Goal: Task Accomplishment & Management: Use online tool/utility

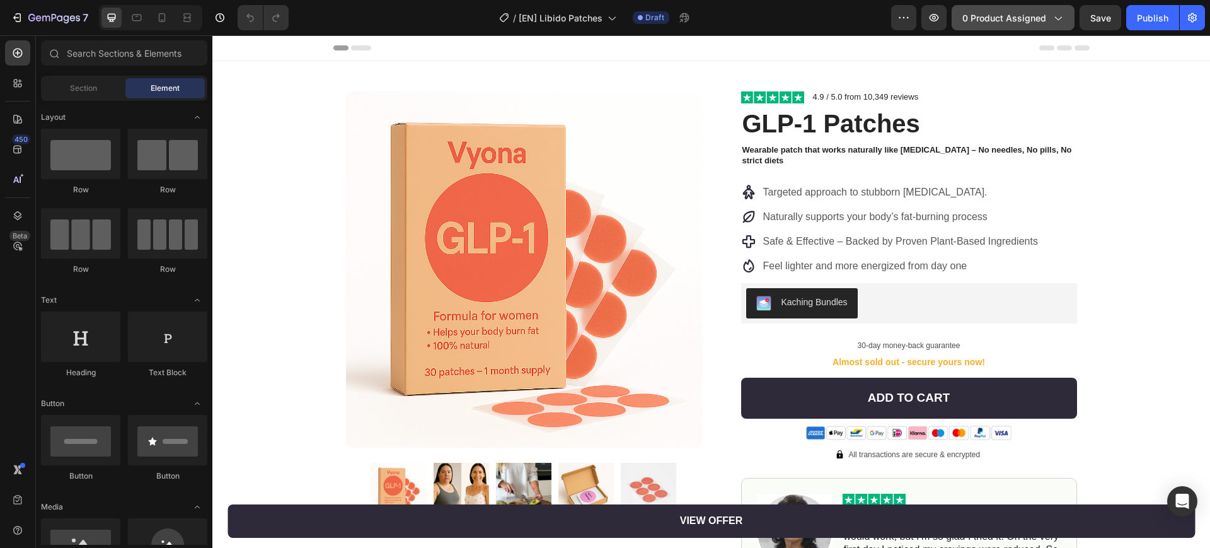
click at [1000, 21] on span "0 product assigned" at bounding box center [1004, 17] width 84 height 13
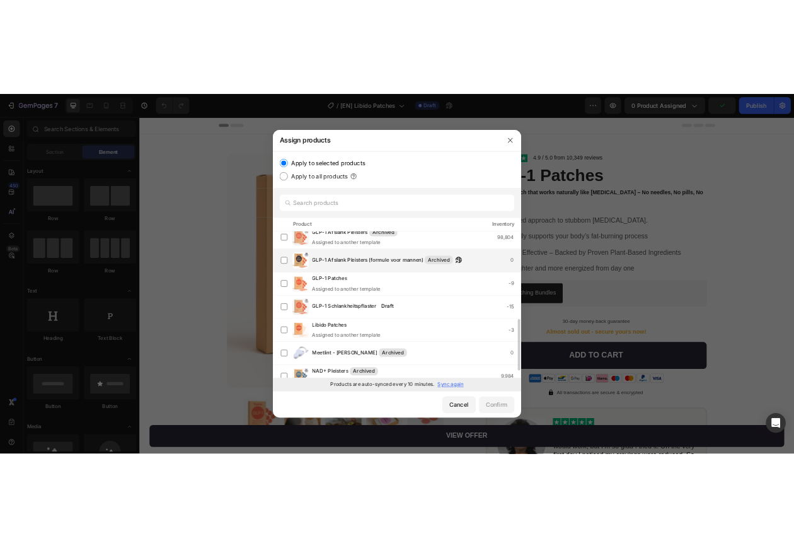
scroll to position [158, 0]
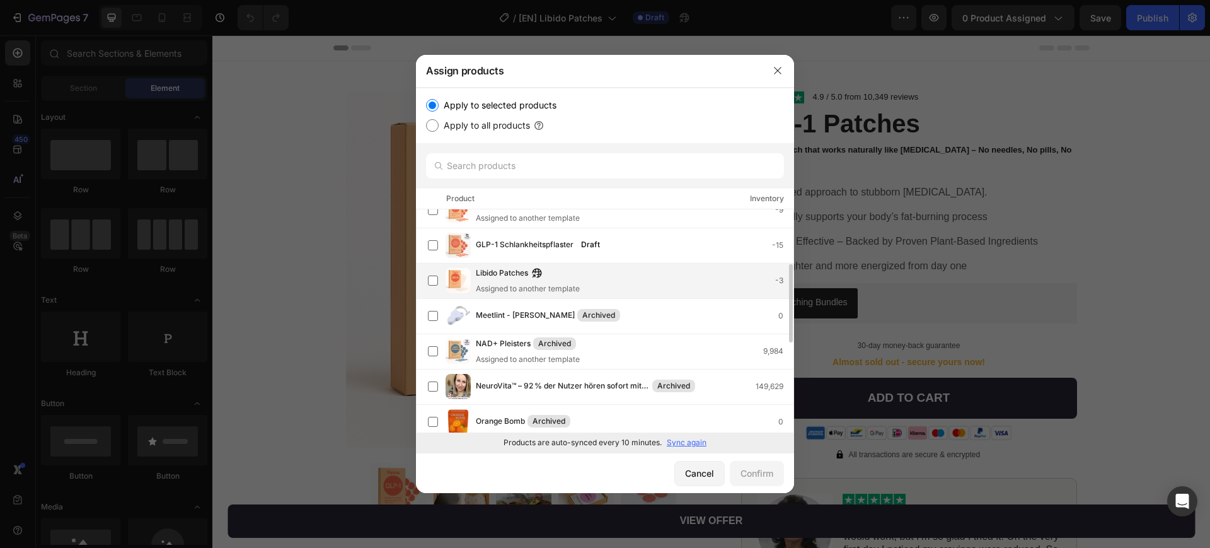
click at [492, 286] on div "Assigned to another template" at bounding box center [528, 288] width 104 height 11
click at [773, 465] on button "Confirm" at bounding box center [757, 473] width 54 height 25
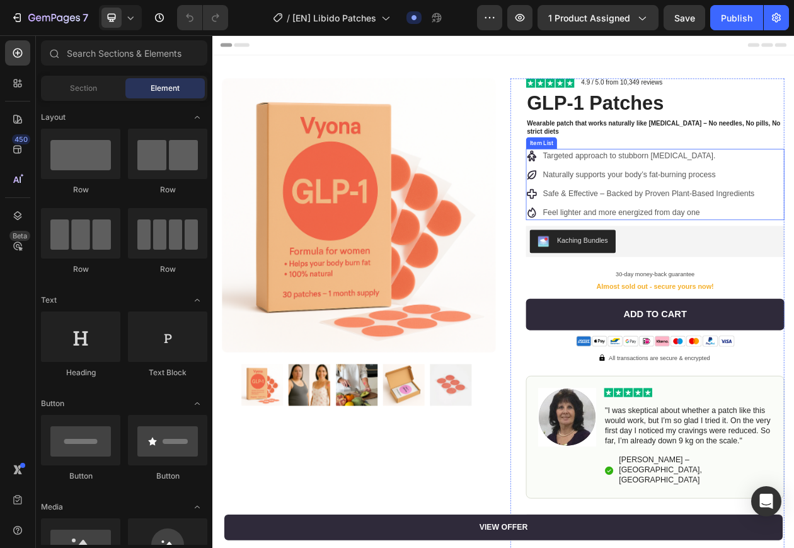
click at [719, 190] on p "Targeted approach to stubborn belly fat." at bounding box center [779, 192] width 275 height 15
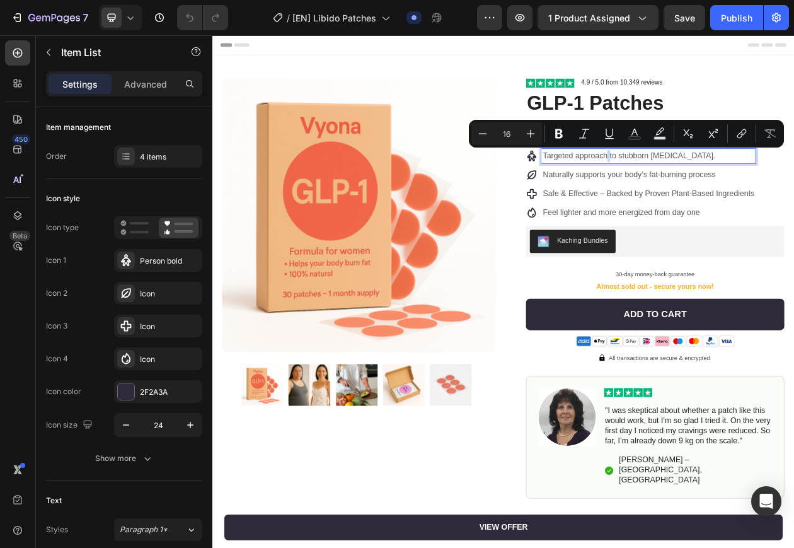
click at [719, 190] on p "Targeted approach to stubborn belly fat." at bounding box center [779, 192] width 275 height 15
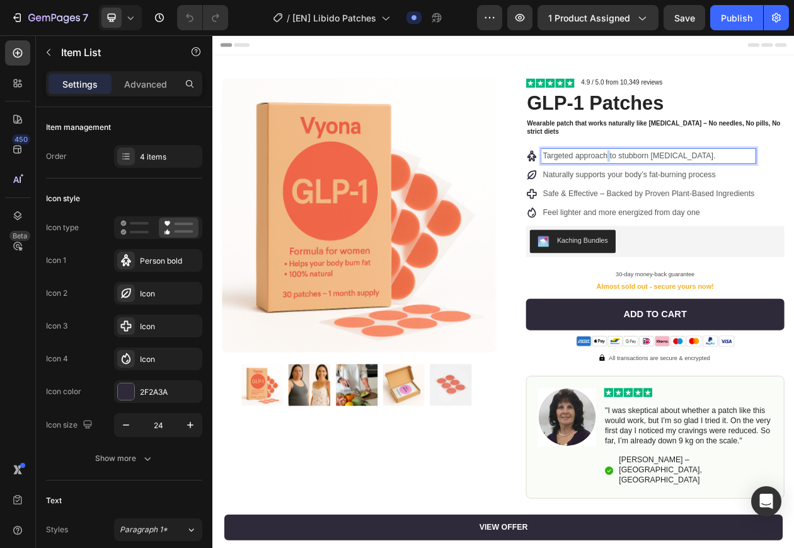
click at [719, 190] on p "Targeted approach to stubborn belly fat." at bounding box center [779, 192] width 275 height 15
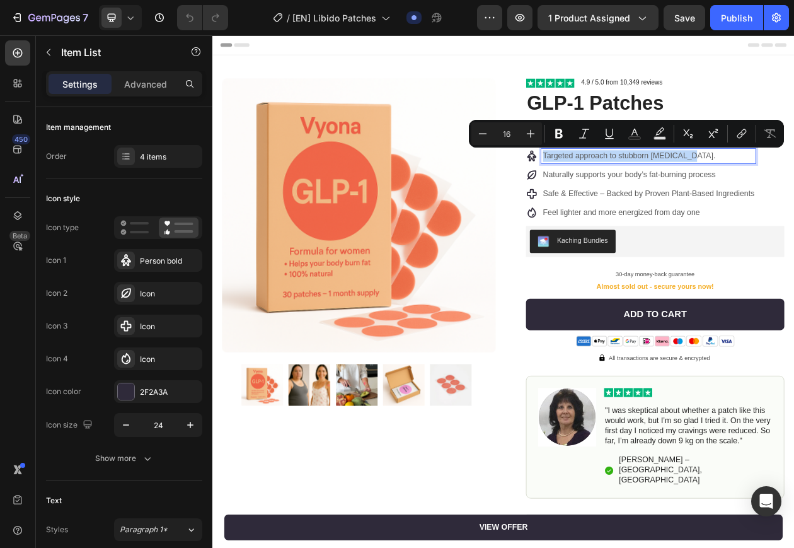
click at [719, 190] on p "Targeted approach to stubborn belly fat." at bounding box center [779, 192] width 275 height 15
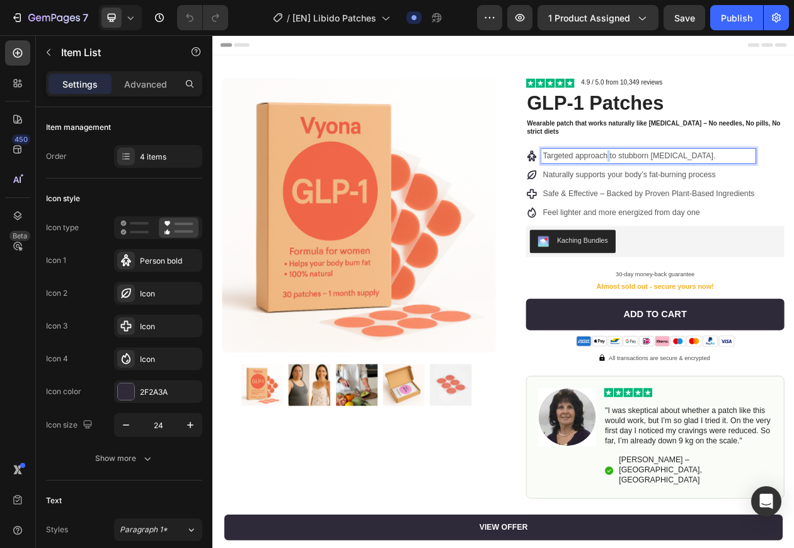
click at [719, 190] on p "Targeted approach to stubborn belly fat." at bounding box center [779, 192] width 275 height 15
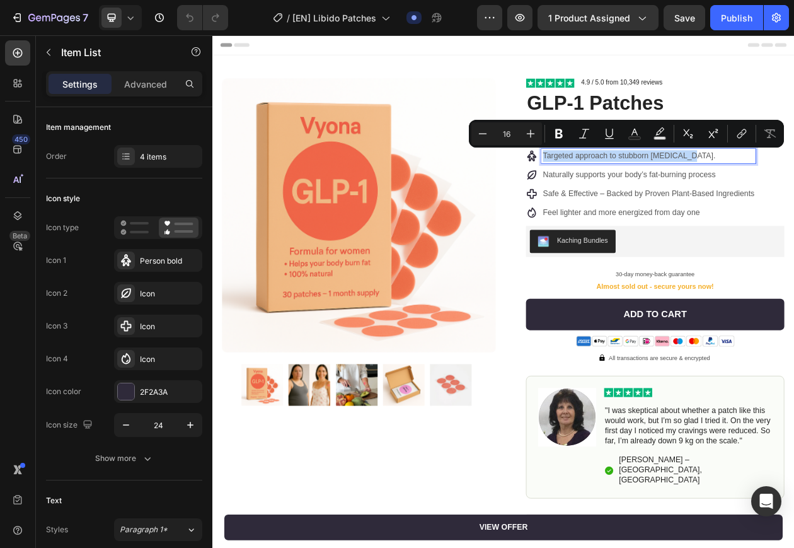
click at [719, 190] on p "Targeted approach to stubborn belly fat." at bounding box center [779, 192] width 275 height 15
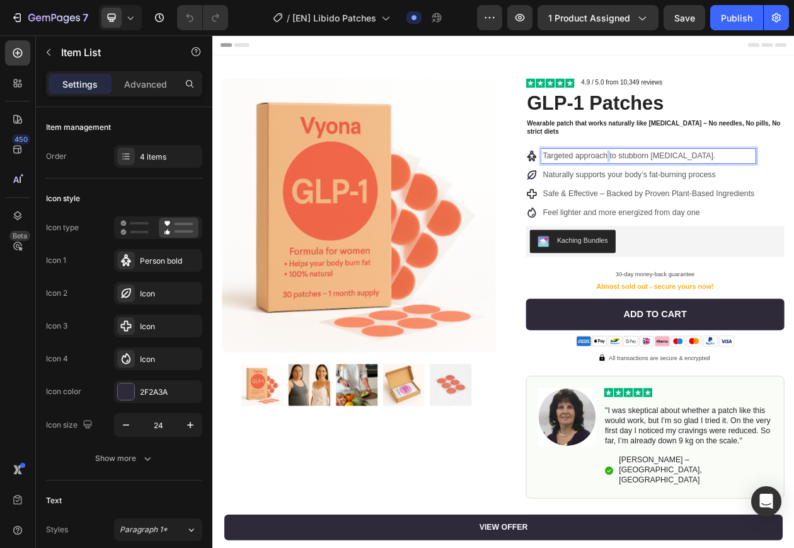
click at [719, 190] on p "Targeted approach to stubborn belly fat." at bounding box center [779, 192] width 275 height 15
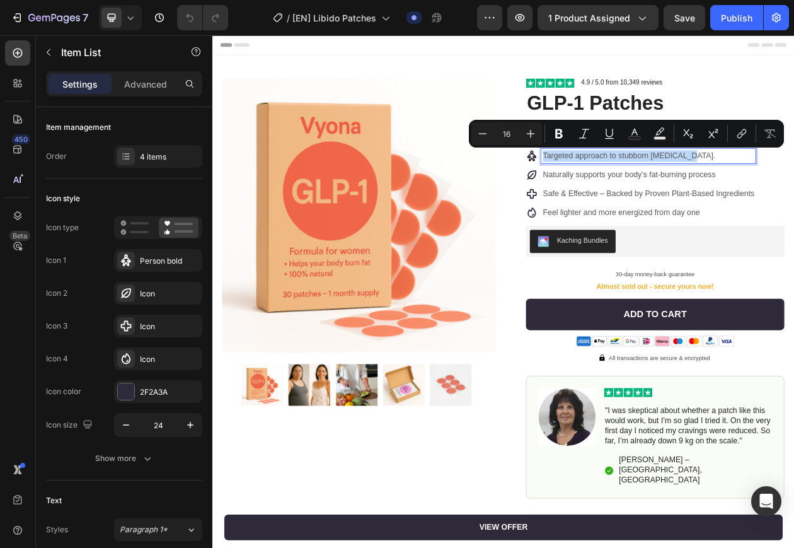
click at [719, 190] on p "Targeted approach to stubborn belly fat." at bounding box center [779, 192] width 275 height 15
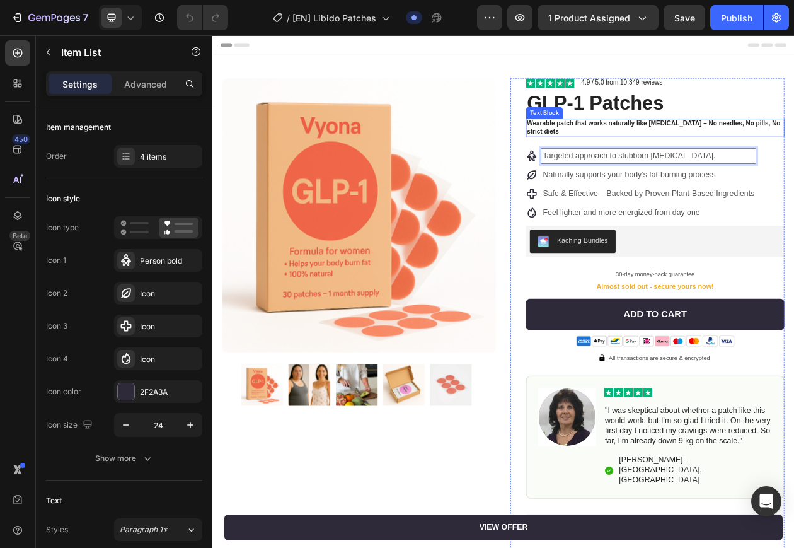
click at [704, 154] on p "Wearable patch that works naturally like Ozempic – No needles, No pills, No str…" at bounding box center [787, 155] width 333 height 21
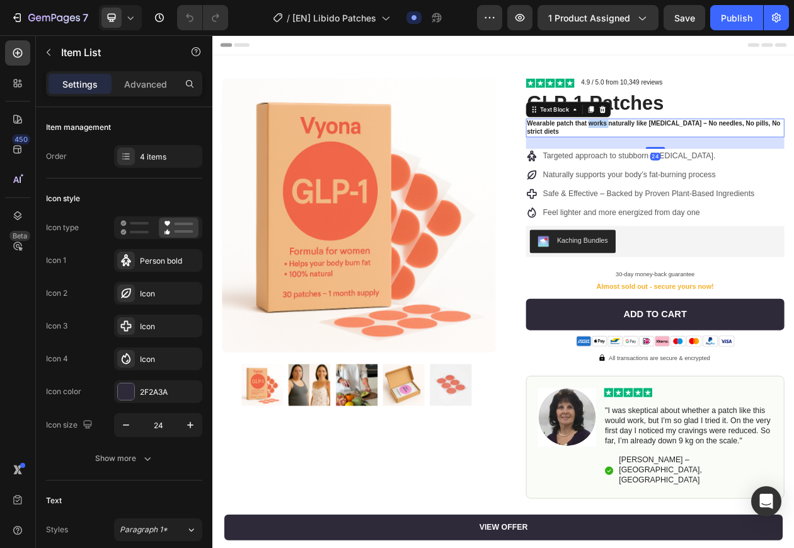
click at [704, 154] on p "Wearable patch that works naturally like Ozempic – No needles, No pills, No str…" at bounding box center [787, 155] width 333 height 21
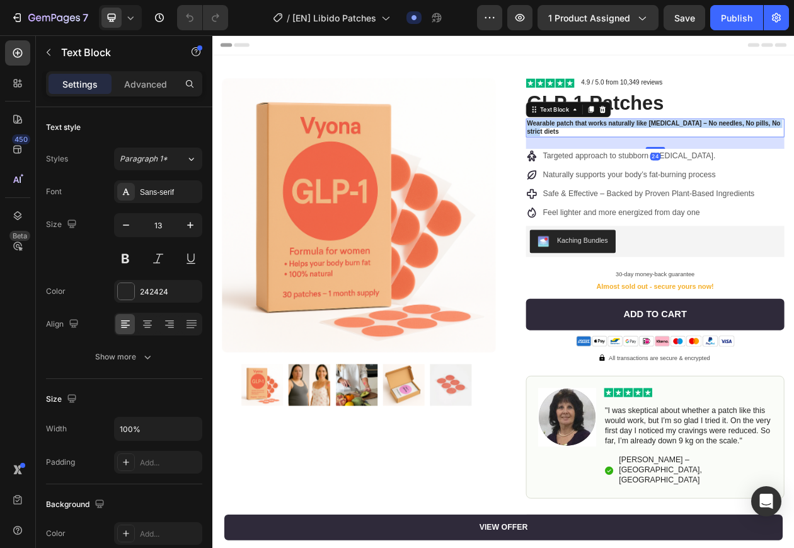
click at [704, 154] on p "Wearable patch that works naturally like Ozempic – No needles, No pills, No str…" at bounding box center [787, 155] width 333 height 21
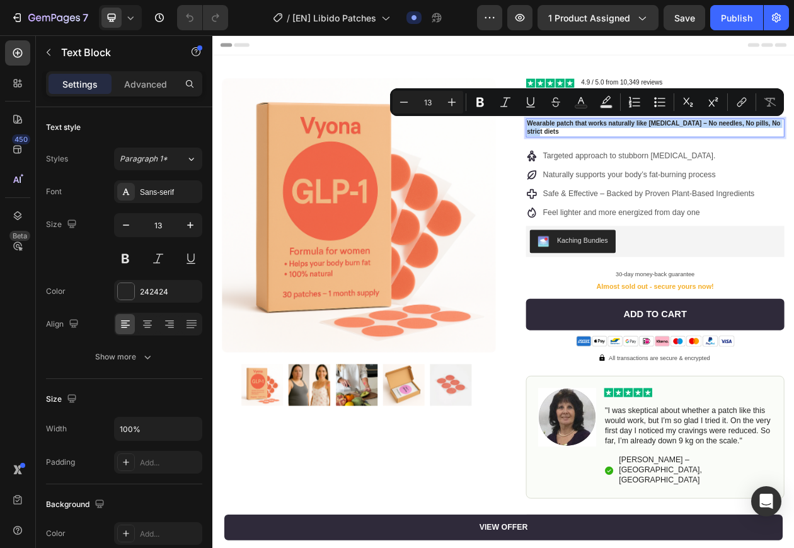
click at [696, 158] on p "Wearable patch that works naturally like Ozempic – No needles, No pills, No str…" at bounding box center [787, 155] width 333 height 21
click at [700, 165] on p "Wearable patch that works naturally like Ozempic – No needles, No pills, No str…" at bounding box center [787, 155] width 333 height 21
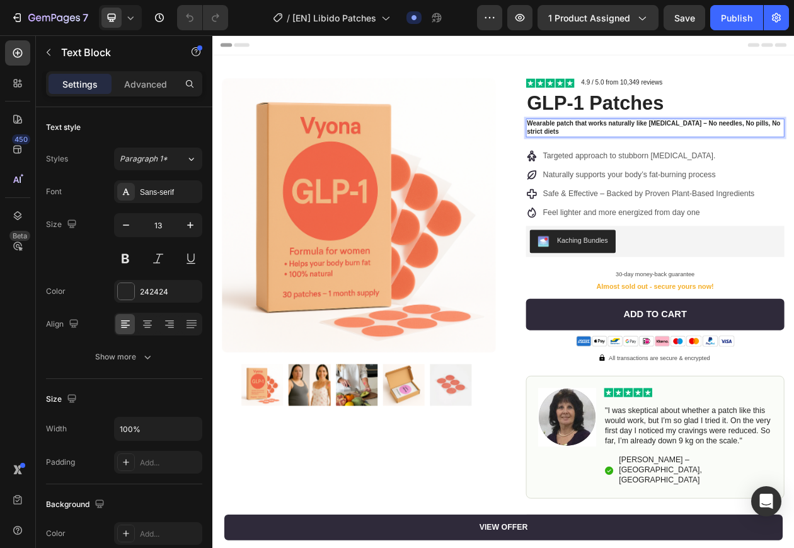
click at [429, 175] on img at bounding box center [403, 269] width 356 height 356
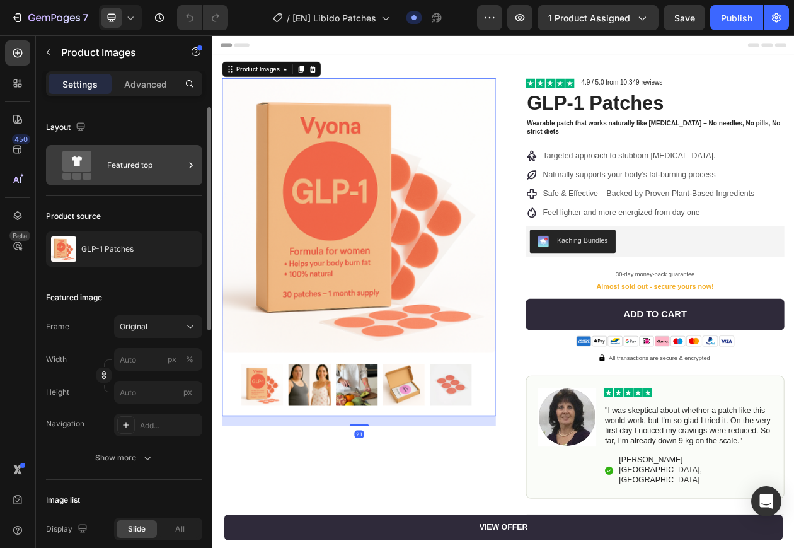
click at [156, 164] on div "Featured top" at bounding box center [145, 165] width 77 height 29
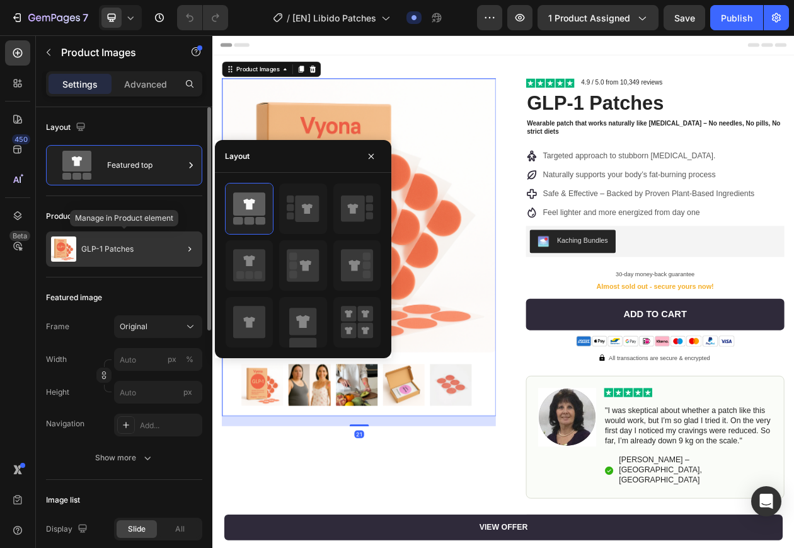
click at [144, 245] on div "GLP-1 Patches" at bounding box center [124, 248] width 156 height 35
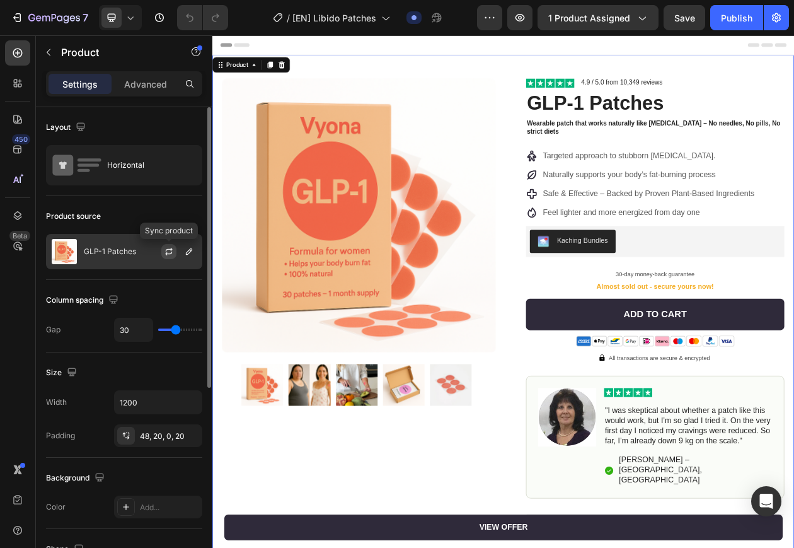
click at [166, 253] on icon "button" at bounding box center [168, 253] width 7 height 4
click at [183, 254] on button "button" at bounding box center [189, 251] width 15 height 15
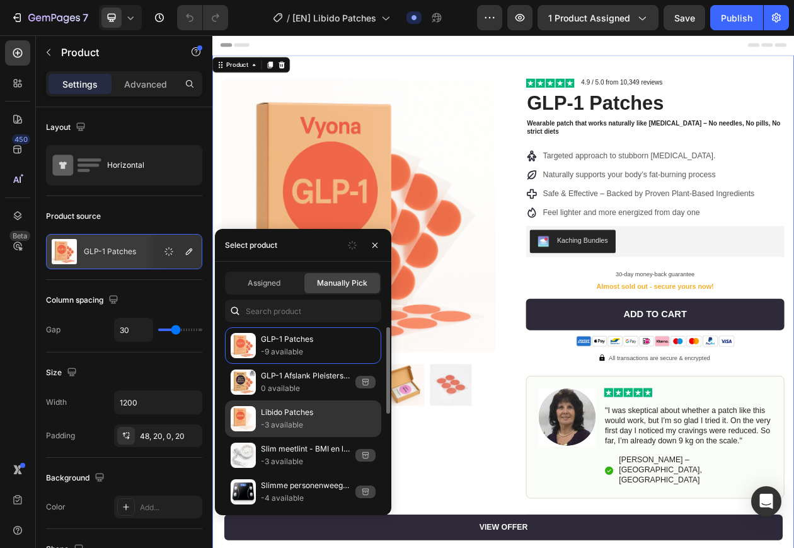
click at [301, 420] on p "-3 available" at bounding box center [318, 425] width 115 height 13
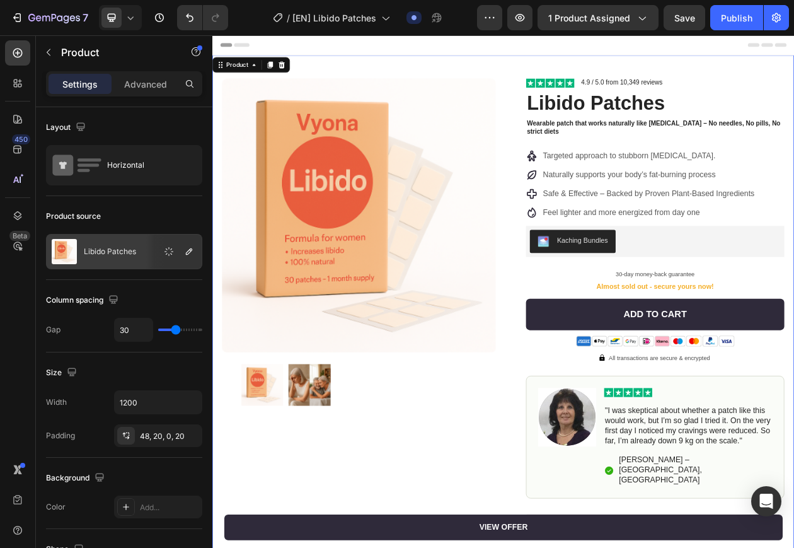
click at [603, 88] on div "Product Images Row Image 4.9 / 5.0 from 10,349 reviews Text Block Row Libido Pa…" at bounding box center [590, 439] width 756 height 756
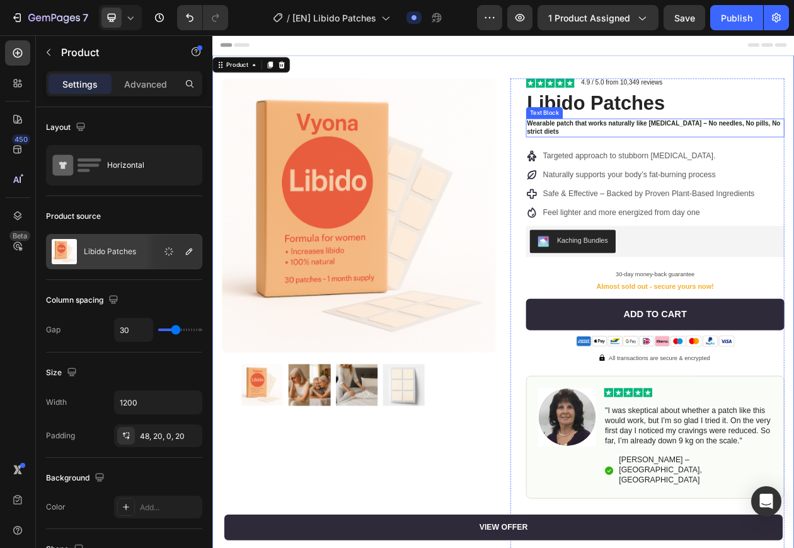
click at [697, 157] on p "Wearable patch that works naturally like Ozempic – No needles, No pills, No str…" at bounding box center [787, 155] width 333 height 21
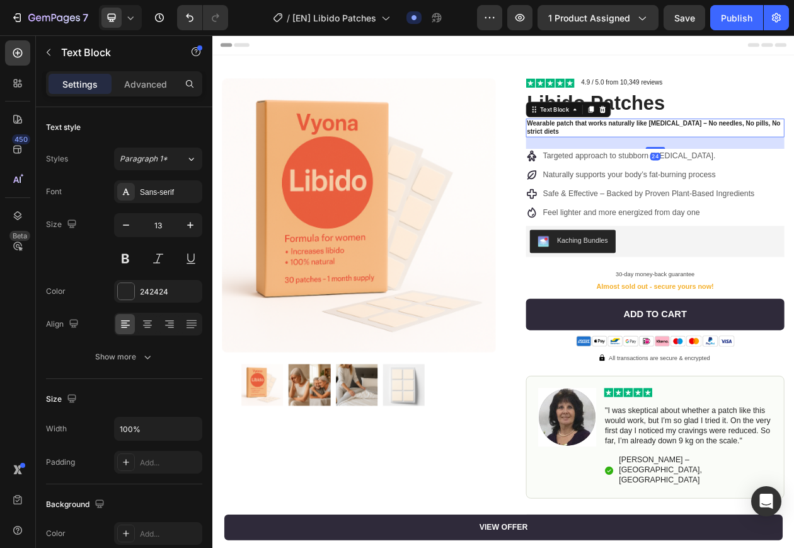
click at [697, 157] on p "Wearable patch that works naturally like Ozempic – No needles, No pills, No str…" at bounding box center [787, 155] width 333 height 21
click at [697, 158] on p "Wearable patch that works naturally like Ozempic – No needles, No pills, No str…" at bounding box center [787, 155] width 333 height 21
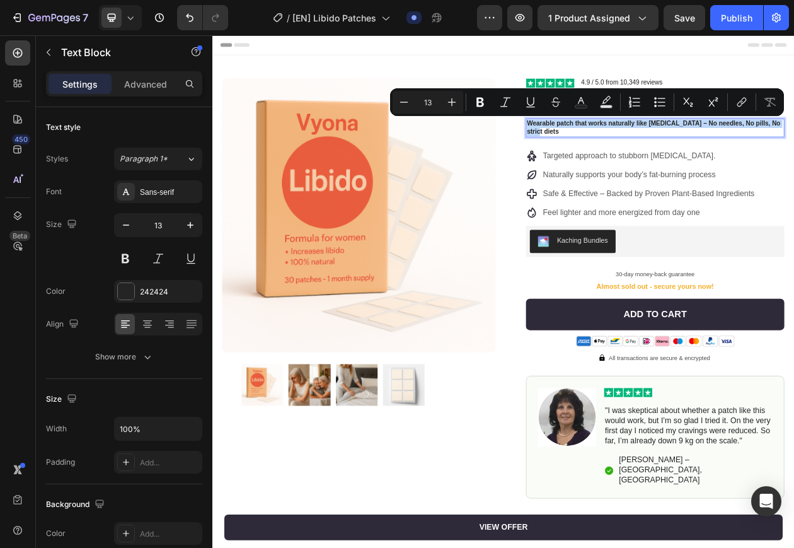
click at [697, 158] on p "Wearable patch that works naturally like Ozempic – No needles, No pills, No str…" at bounding box center [787, 155] width 333 height 21
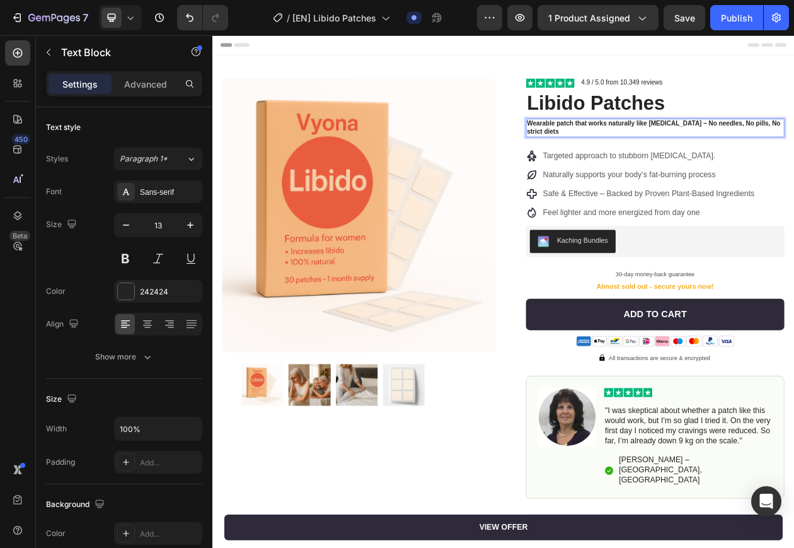
click at [680, 158] on p "Wearable patch that works naturally like Ozempic – No needles, No pills, No str…" at bounding box center [787, 155] width 333 height 21
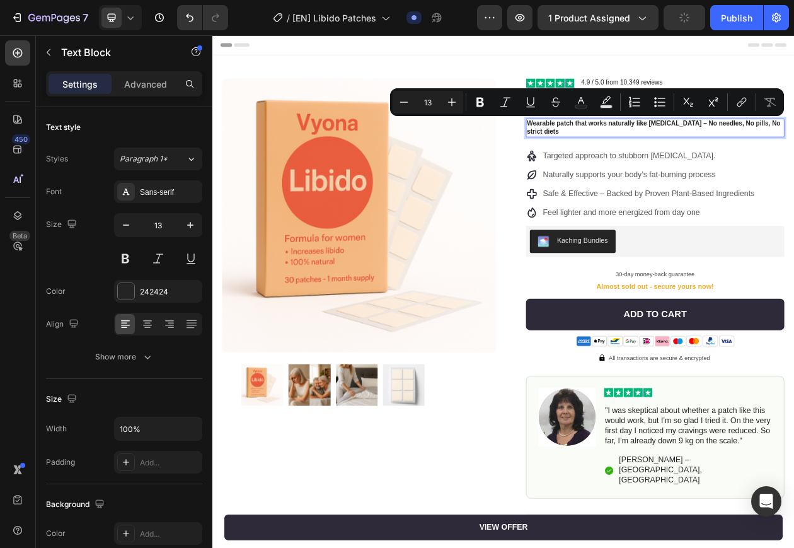
click at [679, 159] on p "Wearable patch that works naturally like Ozempic – No needles, No pills, No str…" at bounding box center [787, 155] width 333 height 21
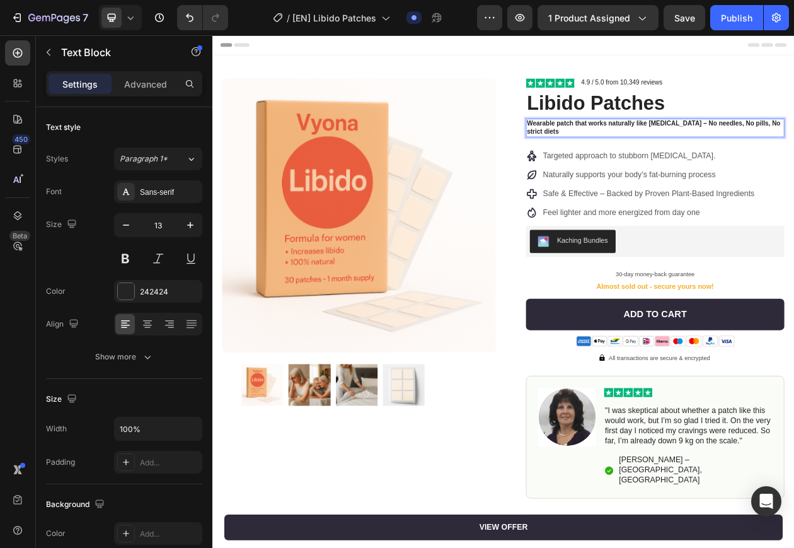
click at [702, 157] on p "Wearable patch that works naturally like Ozempic – No needles, No pills, No str…" at bounding box center [787, 155] width 333 height 21
click at [749, 149] on p "Wearable patch that works naturally like Ozempic – No needles, No pills, No str…" at bounding box center [787, 155] width 333 height 21
click at [778, 149] on p "Wearable patch that works naturally like Ozempic – No needles, No pills, No str…" at bounding box center [787, 155] width 333 height 21
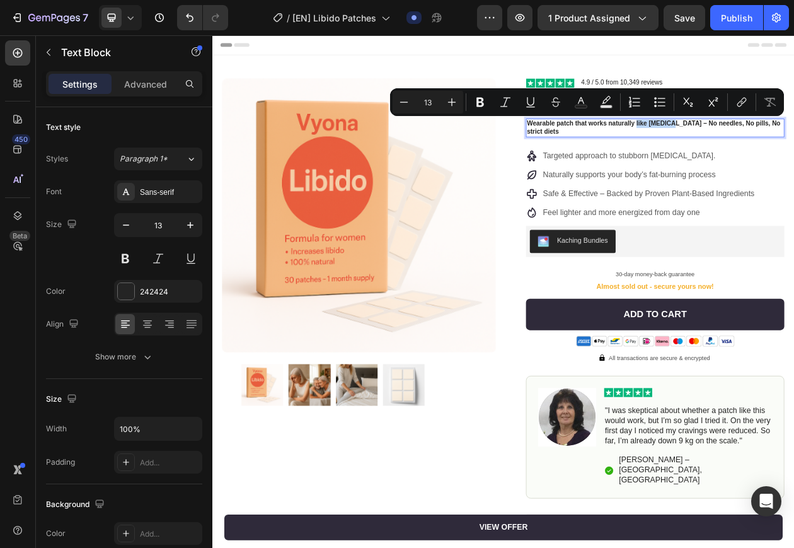
drag, startPoint x: 757, startPoint y: 150, endPoint x: 806, endPoint y: 149, distance: 48.5
click at [806, 149] on p "Wearable patch that works naturally like Ozempic – No needles, No pills, No str…" at bounding box center [787, 155] width 333 height 21
click at [708, 150] on p "Wearable patch that works naturally like Ozempic – No needles, No pills, No str…" at bounding box center [787, 155] width 333 height 21
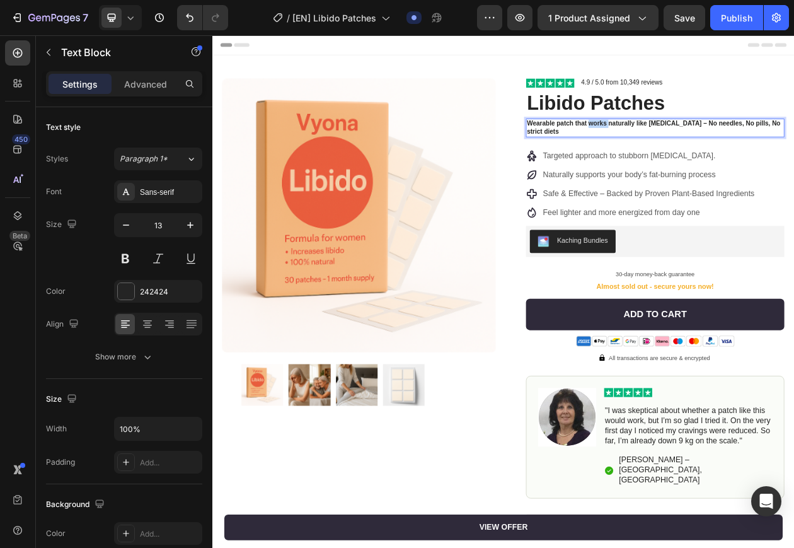
click at [708, 150] on p "Wearable patch that works naturally like Ozempic – No needles, No pills, No str…" at bounding box center [787, 155] width 333 height 21
click at [735, 149] on p "Wearable patch that naturally like Ozempic – No needles, No pills, No strict di…" at bounding box center [787, 155] width 333 height 21
drag, startPoint x: 824, startPoint y: 149, endPoint x: 793, endPoint y: 152, distance: 31.7
click at [793, 152] on p "Wearable patch that naturally inceases libidoOzempic – No needles, No pills, No…" at bounding box center [787, 155] width 333 height 21
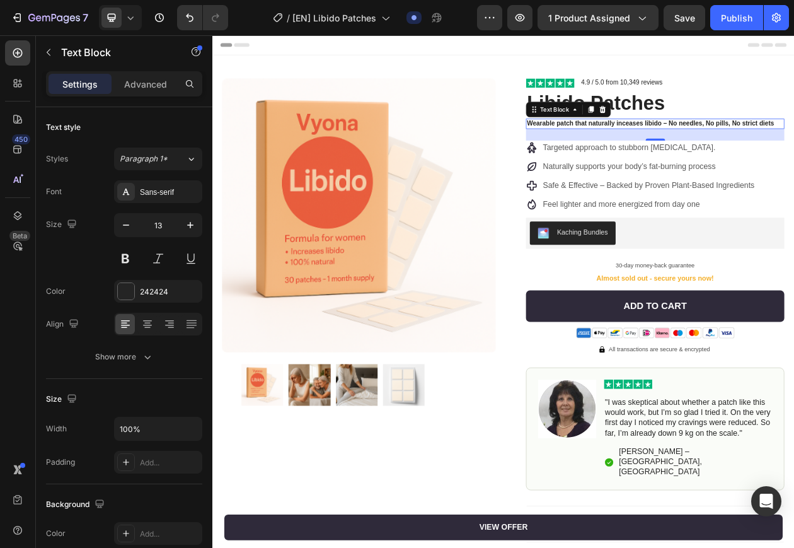
click at [814, 151] on p "Wearable patch that naturally inceases libido – No needles, No pills, No strict…" at bounding box center [787, 150] width 333 height 11
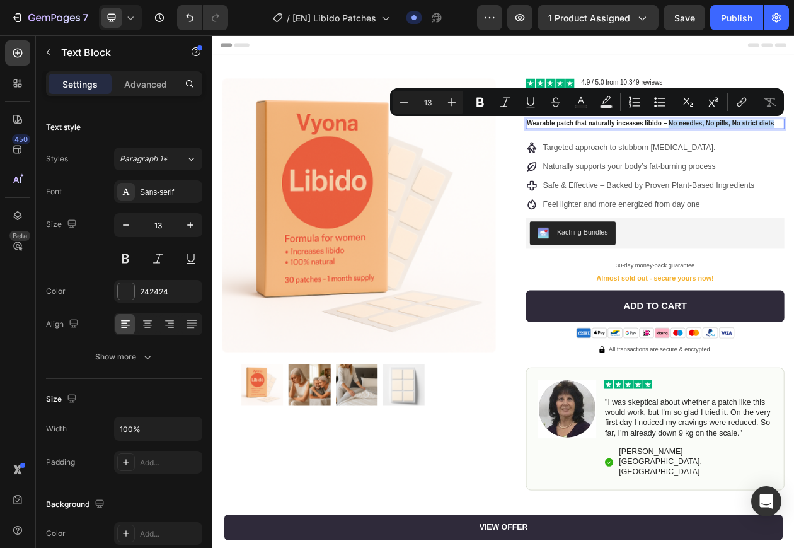
drag, startPoint x: 806, startPoint y: 149, endPoint x: 938, endPoint y: 149, distance: 132.4
click at [938, 149] on p "Wearable patch that naturally inceases libido – No needles, No pills, No strict…" at bounding box center [787, 150] width 333 height 11
click at [920, 149] on p "Wearable patch that naturally inceases libido – No needles, No pills, No strict…" at bounding box center [787, 150] width 333 height 11
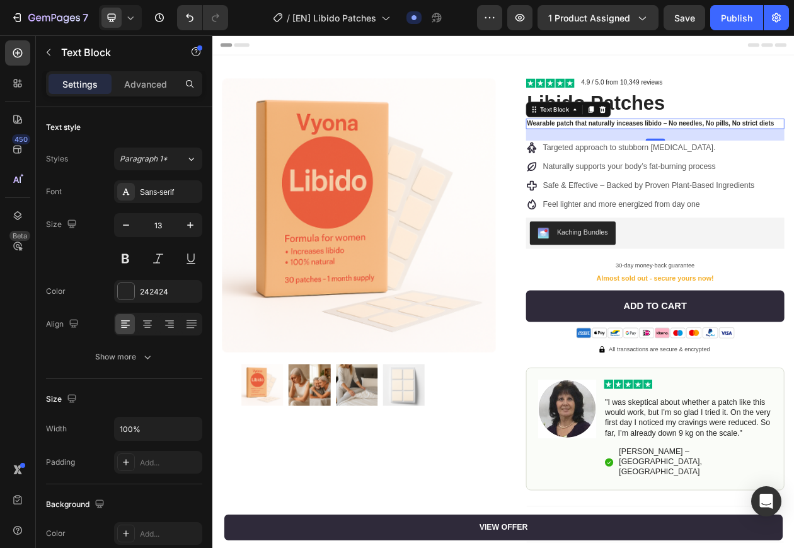
click at [893, 147] on p "Wearable patch that naturally inceases libido – No needles, No pills, No strict…" at bounding box center [787, 150] width 333 height 11
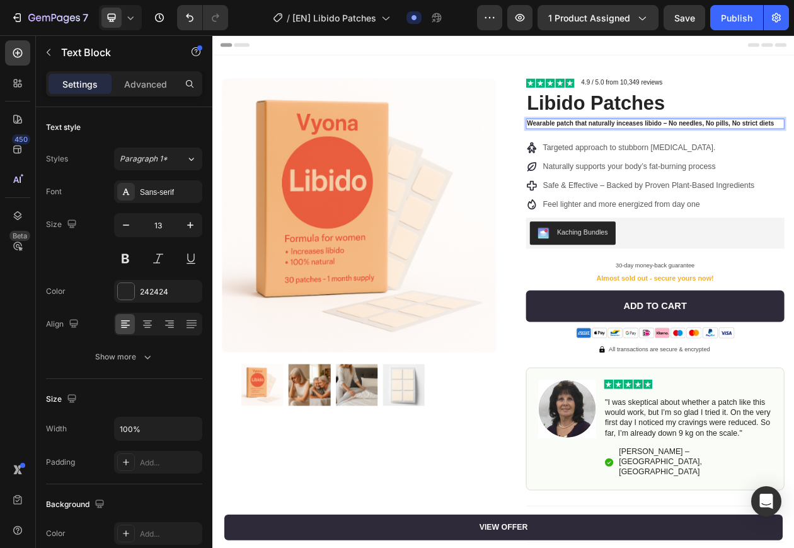
click at [899, 153] on p "Wearable patch that naturally inceases libido – No needles, No pills, No strict…" at bounding box center [787, 150] width 333 height 11
drag, startPoint x: 896, startPoint y: 151, endPoint x: 937, endPoint y: 149, distance: 40.4
click at [937, 149] on p "Wearable patch that naturally inceases libido – No needles, No pills, No strict…" at bounding box center [787, 150] width 333 height 11
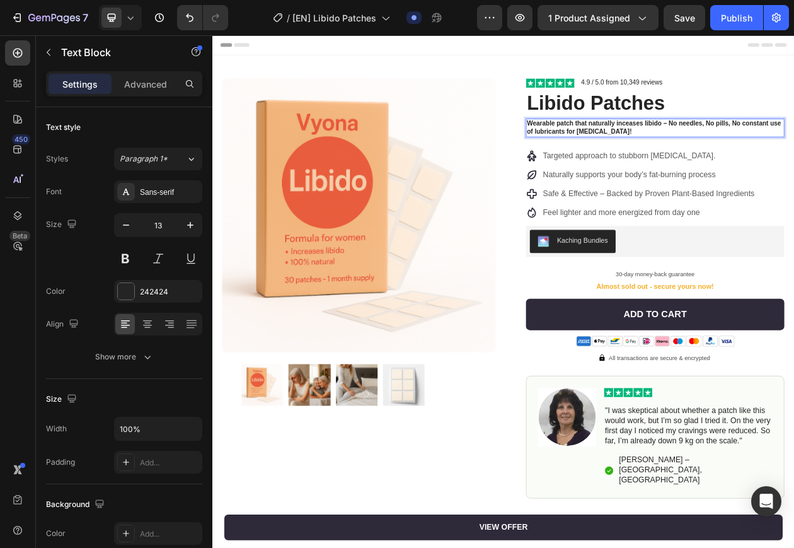
click at [828, 165] on p "Wearable patch that naturally inceases libido – No needles, No pills, No consta…" at bounding box center [787, 155] width 333 height 21
click at [714, 161] on p "Wearable patch that naturally inceases libido – No needles, No pills, No consta…" at bounding box center [787, 155] width 333 height 21
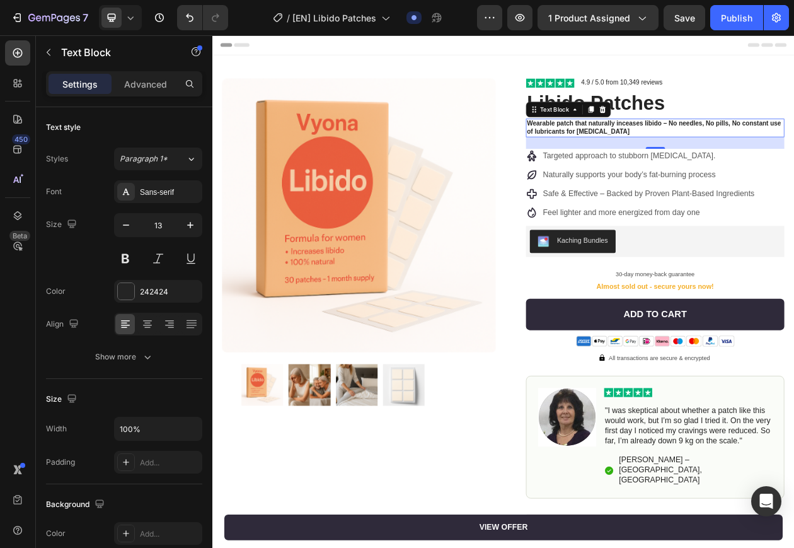
click at [809, 147] on p "Wearable patch that naturally inceases libido – No needles, No pills, No consta…" at bounding box center [787, 155] width 333 height 21
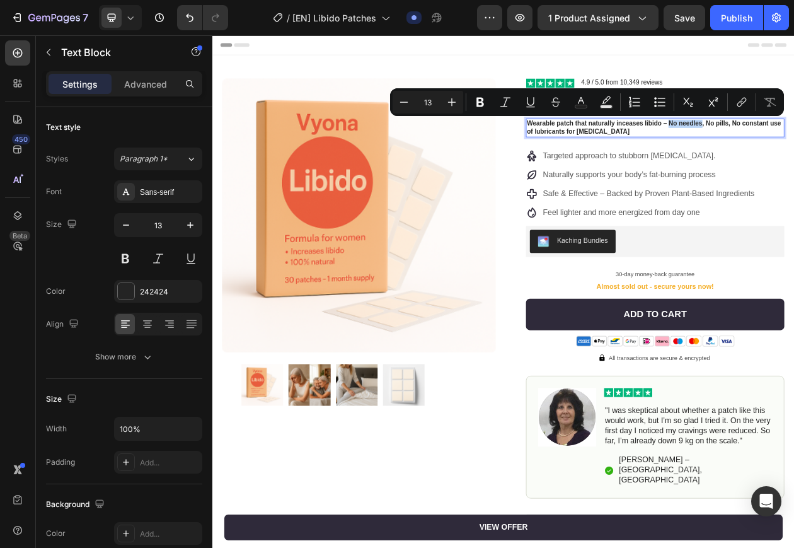
drag, startPoint x: 799, startPoint y: 150, endPoint x: 842, endPoint y: 154, distance: 43.7
click at [842, 154] on p "Wearable patch that naturally inceases libido – No needles, No pills, No consta…" at bounding box center [787, 155] width 333 height 21
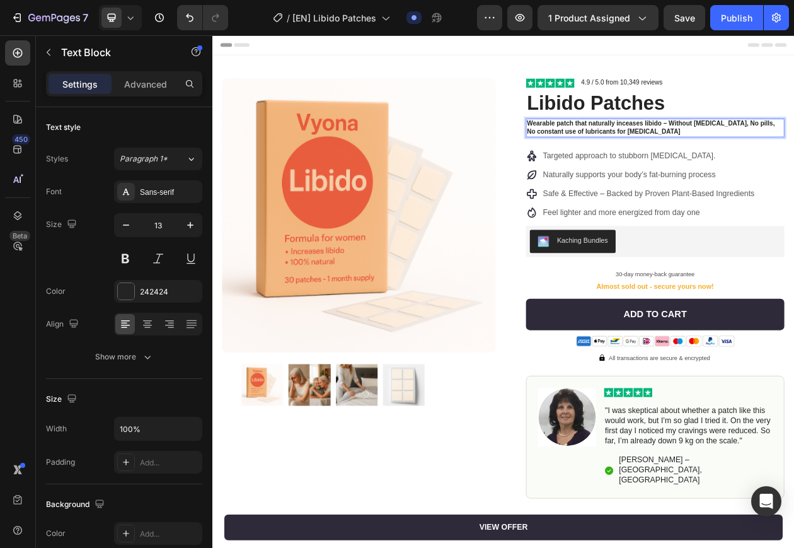
click at [869, 152] on p "Wearable patch that naturally inceases libido – Without hormone therapy, No pil…" at bounding box center [787, 155] width 333 height 21
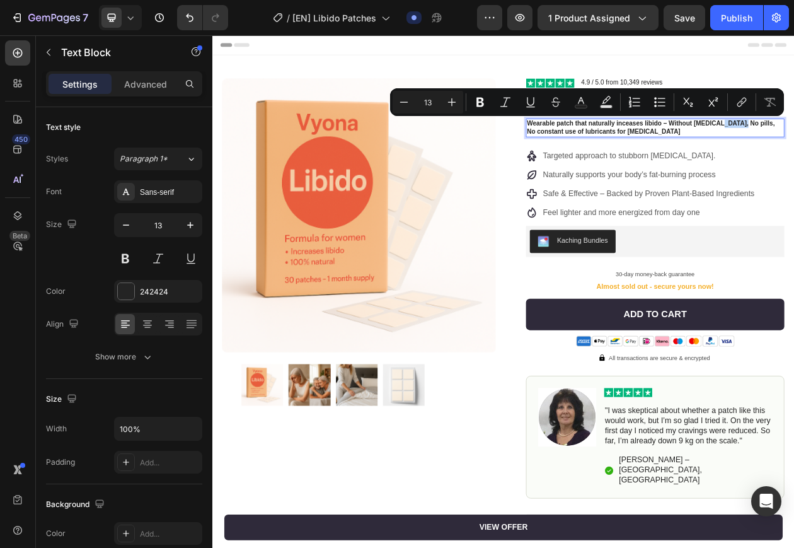
drag, startPoint x: 871, startPoint y: 152, endPoint x: 898, endPoint y: 155, distance: 27.3
click at [898, 155] on p "Wearable patch that naturally inceases libido – Without hormone therapy, No pil…" at bounding box center [787, 155] width 333 height 21
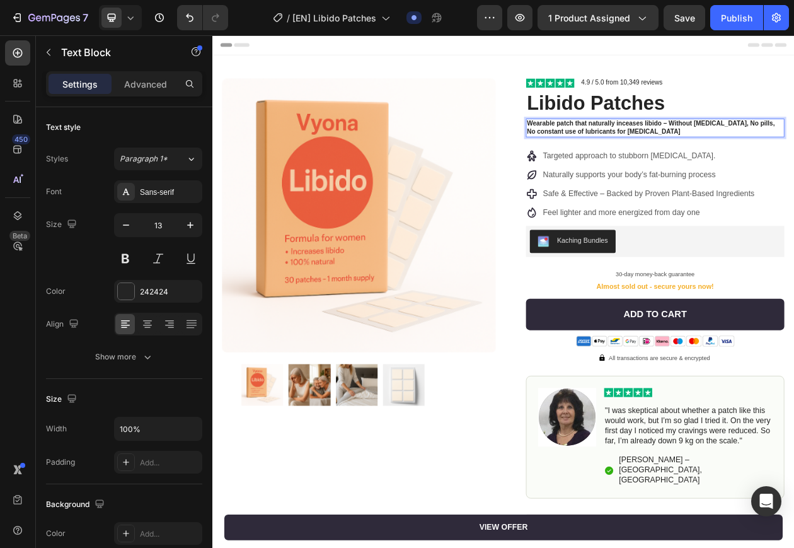
click at [891, 162] on p "Wearable patch that naturally inceases libido – Without hormone therapy, No pil…" at bounding box center [787, 155] width 333 height 21
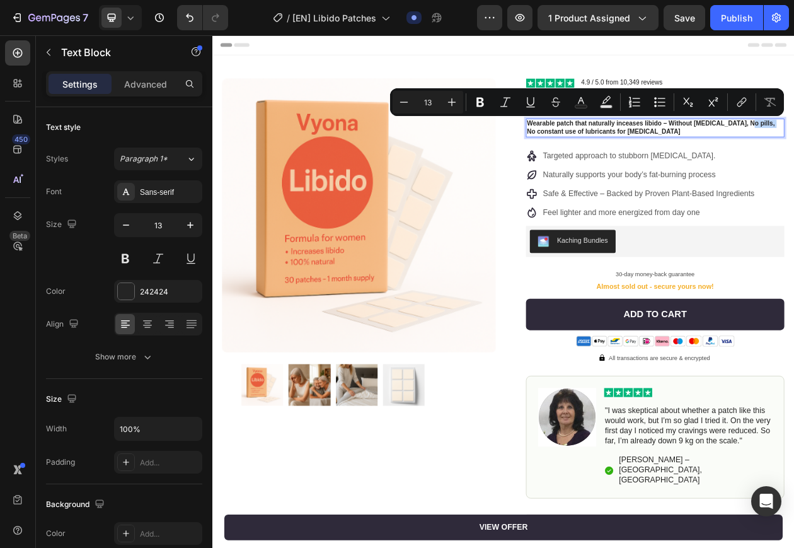
drag, startPoint x: 905, startPoint y: 153, endPoint x: 935, endPoint y: 152, distance: 29.6
click at [935, 152] on p "Wearable patch that naturally inceases libido – Without hormone therapy, No pil…" at bounding box center [787, 155] width 333 height 21
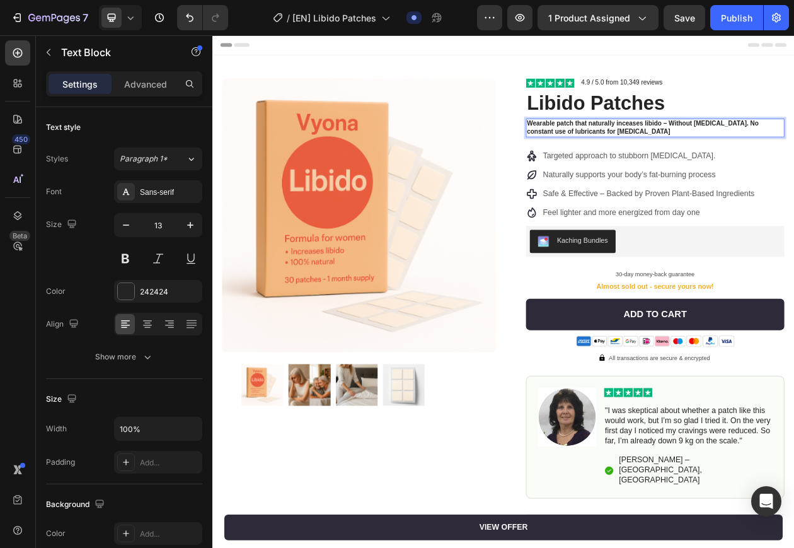
click at [919, 149] on p "Wearable patch that naturally inceases libido – Without hormone therapy. No con…" at bounding box center [787, 155] width 333 height 21
click at [760, 170] on div "Image 4.9 / 5.0 from 10,349 reviews Text Block Row Libido Patches Product Title…" at bounding box center [788, 454] width 336 height 726
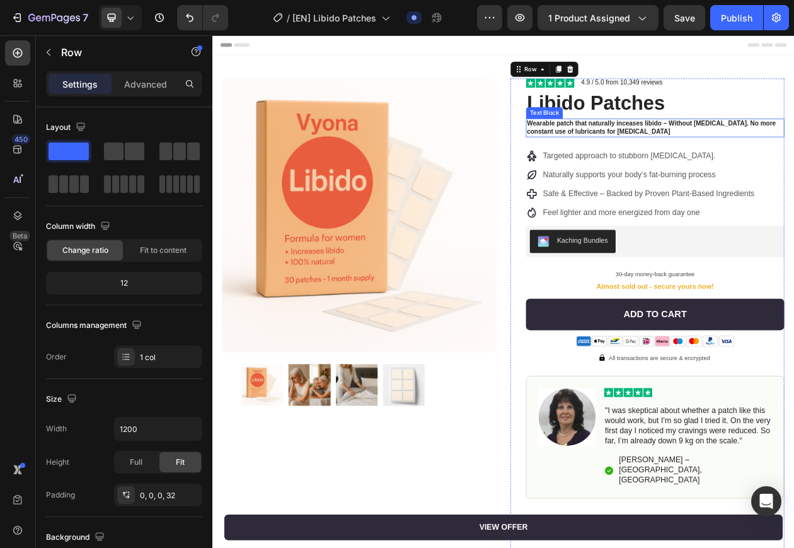
click at [882, 150] on p "Wearable patch that naturally inceases libido – Without hormone therapy. No mor…" at bounding box center [787, 155] width 333 height 21
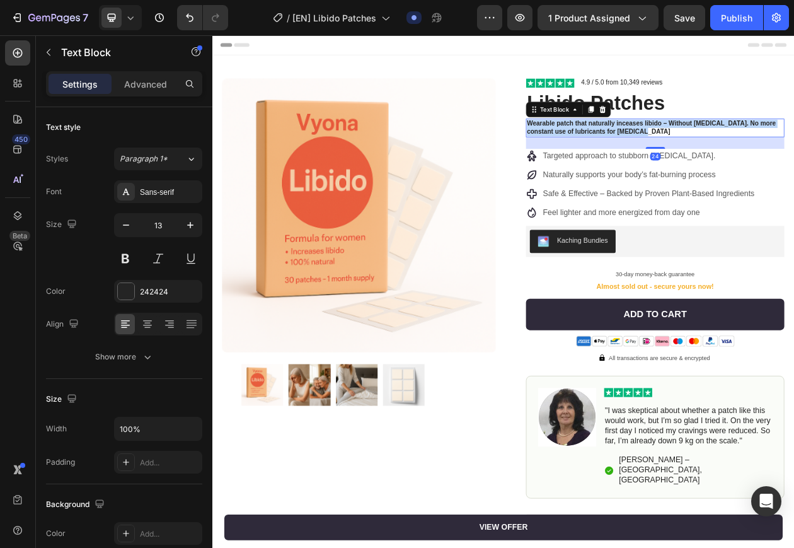
click at [882, 150] on p "Wearable patch that naturally inceases libido – Without hormone therapy. No mor…" at bounding box center [787, 155] width 333 height 21
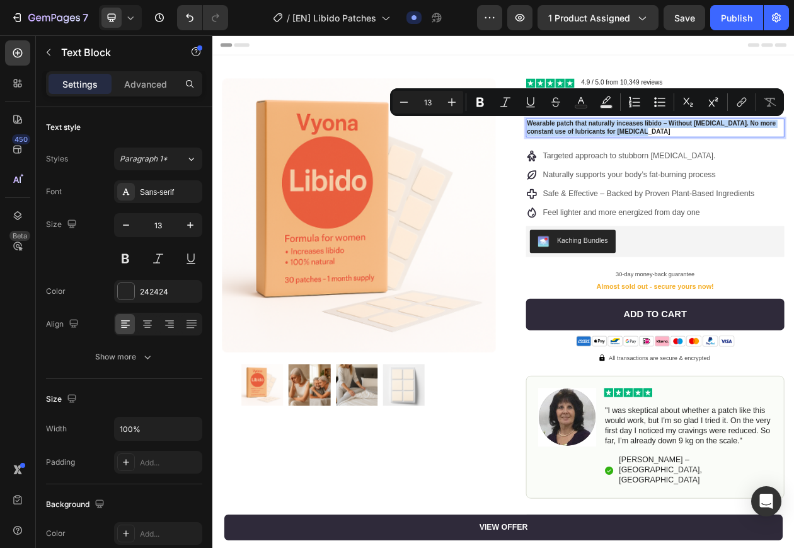
click at [883, 150] on p "Wearable patch that naturally inceases libido – Without hormone therapy. No mor…" at bounding box center [787, 155] width 333 height 21
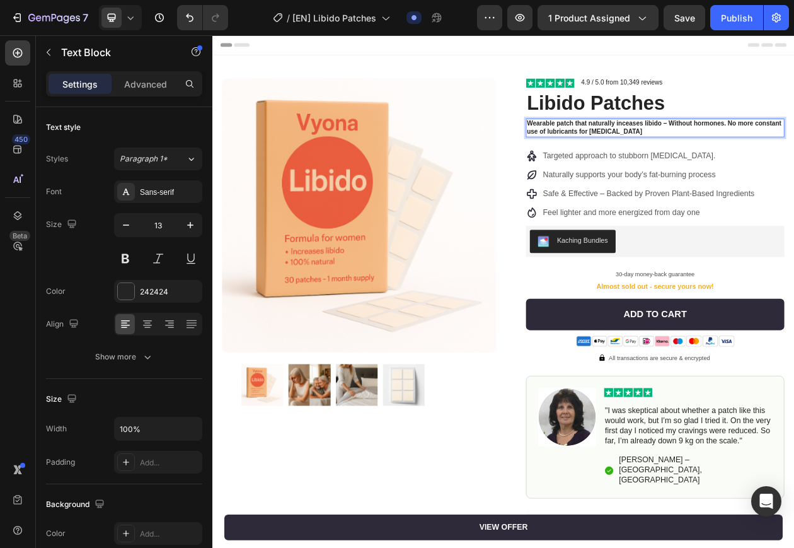
click at [894, 150] on p "Wearable patch that naturally inceases libido – Without hormones. No more const…" at bounding box center [787, 155] width 333 height 21
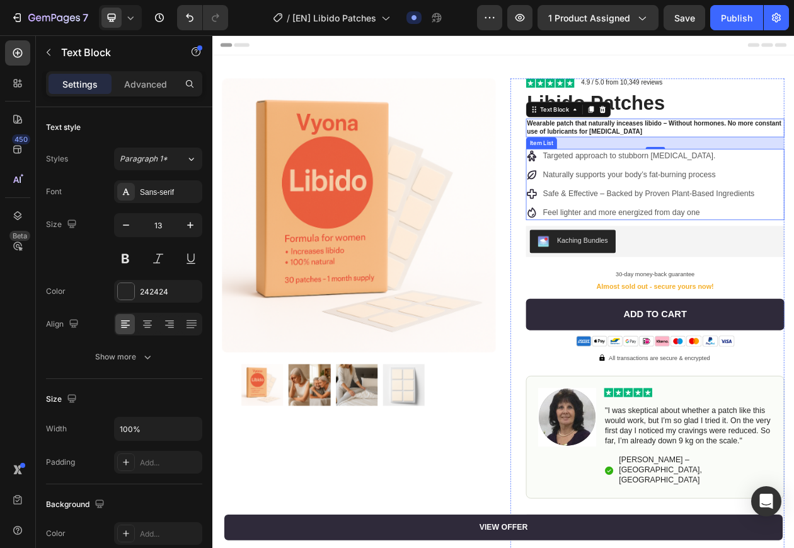
click at [761, 193] on p "Targeted approach to stubborn belly fat." at bounding box center [779, 192] width 275 height 15
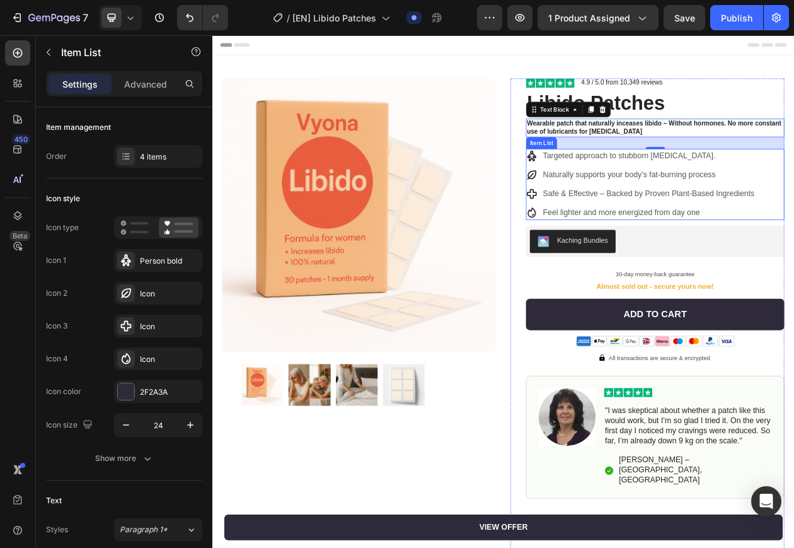
click at [761, 193] on p "Targeted approach to stubborn belly fat." at bounding box center [779, 192] width 275 height 15
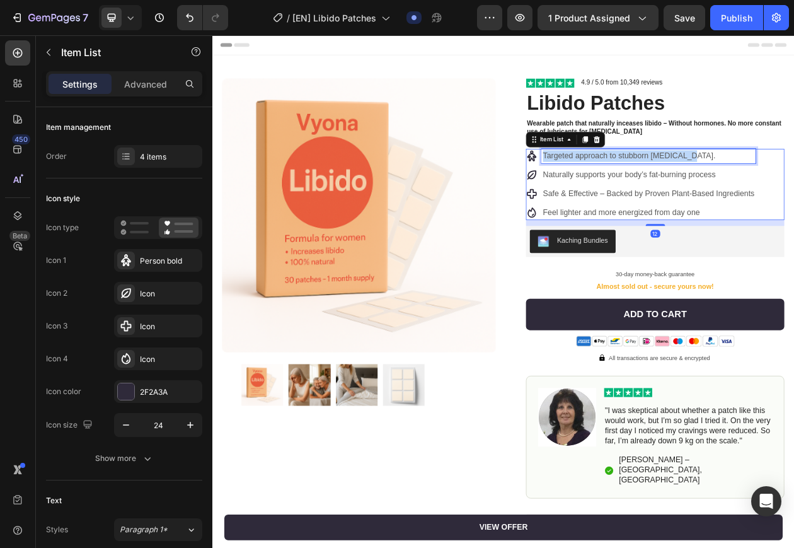
click at [761, 193] on p "Targeted approach to stubborn belly fat." at bounding box center [779, 192] width 275 height 15
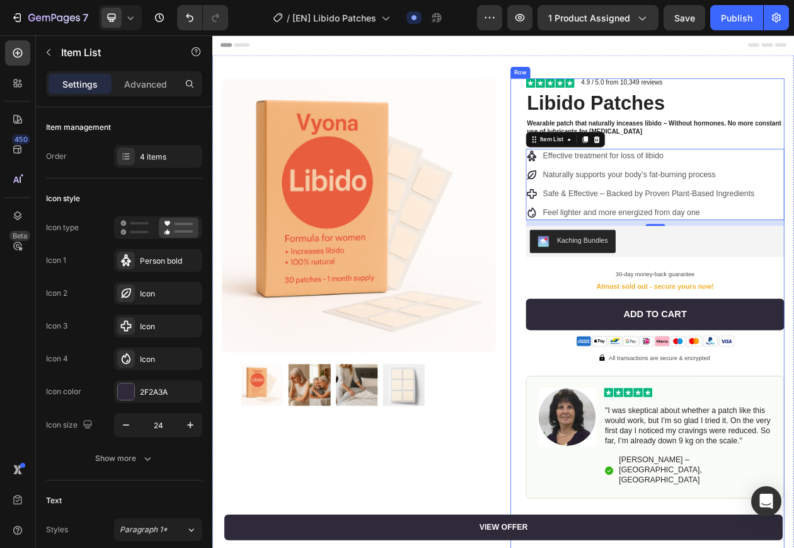
click at [876, 178] on div "Image 4.9 / 5.0 from 10,349 reviews Text Block Row Libido Patches Product Title…" at bounding box center [788, 454] width 336 height 726
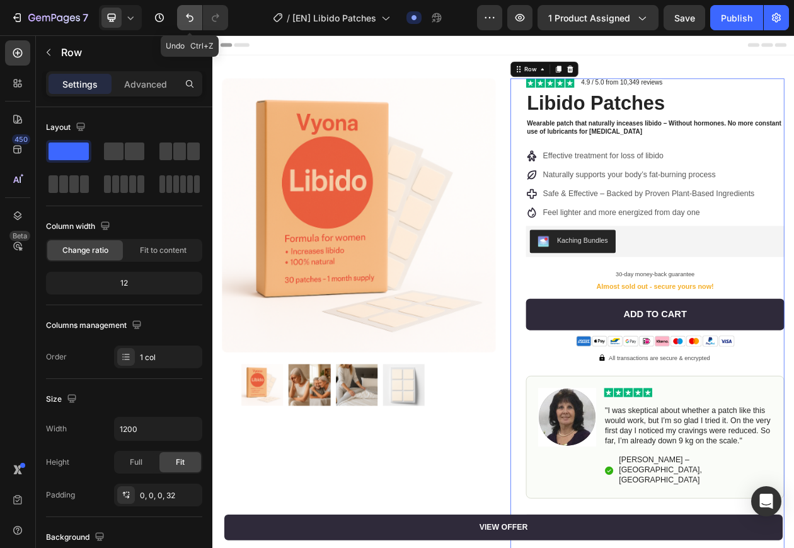
click at [190, 18] on icon "Undo/Redo" at bounding box center [189, 17] width 13 height 13
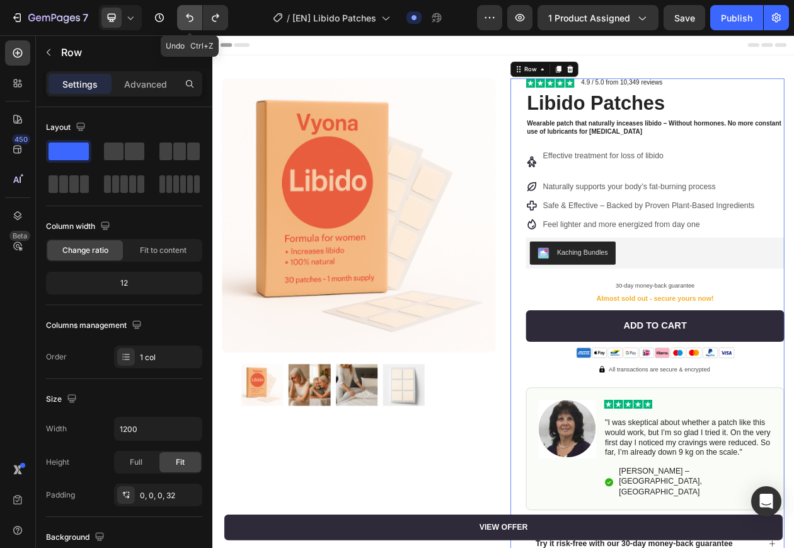
click at [190, 18] on icon "Undo/Redo" at bounding box center [189, 17] width 13 height 13
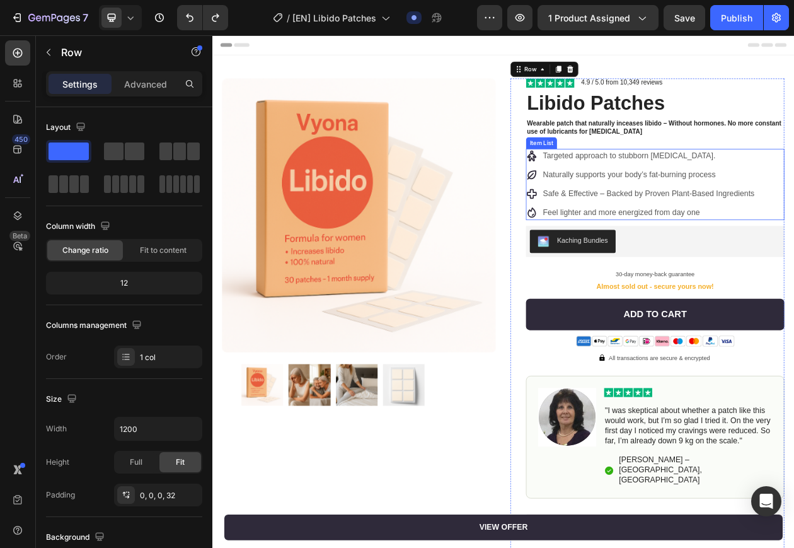
click at [720, 193] on p "Targeted approach to stubborn belly fat." at bounding box center [779, 192] width 275 height 15
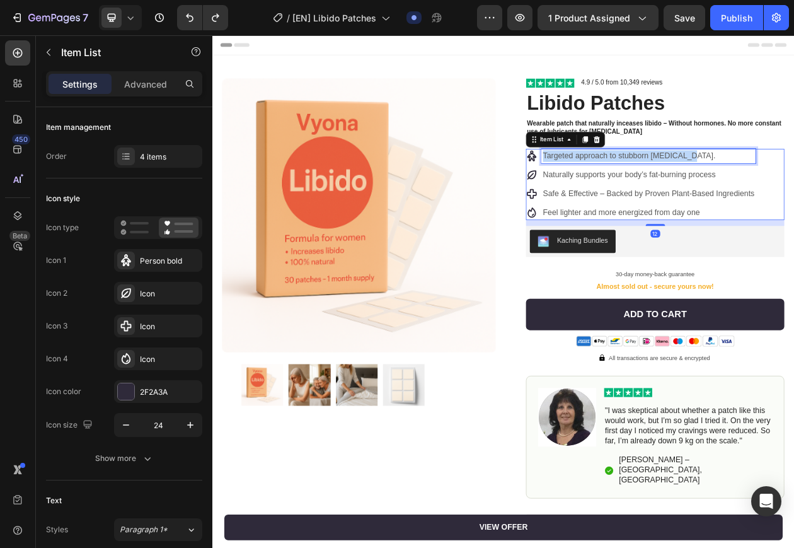
click at [720, 193] on p "Targeted approach to stubborn belly fat." at bounding box center [779, 192] width 275 height 15
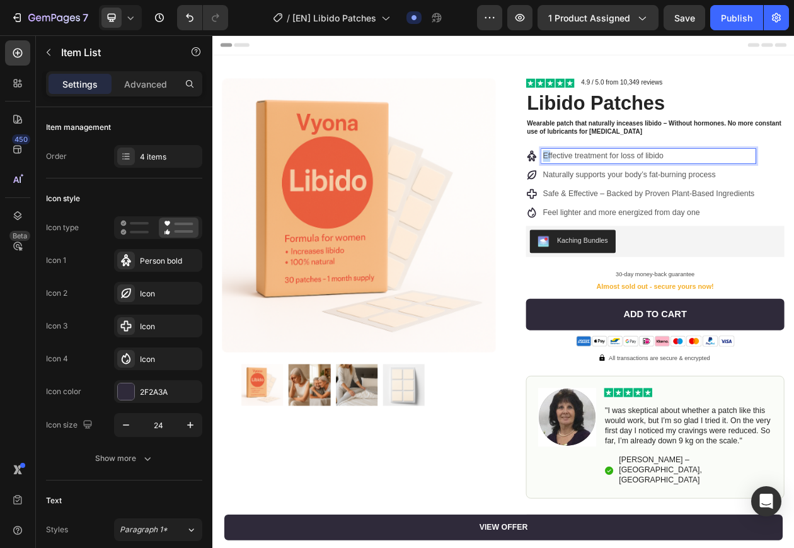
drag, startPoint x: 645, startPoint y: 193, endPoint x: 637, endPoint y: 196, distance: 8.8
click at [642, 196] on p "Effective treatment for loss of libido" at bounding box center [779, 192] width 275 height 15
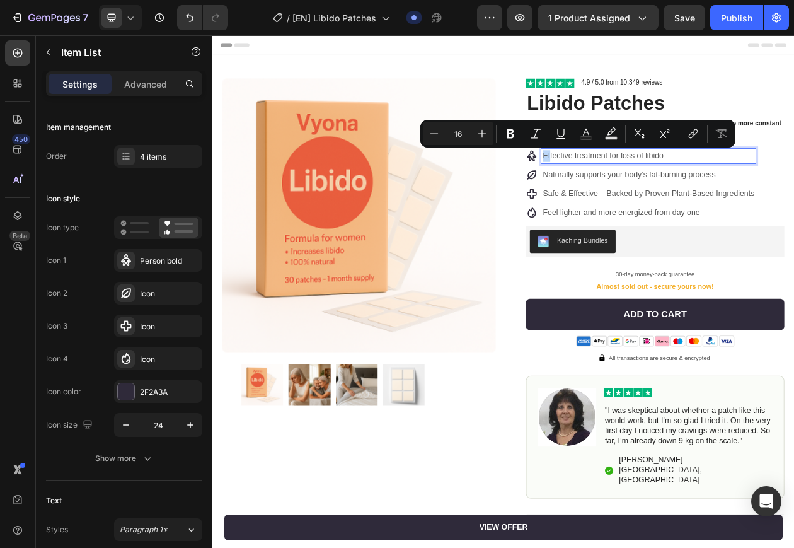
click at [642, 196] on p "Effective treatment for loss of libido" at bounding box center [779, 192] width 275 height 15
click at [642, 195] on p "Effective treatment for loss of libido" at bounding box center [779, 192] width 275 height 15
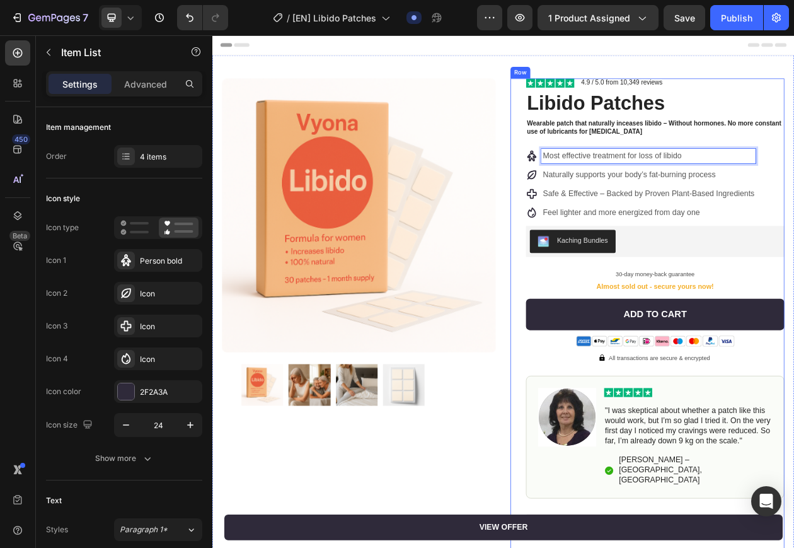
click at [608, 233] on div "Image 4.9 / 5.0 from 10,349 reviews Text Block Row Libido Patches Product Title…" at bounding box center [778, 454] width 356 height 726
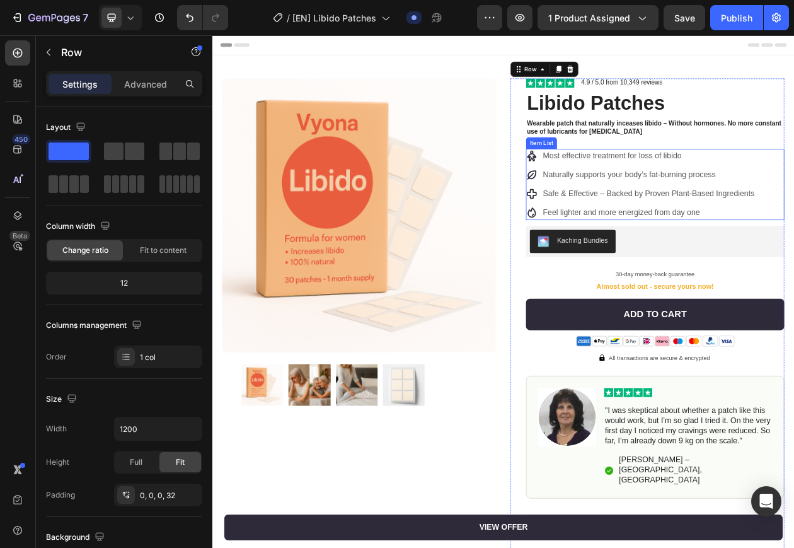
click at [737, 210] on p "Naturally supports your body’s fat-burning process" at bounding box center [779, 216] width 275 height 15
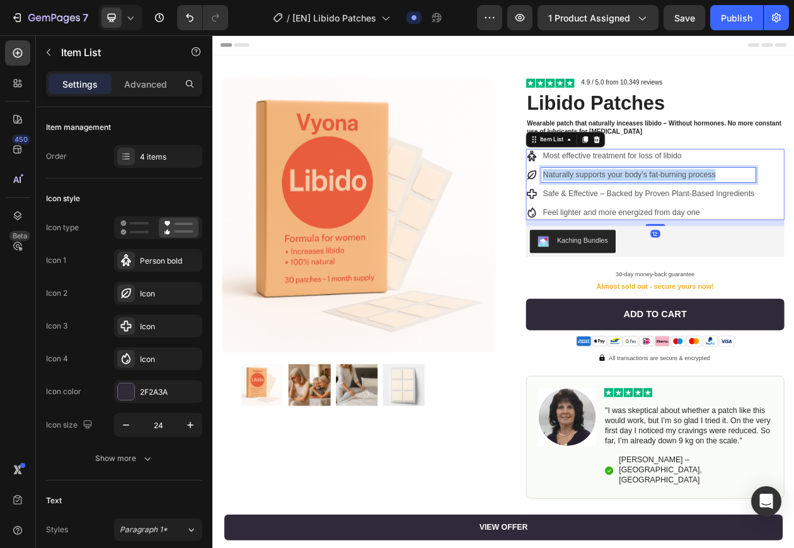
click at [737, 210] on p "Naturally supports your body’s fat-burning process" at bounding box center [779, 216] width 275 height 15
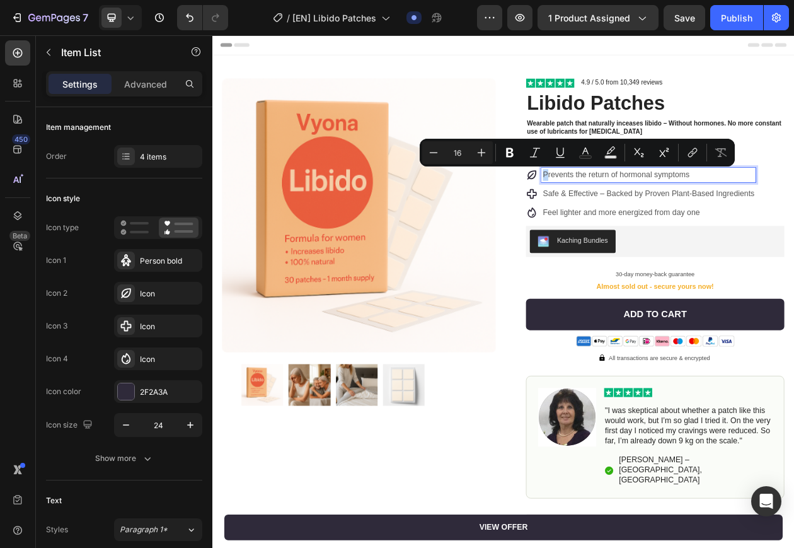
click at [642, 215] on p "Prevents the return of hormonal symptoms" at bounding box center [779, 216] width 275 height 15
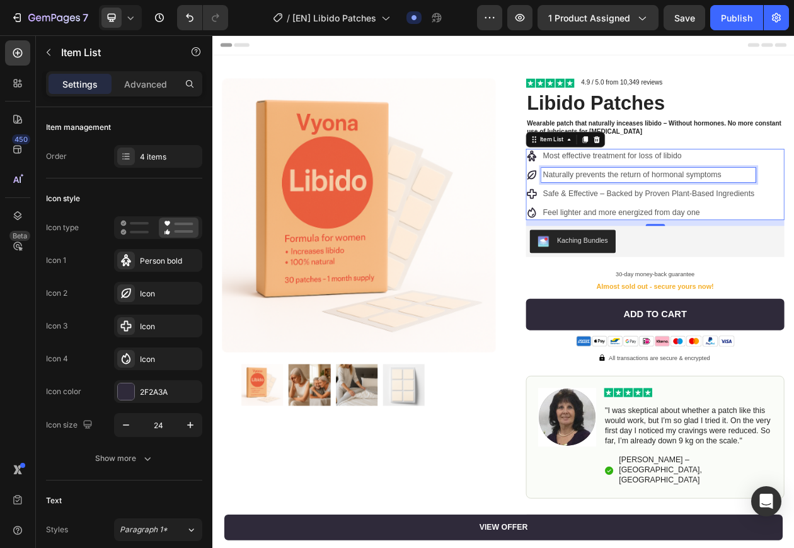
click at [664, 220] on p "Naturally prevents the return of hormonal symptoms" at bounding box center [779, 216] width 275 height 15
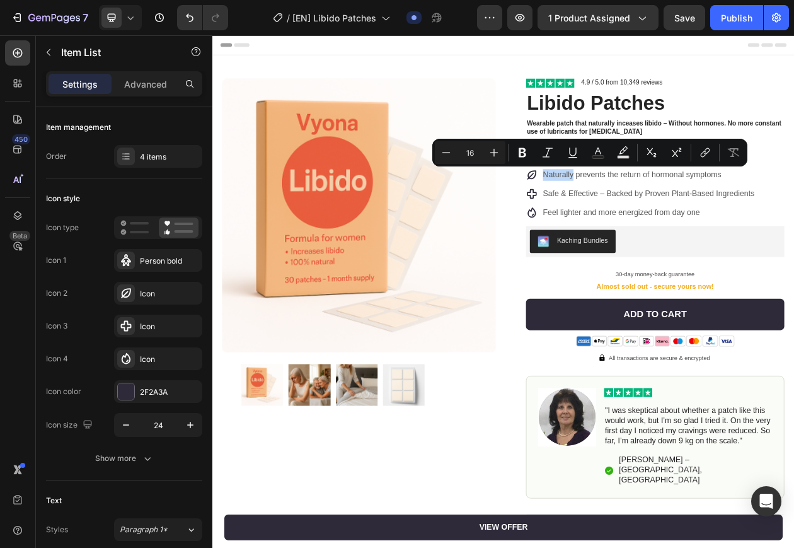
drag, startPoint x: 664, startPoint y: 220, endPoint x: 656, endPoint y: 226, distance: 10.0
click at [656, 226] on div "Most effective treatment for loss of libido Naturally prevents the return of ho…" at bounding box center [769, 229] width 299 height 93
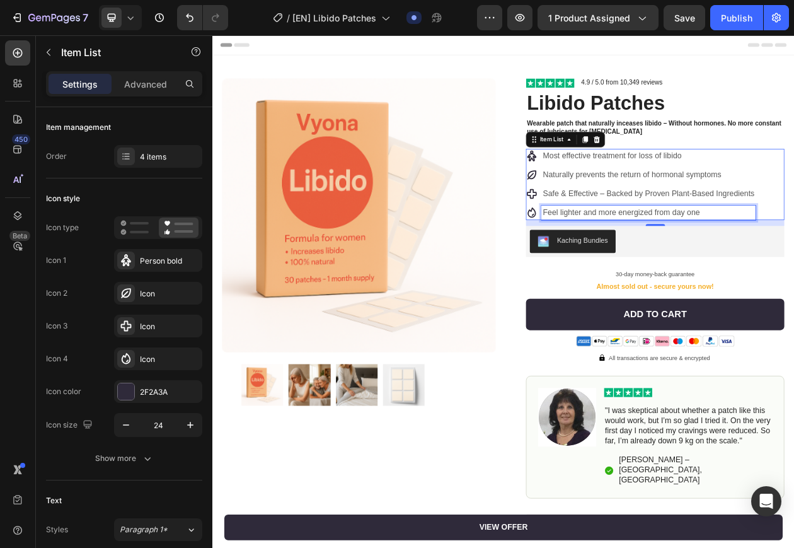
click at [664, 260] on p "Feel lighter and more energized from day one" at bounding box center [779, 265] width 275 height 15
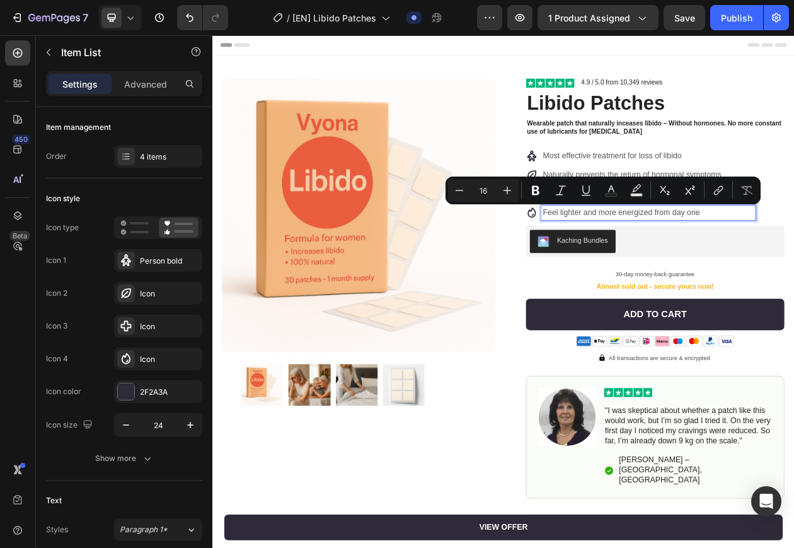
click at [729, 262] on p "Feel lighter and more energized from day one" at bounding box center [779, 265] width 275 height 15
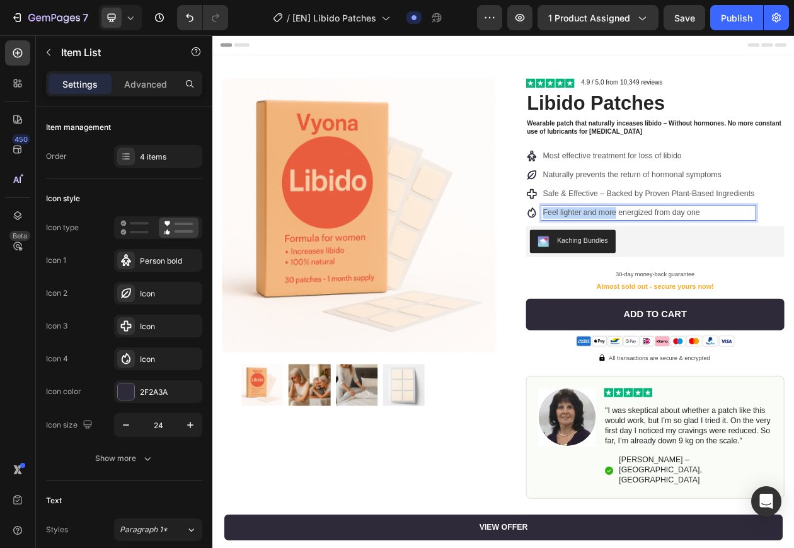
drag, startPoint x: 730, startPoint y: 267, endPoint x: 638, endPoint y: 263, distance: 91.4
click at [642, 263] on p "Feel lighter and more energized from day one" at bounding box center [779, 265] width 275 height 15
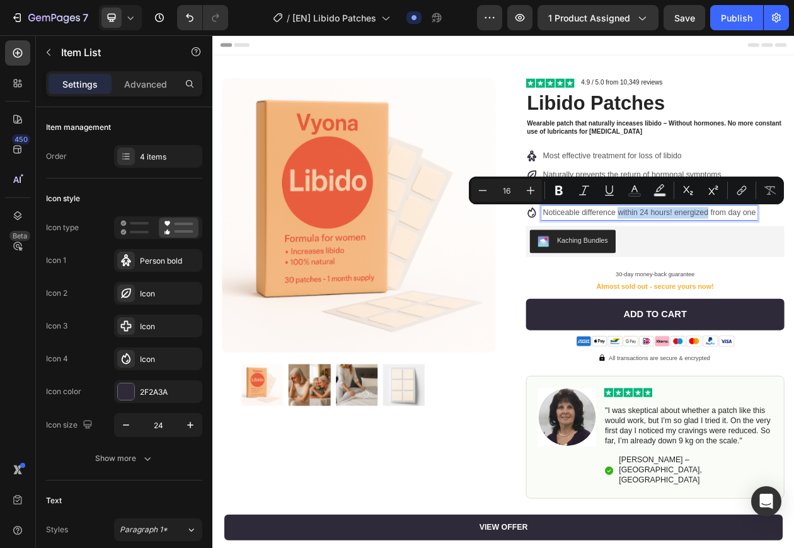
drag, startPoint x: 852, startPoint y: 264, endPoint x: 735, endPoint y: 267, distance: 117.3
click at [735, 267] on p "Noticeable difference within 24 hours! energized from day one" at bounding box center [780, 265] width 277 height 15
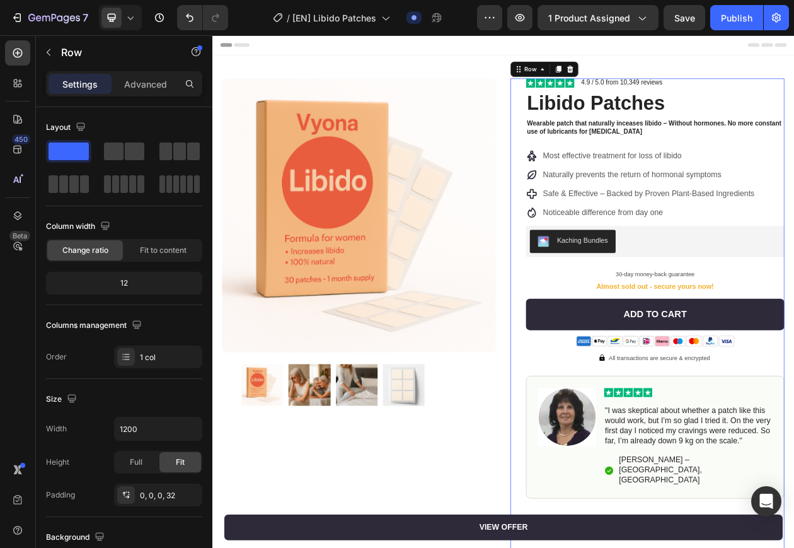
click at [794, 176] on div "Image 4.9 / 5.0 from 10,349 reviews Text Block Row Libido Patches Product Title…" at bounding box center [788, 454] width 336 height 726
click at [746, 218] on p "Naturally prevents the return of hormonal symptoms" at bounding box center [779, 216] width 275 height 15
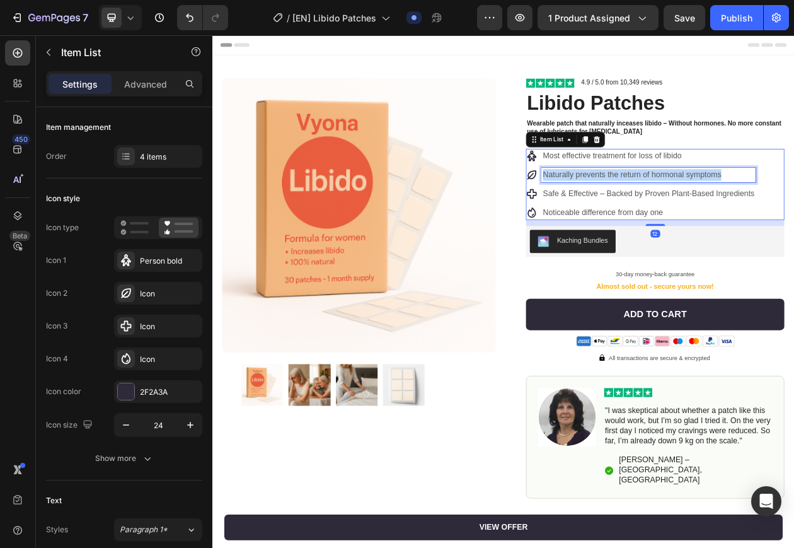
click at [746, 218] on p "Naturally prevents the return of hormonal symptoms" at bounding box center [779, 216] width 275 height 15
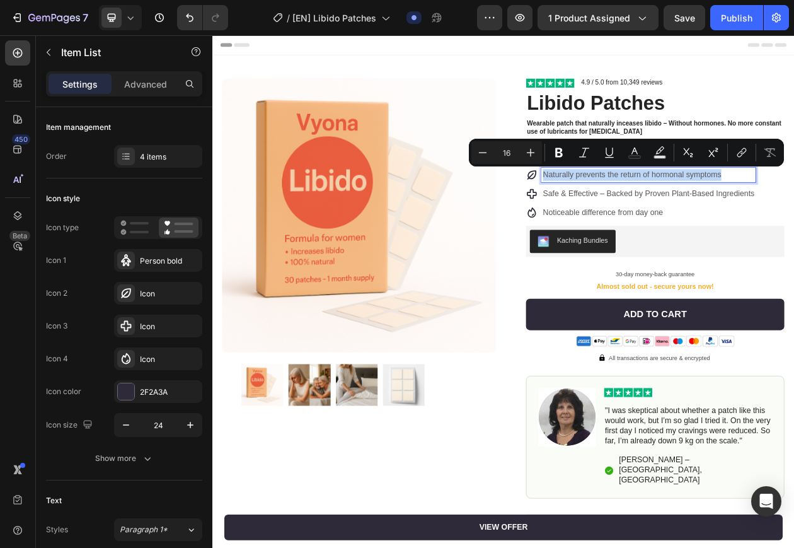
click at [684, 220] on p "Naturally prevents the return of hormonal symptoms" at bounding box center [779, 216] width 275 height 15
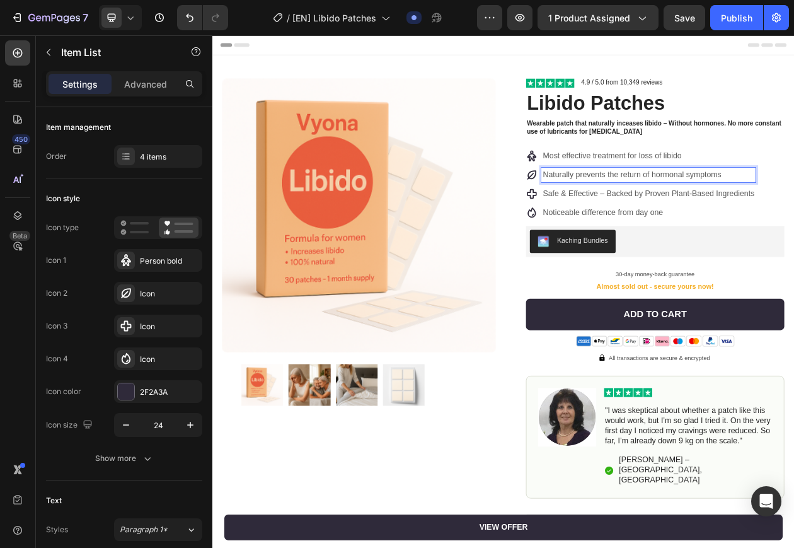
click at [677, 217] on p "Naturally prevents the return of hormonal symptoms" at bounding box center [779, 216] width 275 height 15
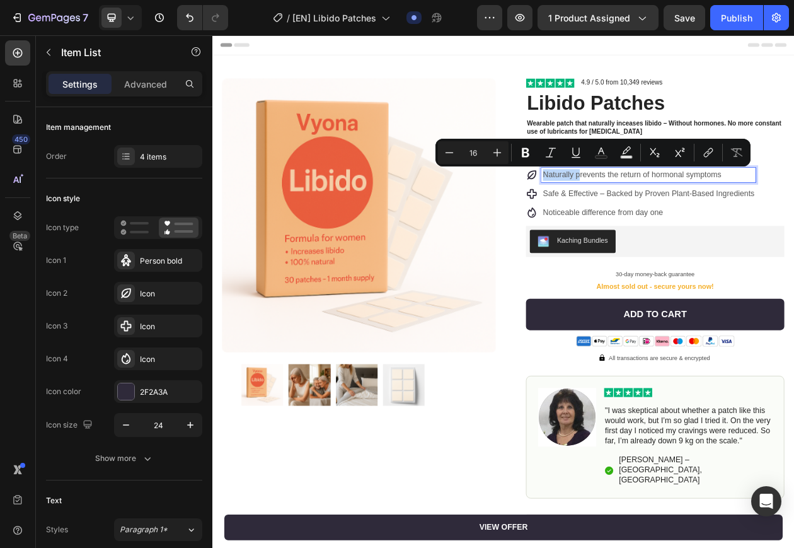
drag, startPoint x: 683, startPoint y: 216, endPoint x: 618, endPoint y: 217, distance: 64.9
click at [620, 217] on div "Naturally prevents the return of hormonal symptoms" at bounding box center [769, 216] width 299 height 19
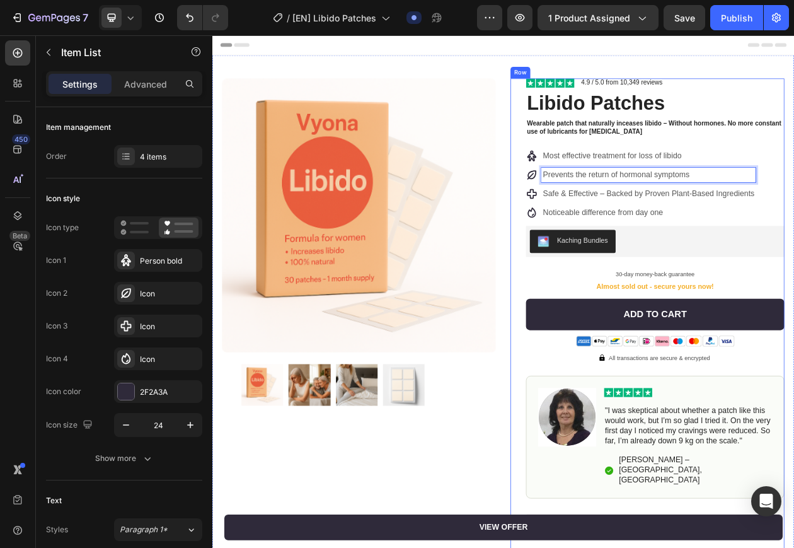
click at [923, 181] on div "Image 4.9 / 5.0 from 10,349 reviews Text Block Row Libido Patches Product Title…" at bounding box center [788, 454] width 336 height 726
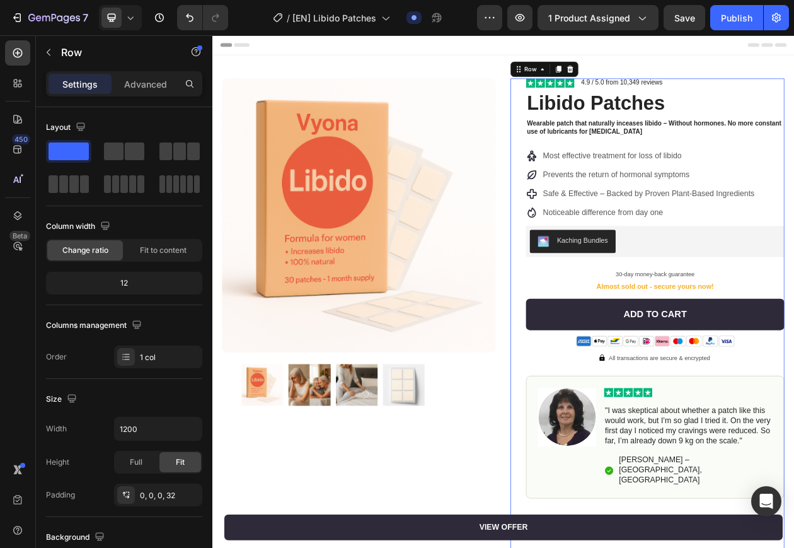
scroll to position [79, 0]
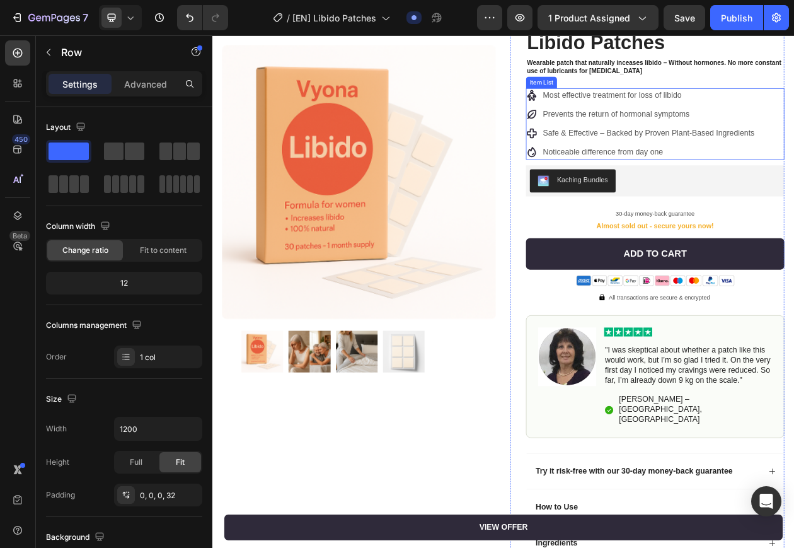
click at [782, 140] on p "Prevents the return of hormonal symptoms" at bounding box center [779, 137] width 275 height 15
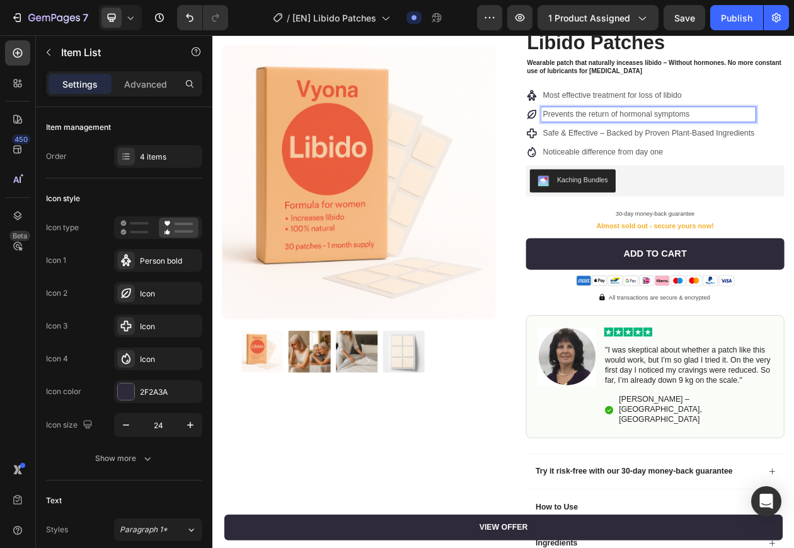
click at [727, 144] on p "Prevents the return of hormonal symptoms" at bounding box center [779, 137] width 275 height 15
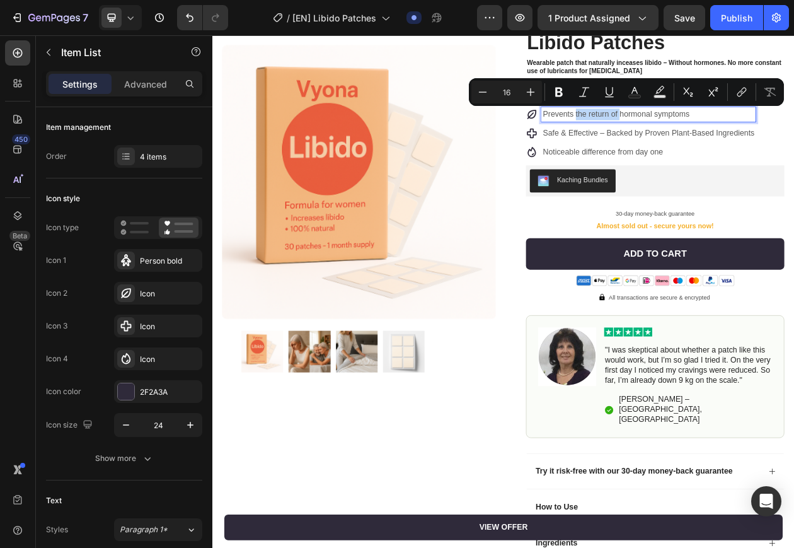
drag, startPoint x: 737, startPoint y: 137, endPoint x: 679, endPoint y: 143, distance: 58.3
click at [679, 143] on p "Prevents the return of hormonal symptoms" at bounding box center [779, 137] width 275 height 15
click at [700, 195] on div "Noticeable difference from day one" at bounding box center [779, 187] width 279 height 19
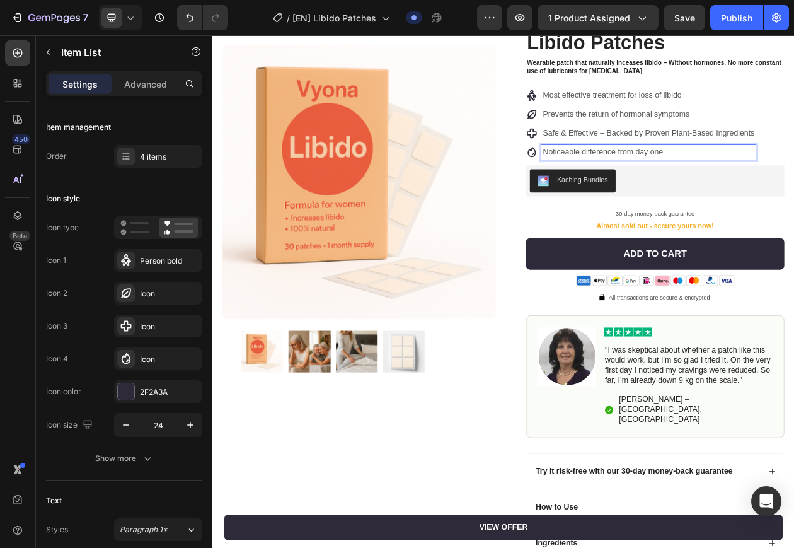
click at [930, 190] on div "Most effective treatment for loss of libido Prevents the return of hormonal sym…" at bounding box center [788, 150] width 336 height 93
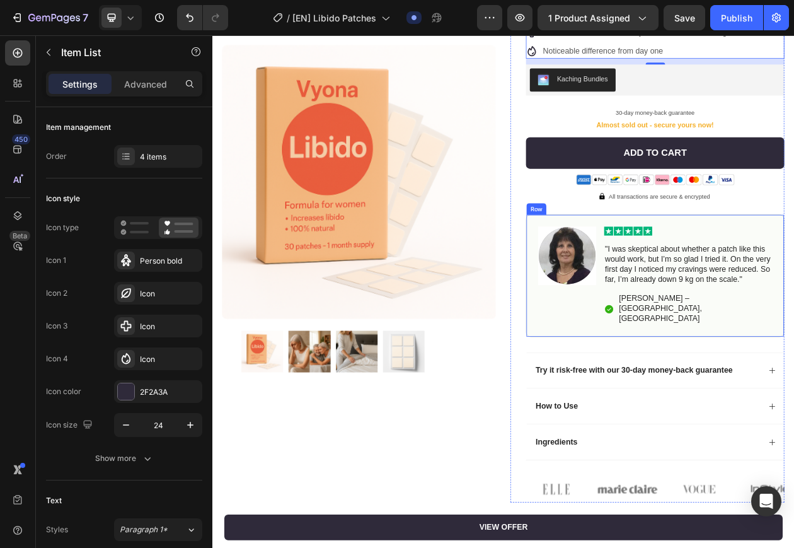
scroll to position [236, 0]
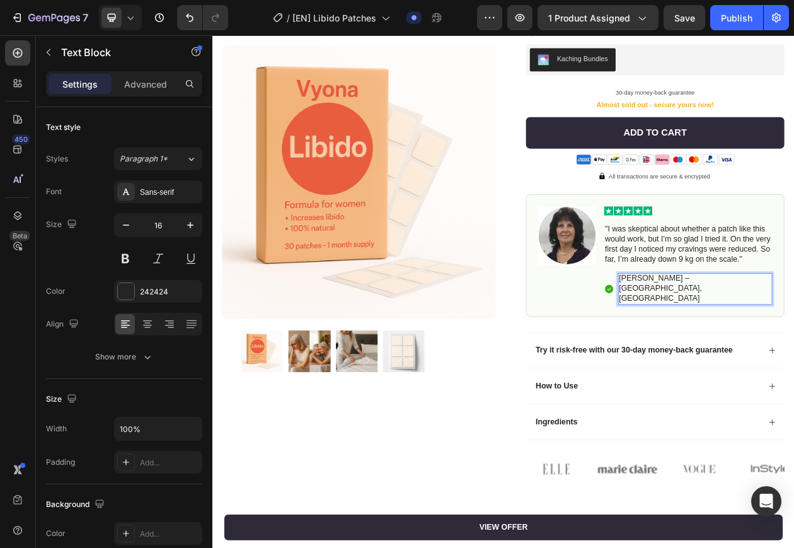
click at [741, 386] on div "Image Image "I was skeptical about whether a patch like this would work, but I’…" at bounding box center [788, 320] width 336 height 159
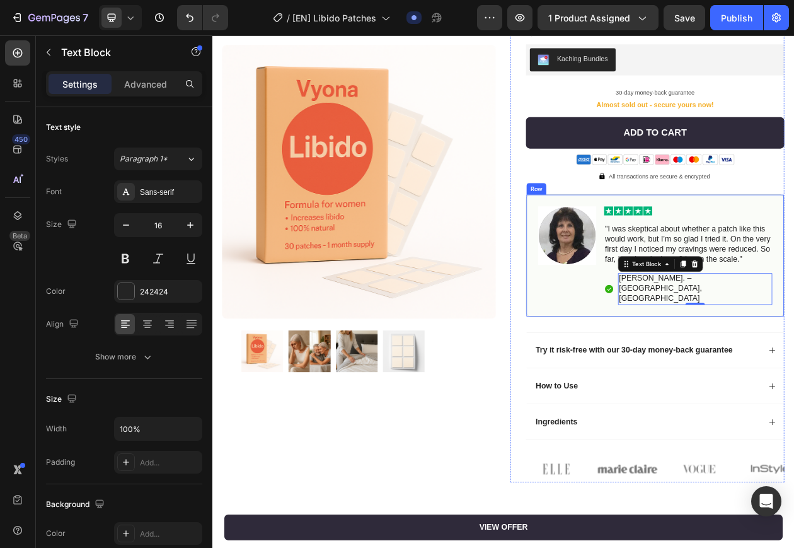
scroll to position [0, 0]
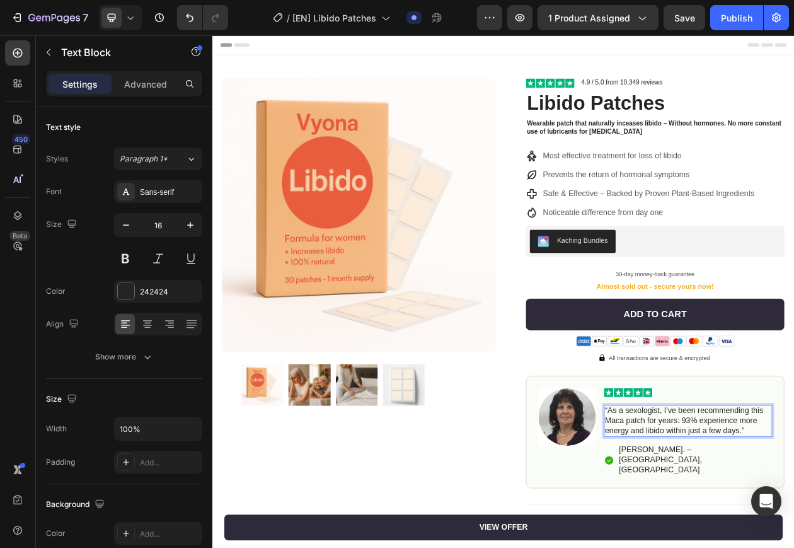
click at [569, 534] on div "Product Images Row" at bounding box center [403, 465] width 356 height 748
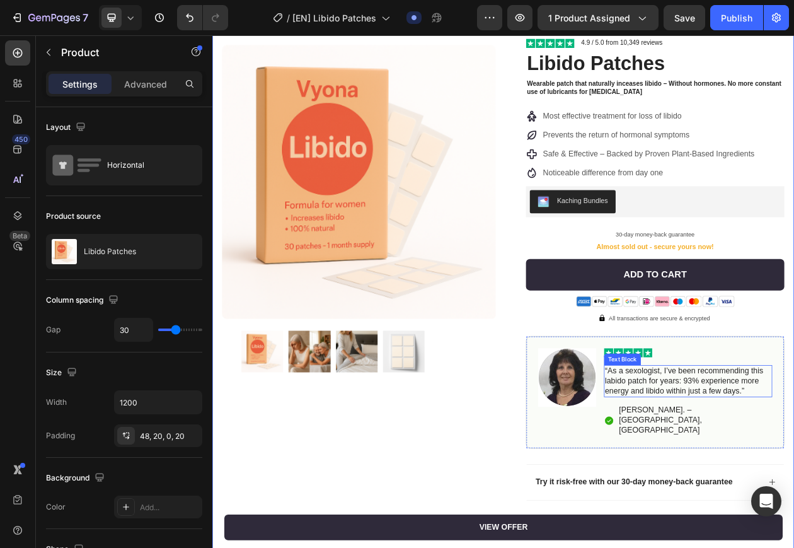
scroll to position [79, 0]
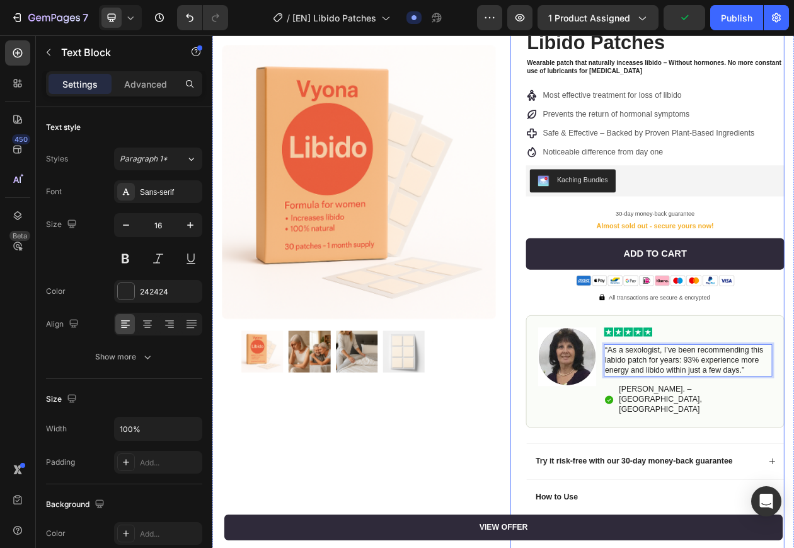
click at [620, 529] on div "Image 4.9 / 5.0 from 10,349 reviews Text Block Row Libido Patches Product Title…" at bounding box center [788, 387] width 336 height 748
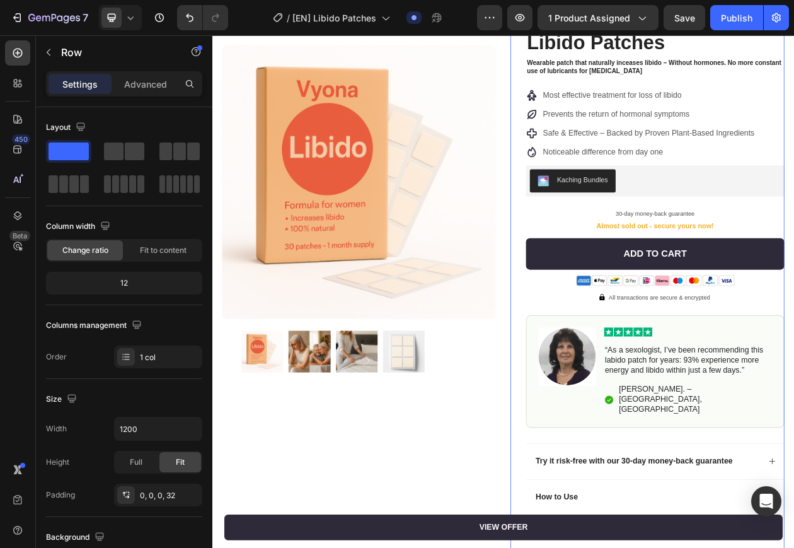
click at [600, 513] on div "Image 4.9 / 5.0 from 10,349 reviews Text Block Row Libido Patches Product Title…" at bounding box center [778, 387] width 356 height 748
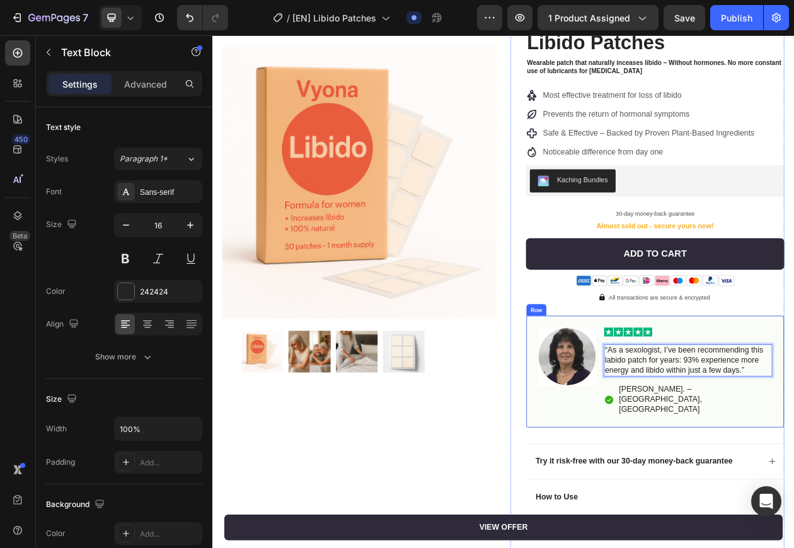
click at [896, 521] on div "Image 4.9 / 5.0 from 10,349 reviews Text Block Row Libido Patches Product Title…" at bounding box center [788, 387] width 336 height 748
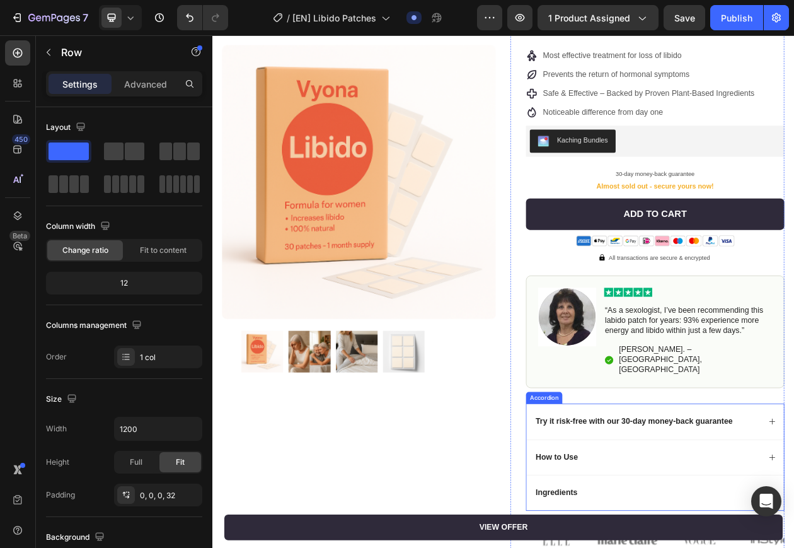
scroll to position [158, 0]
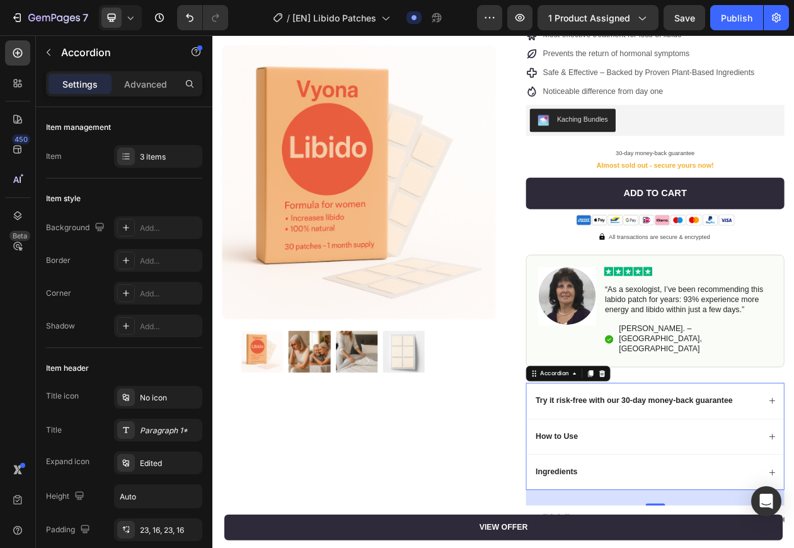
click at [920, 533] on div "How to Use" at bounding box center [788, 556] width 335 height 47
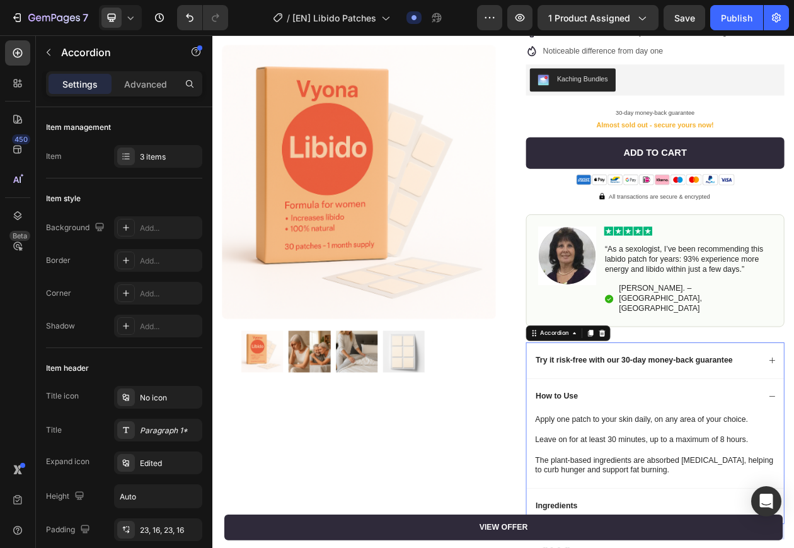
scroll to position [236, 0]
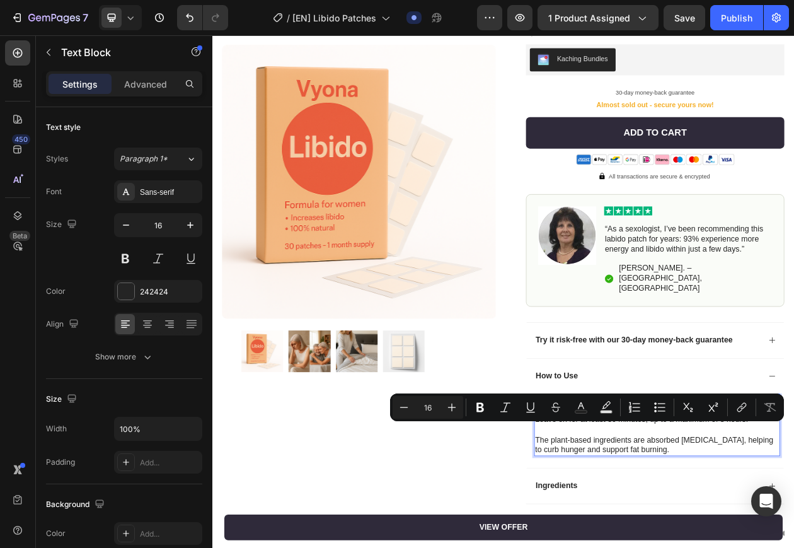
drag, startPoint x: 639, startPoint y: 550, endPoint x: 799, endPoint y: 550, distance: 159.5
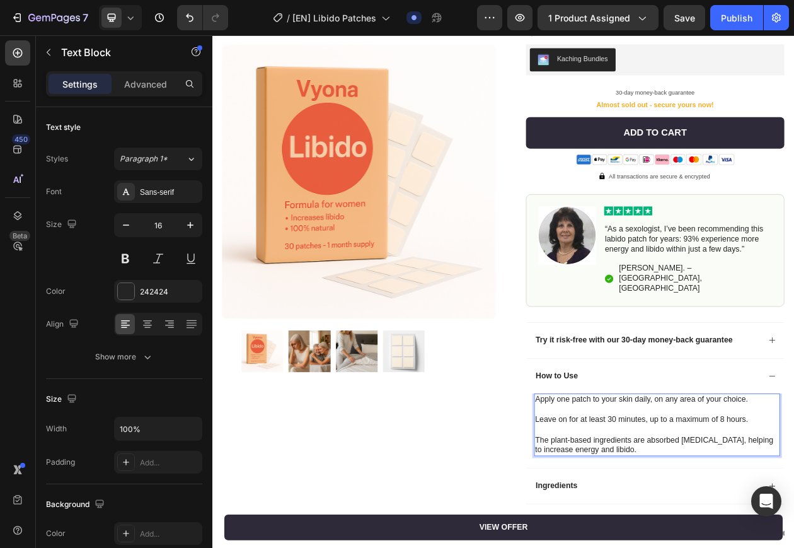
click at [590, 536] on div "Product Images Row Image 4.9 / 5.0 from 10,349 reviews Text Block Row Libido Pa…" at bounding box center [590, 262] width 756 height 874
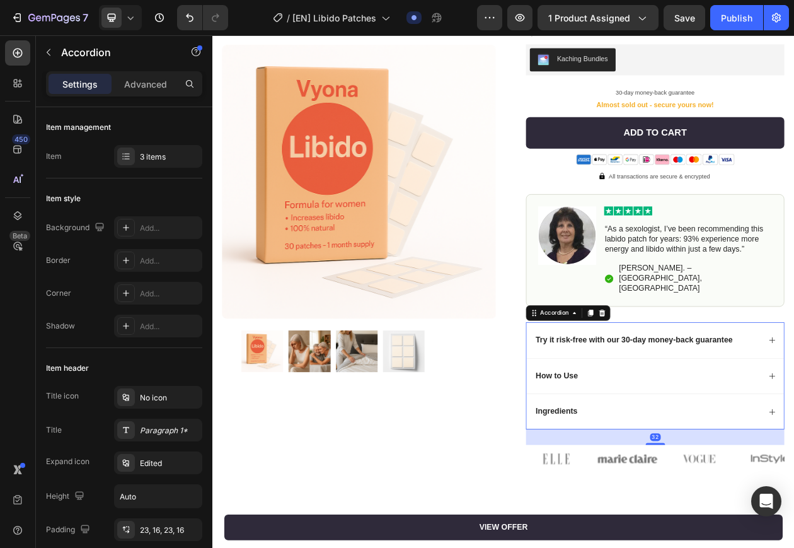
click at [818, 516] on div "Ingredients" at bounding box center [778, 524] width 294 height 17
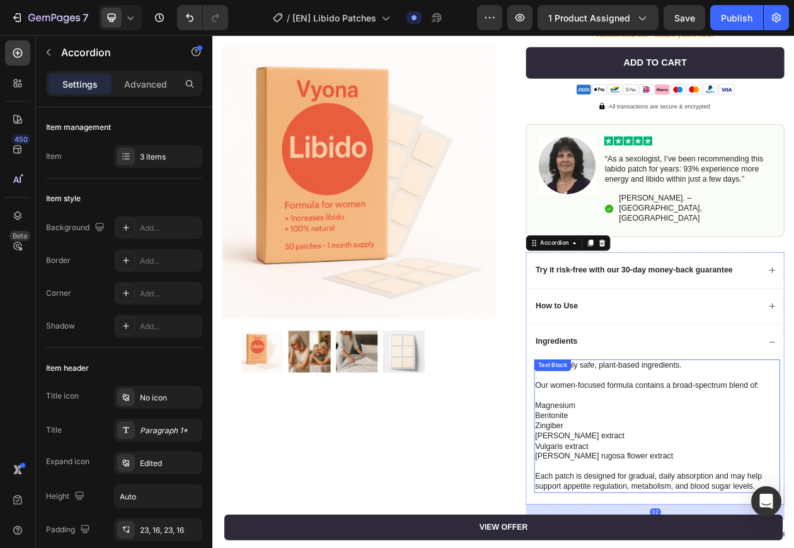
scroll to position [394, 0]
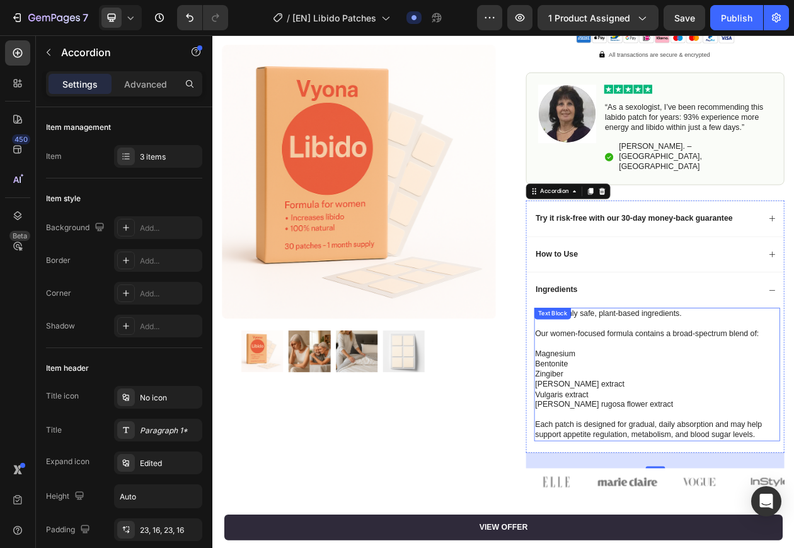
click at [665, 443] on p "Magnesium" at bounding box center [790, 449] width 317 height 13
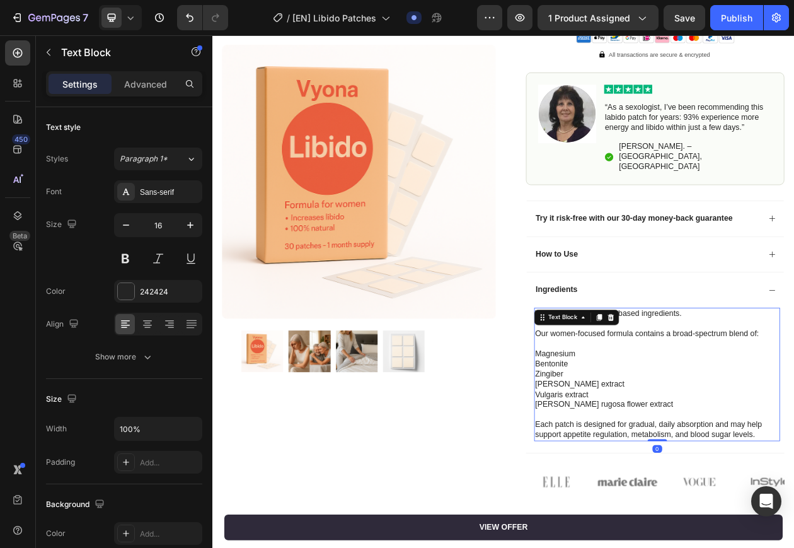
click at [665, 443] on p "Magnesium" at bounding box center [790, 449] width 317 height 13
click at [585, 487] on div "Product Images Row Image 4.9 / 5.0 from 10,349 reviews Text Block Row Libido Pa…" at bounding box center [590, 150] width 756 height 966
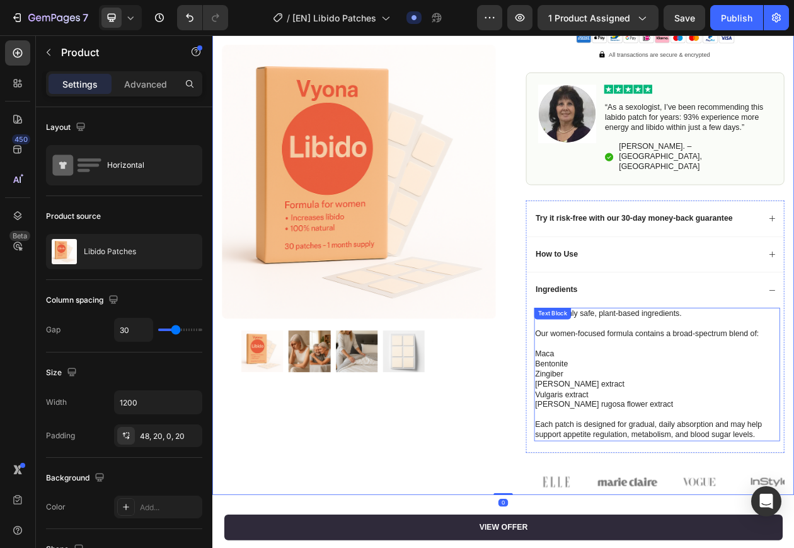
click at [831, 535] on p "Each patch is designed for gradual, daily absorption and may help support appet…" at bounding box center [790, 548] width 317 height 26
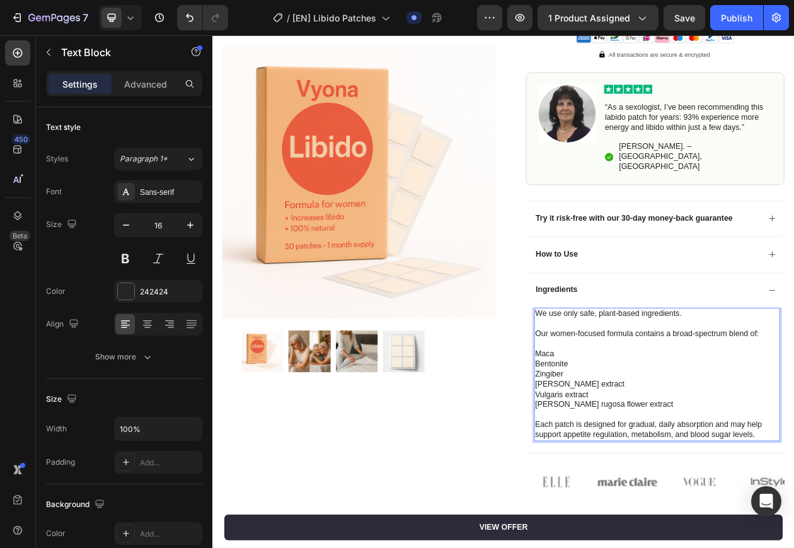
click at [882, 535] on p "Each patch is designed for gradual, daily absorption and may help support appet…" at bounding box center [790, 548] width 317 height 26
click at [913, 535] on p "Each patch is designed for gradual, daily absorption and may help support appet…" at bounding box center [790, 548] width 317 height 26
click at [884, 535] on p "Each patch is designed for gradual, daily absorption and may help support appet…" at bounding box center [790, 548] width 317 height 26
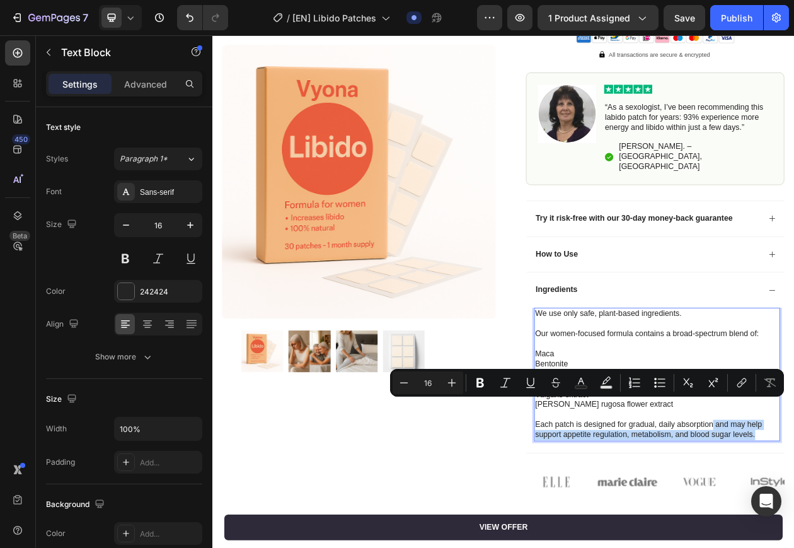
drag, startPoint x: 918, startPoint y: 526, endPoint x: 857, endPoint y: 514, distance: 62.2
click at [857, 535] on p "Each patch is designed for gradual, daily absorption and may help support appet…" at bounding box center [790, 548] width 317 height 26
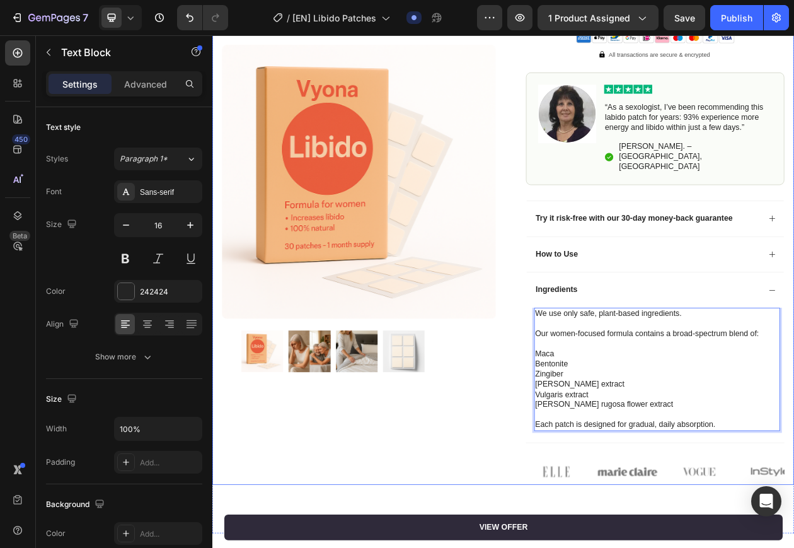
click at [563, 506] on div "Product Images Row" at bounding box center [403, 158] width 356 height 922
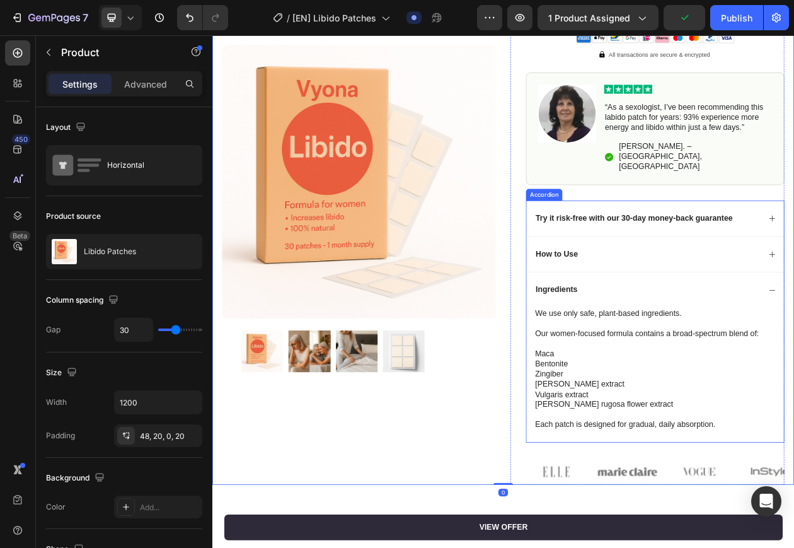
click at [923, 343] on div "Ingredients" at bounding box center [788, 366] width 335 height 47
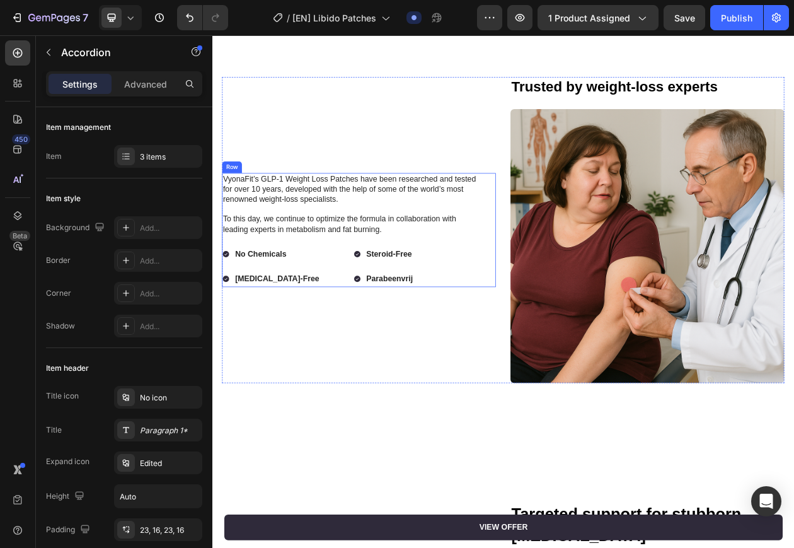
scroll to position [788, 0]
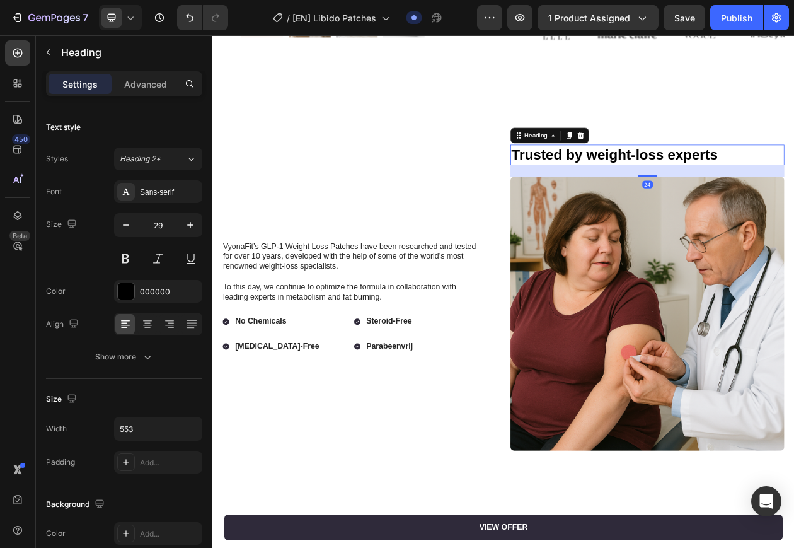
click at [785, 180] on strong "Trusted by weight-loss experts" at bounding box center [735, 190] width 268 height 20
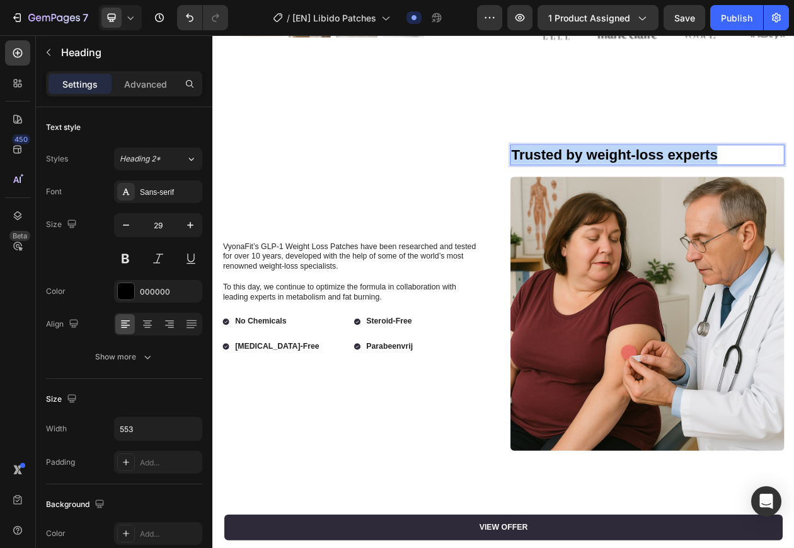
click at [785, 180] on strong "Trusted by weight-loss experts" at bounding box center [735, 190] width 268 height 20
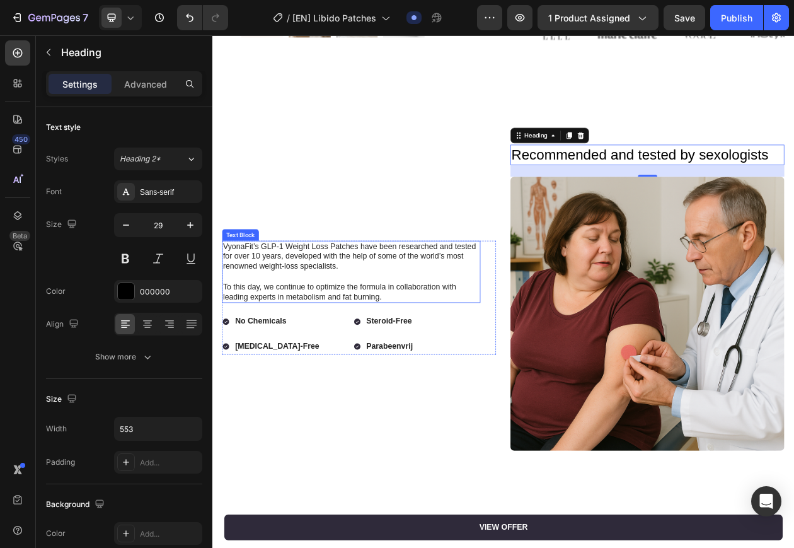
click at [372, 342] on p at bounding box center [392, 348] width 333 height 13
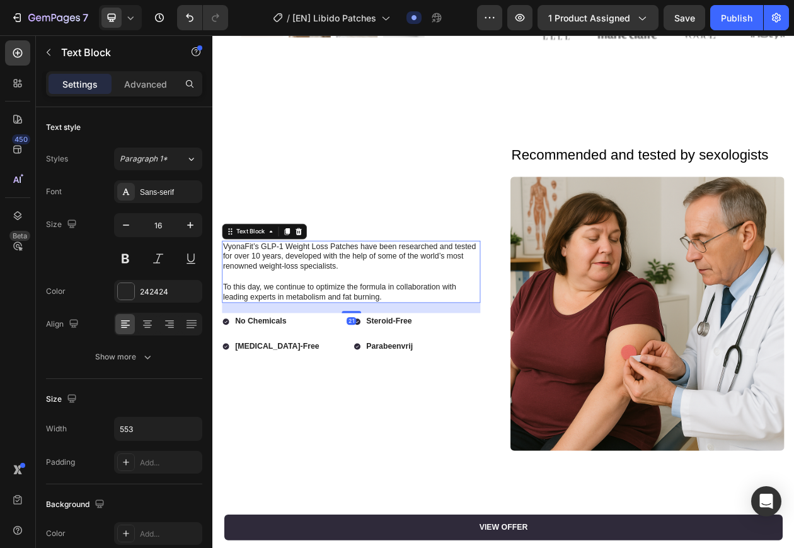
click at [372, 313] on div "VyonaFit’s GLP-1 Weight Loss Patches have been researched and tested for over 1…" at bounding box center [403, 376] width 356 height 398
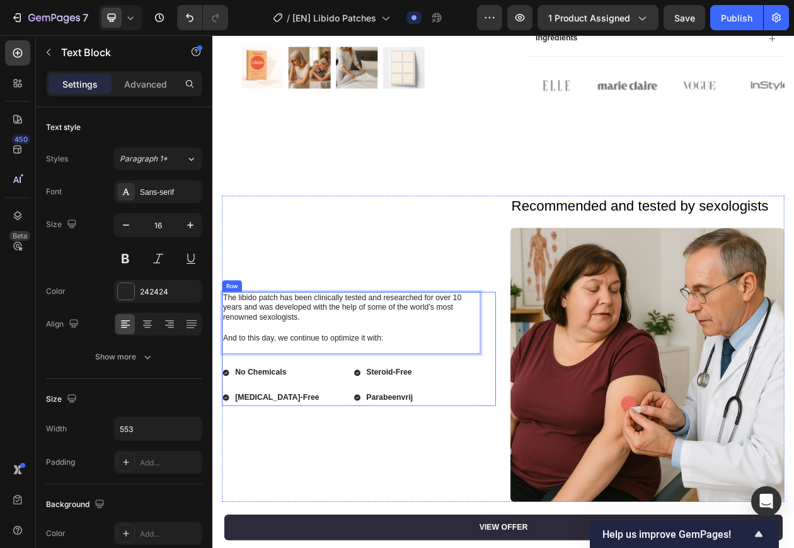
scroll to position [728, 0]
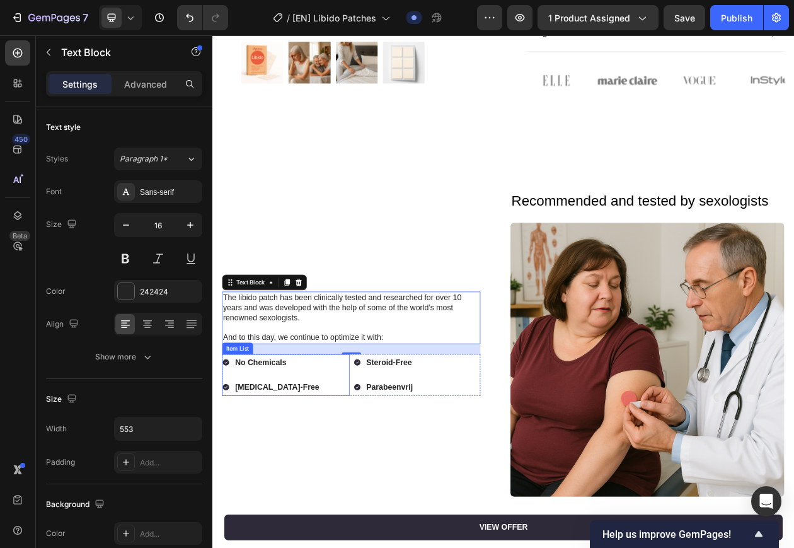
click at [281, 454] on strong "No Chemicals" at bounding box center [275, 459] width 67 height 11
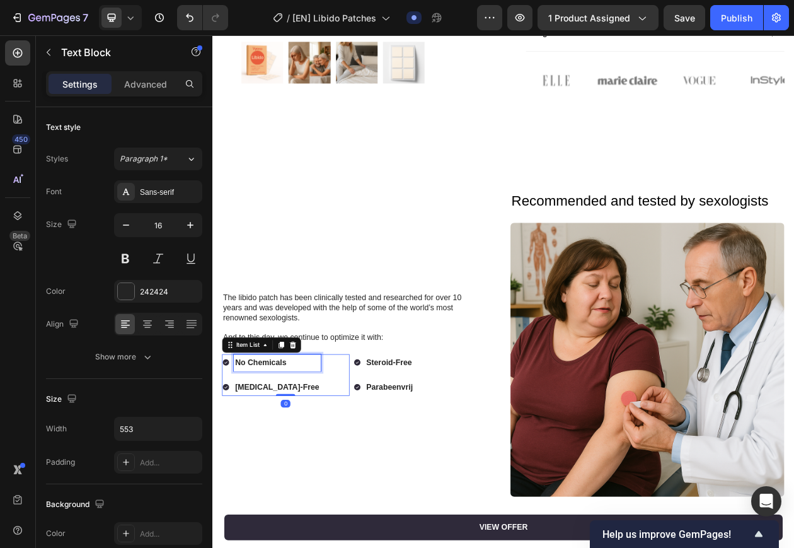
click at [281, 454] on strong "No Chemicals" at bounding box center [275, 459] width 67 height 11
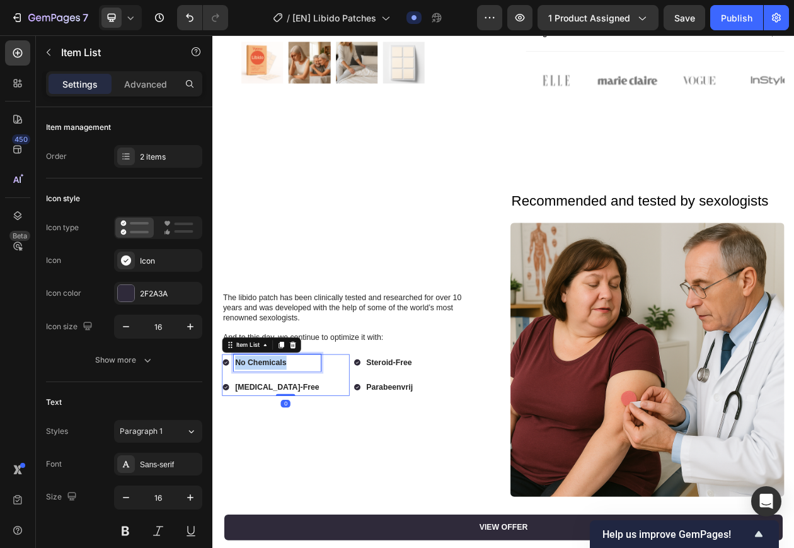
click at [281, 454] on strong "No Chemicals" at bounding box center [275, 459] width 67 height 11
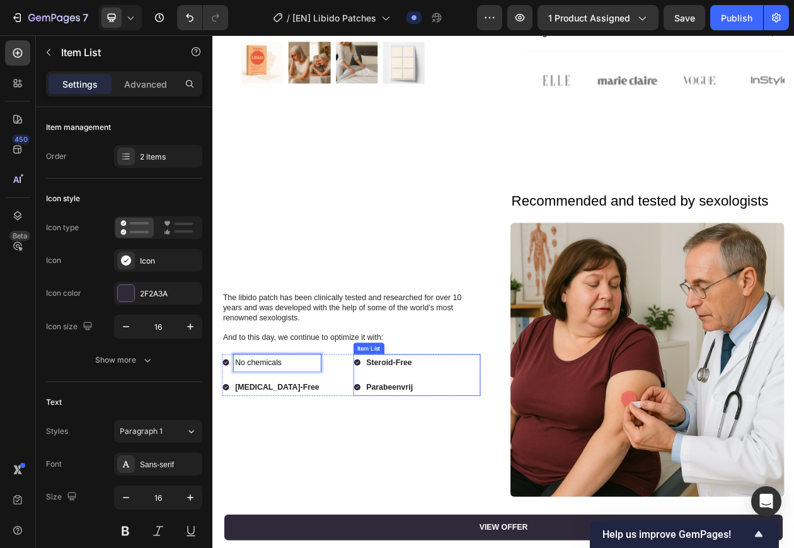
click at [442, 454] on strong "Steroid-Free" at bounding box center [442, 459] width 59 height 11
click at [439, 487] on strong "Parabeenvrij" at bounding box center [443, 492] width 61 height 11
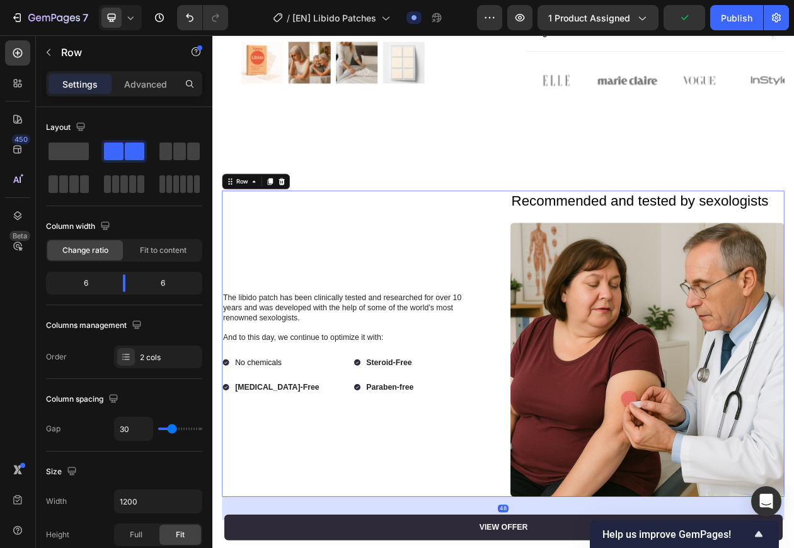
click at [427, 492] on div "The libido patch has been clinically tested and researched for over 10 years an…" at bounding box center [403, 436] width 356 height 398
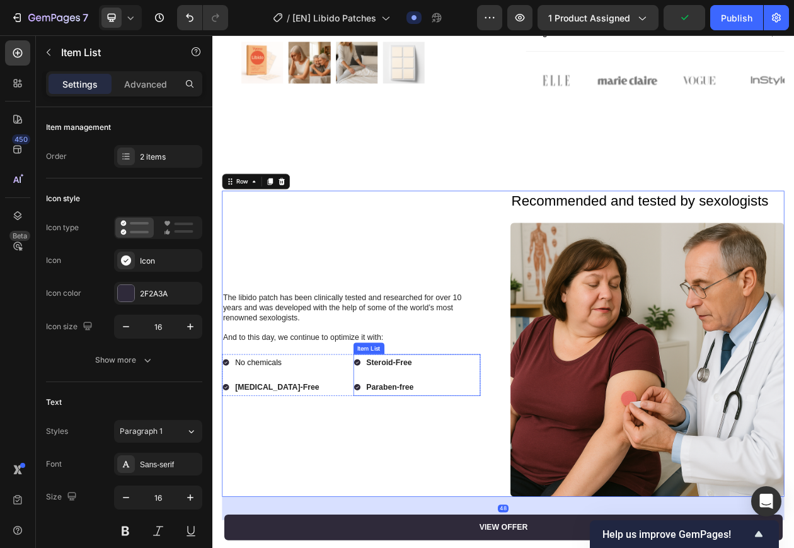
click at [424, 454] on strong "Steroid-Free" at bounding box center [442, 459] width 59 height 11
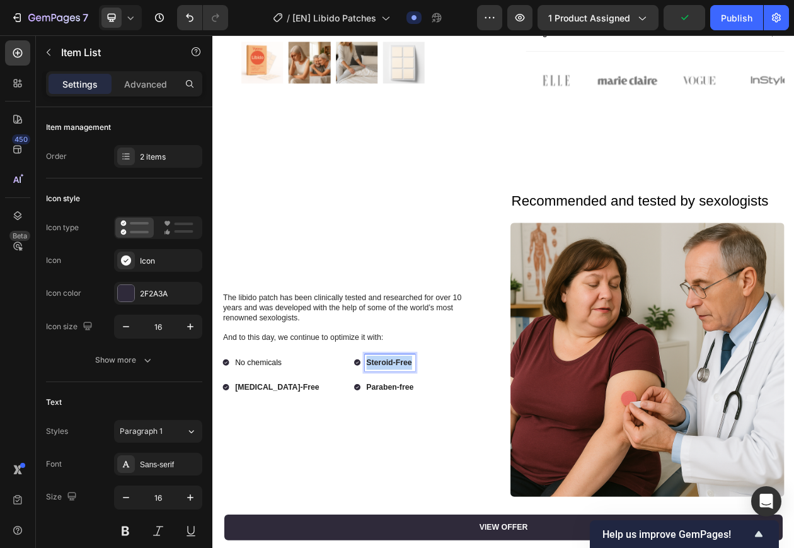
click at [424, 454] on strong "Steroid-Free" at bounding box center [442, 459] width 59 height 11
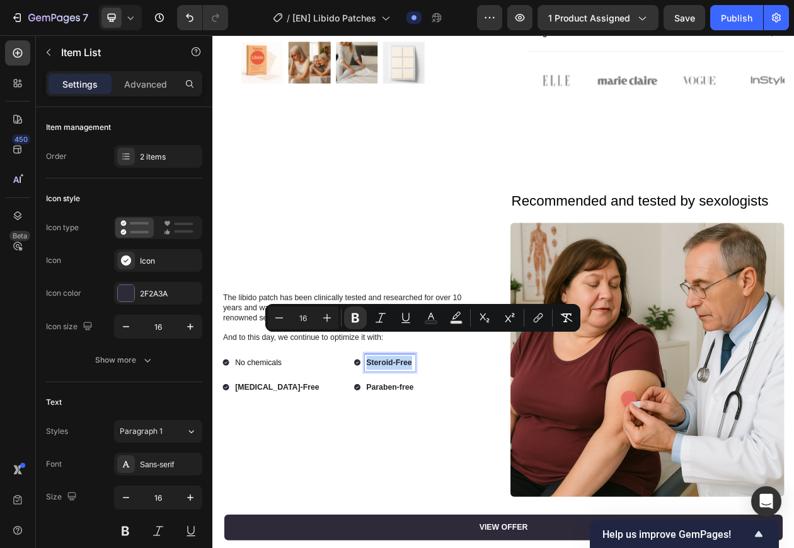
click at [438, 454] on strong "Steroid-Free" at bounding box center [442, 459] width 59 height 11
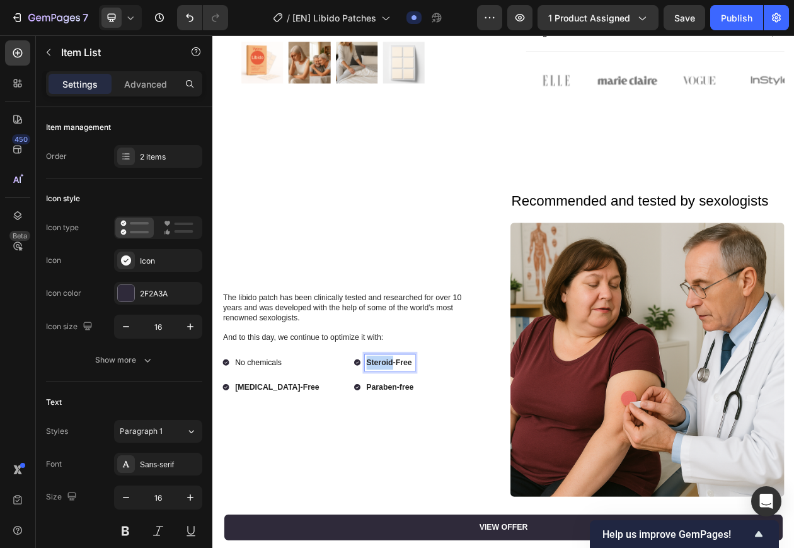
click at [438, 454] on strong "Steroid-Free" at bounding box center [442, 459] width 59 height 11
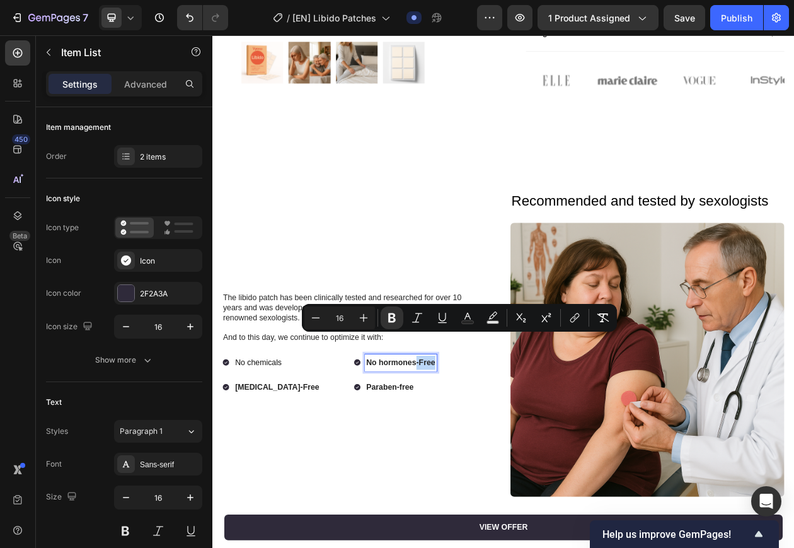
drag, startPoint x: 475, startPoint y: 430, endPoint x: 546, endPoint y: 431, distance: 70.6
click at [546, 449] on div "No hormones-Free Paraben-free" at bounding box center [479, 476] width 166 height 54
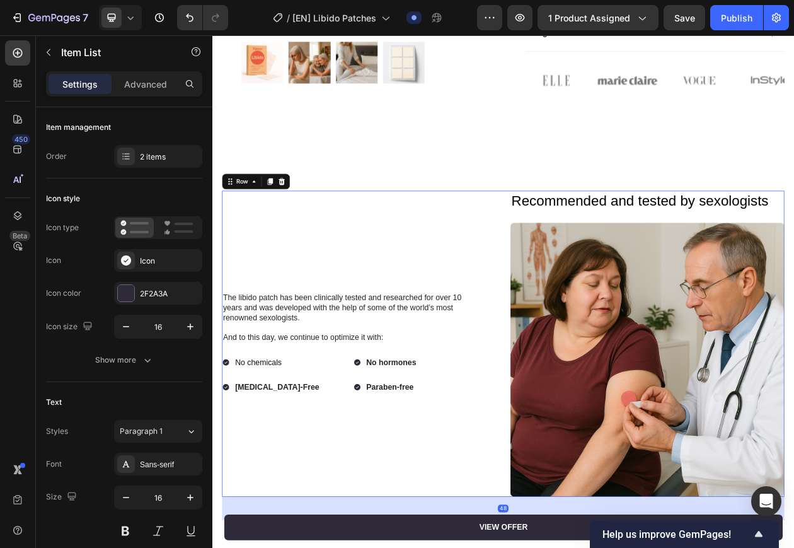
click at [410, 490] on div "The libido patch has been clinically tested and researched for over 10 years an…" at bounding box center [403, 436] width 356 height 398
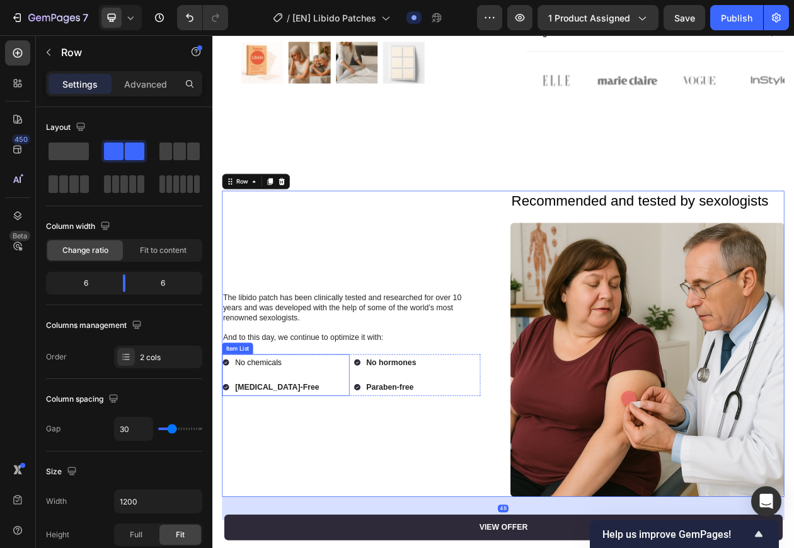
click at [295, 487] on strong "Lanolin-Free" at bounding box center [297, 492] width 110 height 11
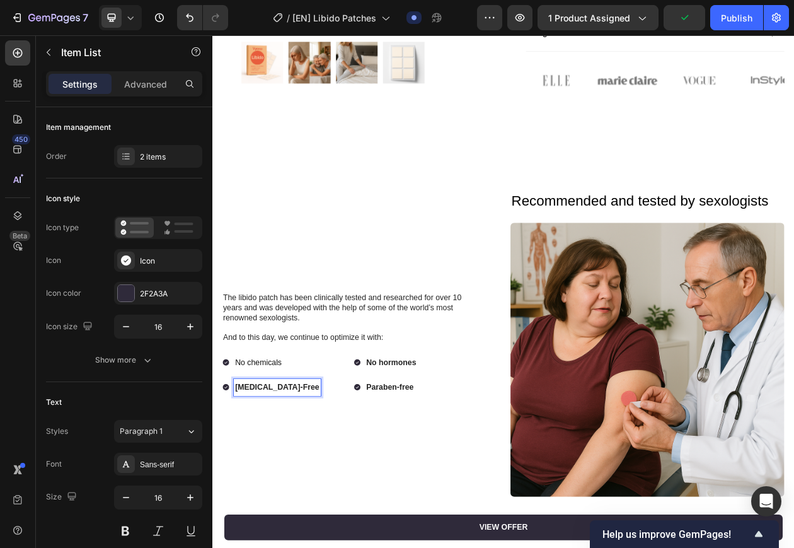
click at [251, 487] on strong "Lanolin-Free" at bounding box center [297, 492] width 110 height 11
click at [269, 487] on strong "No lan" at bounding box center [257, 492] width 31 height 11
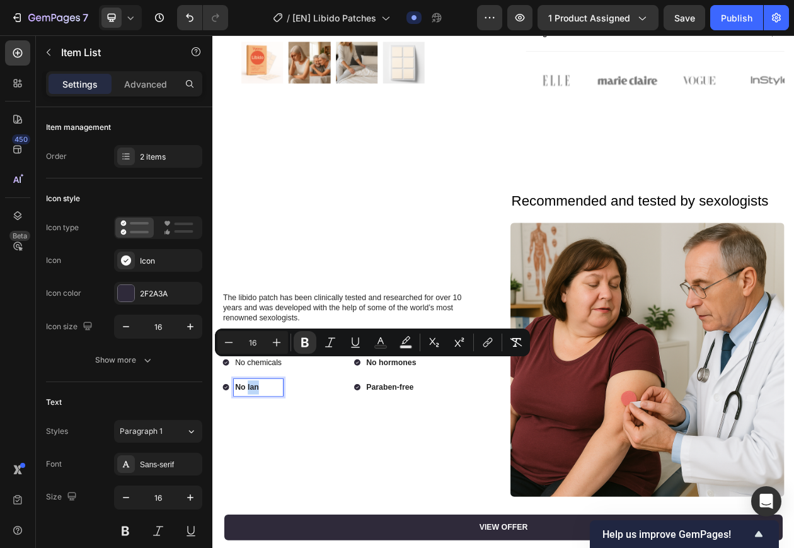
click at [275, 483] on p "No lan" at bounding box center [272, 492] width 61 height 18
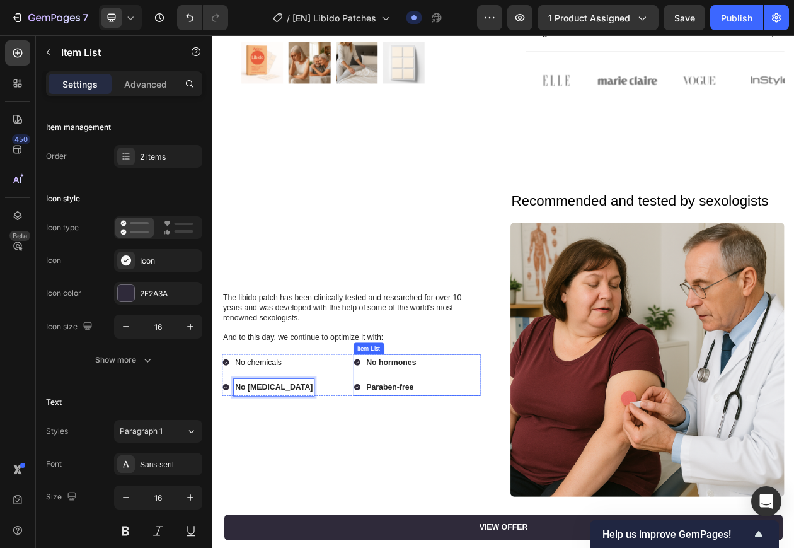
click at [438, 487] on strong "Paraben-free" at bounding box center [444, 492] width 62 height 11
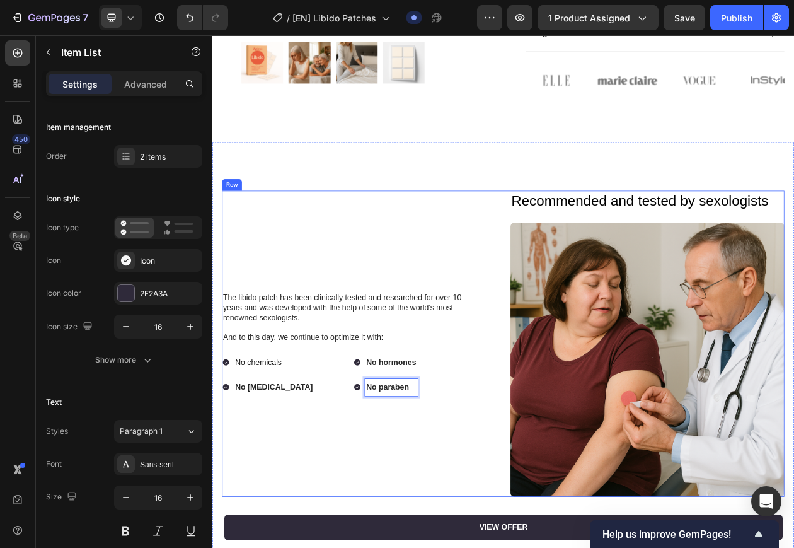
click at [390, 517] on div "The libido patch has been clinically tested and researched for over 10 years an…" at bounding box center [403, 436] width 356 height 398
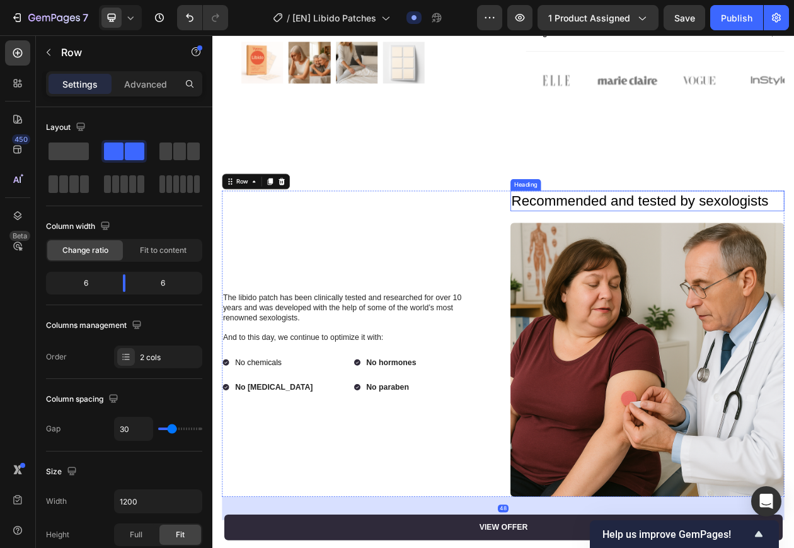
click at [661, 238] on p "Recommended and tested by sexologists" at bounding box center [774, 250] width 346 height 24
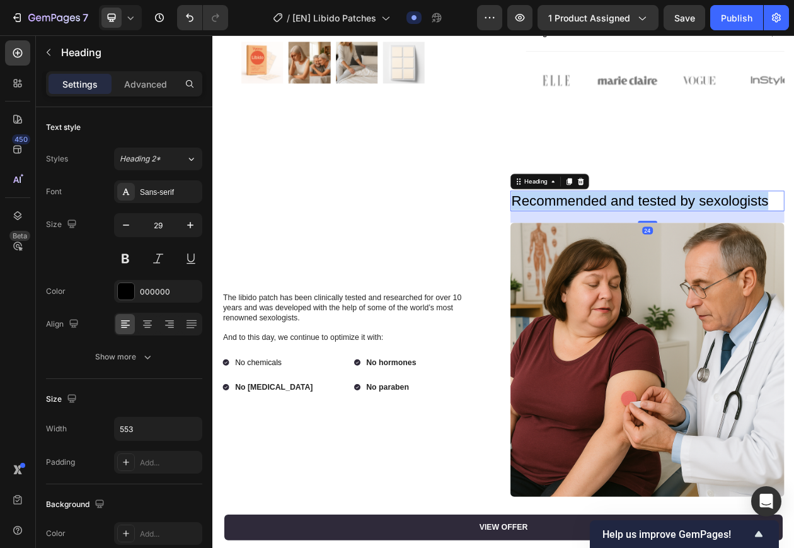
click at [661, 238] on p "Recommended and tested by sexologists" at bounding box center [774, 250] width 346 height 24
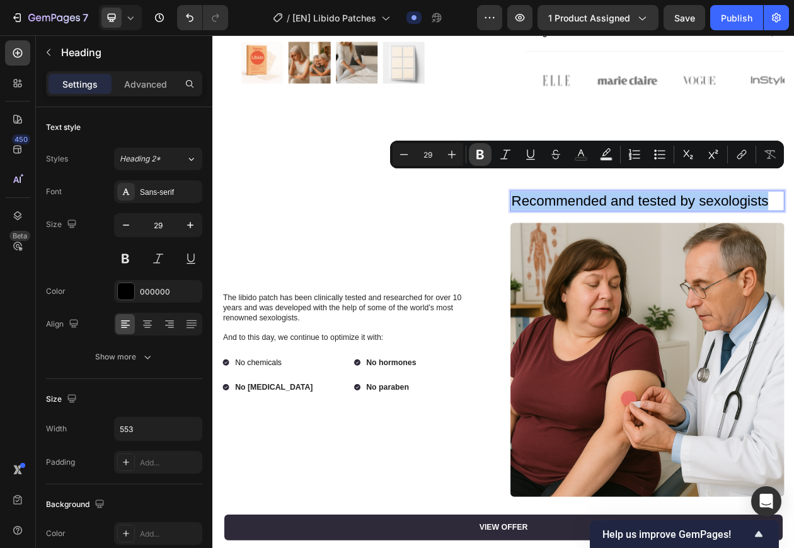
click at [472, 153] on button "Bold" at bounding box center [480, 154] width 23 height 23
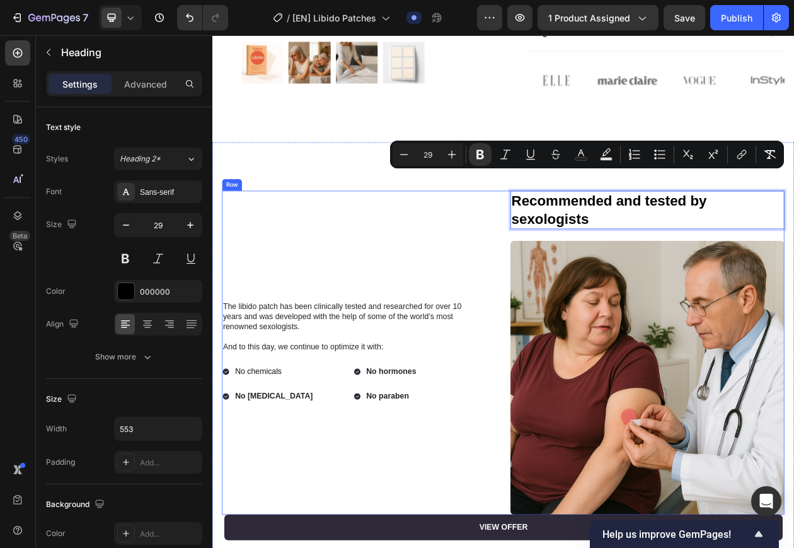
click at [543, 244] on div "The libido patch has been clinically tested and researched for over 10 years an…" at bounding box center [403, 447] width 356 height 421
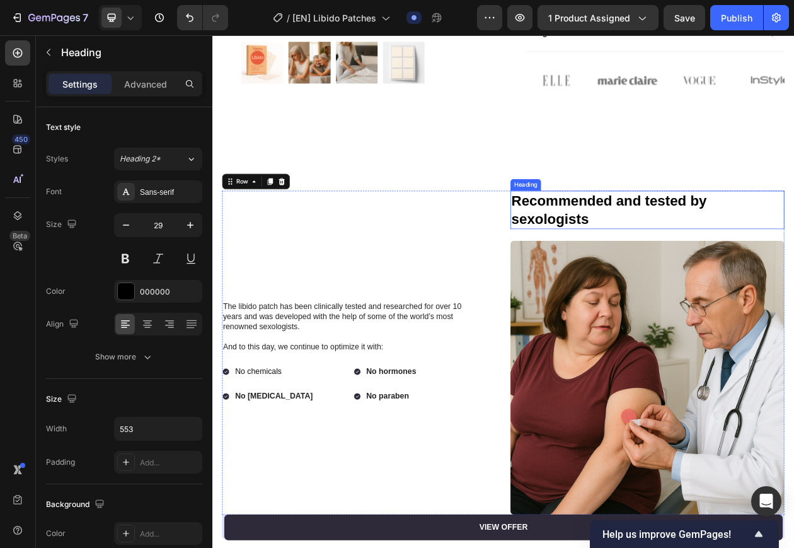
click at [725, 245] on p "⁠⁠⁠⁠⁠⁠⁠ Recommended and tested by sexologists" at bounding box center [774, 261] width 346 height 47
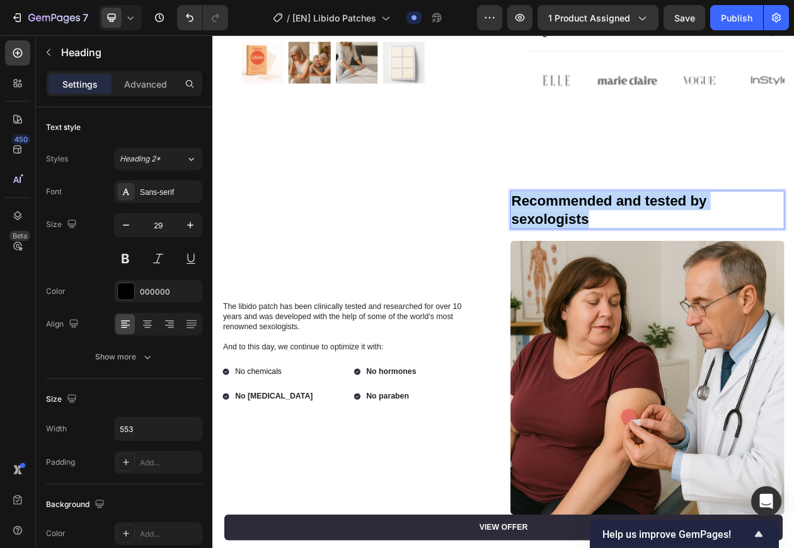
click at [725, 245] on p "Recommended and tested by sexologists" at bounding box center [774, 261] width 346 height 47
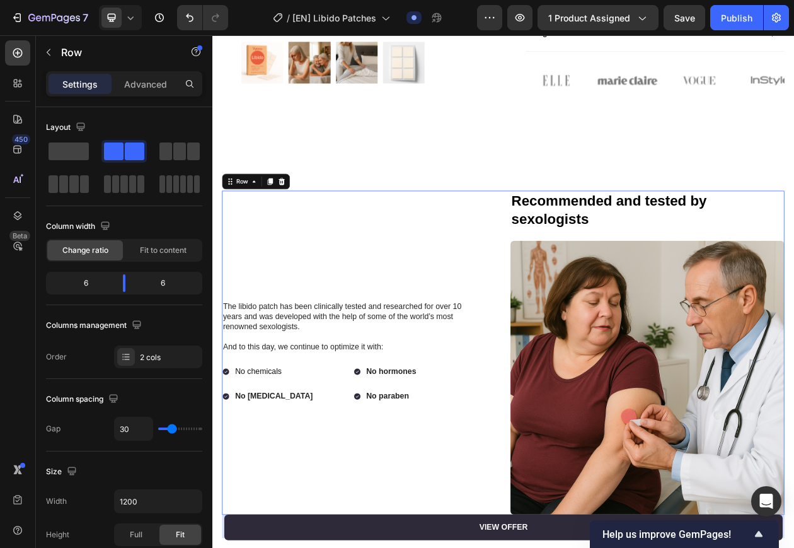
click at [396, 273] on div "The libido patch has been clinically tested and researched for over 10 years an…" at bounding box center [403, 447] width 356 height 421
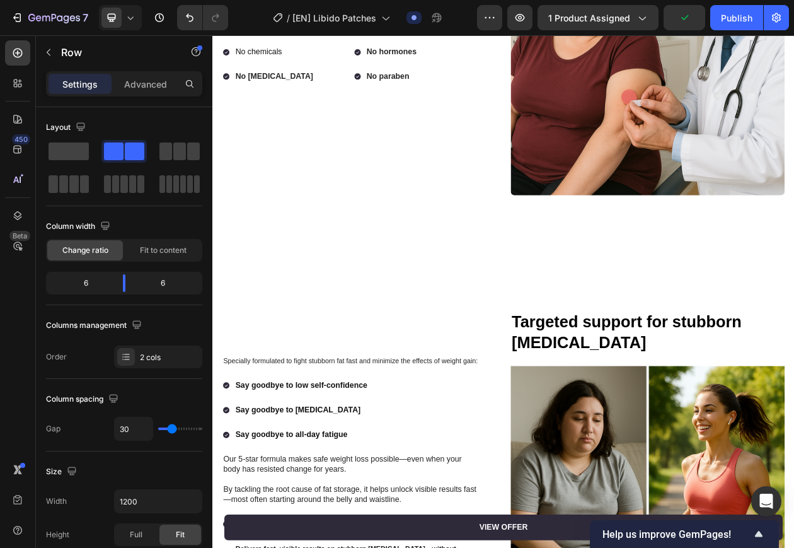
scroll to position [1280, 0]
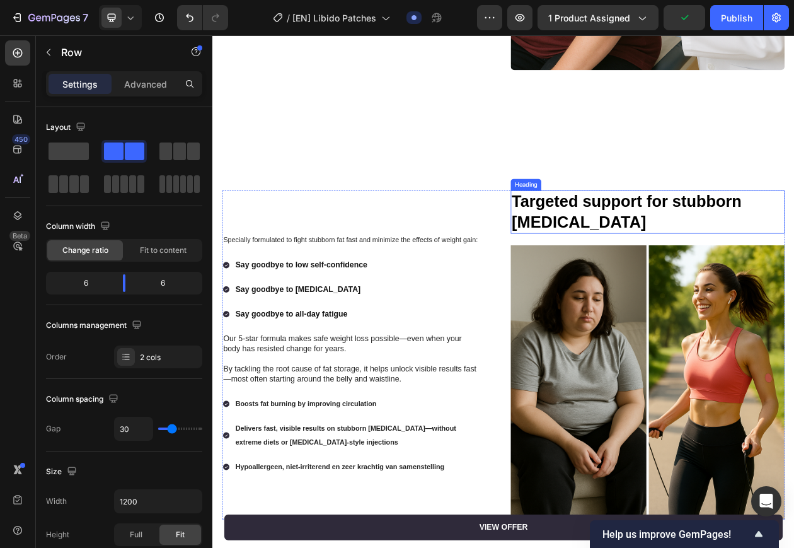
click at [671, 248] on strong "Targeted support for stubborn belly fat" at bounding box center [750, 265] width 299 height 50
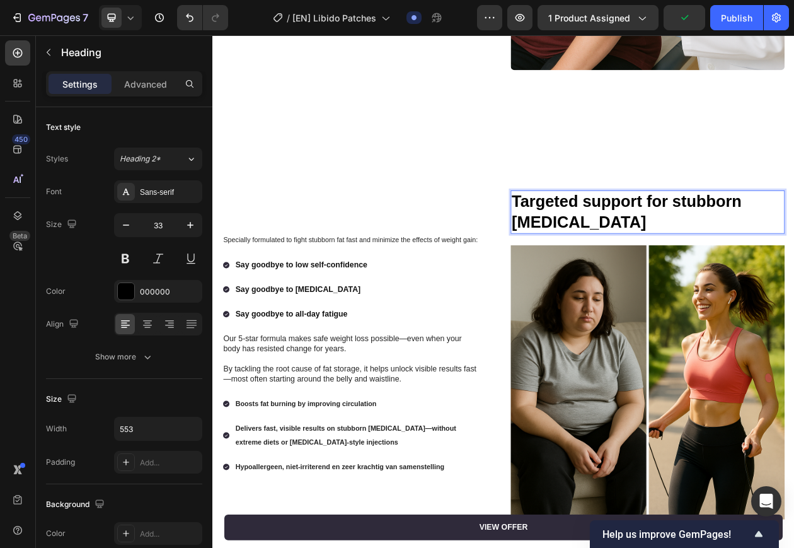
click at [671, 248] on strong "Targeted support for stubborn belly fat" at bounding box center [750, 265] width 299 height 50
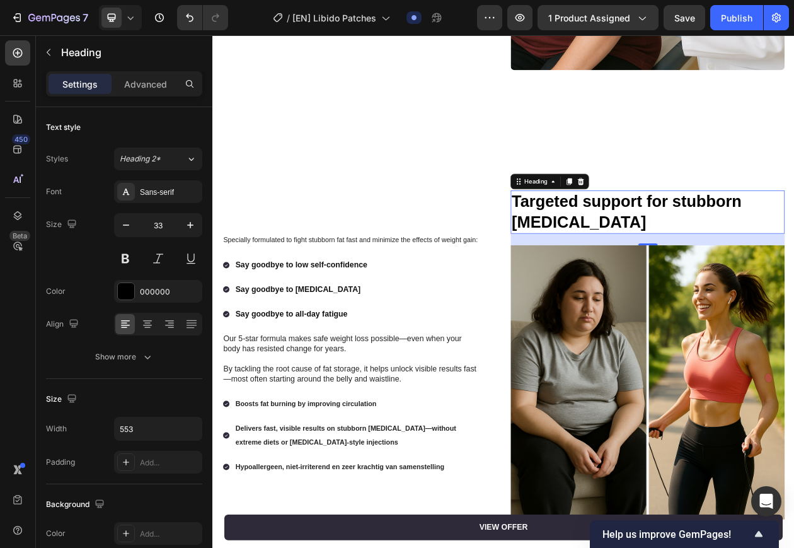
click at [691, 260] on p "Targeted support for stubborn belly fat" at bounding box center [774, 265] width 346 height 54
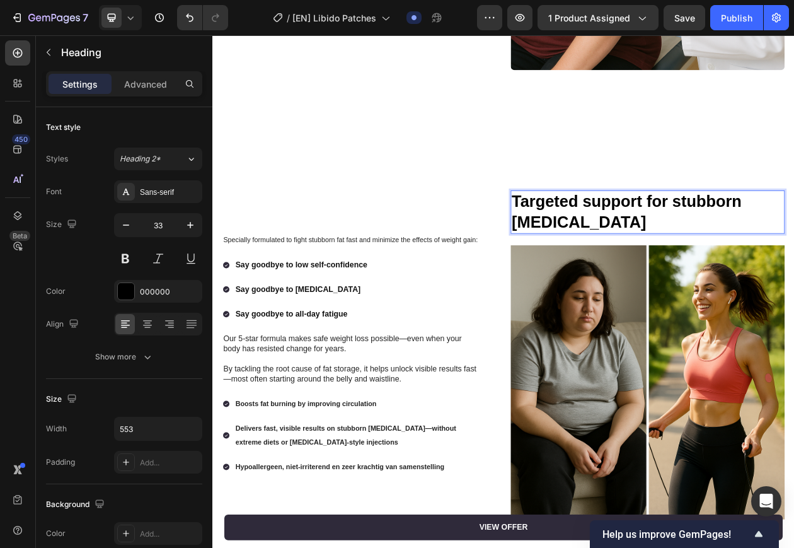
click at [691, 260] on p "Targeted support for stubborn belly fat" at bounding box center [774, 265] width 346 height 54
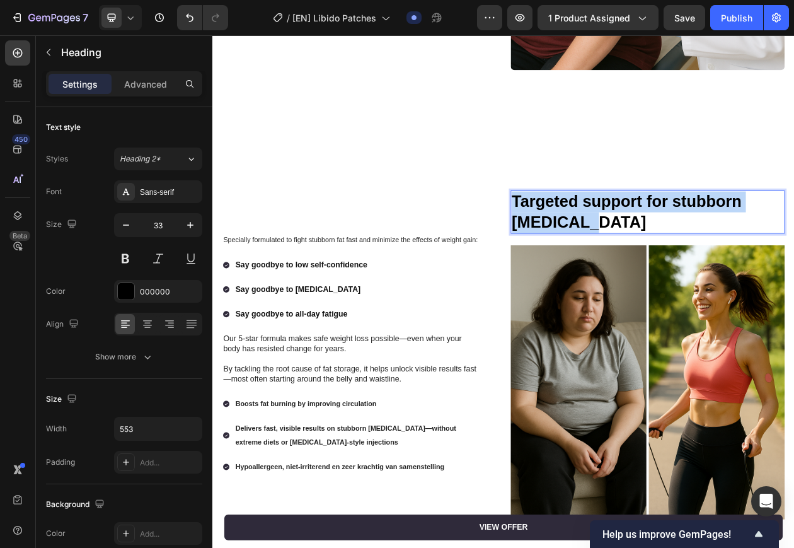
click at [691, 260] on p "Targeted support for stubborn belly fat" at bounding box center [774, 265] width 346 height 54
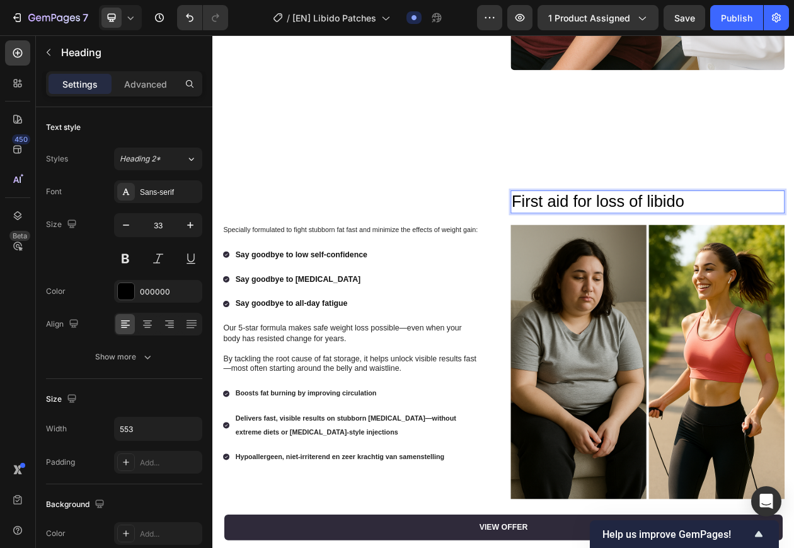
click at [554, 212] on div "Specially formulated to fight stubborn fat fast and minimize the effects of wei…" at bounding box center [590, 452] width 756 height 557
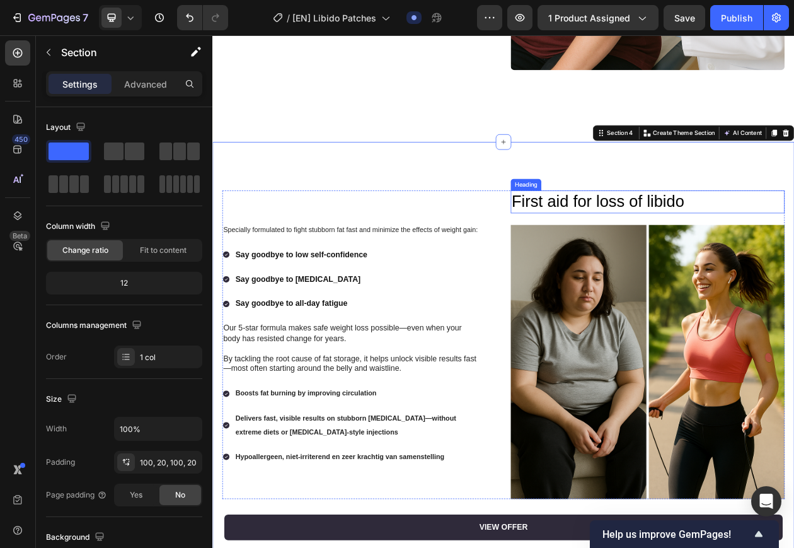
click at [638, 243] on p "First aid for loss of libido" at bounding box center [774, 251] width 346 height 27
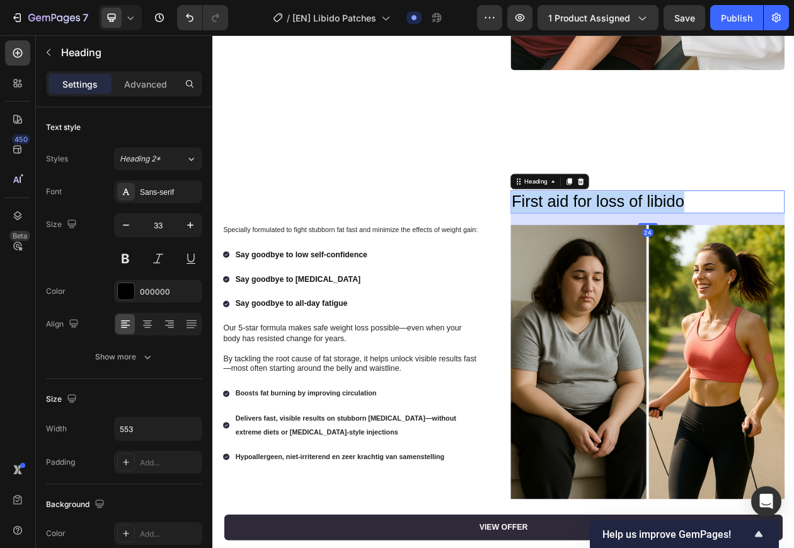
click at [638, 243] on p "First aid for loss of libido" at bounding box center [774, 251] width 346 height 27
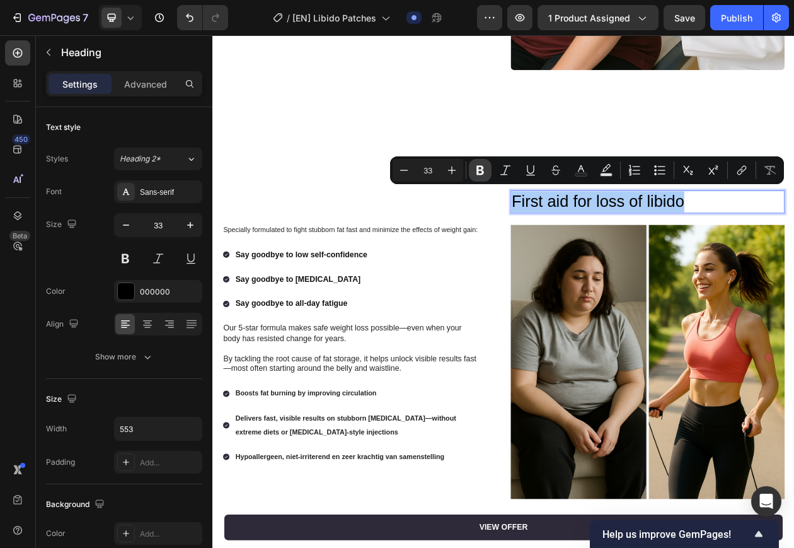
click at [480, 175] on icon "Editor contextual toolbar" at bounding box center [480, 170] width 13 height 13
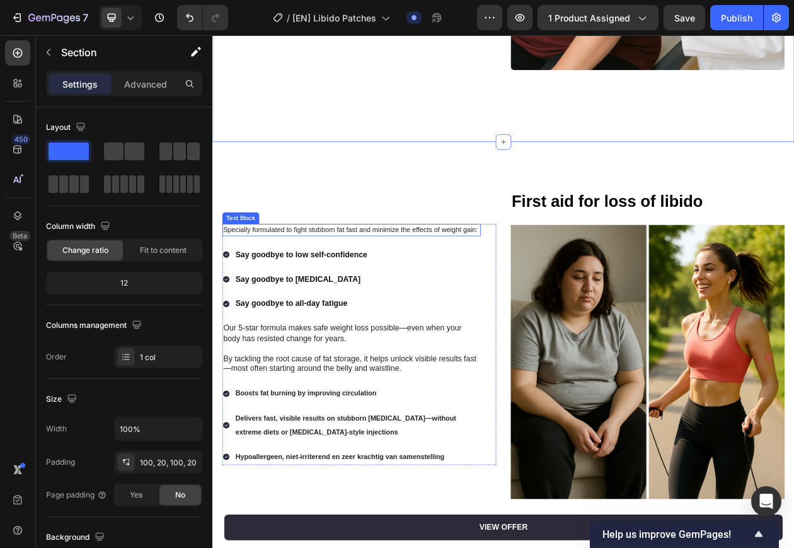
click at [413, 282] on p "Specially formulated to fight stubborn fat fast and minimize the effects of wei…" at bounding box center [392, 288] width 333 height 13
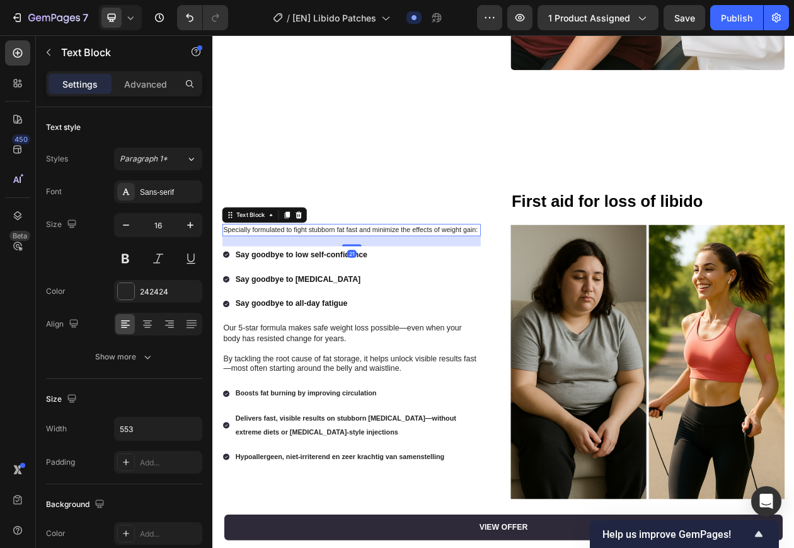
click at [413, 282] on p "Specially formulated to fight stubborn fat fast and minimize the effects of wei…" at bounding box center [392, 288] width 333 height 13
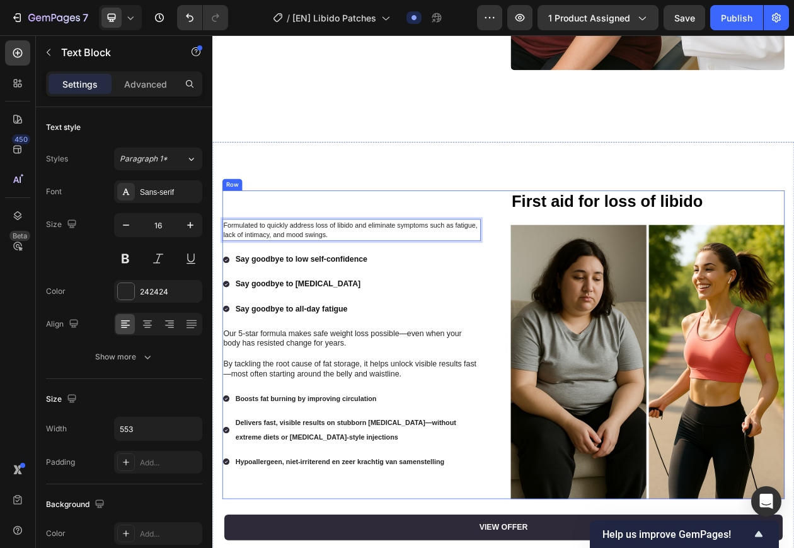
click at [483, 248] on div "Formulated to quickly address loss of libido and eliminate symptoms such as fat…" at bounding box center [403, 437] width 356 height 401
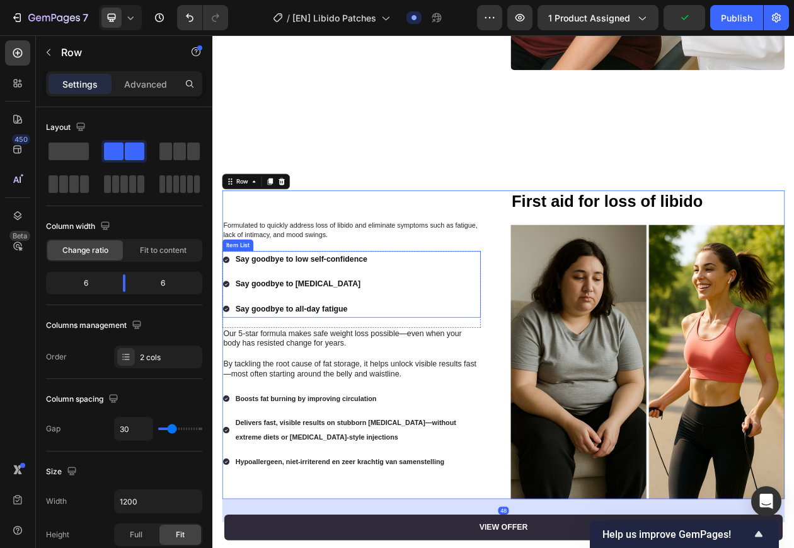
click at [315, 321] on strong "Say goodbye to low self-confidence" at bounding box center [327, 326] width 171 height 11
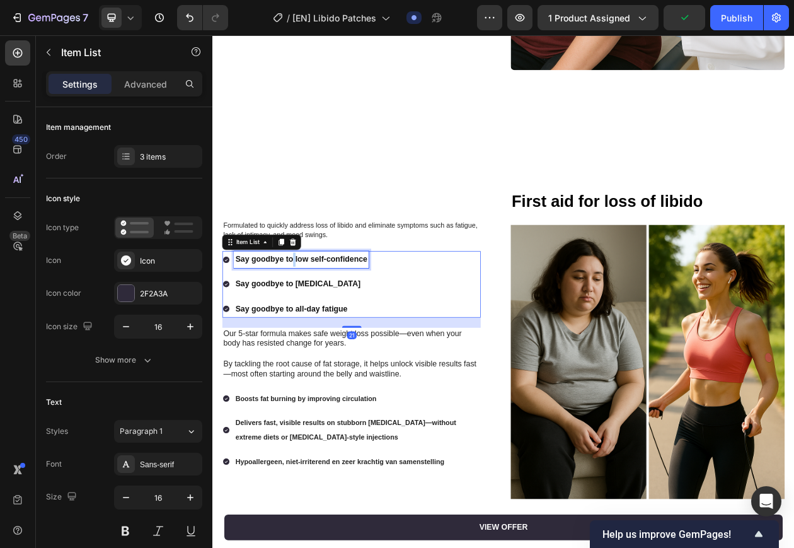
click at [315, 321] on strong "Say goodbye to low self-confidence" at bounding box center [327, 326] width 171 height 11
click at [350, 353] on strong "Say goodbye to bloating" at bounding box center [323, 358] width 163 height 11
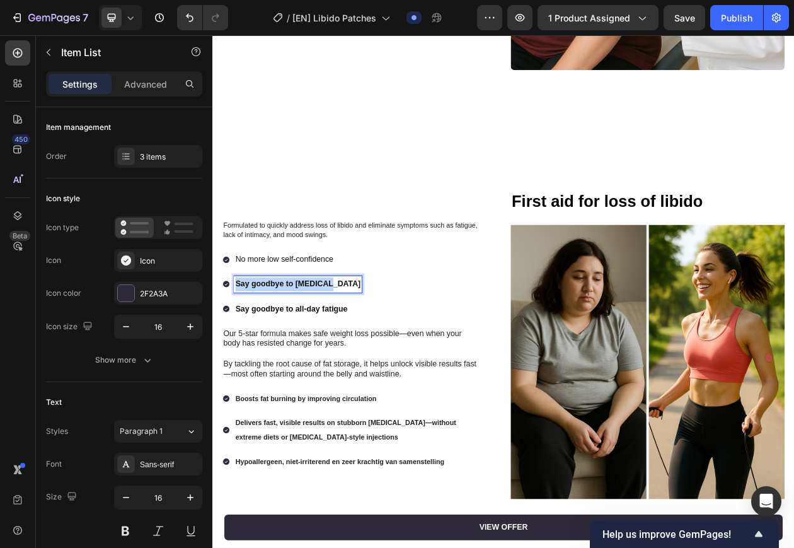
click at [350, 353] on strong "Say goodbye to bloating" at bounding box center [323, 358] width 163 height 11
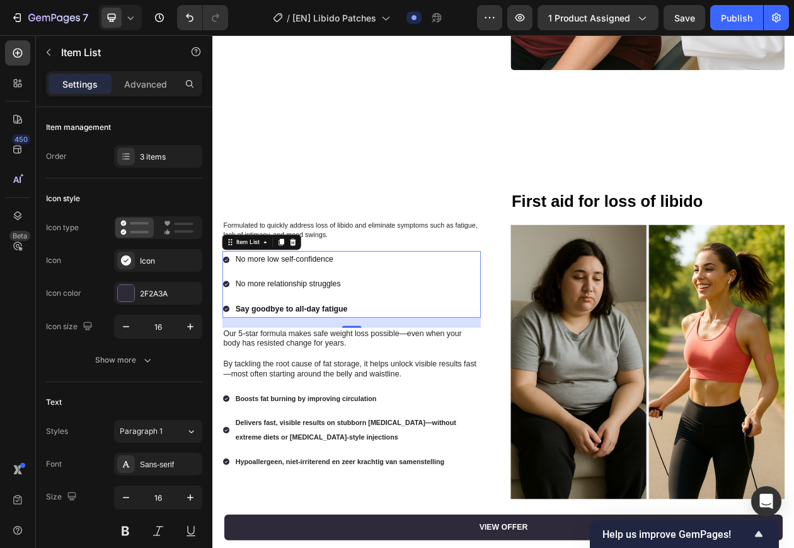
click at [318, 385] on strong "Say goodbye to all-day fatigue" at bounding box center [315, 390] width 146 height 11
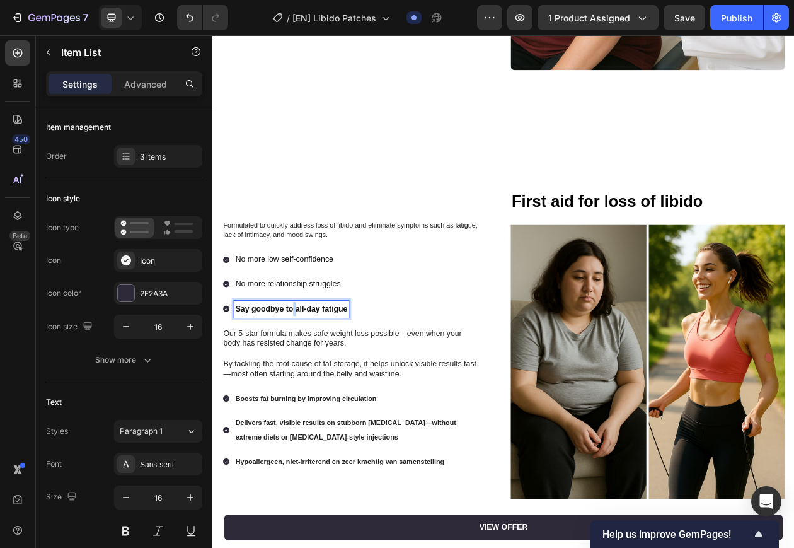
click at [318, 385] on strong "Say goodbye to all-day fatigue" at bounding box center [315, 390] width 146 height 11
click at [451, 366] on div "No more low self-confidence No more relationship struggles More energy and no l…" at bounding box center [393, 359] width 336 height 86
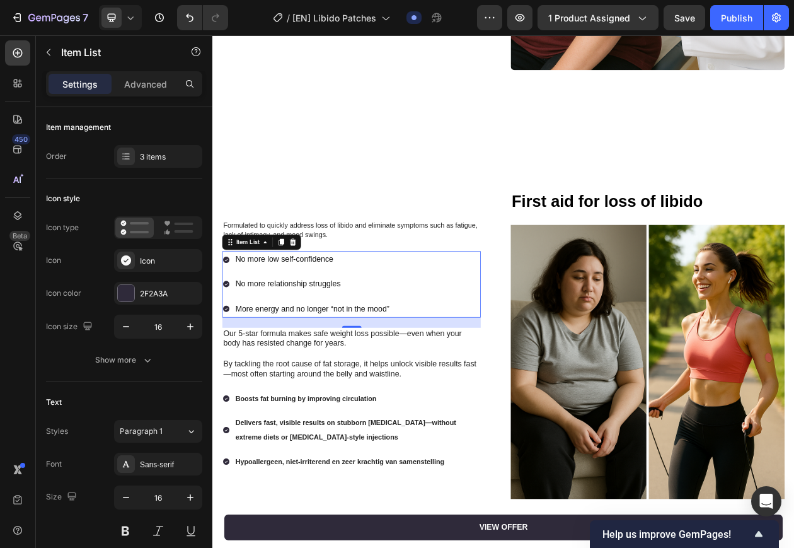
click at [393, 382] on p "More energy and no longer “not in the mood”" at bounding box center [342, 391] width 200 height 18
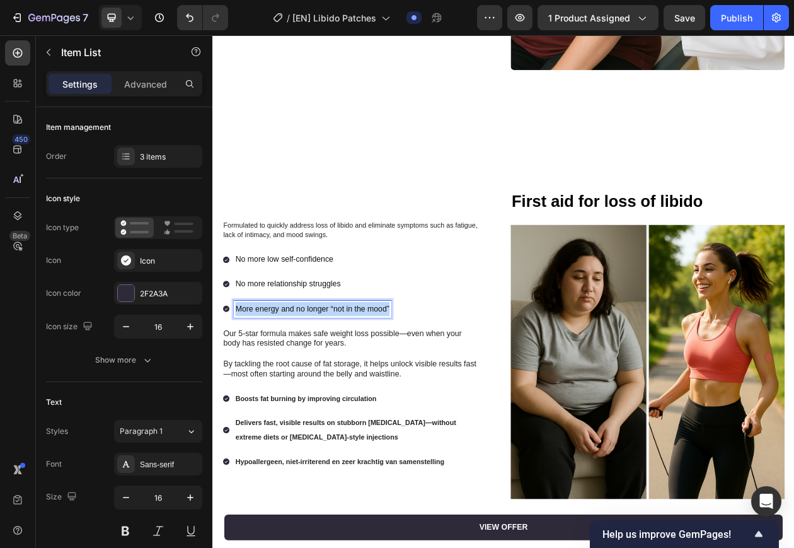
click at [393, 382] on p "More energy and no longer “not in the mood”" at bounding box center [342, 391] width 200 height 18
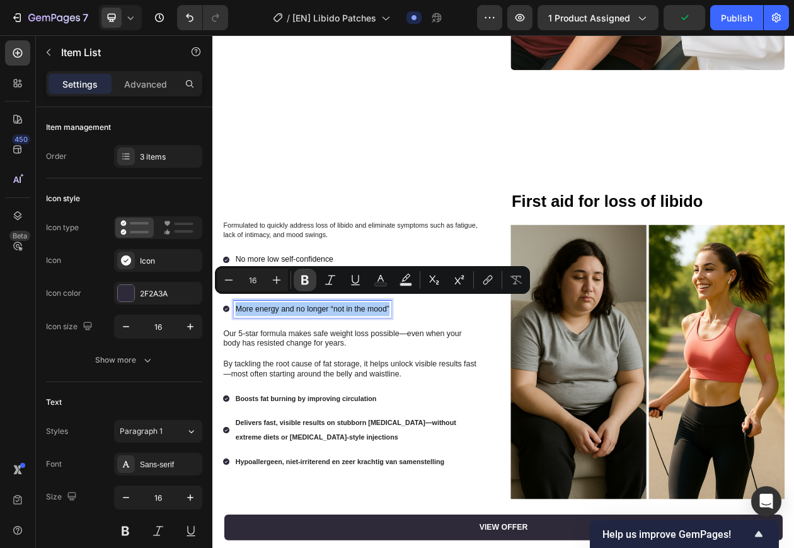
click at [306, 272] on button "Bold" at bounding box center [305, 280] width 23 height 23
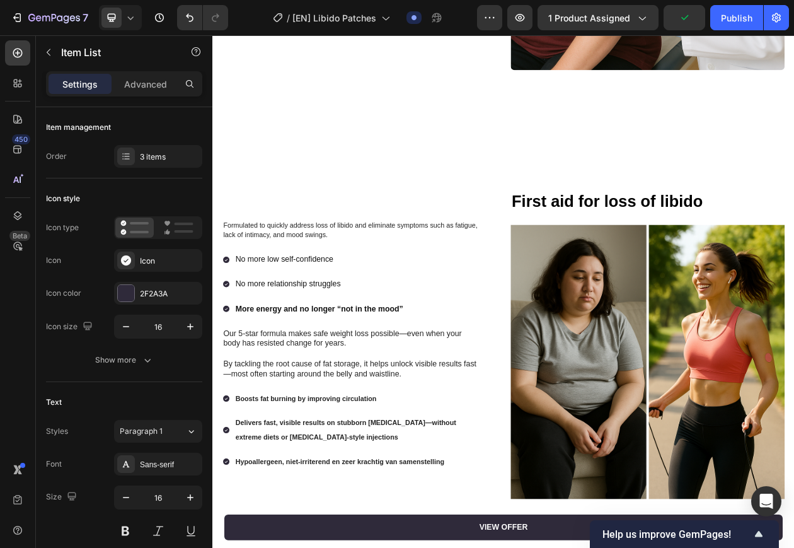
click at [345, 316] on div "No more low self-confidence" at bounding box center [351, 327] width 222 height 22
click at [337, 318] on p "No more low self-confidence" at bounding box center [351, 327] width 218 height 18
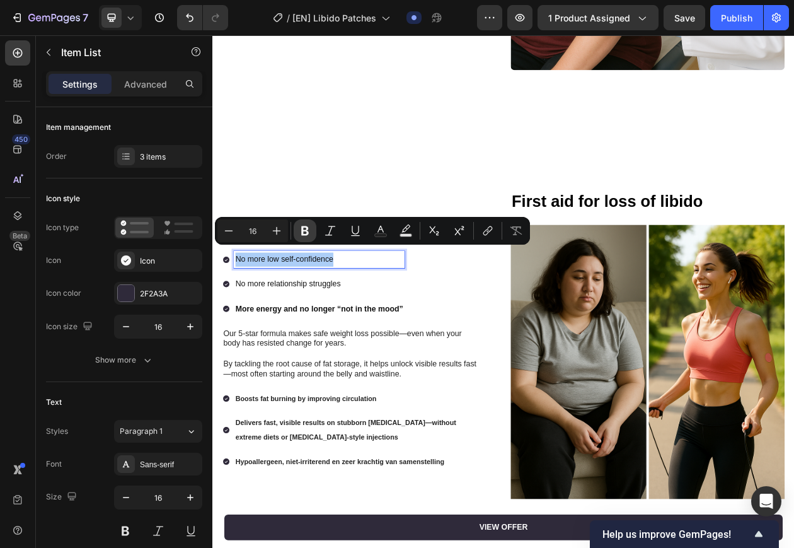
click at [300, 234] on icon "Editor contextual toolbar" at bounding box center [305, 230] width 13 height 13
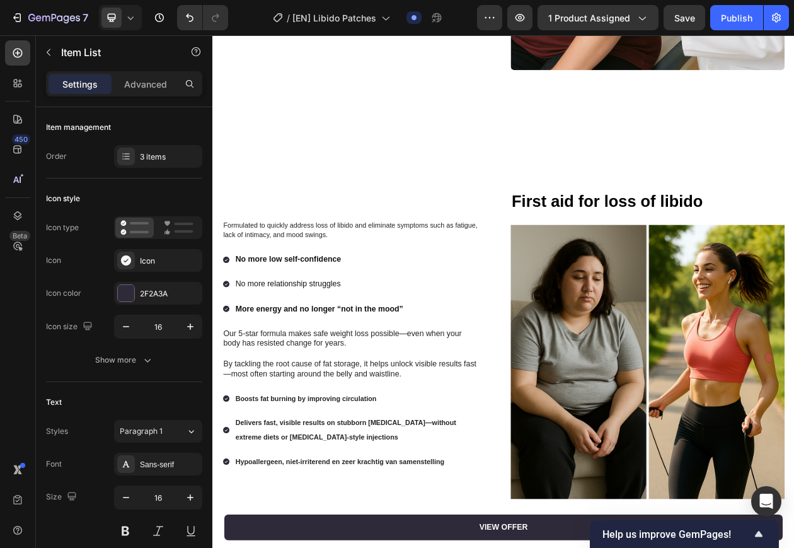
click at [338, 356] on p "No more relationship struggles" at bounding box center [351, 359] width 218 height 18
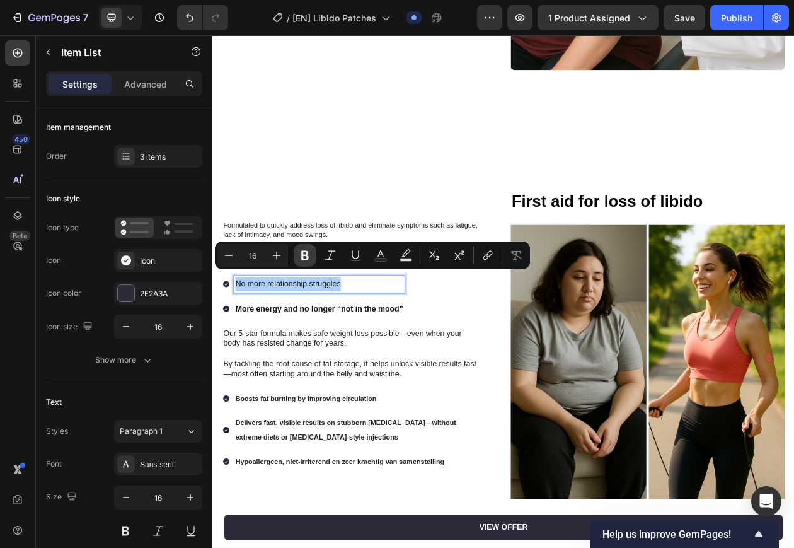
click at [309, 255] on icon "Editor contextual toolbar" at bounding box center [305, 255] width 13 height 13
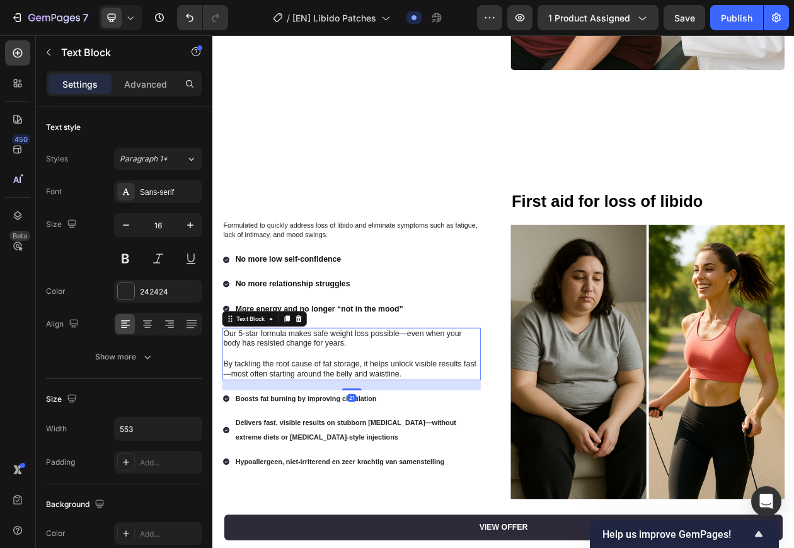
click at [303, 444] on p at bounding box center [392, 448] width 333 height 13
click at [303, 444] on p "Rich Text Editor. Editing area: main" at bounding box center [392, 448] width 333 height 13
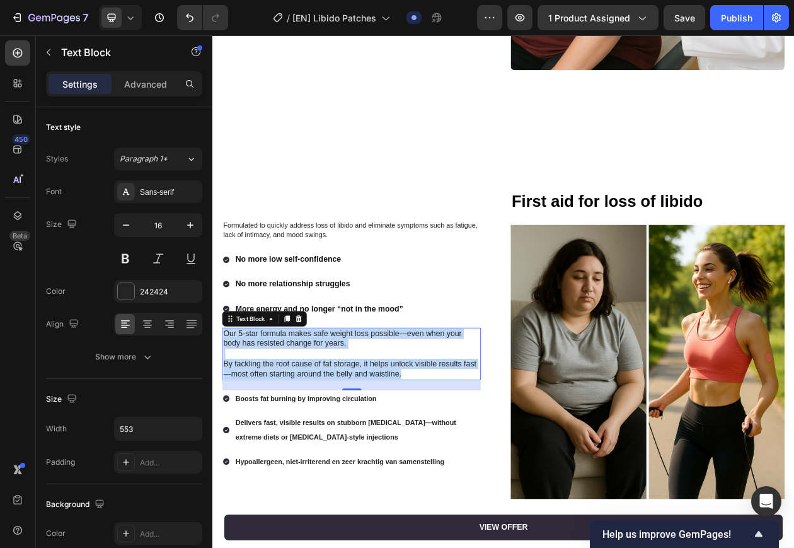
click at [432, 463] on p "By tackling the root cause of fat storage, it helps unlock visible results fast…" at bounding box center [392, 469] width 333 height 26
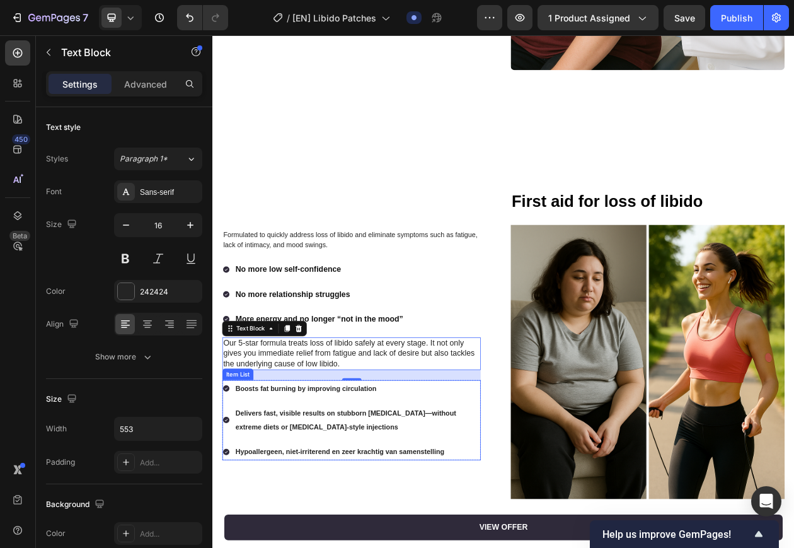
click at [407, 489] on strong "Boosts fat burning by improving circulation" at bounding box center [333, 494] width 183 height 10
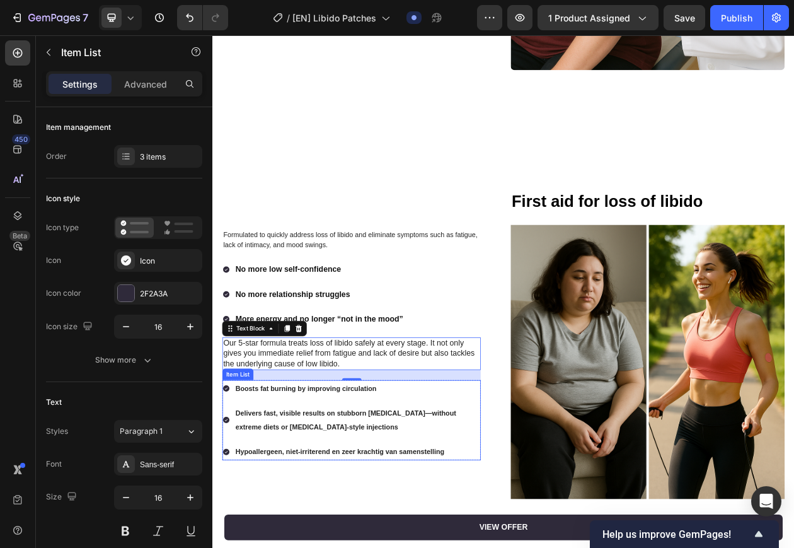
click at [407, 489] on strong "Boosts fat burning by improving circulation" at bounding box center [333, 494] width 183 height 10
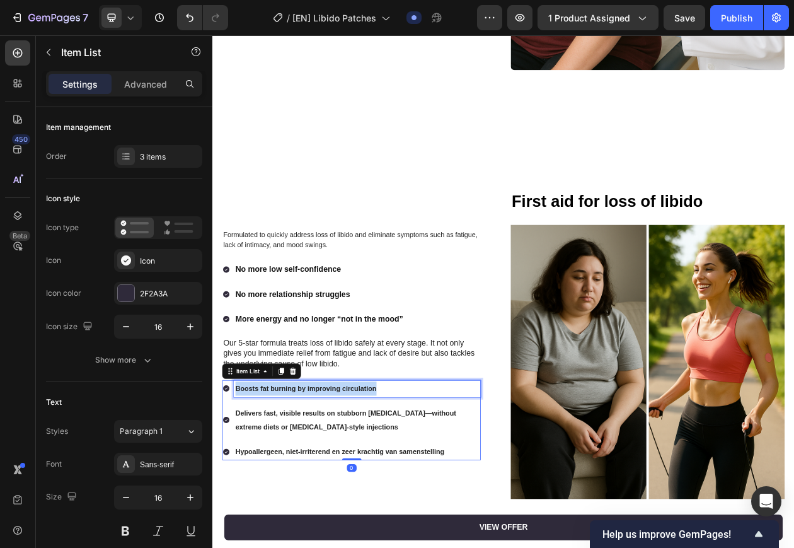
click at [407, 489] on strong "Boosts fat burning by improving circulation" at bounding box center [333, 494] width 183 height 10
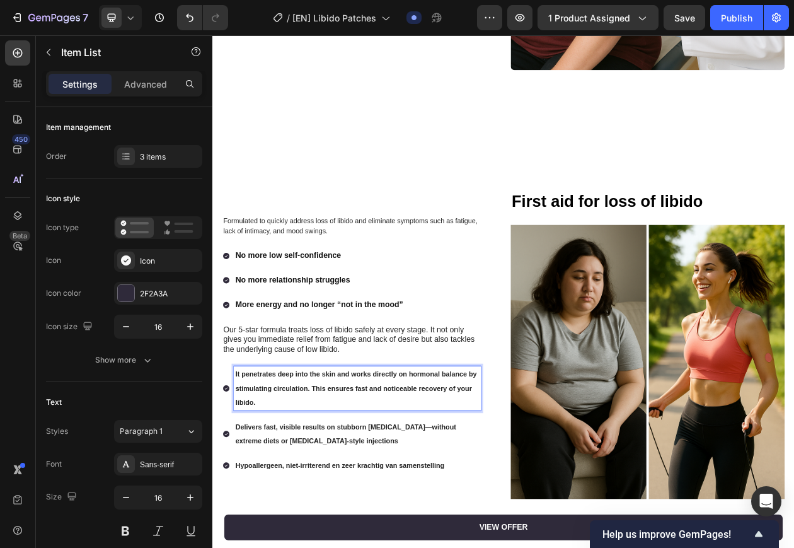
scroll to position [1262, 0]
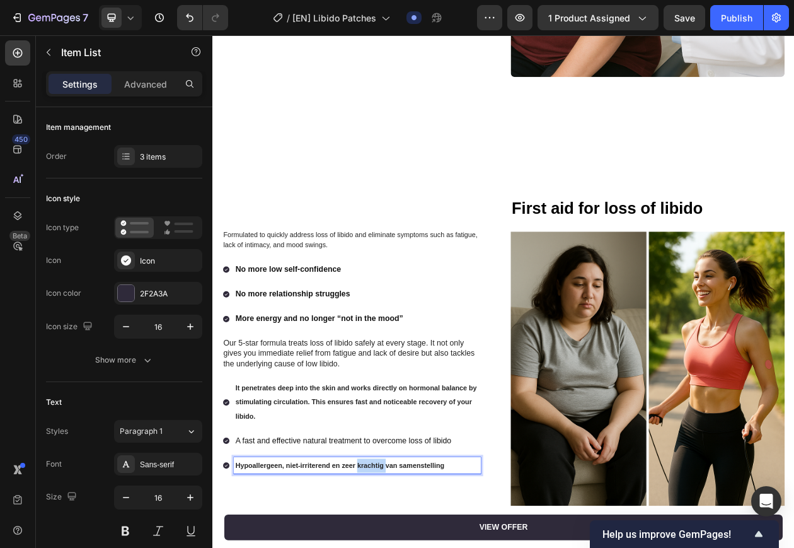
click at [427, 519] on p "It penetrates deep into the skin and works directly on hormonal balance by stim…" at bounding box center [400, 512] width 317 height 54
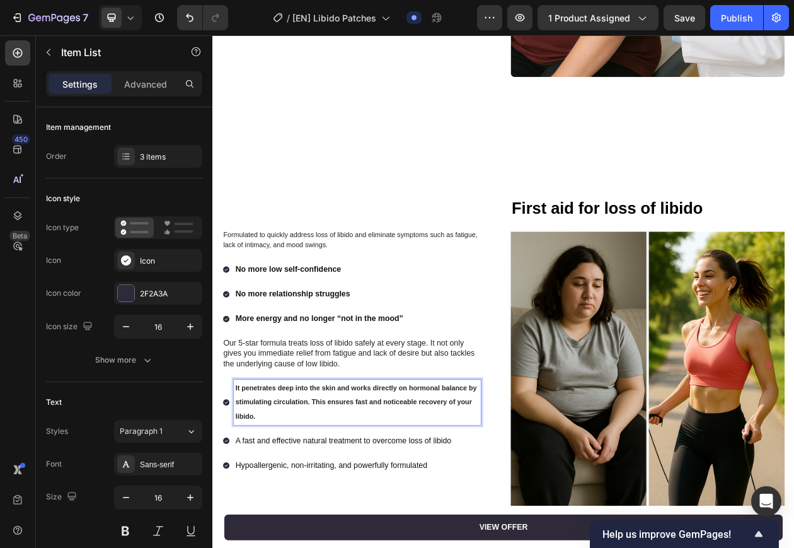
click at [427, 519] on p "It penetrates deep into the skin and works directly on hormonal balance by stim…" at bounding box center [400, 512] width 317 height 54
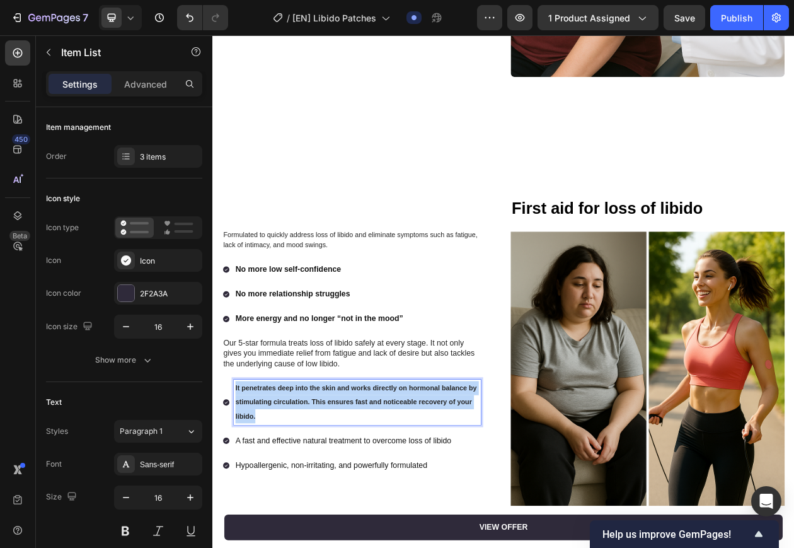
click at [427, 519] on p "It penetrates deep into the skin and works directly on hormonal balance by stim…" at bounding box center [400, 512] width 317 height 54
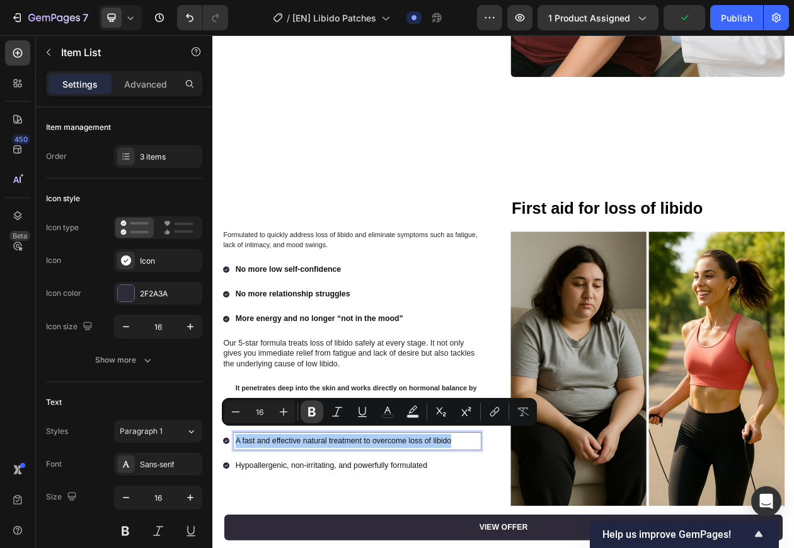
click at [308, 408] on icon "Editor contextual toolbar" at bounding box center [312, 411] width 13 height 13
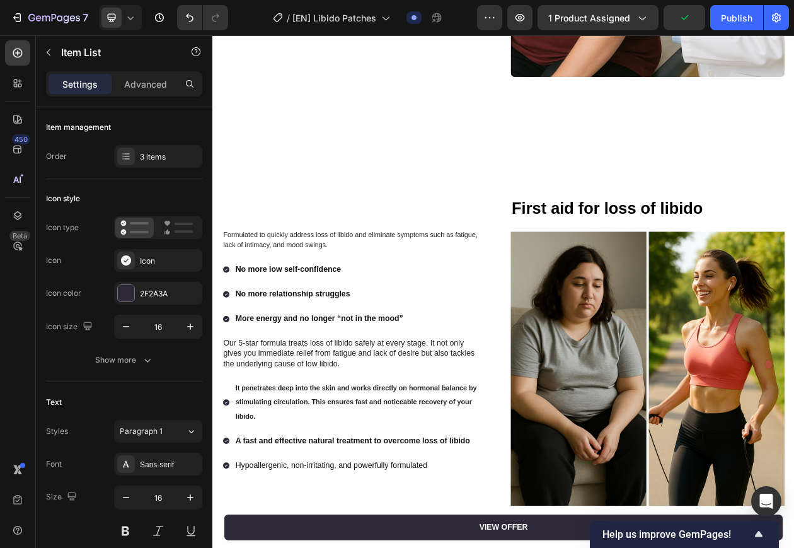
click at [353, 495] on p "It penetrates deep into the skin and works directly on hormonal balance by stim…" at bounding box center [400, 512] width 317 height 54
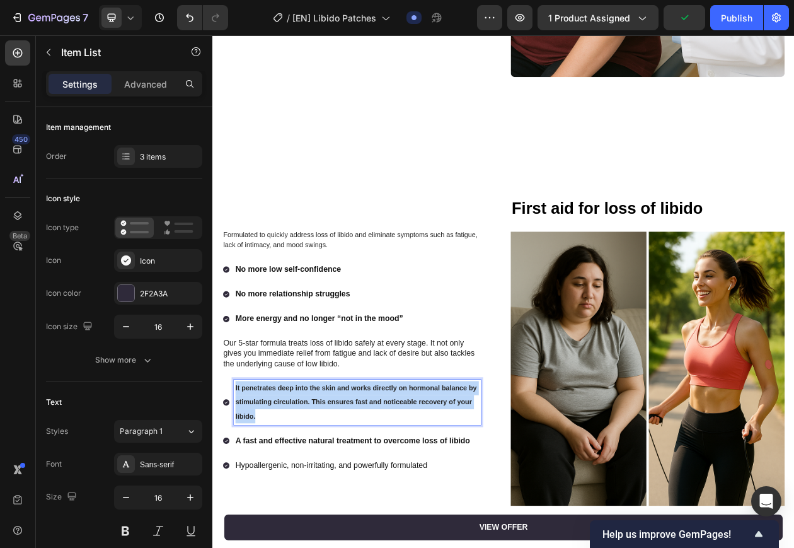
click at [353, 495] on p "It penetrates deep into the skin and works directly on hormonal balance by stim…" at bounding box center [400, 512] width 317 height 54
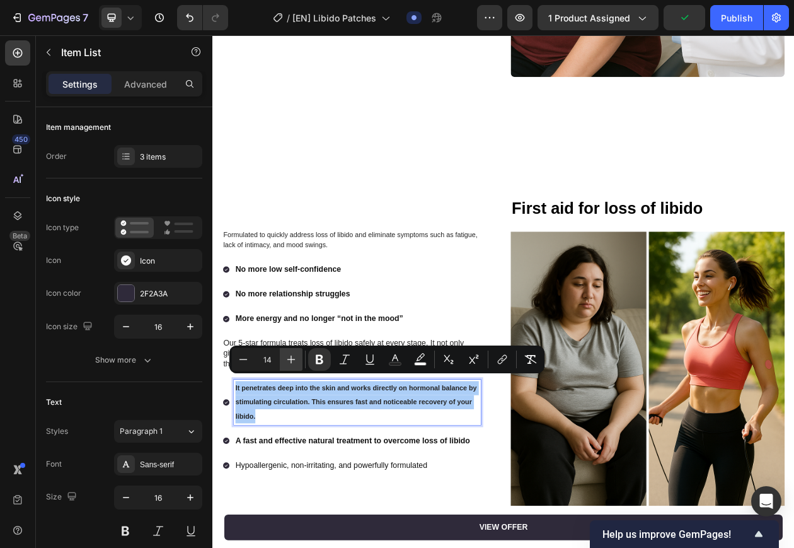
click at [284, 361] on button "Plus" at bounding box center [291, 359] width 23 height 23
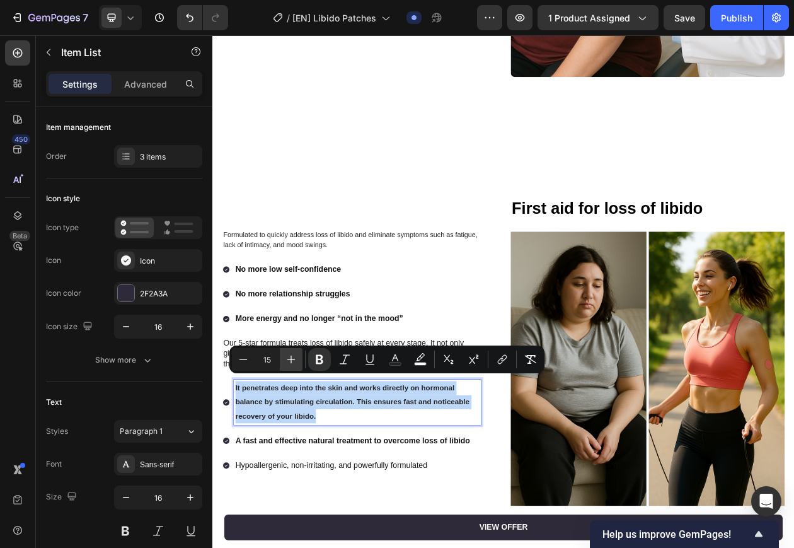
type input "16"
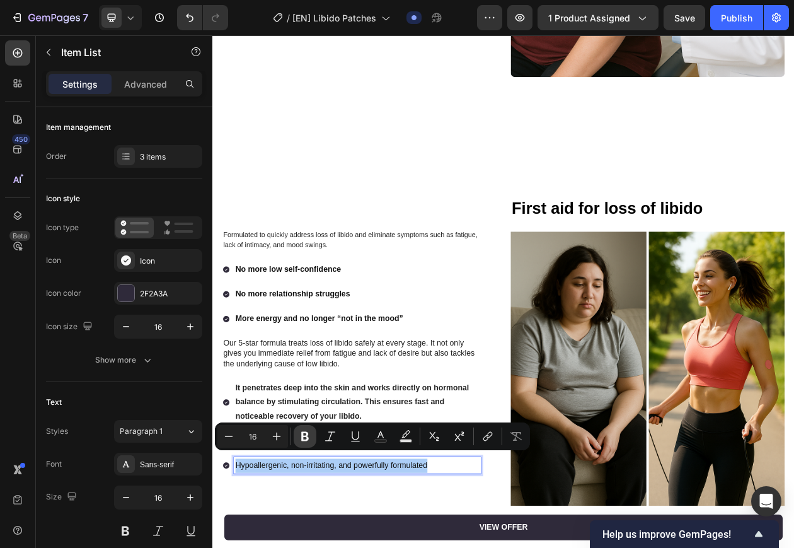
click at [311, 441] on icon "Editor contextual toolbar" at bounding box center [305, 436] width 13 height 13
click at [476, 414] on div "No more low self-confidence No more relationship struggles More energy and no l…" at bounding box center [393, 378] width 336 height 99
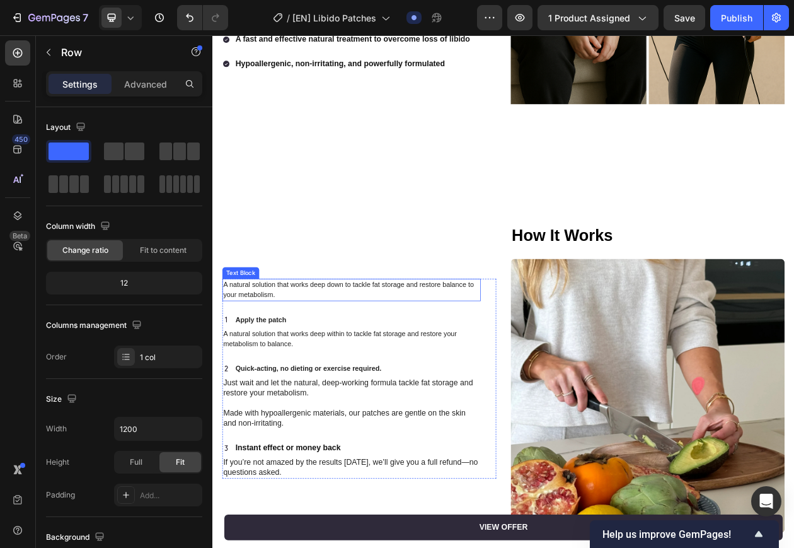
scroll to position [1822, 0]
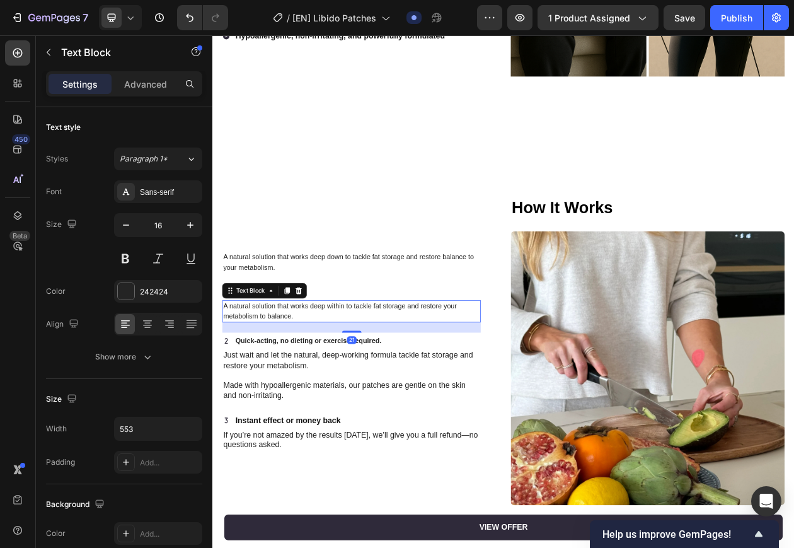
click at [327, 384] on p "A natural solution that works deep within to tackle fat storage and restore you…" at bounding box center [392, 394] width 333 height 26
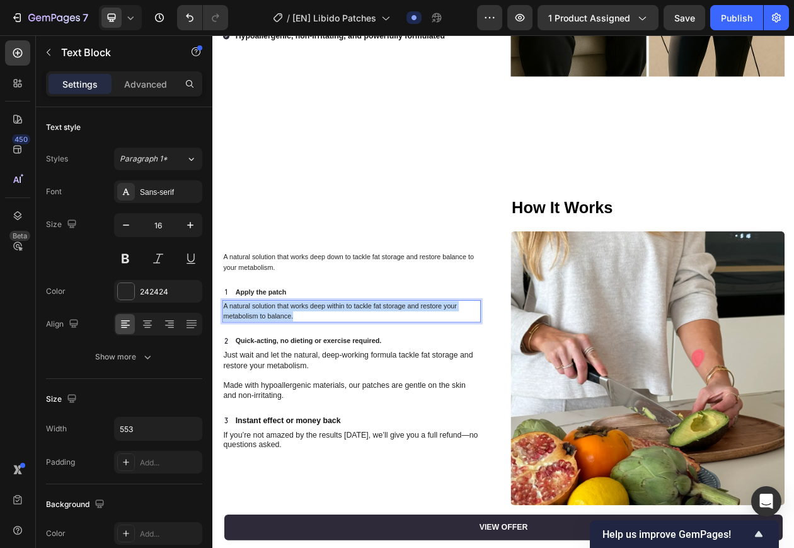
click at [327, 384] on p "A natural solution that works deep within to tackle fat storage and restore you…" at bounding box center [392, 394] width 333 height 26
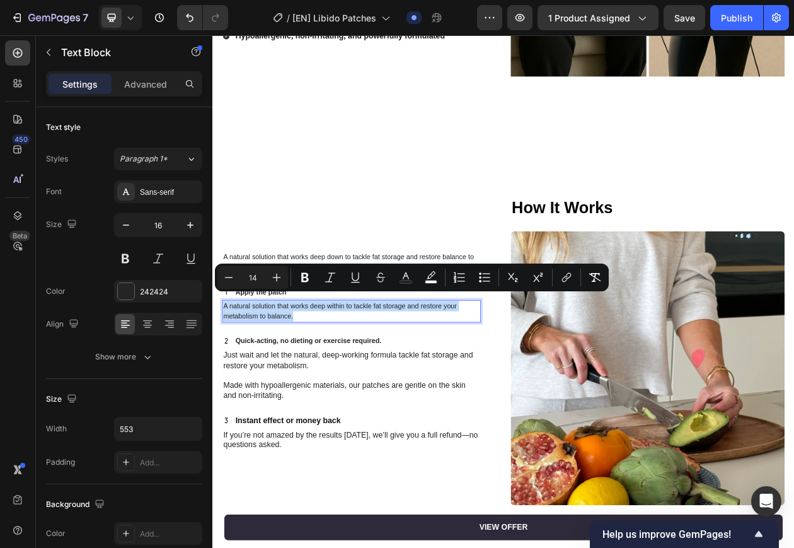
click at [378, 382] on span "A natural solution that works deep within to tackle fat storage and restore you…" at bounding box center [378, 393] width 304 height 23
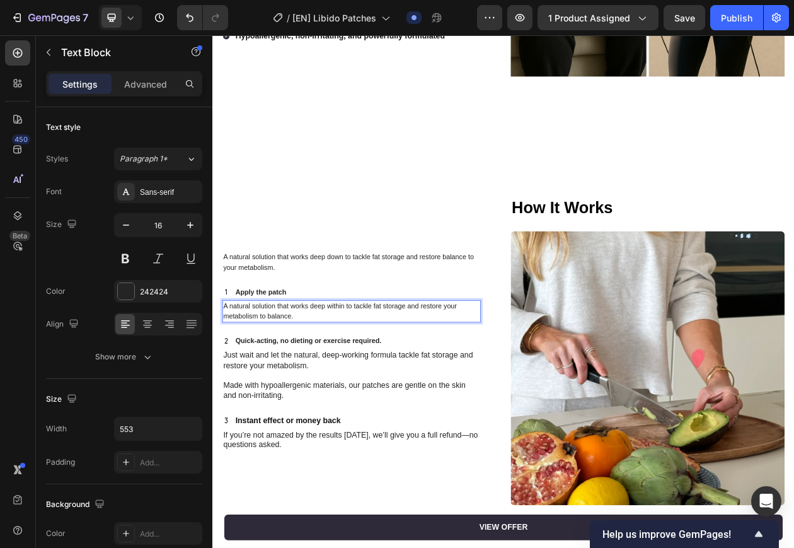
click at [369, 394] on p "A natural solution that works deep within to tackle fat storage and restore you…" at bounding box center [392, 394] width 333 height 26
click at [338, 323] on p "A natural solution that works deep down to tackle fat storage and restore balan…" at bounding box center [392, 330] width 333 height 26
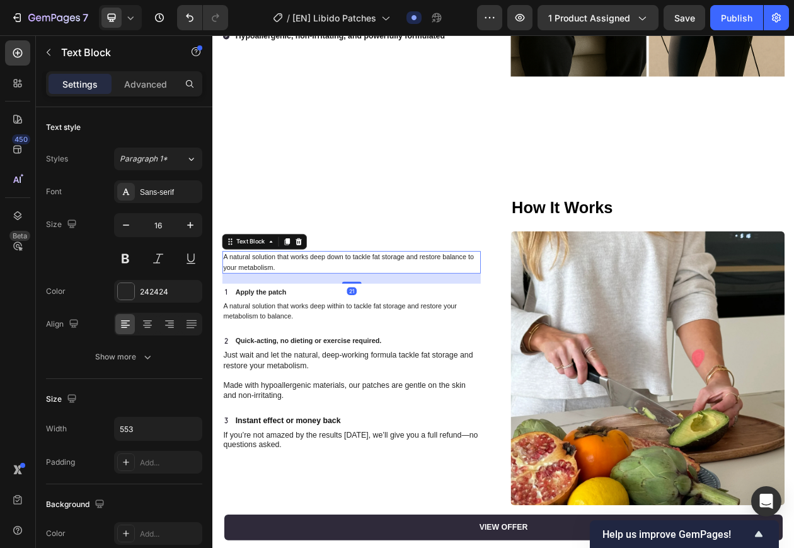
click at [338, 323] on p "A natural solution that works deep down to tackle fat storage and restore balan…" at bounding box center [392, 330] width 333 height 26
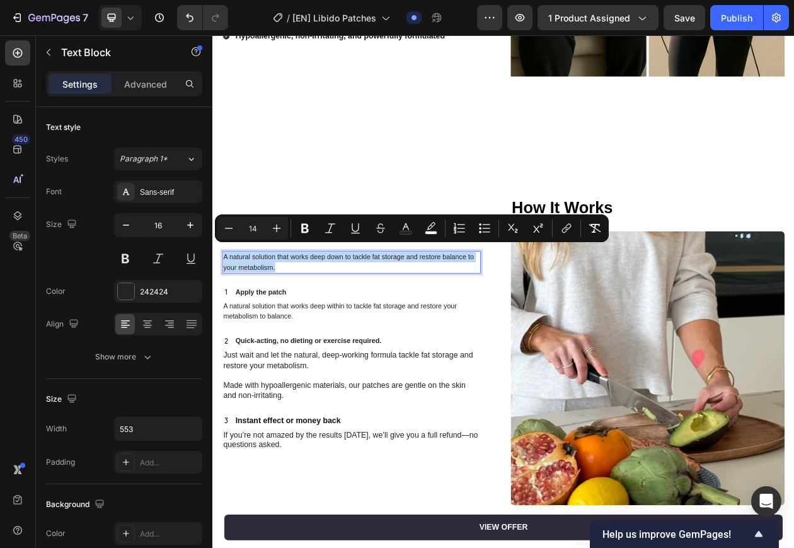
click at [486, 321] on p "A natural solution that works deep down to tackle fat storage and restore balan…" at bounding box center [392, 330] width 333 height 26
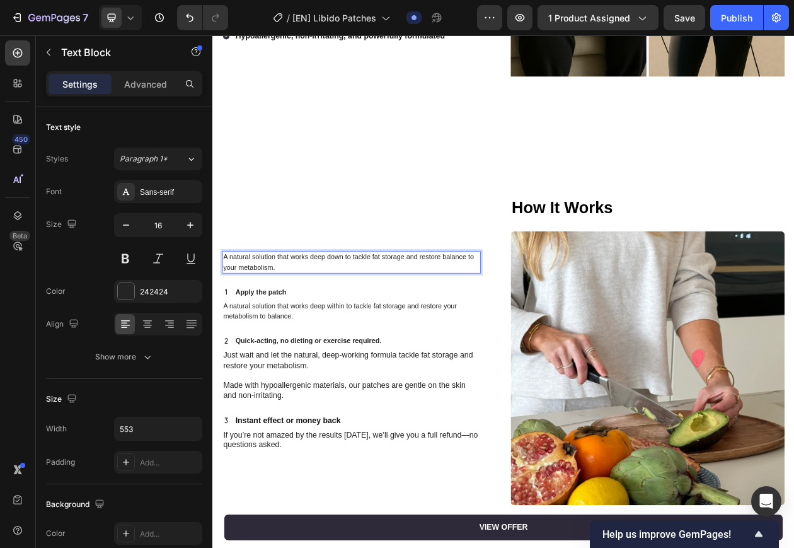
click at [506, 325] on p "A natural solution that works deep down to tackle fat storage and restore balan…" at bounding box center [392, 330] width 333 height 26
drag, startPoint x: 375, startPoint y: 326, endPoint x: 430, endPoint y: 325, distance: 54.9
click at [548, 317] on p "A natural solution that works deep down to tackle fat storage and restore balan…" at bounding box center [392, 330] width 333 height 26
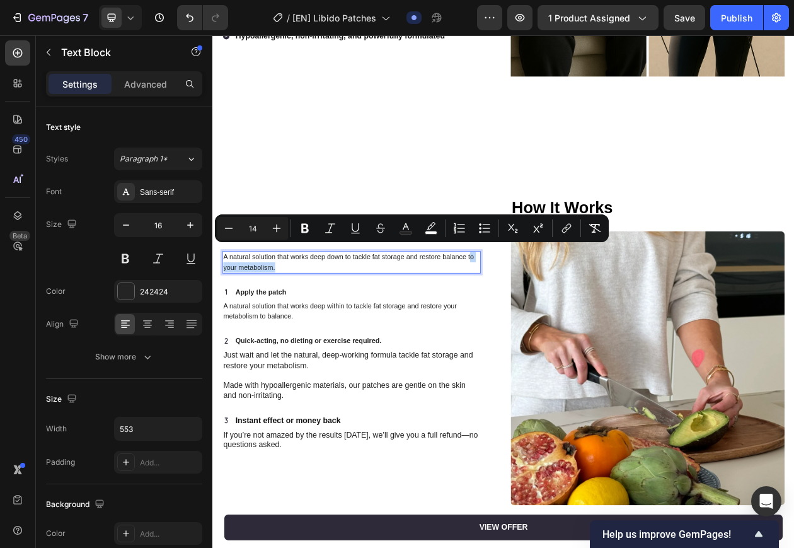
click at [375, 326] on p "A natural solution that works deep down to tackle fat storage and restore balan…" at bounding box center [392, 330] width 333 height 26
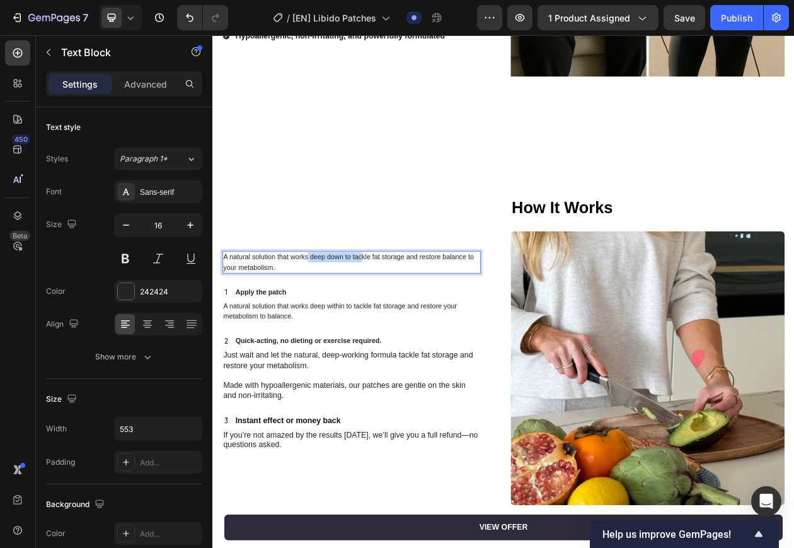
drag, startPoint x: 334, startPoint y: 314, endPoint x: 405, endPoint y: 313, distance: 71.2
click at [405, 318] on span "A natural solution that works deep down to tackle fat storage and restore balan…" at bounding box center [389, 329] width 326 height 23
click at [427, 318] on span "A natural solution that works deep down to tackle fat storage and restore balan…" at bounding box center [389, 329] width 326 height 23
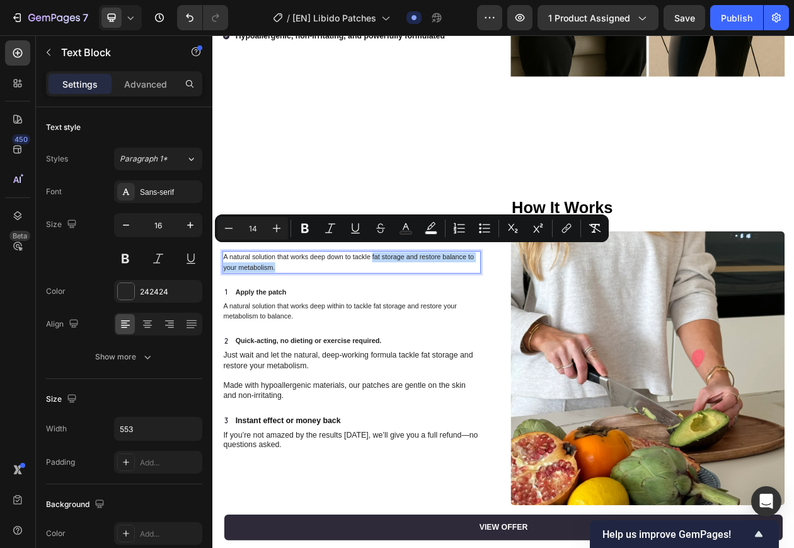
drag, startPoint x: 419, startPoint y: 316, endPoint x: 418, endPoint y: 328, distance: 12.6
click at [418, 328] on p "A natural solution that works deep down to tackle fat storage and restore balan…" at bounding box center [392, 330] width 333 height 26
click at [417, 328] on p "A natural solution that works deep down to tackle fat storage and restore balan…" at bounding box center [392, 330] width 333 height 26
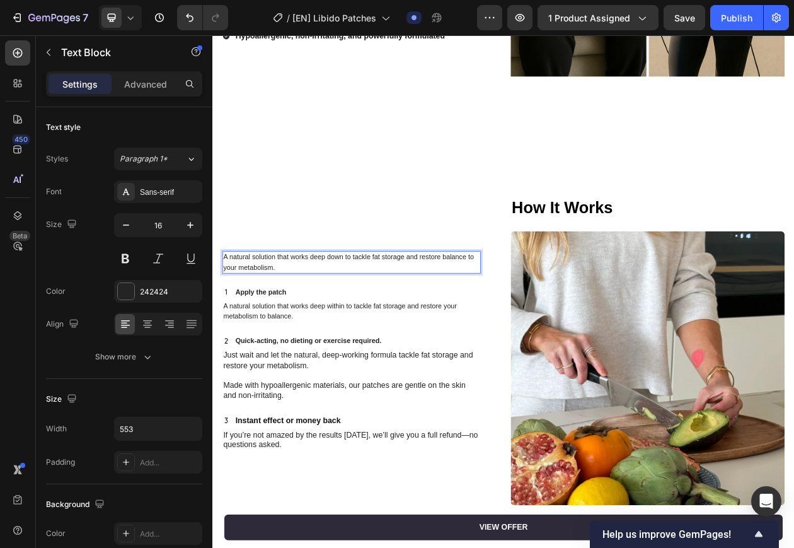
click at [260, 323] on span "A natural solution that works deep down to tackle fat storage and restore balan…" at bounding box center [389, 329] width 326 height 23
click at [284, 317] on p "A natural solution that works deep down to tackle fat storage and restore balan…" at bounding box center [392, 330] width 333 height 26
click at [323, 318] on span "A natural solution that works deep down to tackle fat storage and restore balan…" at bounding box center [389, 329] width 326 height 23
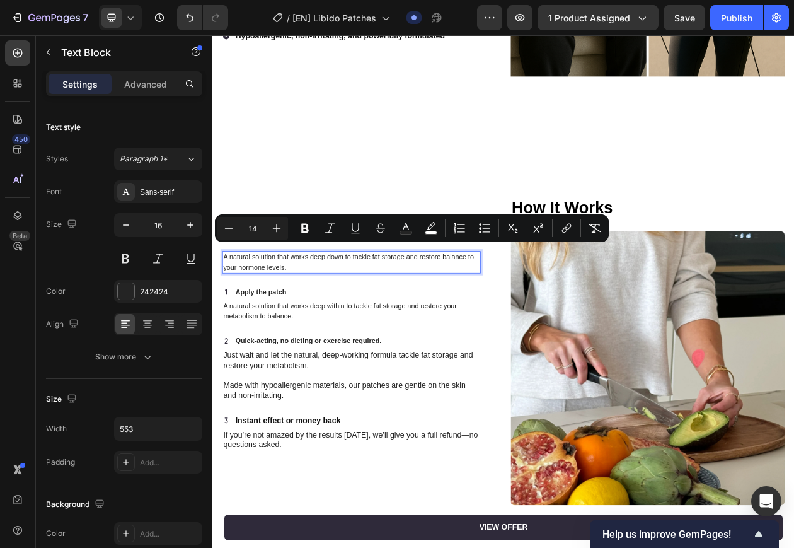
click at [377, 318] on span "A natural solution that works deep down to tackle fat storage and restore balan…" at bounding box center [389, 329] width 326 height 23
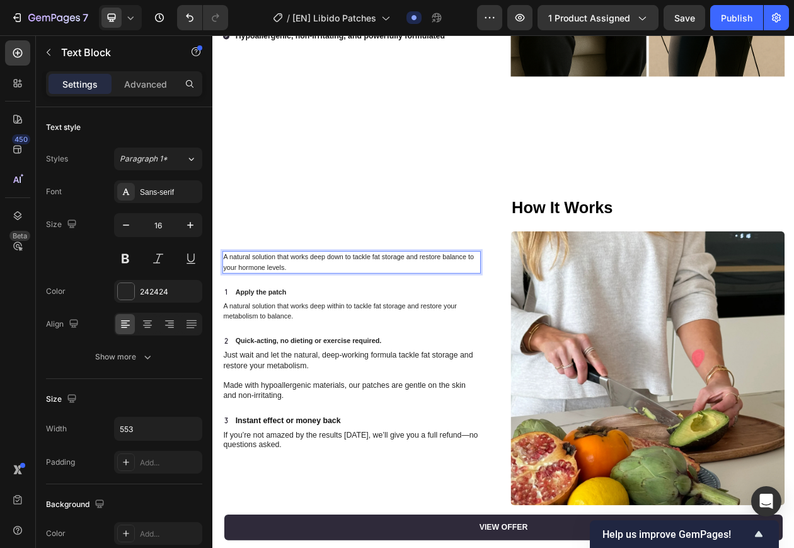
click at [405, 318] on span "A natural solution that works deep down to tackle fat storage and restore balan…" at bounding box center [389, 329] width 326 height 23
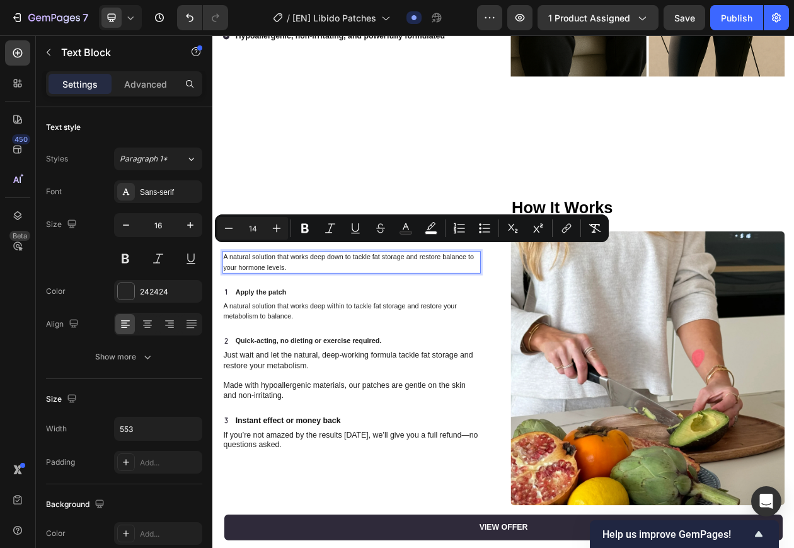
click at [361, 318] on span "A natural solution that works deep down to tackle fat storage and restore balan…" at bounding box center [389, 329] width 326 height 23
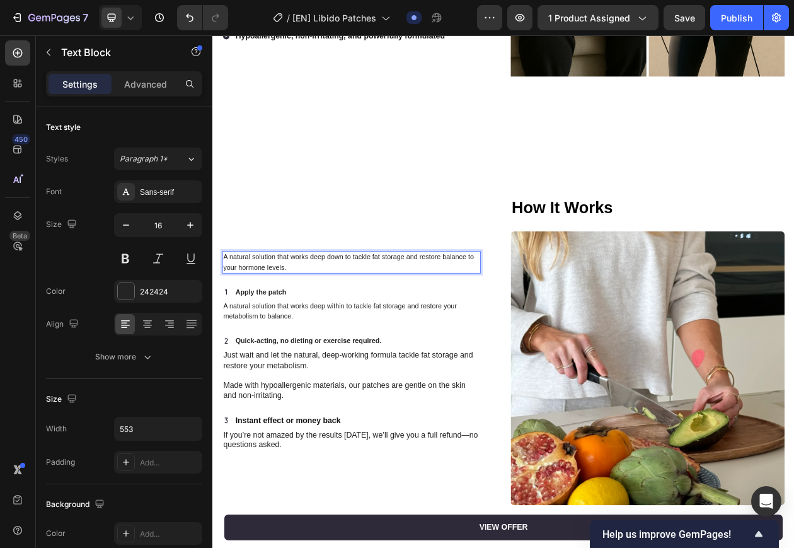
click at [383, 318] on span "A natural solution that works deep down to tackle fat storage and restore balan…" at bounding box center [389, 329] width 326 height 23
click at [403, 318] on span "A natural solution that works deep down to tackle fat storage and restore balan…" at bounding box center [389, 329] width 326 height 23
click at [420, 318] on span "A natural solution that works deep down to tackle fat storage and restore balan…" at bounding box center [389, 329] width 326 height 23
click at [407, 318] on span "A natural solution that works deep down to tackle fat storage and restore balan…" at bounding box center [389, 329] width 326 height 23
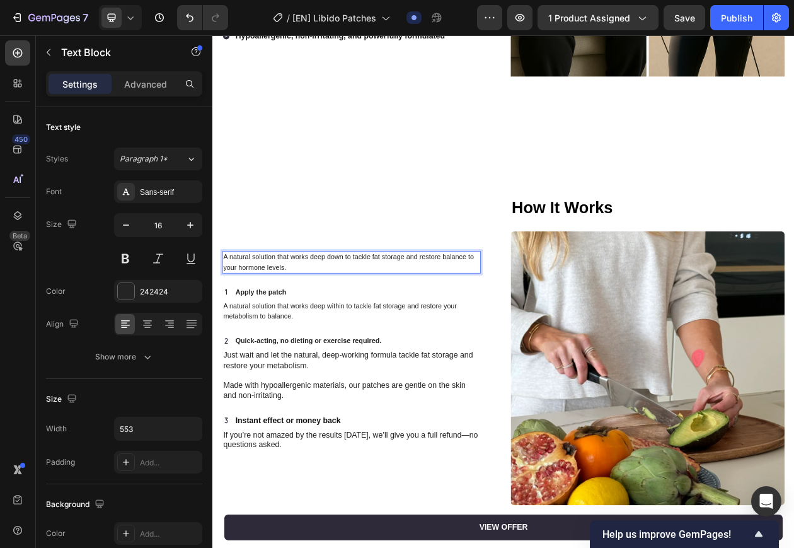
click at [429, 318] on span "A natural solution that works deep down to tackle fat storage and restore balan…" at bounding box center [389, 329] width 326 height 23
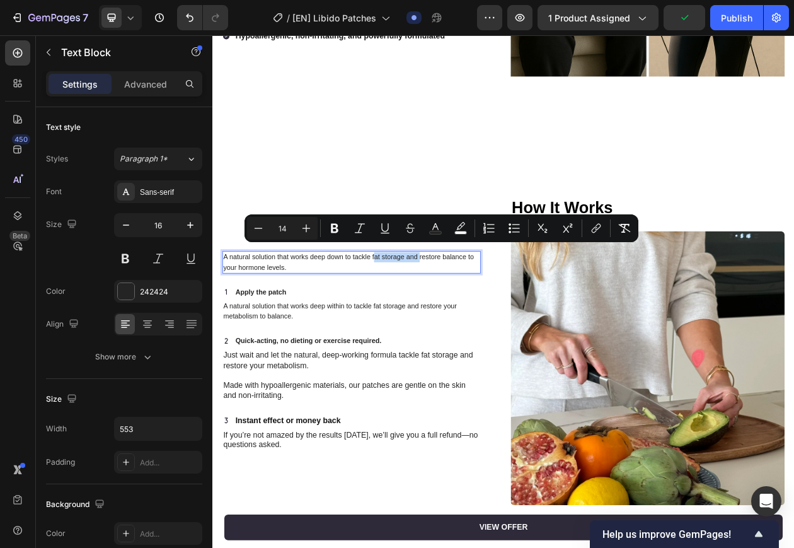
drag, startPoint x: 421, startPoint y: 316, endPoint x: 481, endPoint y: 316, distance: 59.9
click at [481, 318] on span "A natural solution that works deep down to tackle fat storage and restore balan…" at bounding box center [389, 329] width 326 height 23
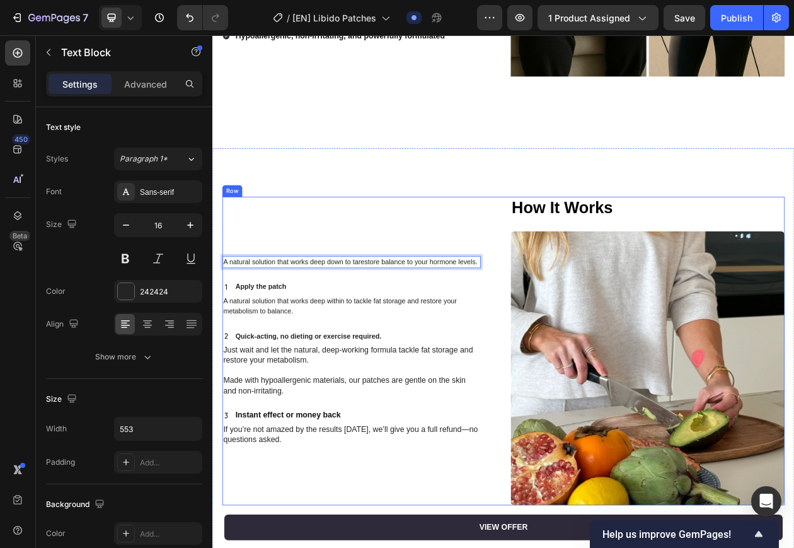
scroll to position [1829, 0]
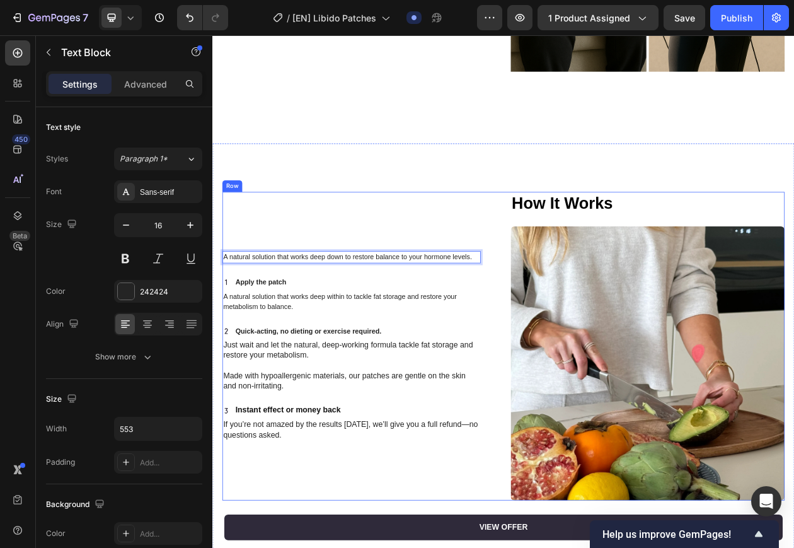
click at [514, 278] on div "A natural solution that works deep down to restore balance to your hormone leve…" at bounding box center [403, 439] width 356 height 401
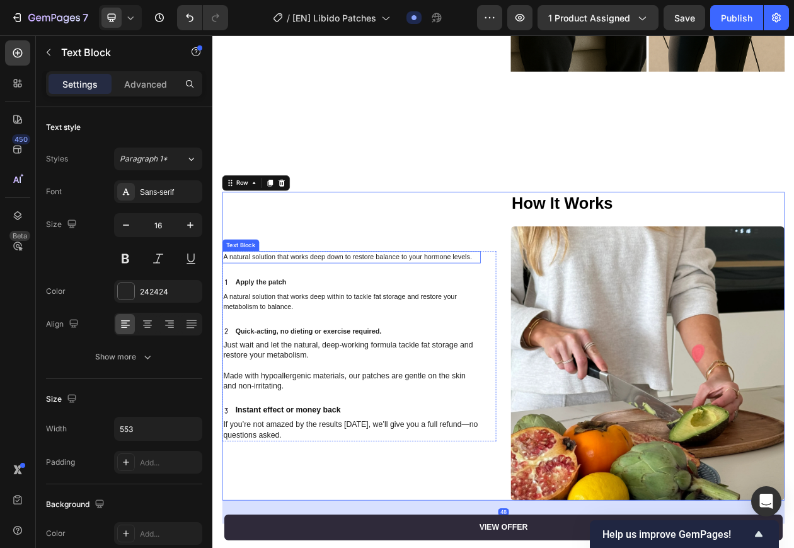
click at [449, 318] on span "A natural solution that works deep down to restore balance to your hormone leve…" at bounding box center [387, 323] width 323 height 10
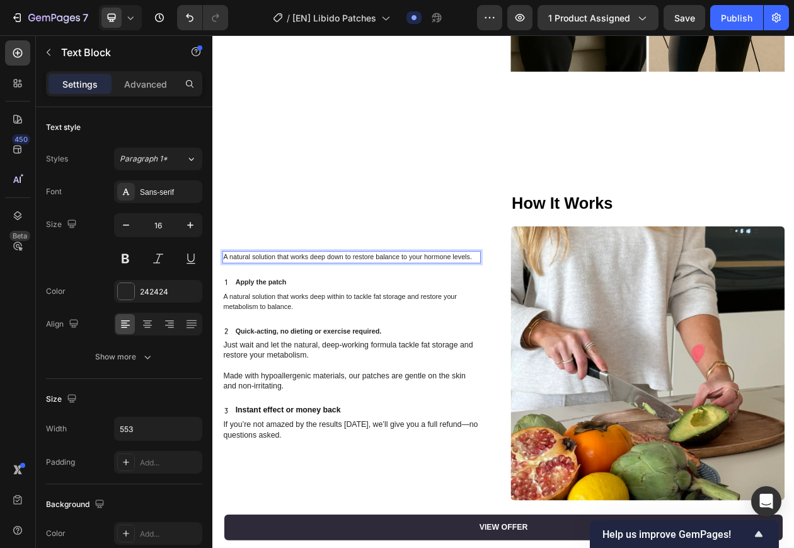
click at [445, 318] on span "A natural solution that works deep down to restore balance to your hormone leve…" at bounding box center [387, 323] width 323 height 10
click at [430, 318] on span "A natural solution that works deep down to restore to your hormone levels." at bounding box center [371, 323] width 290 height 10
click at [300, 369] on span "A natural solution that works deep within to tackle fat storage and restore you…" at bounding box center [378, 380] width 304 height 23
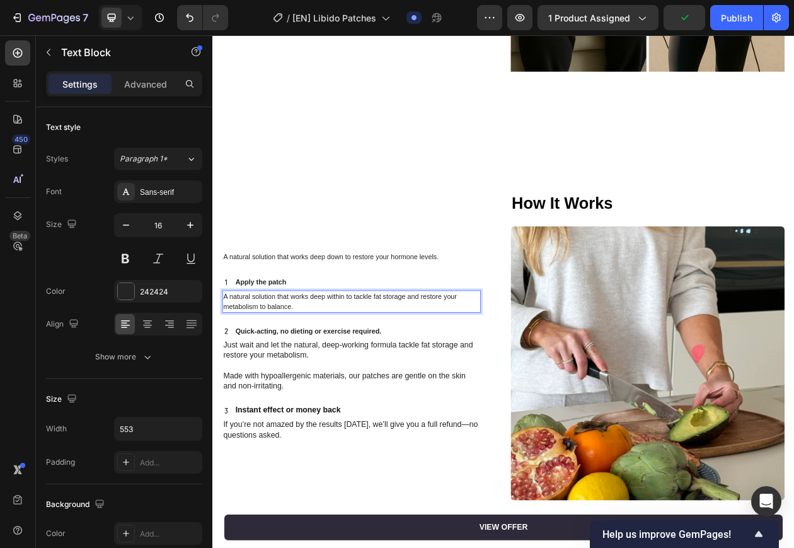
click at [381, 369] on span "A natural solution that works deep within to tackle fat storage and restore you…" at bounding box center [378, 380] width 304 height 23
click at [399, 369] on span "A natural solution that works deep within to tackle fat storage and restore you…" at bounding box center [378, 380] width 304 height 23
click at [394, 369] on span "A natural solution that works deep within to tackle fat storage and restore you…" at bounding box center [378, 380] width 304 height 23
drag, startPoint x: 396, startPoint y: 364, endPoint x: 429, endPoint y: 364, distance: 32.1
click at [429, 369] on span "A natural solution that works deep within to tackle fat storage and restore you…" at bounding box center [378, 380] width 304 height 23
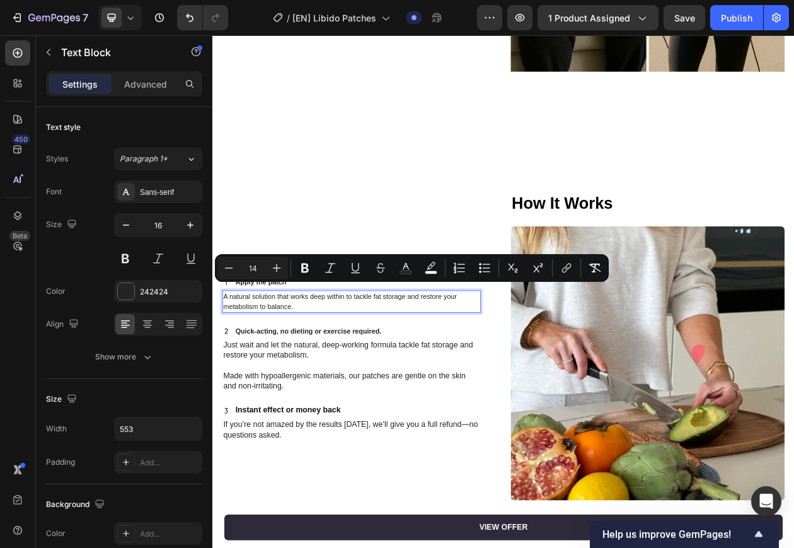
click at [389, 370] on span "A natural solution that works deep within to tackle fat storage and restore you…" at bounding box center [378, 380] width 304 height 23
drag, startPoint x: 391, startPoint y: 365, endPoint x: 464, endPoint y: 366, distance: 72.5
click at [464, 369] on span "A natural solution that works deep within to tackle fat storage and restore you…" at bounding box center [378, 380] width 304 height 23
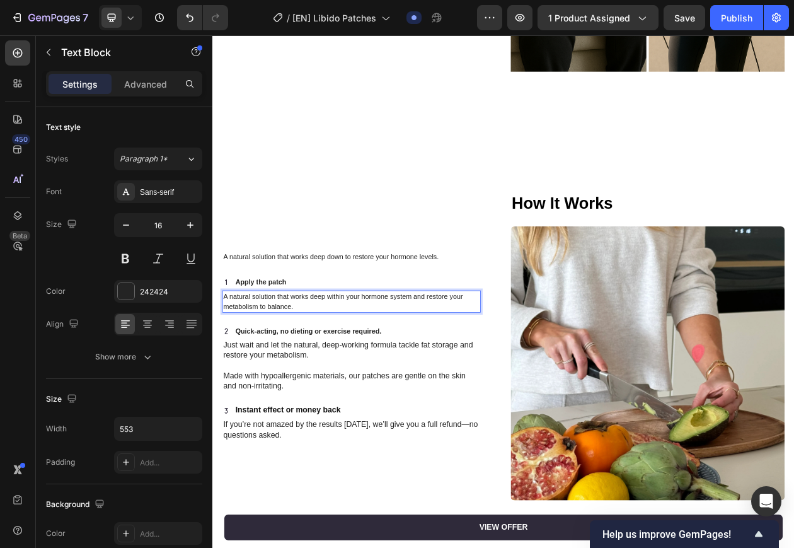
click at [275, 378] on span "A natural solution that works deep within your hormone system and restore your …" at bounding box center [381, 380] width 311 height 23
click at [258, 381] on span "A natural solution that works deep within your hormone system and restore your …" at bounding box center [381, 380] width 311 height 23
click at [255, 398] on div "Apply the patch Item List A natural solution that works deep within your hormon…" at bounding box center [393, 454] width 336 height 218
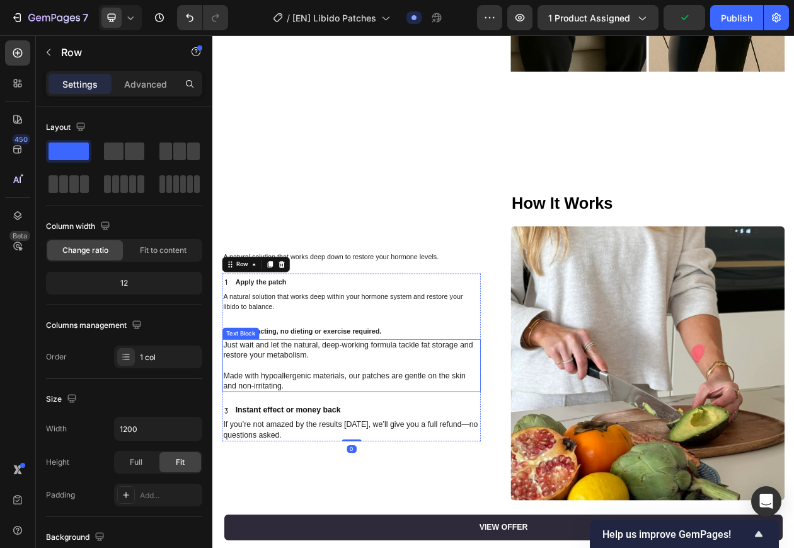
click at [495, 432] on p "Just wait and let the natural, deep-working formula tackle fat storage and rest…" at bounding box center [392, 445] width 333 height 26
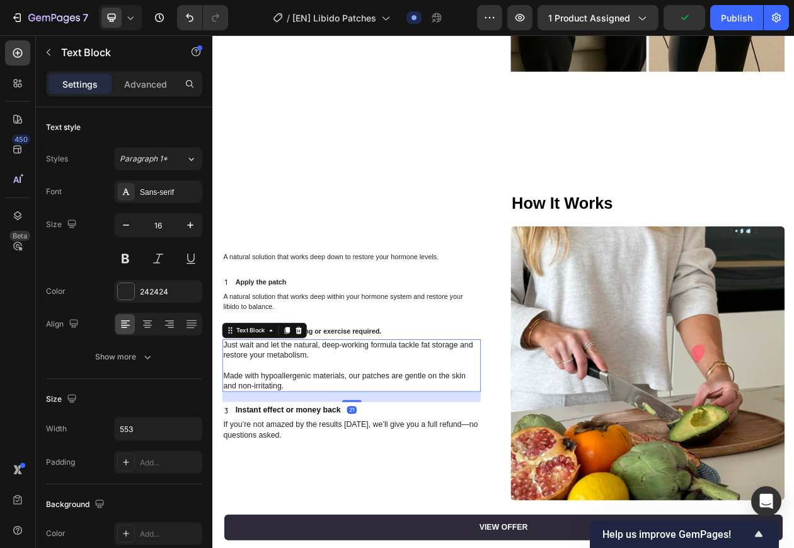
click at [495, 432] on p "Just wait and let the natural, deep-working formula tackle fat storage and rest…" at bounding box center [392, 445] width 333 height 26
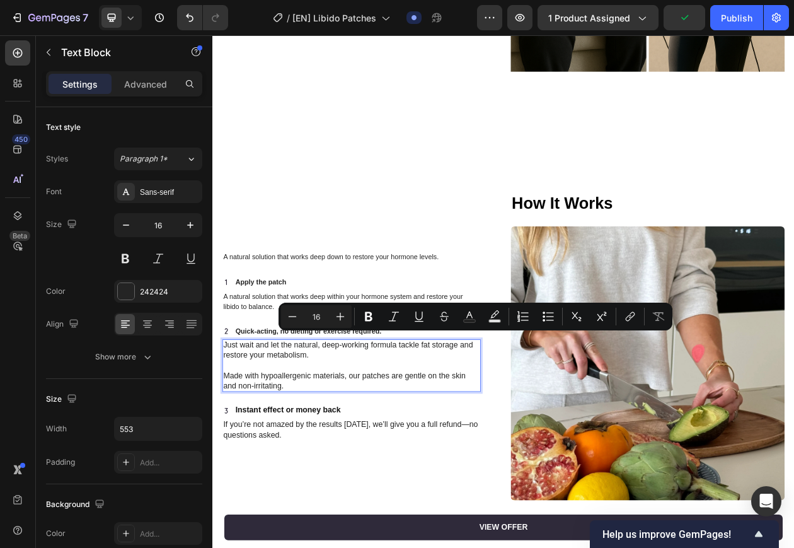
click at [380, 458] on p "Rich Text Editor. Editing area: main" at bounding box center [392, 464] width 333 height 13
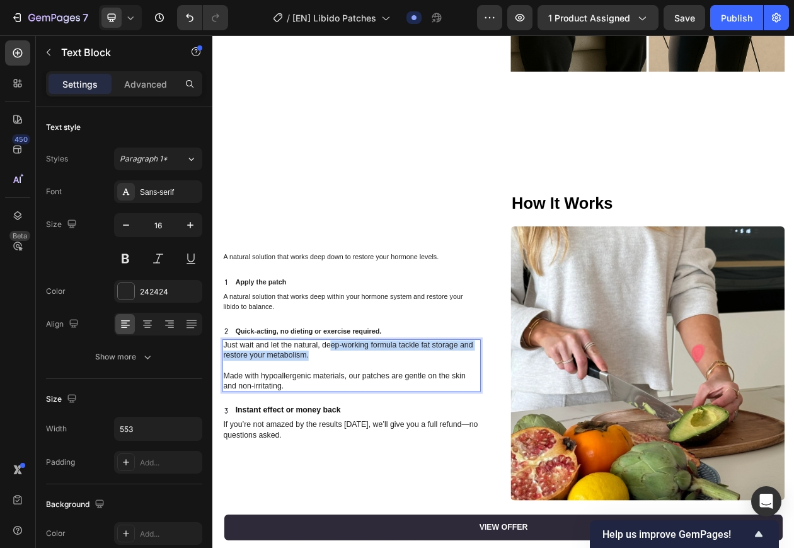
drag, startPoint x: 366, startPoint y: 446, endPoint x: 366, endPoint y: 436, distance: 10.7
click at [366, 436] on p "Just wait and let the natural, deep-working formula tackle fat storage and rest…" at bounding box center [392, 445] width 333 height 26
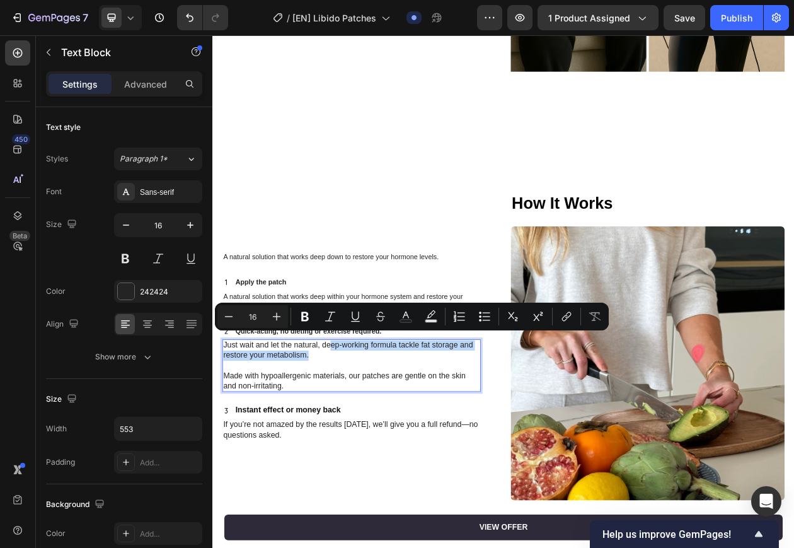
click at [421, 441] on p "Just wait and let the natural, deep-working formula tackle fat storage and rest…" at bounding box center [392, 445] width 333 height 26
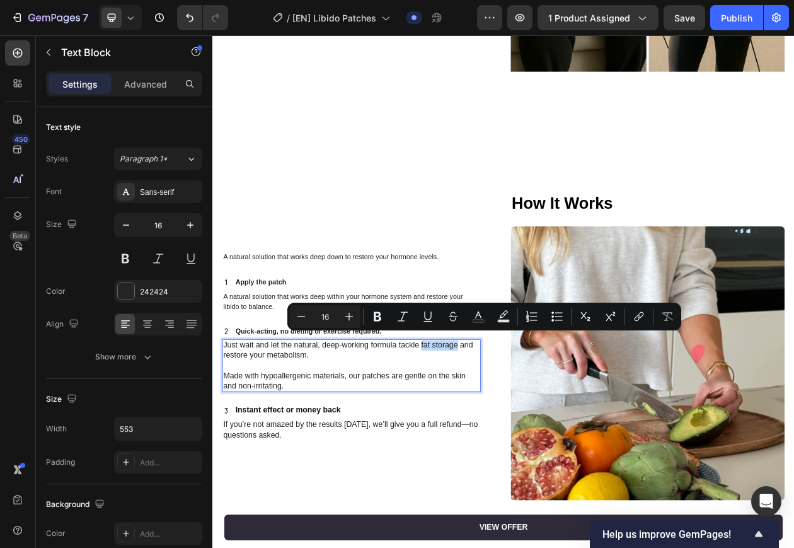
drag, startPoint x: 483, startPoint y: 430, endPoint x: 530, endPoint y: 431, distance: 46.7
click at [530, 432] on p "Just wait and let the natural, deep-working formula tackle fat storage and rest…" at bounding box center [392, 445] width 333 height 26
click at [516, 441] on p "Just wait and let the natural, deep-working formula tackle fat storage and rest…" at bounding box center [392, 445] width 333 height 26
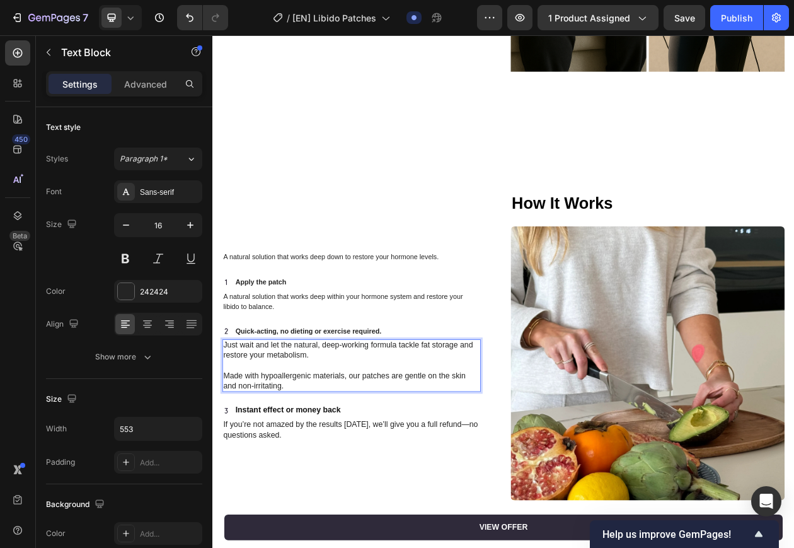
click at [486, 432] on p "Just wait and let the natural, deep-working formula tackle fat storage and rest…" at bounding box center [392, 445] width 333 height 26
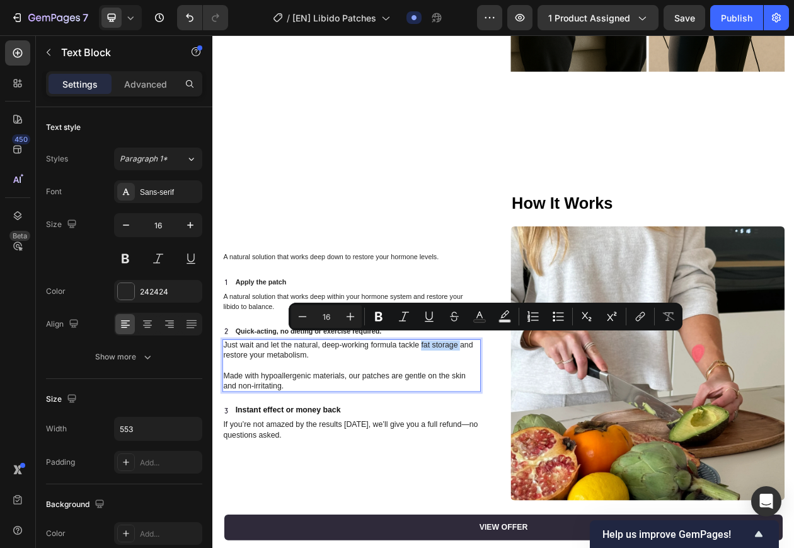
drag, startPoint x: 484, startPoint y: 430, endPoint x: 533, endPoint y: 428, distance: 48.6
click at [533, 432] on p "Just wait and let the natural, deep-working formula tackle fat storage and rest…" at bounding box center [392, 445] width 333 height 26
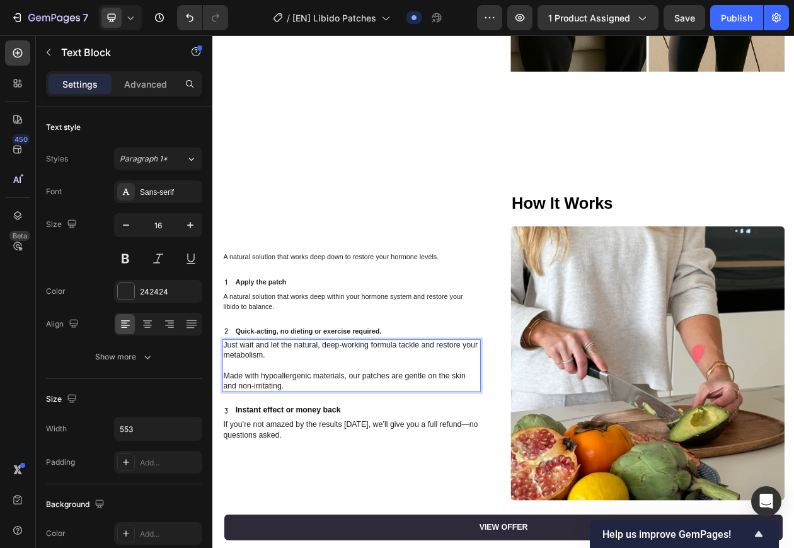
click at [282, 441] on p "Just wait and let the natural, deep-working formula tackle and restore your met…" at bounding box center [392, 445] width 333 height 26
click at [279, 458] on p "Rich Text Editor. Editing area: main" at bounding box center [392, 464] width 333 height 13
click at [385, 485] on p "Made with hypoallergenic materials, our patches are gentle on the skin and non-…" at bounding box center [392, 484] width 333 height 26
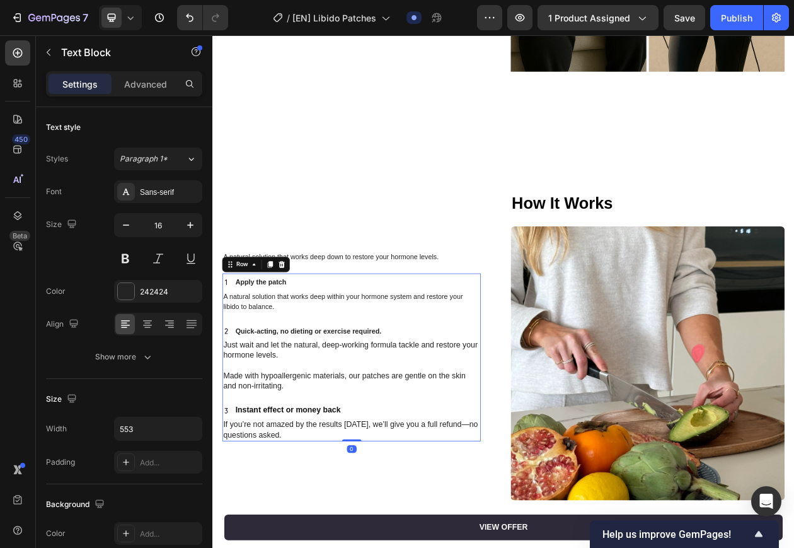
click at [352, 495] on div "Apply the patch Item List A natural solution that works deep within your hormon…" at bounding box center [393, 454] width 336 height 218
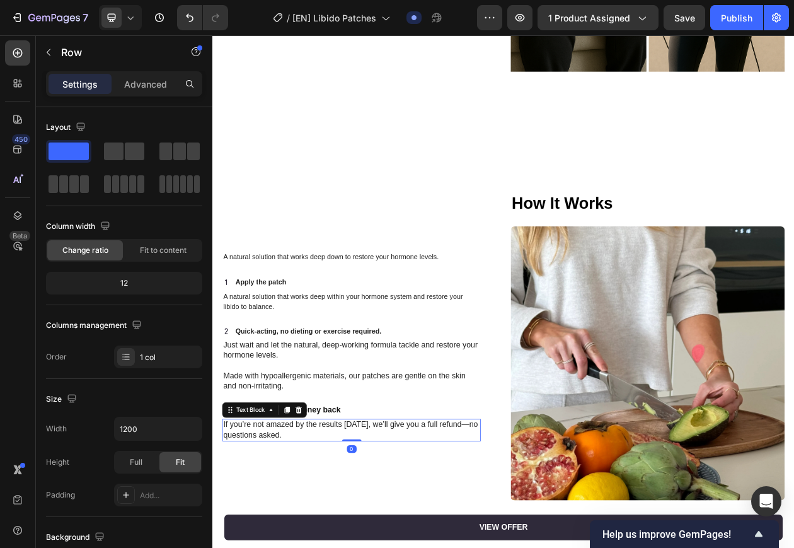
click at [430, 540] on p "If you’re not amazed by the results [DATE], we’ll give you a full refund—no que…" at bounding box center [392, 548] width 333 height 26
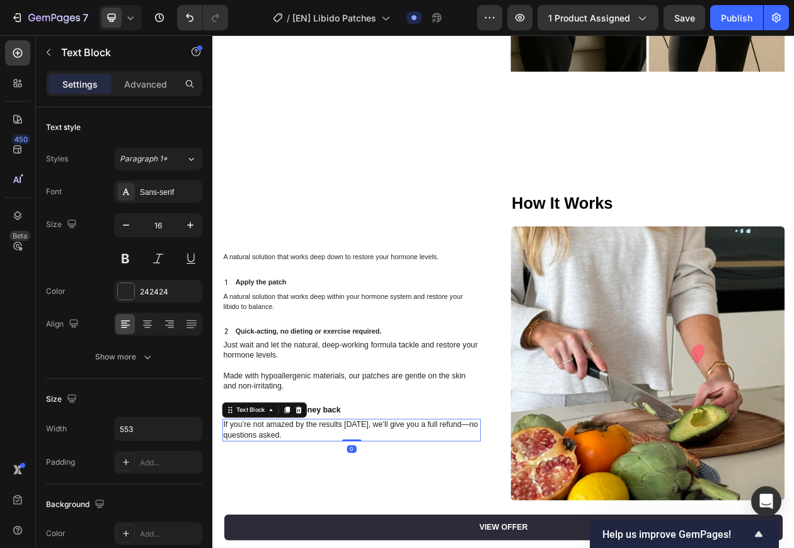
click at [430, 540] on p "If you’re not amazed by the results [DATE], we’ll give you a full refund—no que…" at bounding box center [392, 548] width 333 height 26
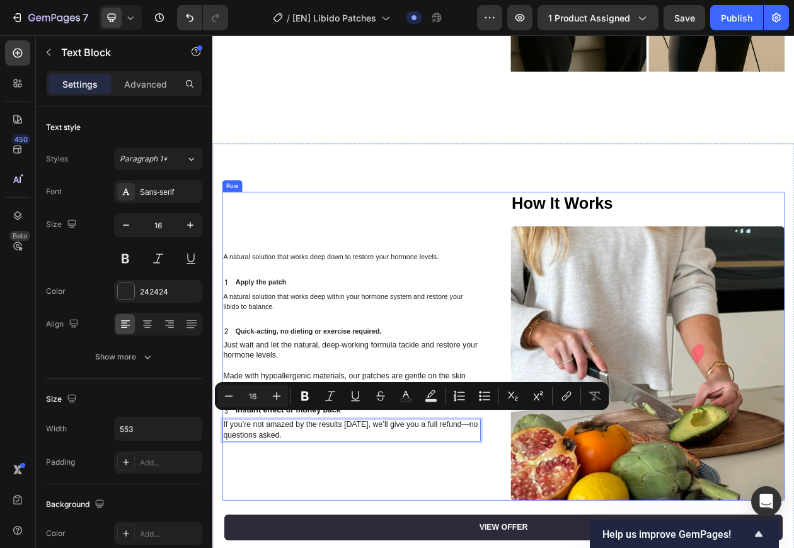
click at [352, 547] on div "A natural solution that works deep down to restore your hormone levels. Text Bl…" at bounding box center [403, 439] width 356 height 401
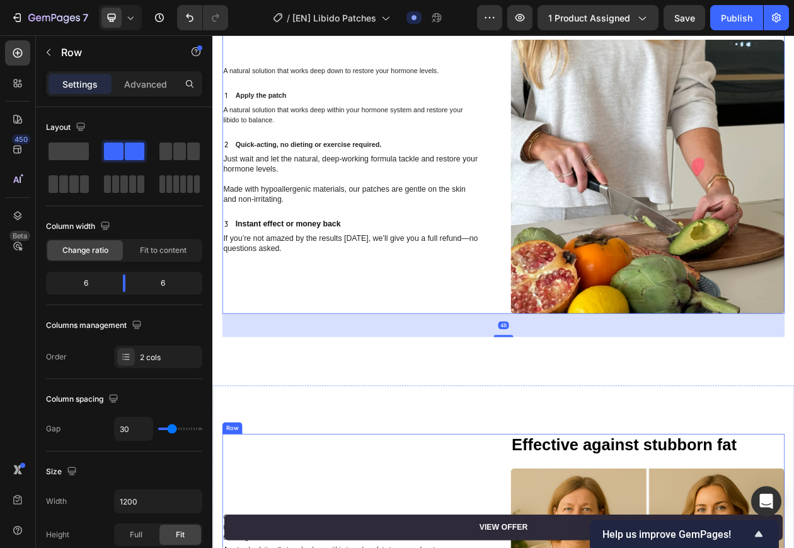
scroll to position [2301, 0]
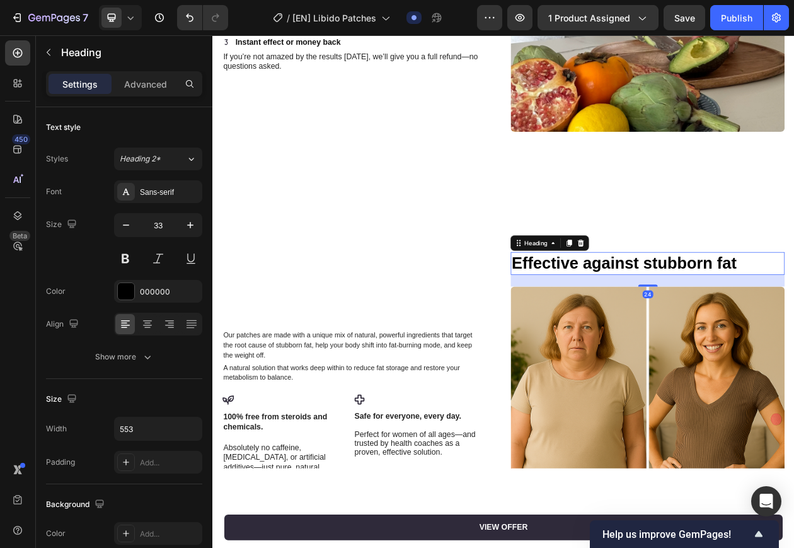
click at [729, 320] on strong "Effective against stubborn fat" at bounding box center [747, 331] width 292 height 23
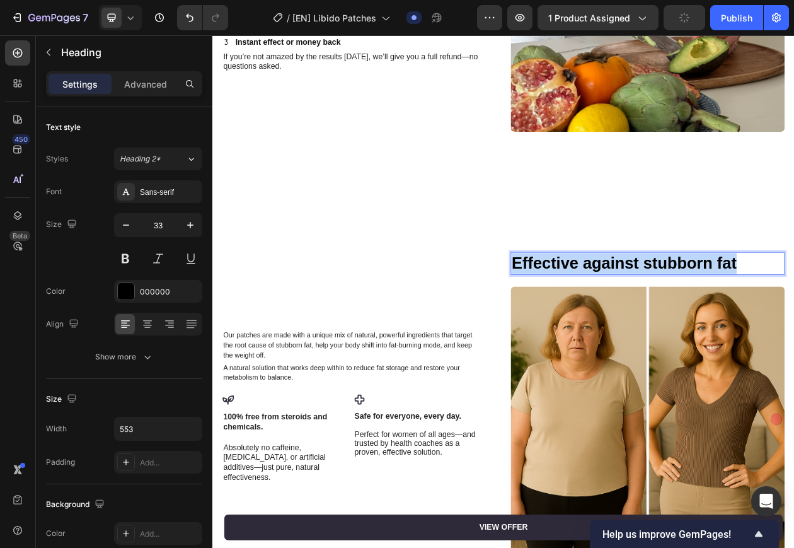
click at [729, 320] on strong "Effective against stubborn fat" at bounding box center [747, 331] width 292 height 23
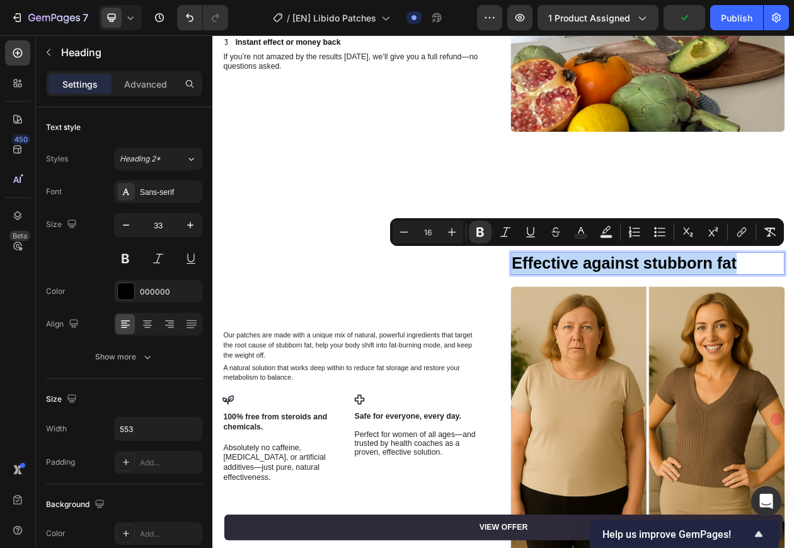
click at [526, 309] on div "Our patches are made with a unique mix of natural, powerful ingredients that ta…" at bounding box center [590, 532] width 756 height 557
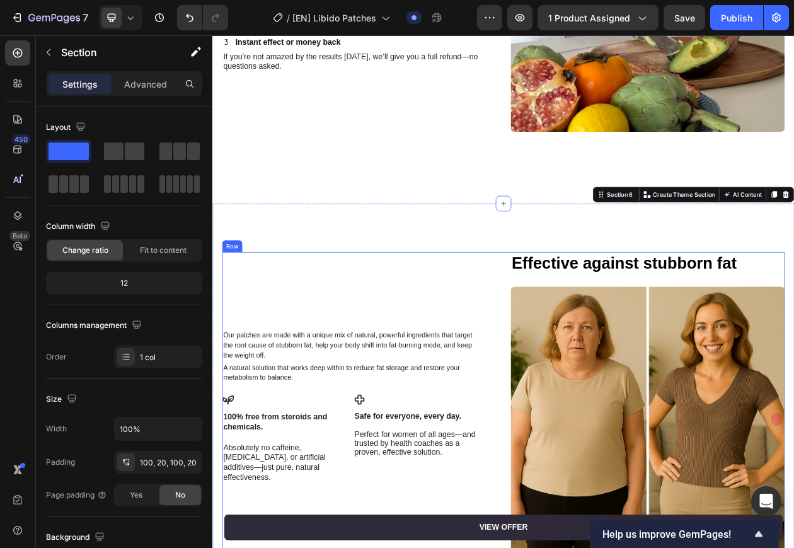
click at [754, 330] on strong "Effective against stubborn fat" at bounding box center [747, 331] width 292 height 23
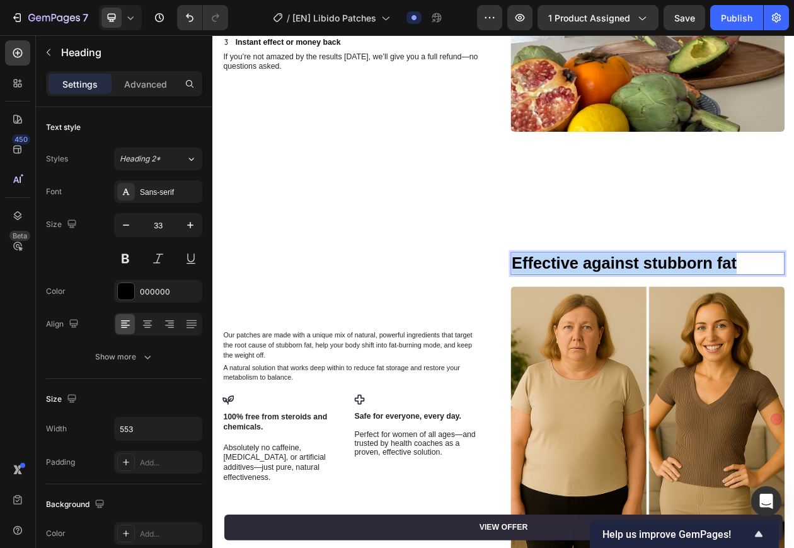
click at [754, 330] on strong "Effective against stubborn fat" at bounding box center [747, 331] width 292 height 23
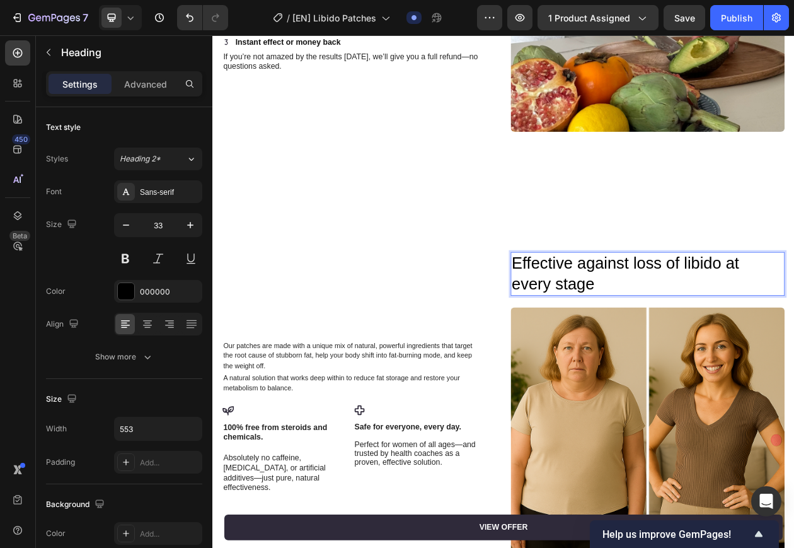
click at [737, 352] on p "Effective against loss of libido at every stage" at bounding box center [774, 345] width 346 height 54
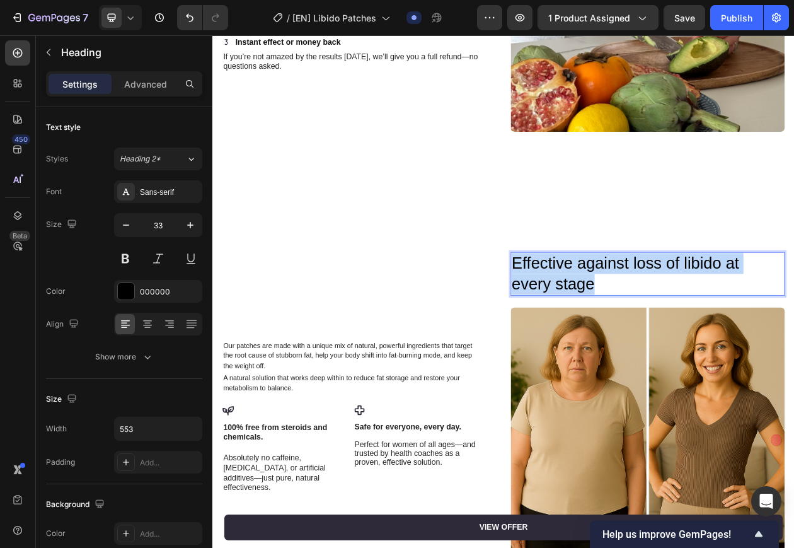
click at [737, 352] on p "Effective against loss of libido at every stage" at bounding box center [774, 345] width 346 height 54
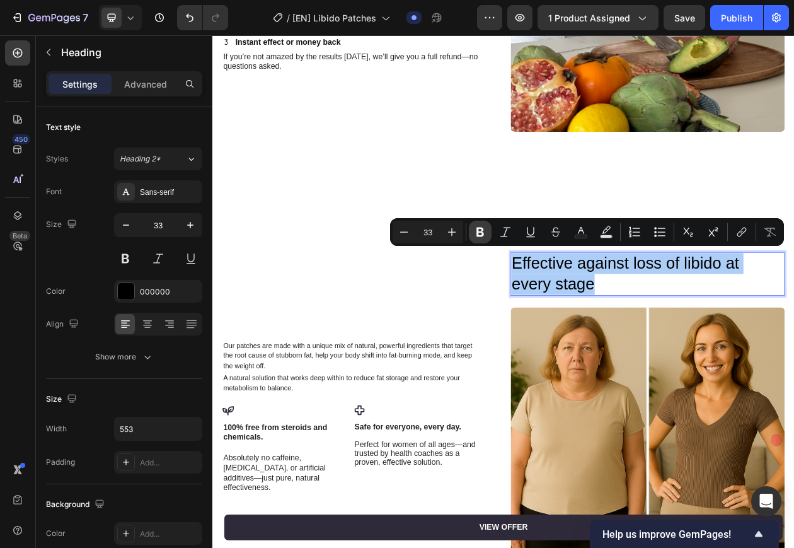
click at [480, 229] on icon "Editor contextual toolbar" at bounding box center [480, 232] width 13 height 13
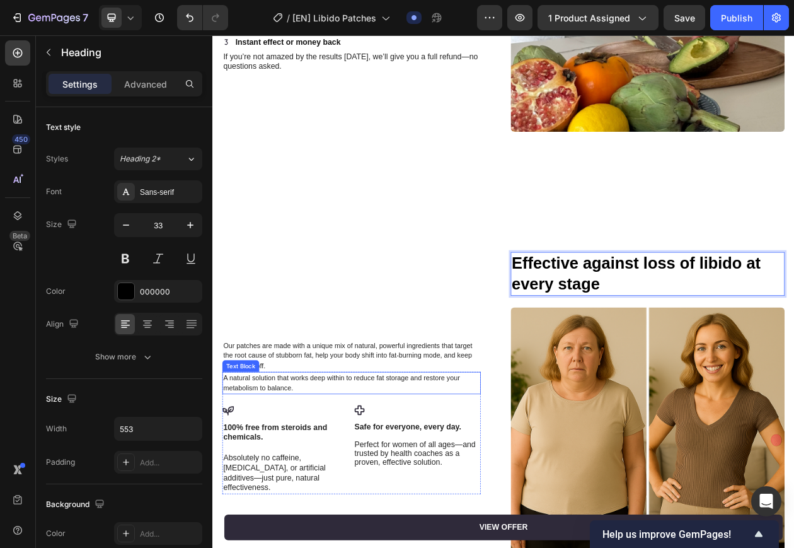
click at [393, 487] on p "A natural solution that works deep within to reduce fat storage and restore you…" at bounding box center [392, 487] width 333 height 26
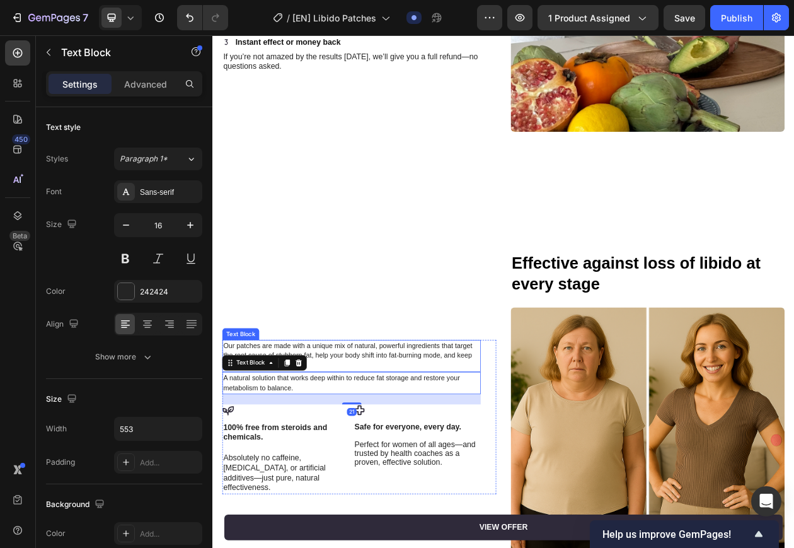
click at [419, 454] on p "Our patches are made with a unique mix of natural, powerful ingredients that ta…" at bounding box center [392, 451] width 333 height 39
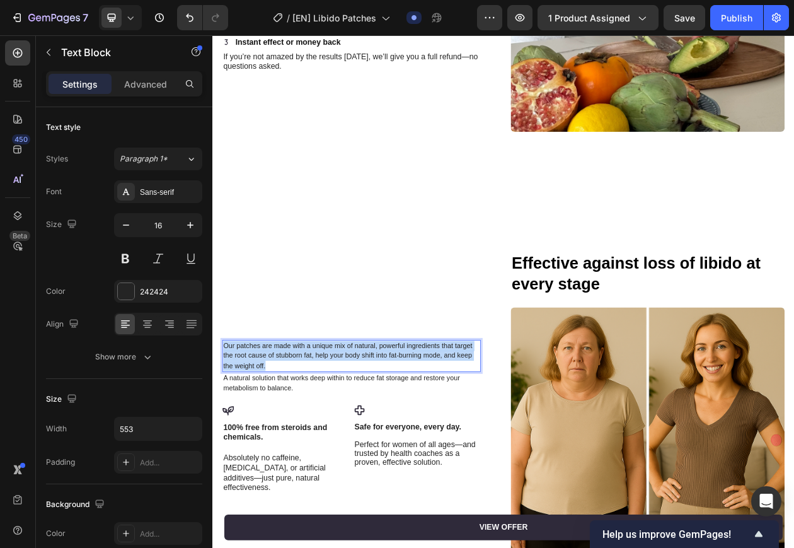
click at [419, 454] on p "Our patches are made with a unique mix of natural, powerful ingredients that ta…" at bounding box center [392, 451] width 333 height 39
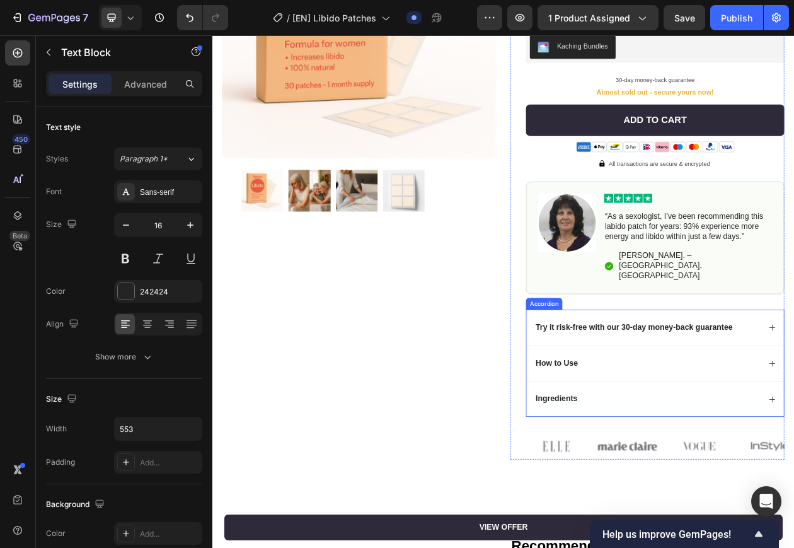
scroll to position [0, 0]
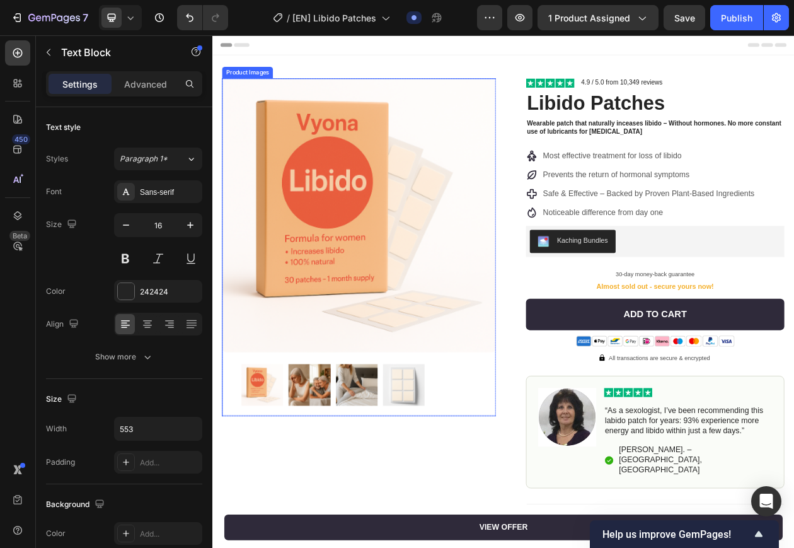
click at [352, 485] on img at bounding box center [338, 490] width 54 height 54
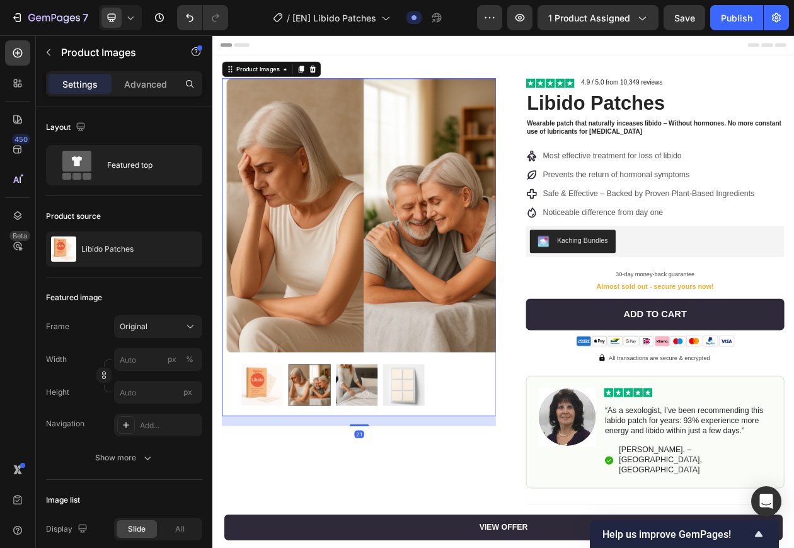
click at [384, 485] on img at bounding box center [400, 490] width 54 height 54
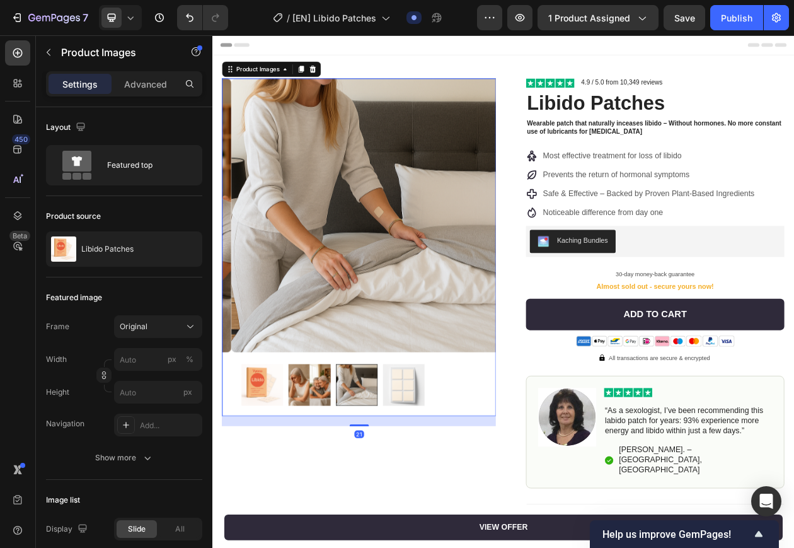
click at [320, 487] on img at bounding box center [338, 490] width 54 height 54
click at [286, 487] on img at bounding box center [277, 490] width 54 height 54
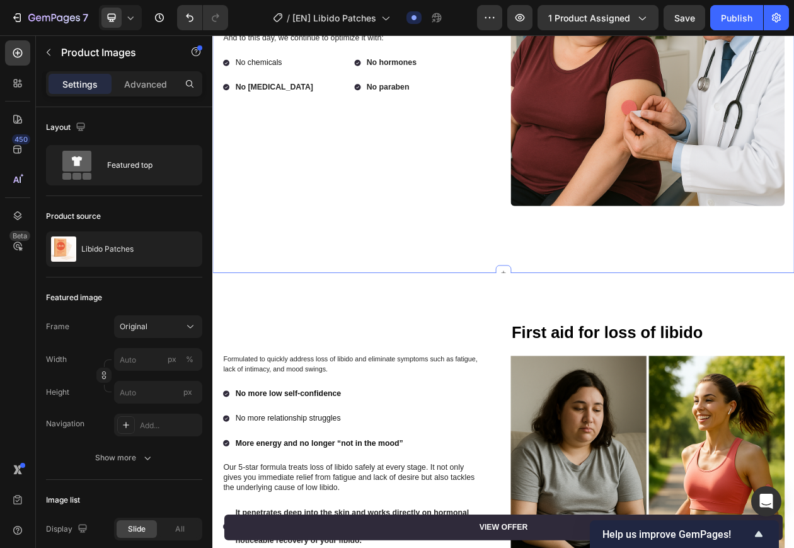
scroll to position [1418, 0]
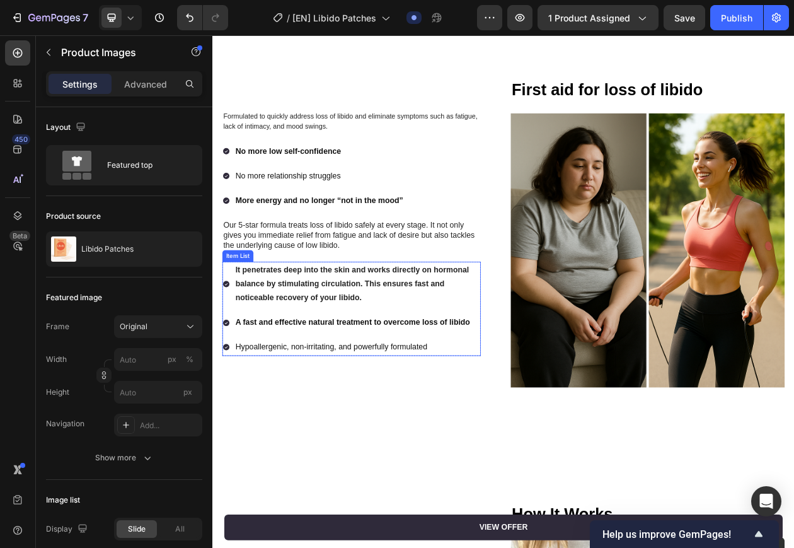
click at [448, 362] on p "It penetrates deep into the skin and works directly on hormonal balance by stim…" at bounding box center [400, 359] width 317 height 54
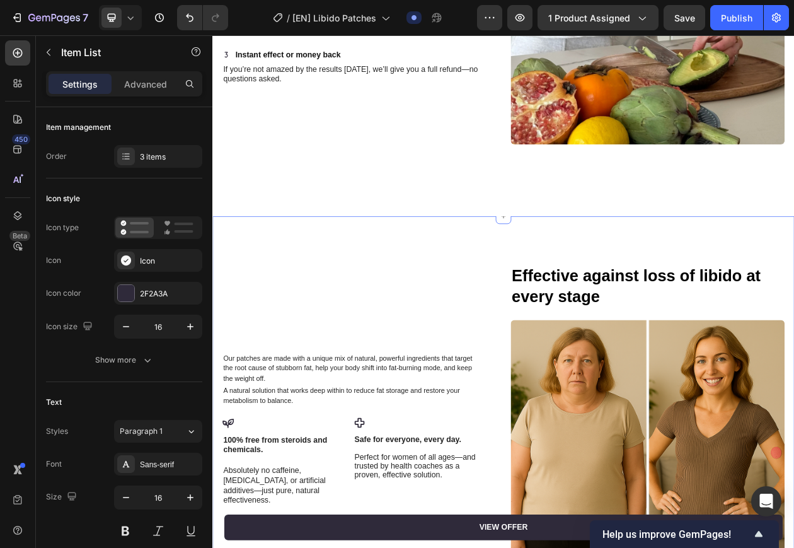
scroll to position [2521, 0]
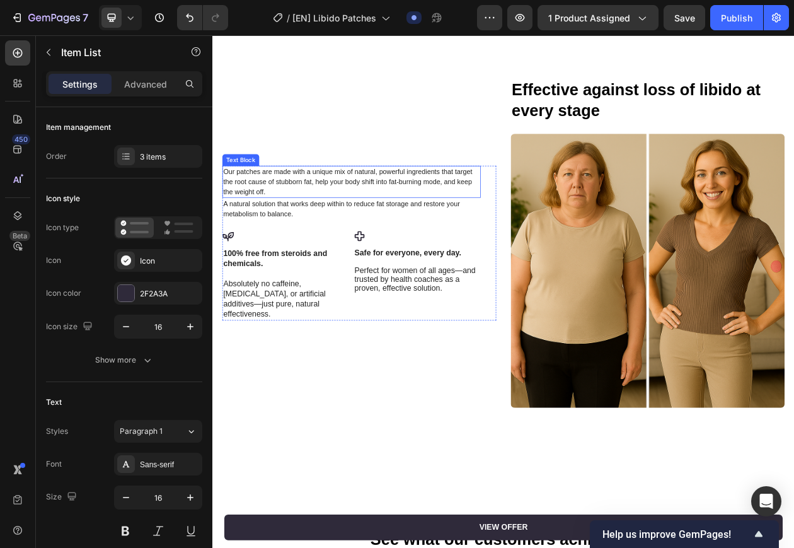
click at [362, 222] on p "Our patches are made with a unique mix of natural, powerful ingredients that ta…" at bounding box center [392, 225] width 333 height 39
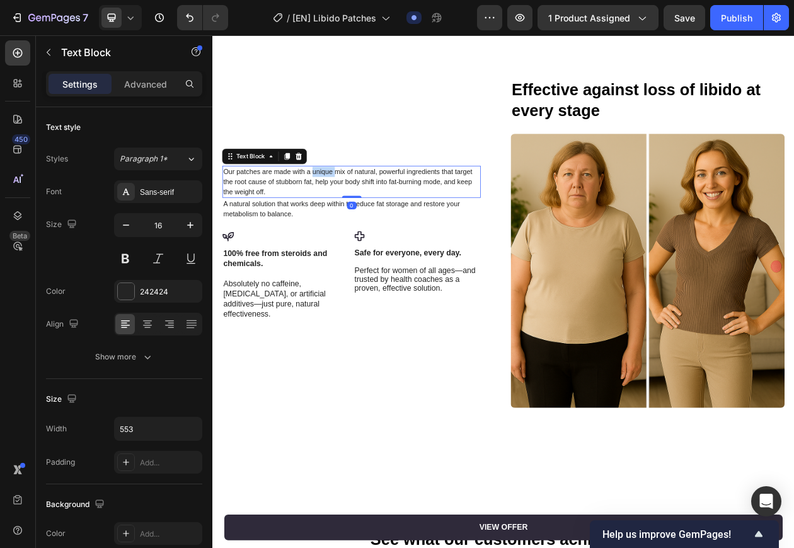
click at [362, 222] on p "Our patches are made with a unique mix of natural, powerful ingredients that ta…" at bounding box center [392, 225] width 333 height 39
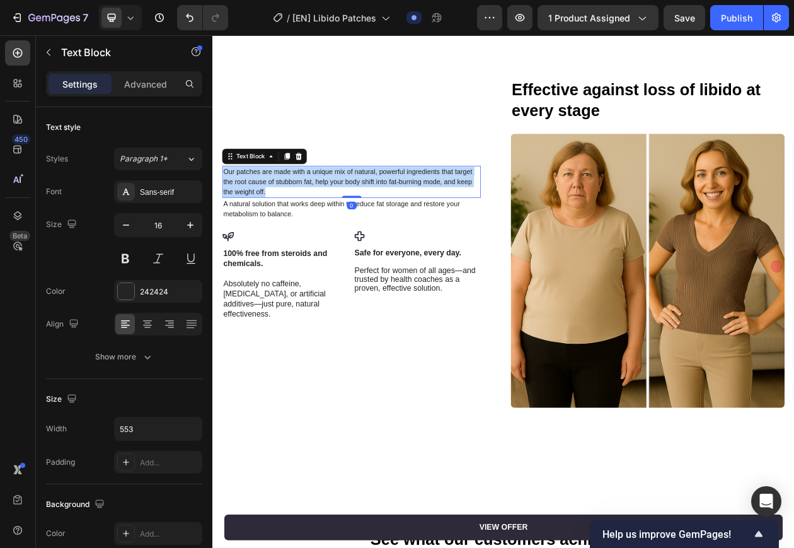
click at [362, 222] on p "Our patches are made with a unique mix of natural, powerful ingredients that ta…" at bounding box center [392, 225] width 333 height 39
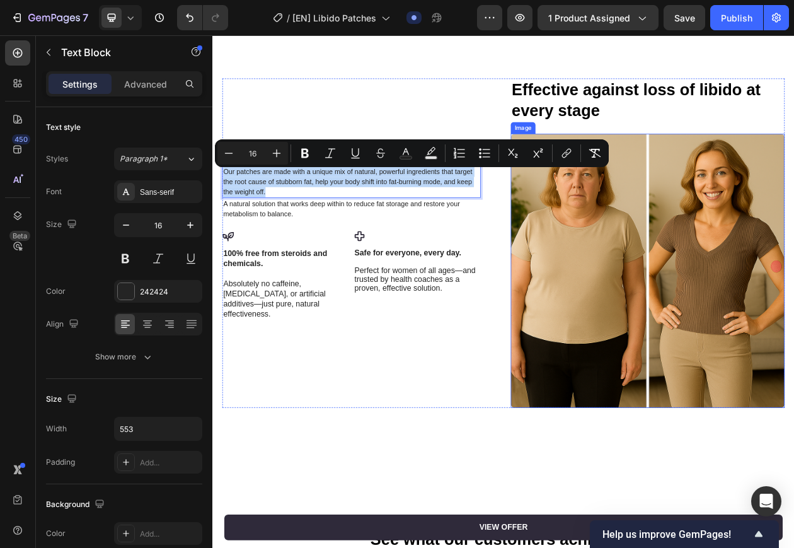
scroll to position [2514, 0]
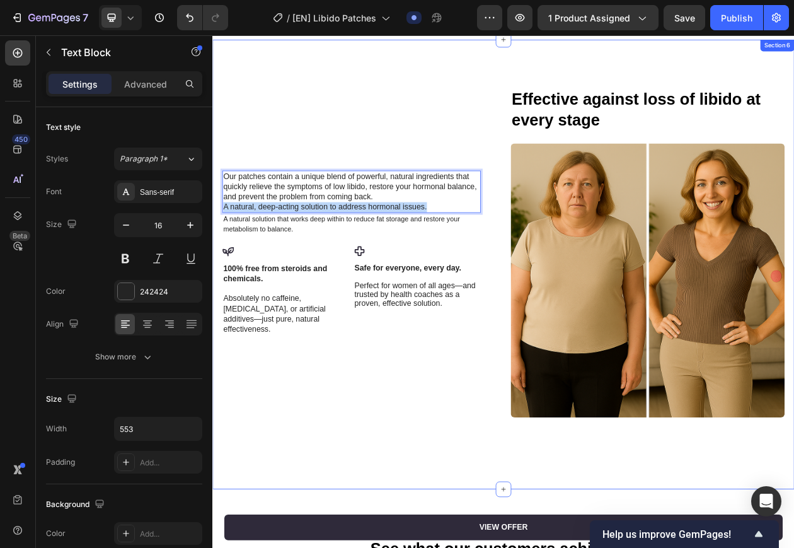
drag, startPoint x: 505, startPoint y: 252, endPoint x: 216, endPoint y: 256, distance: 288.7
click at [216, 256] on div "Our patches contain a unique blend of powerful, natural ingredients that quickl…" at bounding box center [590, 333] width 756 height 584
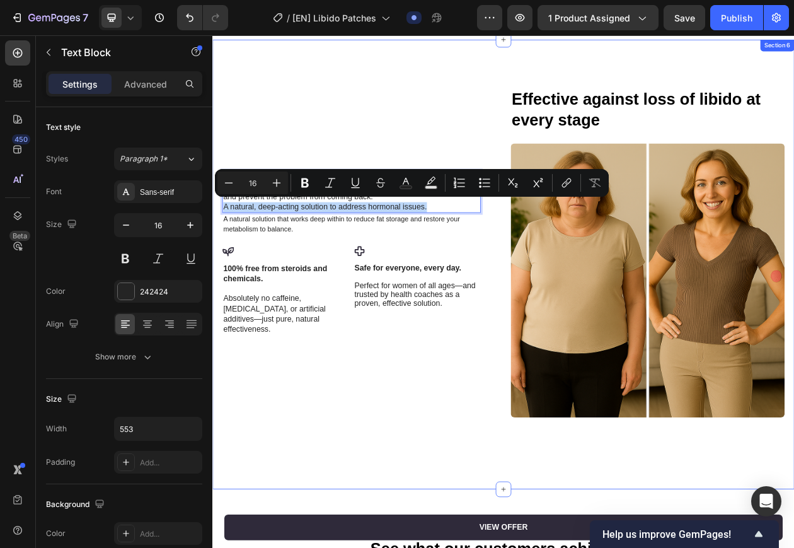
copy p "A natural, deep-acting solution to address hormonal issues."
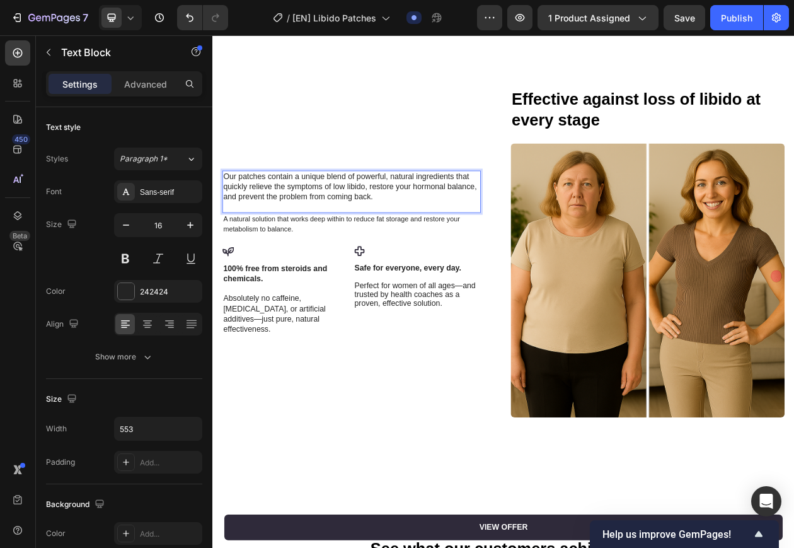
scroll to position [2521, 0]
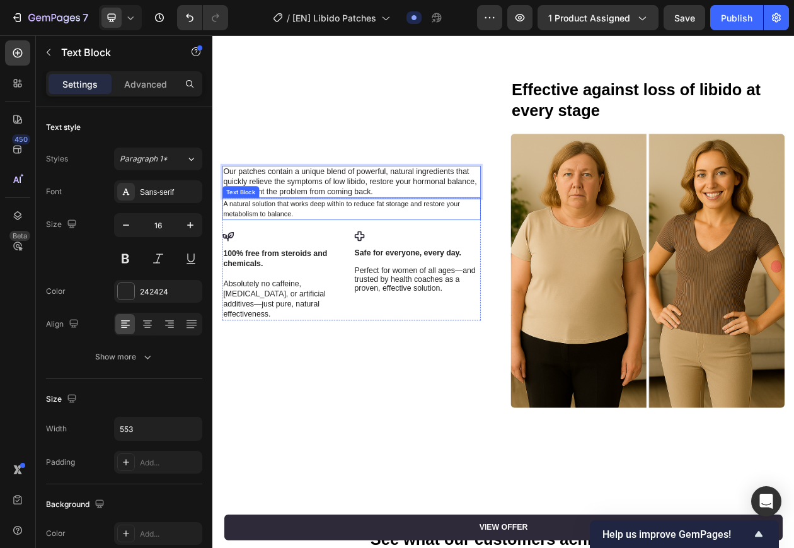
click at [265, 269] on span "A natural solution that works deep within to reduce fat storage and restore you…" at bounding box center [380, 260] width 308 height 23
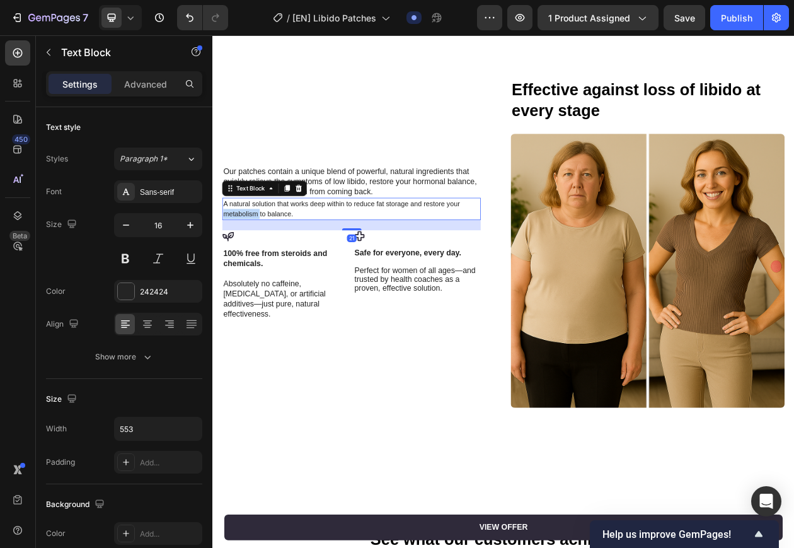
click at [265, 269] on span "A natural solution that works deep within to reduce fat storage and restore you…" at bounding box center [380, 260] width 308 height 23
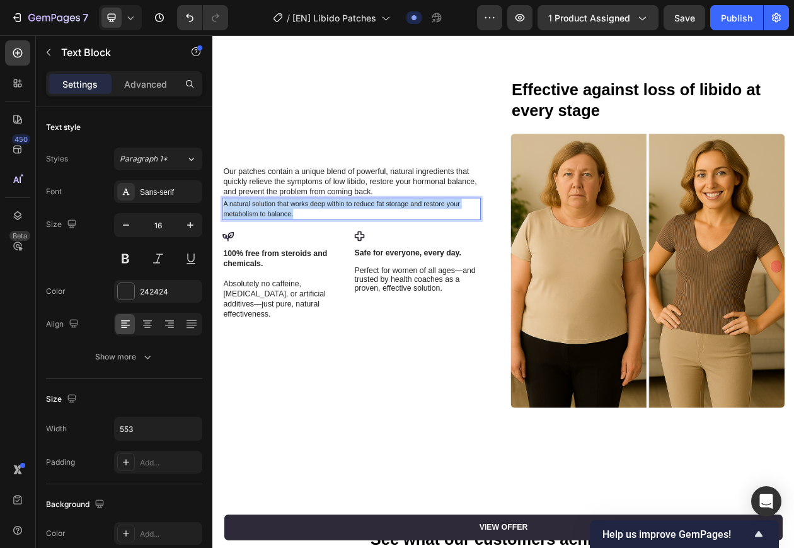
click at [265, 269] on span "A natural solution that works deep within to reduce fat storage and restore you…" at bounding box center [380, 260] width 308 height 23
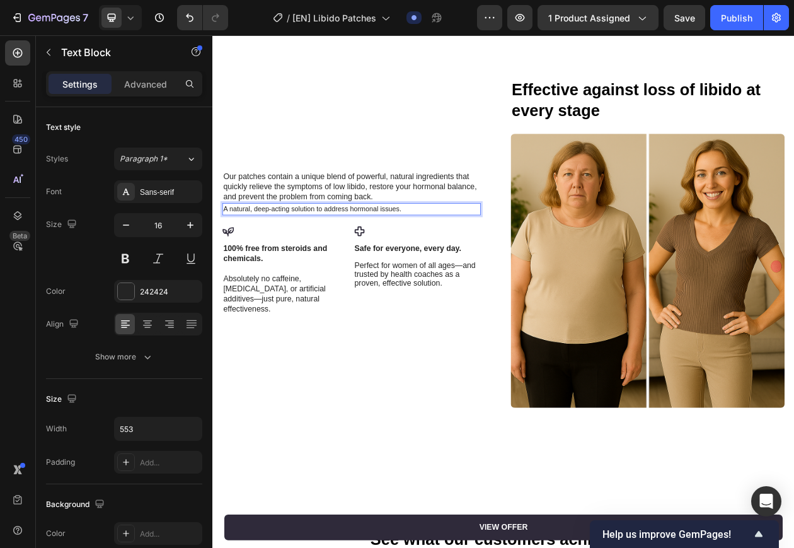
scroll to position [2528, 0]
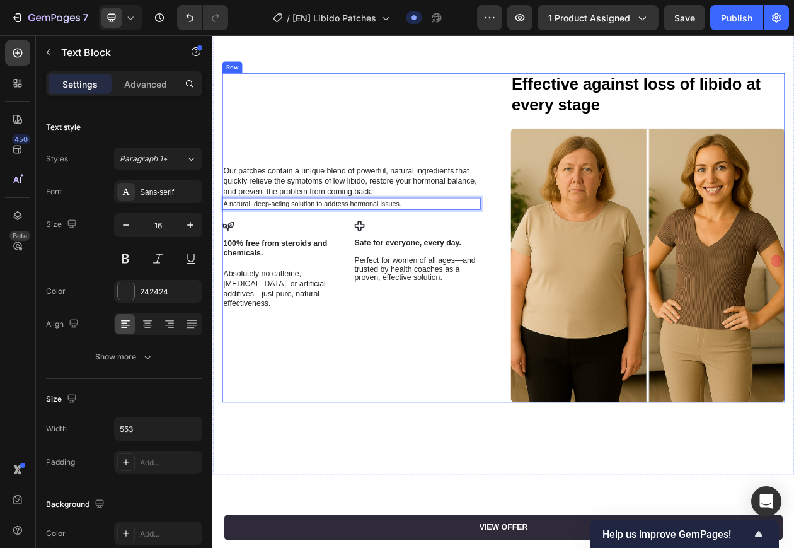
click at [344, 199] on div "Our patches contain a unique blend of powerful, natural ingredients that quickl…" at bounding box center [403, 298] width 356 height 428
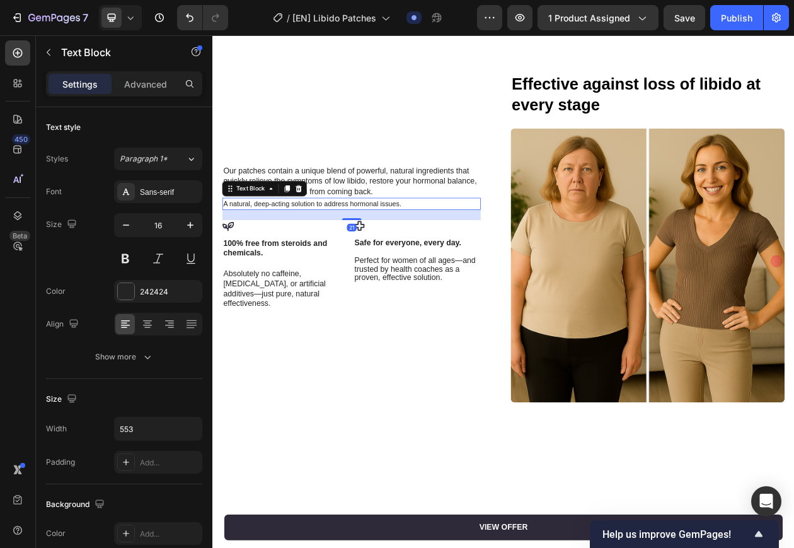
click at [345, 253] on span "A natural, deep-acting solution to address hormonal issues." at bounding box center [341, 254] width 231 height 10
click at [357, 226] on p "Our patches contain a unique blend of powerful, natural ingredients that quickl…" at bounding box center [392, 224] width 333 height 39
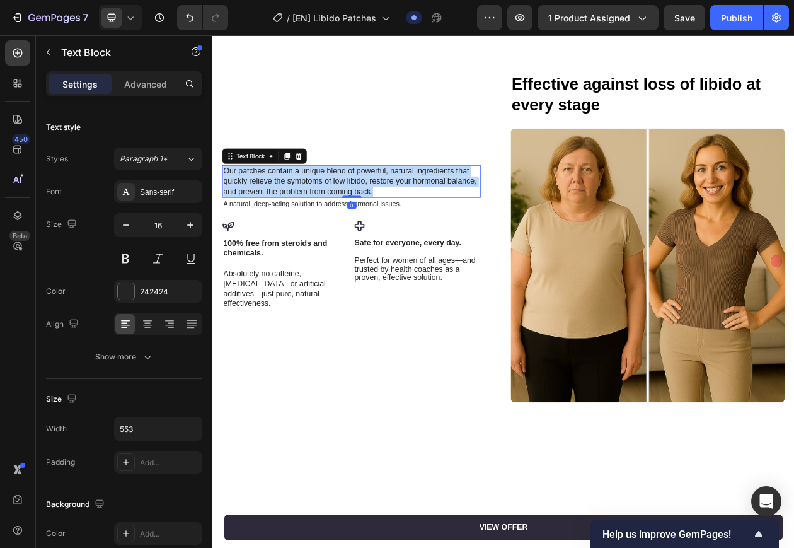
click at [357, 226] on p "Our patches contain a unique blend of powerful, natural ingredients that quickl…" at bounding box center [392, 224] width 333 height 39
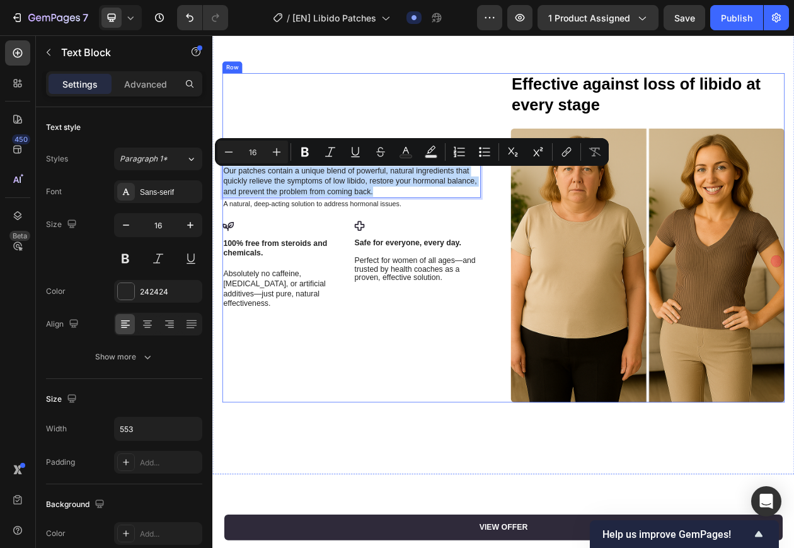
click at [357, 105] on div "Our patches contain a unique blend of powerful, natural ingredients that quickl…" at bounding box center [403, 298] width 356 height 428
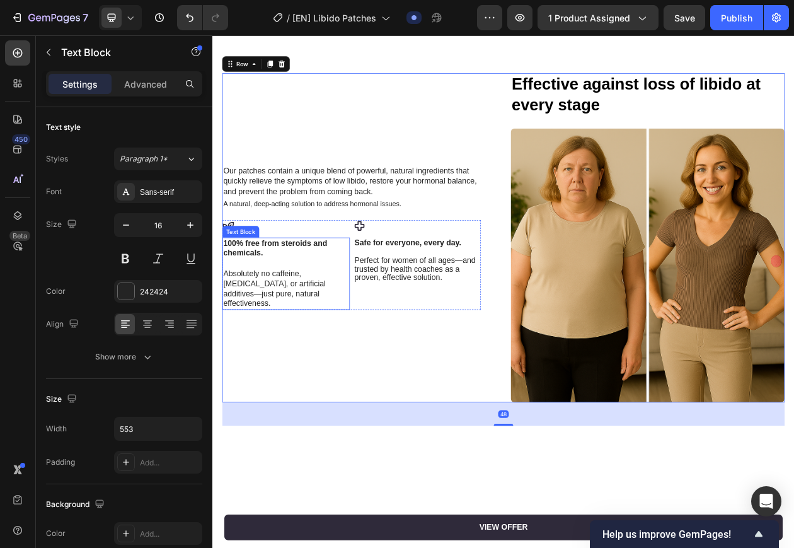
click at [269, 324] on strong "100% free from steroids and chemicals." at bounding box center [293, 312] width 135 height 24
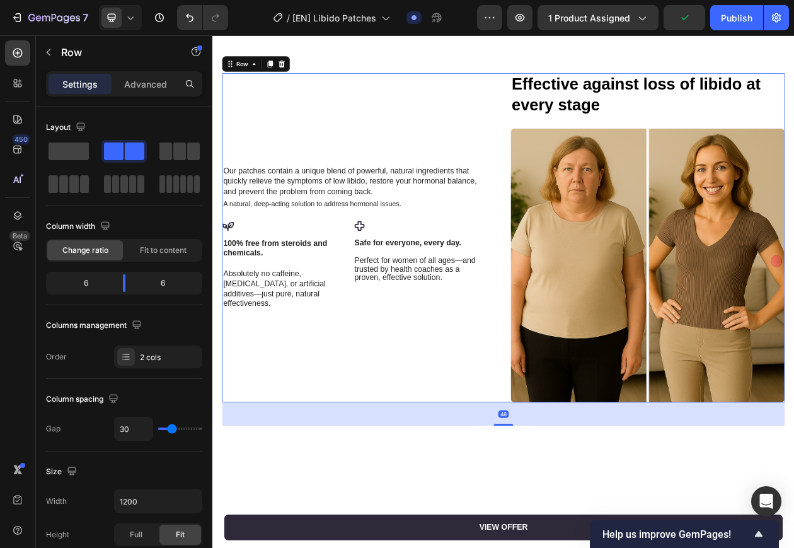
click at [466, 394] on div "Our patches contain a unique blend of powerful, natural ingredients that quickl…" at bounding box center [403, 298] width 356 height 428
click at [498, 345] on span "Perfect for women of all ages—and trusted by health coaches as a proven, effect…" at bounding box center [476, 338] width 158 height 33
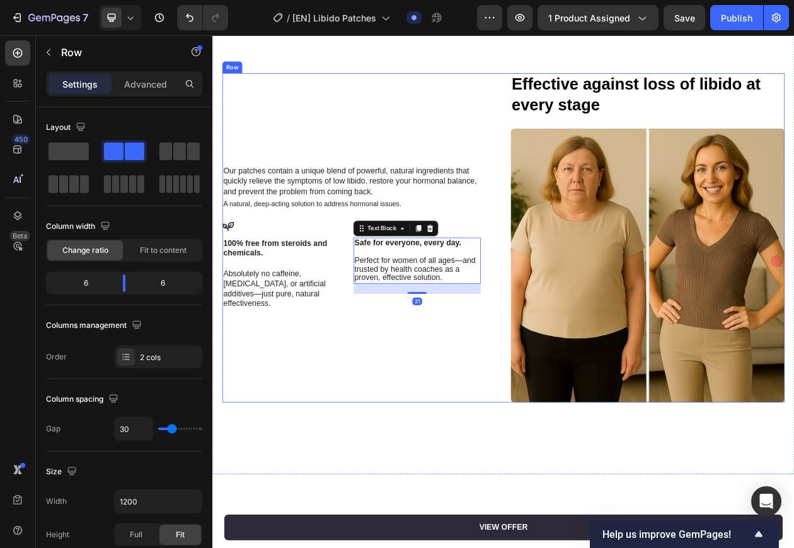
click at [399, 412] on div "Our patches contain a unique blend of powerful, natural ingredients that quickl…" at bounding box center [403, 298] width 356 height 428
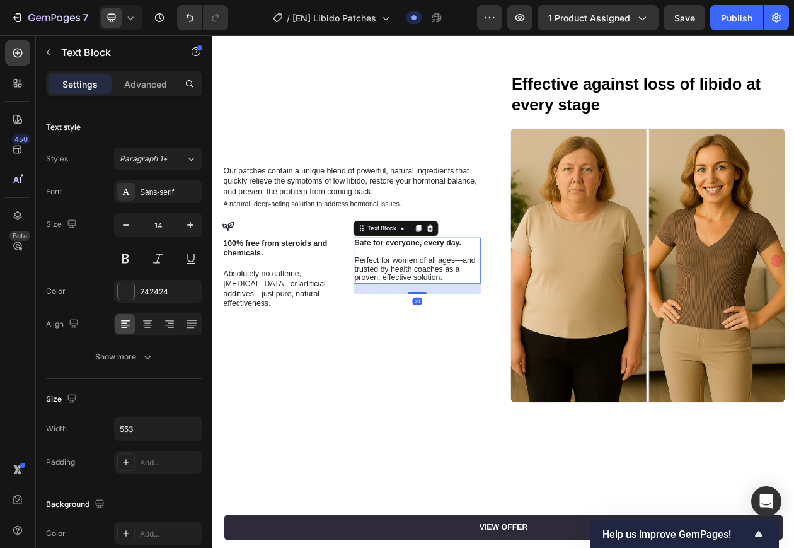
click at [465, 346] on span "Perfect for women of all ages—and trusted by health coaches as a proven, effect…" at bounding box center [476, 338] width 158 height 33
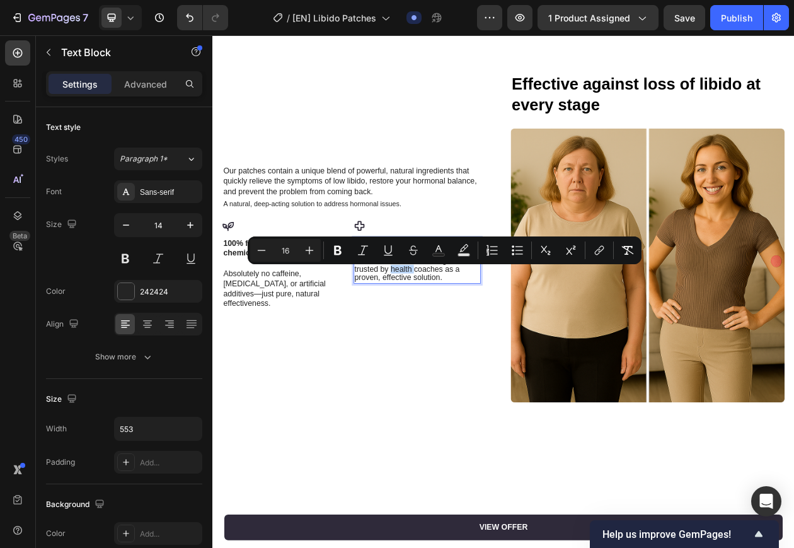
click at [448, 346] on span "Perfect for women of all ages—and trusted by health coaches as a proven, effect…" at bounding box center [476, 338] width 158 height 33
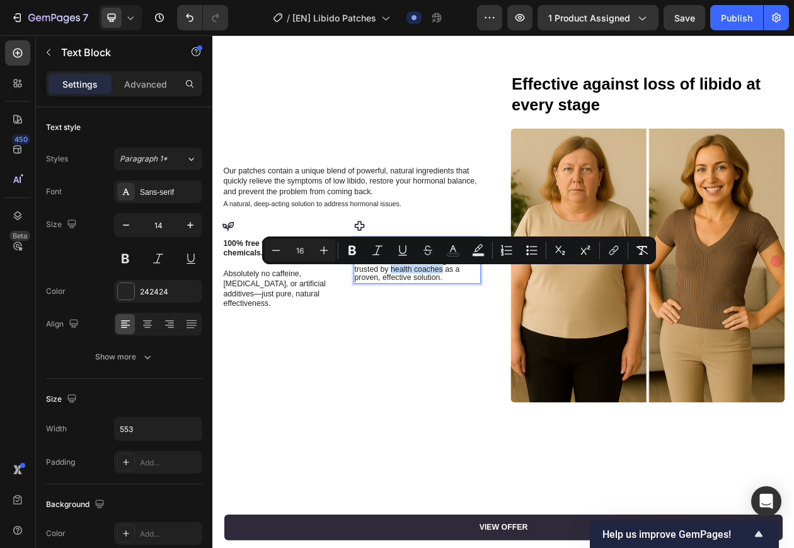
drag, startPoint x: 442, startPoint y: 344, endPoint x: 507, endPoint y: 347, distance: 65.0
click at [507, 347] on span "Perfect for women of all ages—and trusted by health coaches as a proven, effect…" at bounding box center [476, 338] width 158 height 33
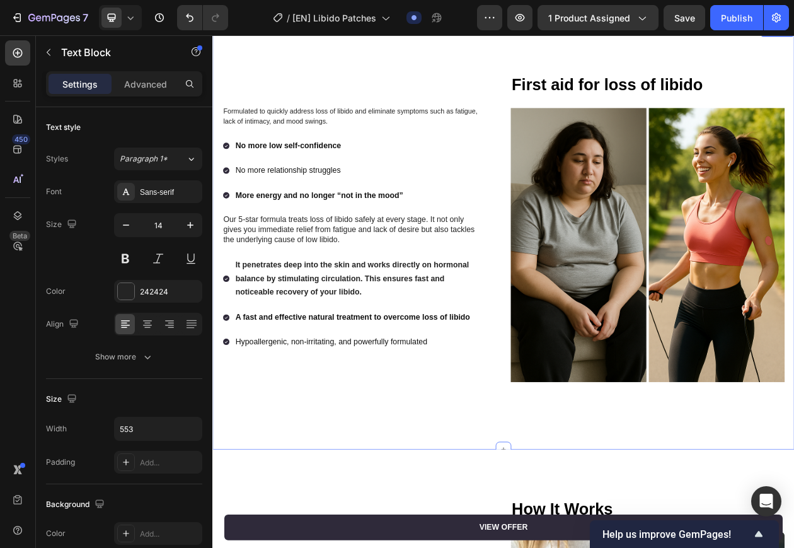
scroll to position [815, 0]
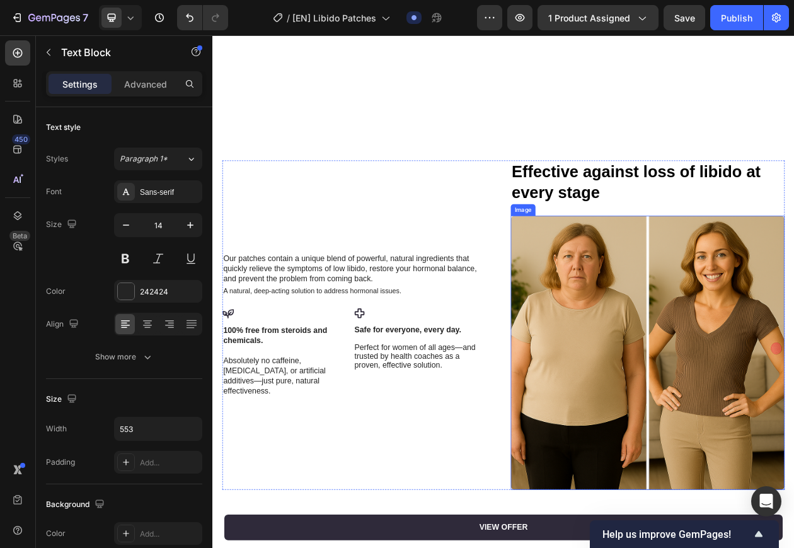
scroll to position [2405, 0]
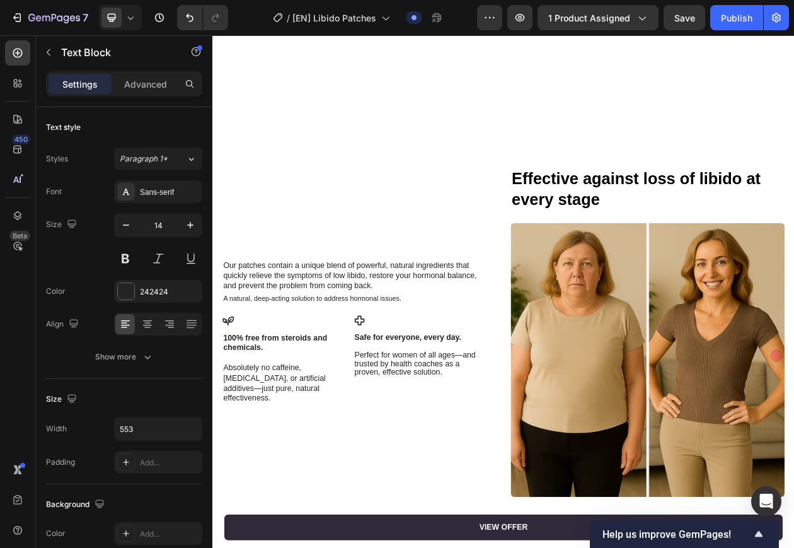
click at [475, 462] on span "Perfect for women of all ages—and trusted by health coaches as a proven, effect…" at bounding box center [476, 461] width 158 height 33
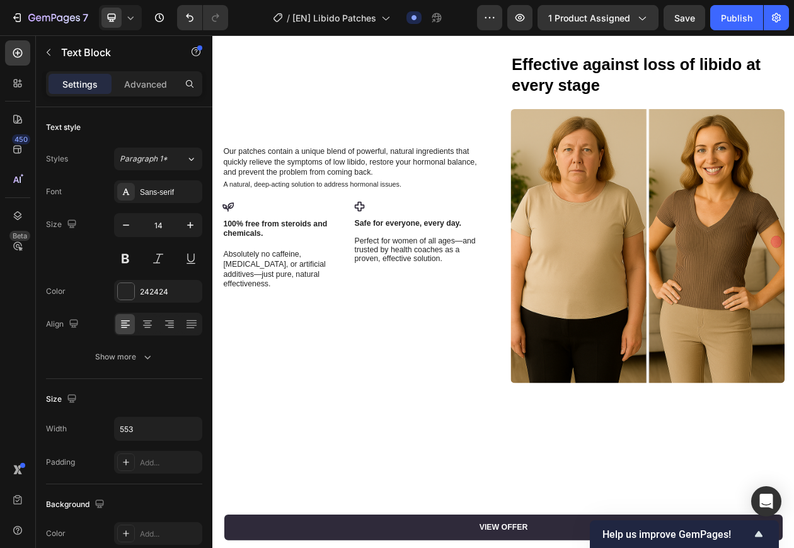
click at [446, 330] on span "Perfect for women of all ages—and trusted by health coaches as a proven, effect…" at bounding box center [476, 313] width 158 height 33
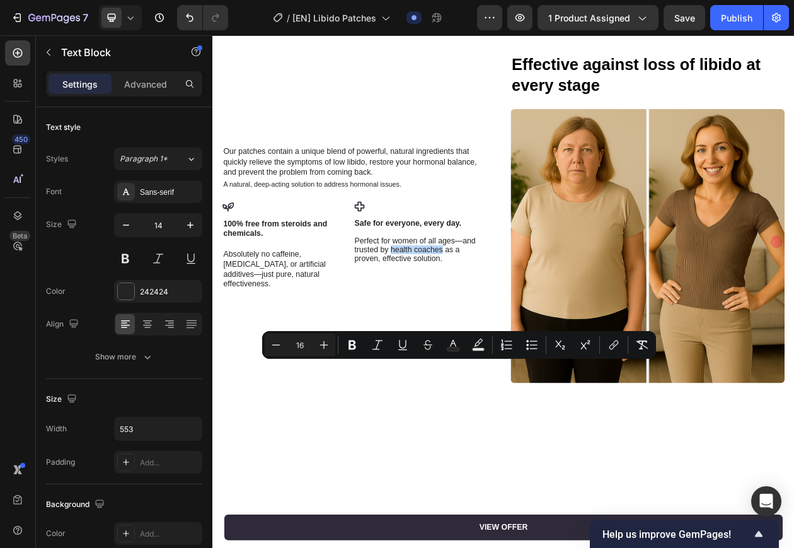
drag, startPoint x: 442, startPoint y: 469, endPoint x: 508, endPoint y: 468, distance: 65.6
click at [508, 330] on span "Perfect for women of all ages—and trusted by health coaches as a proven, effect…" at bounding box center [476, 313] width 158 height 33
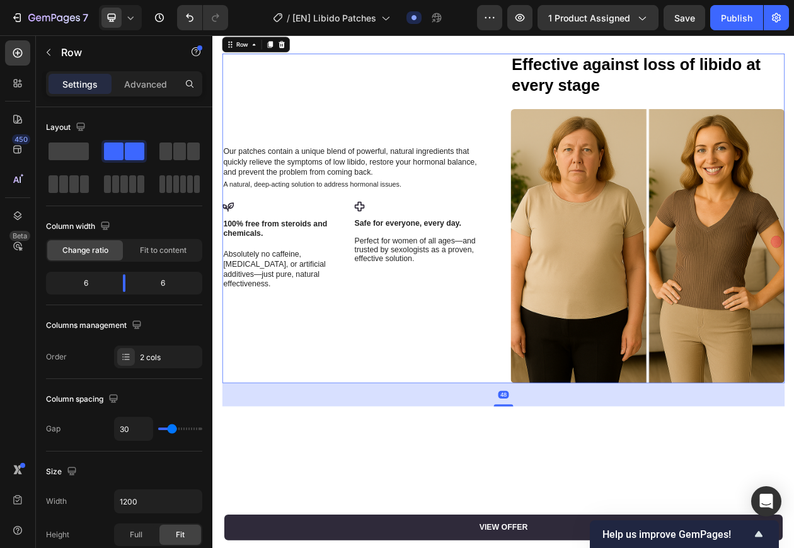
click at [503, 487] on div "Our patches contain a unique blend of powerful, natural ingredients that quickl…" at bounding box center [403, 273] width 356 height 428
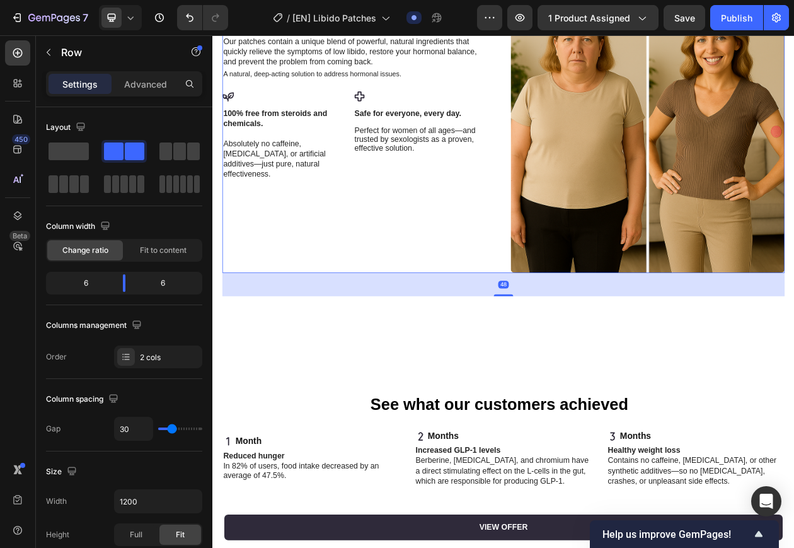
scroll to position [2799, 0]
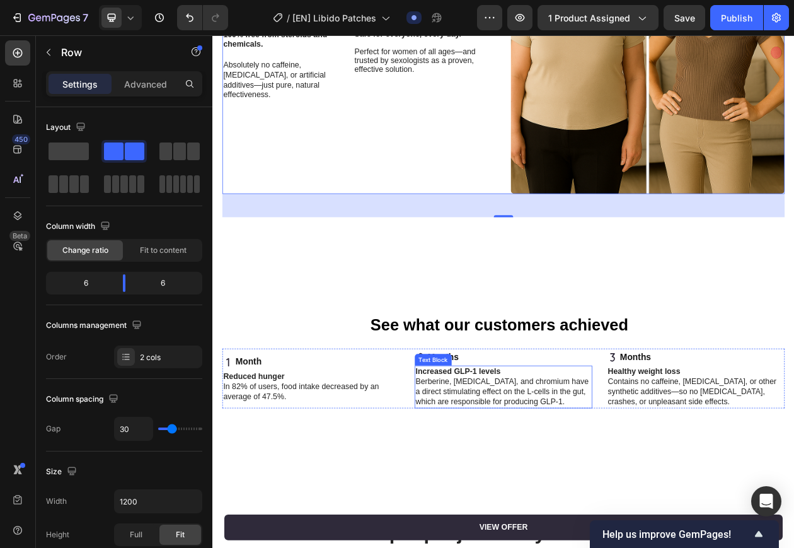
click at [635, 497] on p "Berberine, glutamine, and chromium have a direct stimulating effect on the L-ce…" at bounding box center [591, 498] width 229 height 39
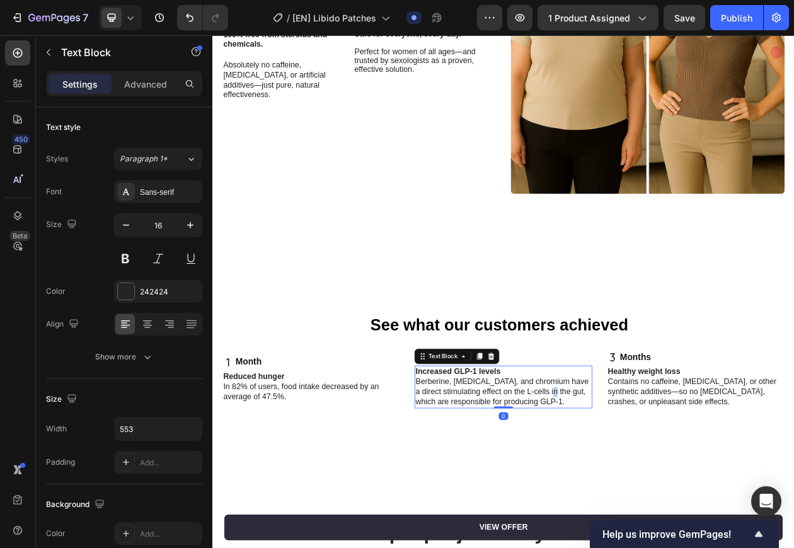
click at [635, 497] on p "Berberine, glutamine, and chromium have a direct stimulating effect on the L-ce…" at bounding box center [591, 498] width 229 height 39
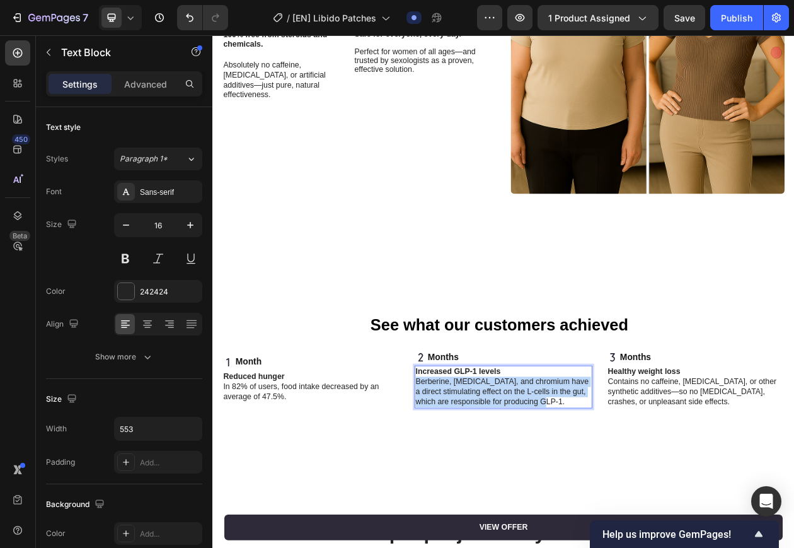
click at [635, 497] on p "Berberine, glutamine, and chromium have a direct stimulating effect on the L-ce…" at bounding box center [591, 498] width 229 height 39
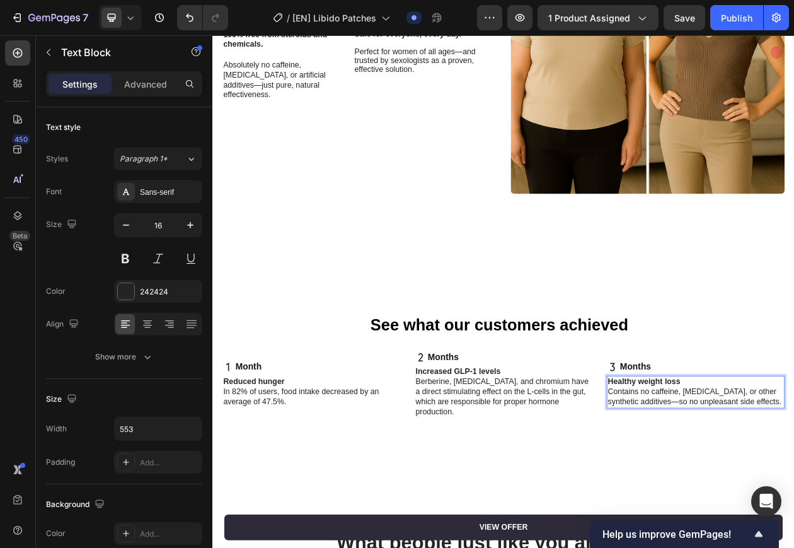
scroll to position [2805, 0]
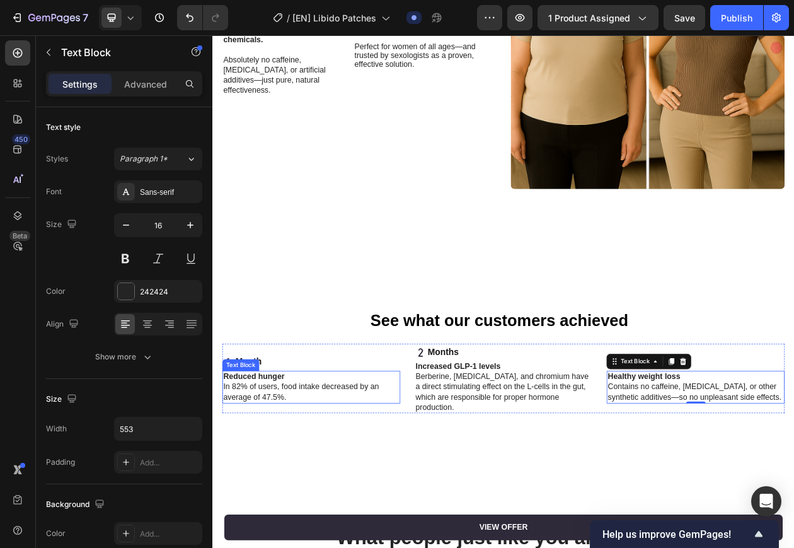
click at [285, 473] on strong "Reduced hunger" at bounding box center [265, 478] width 79 height 11
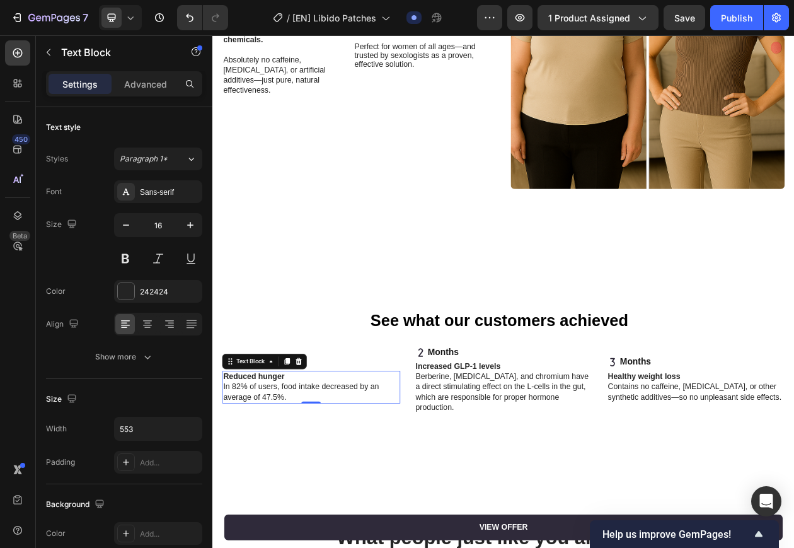
click at [285, 473] on strong "Reduced hunger" at bounding box center [265, 478] width 79 height 11
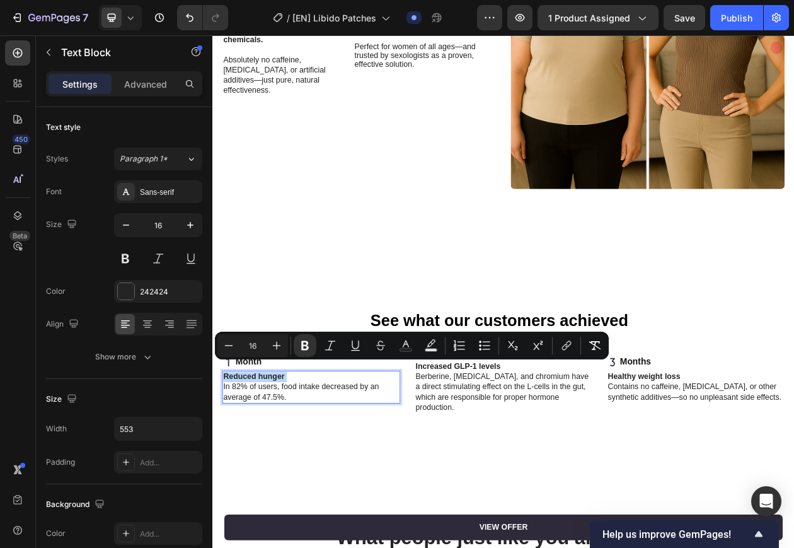
click at [285, 473] on strong "Reduced hunger" at bounding box center [265, 478] width 79 height 11
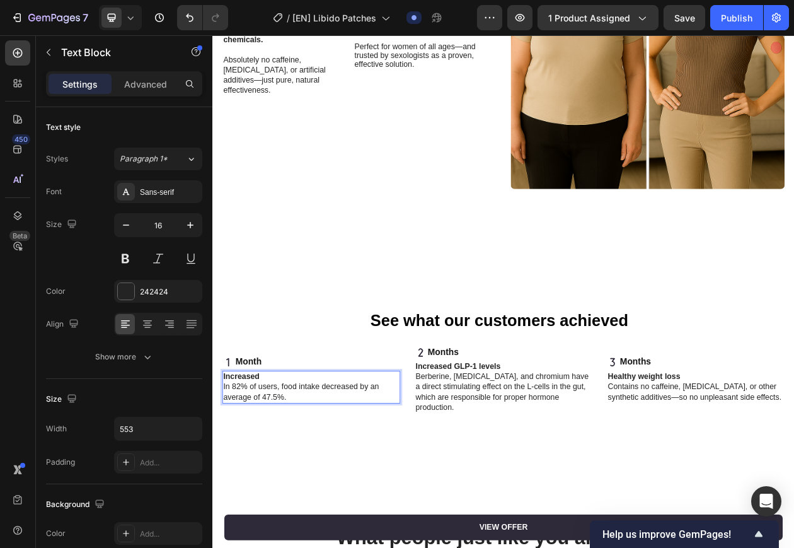
click at [306, 486] on p "In 82% of users, food intake decreased by an average of 47.5%." at bounding box center [340, 499] width 229 height 26
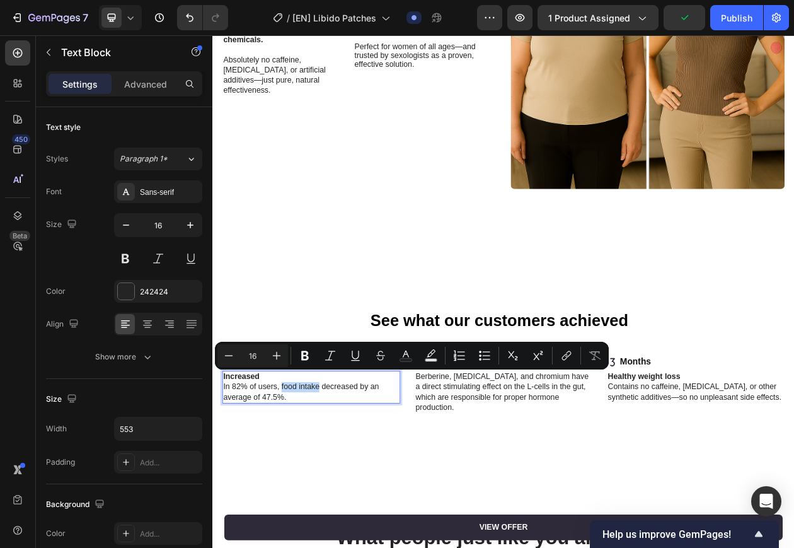
drag, startPoint x: 301, startPoint y: 480, endPoint x: 350, endPoint y: 482, distance: 49.2
click at [350, 486] on p "In 82% of users, food intake decreased by an average of 47.5%." at bounding box center [340, 499] width 229 height 26
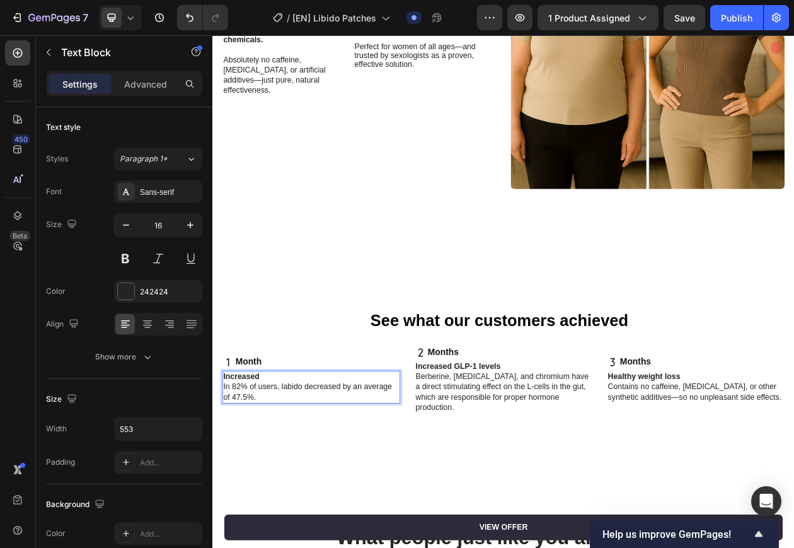
click at [344, 486] on p "In 82% of users, labido decreased by an average of 47.5%." at bounding box center [340, 499] width 229 height 26
drag, startPoint x: 249, startPoint y: 492, endPoint x: 240, endPoint y: 492, distance: 8.8
click at [240, 492] on p "In 82% of users, labido increased by an average of 47.5%." at bounding box center [340, 499] width 229 height 26
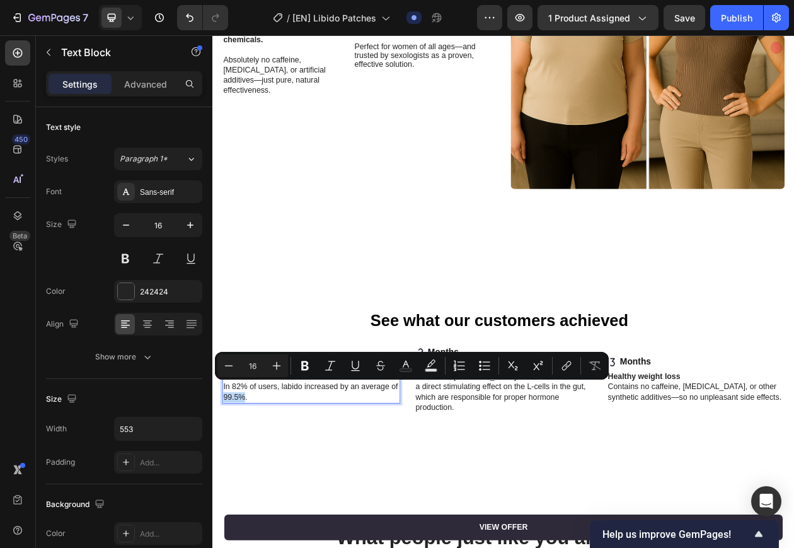
drag, startPoint x: 265, startPoint y: 491, endPoint x: 236, endPoint y: 494, distance: 29.7
click at [236, 494] on p "In 82% of users, labido increased by an average of 99.5%." at bounding box center [340, 499] width 229 height 26
click at [259, 491] on p "In 82% of users, labido increased by an average of 99.5%." at bounding box center [340, 499] width 229 height 26
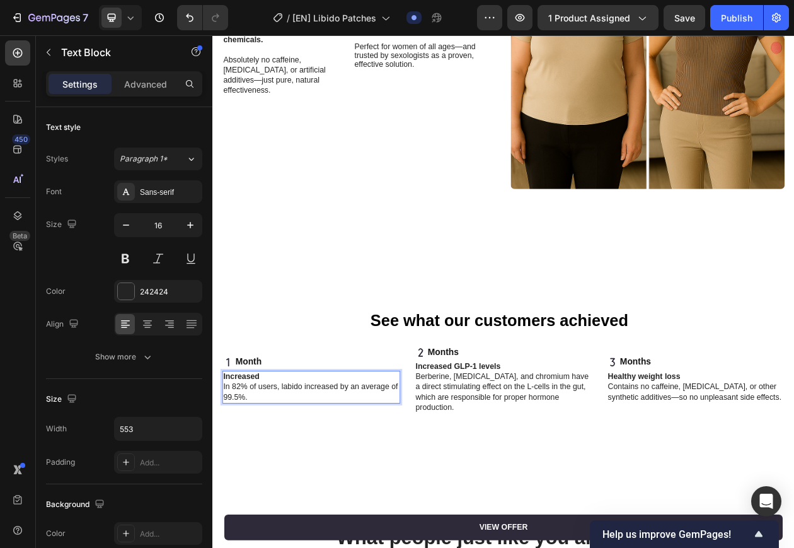
click at [286, 493] on p "In 82% of users, labido increased by an average of 99.5%." at bounding box center [340, 499] width 229 height 26
drag, startPoint x: 382, startPoint y: 480, endPoint x: 263, endPoint y: 491, distance: 119.0
click at [263, 491] on p "In 82% of users, labido increased by an average of 99.5%." at bounding box center [340, 499] width 229 height 26
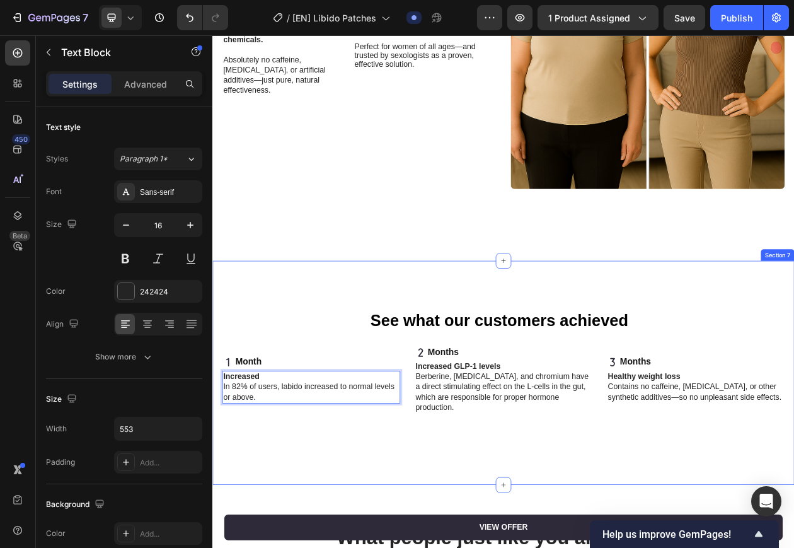
click at [323, 524] on div "See what our customers achieved Heading Month Item List Increased In 82% of use…" at bounding box center [590, 474] width 731 height 166
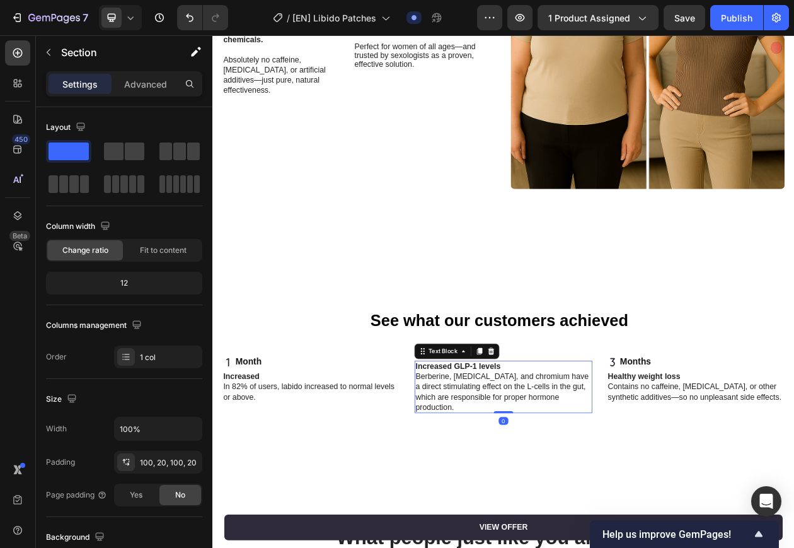
click at [528, 473] on p "Berberine, glutamine, and chromium have a direct stimulating effect on the L-ce…" at bounding box center [591, 499] width 229 height 52
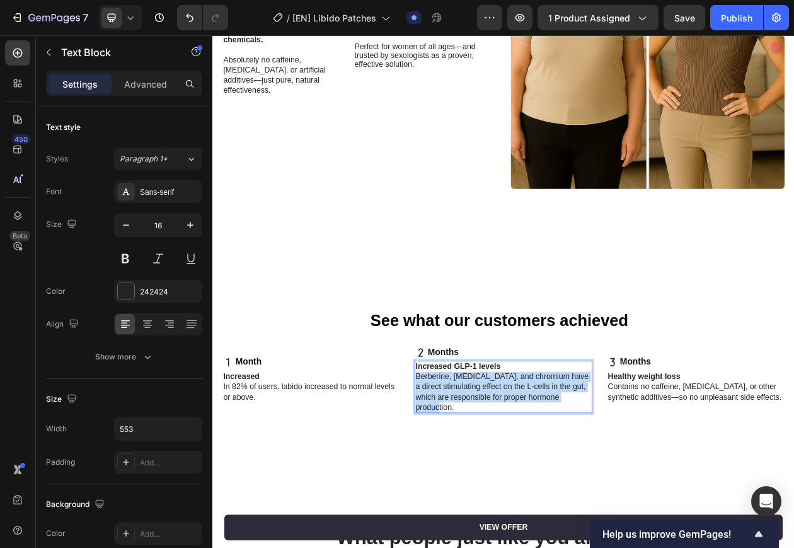
click at [528, 473] on p "Berberine, glutamine, and chromium have a direct stimulating effect on the L-ce…" at bounding box center [591, 499] width 229 height 52
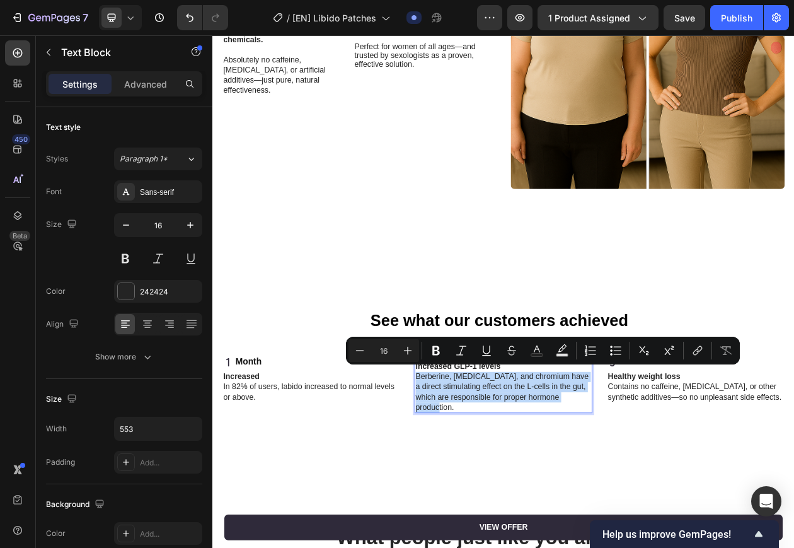
click at [478, 482] on p "Berberine, glutamine, and chromium have a direct stimulating effect on the L-ce…" at bounding box center [591, 499] width 229 height 52
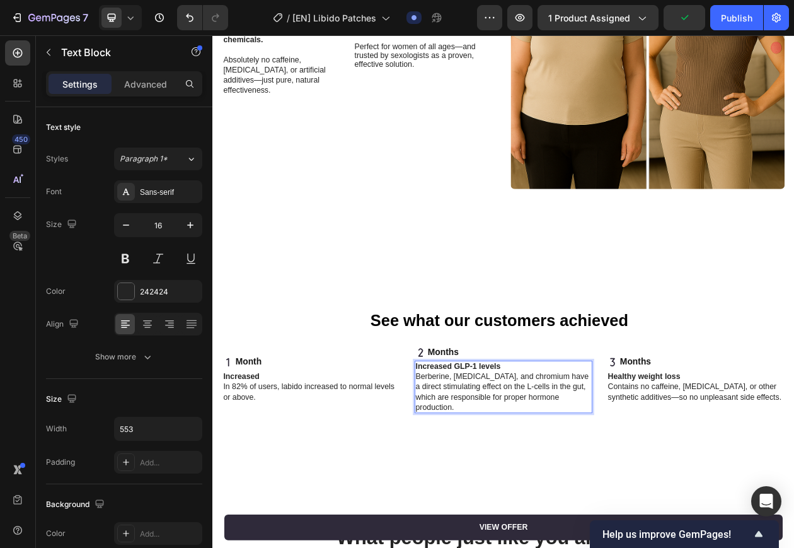
click at [528, 460] on strong "Increased GLP-1 levels" at bounding box center [532, 465] width 110 height 11
click at [278, 473] on p "Increased" at bounding box center [340, 479] width 229 height 13
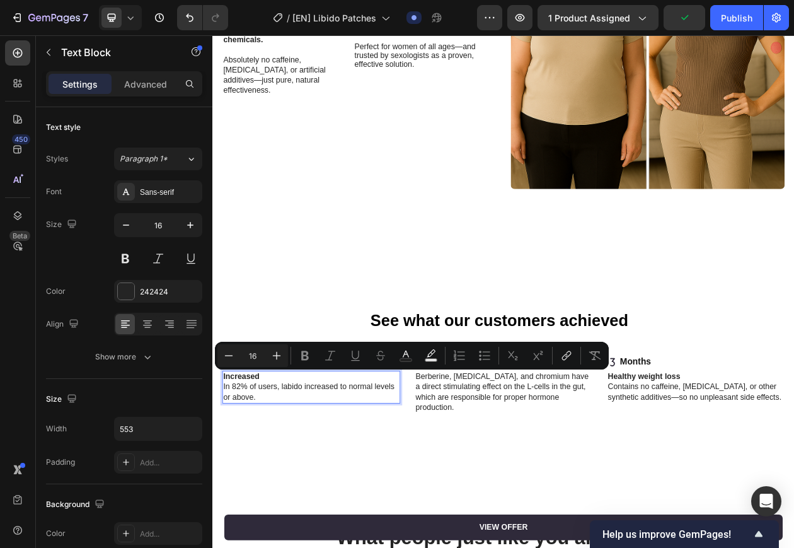
click at [257, 369] on div "Minus 16 Plus Bold Italic Underline Strikethrough Text Color Text Background Co…" at bounding box center [412, 356] width 394 height 28
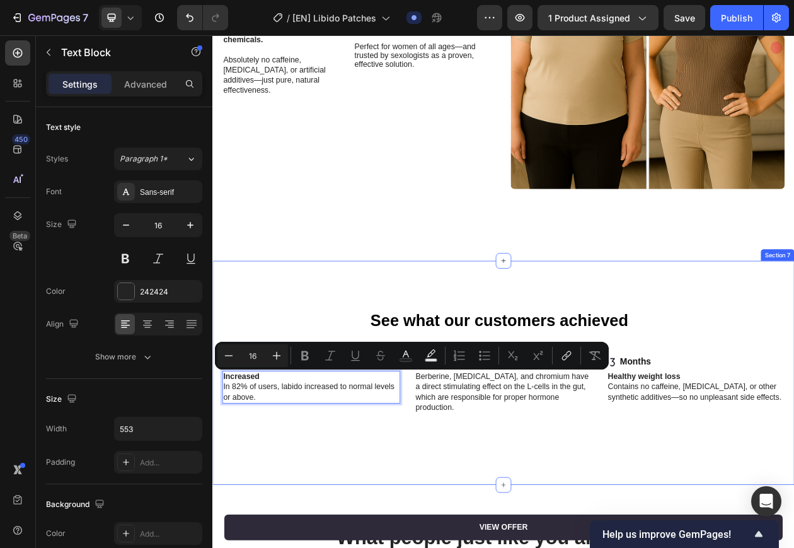
click at [286, 534] on div "See what our customers achieved Heading Month Item List Increased In 82% of use…" at bounding box center [590, 474] width 731 height 166
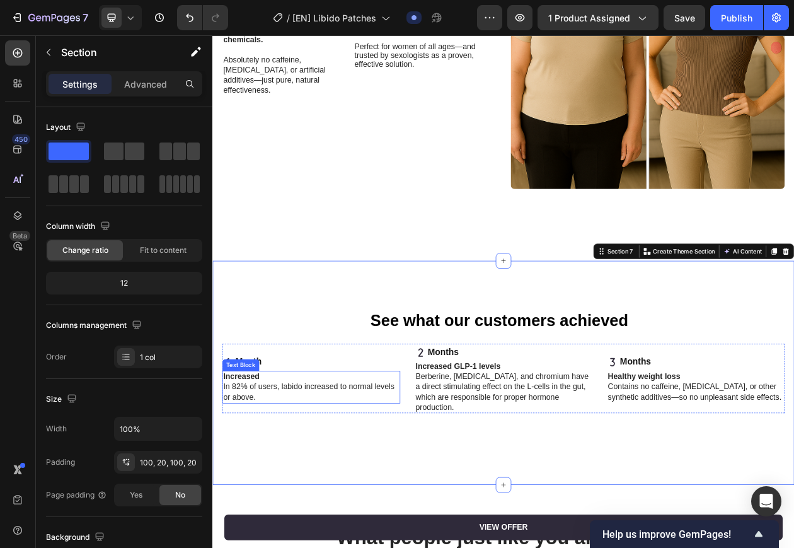
click at [279, 473] on p "Increased" at bounding box center [340, 479] width 229 height 13
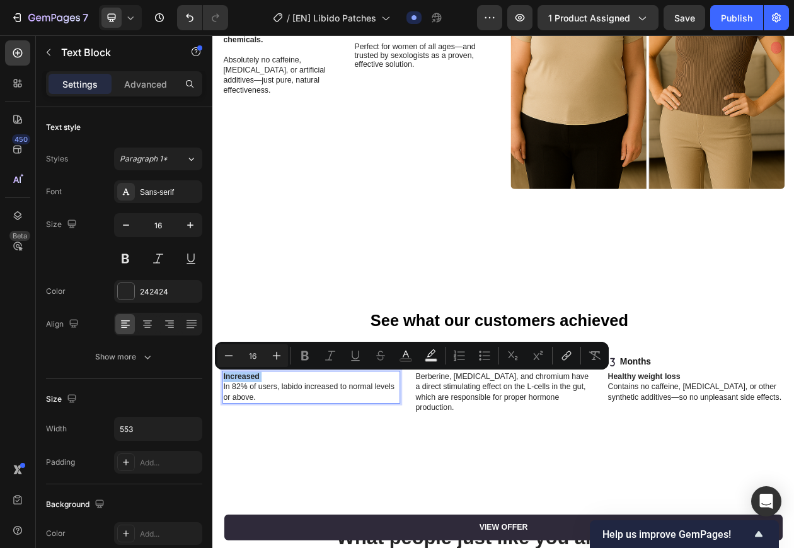
click at [259, 366] on div "Minus 16 Plus" at bounding box center [252, 355] width 71 height 23
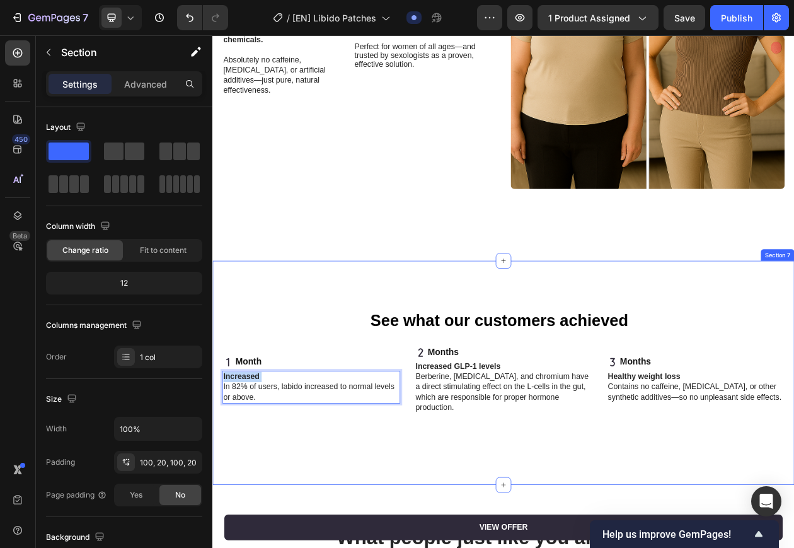
click at [287, 541] on div "See what our customers achieved Heading Month Item List Increased In 82% of use…" at bounding box center [590, 474] width 756 height 292
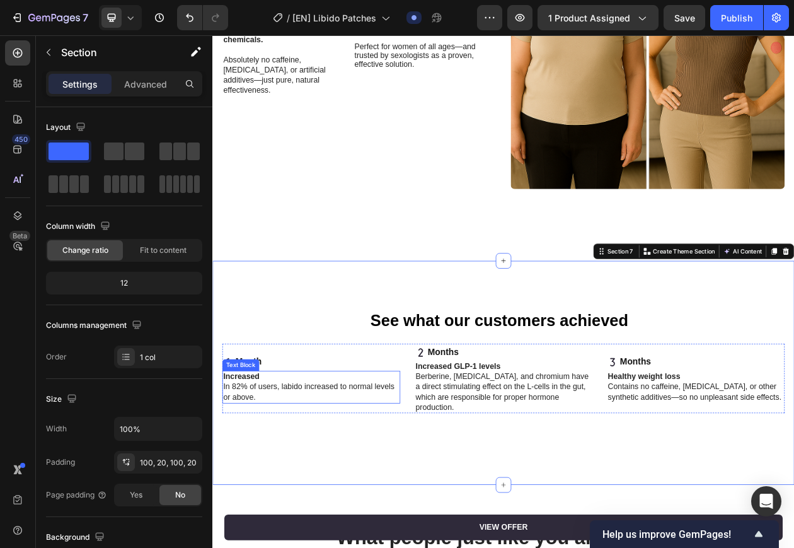
click at [278, 473] on p "Increased" at bounding box center [340, 479] width 229 height 13
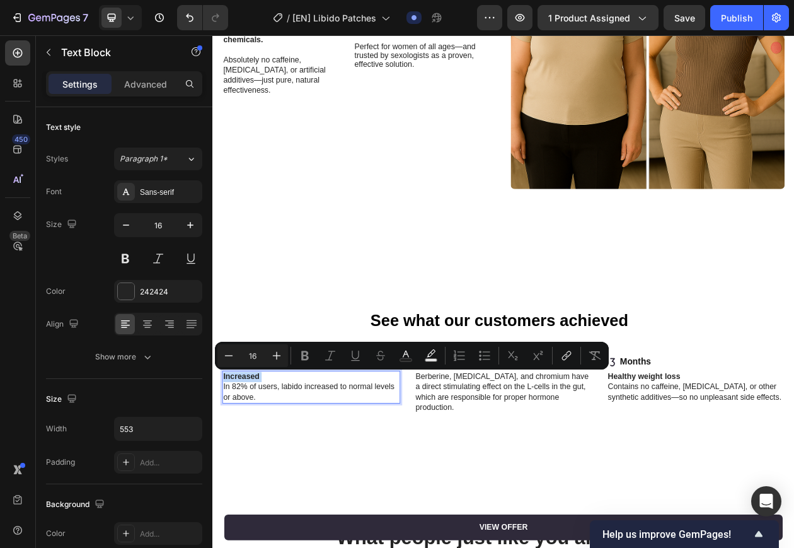
click at [260, 367] on div "Minus 16 Plus Bold Italic Underline Strikethrough Text Color Text Background Co…" at bounding box center [412, 356] width 394 height 28
click at [270, 486] on p "In 82% of users, labido increased to normal levels or above." at bounding box center [340, 499] width 229 height 26
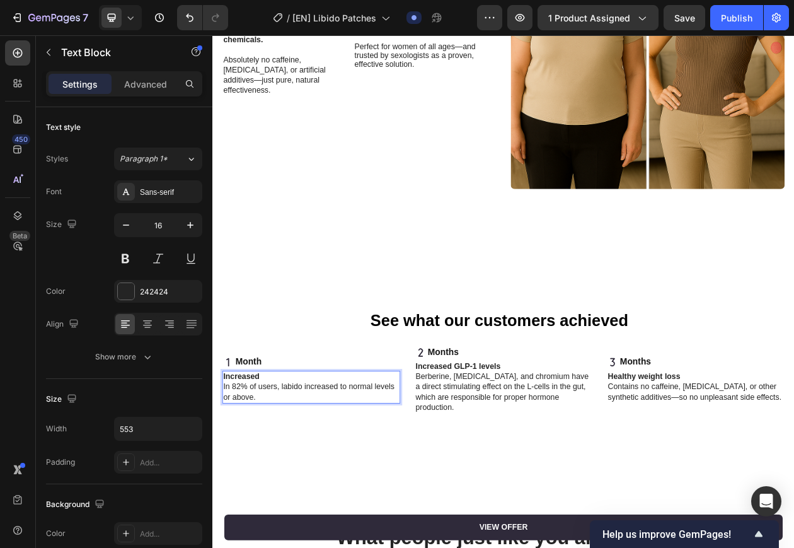
click at [277, 473] on p "Increased" at bounding box center [340, 479] width 229 height 13
click at [312, 486] on p "In 82% of users, labido increased to normal levels or above." at bounding box center [340, 499] width 229 height 26
click at [517, 473] on p "Berberine, glutamine, and chromium have a direct stimulating effect on the L-ce…" at bounding box center [591, 499] width 229 height 52
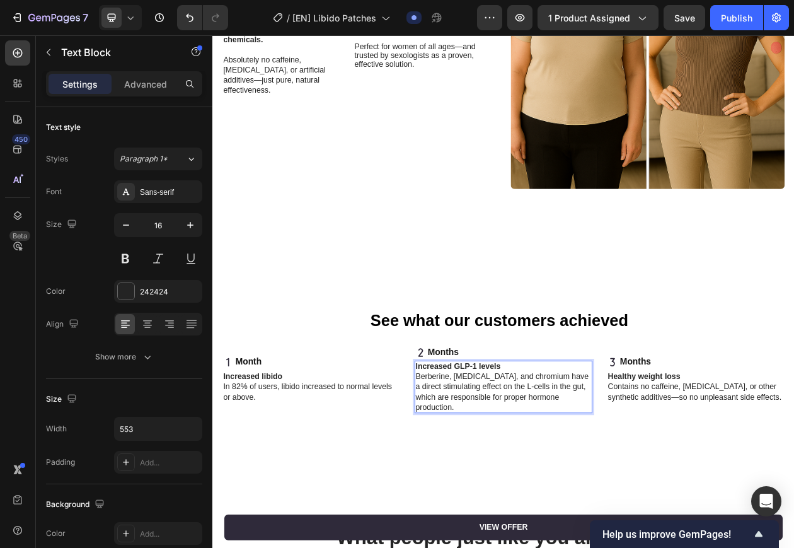
click at [538, 460] on strong "Increased GLP-1 levels" at bounding box center [532, 465] width 110 height 11
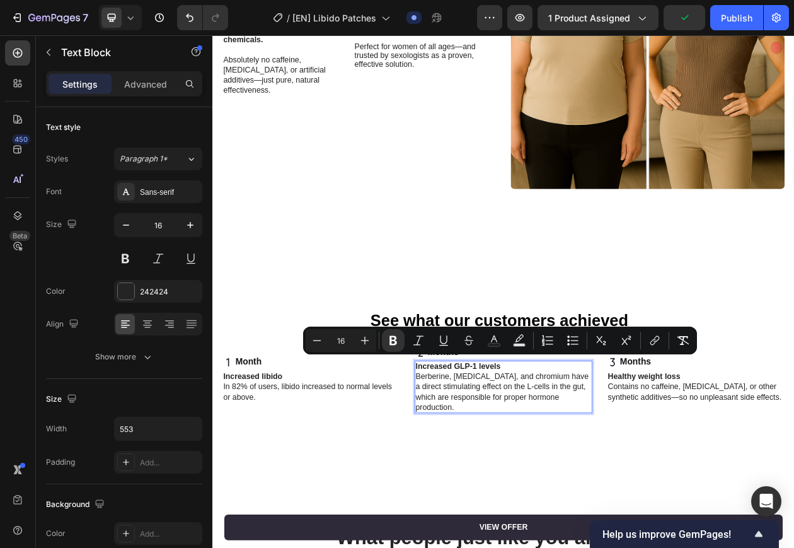
click at [533, 478] on p "Berberine, glutamine, and chromium have a direct stimulating effect on the L-ce…" at bounding box center [591, 499] width 229 height 52
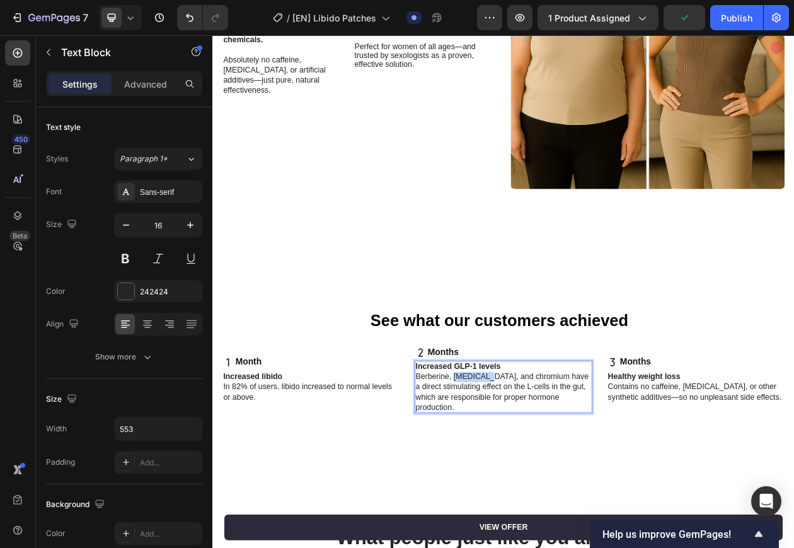
click at [533, 478] on p "Berberine, glutamine, and chromium have a direct stimulating effect on the L-ce…" at bounding box center [591, 499] width 229 height 52
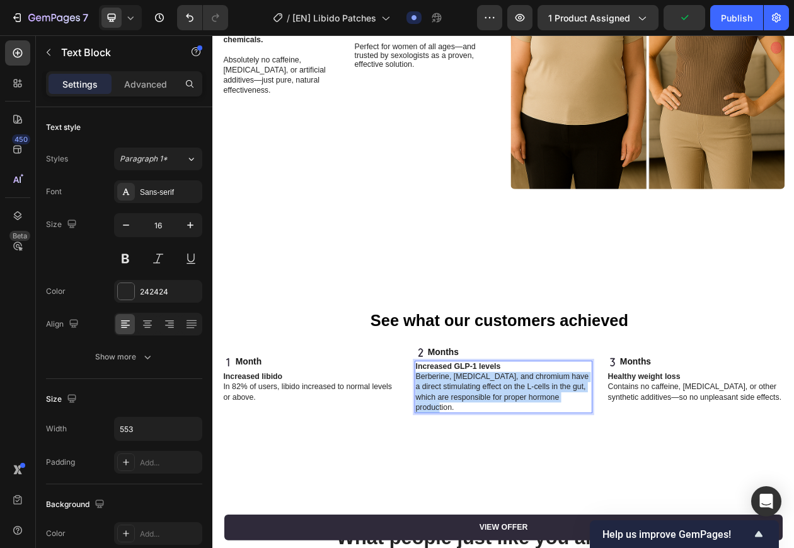
click at [533, 478] on p "Berberine, glutamine, and chromium have a direct stimulating effect on the L-ce…" at bounding box center [591, 499] width 229 height 52
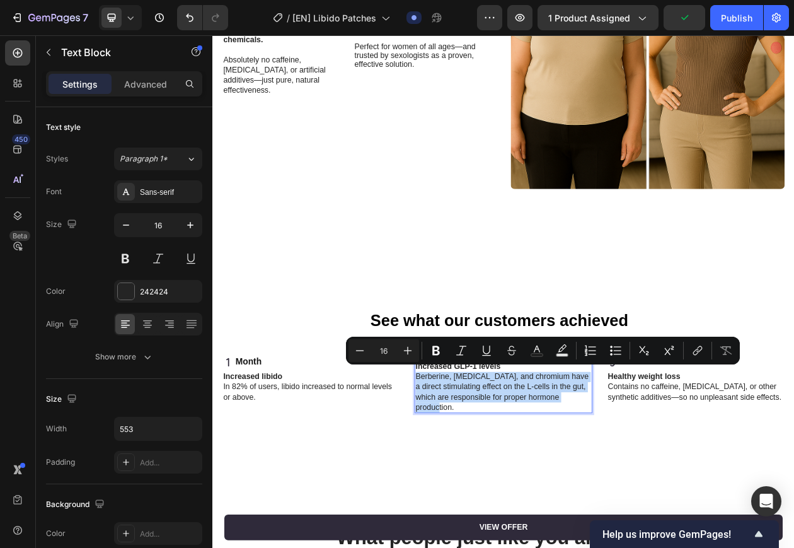
click at [522, 490] on p "Berberine, glutamine, and chromium have a direct stimulating effect on the L-ce…" at bounding box center [591, 499] width 229 height 52
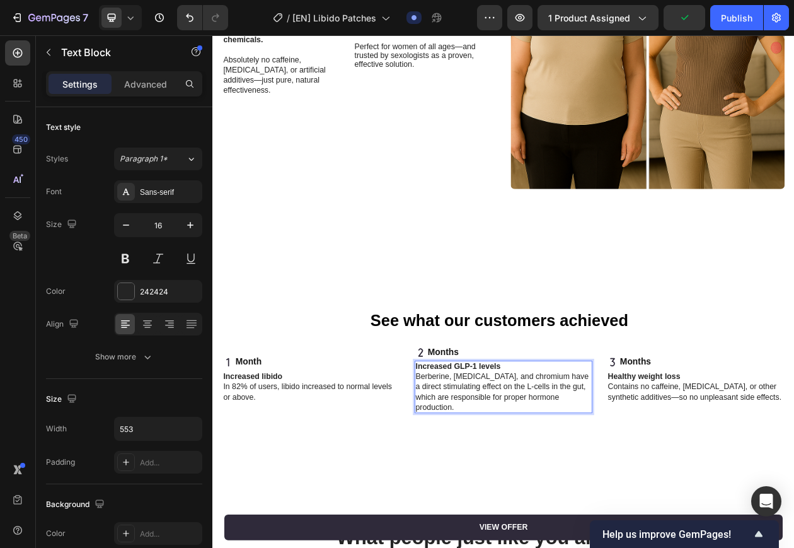
click at [555, 460] on strong "Increased GLP-1 levels" at bounding box center [532, 465] width 110 height 11
click at [650, 497] on p "Berberine, glutamine, and chromium have a direct stimulating effect on the L-ce…" at bounding box center [591, 499] width 229 height 52
click at [681, 496] on p "Berberine, glutamine, and chromium have a direct stimulating effect on the L-ce…" at bounding box center [591, 499] width 229 height 52
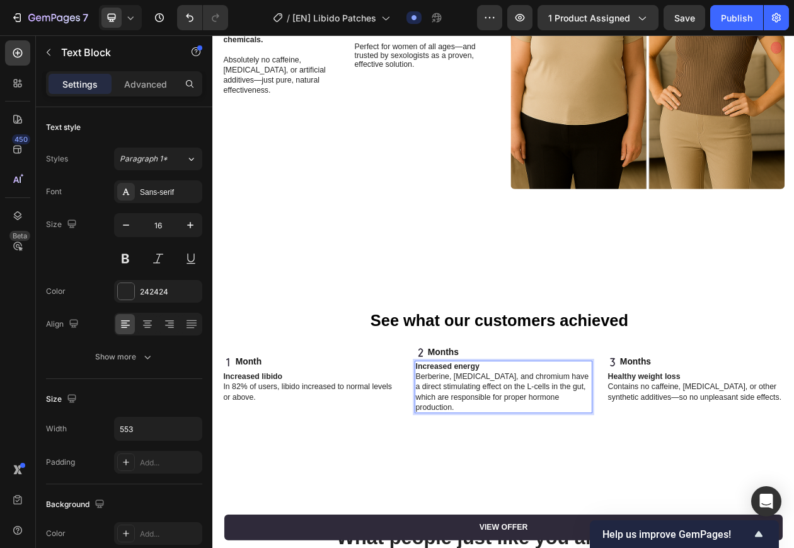
click at [528, 476] on p "Berberine, glutamine, and chromium have a direct stimulating effect on the L-ce…" at bounding box center [591, 499] width 229 height 52
click at [517, 482] on p "Berberine, glutamine, and chromium have a direct stimulating effect on the L-ce…" at bounding box center [591, 499] width 229 height 52
click at [622, 487] on p "Berberine, glutamine, and chromium have a direct stimulating effect on the L-ce…" at bounding box center [591, 499] width 229 height 52
click at [595, 488] on p "Berberine, glutamine, and chromium have a direct stimulating effect on the L-ce…" at bounding box center [591, 499] width 229 height 52
click at [667, 488] on p "Berberine, glutamine, and chromium have a direct stimulating effect on the L-ce…" at bounding box center [591, 499] width 229 height 52
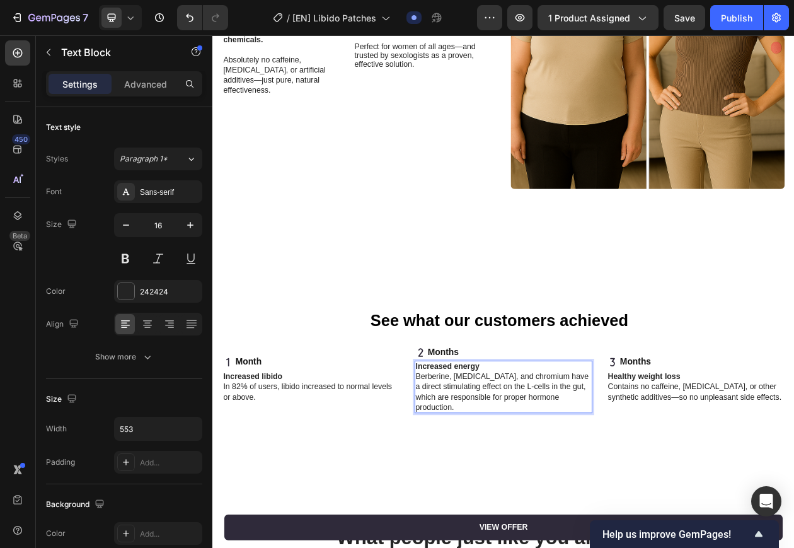
click at [516, 497] on p "Berberine, glutamine, and chromium have a direct stimulating effect on the L-ce…" at bounding box center [591, 499] width 229 height 52
click at [573, 494] on p "Berberine, glutamine, and chromium have a direct stimulating effect on the L-ce…" at bounding box center [591, 499] width 229 height 52
click at [620, 494] on p "Berberine, glutamine, and chromium have a direct stimulating effect on the L-ce…" at bounding box center [591, 499] width 229 height 52
click at [594, 499] on p "Berberine, glutamine, and chromium have a direct stimulating effect on the L-ce…" at bounding box center [591, 499] width 229 height 52
click at [683, 501] on p "Berberine, glutamine, and chromium have a direct stimulating effect on the L-ce…" at bounding box center [591, 499] width 229 height 52
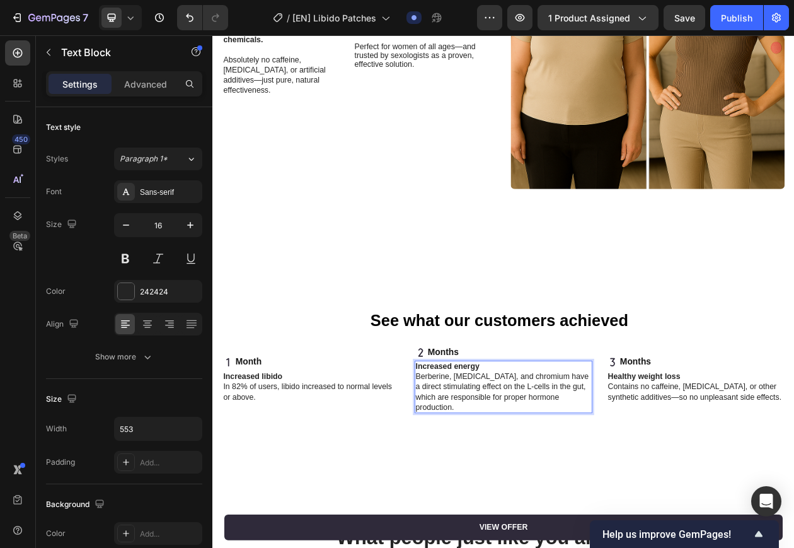
click at [679, 501] on p "Berberine, glutamine, and chromium have a direct stimulating effect on the L-ce…" at bounding box center [591, 499] width 229 height 52
click at [627, 503] on p "Berberine, glutamine, and chromium have a direct stimulating effect on the L-ce…" at bounding box center [591, 499] width 229 height 52
click at [630, 501] on p "Berberine, glutamine, and chromium have a direct stimulating effect on the L-ce…" at bounding box center [591, 499] width 229 height 52
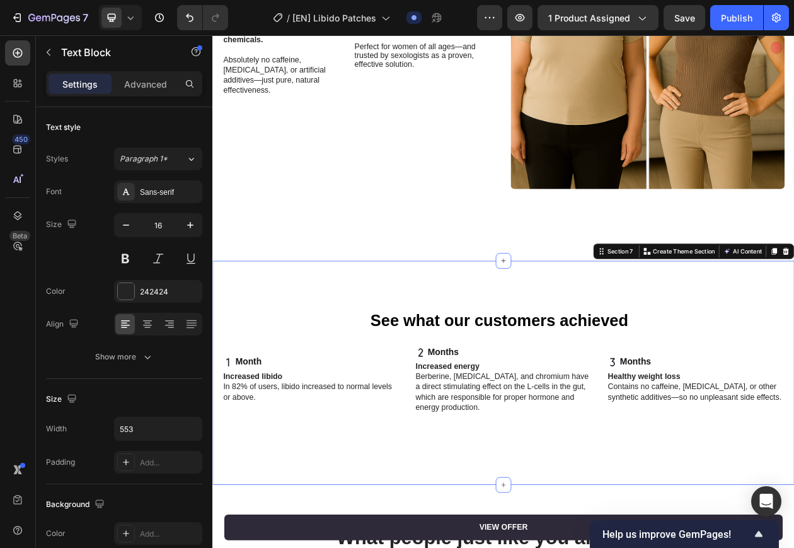
click at [770, 521] on div "See what our customers achieved Heading Month Item List Increased libido In 82%…" at bounding box center [590, 474] width 731 height 166
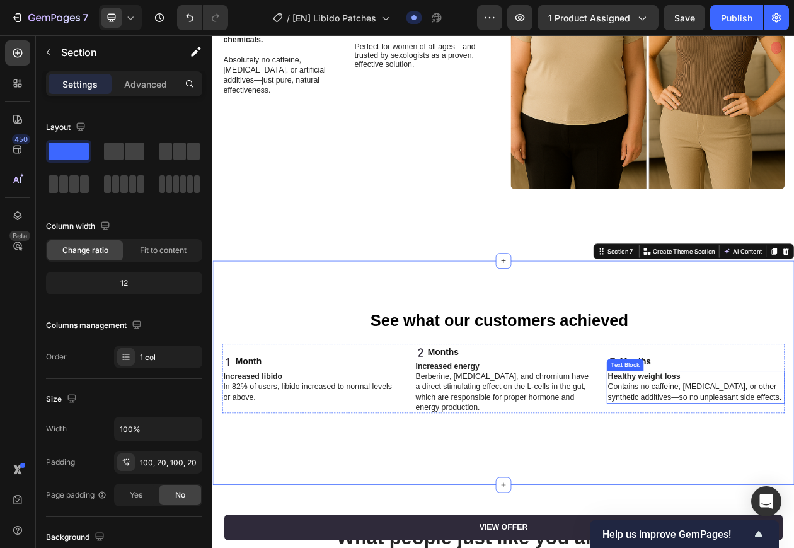
click at [754, 473] on strong "Healthy weight loss" at bounding box center [773, 478] width 94 height 11
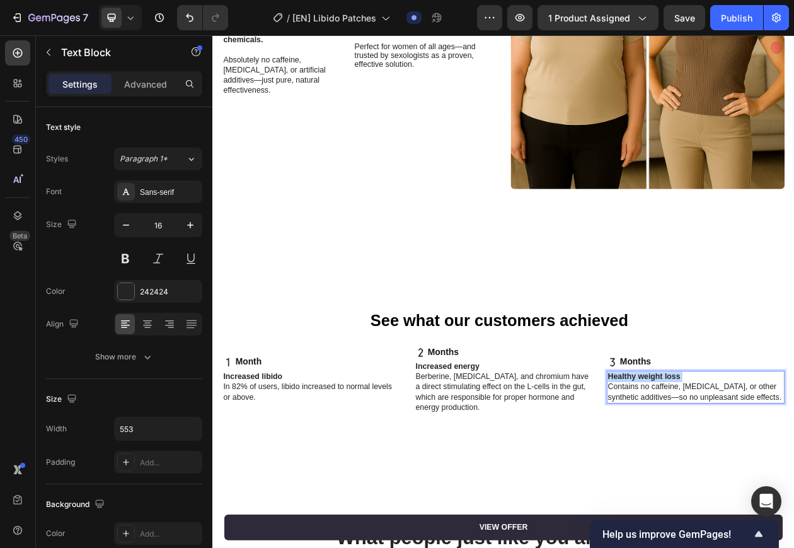
click at [754, 473] on strong "Healthy weight loss" at bounding box center [773, 478] width 94 height 11
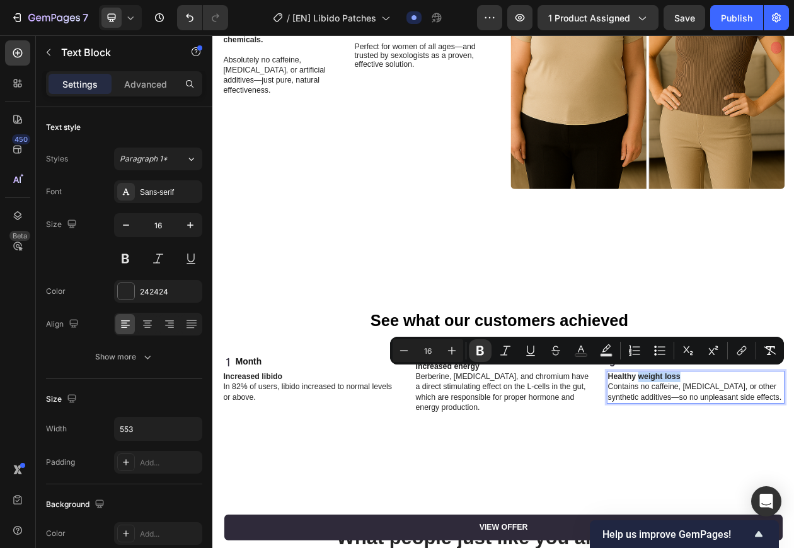
drag, startPoint x: 818, startPoint y: 473, endPoint x: 757, endPoint y: 477, distance: 60.6
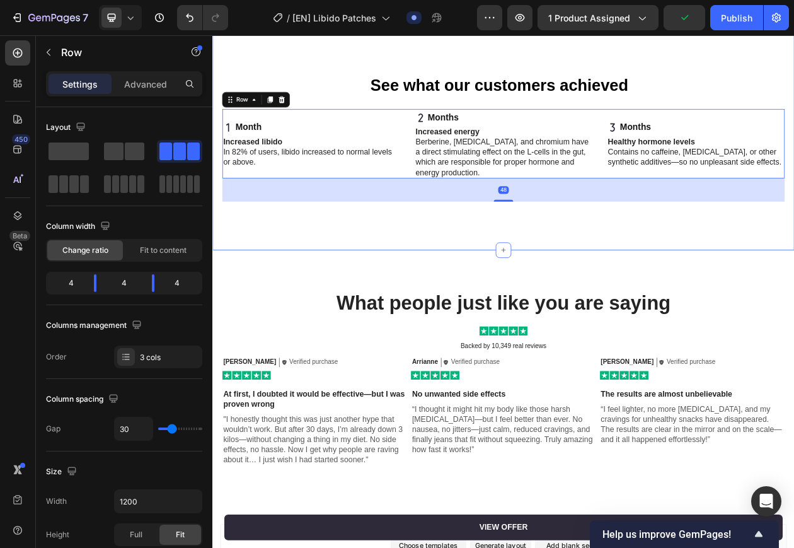
scroll to position [3121, 0]
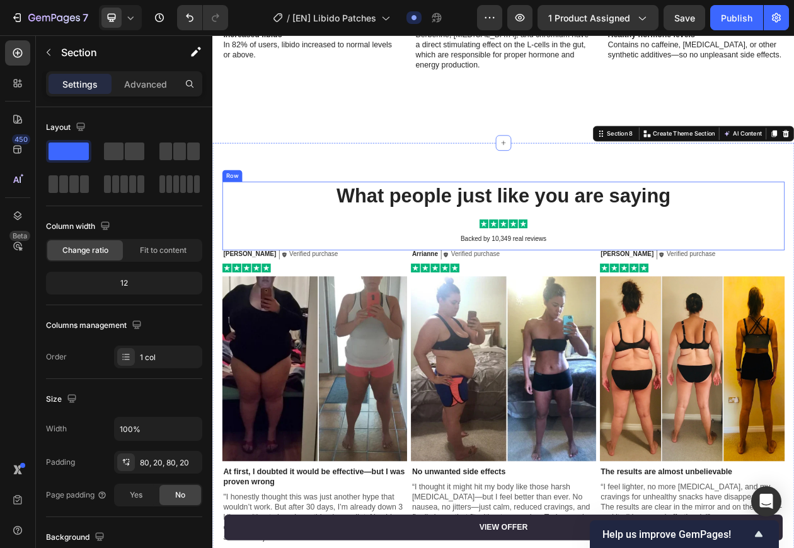
scroll to position [3357, 0]
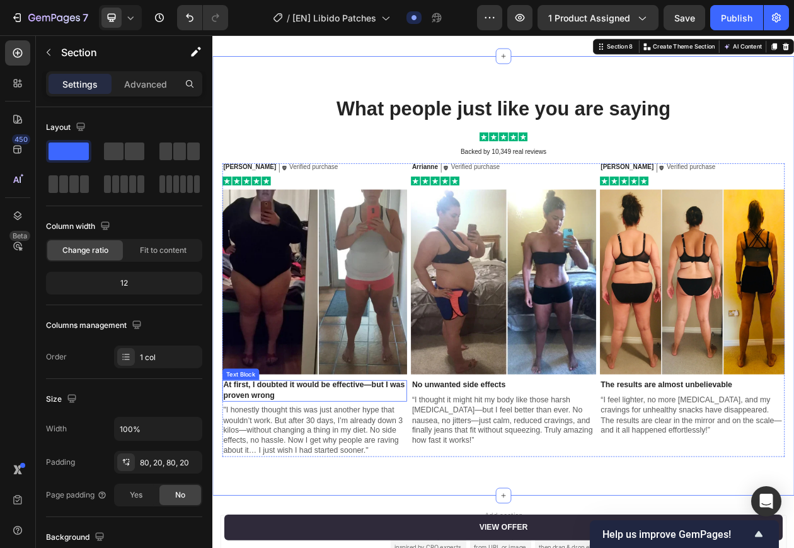
click at [285, 495] on strong "At first, I doubted it would be effective—but I was proven wrong" at bounding box center [344, 496] width 236 height 24
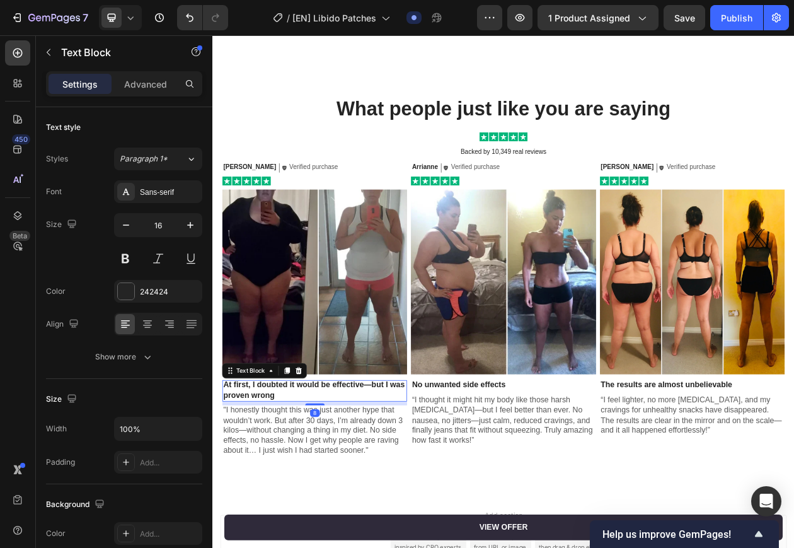
click at [285, 495] on strong "At first, I doubted it would be effective—but I was proven wrong" at bounding box center [344, 496] width 236 height 24
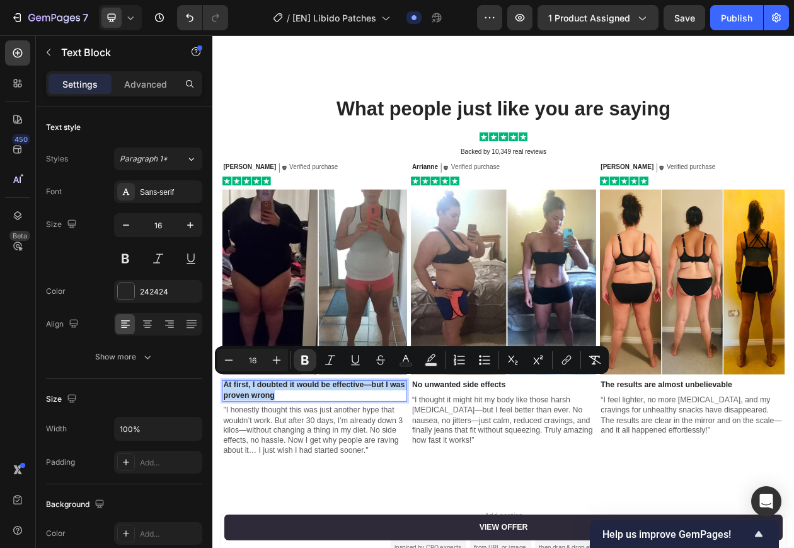
click at [315, 503] on p "At first, I doubted it would be effective—but I was proven wrong" at bounding box center [345, 496] width 238 height 26
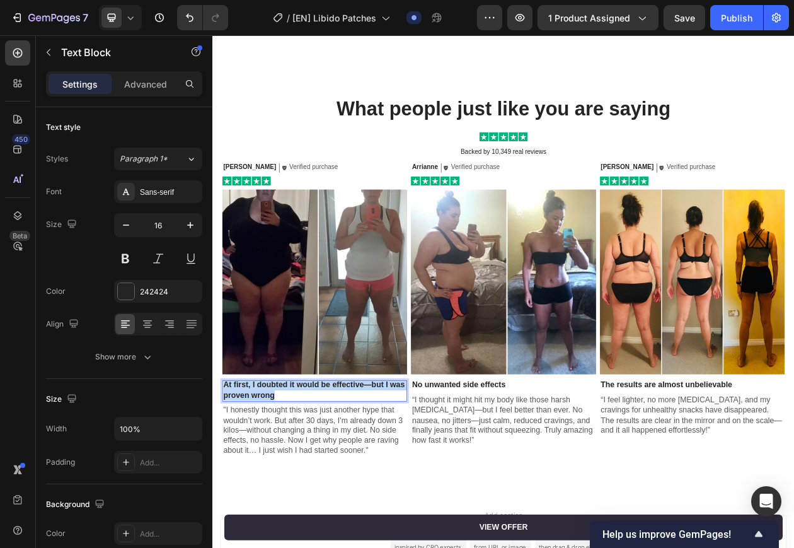
click at [315, 503] on p "At first, I doubted it would be effective—but I was proven wrong" at bounding box center [345, 496] width 238 height 26
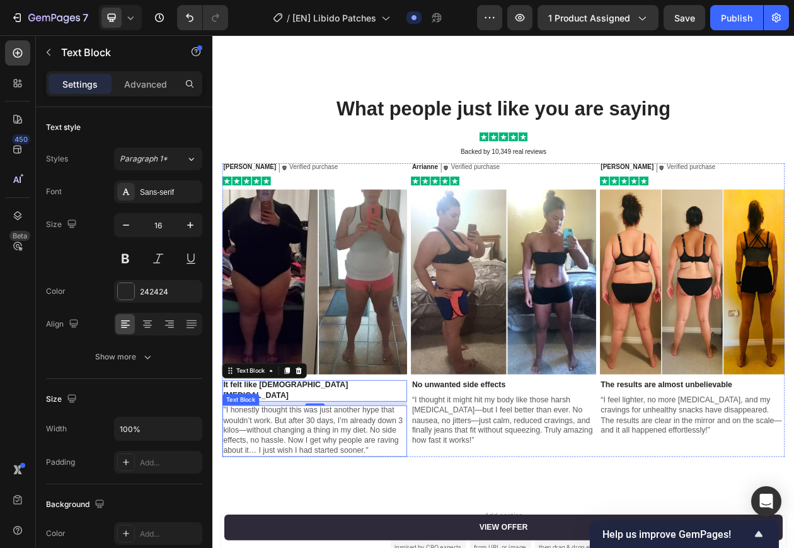
click at [303, 540] on span ""I honestly thought this was just another hype that wouldn’t work. But after 30…" at bounding box center [342, 548] width 233 height 63
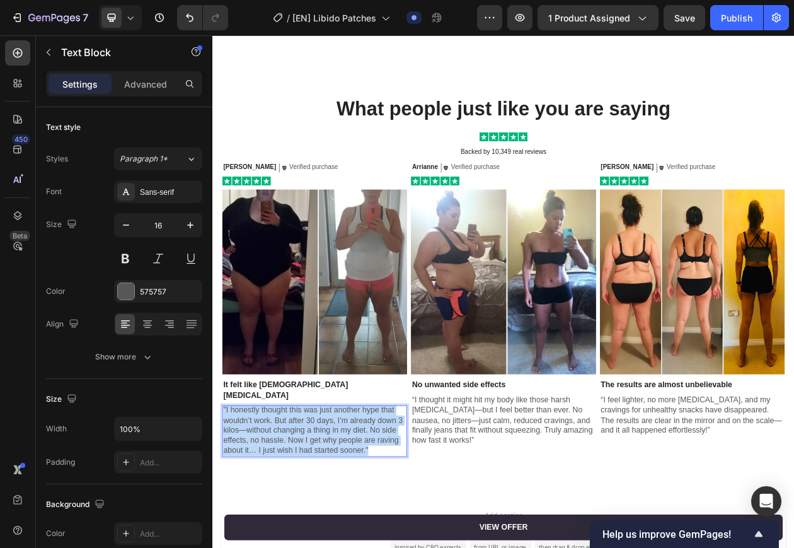
click at [303, 540] on span ""I honestly thought this was just another hype that wouldn’t work. But after 30…" at bounding box center [342, 548] width 233 height 63
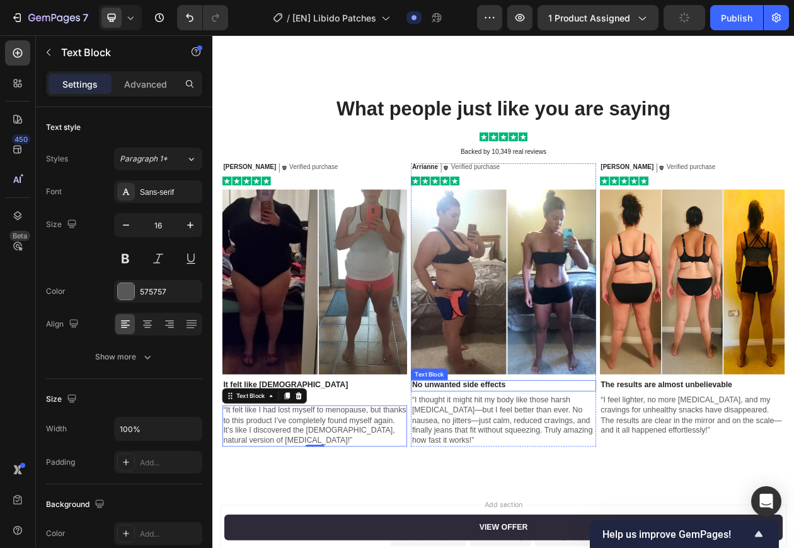
click at [523, 487] on strong "No unwanted side effects" at bounding box center [532, 489] width 122 height 11
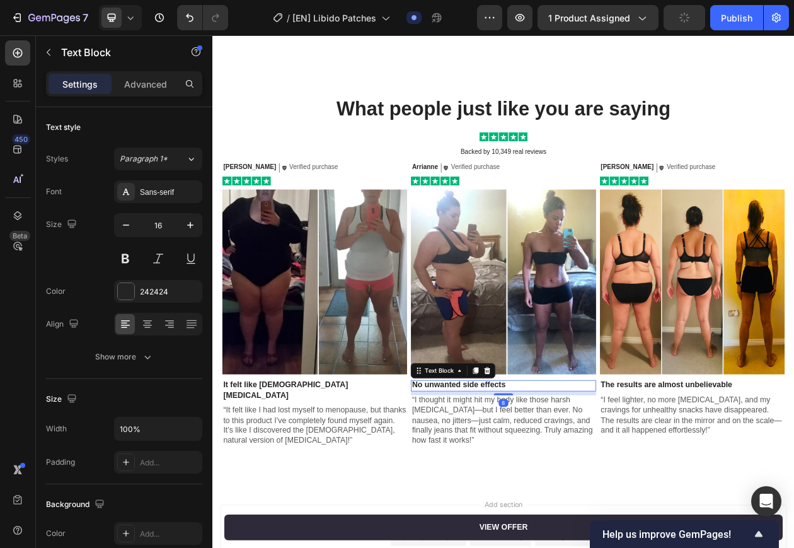
click at [523, 487] on strong "No unwanted side effects" at bounding box center [532, 489] width 122 height 11
click at [186, 21] on icon "Undo/Redo" at bounding box center [189, 17] width 13 height 13
click at [187, 20] on icon "Undo/Redo" at bounding box center [189, 17] width 13 height 13
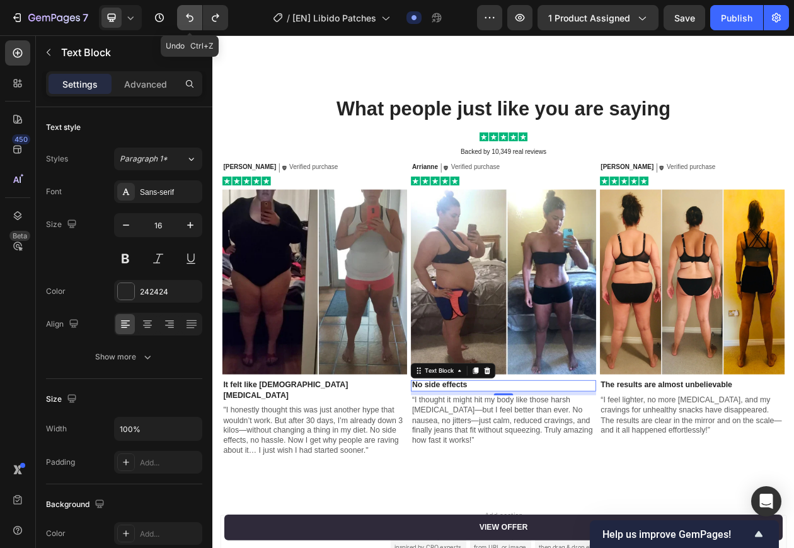
click at [187, 20] on icon "Undo/Redo" at bounding box center [189, 17] width 13 height 13
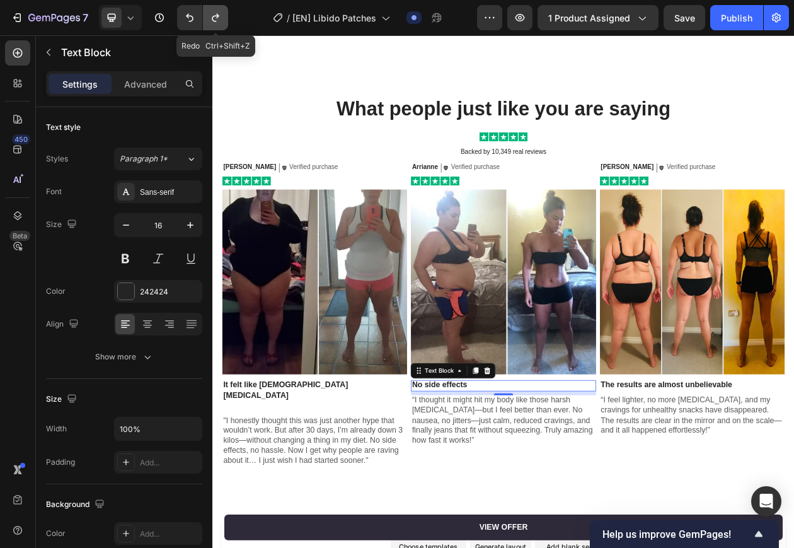
click at [214, 11] on icon "Undo/Redo" at bounding box center [215, 17] width 13 height 13
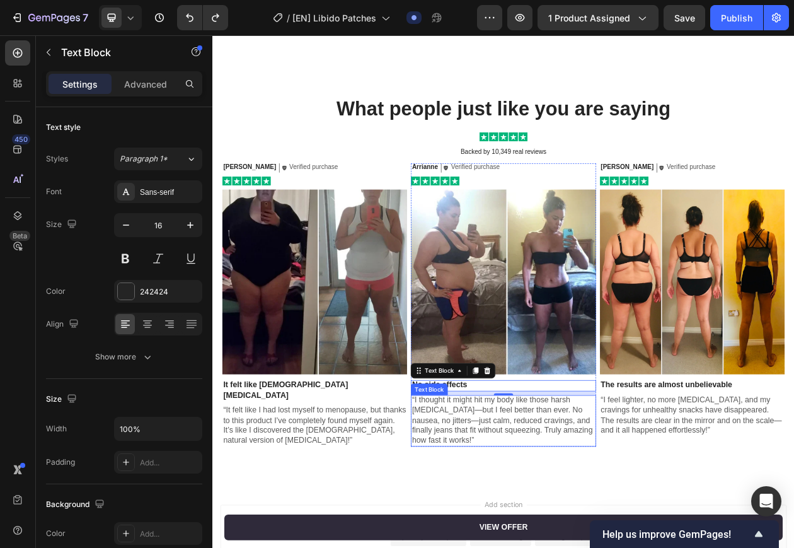
click at [584, 540] on span "“I thought it might hit my body like those harsh weight-loss drugs—but I feel b…" at bounding box center [588, 535] width 235 height 63
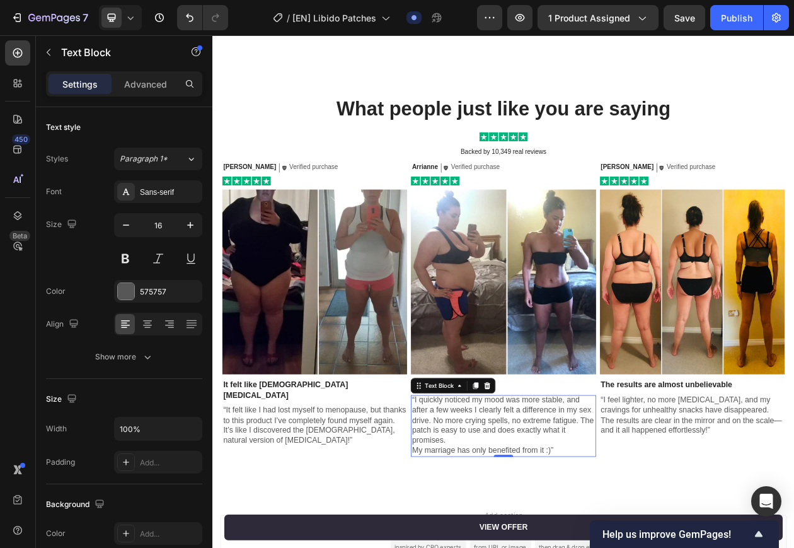
click at [568, 547] on p "“I quickly noticed my mood was more stable, and after a few weeks I clearly fel…" at bounding box center [590, 536] width 238 height 66
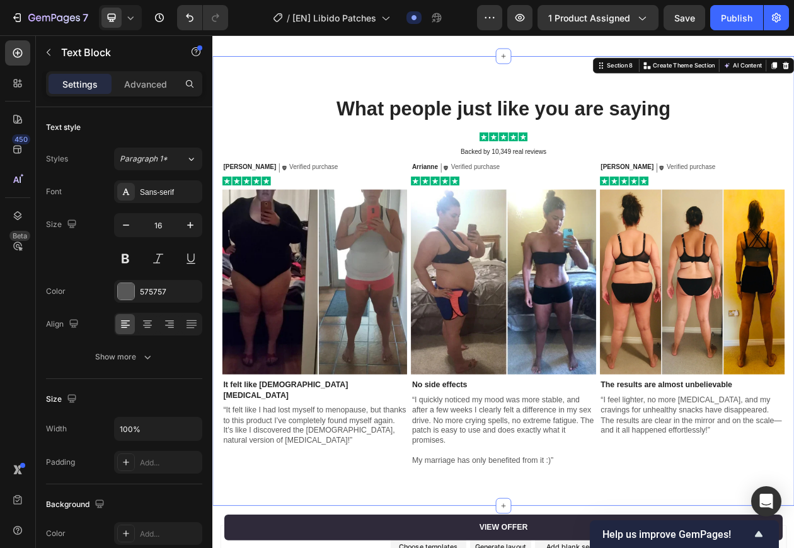
click at [418, 547] on div "What people just like you are saying Heading Image Backed by 10,349 real review…" at bounding box center [590, 354] width 756 height 584
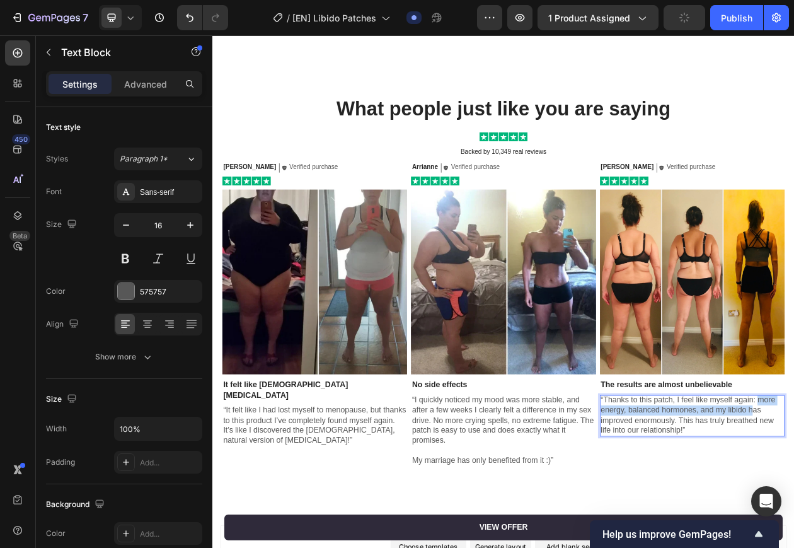
drag, startPoint x: 916, startPoint y: 504, endPoint x: 905, endPoint y: 517, distance: 17.0
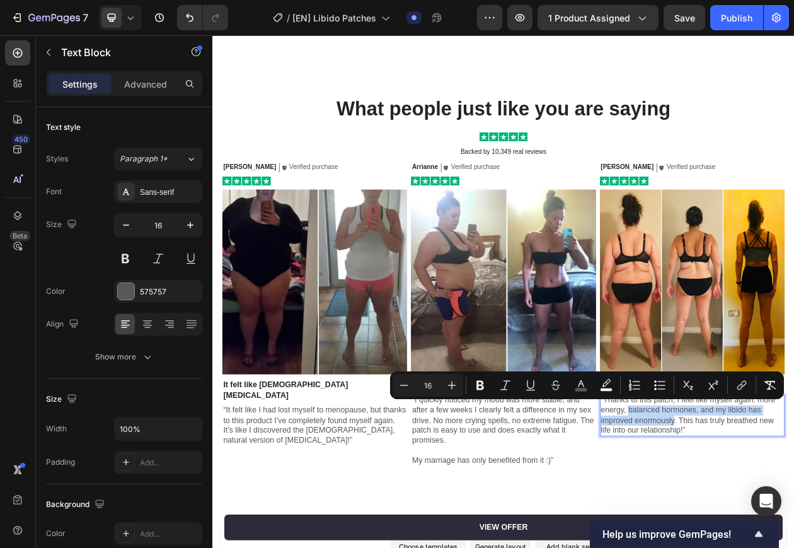
drag, startPoint x: 746, startPoint y: 518, endPoint x: 806, endPoint y: 529, distance: 60.9
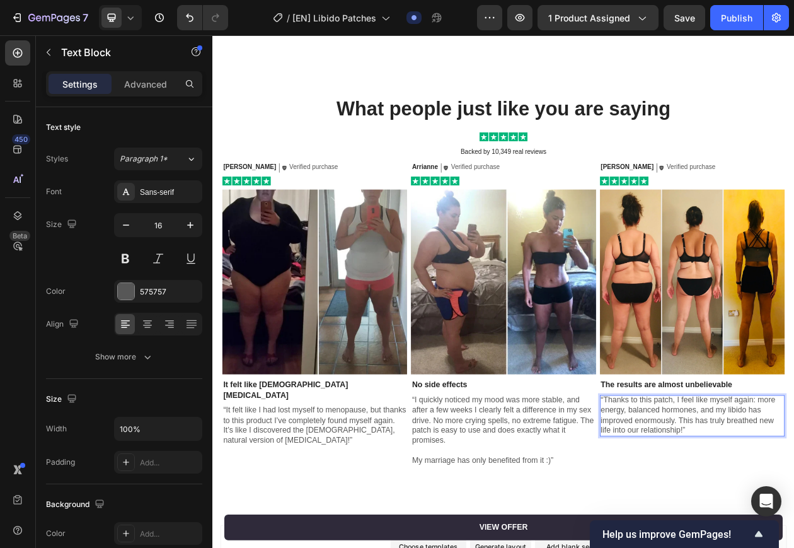
drag, startPoint x: 864, startPoint y: 517, endPoint x: 904, endPoint y: 517, distance: 39.7
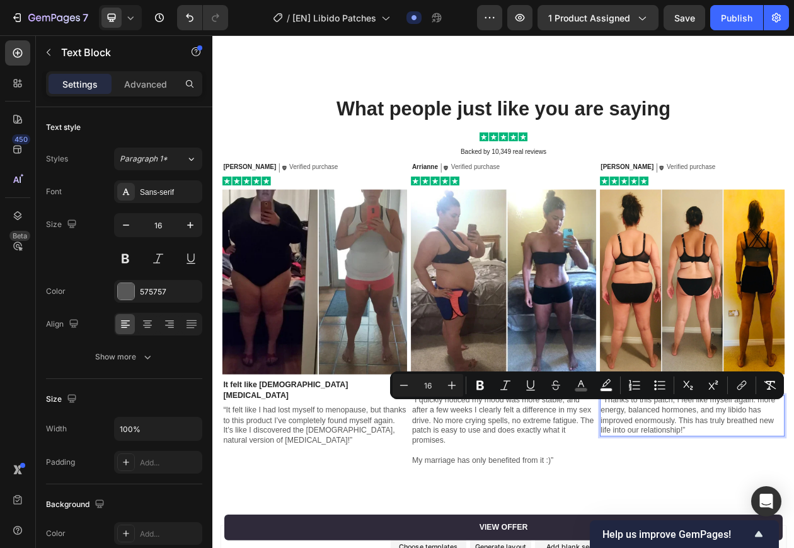
drag, startPoint x: 808, startPoint y: 529, endPoint x: 874, endPoint y: 516, distance: 66.9
copy span "libido has improved enormously."
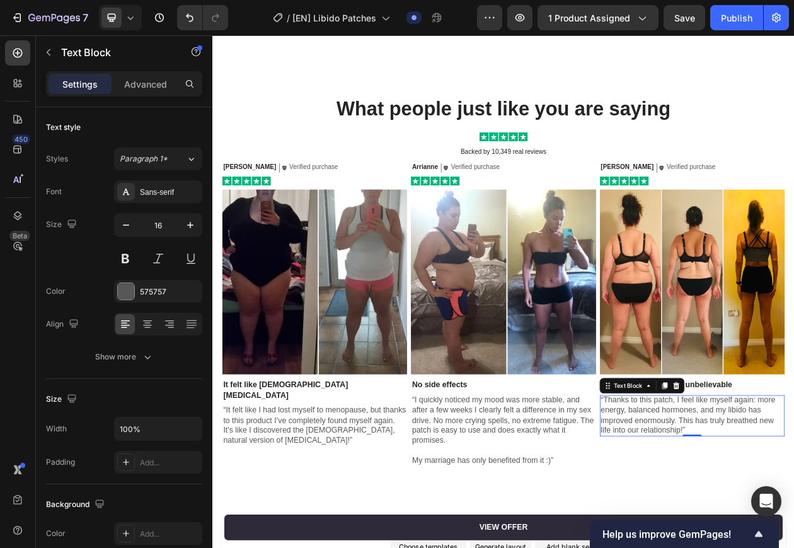
drag, startPoint x: 841, startPoint y: 536, endPoint x: 821, endPoint y: 531, distance: 21.4
drag, startPoint x: 820, startPoint y: 545, endPoint x: 811, endPoint y: 539, distance: 11.4
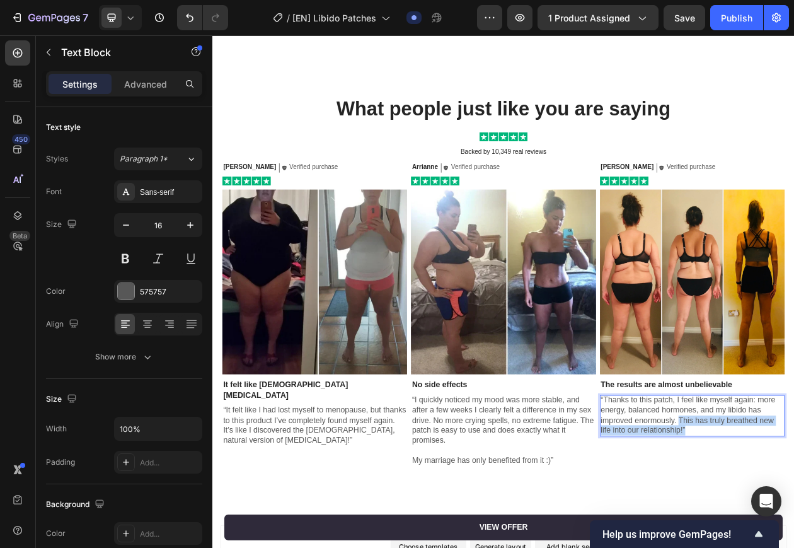
drag, startPoint x: 839, startPoint y: 545, endPoint x: 812, endPoint y: 536, distance: 27.9
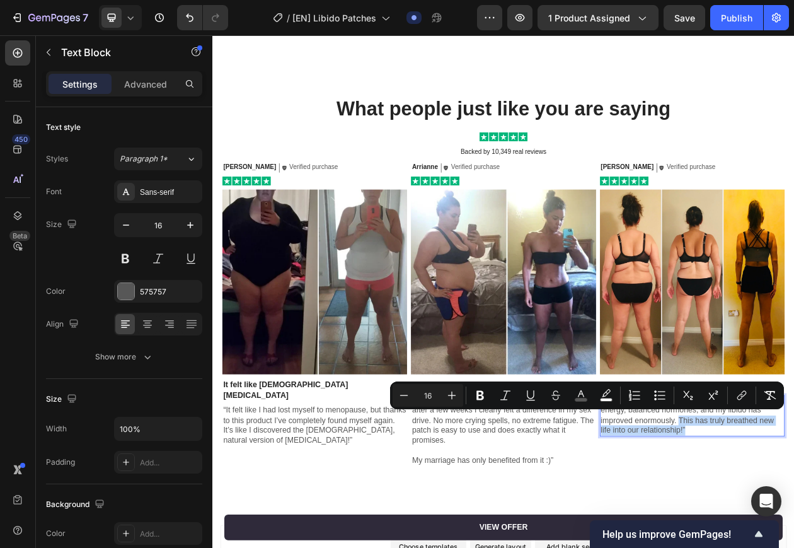
copy span "This has truly breathed new life into our relationship!”"
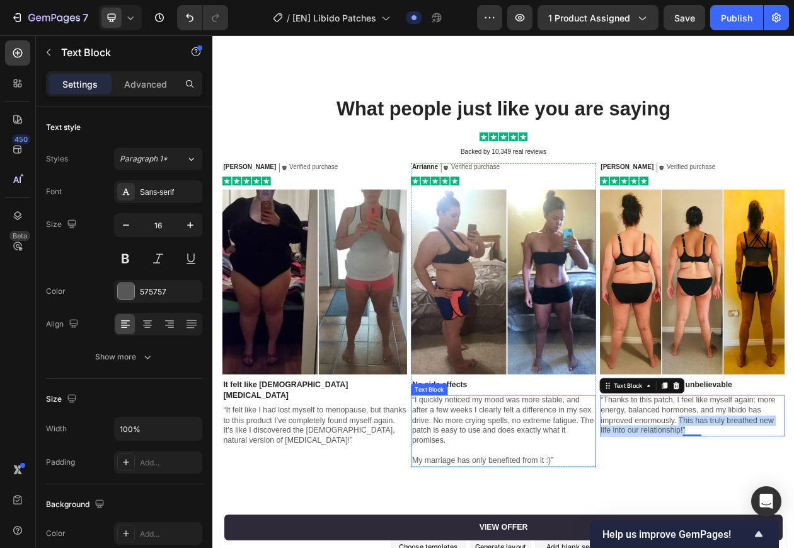
click at [574, 546] on p "“I quickly noticed my mood was more stable, and after a few weeks I clearly fel…" at bounding box center [590, 536] width 238 height 66
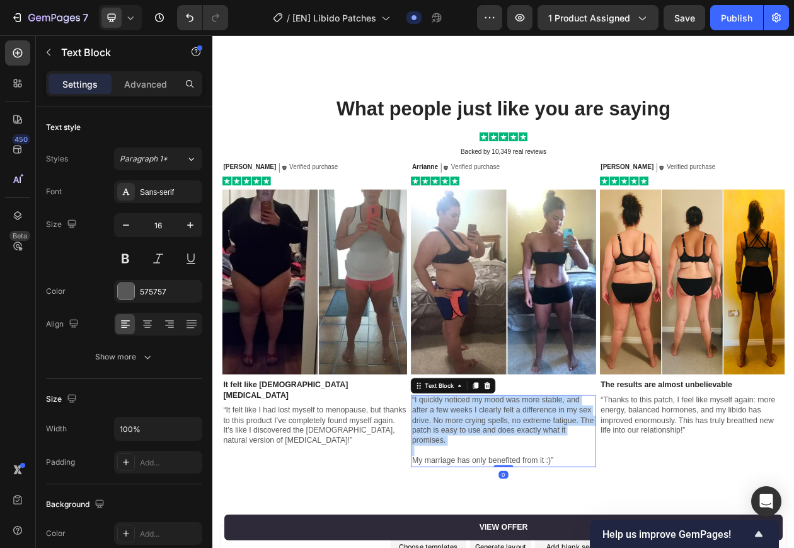
click at [574, 546] on p "“I quickly noticed my mood was more stable, and after a few weeks I clearly fel…" at bounding box center [590, 536] width 238 height 66
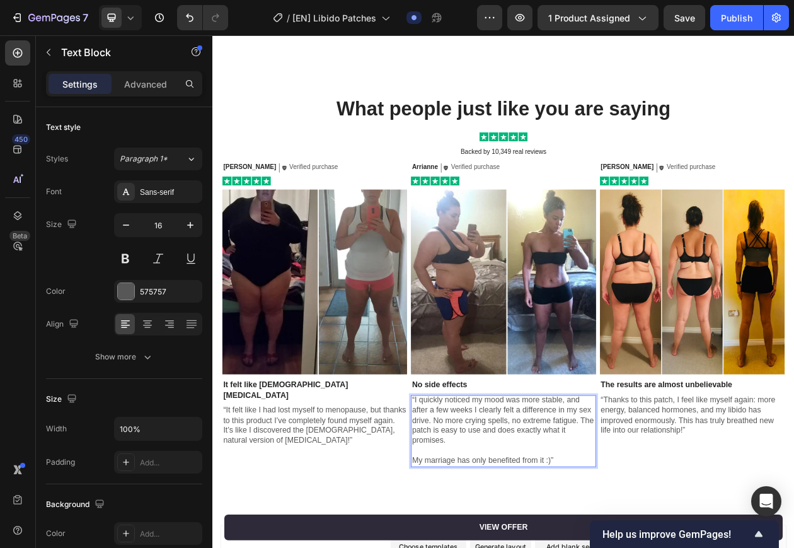
click at [579, 547] on p "“I quickly noticed my mood was more stable, and after a few weeks I clearly fel…" at bounding box center [590, 536] width 238 height 66
click at [550, 547] on p "“I quickly noticed my mood was more stable, and after a few weeks I clearly fel…" at bounding box center [590, 536] width 238 height 66
drag, startPoint x: 525, startPoint y: 506, endPoint x: 589, endPoint y: 511, distance: 64.5
click at [589, 510] on p "“I quickly noticed my mood was more stable, and after a few weeks I clearly fel…" at bounding box center [590, 536] width 238 height 66
click at [589, 511] on p "“I quickly noticed my mood was more stable, and after a few weeks I clearly fel…" at bounding box center [590, 536] width 238 height 66
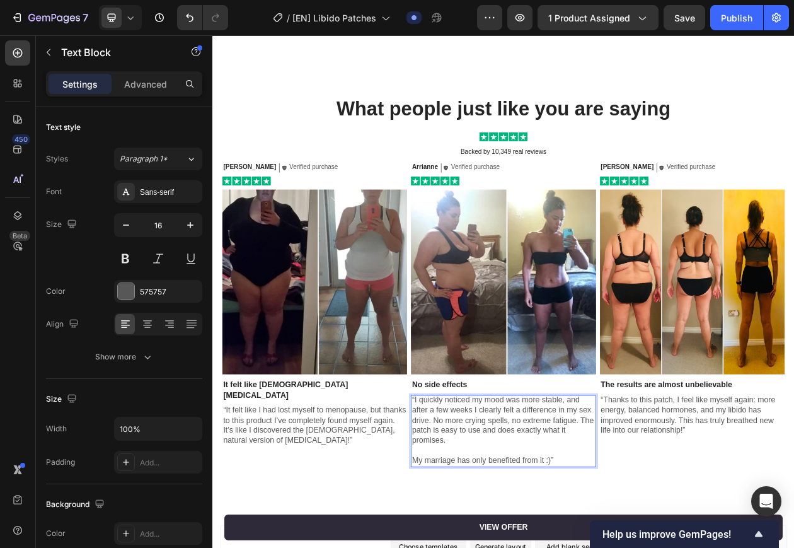
click at [643, 503] on p "“I quickly noticed my mood was more stable, and after a few weeks I clearly fel…" at bounding box center [590, 536] width 238 height 66
drag, startPoint x: 514, startPoint y: 517, endPoint x: 573, endPoint y: 519, distance: 58.7
click at [573, 519] on p "“I quickly noticed my mood was more stable, and after a few weeks I clearly fel…" at bounding box center [590, 536] width 238 height 66
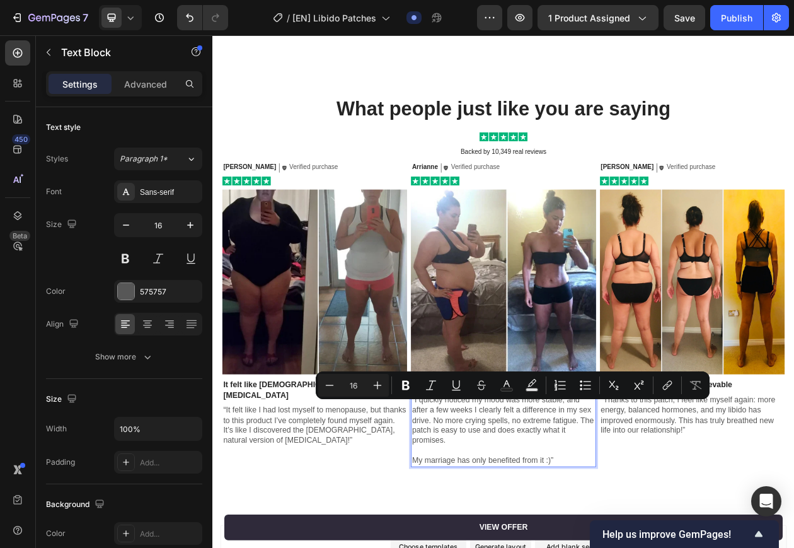
click at [555, 531] on p "“I quickly noticed my mood was more stable, and after a few weeks I clearly fel…" at bounding box center [590, 536] width 238 height 66
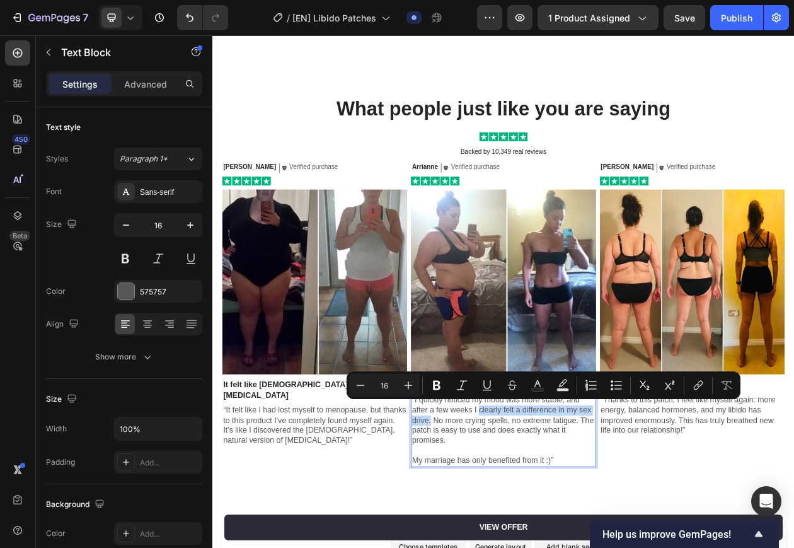
drag, startPoint x: 555, startPoint y: 520, endPoint x: 492, endPoint y: 536, distance: 65.6
click at [492, 536] on p "“I quickly noticed my mood was more stable, and after a few weeks I clearly fel…" at bounding box center [590, 536] width 238 height 66
copy p "clearly felt a difference in my sex drive."
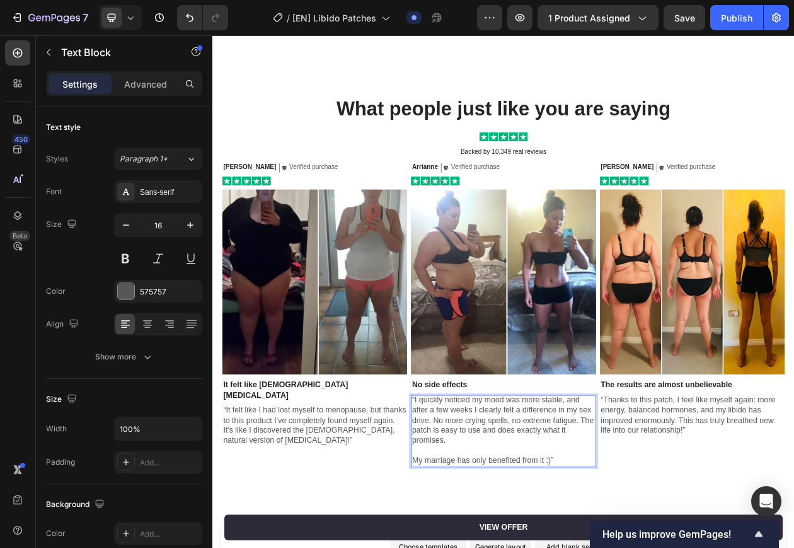
click at [593, 540] on p "“I quickly noticed my mood was more stable, and after a few weeks I clearly fel…" at bounding box center [590, 536] width 238 height 66
click at [552, 547] on p "“I quickly noticed my mood was more stable, and after a few weeks I clearly fel…" at bounding box center [590, 536] width 238 height 66
click at [484, 547] on p "“I quickly noticed my mood was more stable, and after a few weeks I clearly fel…" at bounding box center [590, 536] width 238 height 66
click at [289, 534] on span "“It felt like I had lost myself to menopause, but thanks to this product I’ve c…" at bounding box center [345, 542] width 238 height 50
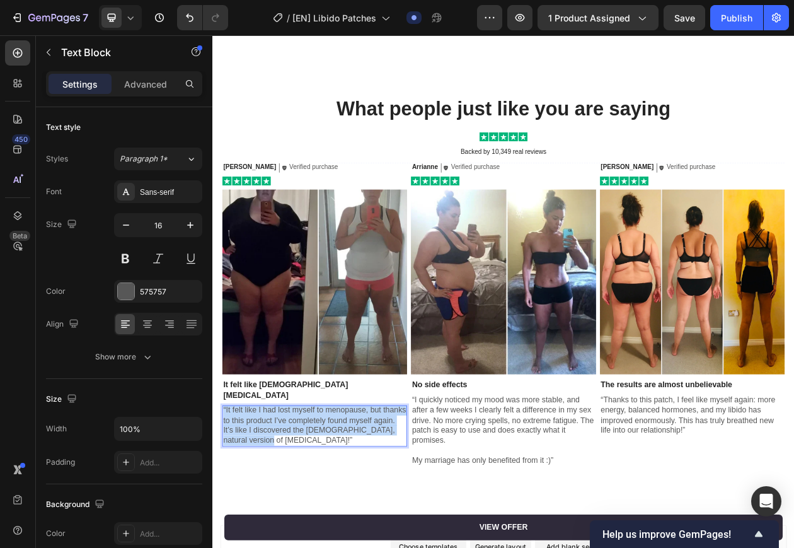
click at [289, 534] on span "“It felt like I had lost myself to menopause, but thanks to this product I’ve c…" at bounding box center [345, 542] width 238 height 50
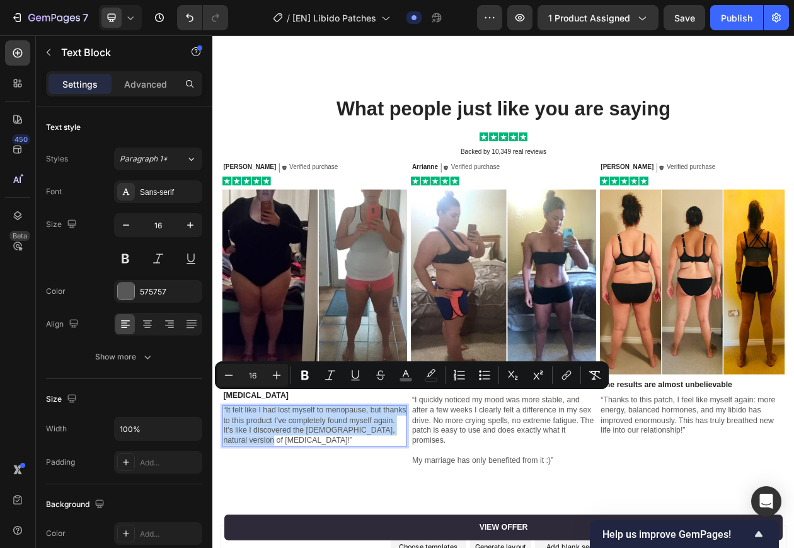
click at [274, 547] on div "Nina Text Block Icon Verified purchase Text Block Row Row Image Image It felt l…" at bounding box center [345, 399] width 240 height 394
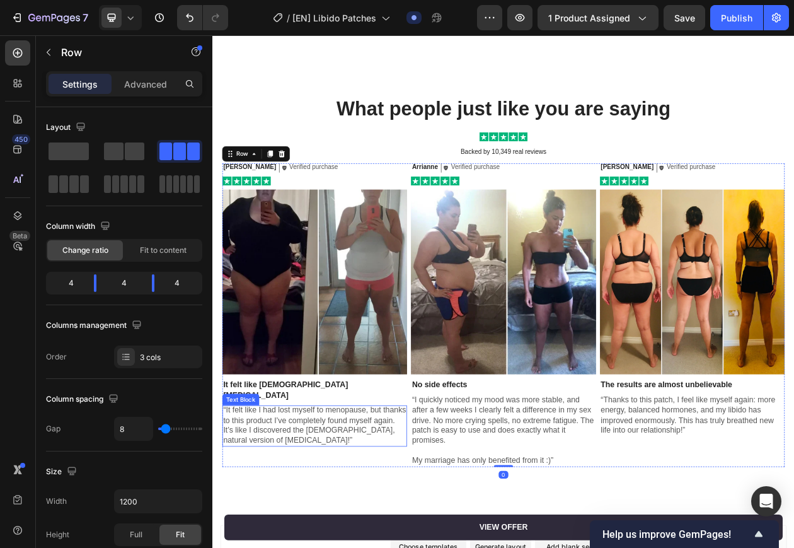
click at [294, 516] on p "“It felt like I had lost myself to menopause, but thanks to this product I’ve c…" at bounding box center [345, 542] width 238 height 52
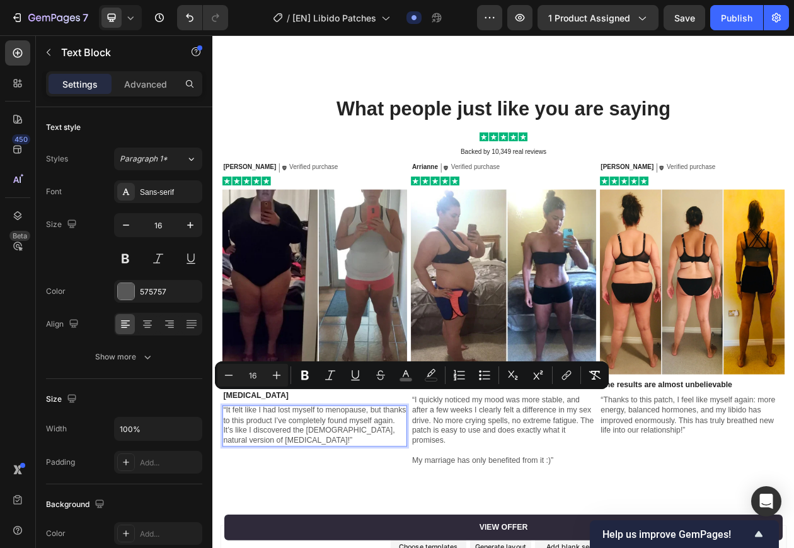
click at [277, 517] on span "“It felt like I had lost myself to menopause, but thanks to this product I’ve c…" at bounding box center [345, 542] width 238 height 50
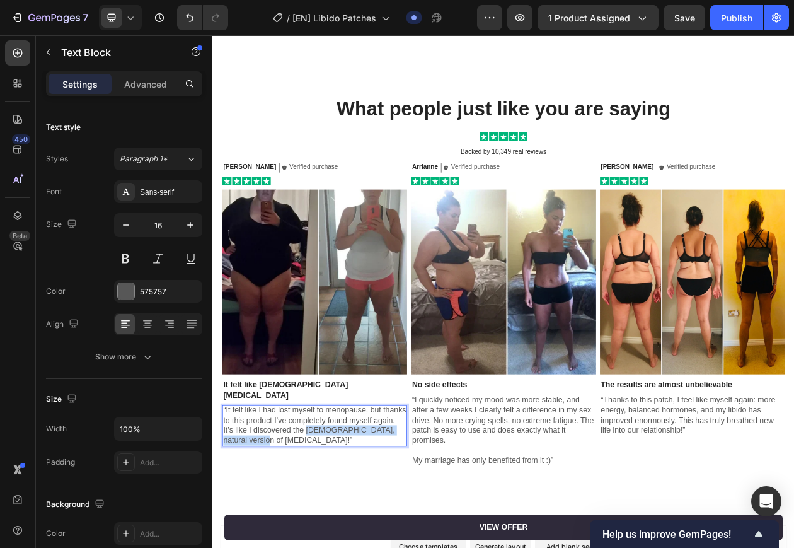
drag, startPoint x: 364, startPoint y: 531, endPoint x: 303, endPoint y: 547, distance: 62.7
click at [303, 547] on span "“It felt like I had lost myself to menopause, but thanks to this product I’ve c…" at bounding box center [345, 542] width 238 height 50
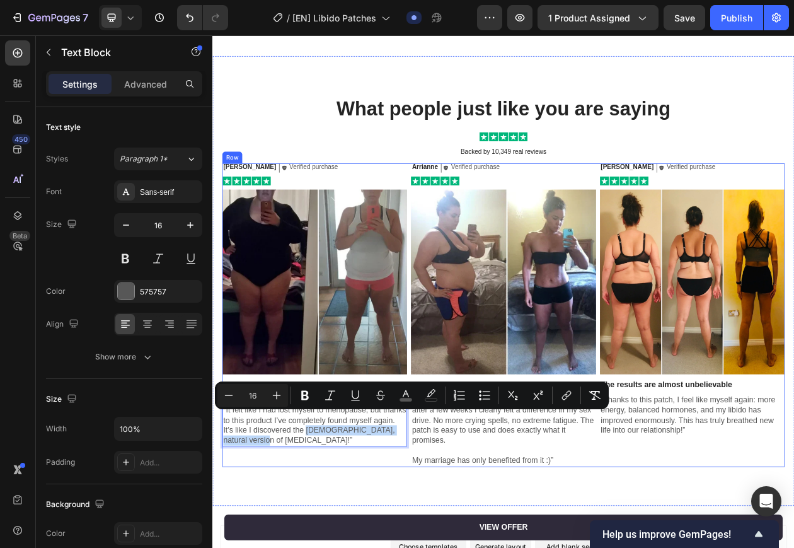
copy span "female, natural version of Viagra!"
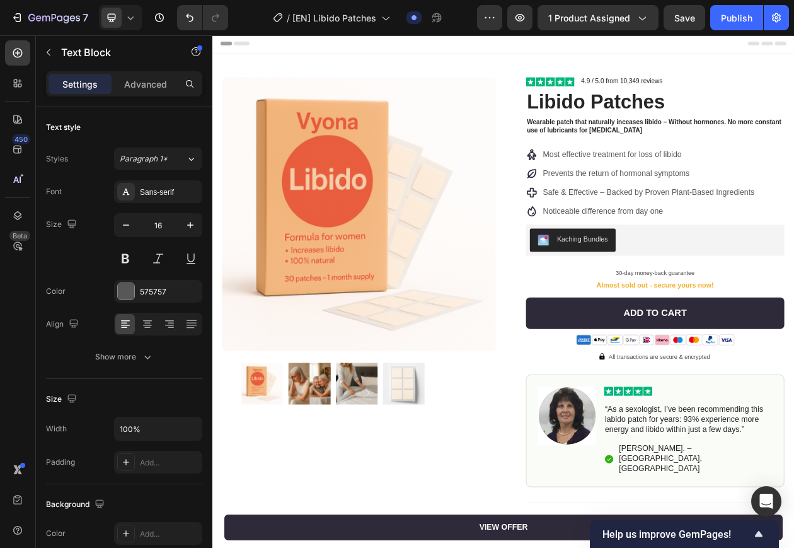
scroll to position [0, 0]
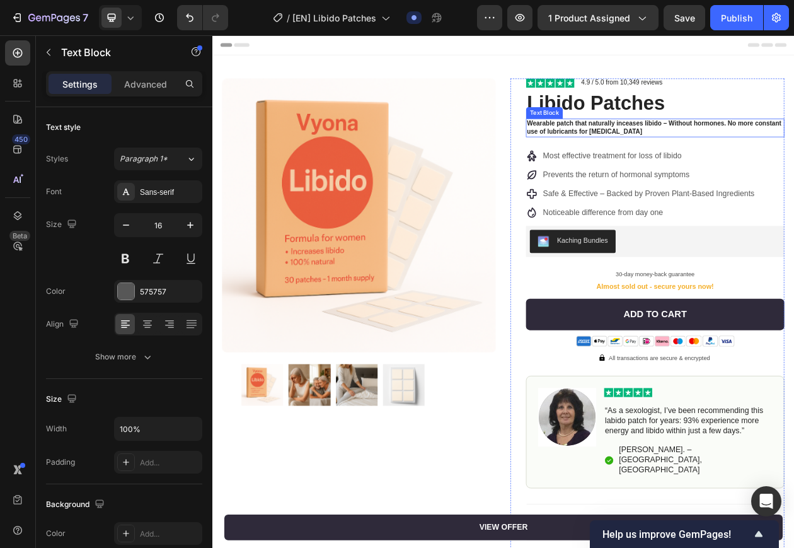
click at [685, 151] on p "Wearable patch that naturally inceases libido – Without hormones. No more const…" at bounding box center [787, 155] width 333 height 21
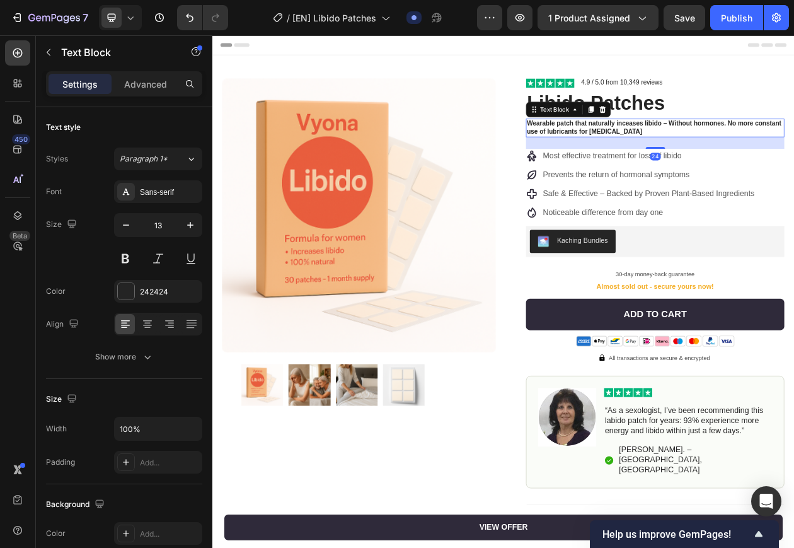
click at [685, 151] on p "Wearable patch that naturally inceases libido – Without hormones. No more const…" at bounding box center [787, 155] width 333 height 21
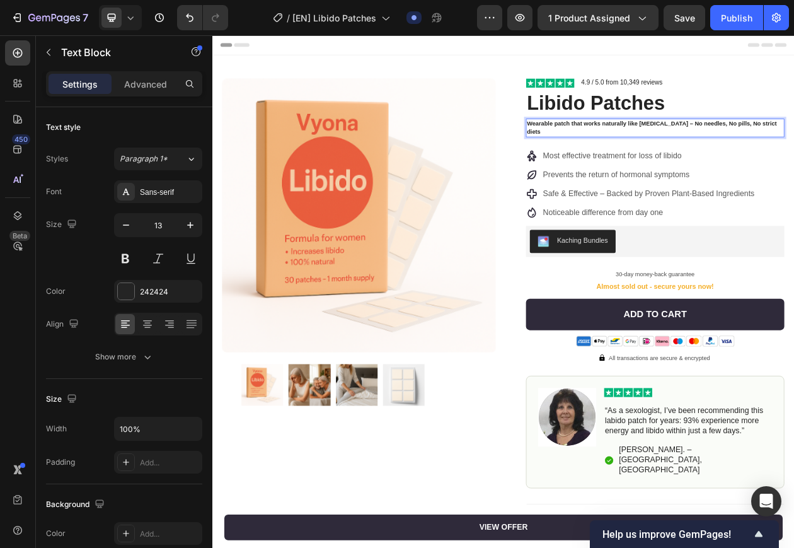
click at [746, 148] on strong "Wearable patch that works naturally like Ozempic – No needles, No pills, No str…" at bounding box center [783, 156] width 325 height 20
drag, startPoint x: 762, startPoint y: 147, endPoint x: 800, endPoint y: 144, distance: 37.9
click at [762, 146] on strong "Wearable patch that works naturally like Ozempic – No needles, No pills, No str…" at bounding box center [783, 156] width 325 height 20
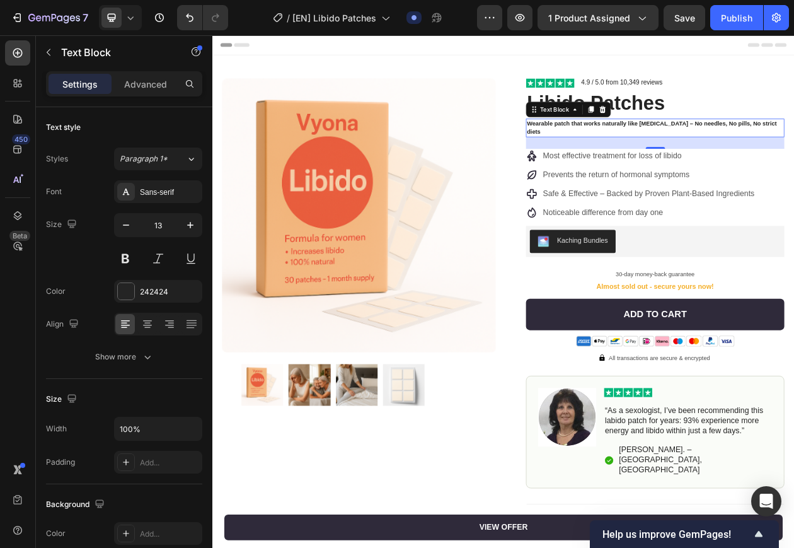
click at [756, 146] on strong "Wearable patch that works naturally like Ozempic – No needles, No pills, No str…" at bounding box center [783, 156] width 325 height 20
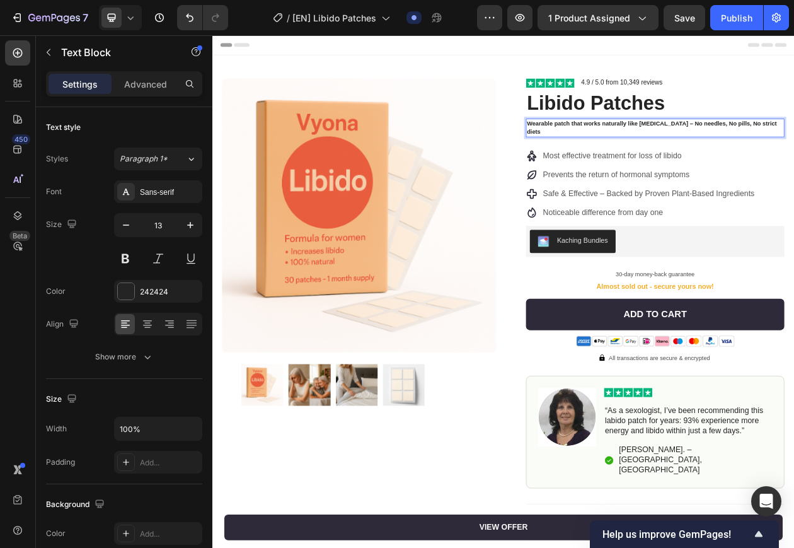
click at [719, 150] on strong "Wearable patch that works naturally like Ozempic – No needles, No pills, No str…" at bounding box center [783, 156] width 325 height 20
drag, startPoint x: 716, startPoint y: 149, endPoint x: 746, endPoint y: 153, distance: 30.5
click at [746, 153] on strong "Wearable patch that works naturally like Ozempic – No needles, No pills, No str…" at bounding box center [783, 156] width 325 height 20
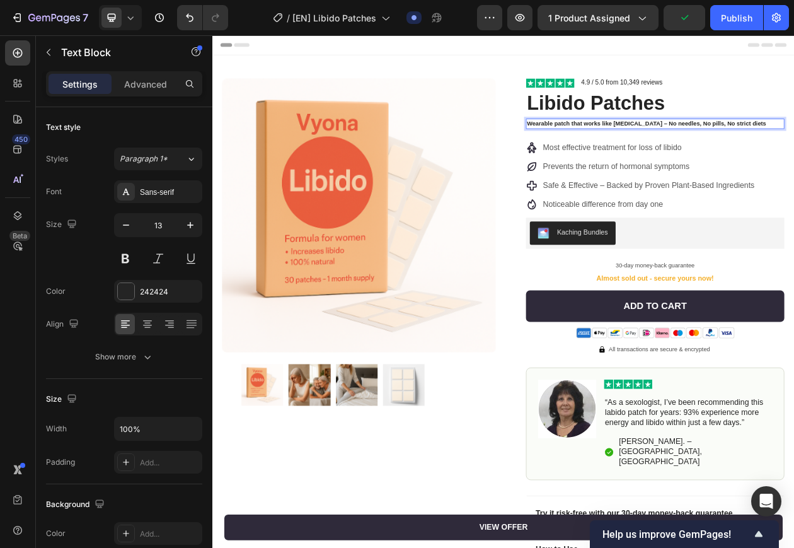
click at [740, 151] on strong "Wearable patch that works like Ozempic – No needles, No pills, No strict diets" at bounding box center [776, 150] width 311 height 9
click at [740, 150] on strong "Wearable patch that works like Ozempic – No needles, No pills, No strict diets" at bounding box center [776, 150] width 311 height 9
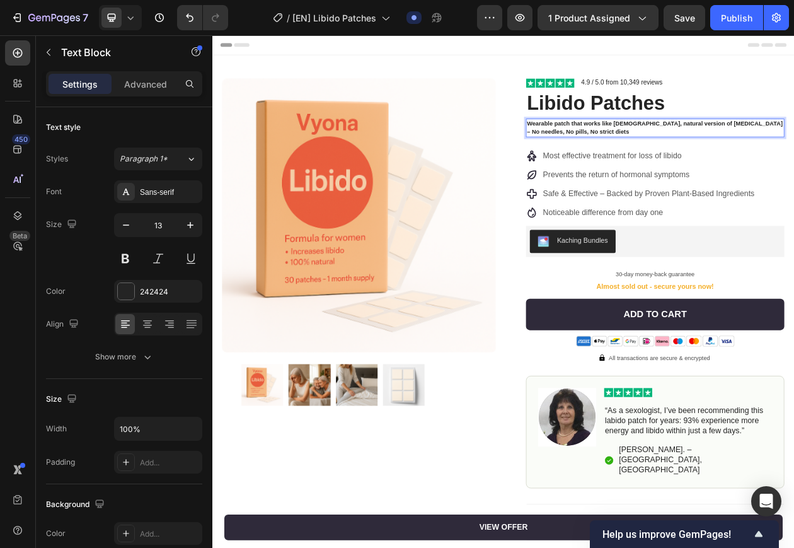
click at [726, 151] on strong "Wearable patch that works like female, natural version of Viagra – No needles, …" at bounding box center [787, 156] width 333 height 20
click at [732, 158] on p "Wearable patch that works like the female, natural version of Viagra – No needl…" at bounding box center [787, 155] width 333 height 21
click at [794, 153] on strong "Wearable patch that works like the female, natural version of Viagra – No needl…" at bounding box center [761, 156] width 280 height 20
click at [794, 152] on strong "Wearable patch that works like the female, natural version of Viagra – No needl…" at bounding box center [761, 156] width 280 height 20
click at [770, 151] on strong "Wearable patch that works like the female, natural version of Viagra – No needl…" at bounding box center [761, 156] width 280 height 20
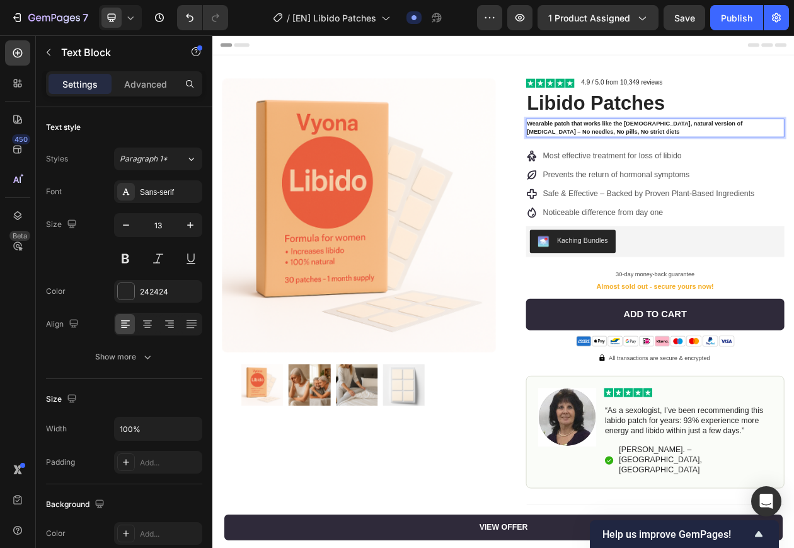
click at [749, 158] on p "Wearable patch that works like the female, natural version of Viagra – No needl…" at bounding box center [787, 155] width 333 height 21
click at [792, 149] on strong "Wearable patch that works like the female, natural version of Viagra – No needl…" at bounding box center [761, 156] width 280 height 20
click at [794, 148] on strong "Wearable patch that works like the female, natural version of Viagra – No needl…" at bounding box center [761, 156] width 280 height 20
click at [794, 149] on strong "Wearable patch that works like the female, natural version of Viagra – No needl…" at bounding box center [761, 156] width 280 height 20
drag, startPoint x: 860, startPoint y: 149, endPoint x: 884, endPoint y: 149, distance: 24.6
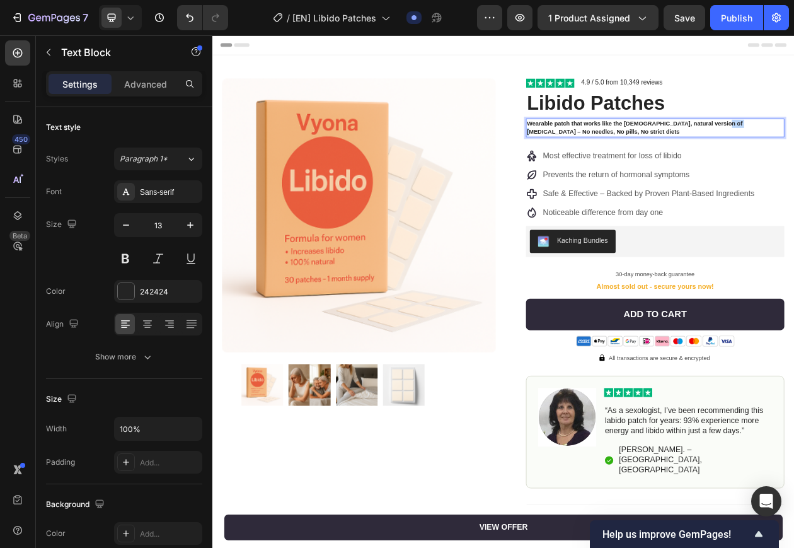
click at [794, 149] on strong "Wearable patch that works like the female, natural version of Viagra – No needl…" at bounding box center [761, 156] width 280 height 20
click at [794, 163] on p "Wearable patch that works like the female, natural version of Viagra – No needl…" at bounding box center [787, 155] width 333 height 21
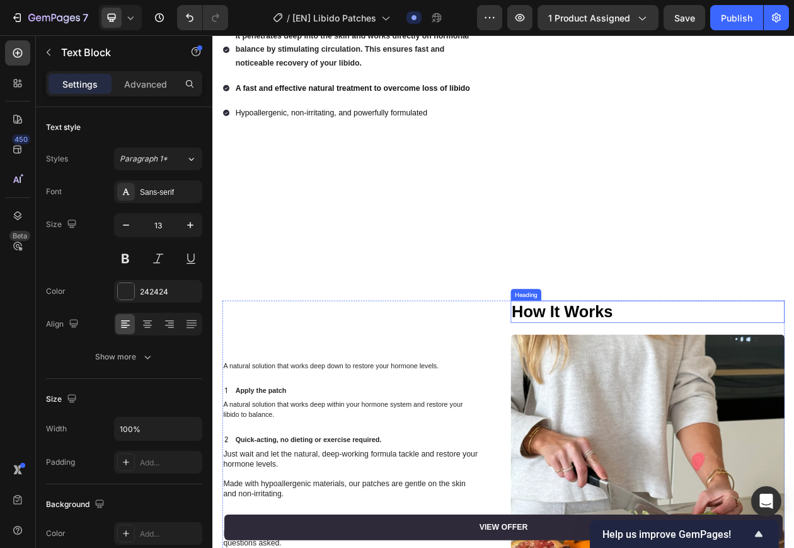
scroll to position [1655, 0]
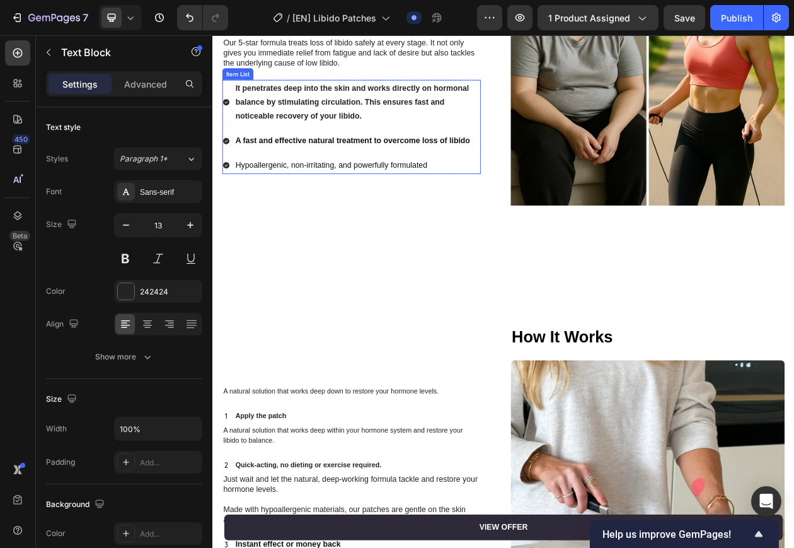
click at [459, 198] on p "Hypoallergenic, non-irritating, and powerfully formulated" at bounding box center [400, 204] width 317 height 18
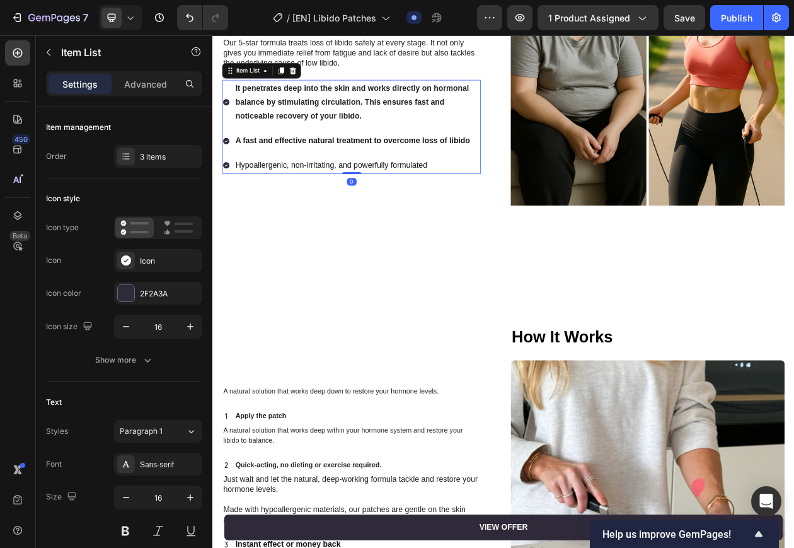
click at [459, 198] on p "Hypoallergenic, non-irritating, and powerfully formulated" at bounding box center [400, 204] width 317 height 18
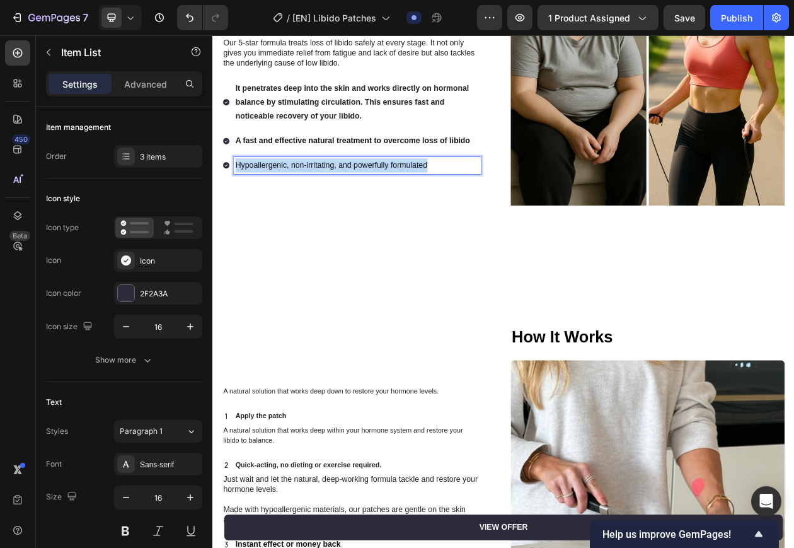
click at [459, 198] on p "Hypoallergenic, non-irritating, and powerfully formulated" at bounding box center [400, 204] width 317 height 18
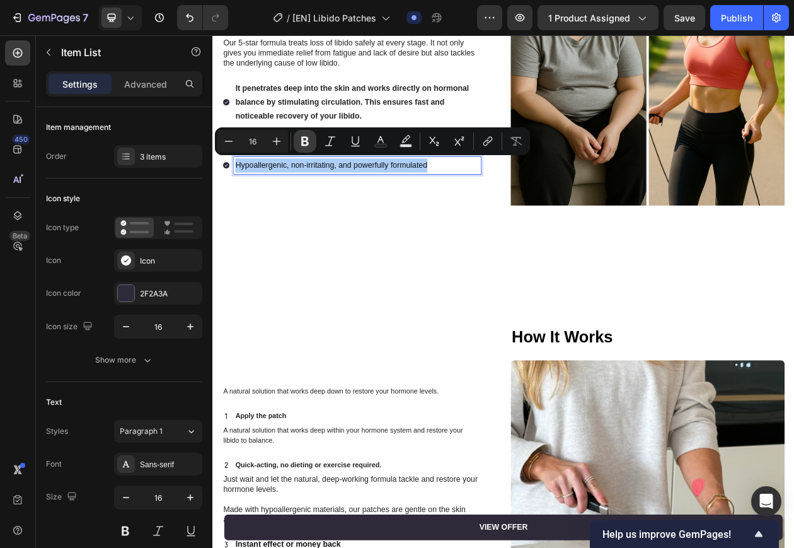
click at [307, 136] on icon "Editor contextual toolbar" at bounding box center [305, 141] width 13 height 13
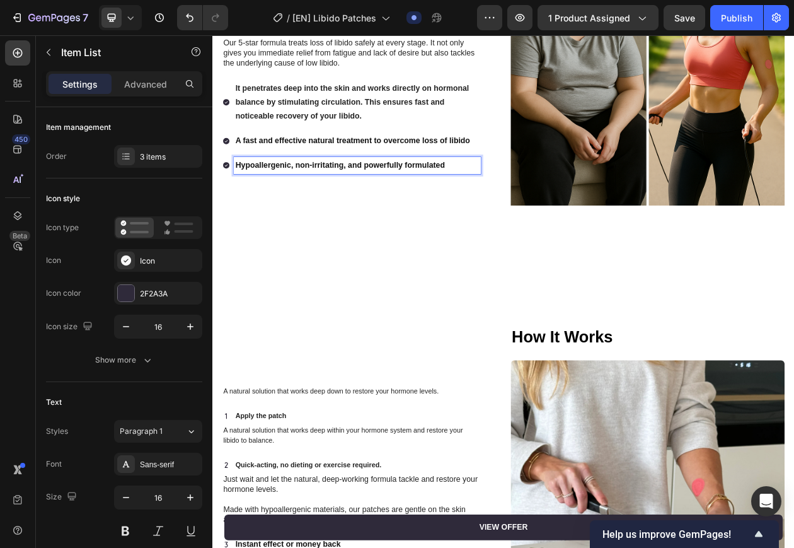
click at [381, 263] on div "Formulated to quickly address loss of libido and eliminate symptoms such as fat…" at bounding box center [590, 71] width 731 height 431
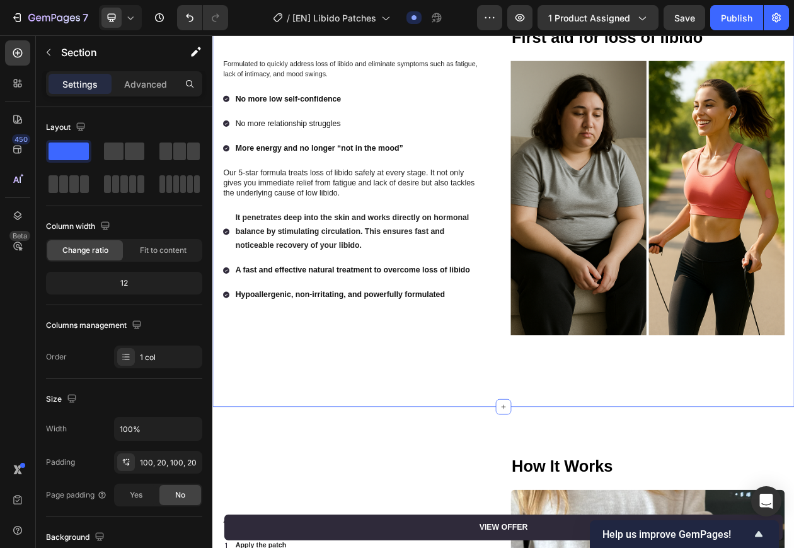
scroll to position [1418, 0]
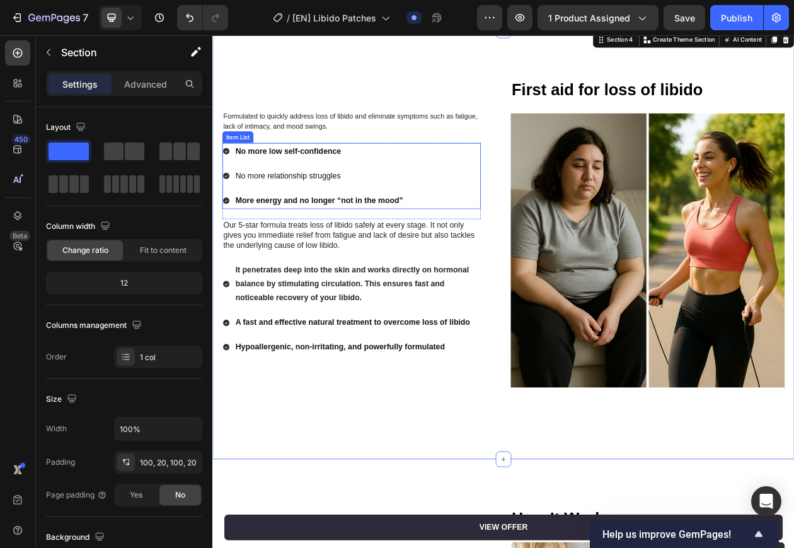
click at [330, 211] on p "No more relationship struggles" at bounding box center [351, 218] width 218 height 18
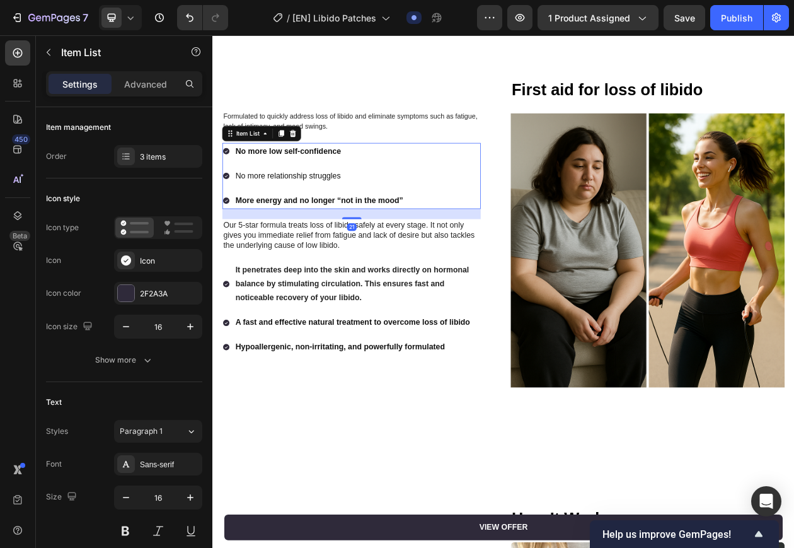
click at [330, 211] on p "No more relationship struggles" at bounding box center [351, 218] width 218 height 18
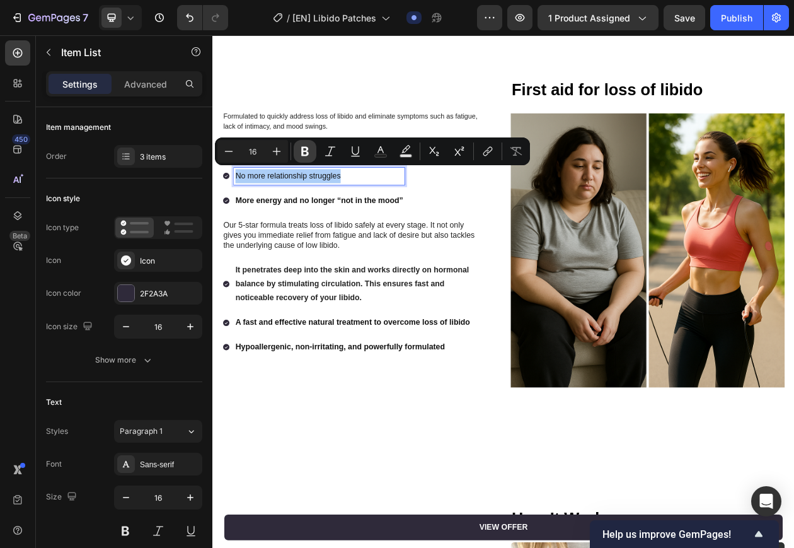
click at [306, 151] on icon "Editor contextual toolbar" at bounding box center [305, 151] width 8 height 9
click at [383, 139] on span "Formulated to quickly address loss of libido and eliminate symptoms such as fat…" at bounding box center [391, 147] width 330 height 23
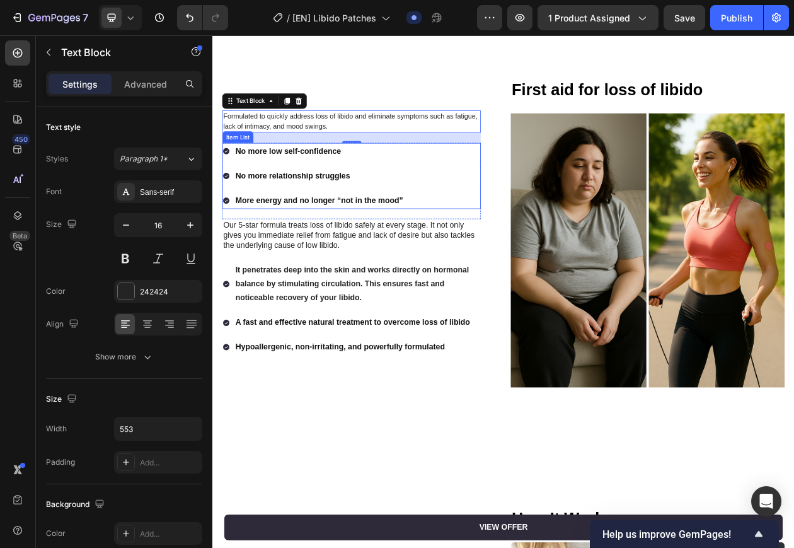
click at [391, 220] on p "No more relationship struggles" at bounding box center [351, 218] width 218 height 18
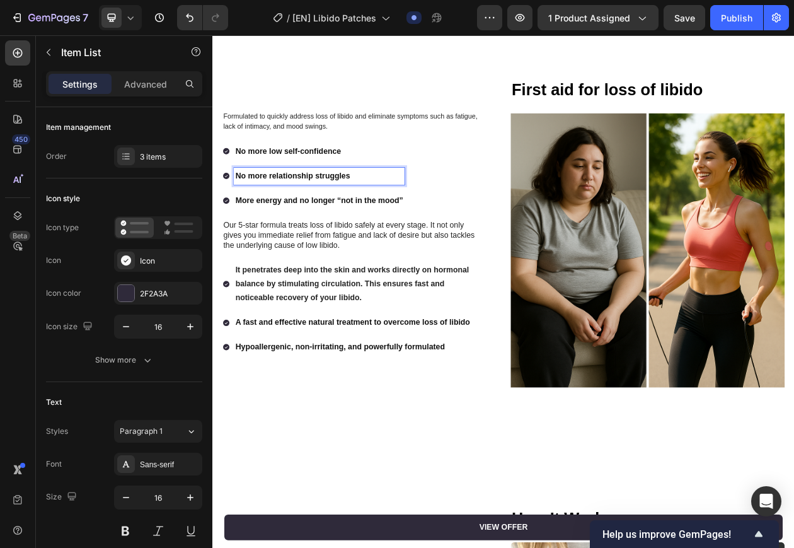
click at [395, 216] on p "No more relationship struggles" at bounding box center [351, 218] width 218 height 18
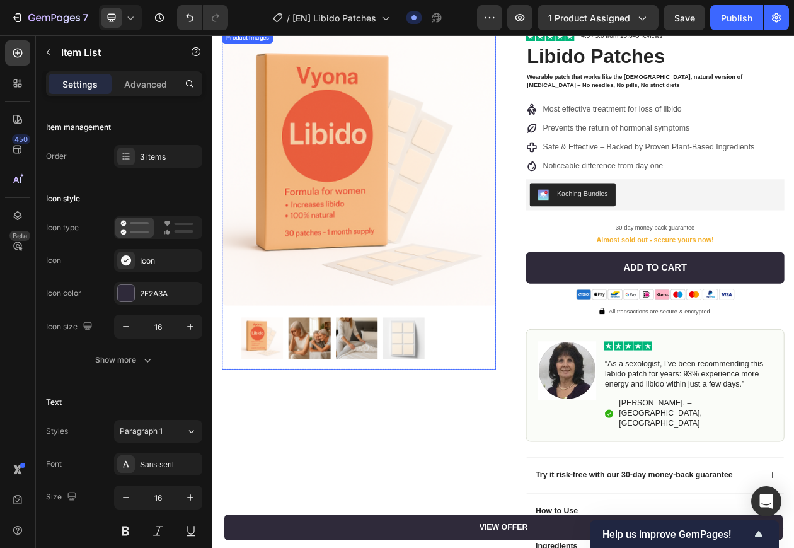
scroll to position [0, 0]
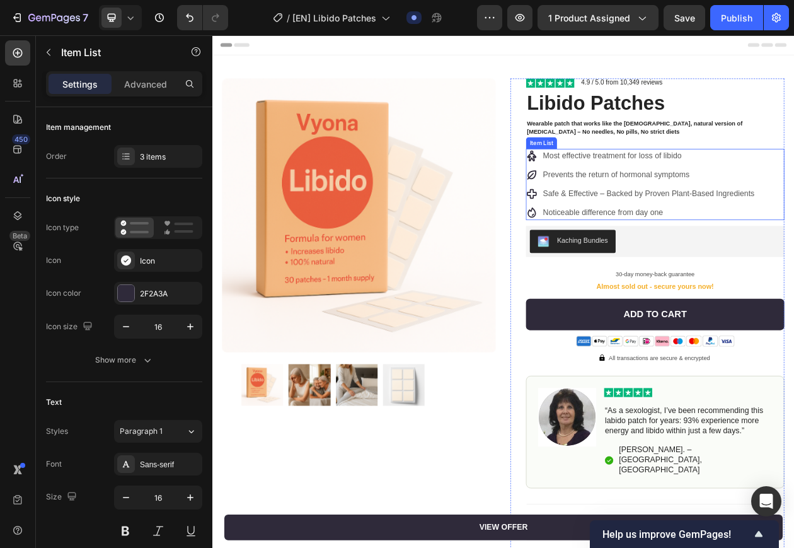
click at [691, 267] on p "Noticeable difference from day one" at bounding box center [779, 265] width 275 height 15
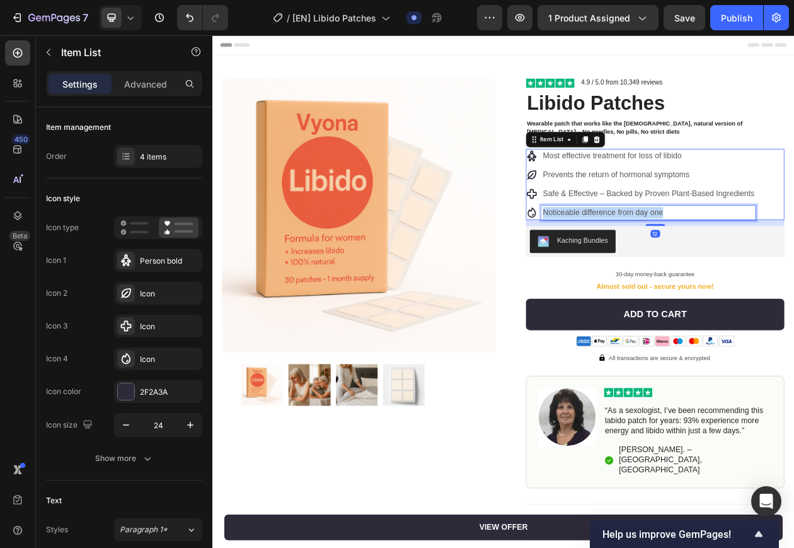
click at [691, 267] on p "Noticeable difference from day one" at bounding box center [779, 265] width 275 height 15
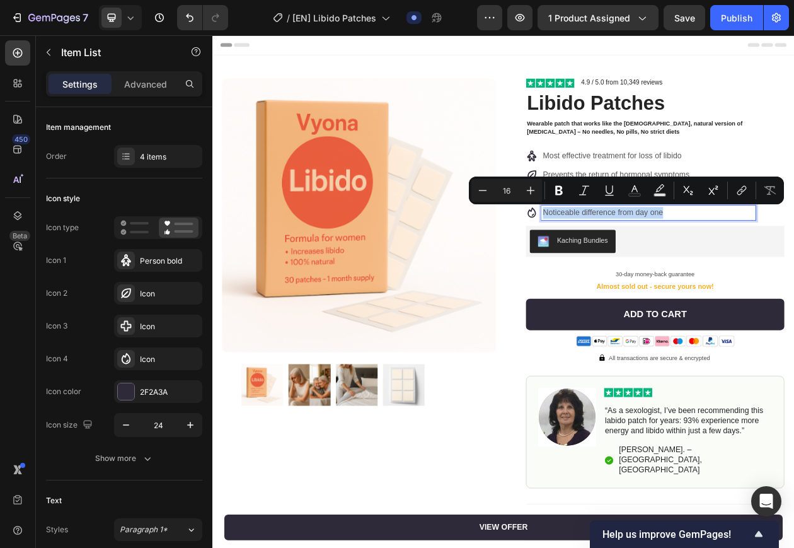
click at [787, 267] on p "Noticeable difference from day one" at bounding box center [779, 265] width 275 height 15
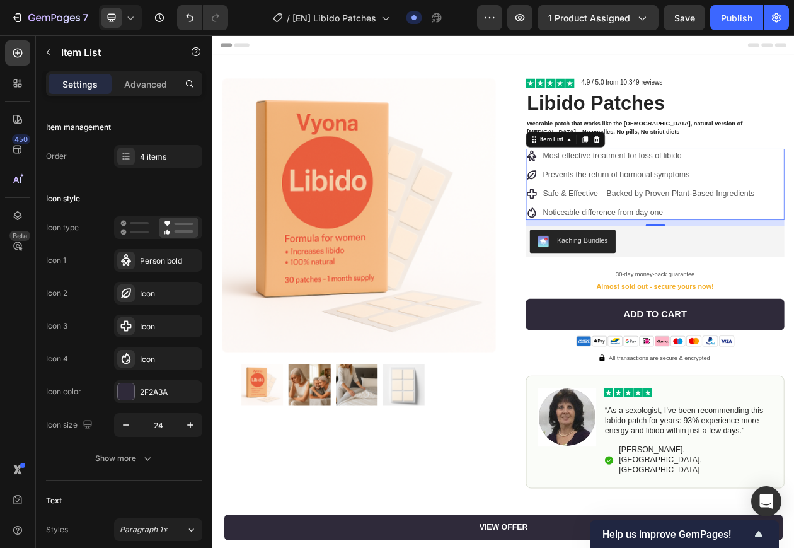
click at [737, 267] on p "Noticeable difference from day one" at bounding box center [779, 265] width 275 height 15
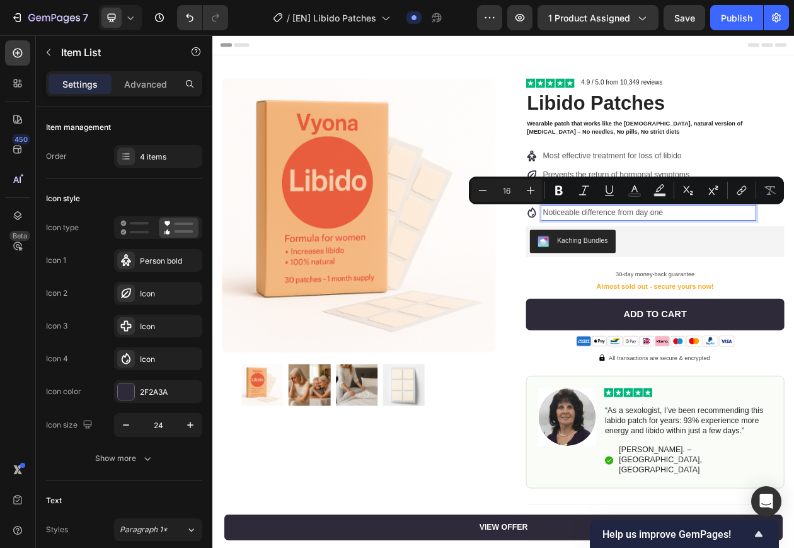
click at [729, 267] on p "Noticeable difference from day one" at bounding box center [779, 265] width 275 height 15
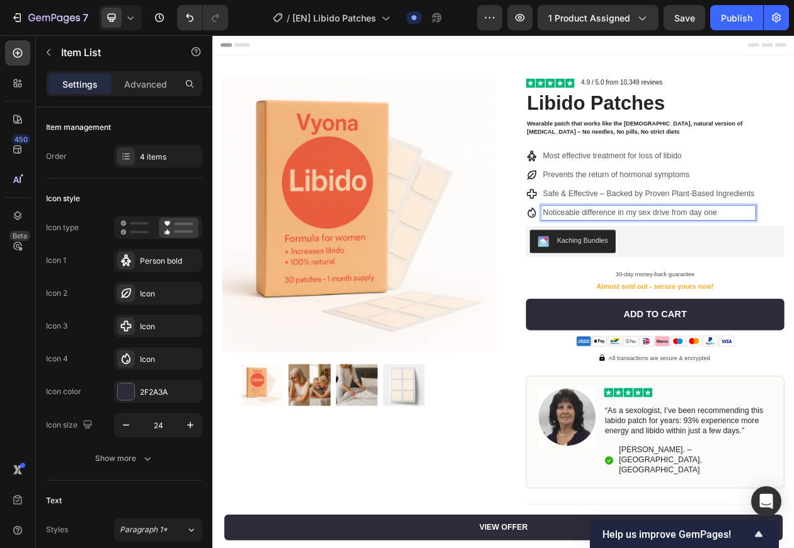
click at [754, 266] on p "Noticeable difference in my sex drive from day one" at bounding box center [779, 265] width 275 height 15
click at [794, 267] on div "Most effective treatment for loss of libido Prevents the return of hormonal sym…" at bounding box center [788, 229] width 336 height 93
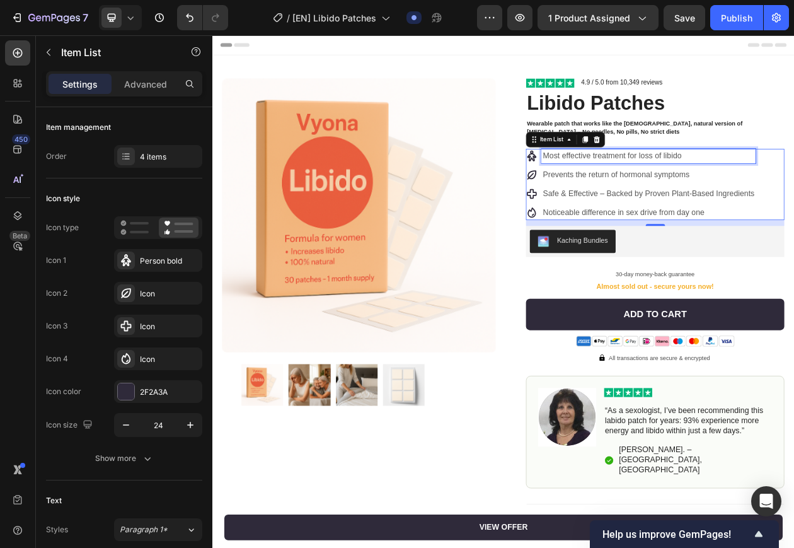
click at [678, 193] on p "Most effective treatment for loss of libido" at bounding box center [779, 192] width 275 height 15
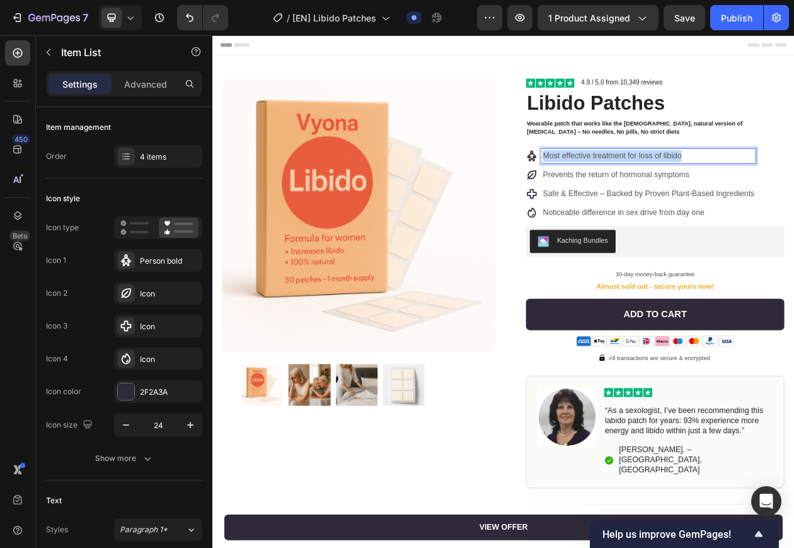
click at [678, 193] on p "Most effective treatment for loss of libido" at bounding box center [779, 192] width 275 height 15
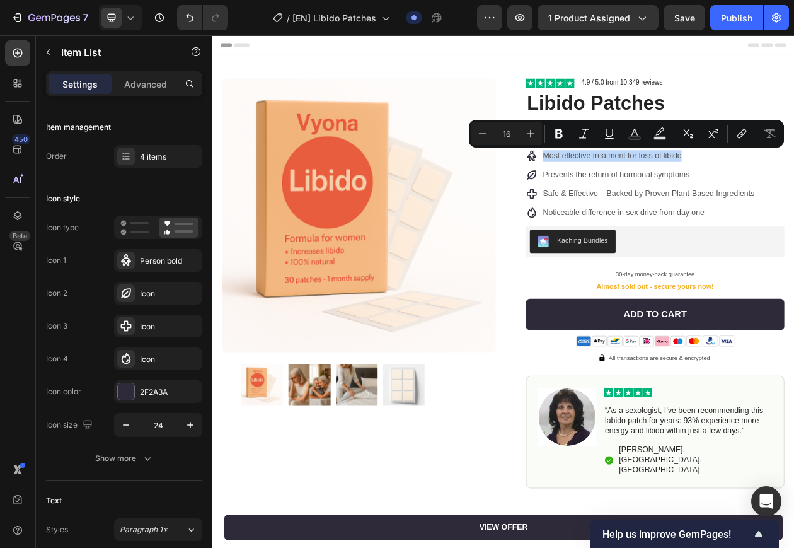
click at [794, 225] on div "Most effective treatment for loss of libido Prevents the return of hormonal sym…" at bounding box center [788, 229] width 336 height 93
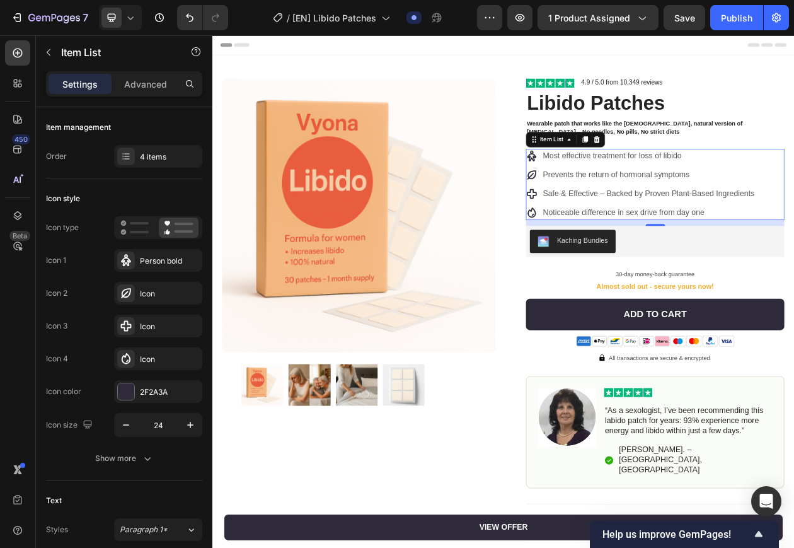
click at [713, 240] on p "Safe & Effective – Backed by Proven Plant-Based Ingredients" at bounding box center [779, 241] width 275 height 15
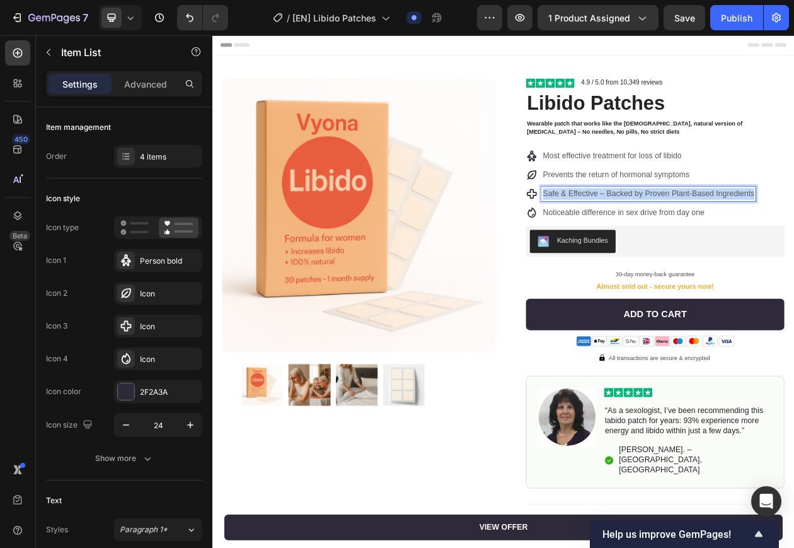
click at [713, 240] on p "Safe & Effective – Backed by Proven Plant-Based Ingredients" at bounding box center [779, 241] width 275 height 15
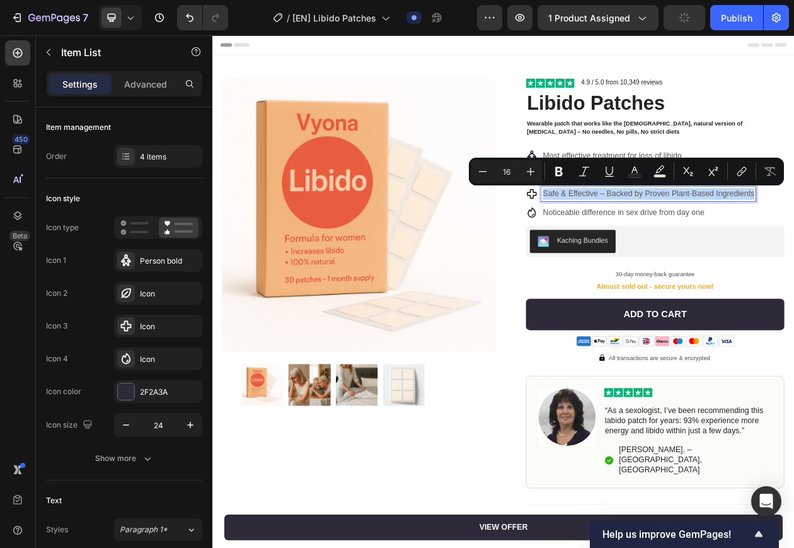
click at [794, 270] on div "Most effective treatment for loss of libido Prevents the return of hormonal sym…" at bounding box center [788, 229] width 336 height 93
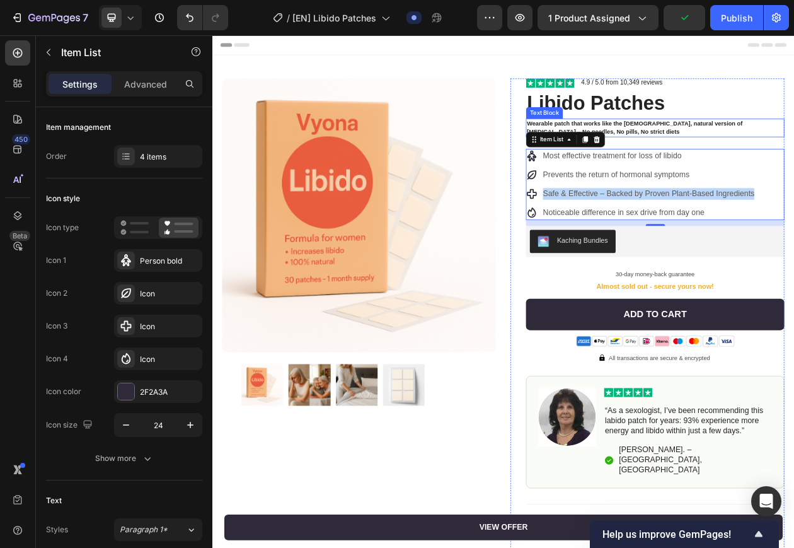
click at [794, 154] on strong "Wearable patch that works like the female, natural version of Viagra – No needl…" at bounding box center [761, 156] width 280 height 20
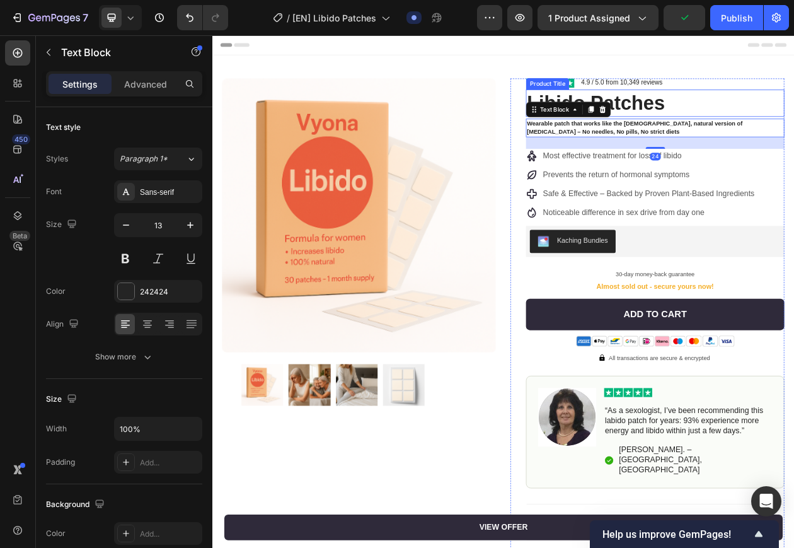
click at [794, 132] on h1 "Libido Patches" at bounding box center [788, 123] width 336 height 35
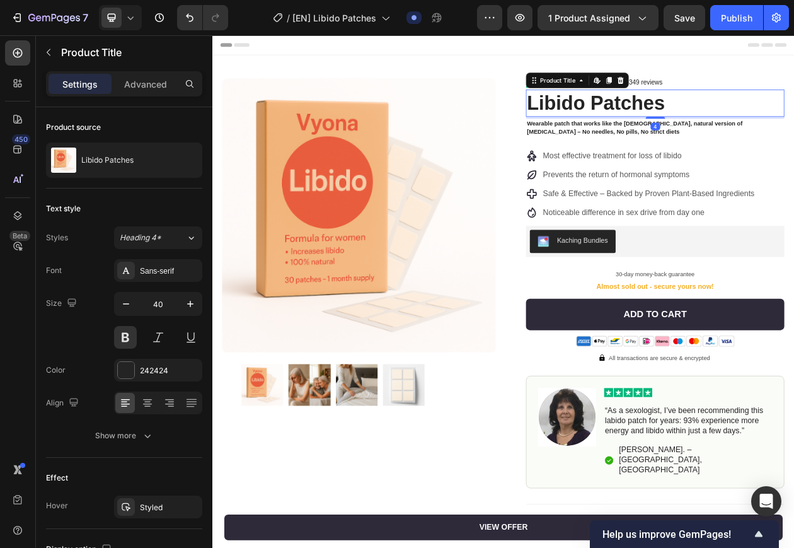
click at [794, 149] on strong "Wearable patch that works like the female, natural version of Viagra – No needl…" at bounding box center [761, 156] width 280 height 20
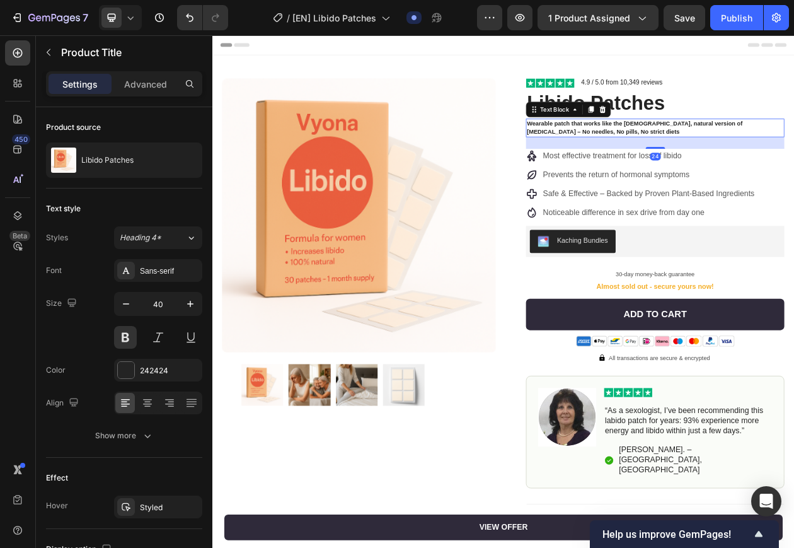
click at [794, 149] on strong "Wearable patch that works like the female, natural version of Viagra – No needl…" at bounding box center [761, 156] width 280 height 20
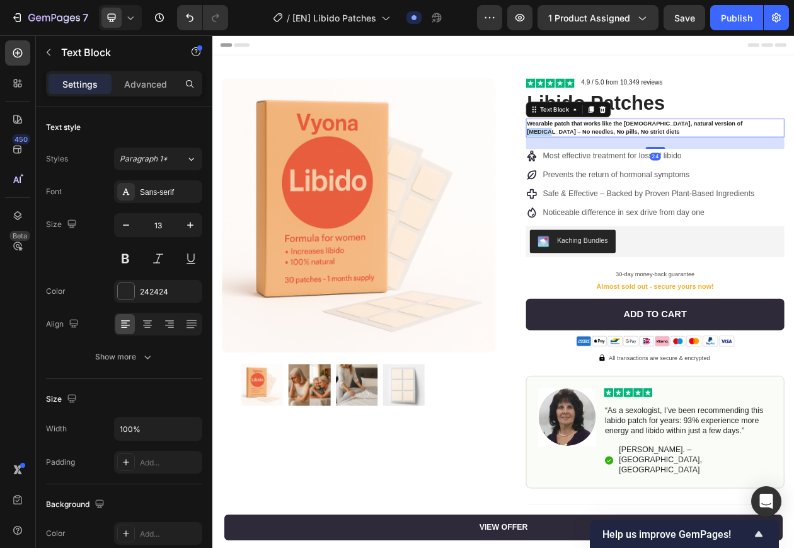
click at [794, 149] on strong "Wearable patch that works like the female, natural version of Viagra – No needl…" at bounding box center [761, 156] width 280 height 20
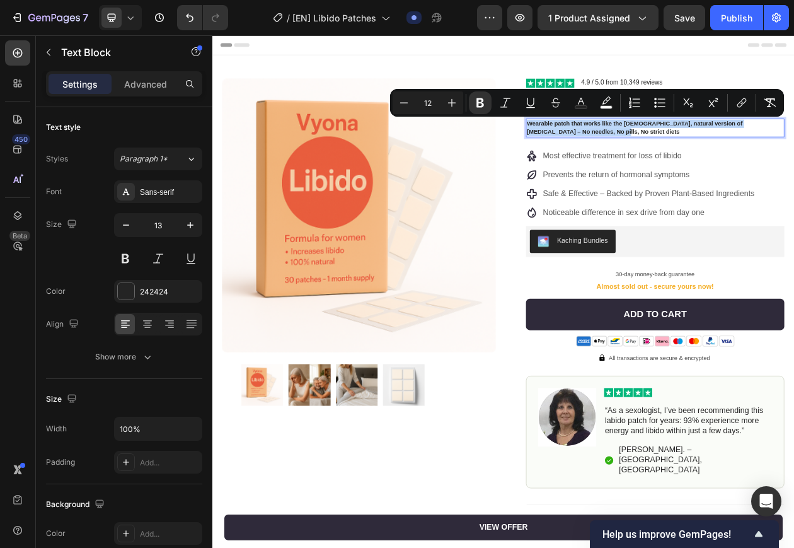
click at [794, 159] on p "Wearable patch that works like the female, natural version of Viagra – No needl…" at bounding box center [787, 155] width 333 height 21
drag, startPoint x: 913, startPoint y: 150, endPoint x: 868, endPoint y: 152, distance: 44.8
click at [794, 152] on strong "Wearable patch that works like the female, natural version of Viagra – No needl…" at bounding box center [761, 156] width 280 height 20
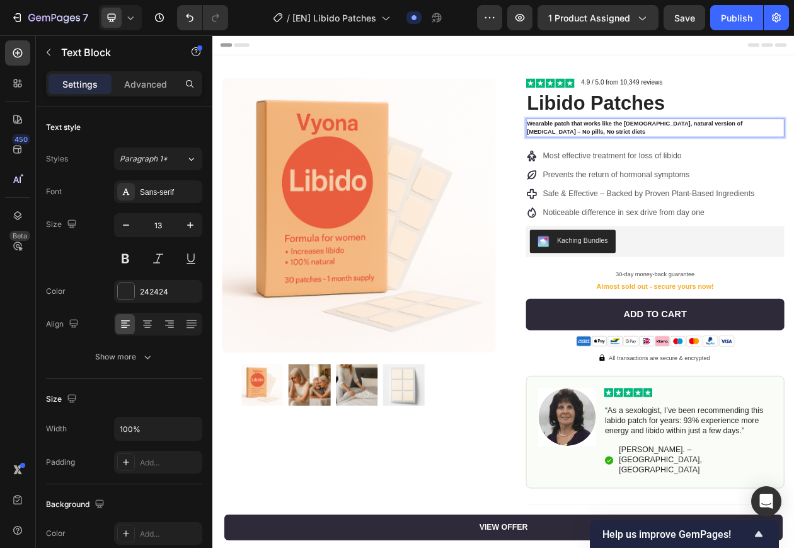
click at [794, 158] on p "Wearable patch that works like the female, natural version of Viagra – No pills…" at bounding box center [787, 155] width 333 height 21
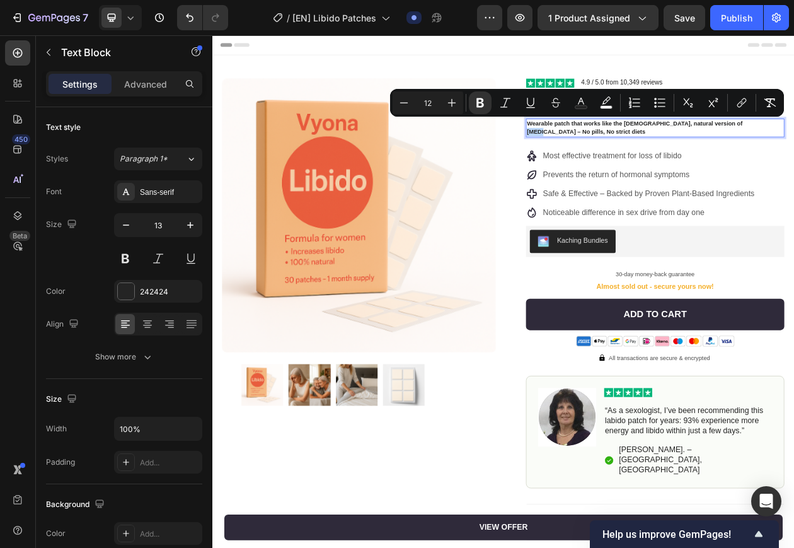
drag, startPoint x: 878, startPoint y: 147, endPoint x: 893, endPoint y: 150, distance: 14.8
click at [794, 150] on strong "Wearable patch that works like the female, natural version of Viagra – No pills…" at bounding box center [761, 156] width 280 height 20
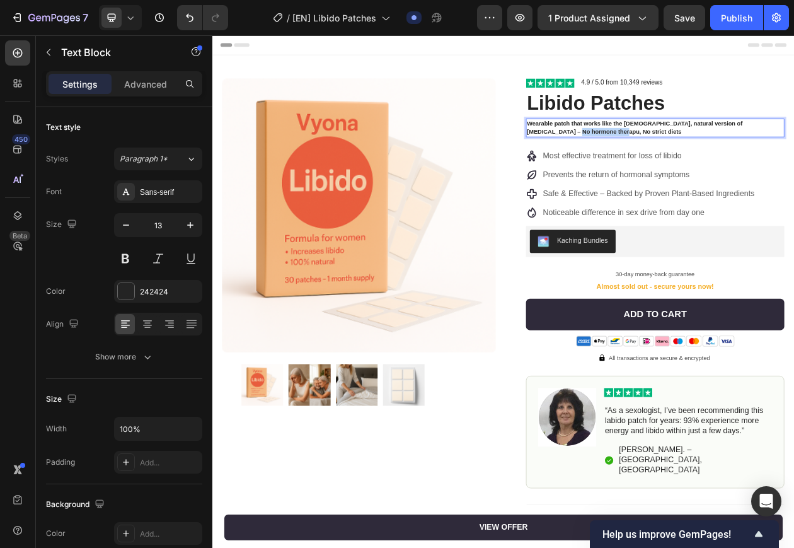
drag, startPoint x: 746, startPoint y: 159, endPoint x: 647, endPoint y: 160, distance: 99.0
click at [647, 160] on p "Wearable patch that works like the female, natural version of Viagra – No hormo…" at bounding box center [787, 155] width 333 height 21
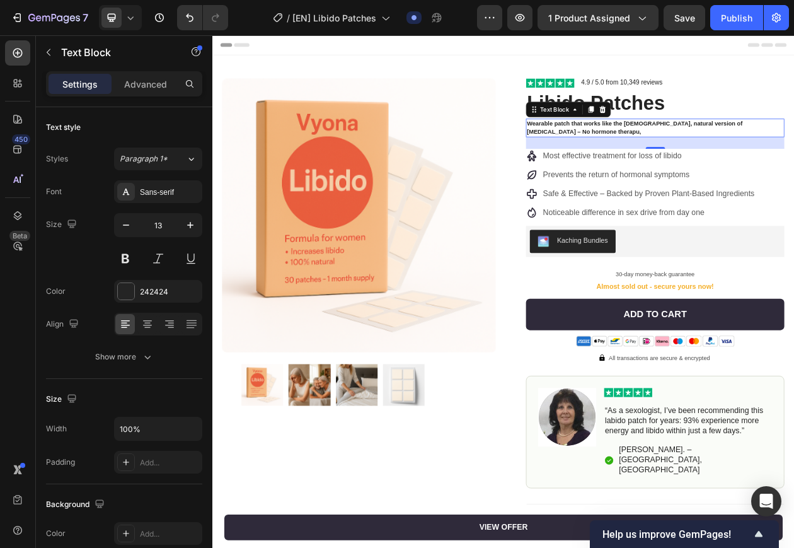
click at [794, 155] on p "Wearable patch that works like the female, natural version of Viagra – No hormo…" at bounding box center [787, 155] width 333 height 21
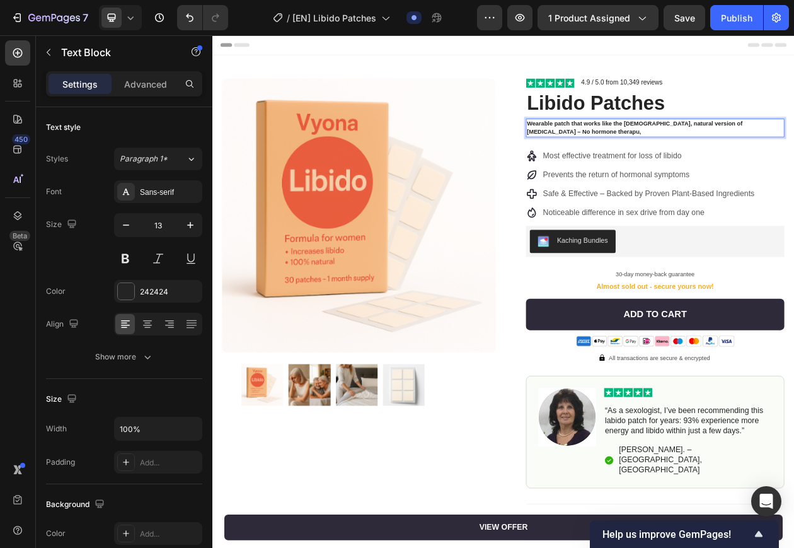
click at [643, 158] on strong "Wearable patch that works like the female, natural version of Viagra – No hormo…" at bounding box center [761, 156] width 280 height 20
click at [652, 158] on p "Wearable patch that works like the female, natural version of Viagra – No hormo…" at bounding box center [787, 155] width 333 height 21
click at [794, 150] on strong "Wearable patch that works like the female, natural version of Viagra – No hormo…" at bounding box center [761, 156] width 280 height 20
click at [794, 155] on div "Product Images Row Image 4.9 / 5.0 from 10,349 reviews Text Block Row Libido Pa…" at bounding box center [590, 432] width 756 height 743
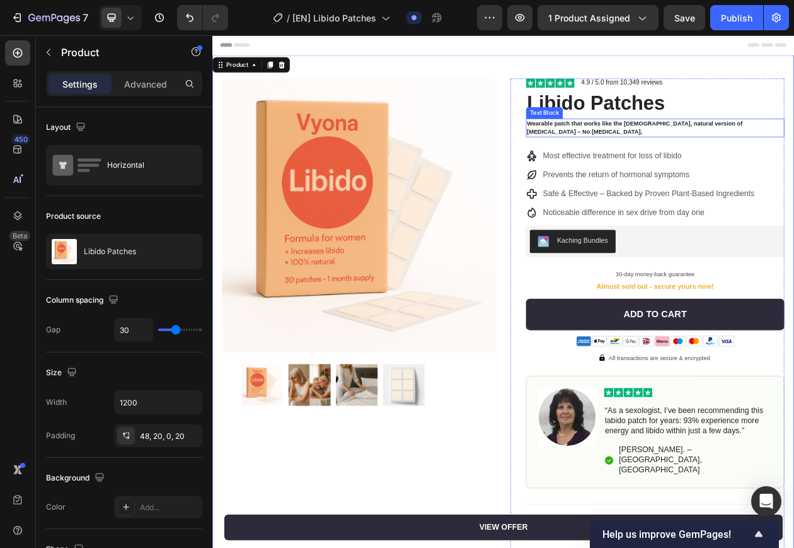
click at [794, 144] on div "Wearable patch that works like the female, natural version of Viagra – No hormo…" at bounding box center [788, 156] width 336 height 24
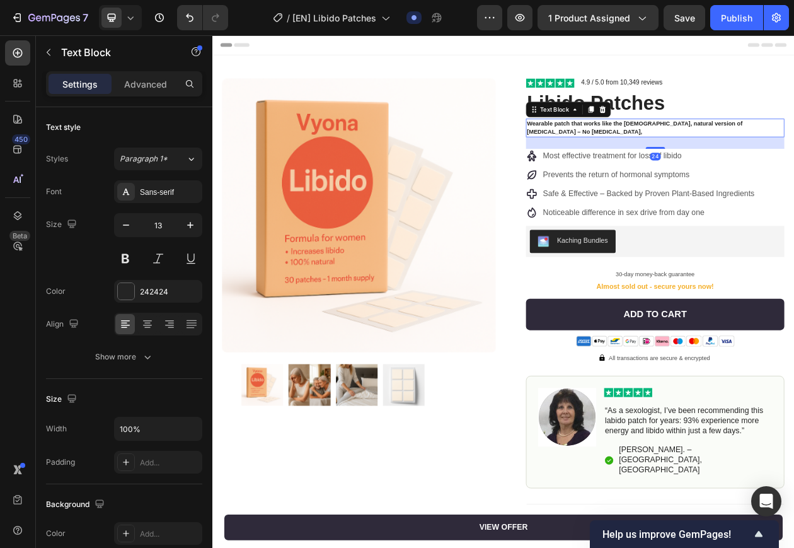
click at [794, 144] on div "Wearable patch that works like the female, natural version of Viagra – No hormo…" at bounding box center [788, 156] width 336 height 24
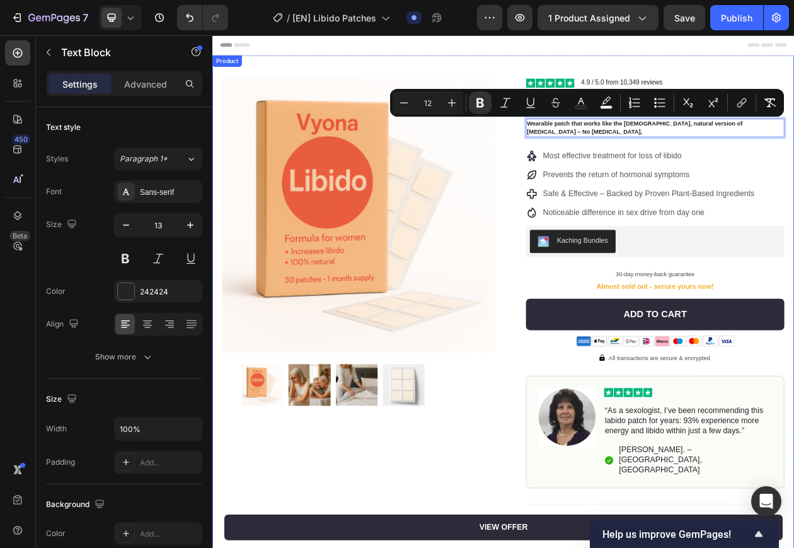
click at [794, 152] on div "Product Images Row Image 4.9 / 5.0 from 10,349 reviews Text Block Row Libido Pa…" at bounding box center [590, 432] width 756 height 743
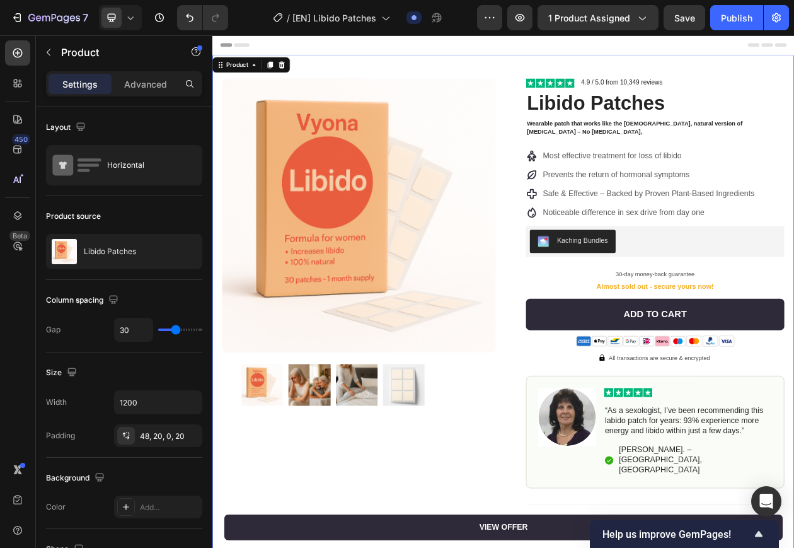
click at [794, 152] on div "Product Images Row Image 4.9 / 5.0 from 10,349 reviews Text Block Row Libido Pa…" at bounding box center [590, 432] width 756 height 743
click at [794, 154] on strong "Wearable patch that works like the female, natural version of Viagra – No hormo…" at bounding box center [761, 156] width 280 height 20
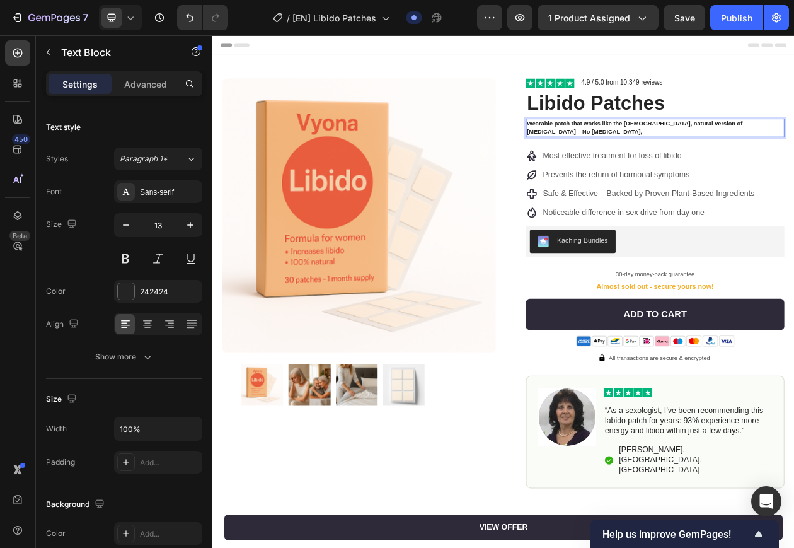
click at [794, 152] on strong "Wearable patch that works like the female, natural version of Viagra – No hormo…" at bounding box center [761, 156] width 280 height 20
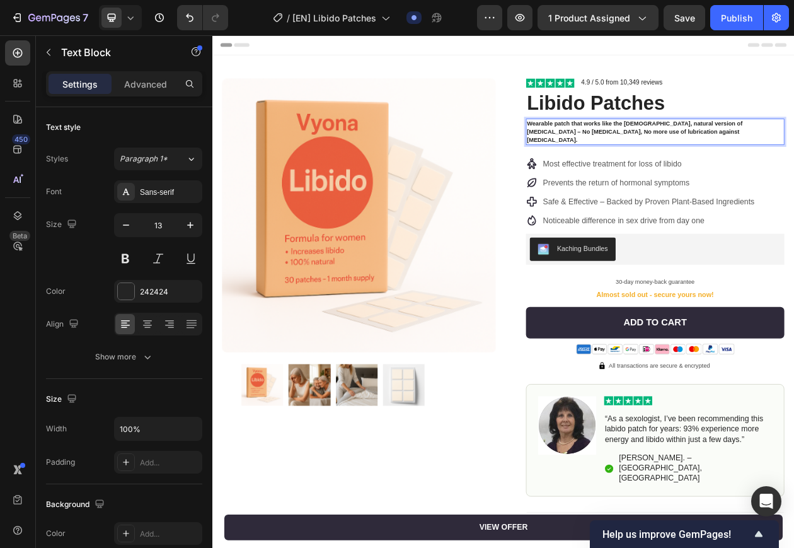
click at [794, 170] on div "Image 4.9 / 5.0 from 10,349 reviews Text Block Row Libido Patches Product Title…" at bounding box center [788, 453] width 336 height 724
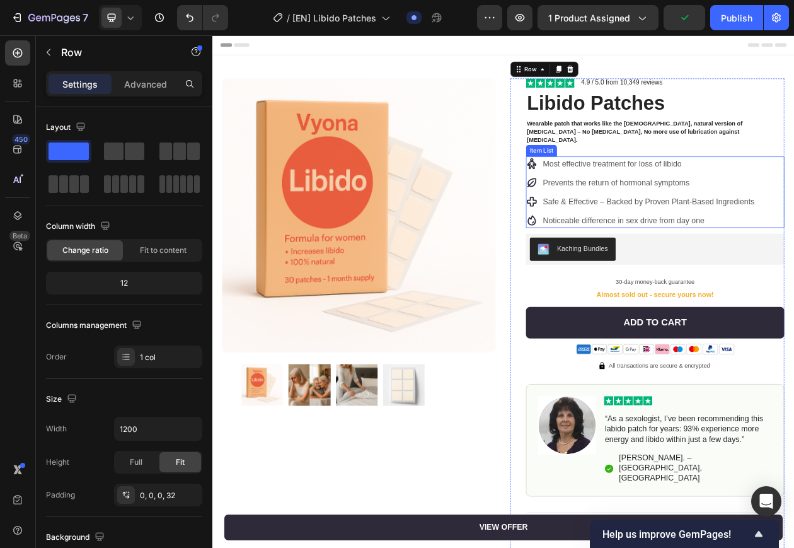
click at [787, 269] on p "Noticeable difference in sex drive from day one" at bounding box center [779, 276] width 275 height 15
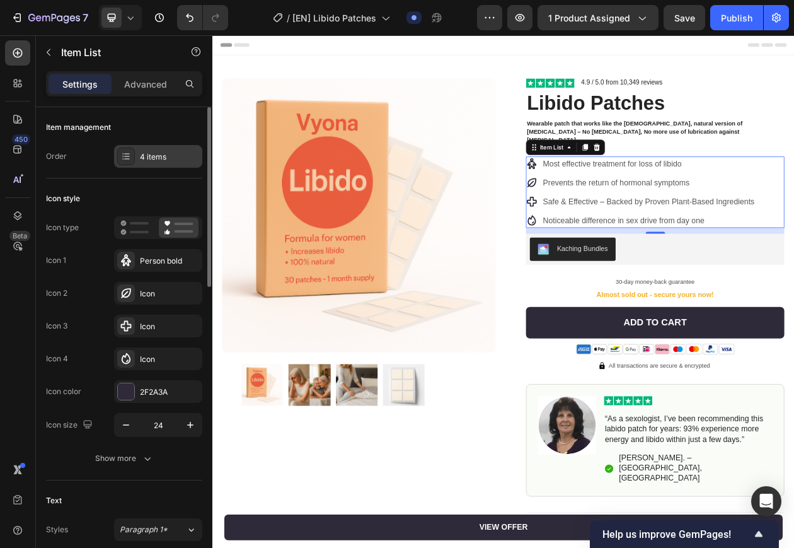
click at [166, 156] on div "4 items" at bounding box center [169, 156] width 59 height 11
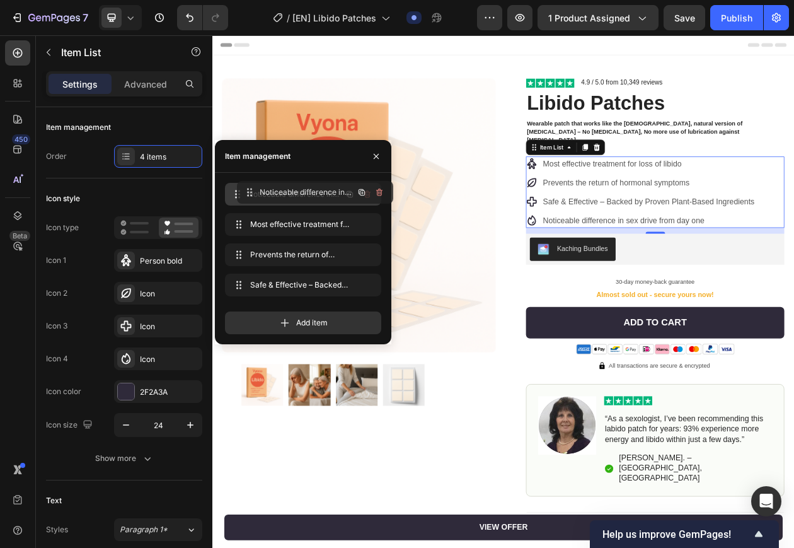
drag, startPoint x: 272, startPoint y: 286, endPoint x: 284, endPoint y: 193, distance: 93.4
click at [736, 204] on div "Noticeable difference in sex drive from day one Most effective treatment for lo…" at bounding box center [769, 239] width 299 height 93
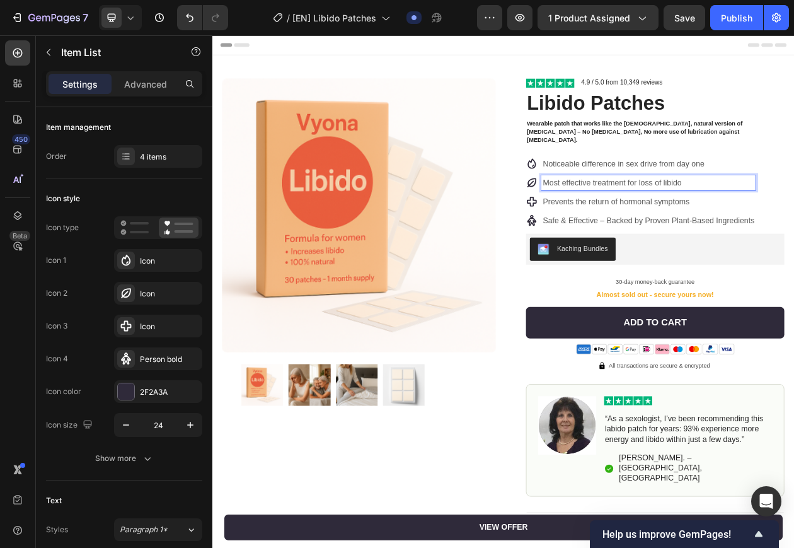
click at [792, 219] on p "Most effective treatment for loss of libido" at bounding box center [779, 226] width 275 height 15
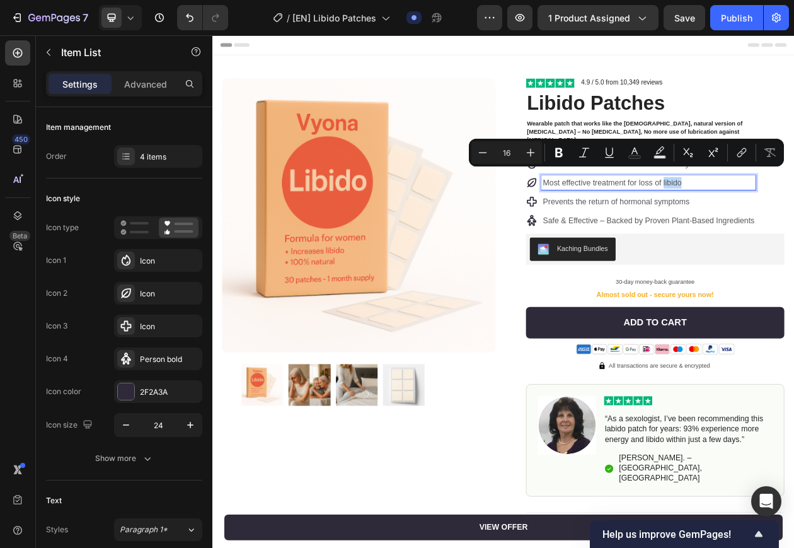
click at [674, 228] on div "Noticeable difference in sex drive from day one Most effective treatment for lo…" at bounding box center [769, 239] width 299 height 93
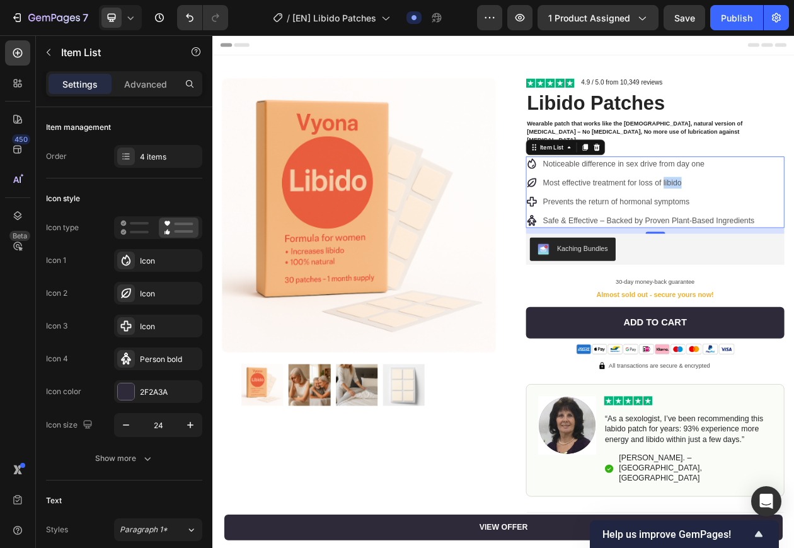
click at [684, 252] on div "Noticeable difference in sex drive from day one Most effective treatment for lo…" at bounding box center [769, 239] width 299 height 93
click at [688, 245] on p "Prevents the return of hormonal symptoms" at bounding box center [779, 251] width 275 height 15
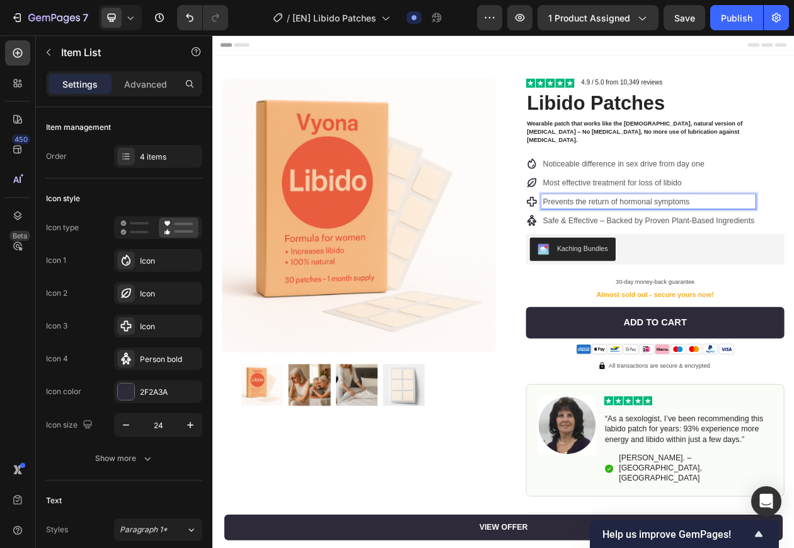
click at [663, 248] on div "Prevents the return of hormonal symptoms" at bounding box center [779, 251] width 279 height 19
click at [722, 244] on p "Prevents the return of hormonal symptoms" at bounding box center [779, 251] width 275 height 15
click at [681, 244] on p "Prevents the return of hormonal symptoms" at bounding box center [779, 251] width 275 height 15
click at [720, 244] on p "Prevents the return of hormonal symptoms" at bounding box center [779, 251] width 275 height 15
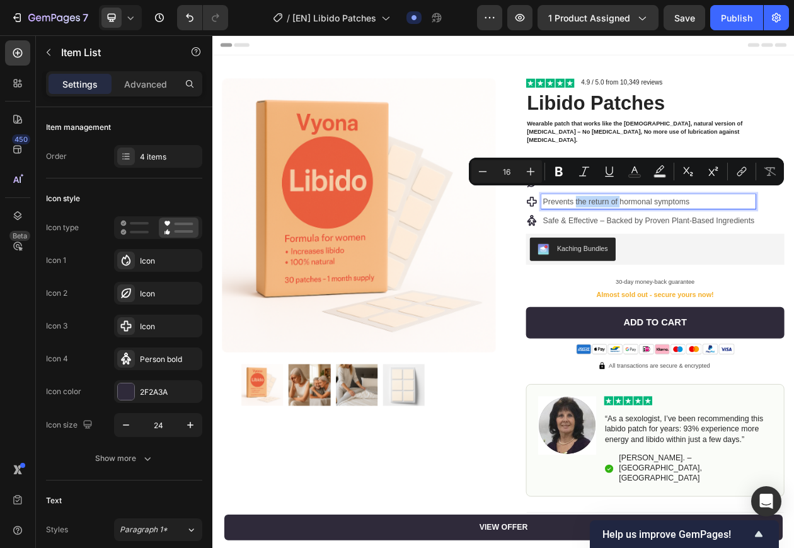
drag, startPoint x: 736, startPoint y: 243, endPoint x: 678, endPoint y: 244, distance: 58.0
click at [678, 244] on p "Prevents the return of hormonal symptoms" at bounding box center [779, 251] width 275 height 15
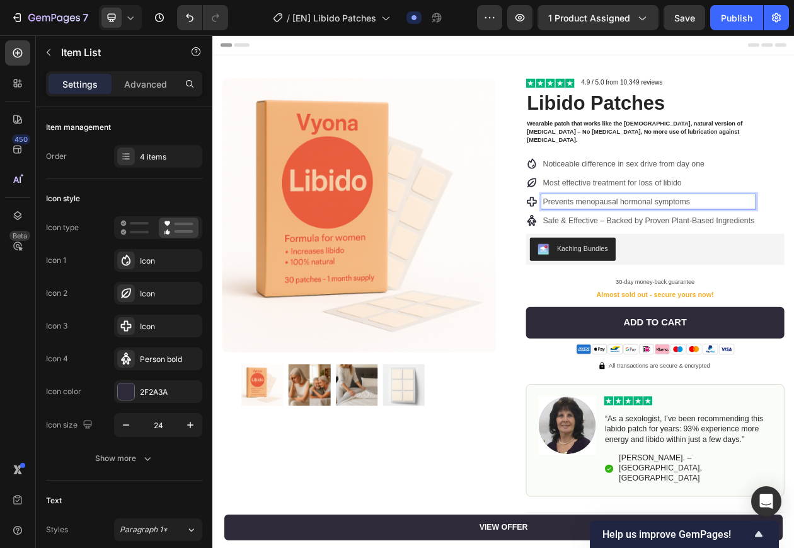
click at [794, 236] on div "Noticeable difference in sex drive from day one Most effective treatment for lo…" at bounding box center [788, 239] width 336 height 93
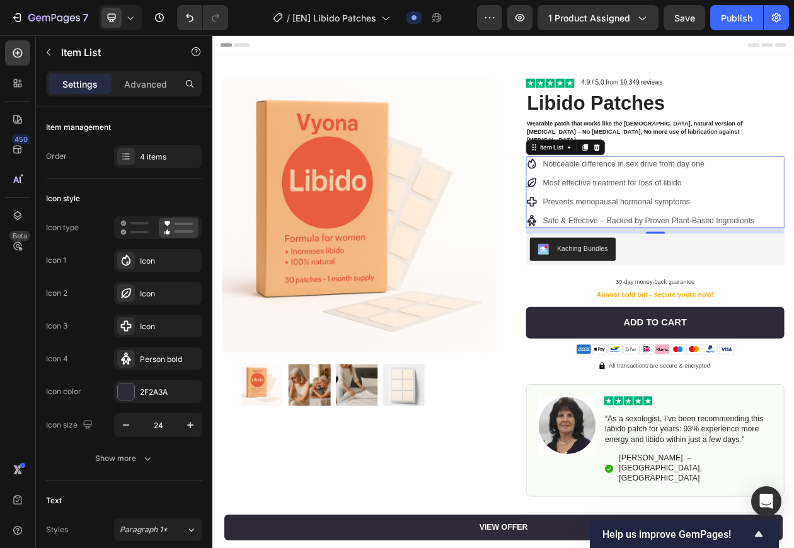
click at [794, 244] on p "Prevents menopausal hormonal symptoms" at bounding box center [779, 251] width 275 height 15
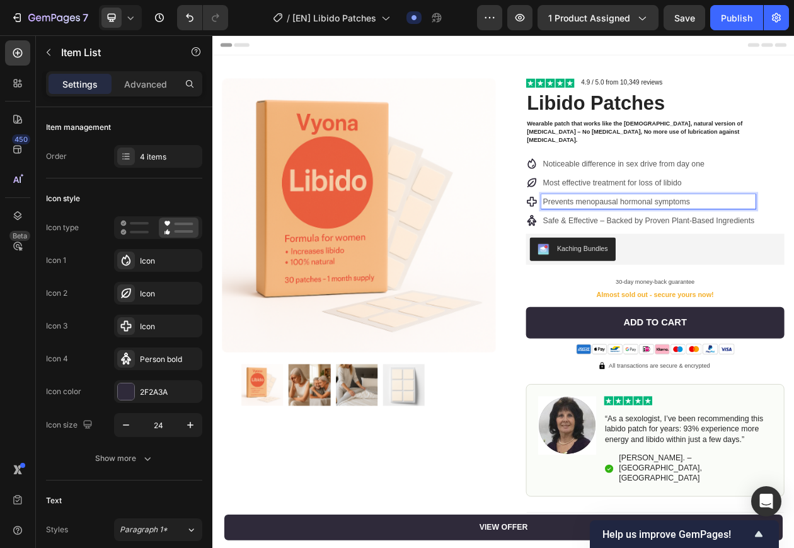
click at [710, 247] on p "Prevents menopausal hormonal symptoms" at bounding box center [779, 251] width 275 height 15
click at [126, 156] on icon at bounding box center [126, 156] width 5 height 1
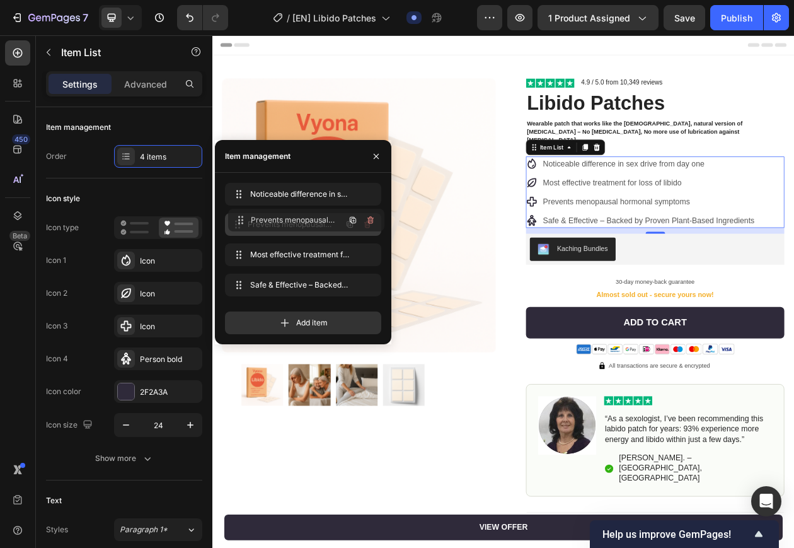
drag, startPoint x: 286, startPoint y: 260, endPoint x: 289, endPoint y: 225, distance: 34.8
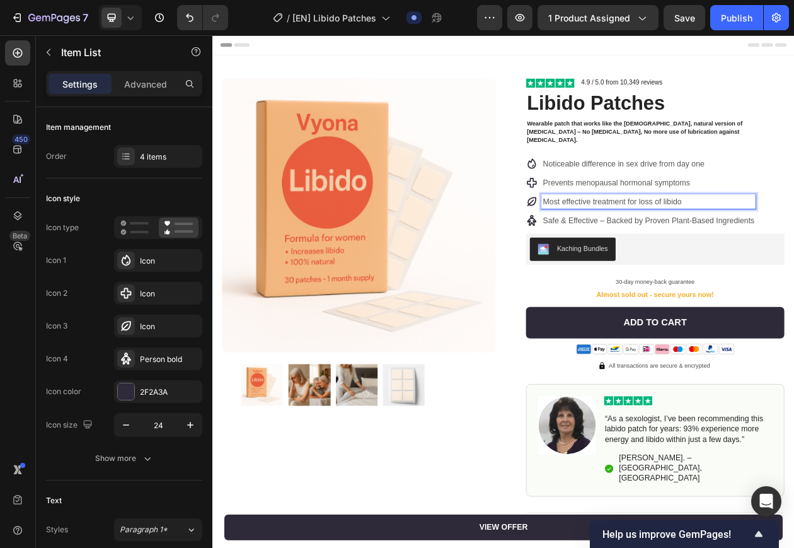
click at [794, 241] on div "Noticeable difference in sex drive from day one Prevents menopausal hormonal sy…" at bounding box center [788, 239] width 336 height 93
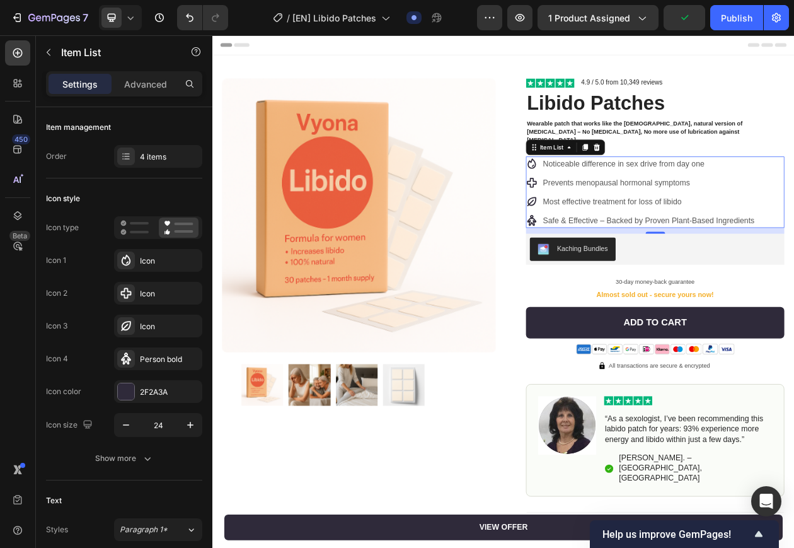
click at [794, 244] on p "Most effective treatment for loss of libido" at bounding box center [779, 251] width 275 height 15
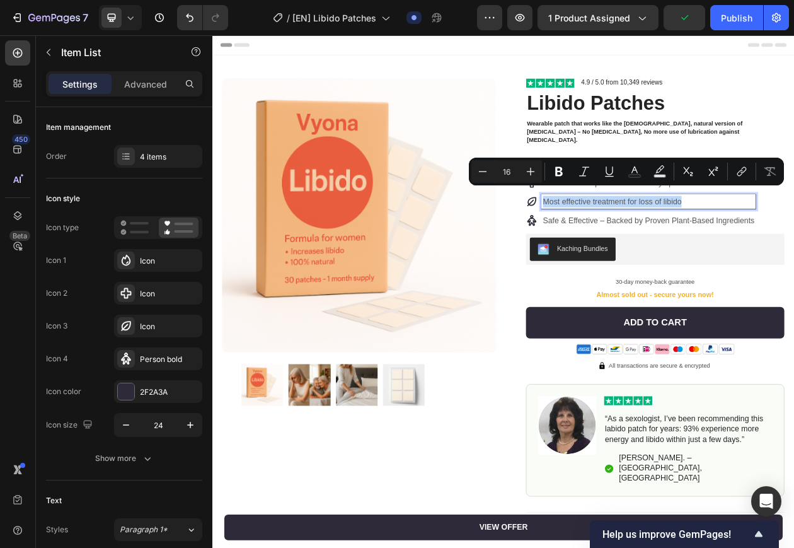
click at [794, 251] on div "Noticeable difference in sex drive from day one Prevents menopausal hormonal sy…" at bounding box center [788, 239] width 336 height 93
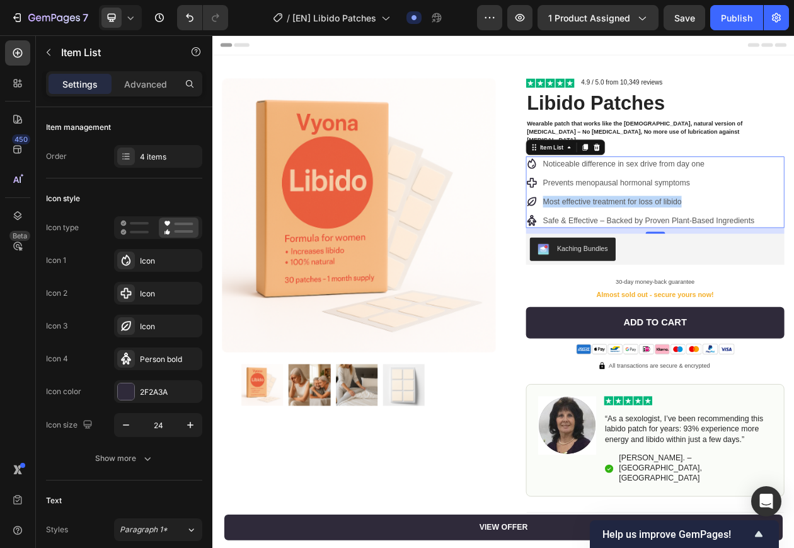
click at [794, 259] on div "Noticeable difference in sex drive from day one Prevents menopausal hormonal sy…" at bounding box center [788, 239] width 336 height 93
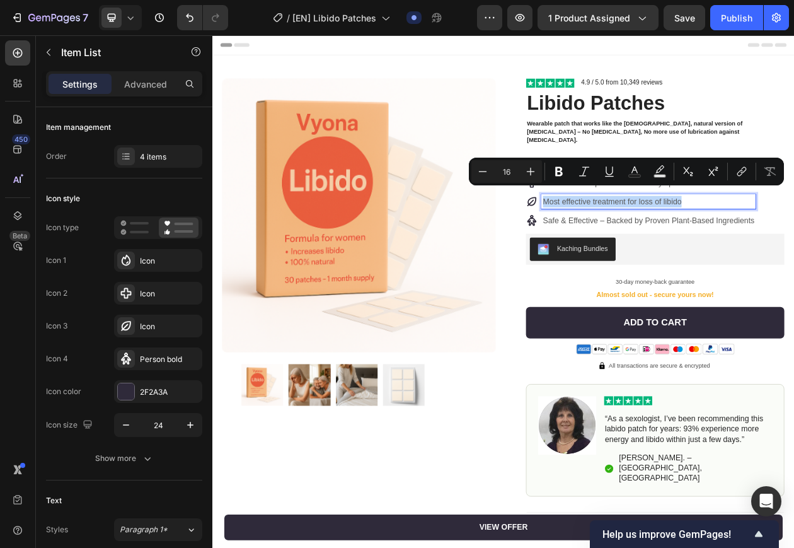
click at [794, 244] on p "Most effective treatment for loss of libido" at bounding box center [779, 251] width 275 height 15
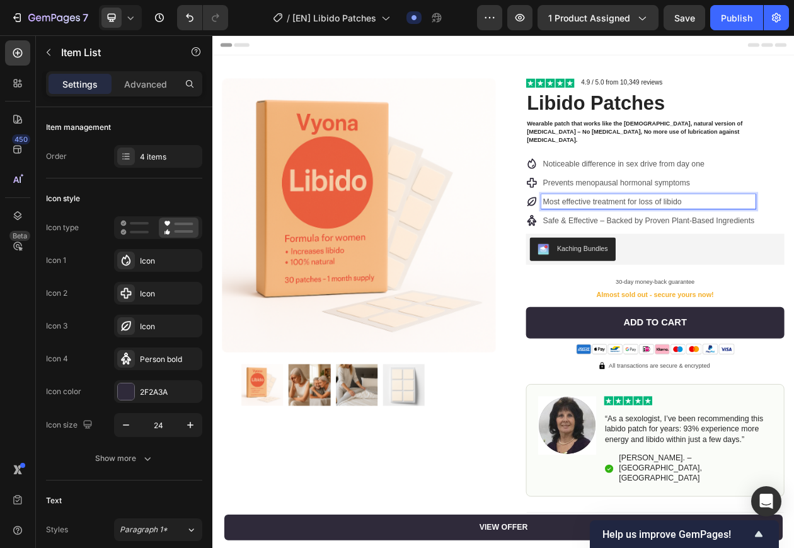
click at [794, 246] on div "Noticeable difference in sex drive from day one Prevents menopausal hormonal sy…" at bounding box center [788, 239] width 336 height 93
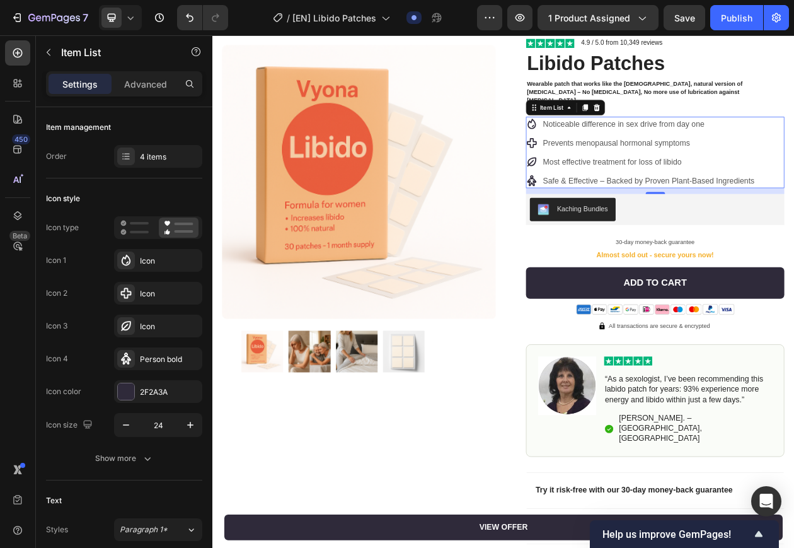
scroll to position [79, 0]
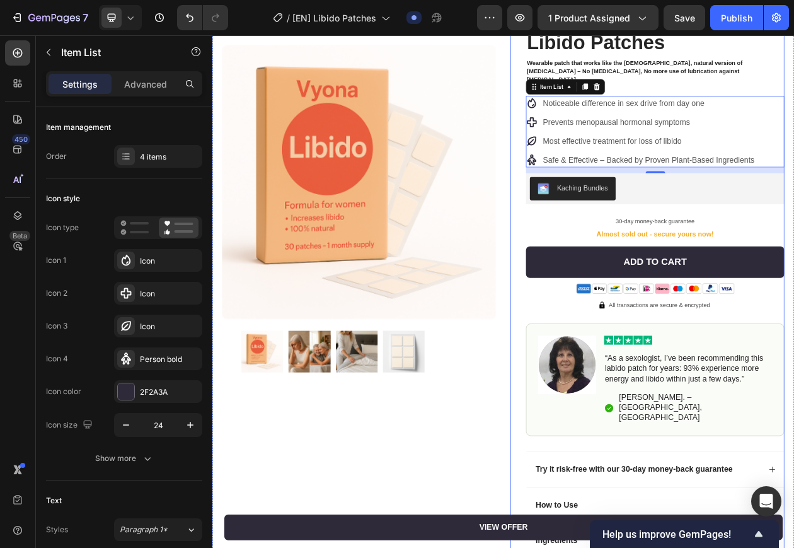
click at [611, 262] on div "Image 4.9 / 5.0 from 10,349 reviews Text Block Row Libido Patches Product Title…" at bounding box center [778, 375] width 356 height 724
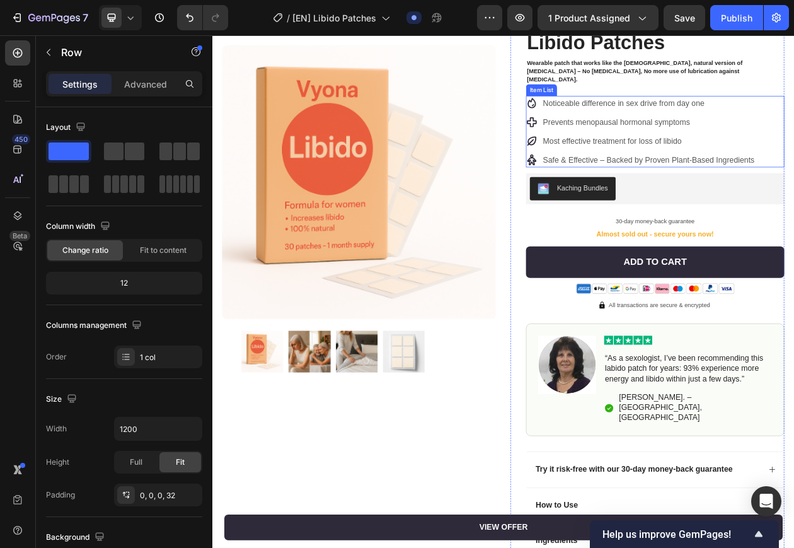
click at [650, 165] on p "Most effective treatment for loss of libido" at bounding box center [779, 172] width 275 height 15
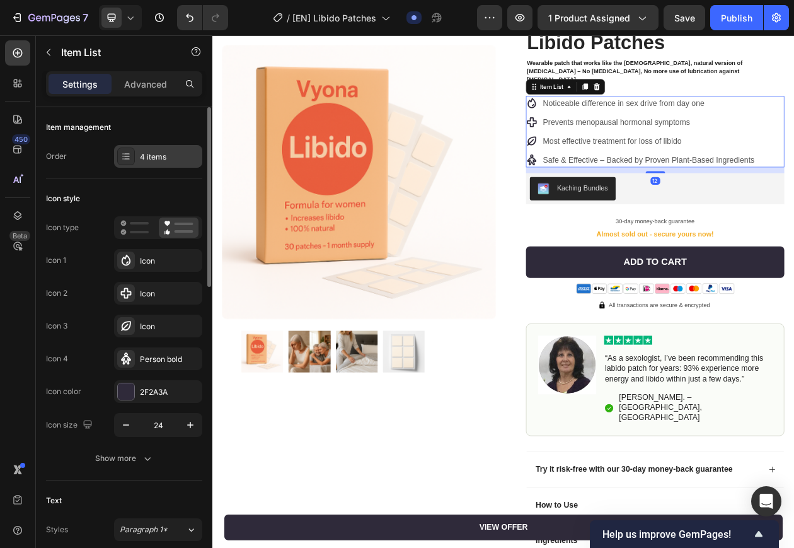
click at [125, 156] on icon at bounding box center [126, 156] width 10 height 10
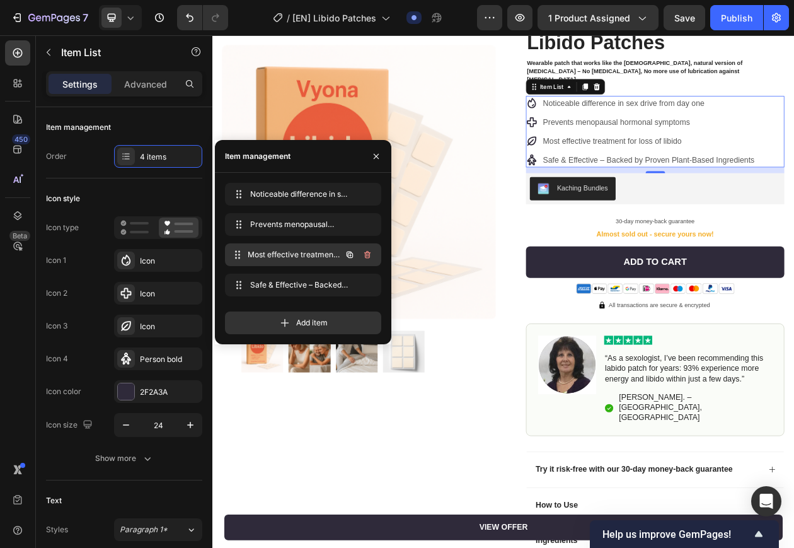
click at [287, 253] on span "Most effective treatment for loss of libido" at bounding box center [294, 254] width 93 height 11
click at [281, 253] on span "Most effective treatment for loss of libido" at bounding box center [294, 254] width 93 height 11
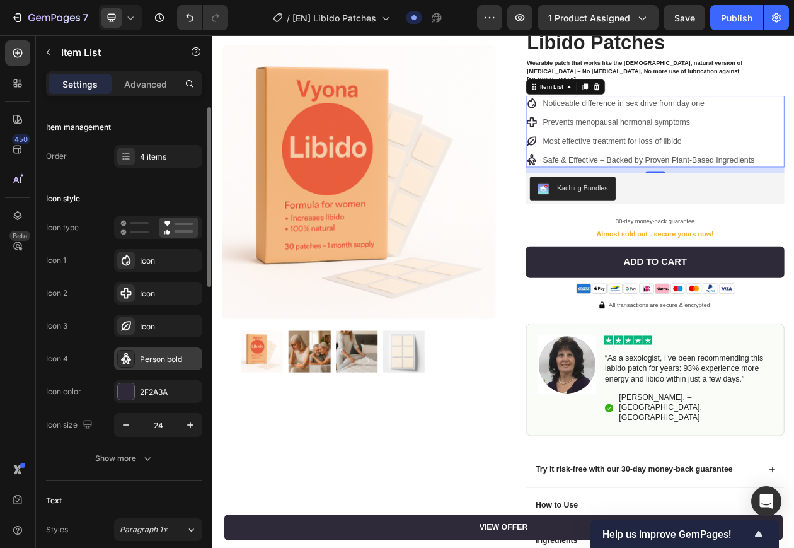
click at [156, 367] on div "Person bold" at bounding box center [158, 358] width 88 height 23
click at [176, 326] on div "Icon" at bounding box center [169, 326] width 59 height 11
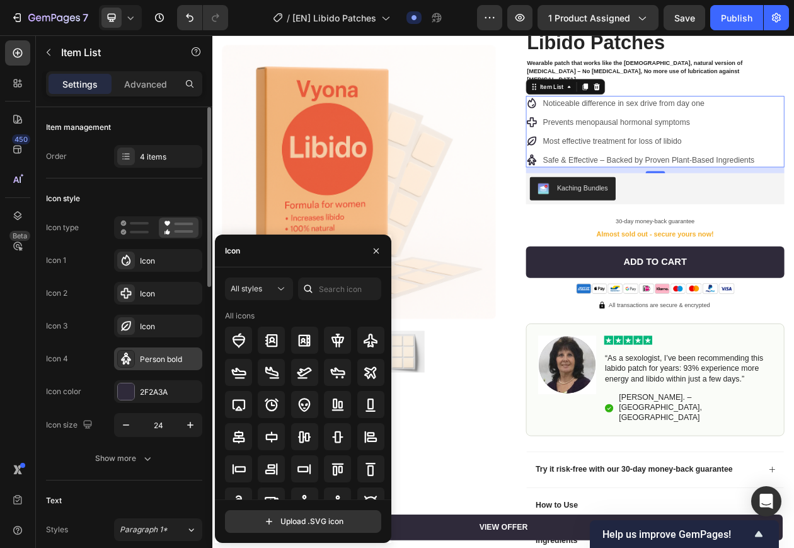
click at [176, 362] on div "Person bold" at bounding box center [169, 359] width 59 height 11
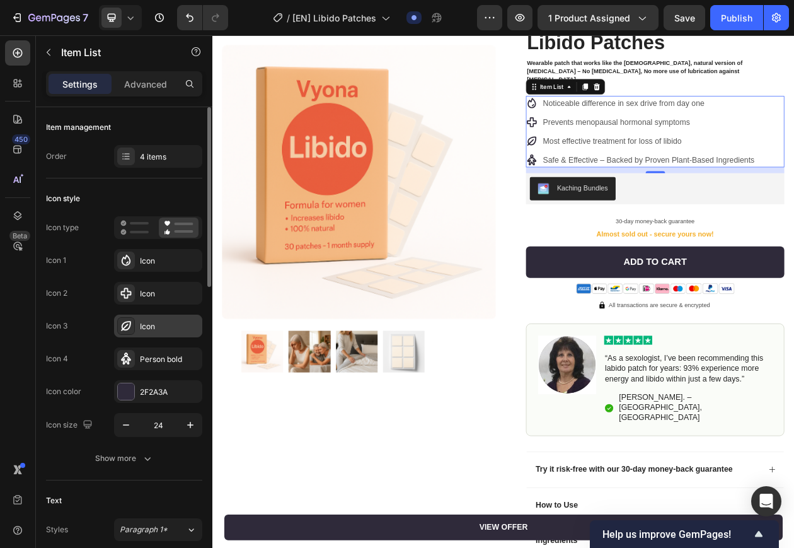
click at [182, 322] on div "Icon" at bounding box center [169, 326] width 59 height 11
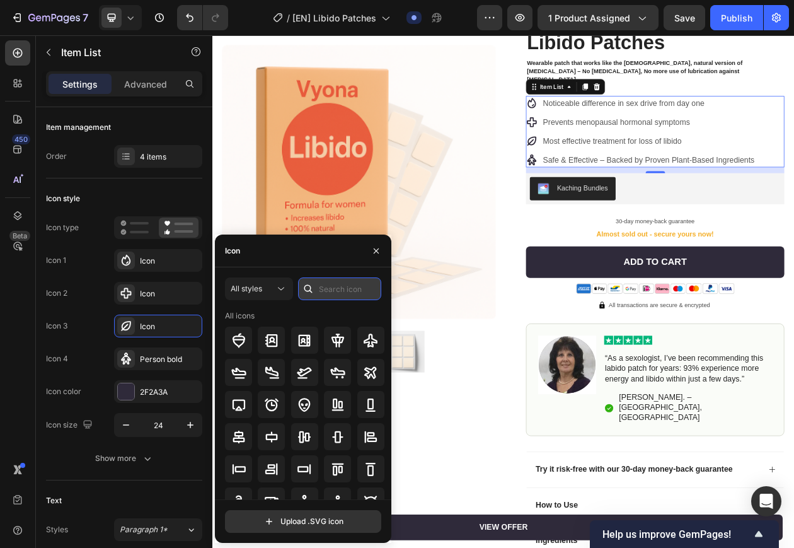
click at [337, 291] on input "text" at bounding box center [339, 288] width 83 height 23
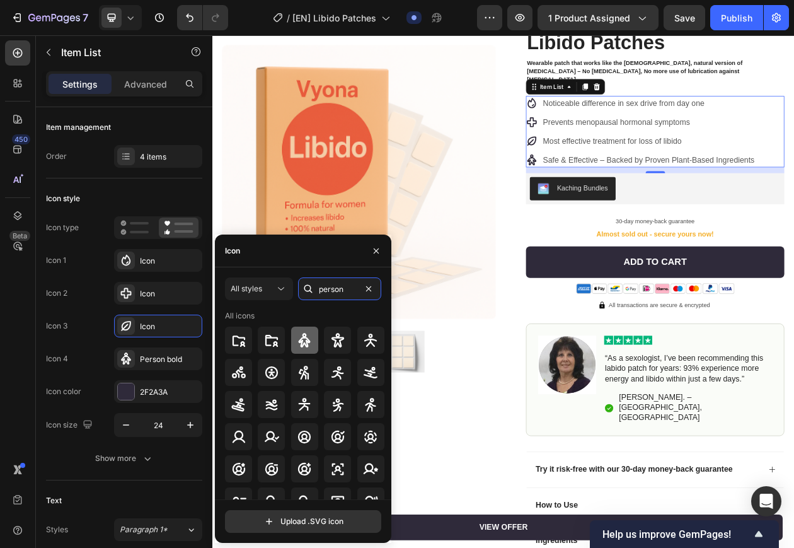
type input "person"
click at [309, 342] on icon at bounding box center [304, 340] width 15 height 15
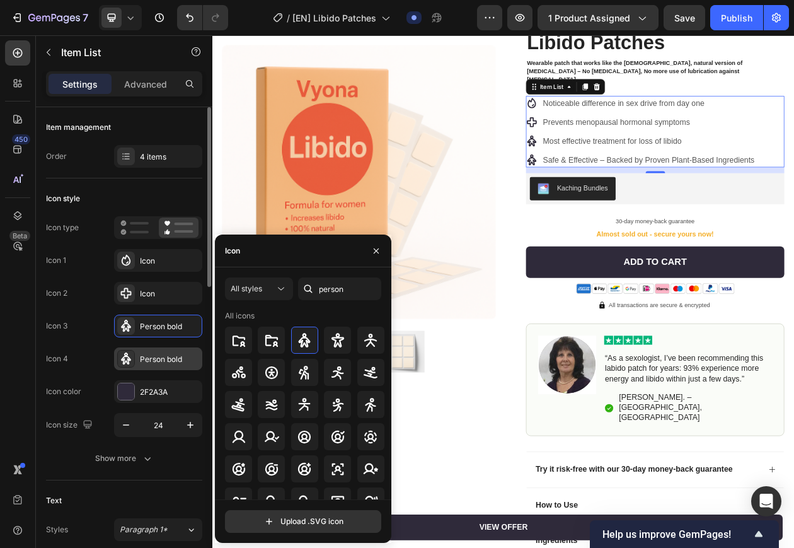
click at [171, 367] on div "Person bold" at bounding box center [158, 358] width 88 height 23
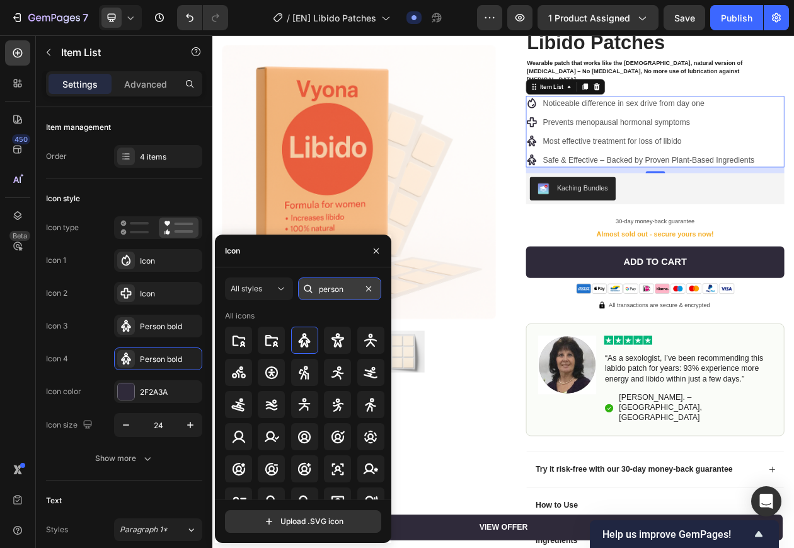
click at [354, 287] on input "person" at bounding box center [339, 288] width 83 height 23
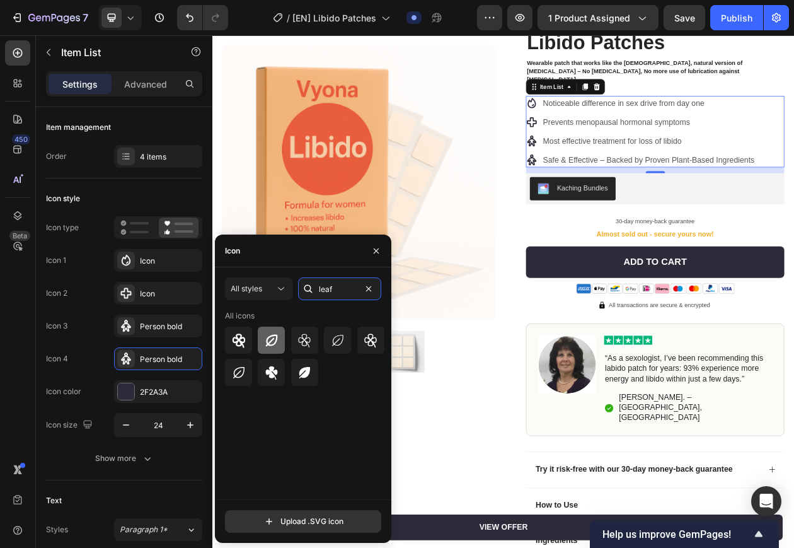
type input "leaf"
click at [274, 333] on icon at bounding box center [271, 340] width 15 height 15
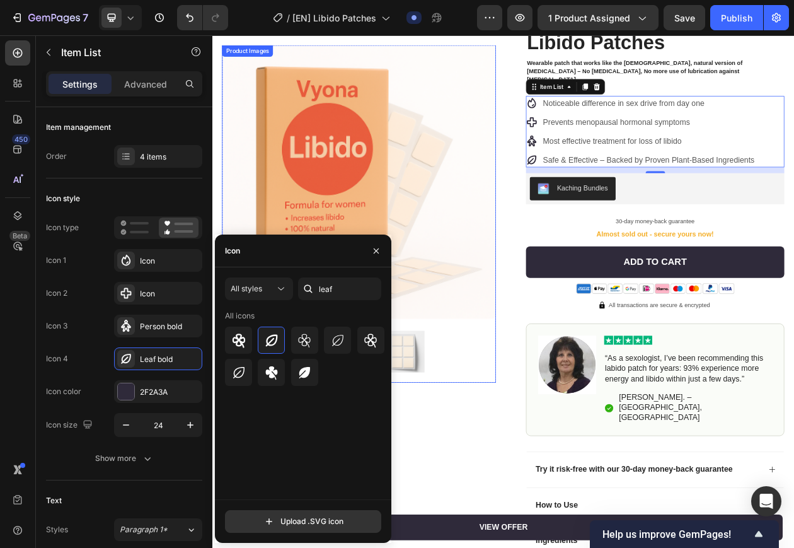
click at [600, 275] on div "Image 4.9 / 5.0 from 10,349 reviews Text Block Row Libido Patches Product Title…" at bounding box center [778, 375] width 356 height 724
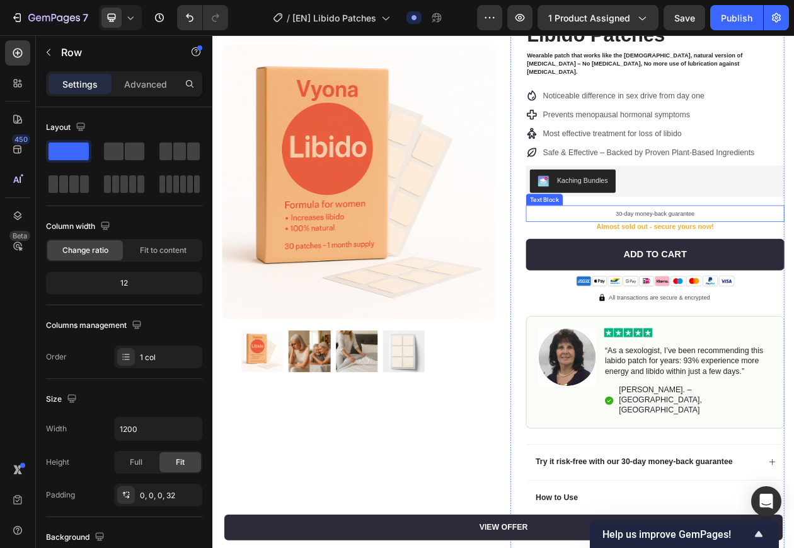
scroll to position [158, 0]
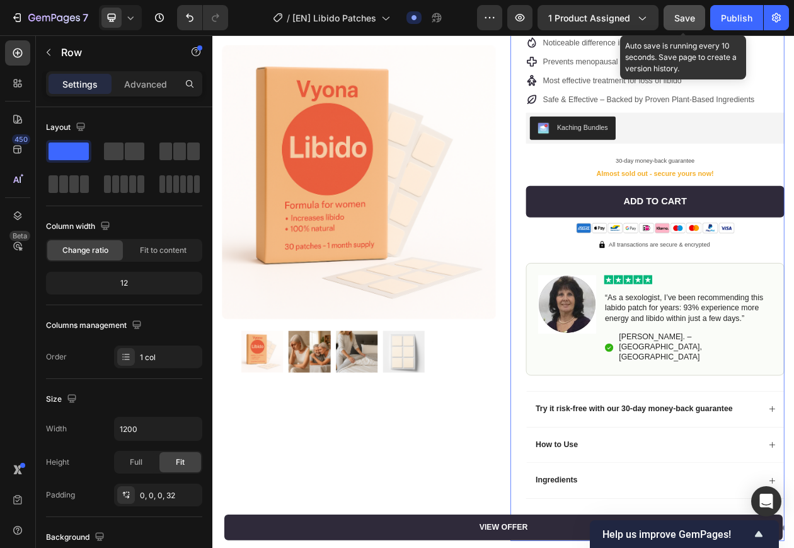
click at [683, 18] on span "Save" at bounding box center [684, 18] width 21 height 11
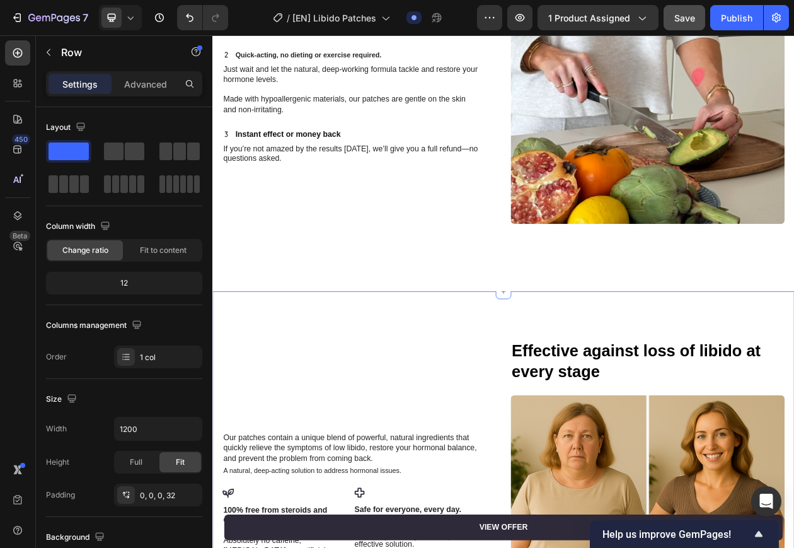
scroll to position [2048, 0]
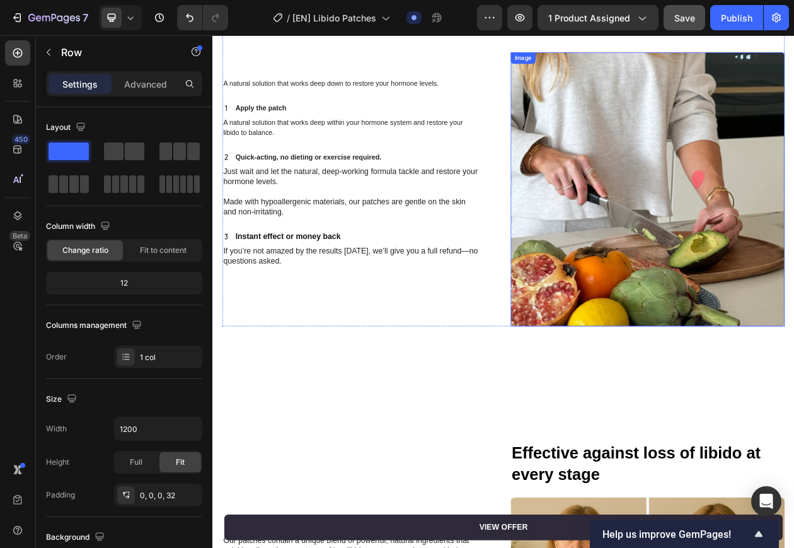
click at [794, 289] on img at bounding box center [778, 235] width 356 height 356
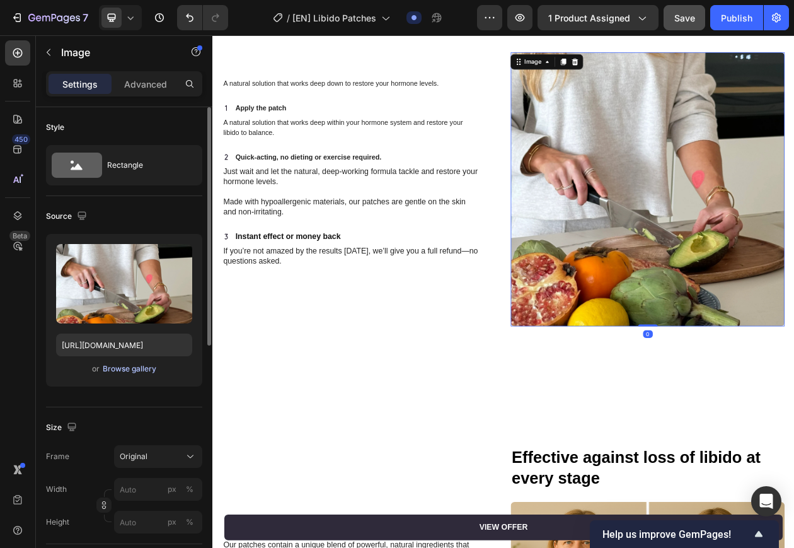
click at [134, 369] on div "Browse gallery" at bounding box center [130, 368] width 54 height 11
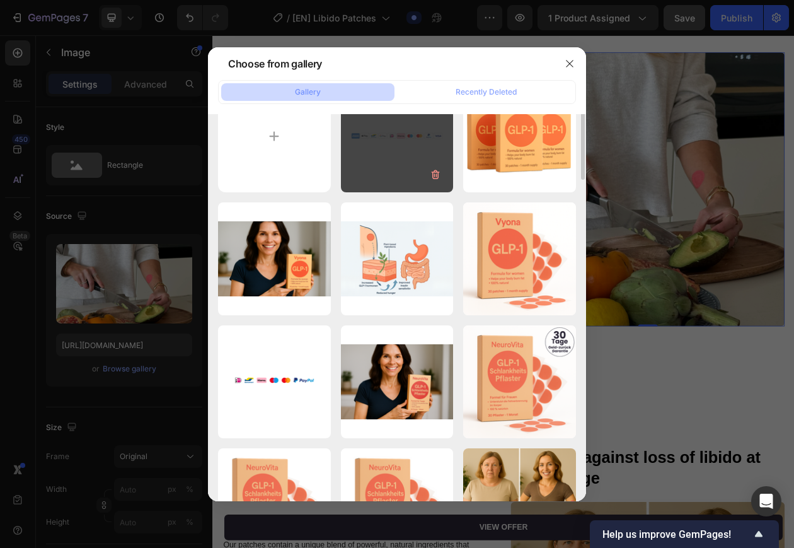
scroll to position [0, 0]
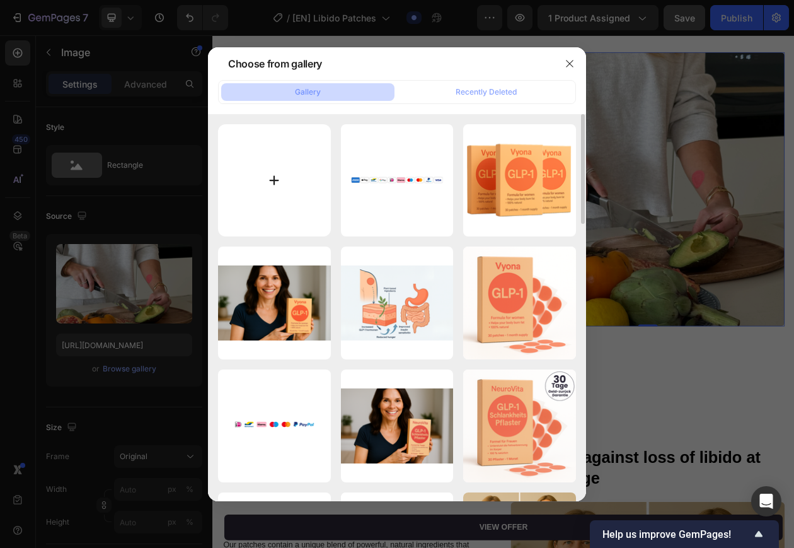
click at [281, 211] on input "file" at bounding box center [274, 180] width 113 height 113
type input "C:\fakepath\20250928_1331_Vrouw Maakt Bed Op_remix_01k681c61wecfa3p2z3ej144pv.p…"
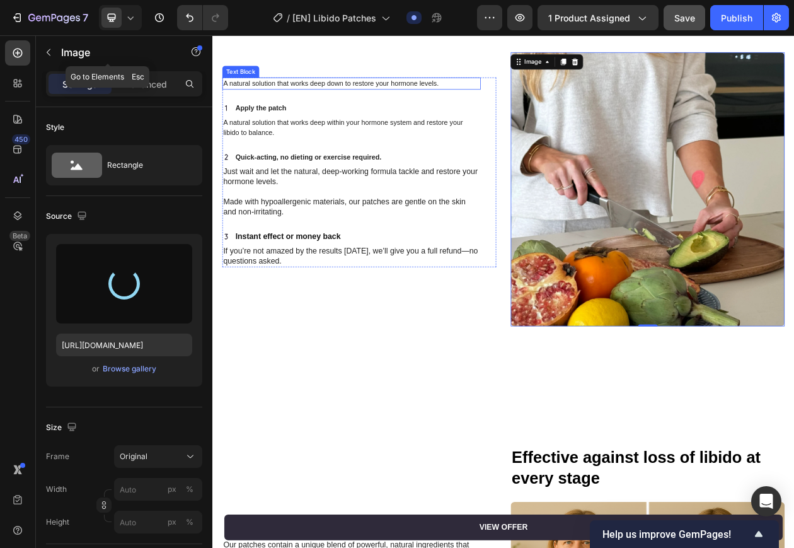
type input "https://cdn.shopify.com/s/files/1/0841/8698/8884/files/gempages_576157732831232…"
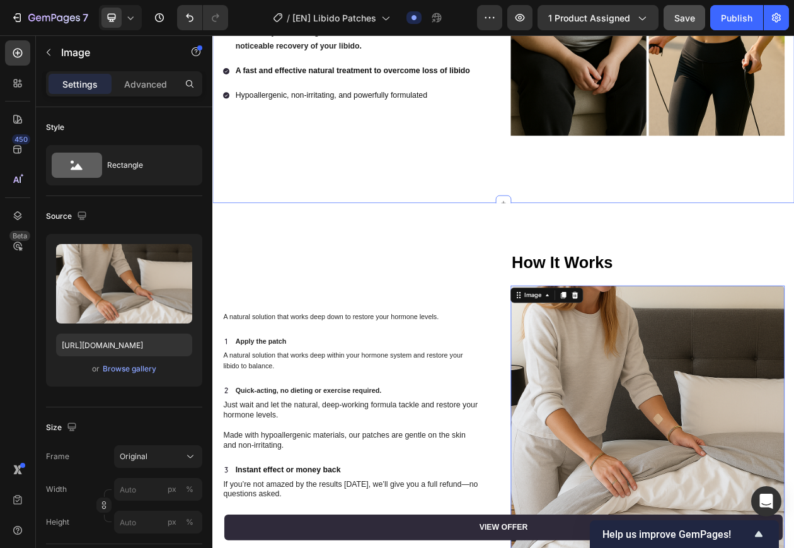
scroll to position [1812, 0]
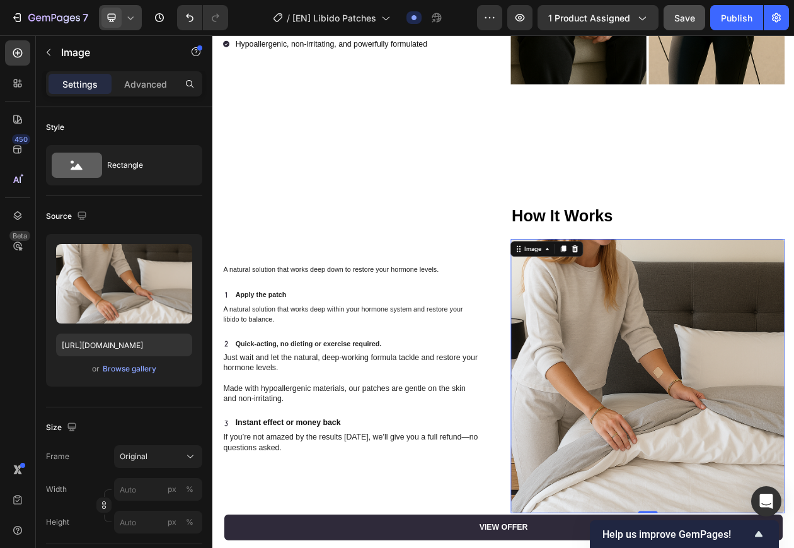
click at [137, 21] on icon at bounding box center [130, 17] width 13 height 13
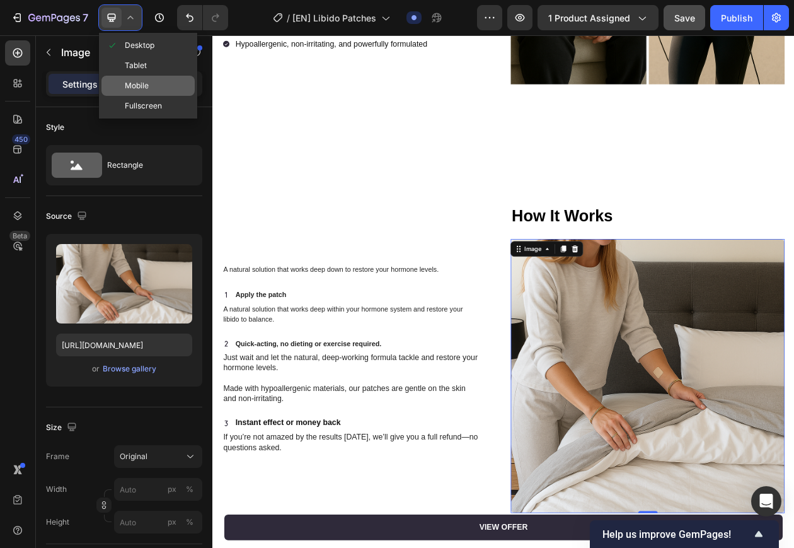
click at [153, 82] on div "Mobile" at bounding box center [147, 86] width 93 height 20
type input "100"
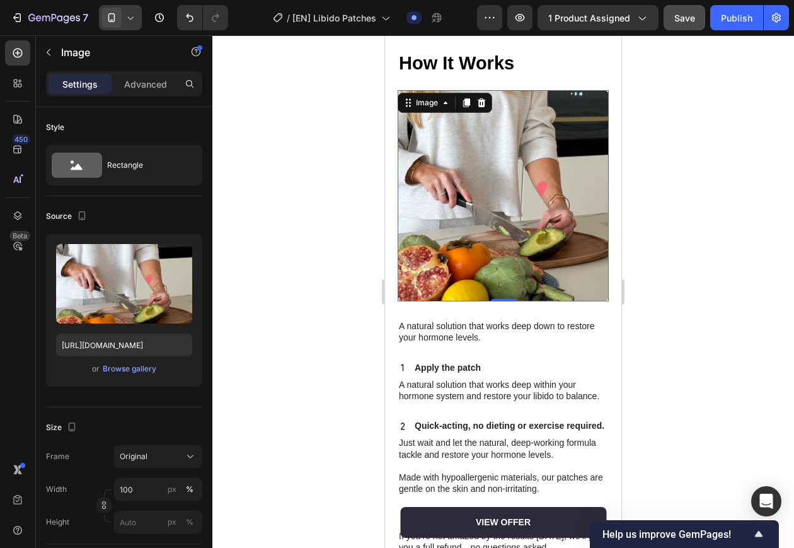
scroll to position [2156, 0]
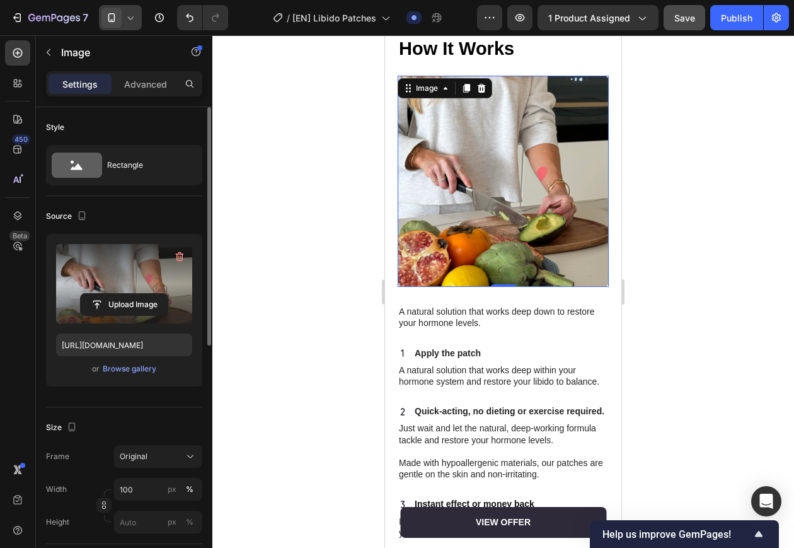
click at [147, 289] on label at bounding box center [124, 283] width 136 height 79
click at [147, 294] on input "file" at bounding box center [124, 304] width 87 height 21
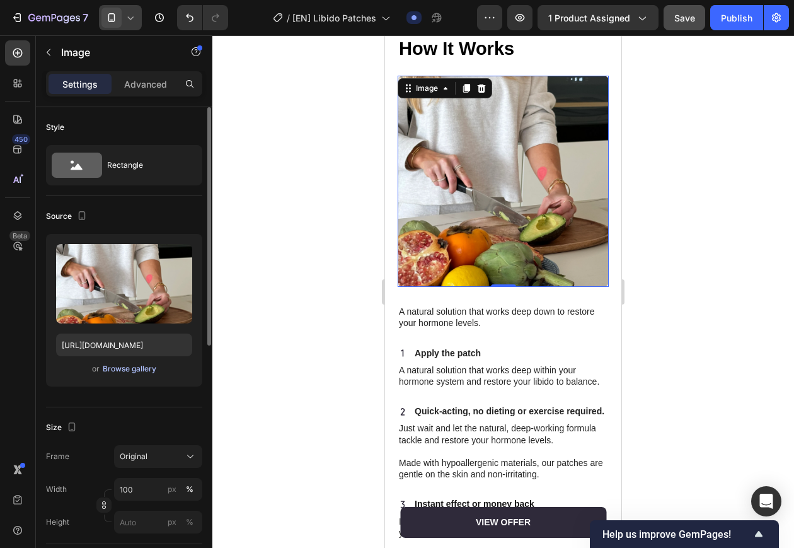
click at [137, 367] on div "Browse gallery" at bounding box center [130, 368] width 54 height 11
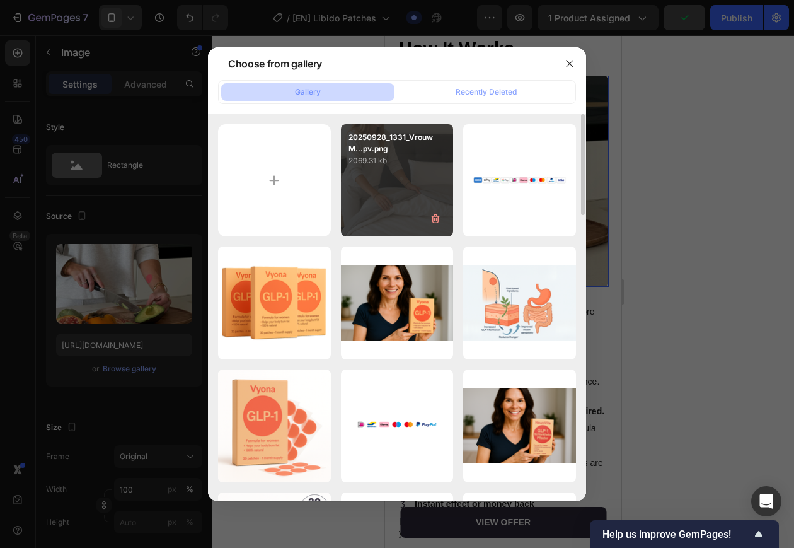
click at [379, 188] on div "20250928_1331_Vrouw M...pv.png 2069.31 kb" at bounding box center [397, 180] width 113 height 113
type input "https://cdn.shopify.com/s/files/1/0841/8698/8884/files/gempages_576157732831232…"
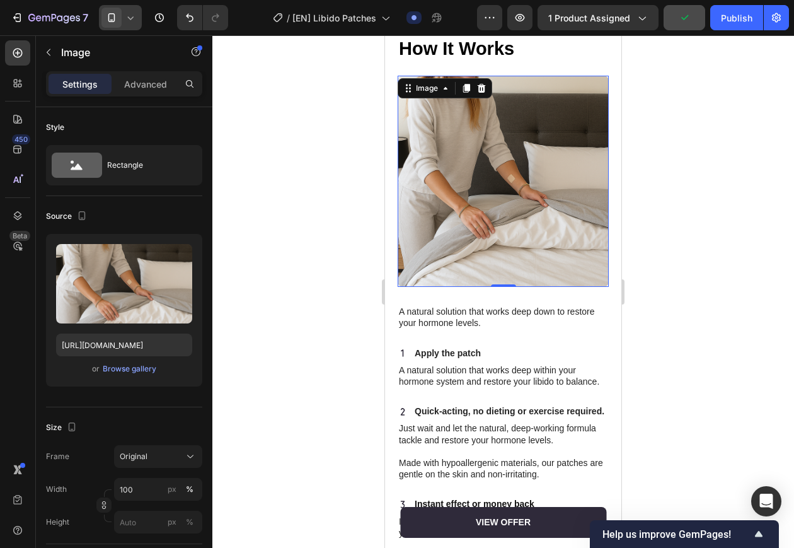
click at [125, 21] on icon at bounding box center [130, 17] width 13 height 13
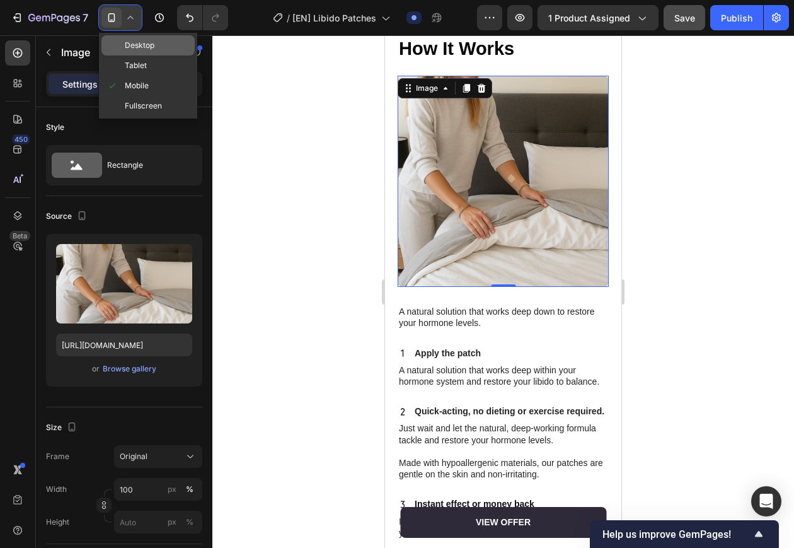
click at [156, 43] on div "Desktop" at bounding box center [147, 45] width 93 height 20
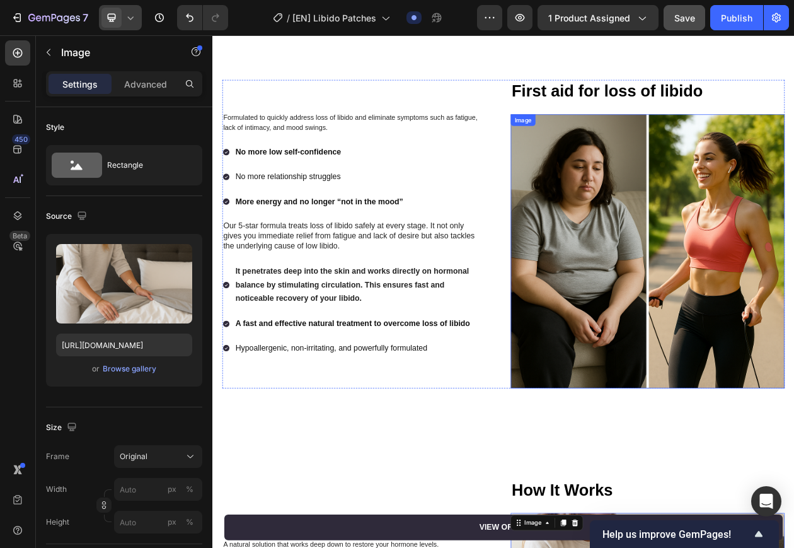
scroll to position [1399, 0]
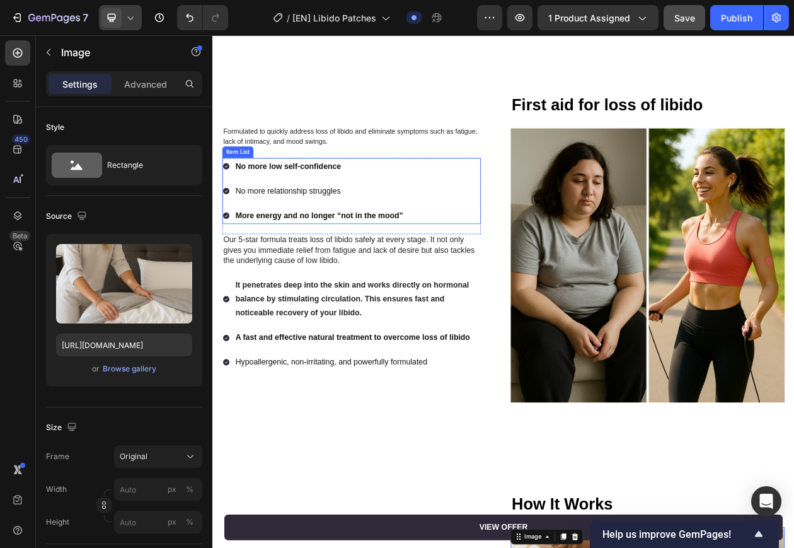
click at [478, 275] on div "No more low self-confidence No more relationship struggles More energy and no l…" at bounding box center [393, 238] width 336 height 86
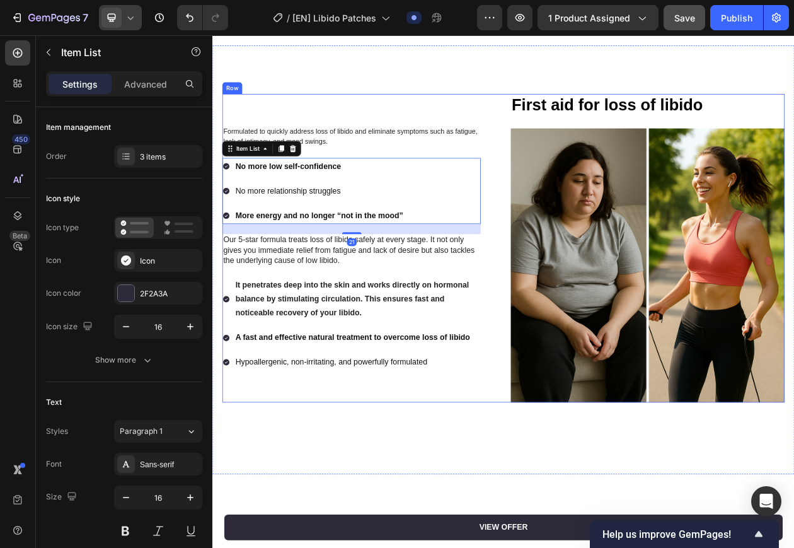
click at [520, 124] on div "Formulated to quickly address loss of libido and eliminate symptoms such as fat…" at bounding box center [403, 312] width 356 height 401
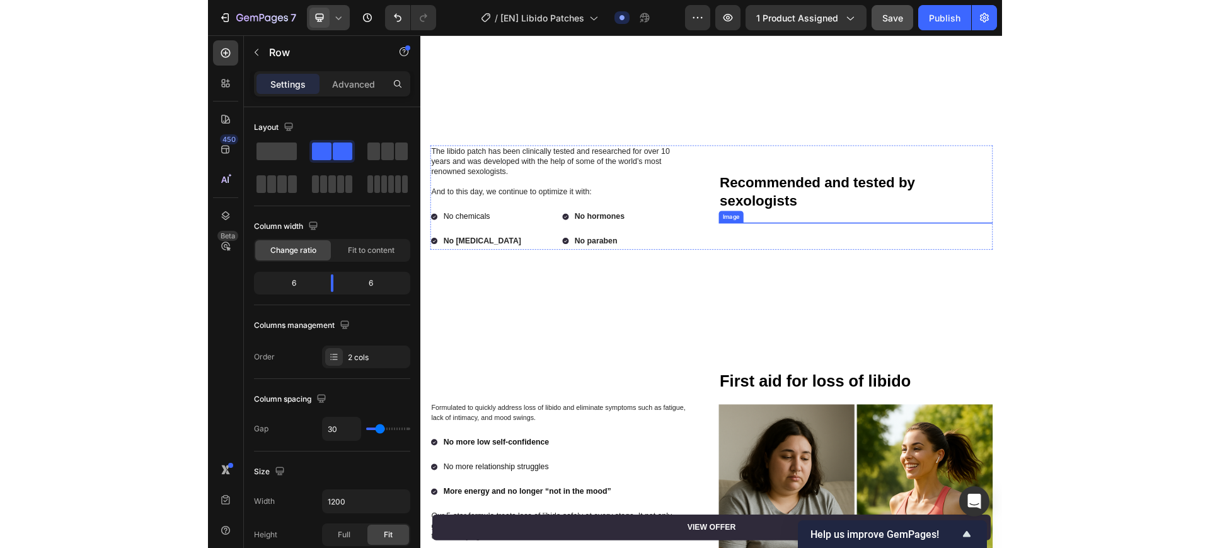
scroll to position [847, 0]
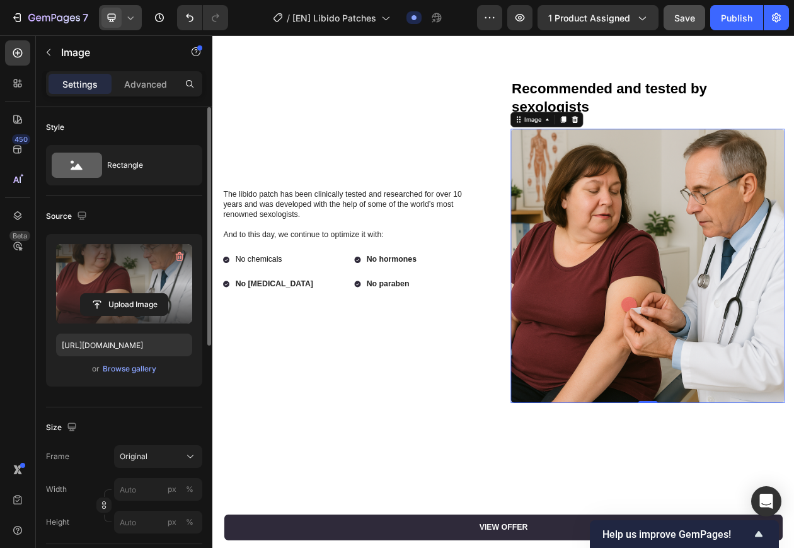
click at [137, 270] on label at bounding box center [124, 283] width 136 height 79
click at [137, 294] on input "file" at bounding box center [124, 304] width 87 height 21
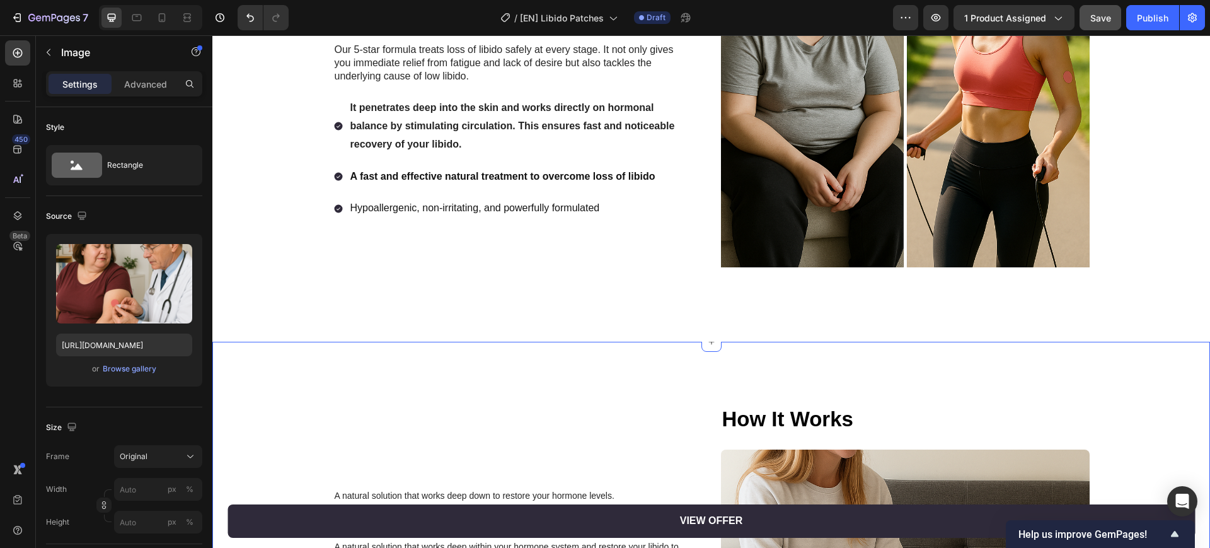
scroll to position [1497, 0]
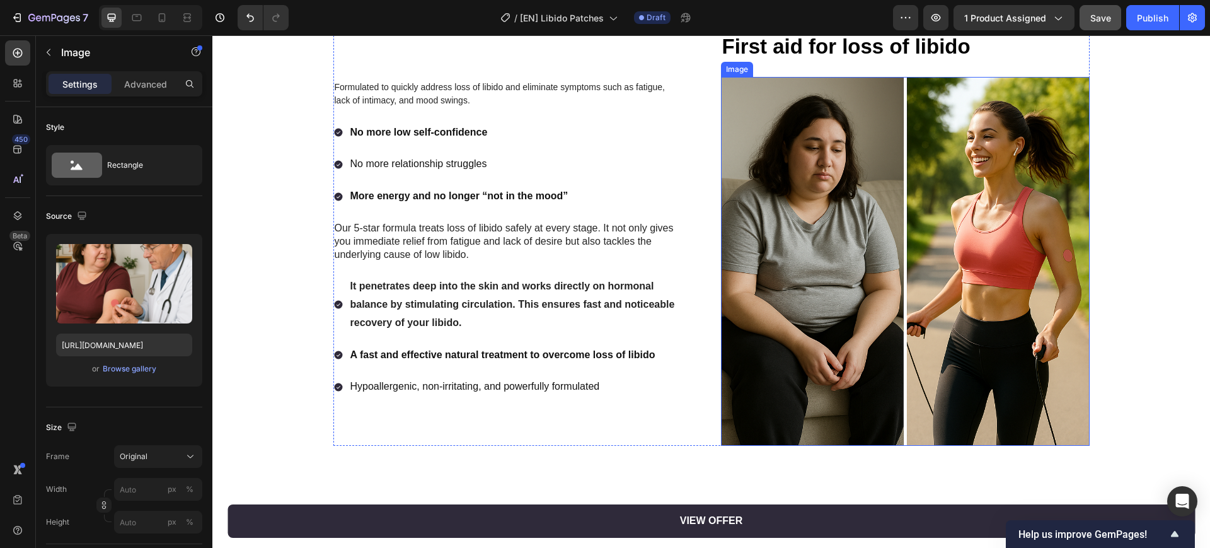
click at [794, 219] on img at bounding box center [905, 261] width 369 height 369
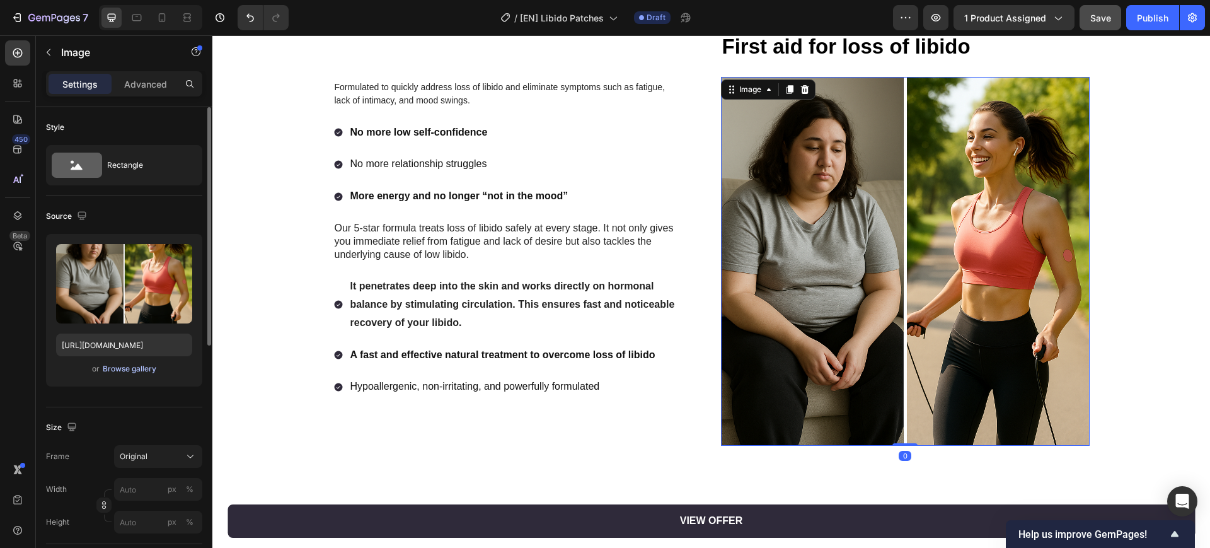
click at [129, 366] on div "Browse gallery" at bounding box center [130, 368] width 54 height 11
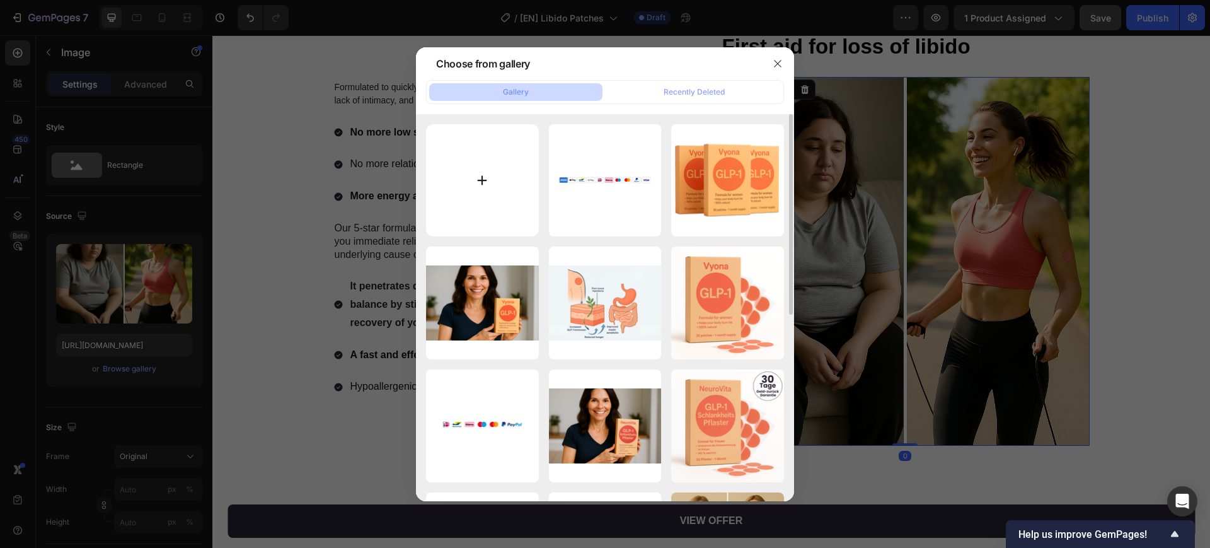
click at [484, 178] on input "file" at bounding box center [482, 180] width 113 height 113
click at [785, 68] on button "button" at bounding box center [778, 64] width 20 height 20
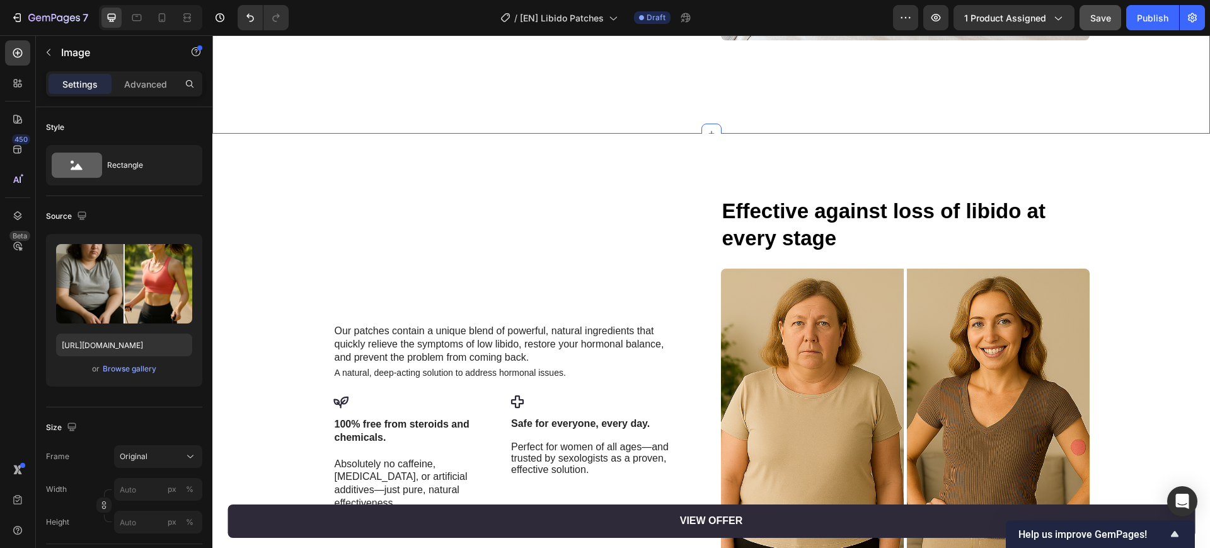
scroll to position [2600, 0]
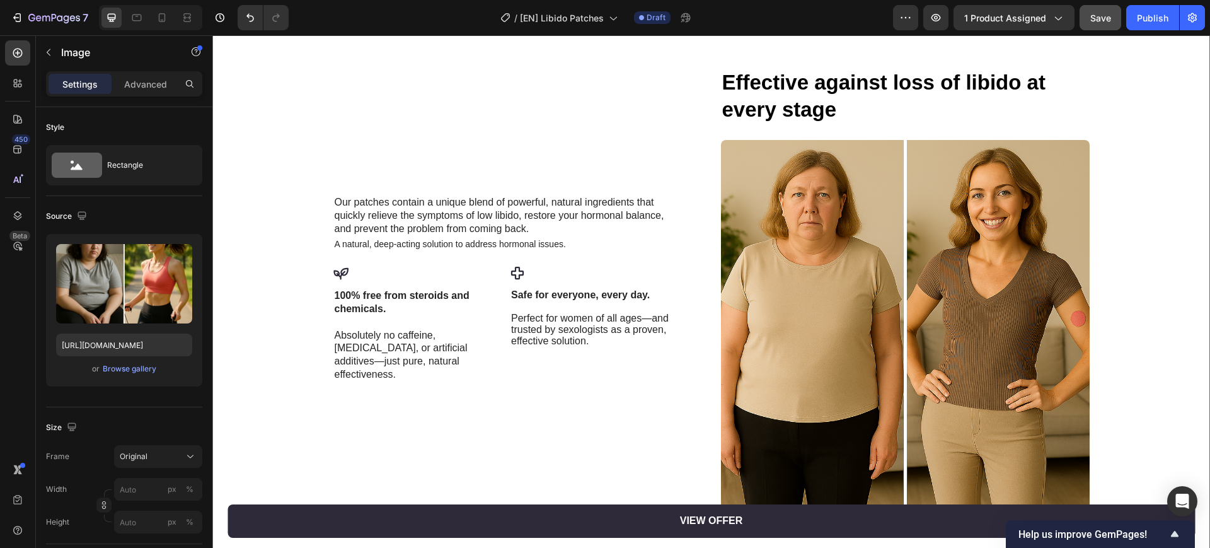
drag, startPoint x: 286, startPoint y: 173, endPoint x: 291, endPoint y: 117, distance: 56.3
click at [286, 173] on div "Our patches contain a unique blend of powerful, natural ingredients that quickl…" at bounding box center [711, 303] width 973 height 471
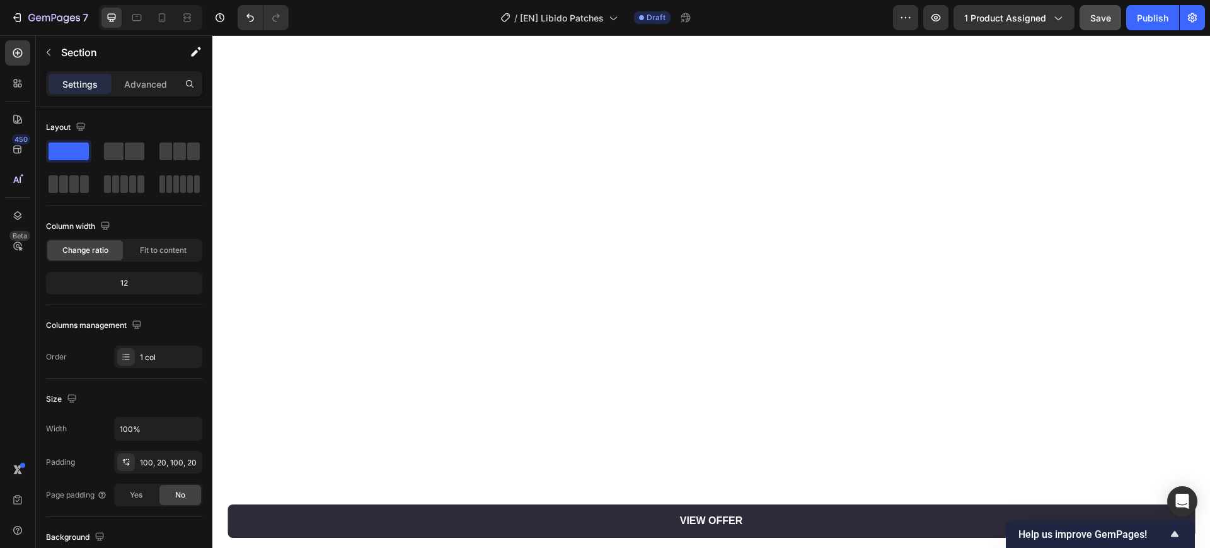
scroll to position [0, 0]
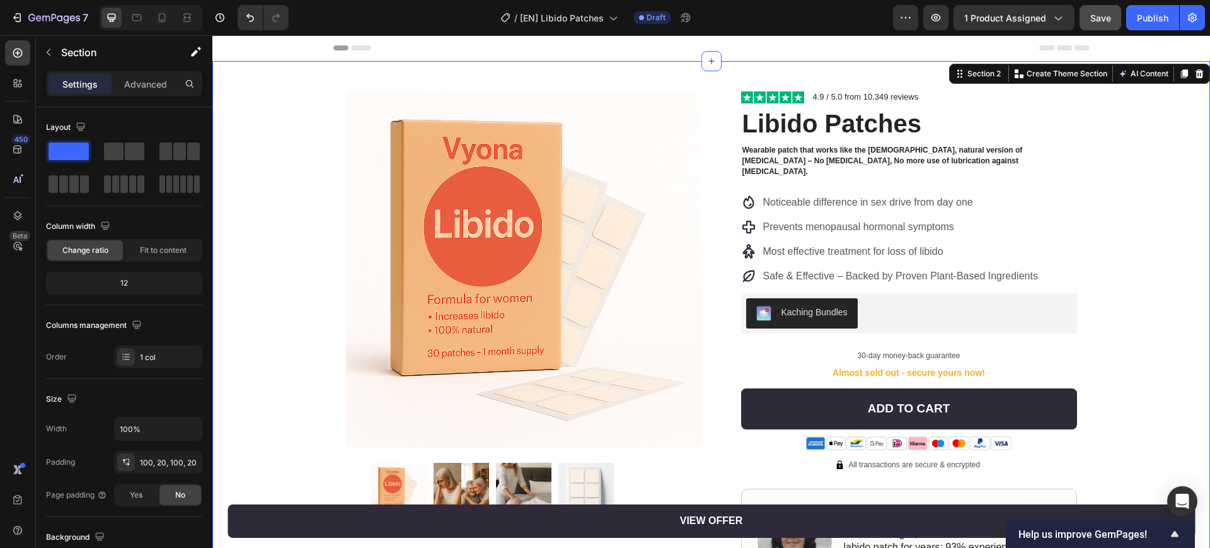
click at [311, 145] on div "Product Images Row Image 4.9 / 5.0 from 10,349 reviews Text Block Row Libido Pa…" at bounding box center [711, 455] width 998 height 789
click at [771, 162] on strong "Wearable patch that works like the female, natural version of Viagra – No hormo…" at bounding box center [882, 161] width 280 height 30
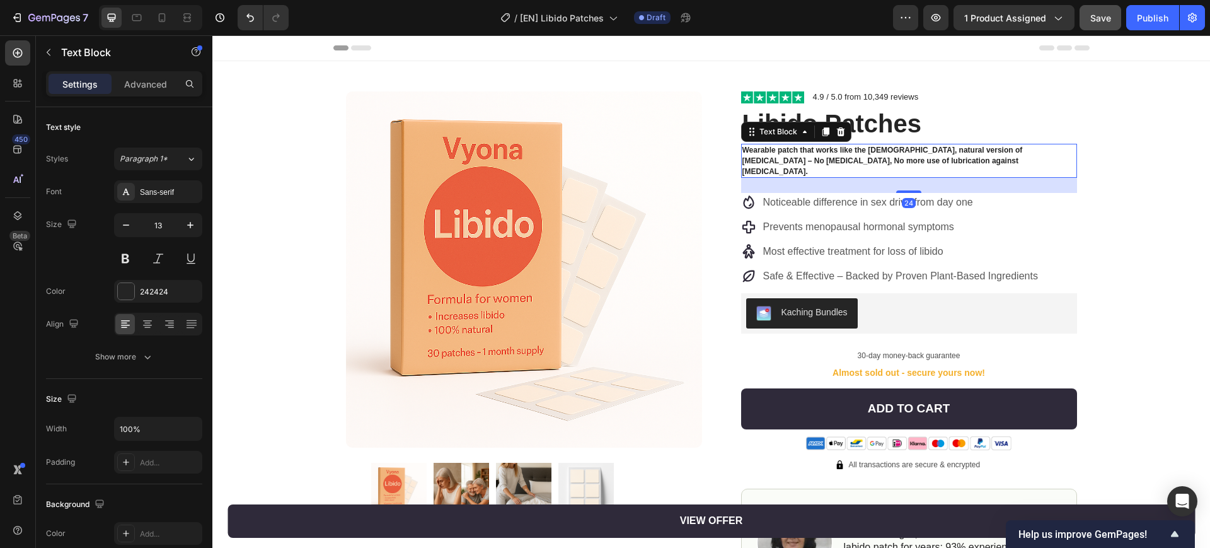
click at [771, 162] on strong "Wearable patch that works like the female, natural version of Viagra – No hormo…" at bounding box center [882, 161] width 280 height 30
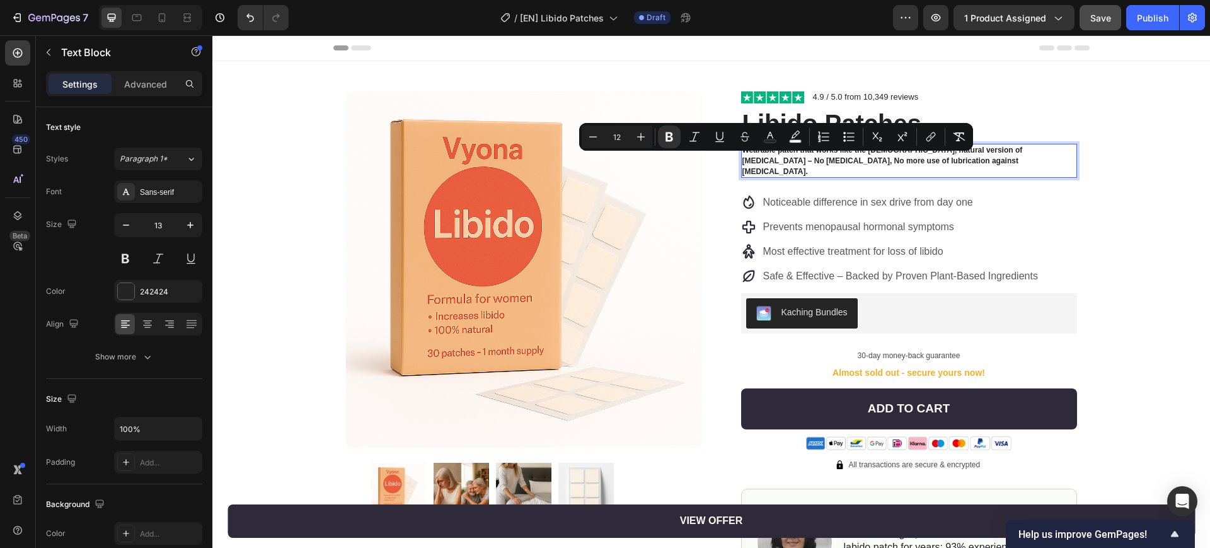
click at [754, 163] on strong "Wearable patch that works like the female, natural version of Viagra – No hormo…" at bounding box center [882, 161] width 280 height 30
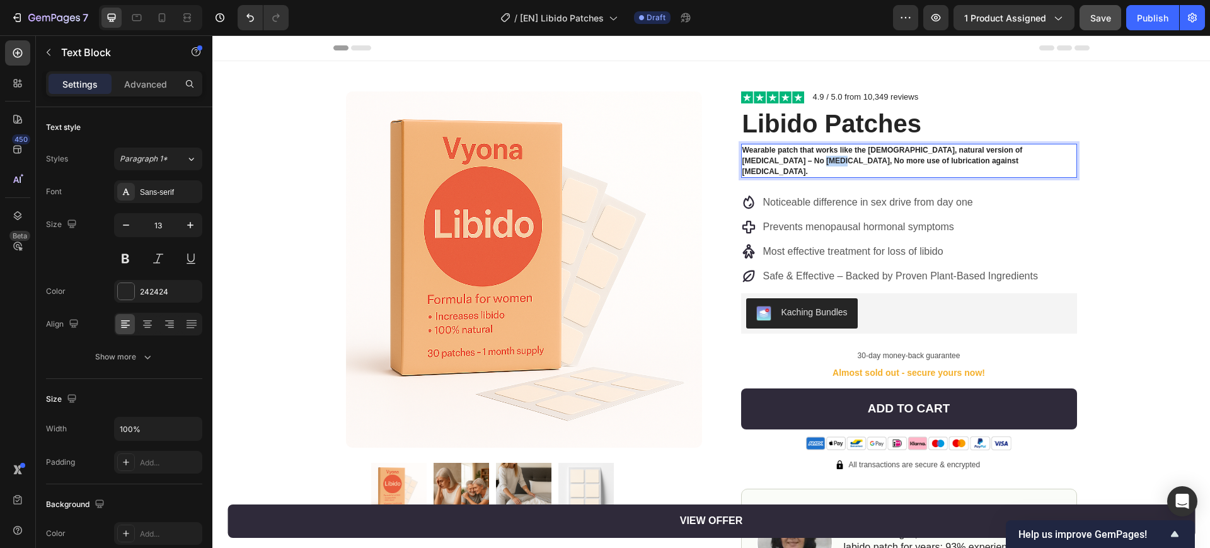
click at [754, 163] on strong "Wearable patch that works like the female, natural version of Viagra – No hormo…" at bounding box center [882, 161] width 280 height 30
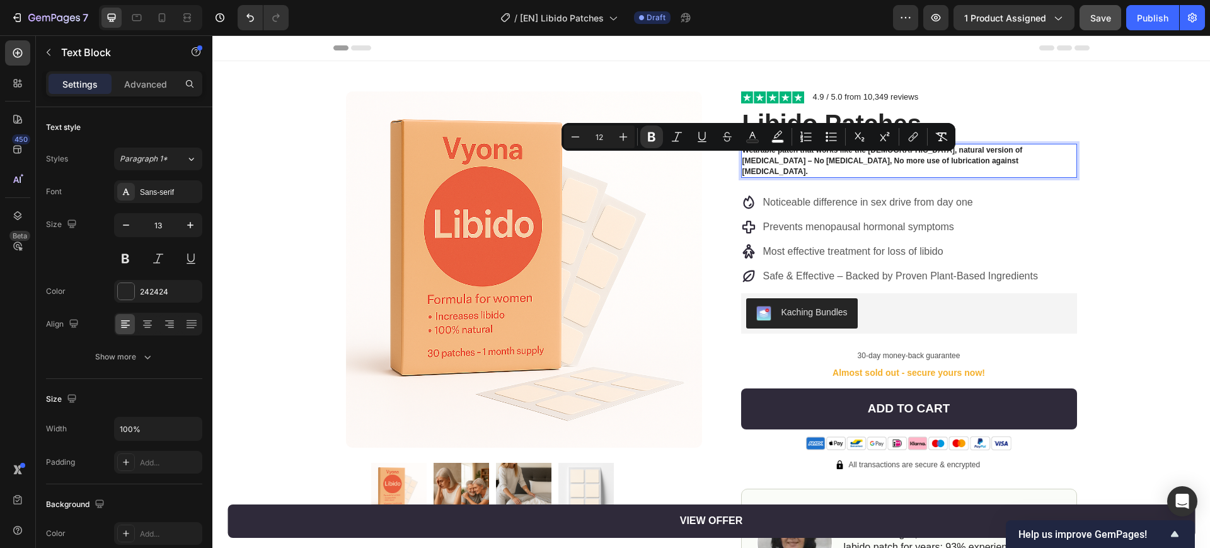
click at [789, 161] on strong "Wearable patch that works like the female, natural version of Viagra – No hormo…" at bounding box center [882, 161] width 280 height 30
drag, startPoint x: 792, startPoint y: 161, endPoint x: 769, endPoint y: 162, distance: 23.3
click at [769, 162] on strong "Wearable patch that works like the female, natural version of Viagra – No hormo…" at bounding box center [882, 161] width 280 height 30
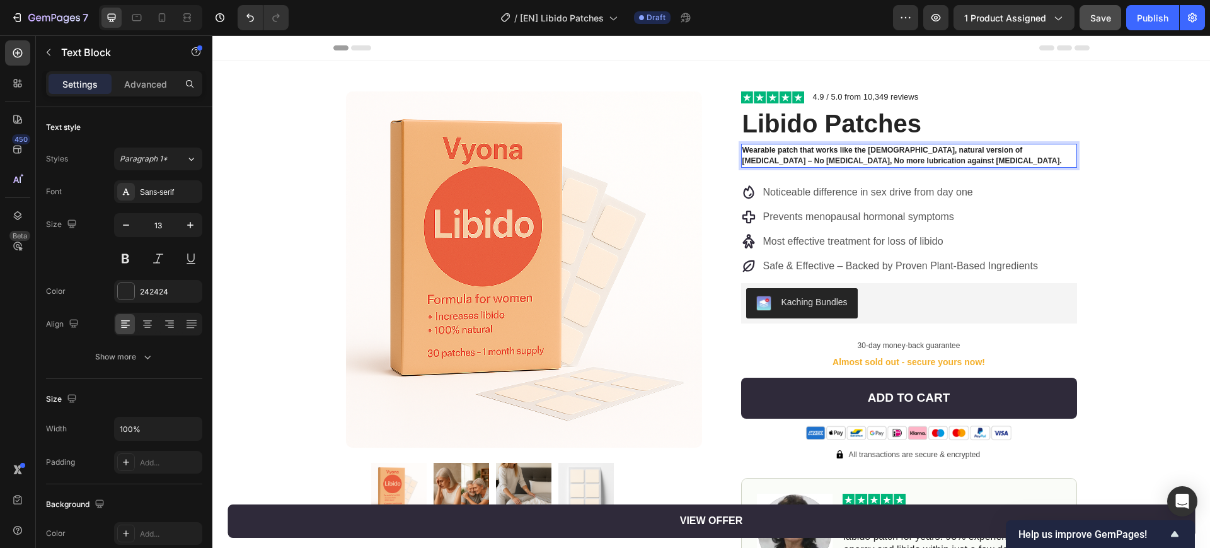
click at [794, 159] on strong "Wearable patch that works like the female, natural version of Viagra – No hormo…" at bounding box center [902, 156] width 320 height 20
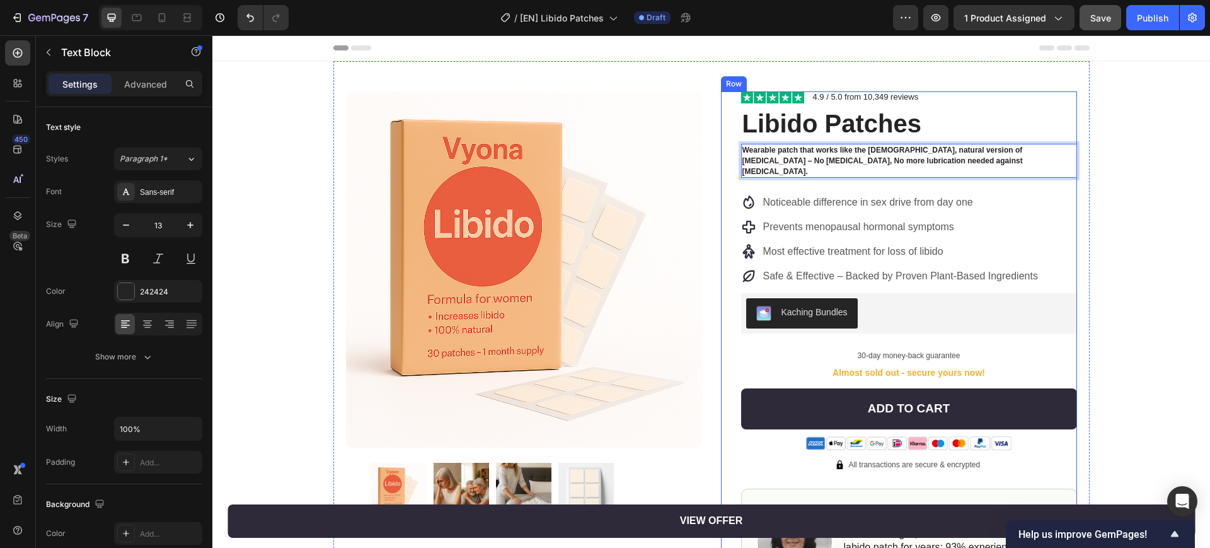
click at [734, 163] on div "Image 4.9 / 5.0 from 10,349 reviews Text Block Row Libido Patches Product Title…" at bounding box center [899, 470] width 356 height 759
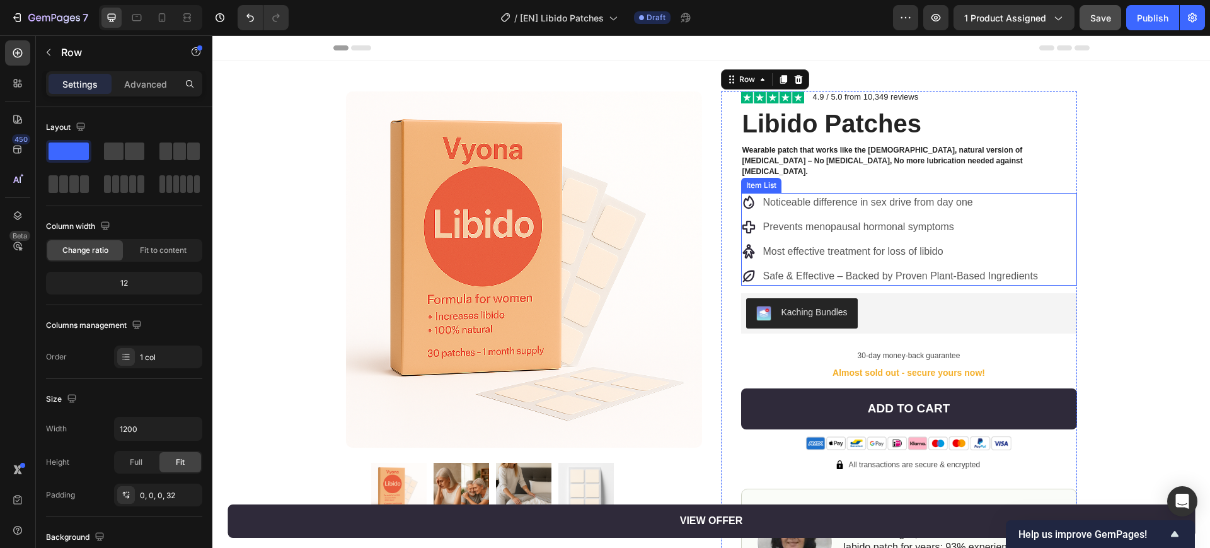
click at [794, 219] on p "Prevents menopausal hormonal symptoms" at bounding box center [900, 226] width 275 height 15
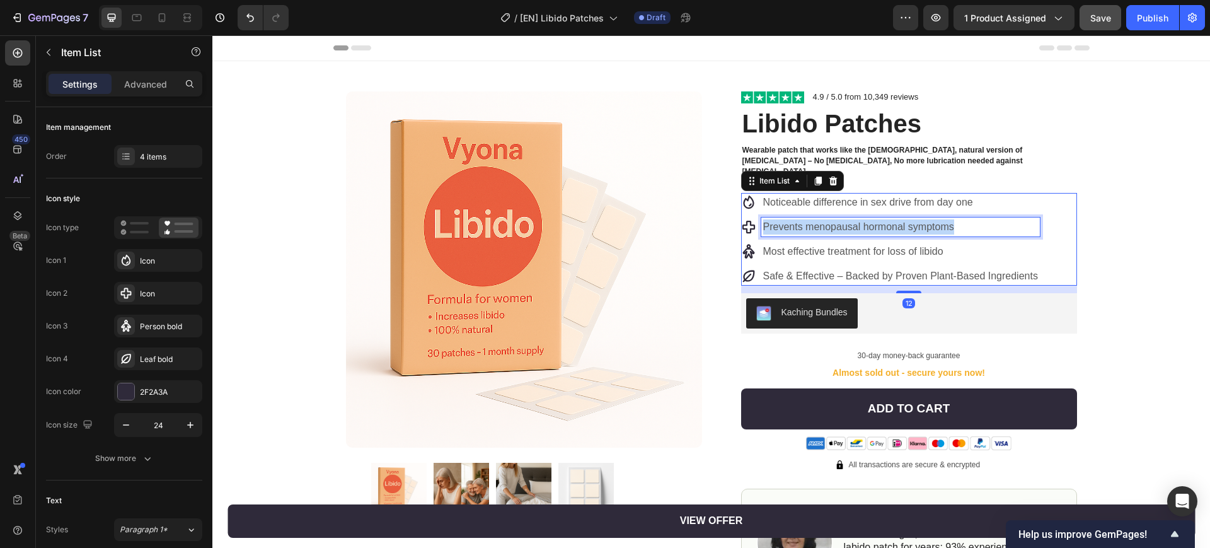
click at [794, 219] on p "Prevents menopausal hormonal symptoms" at bounding box center [900, 226] width 275 height 15
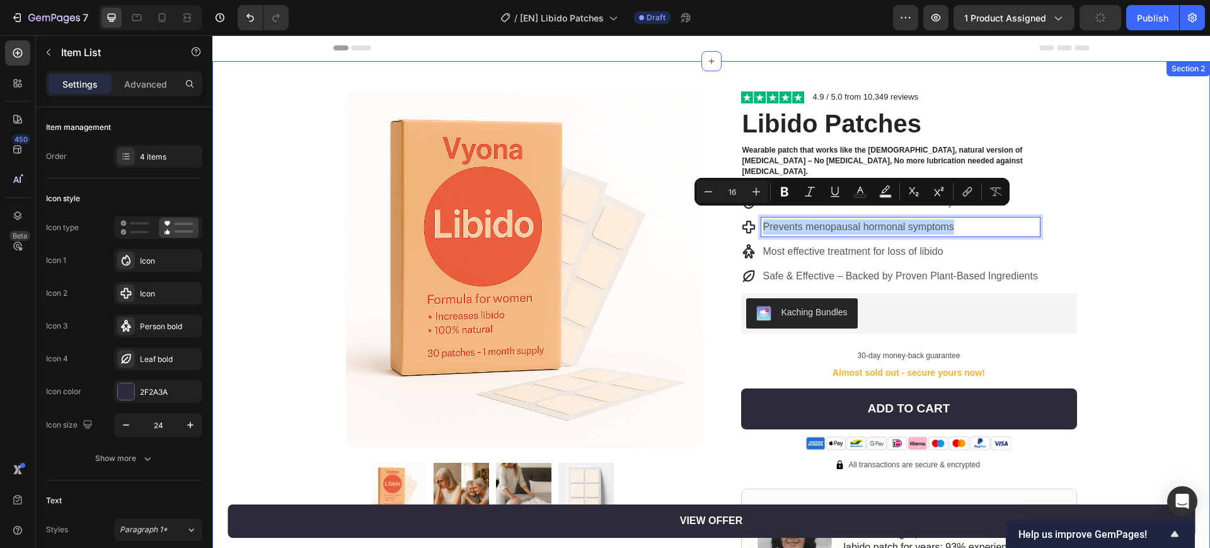
click at [794, 222] on div "Product Images Row Image 4.9 / 5.0 from 10,349 reviews Text Block Row Libido Pa…" at bounding box center [711, 455] width 998 height 789
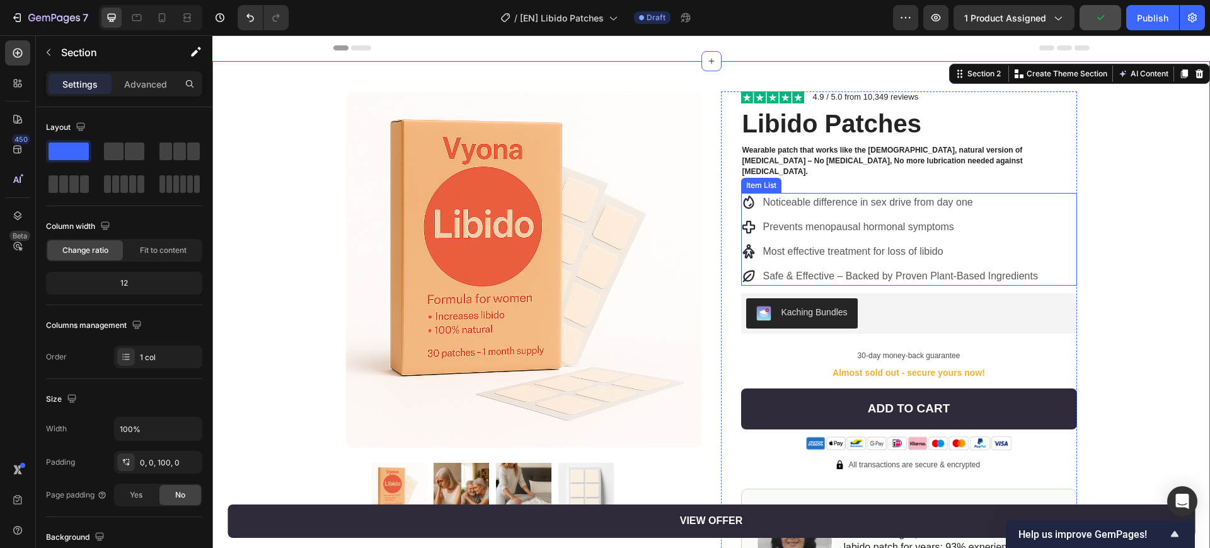
click at [794, 219] on p "Prevents menopausal hormonal symptoms" at bounding box center [900, 226] width 275 height 15
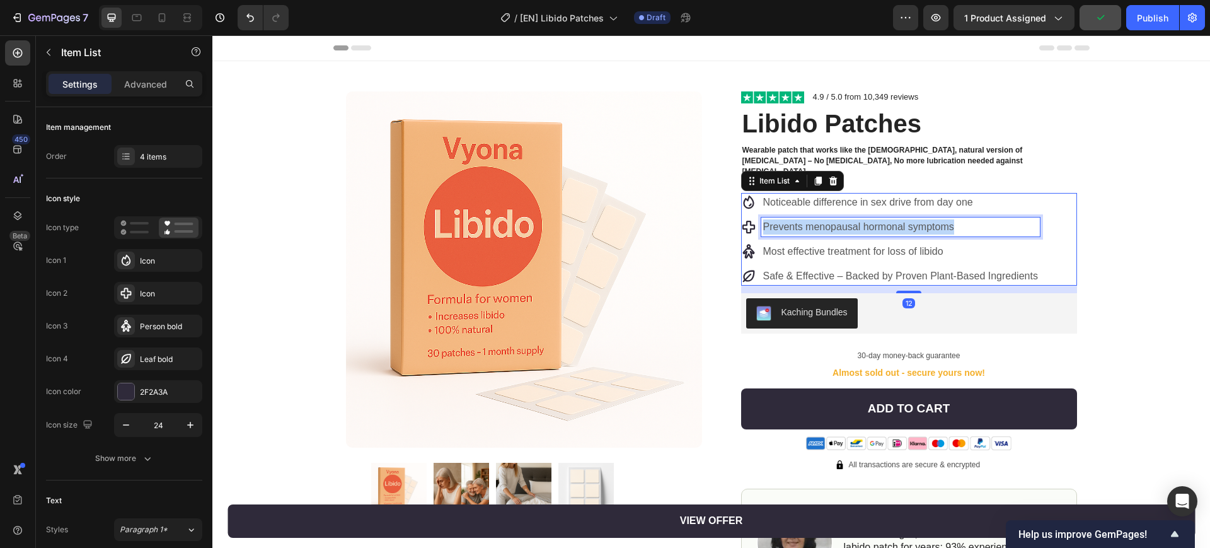
click at [794, 219] on p "Prevents menopausal hormonal symptoms" at bounding box center [900, 226] width 275 height 15
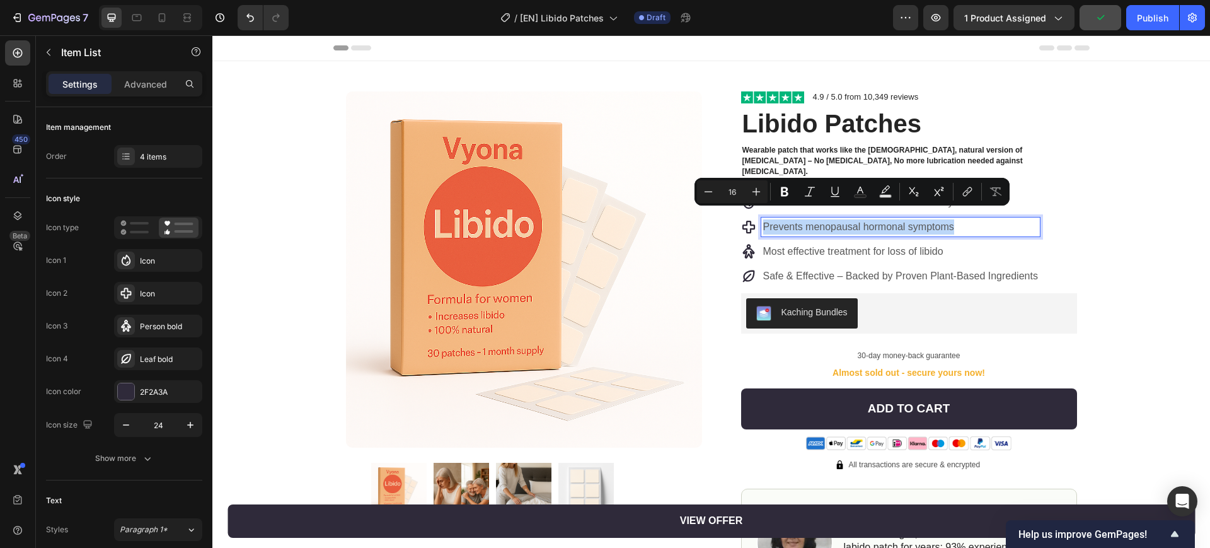
click at [794, 219] on p "Prevents menopausal hormonal symptoms" at bounding box center [900, 226] width 275 height 15
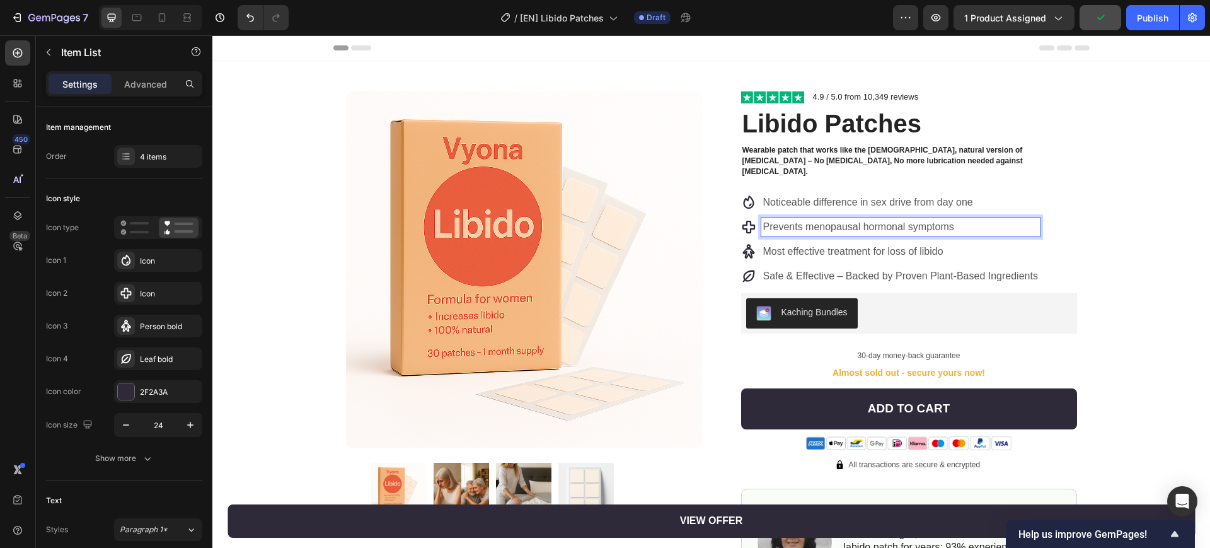
click at [794, 219] on p "Prevents menopausal hormonal symptoms" at bounding box center [900, 226] width 275 height 15
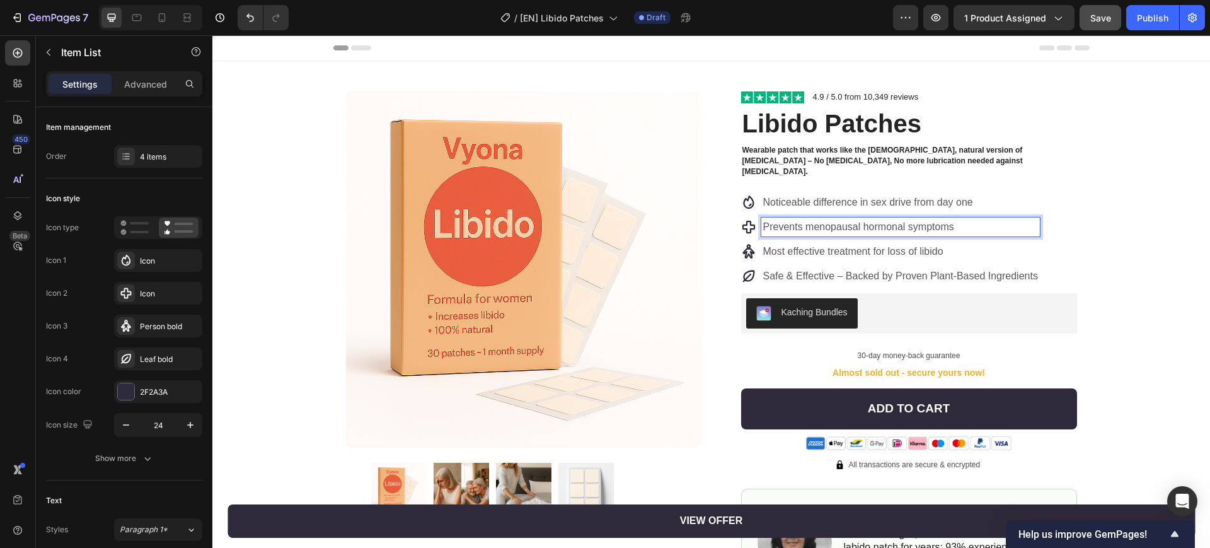
click at [794, 219] on p "Prevents menopausal hormonal symptoms" at bounding box center [900, 226] width 275 height 15
click at [794, 199] on div "Product Images Row Image 4.9 / 5.0 from 10,349 reviews Text Block Row Libido Pa…" at bounding box center [711, 455] width 998 height 789
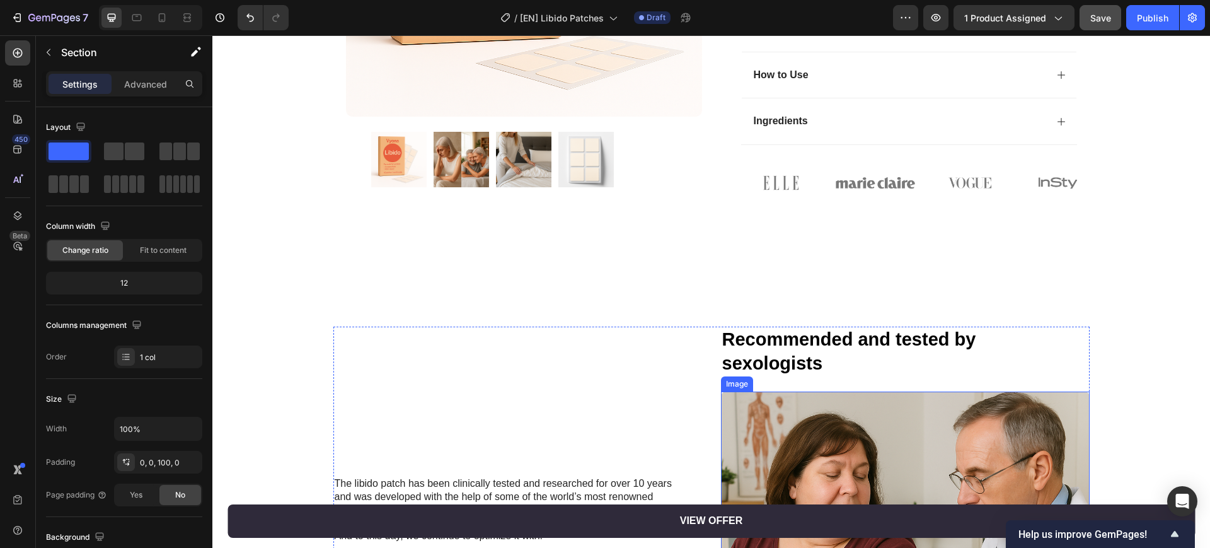
scroll to position [788, 0]
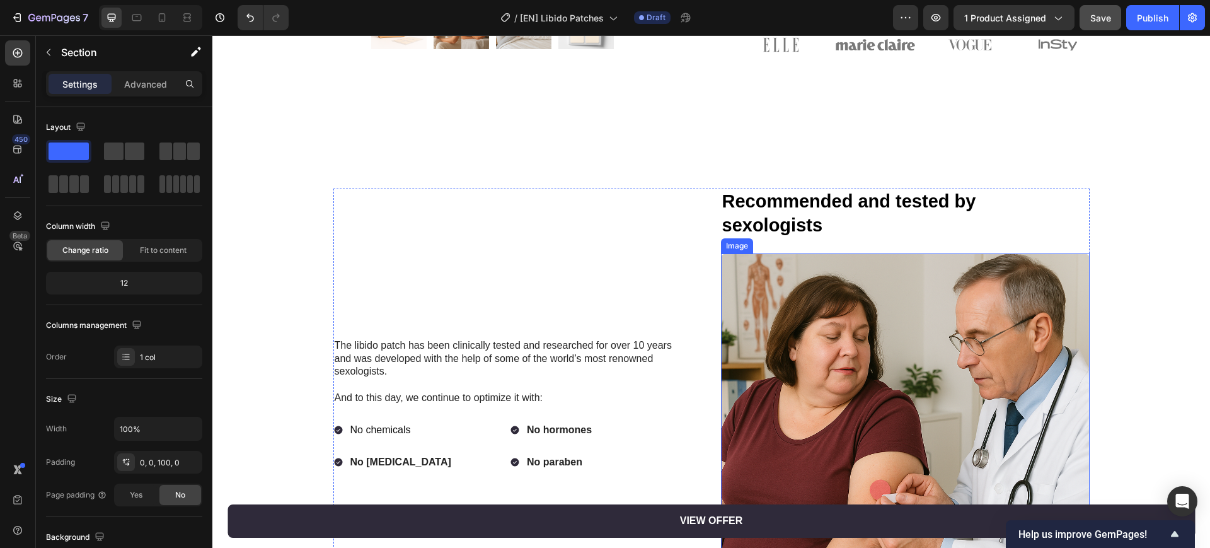
click at [794, 318] on img at bounding box center [905, 437] width 369 height 369
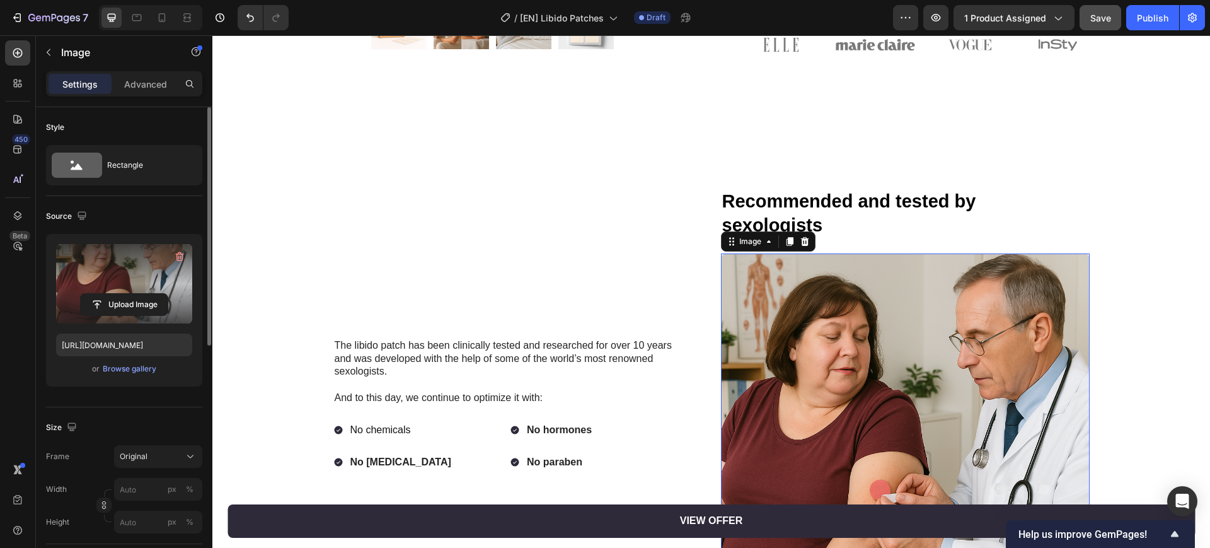
click at [144, 289] on label at bounding box center [124, 283] width 136 height 79
click at [144, 294] on input "file" at bounding box center [124, 304] width 87 height 21
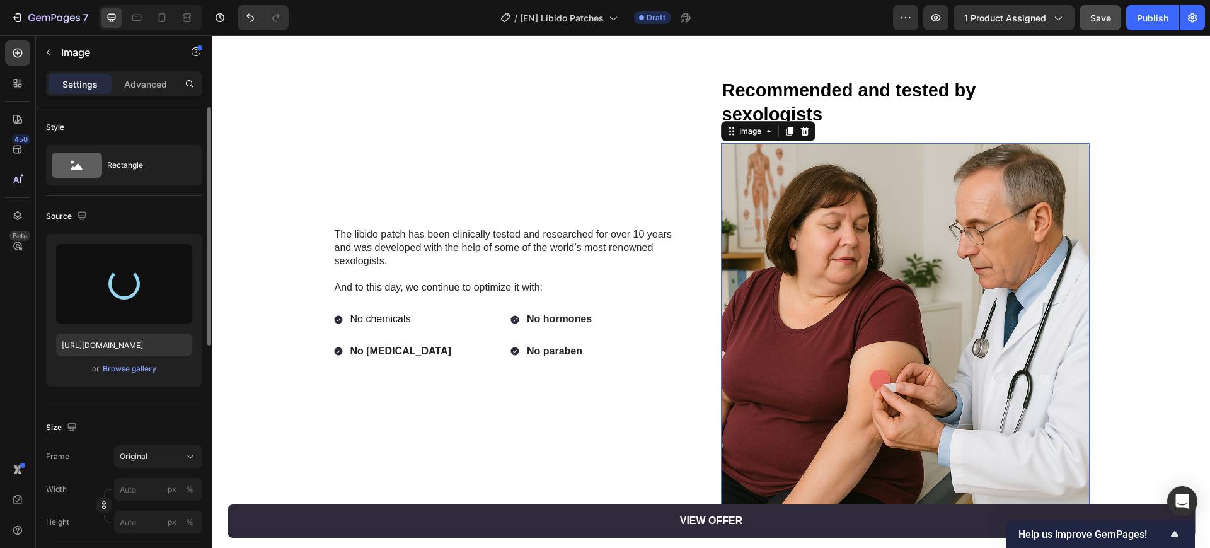
scroll to position [1024, 0]
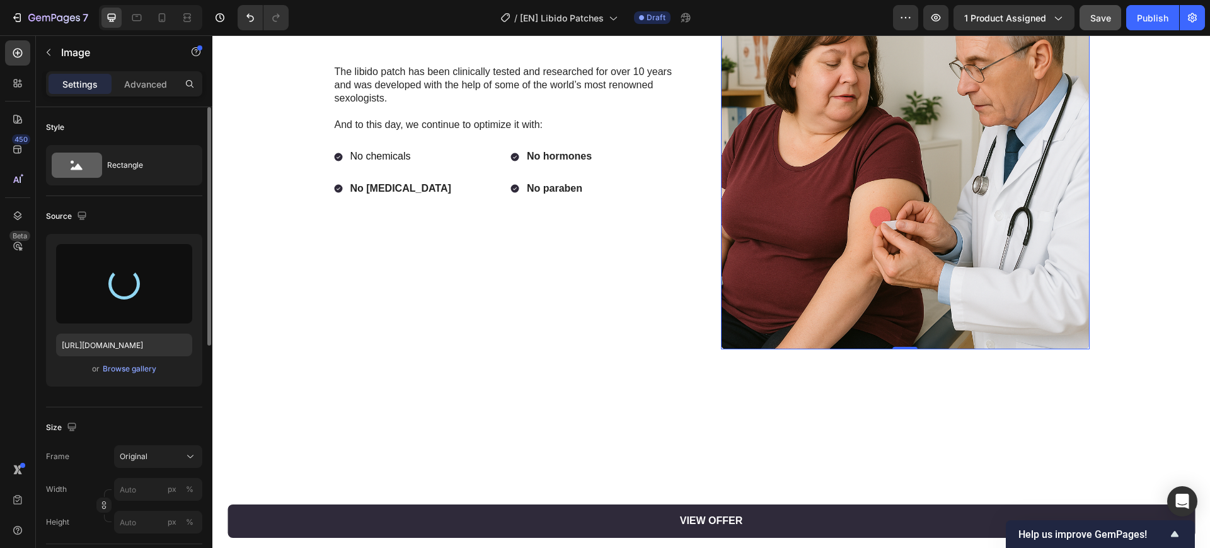
type input "https://cdn.shopify.com/s/files/1/0841/8698/8884/files/gempages_576157732831232…"
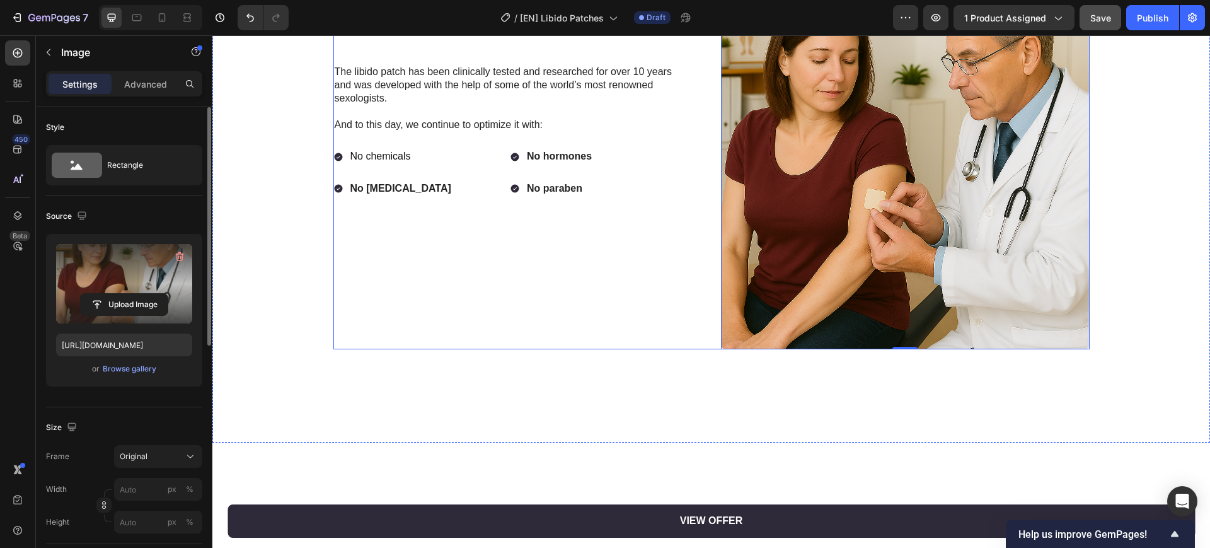
click at [582, 267] on div "The libido patch has been clinically tested and researched for over 10 years an…" at bounding box center [517, 132] width 369 height 434
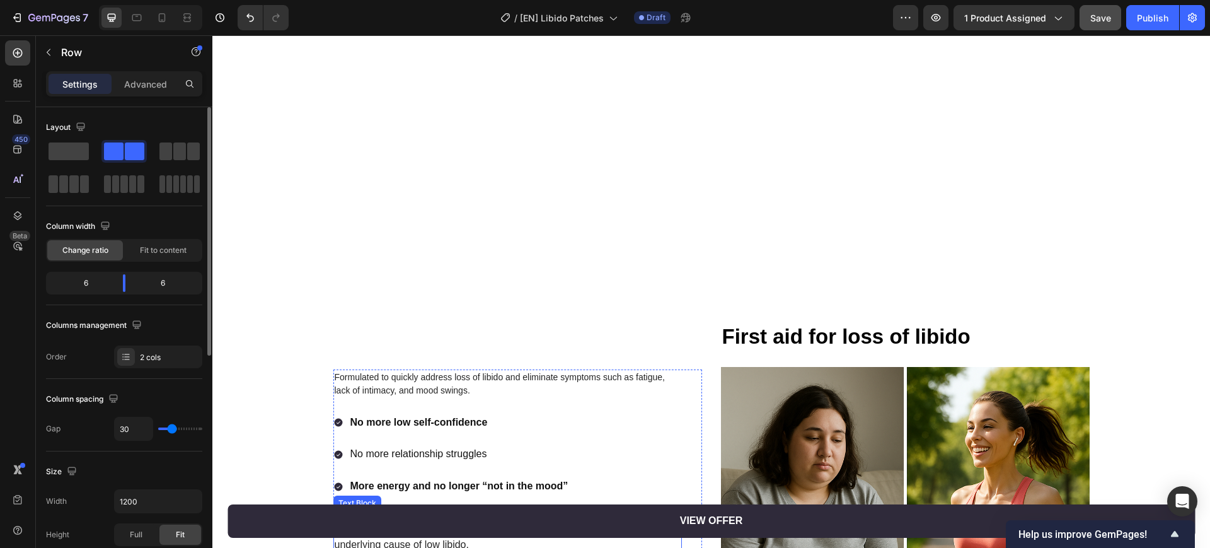
scroll to position [1497, 0]
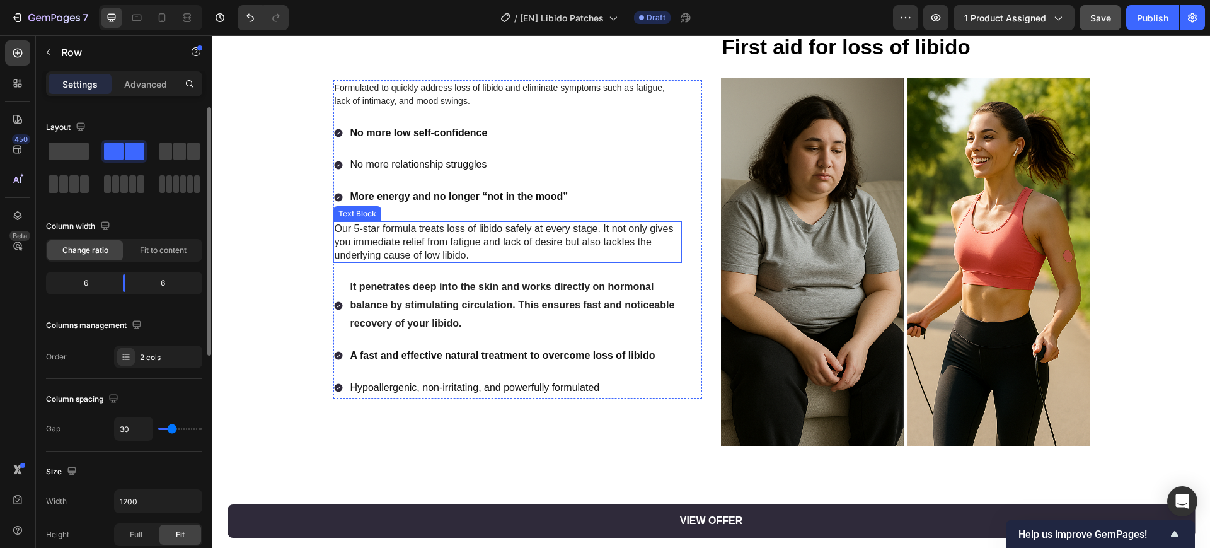
click at [794, 294] on img at bounding box center [905, 262] width 369 height 369
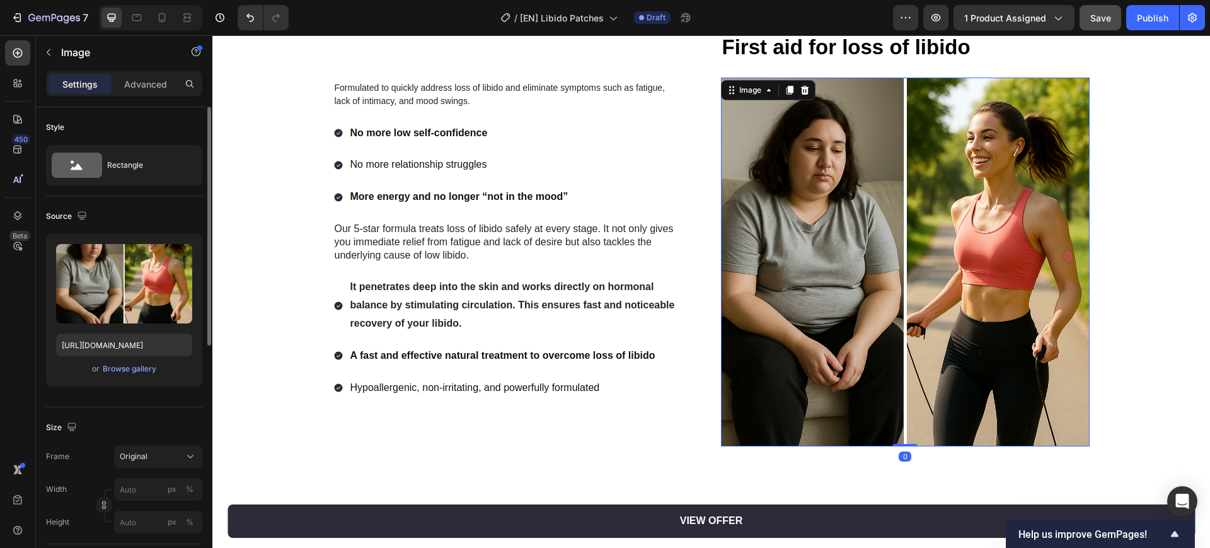
click at [142, 361] on div "or Browse gallery" at bounding box center [124, 368] width 136 height 15
click at [139, 376] on div "or Browse gallery" at bounding box center [124, 368] width 136 height 15
click at [147, 369] on div "Browse gallery" at bounding box center [130, 368] width 54 height 11
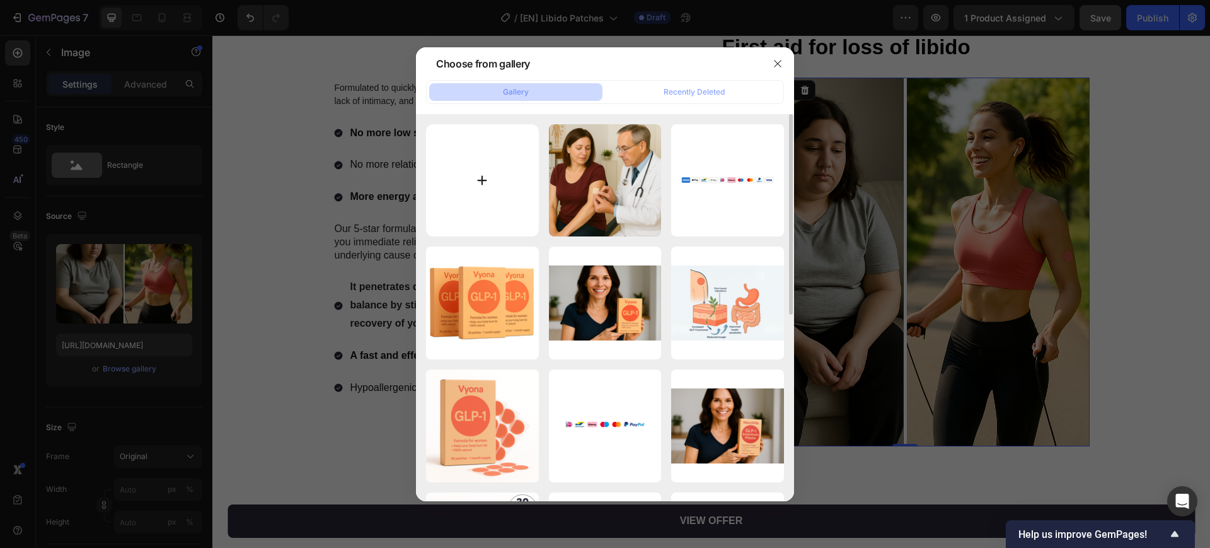
click at [488, 184] on input "file" at bounding box center [482, 180] width 113 height 113
type input "C:\fakepath\2.png"
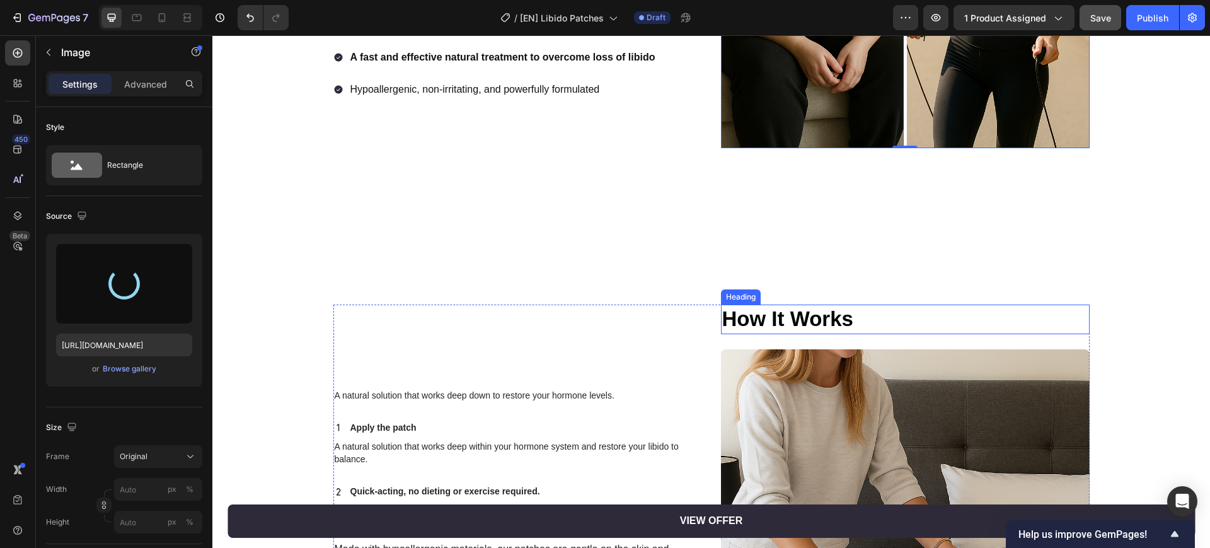
scroll to position [1812, 0]
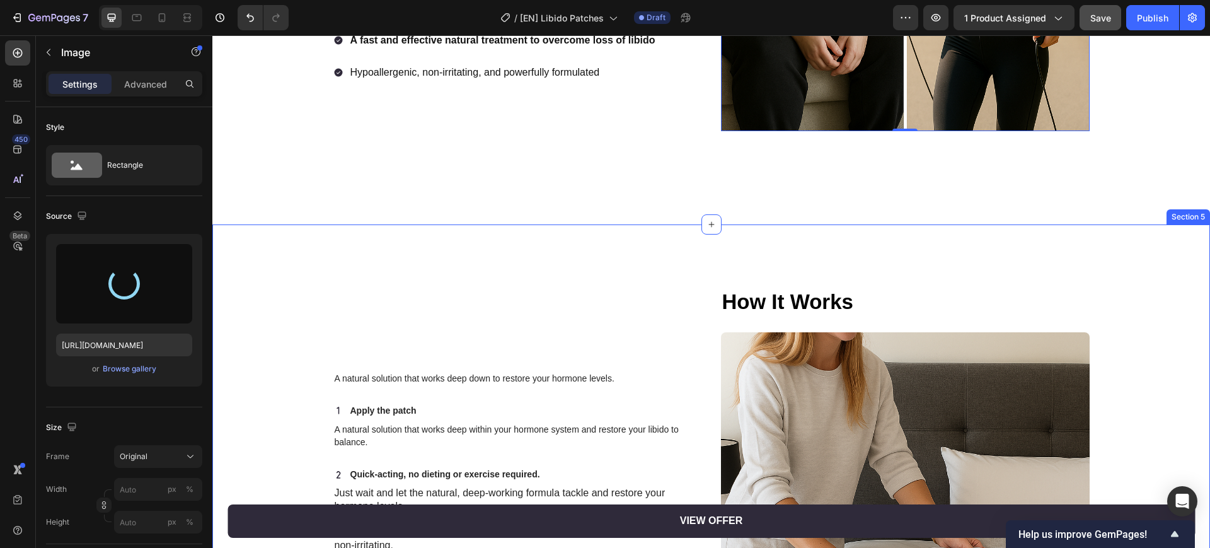
type input "https://cdn.shopify.com/s/files/1/0841/8698/8884/files/gempages_576157732831232…"
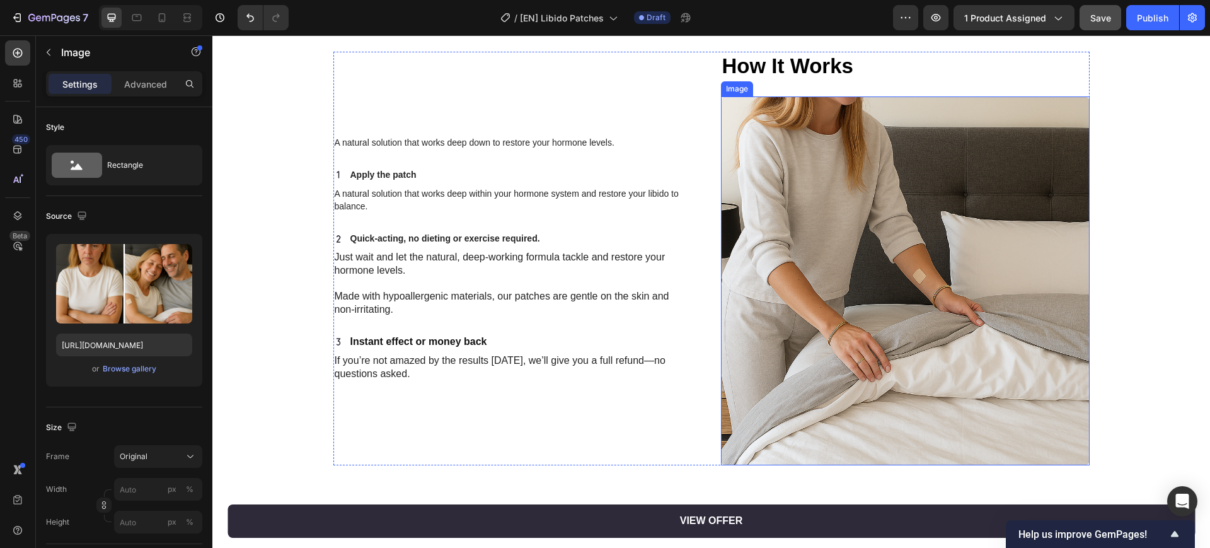
scroll to position [2048, 0]
click at [794, 326] on img at bounding box center [905, 280] width 369 height 369
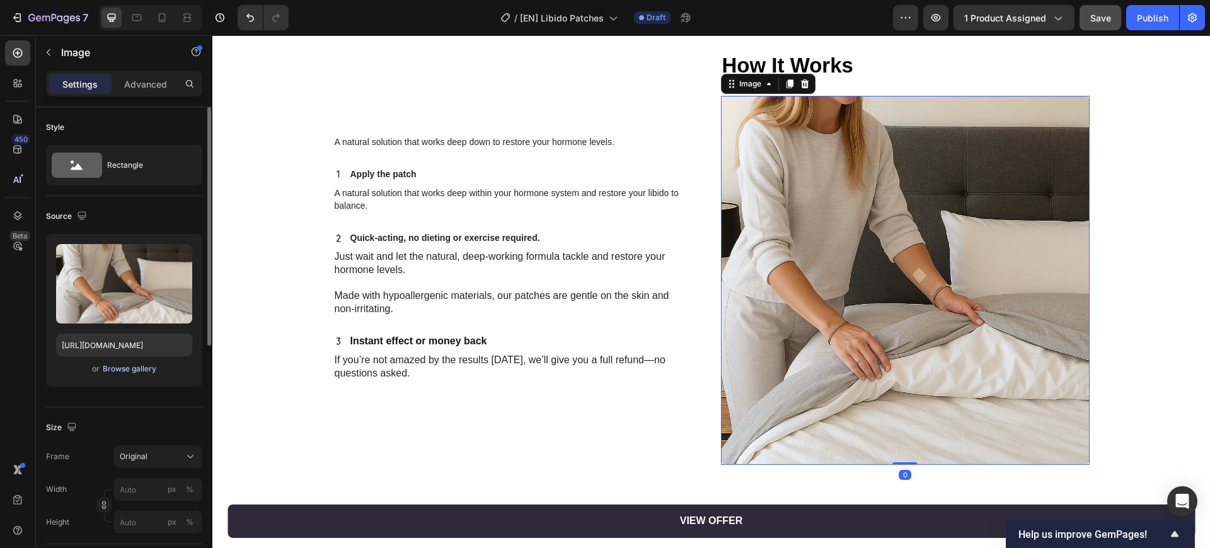
click at [133, 366] on div "Browse gallery" at bounding box center [130, 368] width 54 height 11
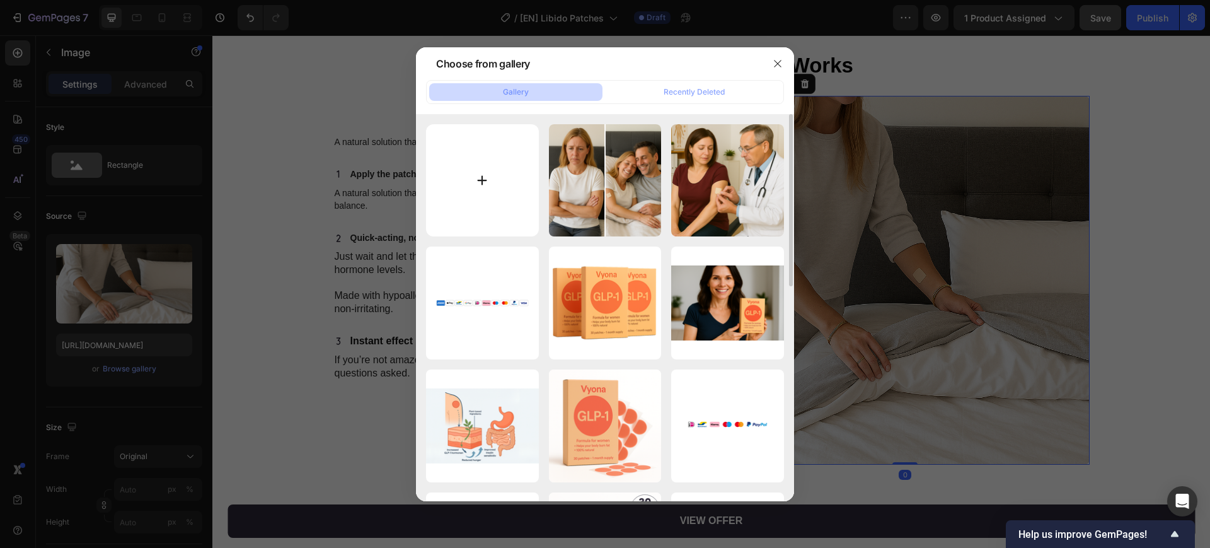
click at [495, 185] on input "file" at bounding box center [482, 180] width 113 height 113
click at [373, 239] on div at bounding box center [605, 274] width 1210 height 548
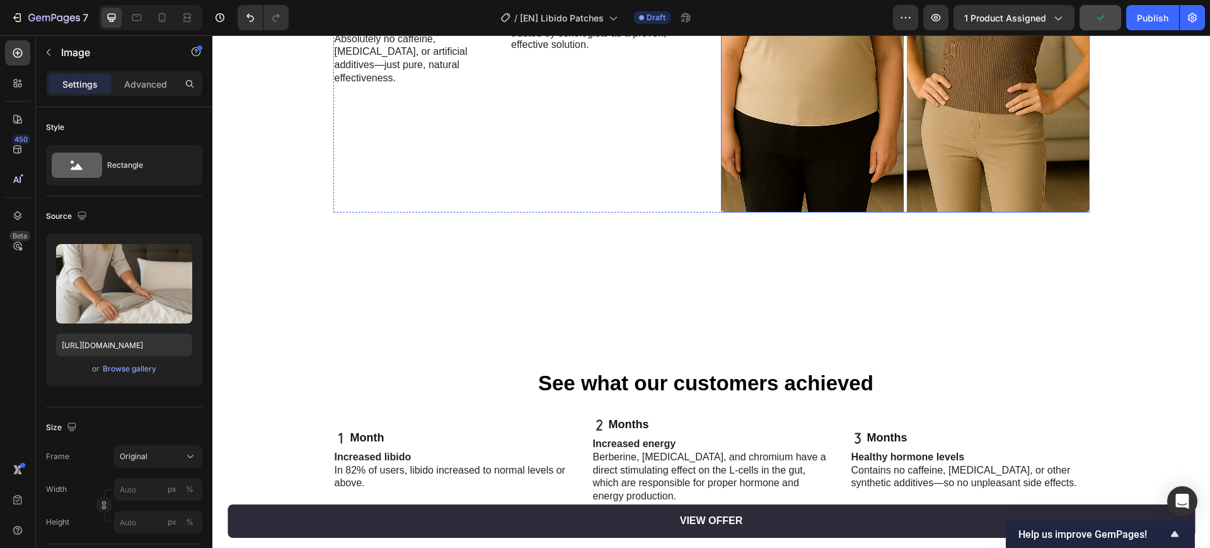
scroll to position [2836, 0]
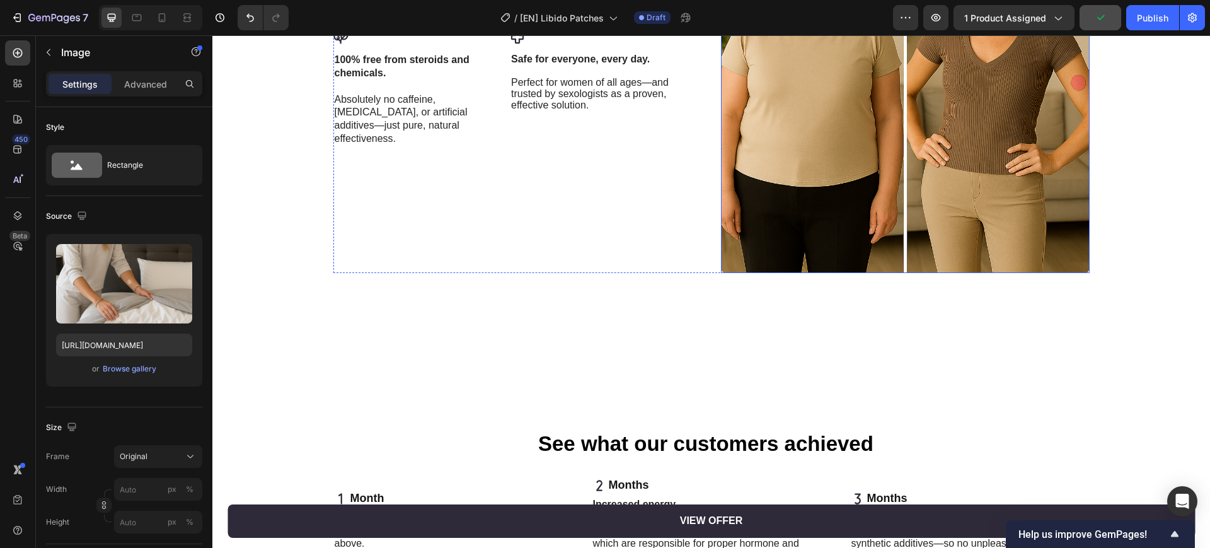
click at [794, 154] on img at bounding box center [905, 88] width 369 height 369
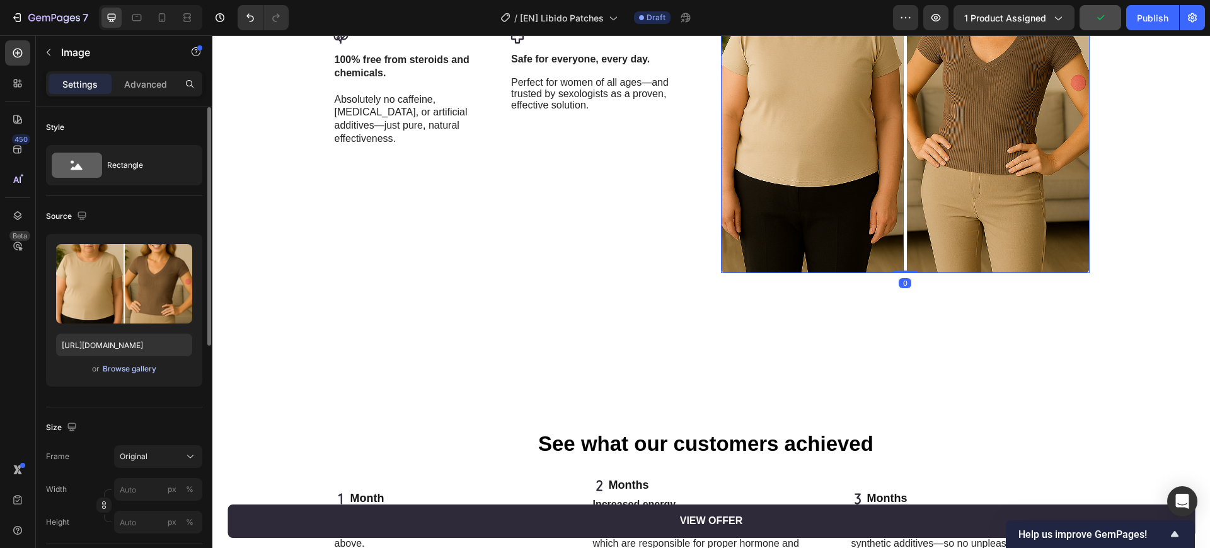
click at [132, 369] on div "Browse gallery" at bounding box center [130, 368] width 54 height 11
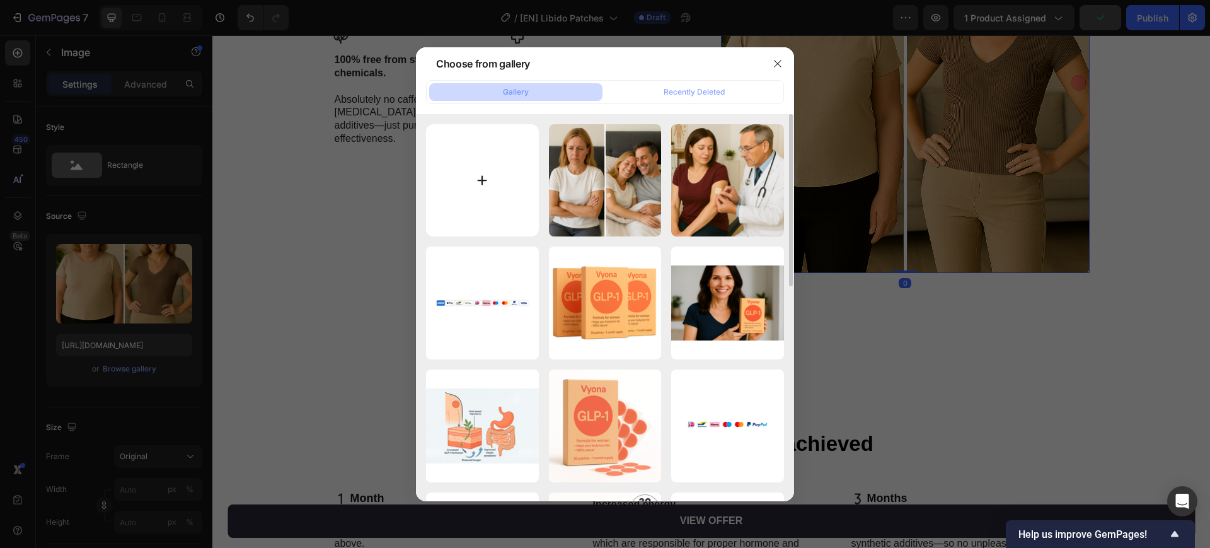
click at [441, 190] on input "file" at bounding box center [482, 180] width 113 height 113
type input "C:\fakepath\4.png"
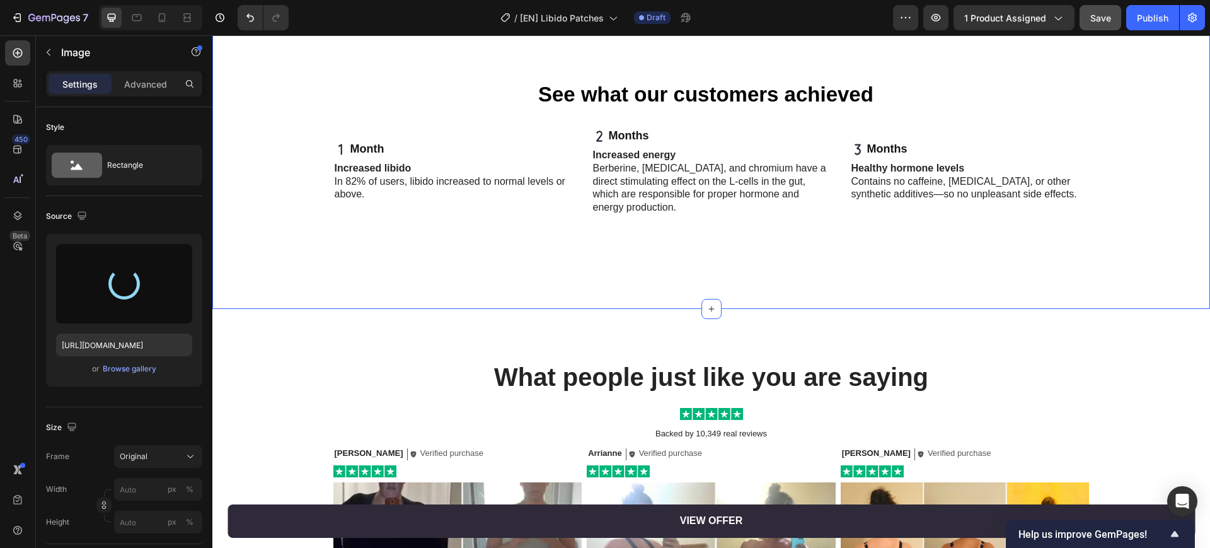
scroll to position [3230, 0]
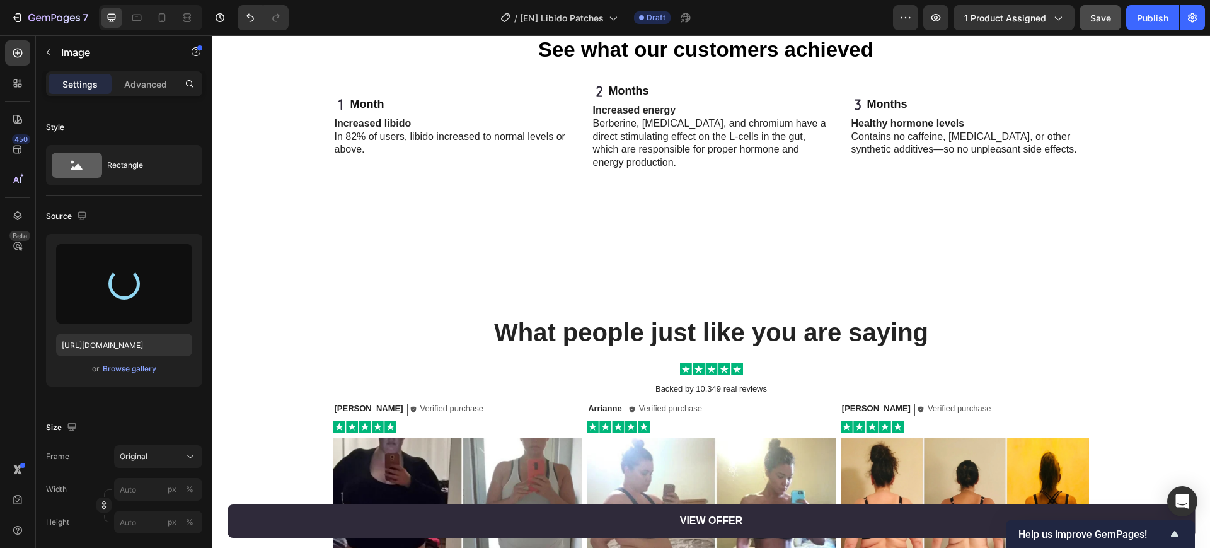
type input "https://cdn.shopify.com/s/files/1/0841/8698/8884/files/gempages_576157732831232…"
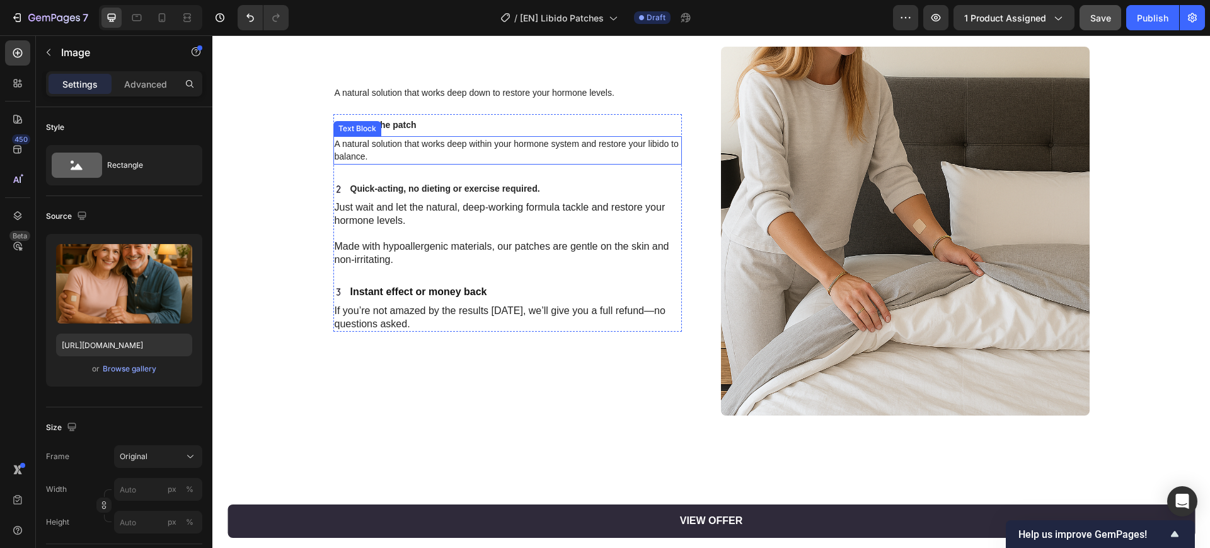
scroll to position [2054, 0]
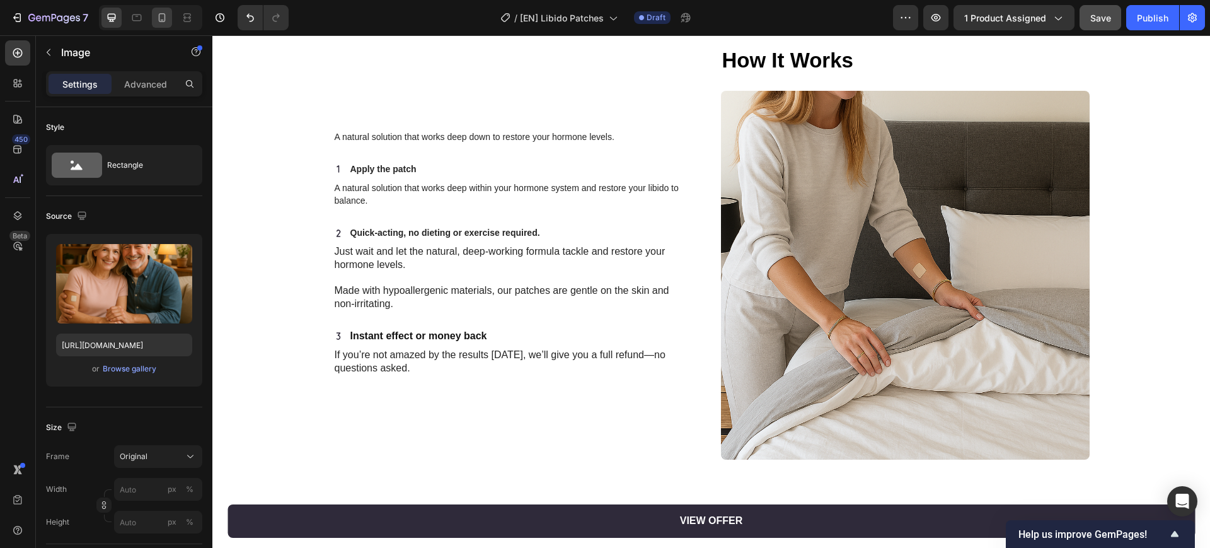
click at [157, 13] on icon at bounding box center [162, 17] width 13 height 13
type input "100"
type input "https://cdn.shopify.com/s/files/1/0841/8698/8884/files/gempages_576157732831232…"
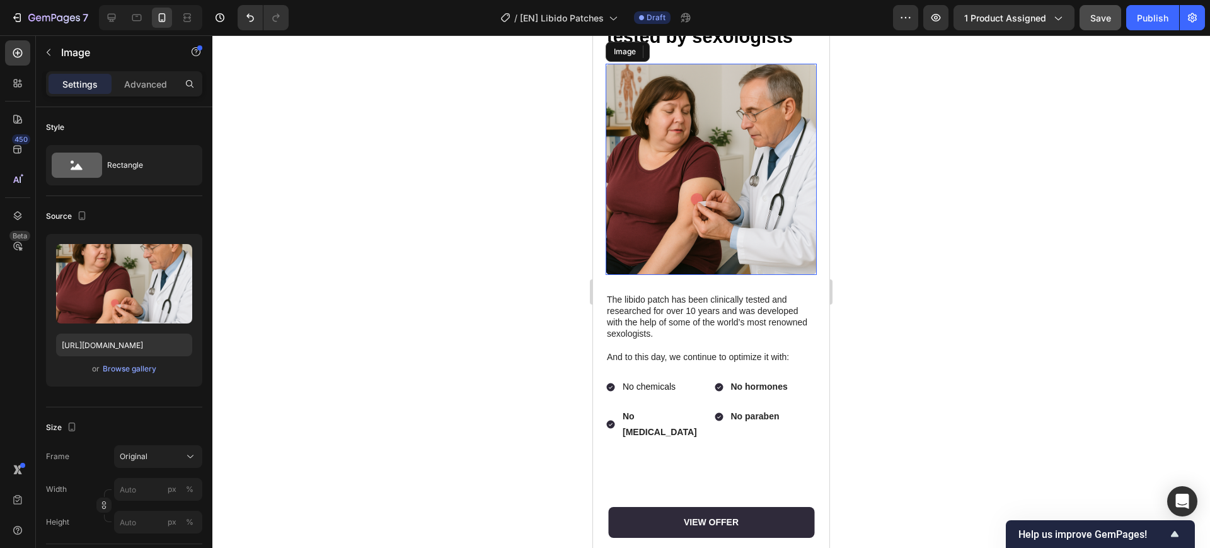
click at [739, 240] on img at bounding box center [711, 169] width 211 height 211
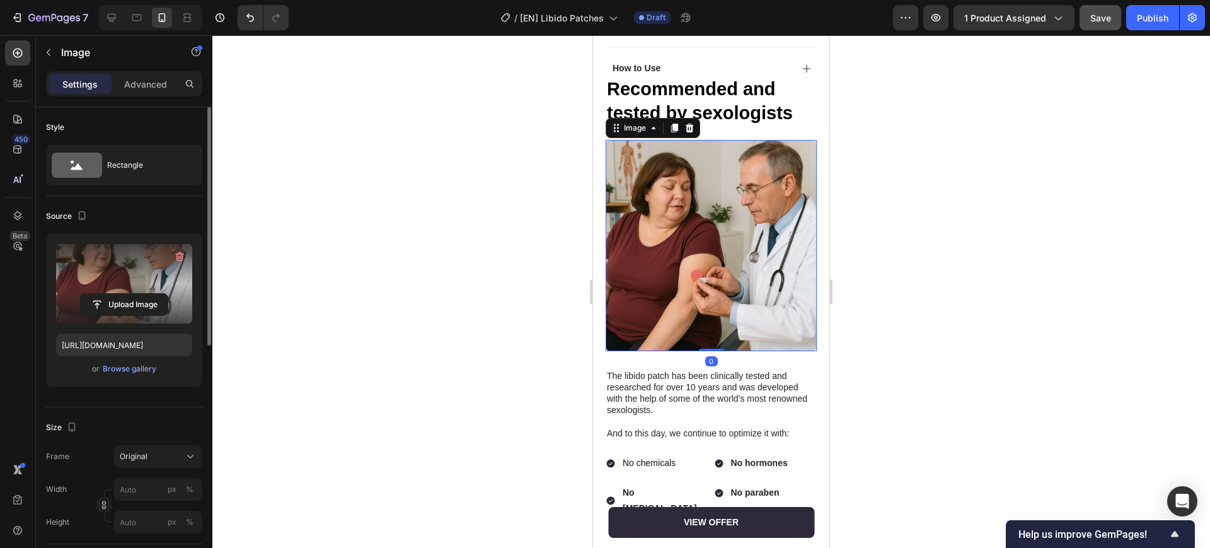
click at [143, 274] on label at bounding box center [124, 283] width 136 height 79
click at [143, 294] on input "file" at bounding box center [124, 304] width 87 height 21
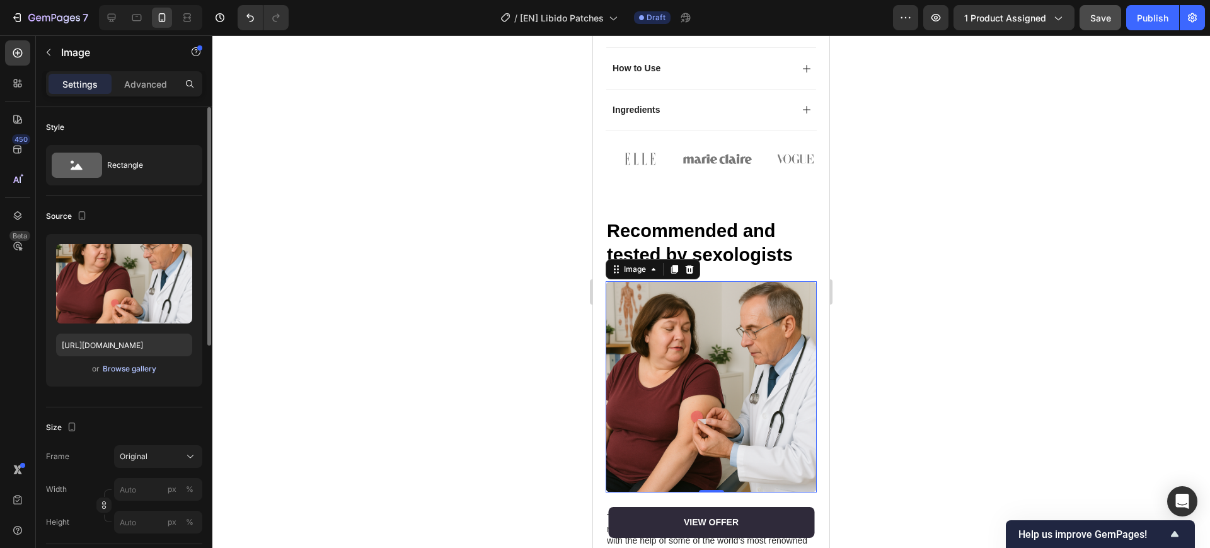
click at [141, 370] on div "Browse gallery" at bounding box center [130, 368] width 54 height 11
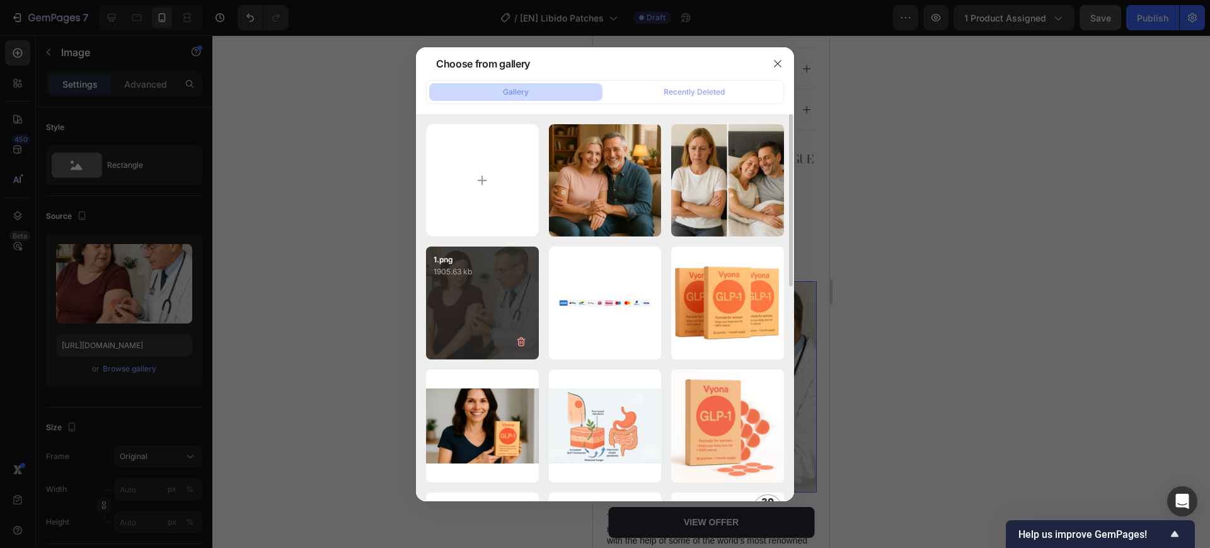
click at [491, 308] on div "1.png 1905.63 kb" at bounding box center [482, 302] width 113 height 113
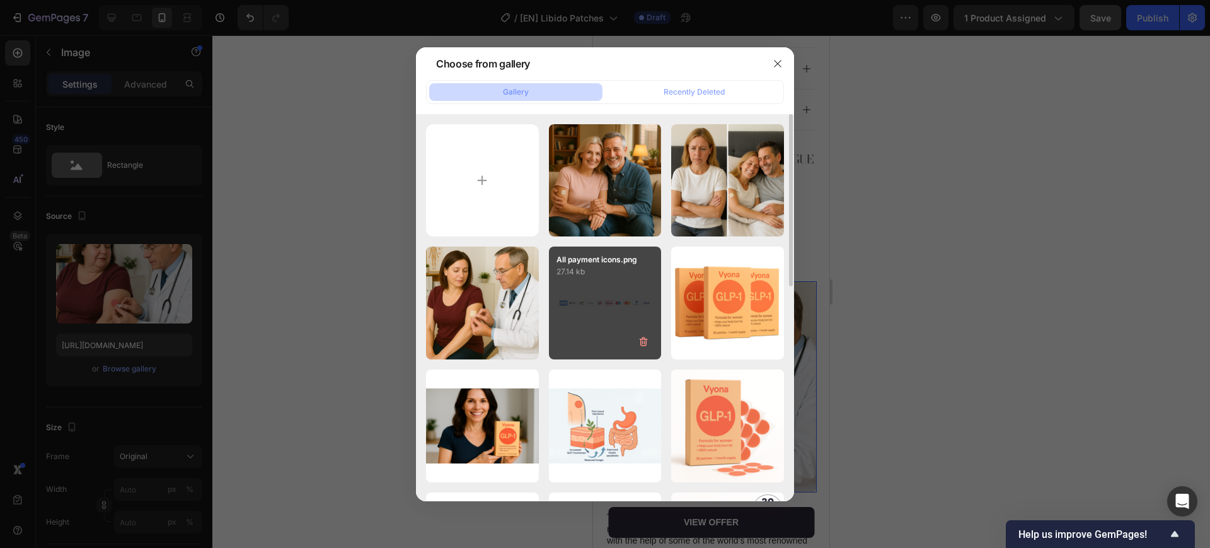
type input "https://cdn.shopify.com/s/files/1/0841/8698/8884/files/gempages_576157732831232…"
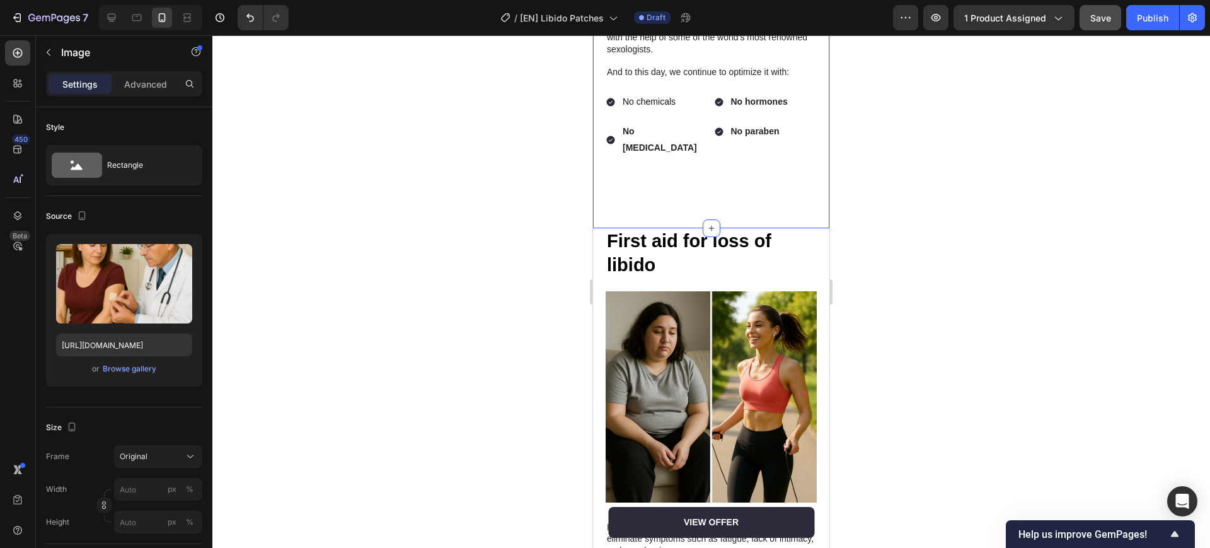
scroll to position [1430, 0]
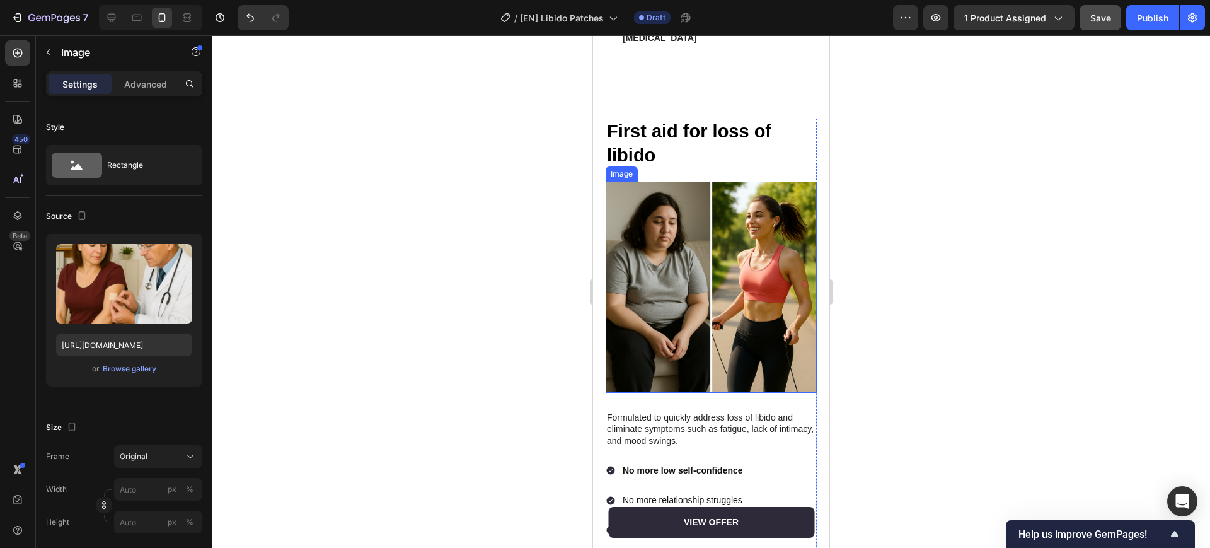
click at [725, 269] on img at bounding box center [711, 287] width 211 height 211
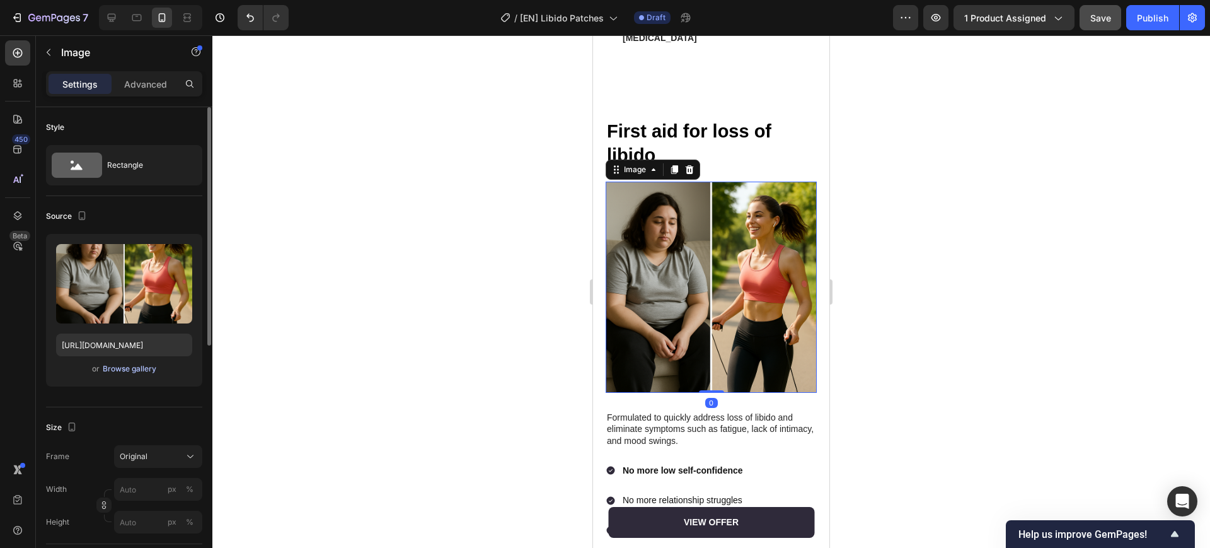
click at [125, 373] on div "Browse gallery" at bounding box center [130, 368] width 54 height 11
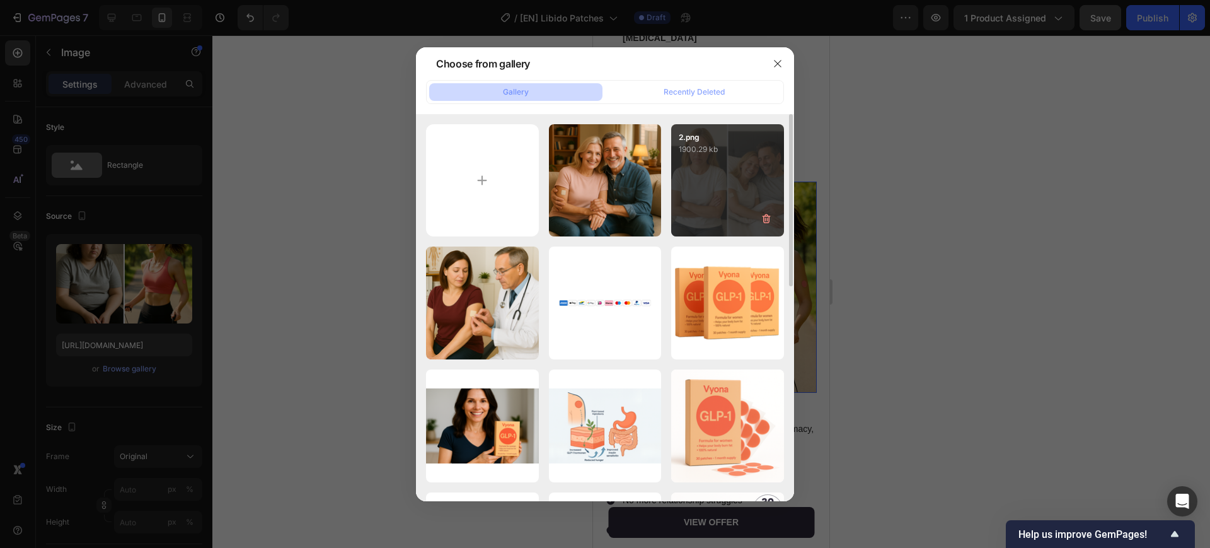
click at [734, 179] on div "2.png 1900.29 kb" at bounding box center [727, 180] width 113 height 113
type input "https://cdn.shopify.com/s/files/1/0841/8698/8884/files/gempages_576157732831232…"
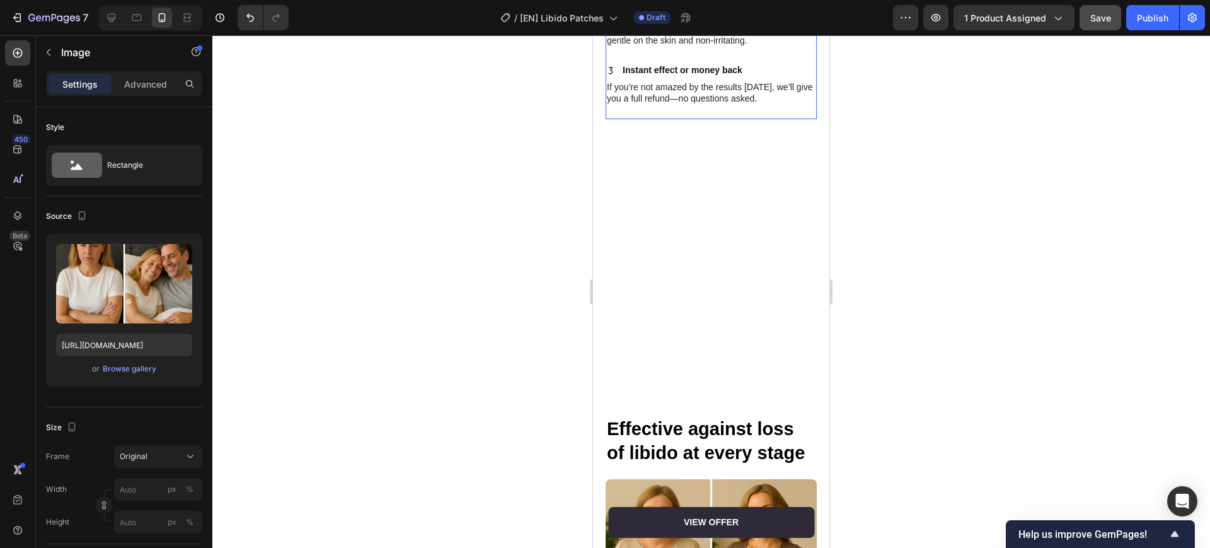
scroll to position [2612, 0]
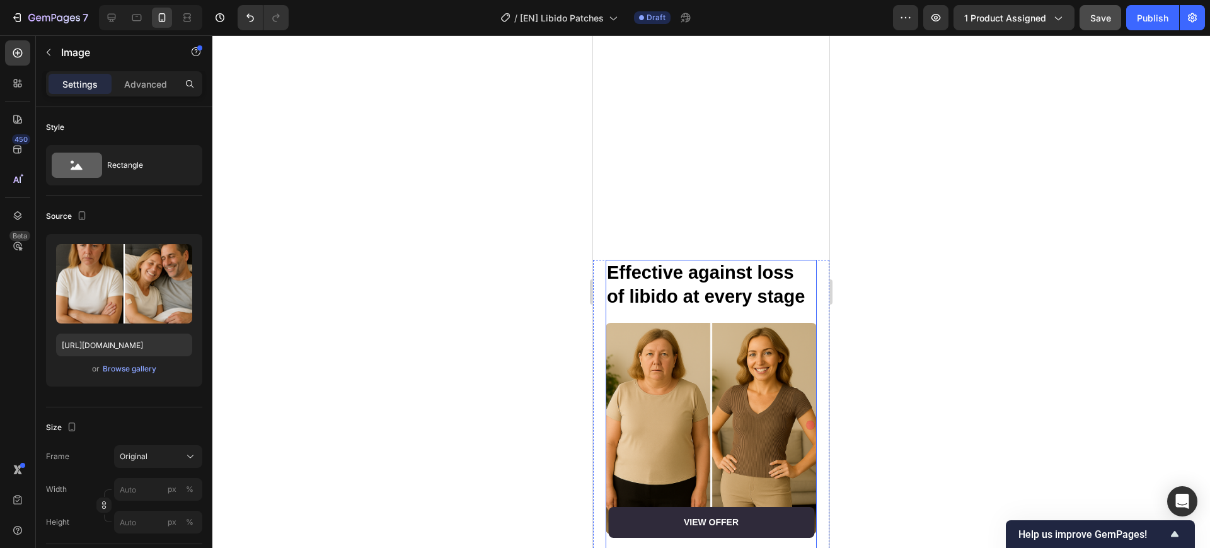
click at [691, 383] on img at bounding box center [711, 428] width 211 height 211
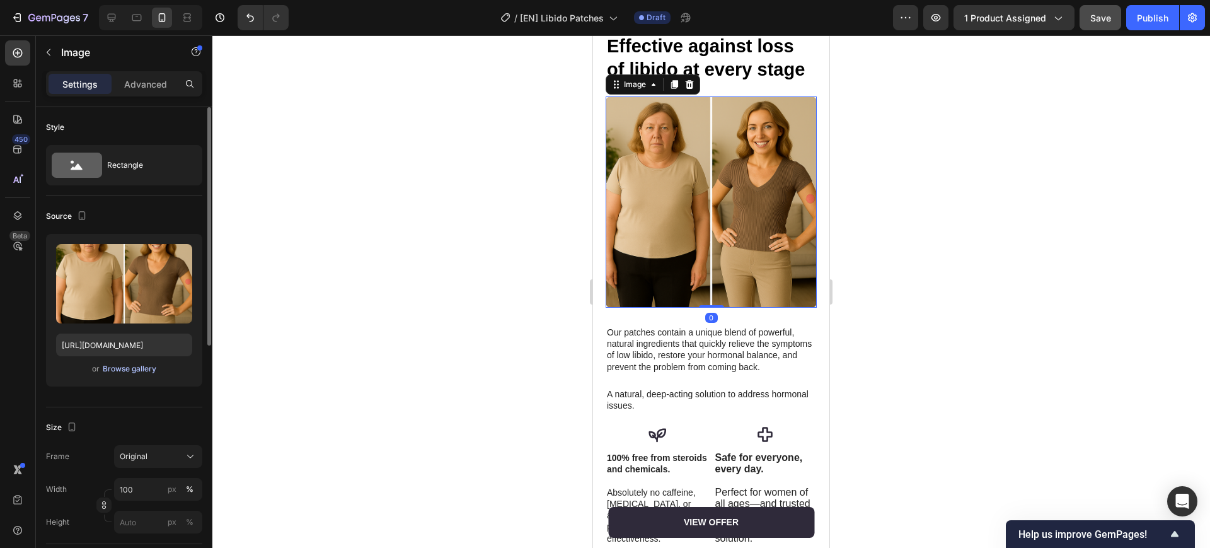
click at [125, 367] on div "Browse gallery" at bounding box center [130, 368] width 54 height 11
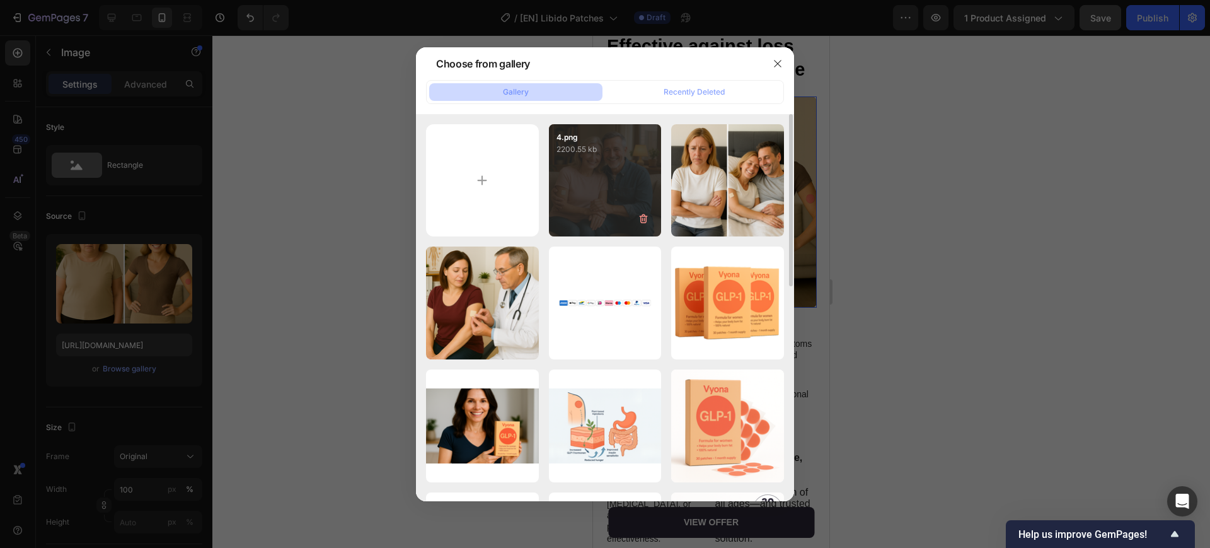
click at [615, 174] on div "4.png 2200.55 kb" at bounding box center [605, 180] width 113 height 113
type input "https://cdn.shopify.com/s/files/1/0841/8698/8884/files/gempages_576157732831232…"
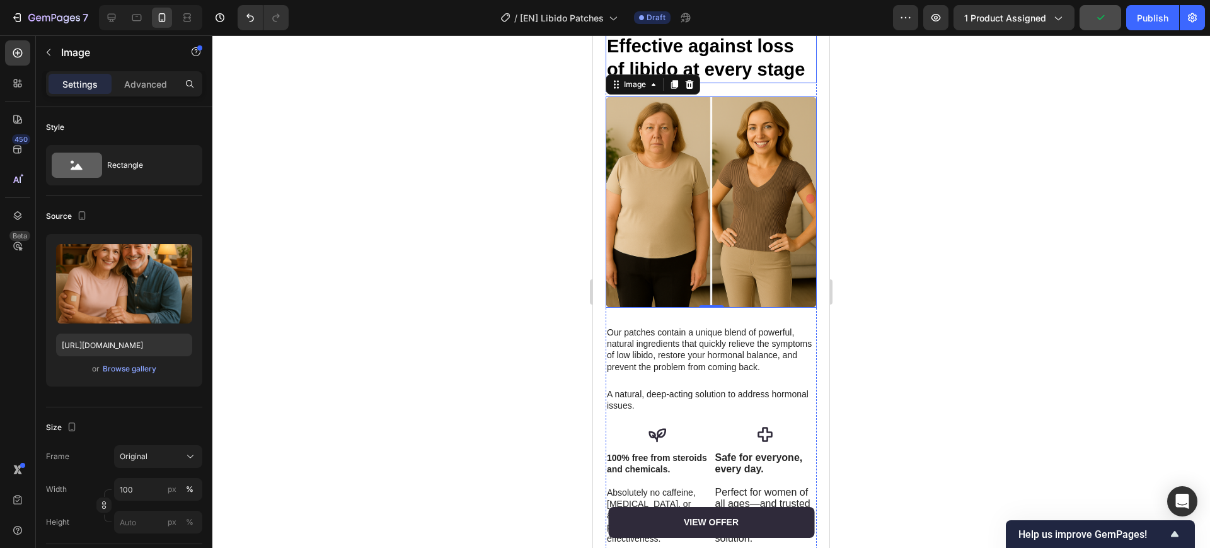
click at [761, 83] on h2 "Effective against loss of libido at every stage" at bounding box center [711, 58] width 211 height 50
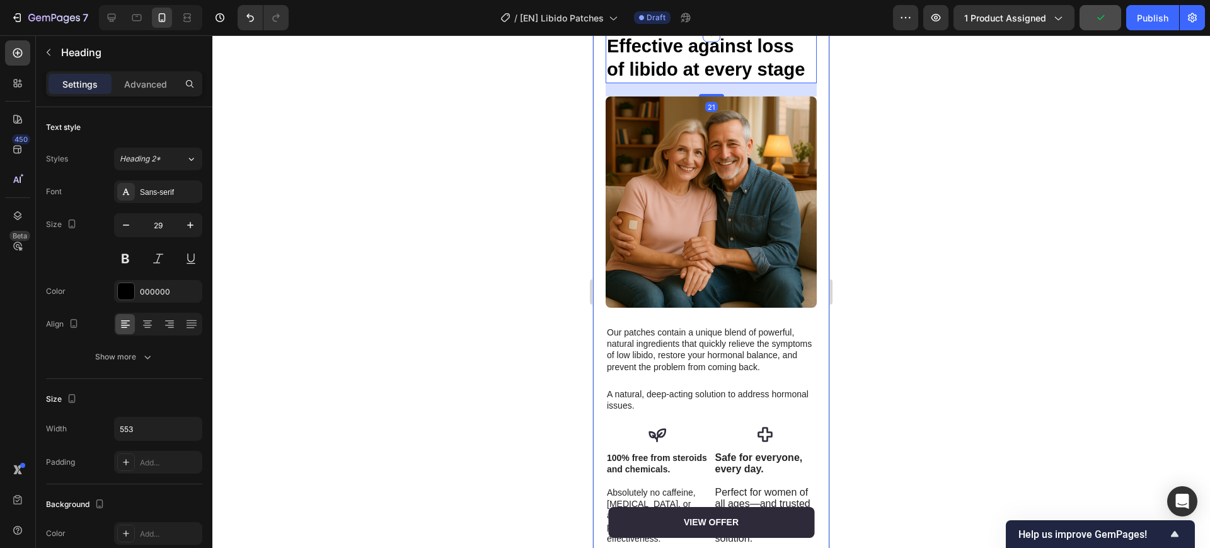
click at [794, 284] on div "Our patches contain a unique blend of powerful, natural ingredients that quickl…" at bounding box center [711, 331] width 236 height 596
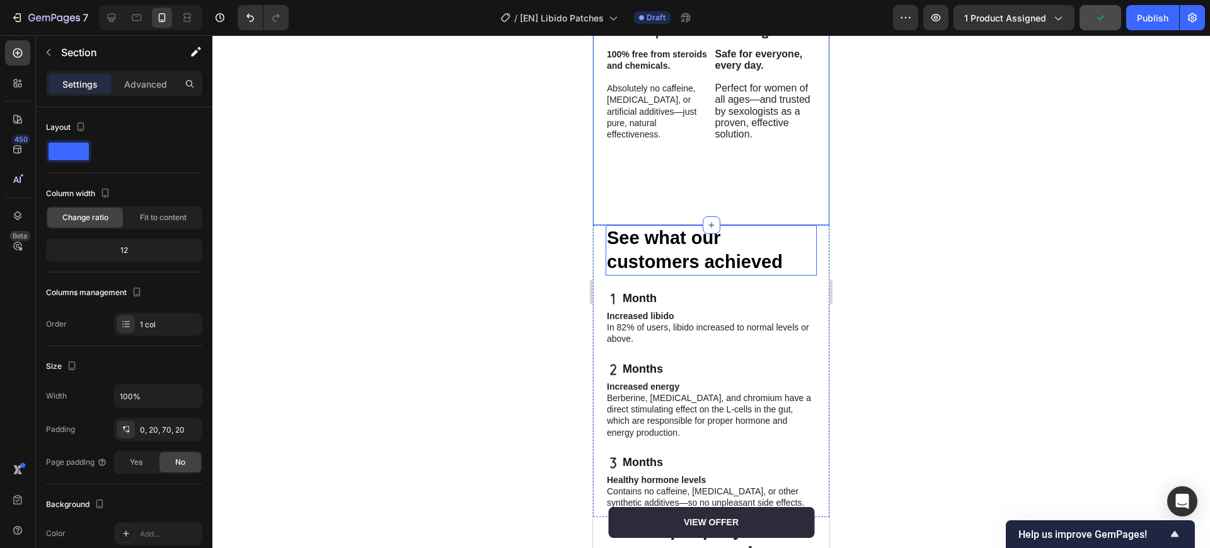
scroll to position [3636, 0]
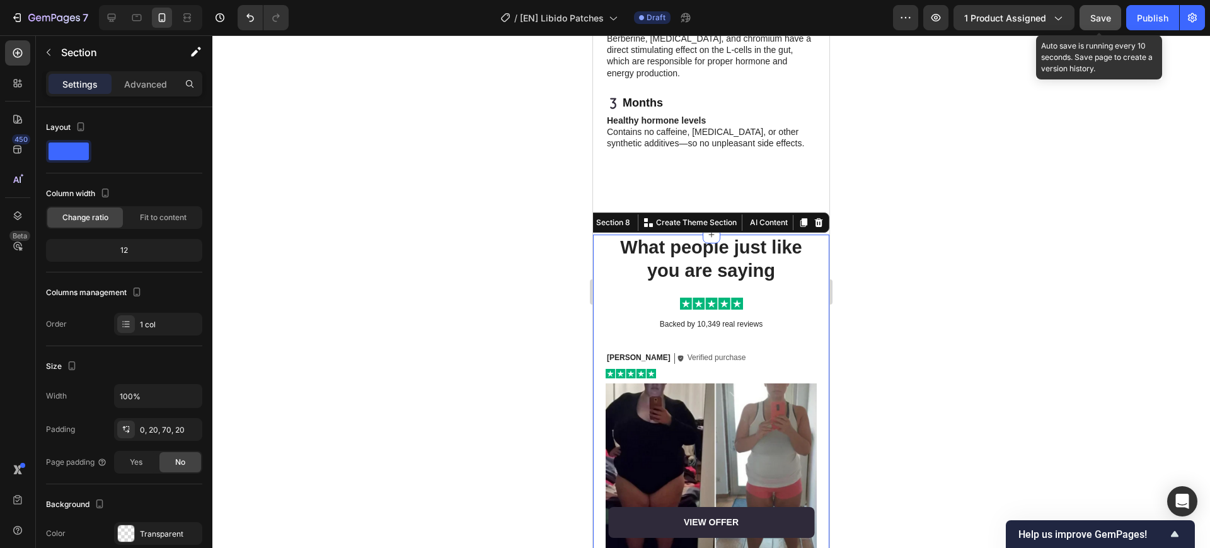
click at [794, 21] on span "Save" at bounding box center [1100, 18] width 21 height 11
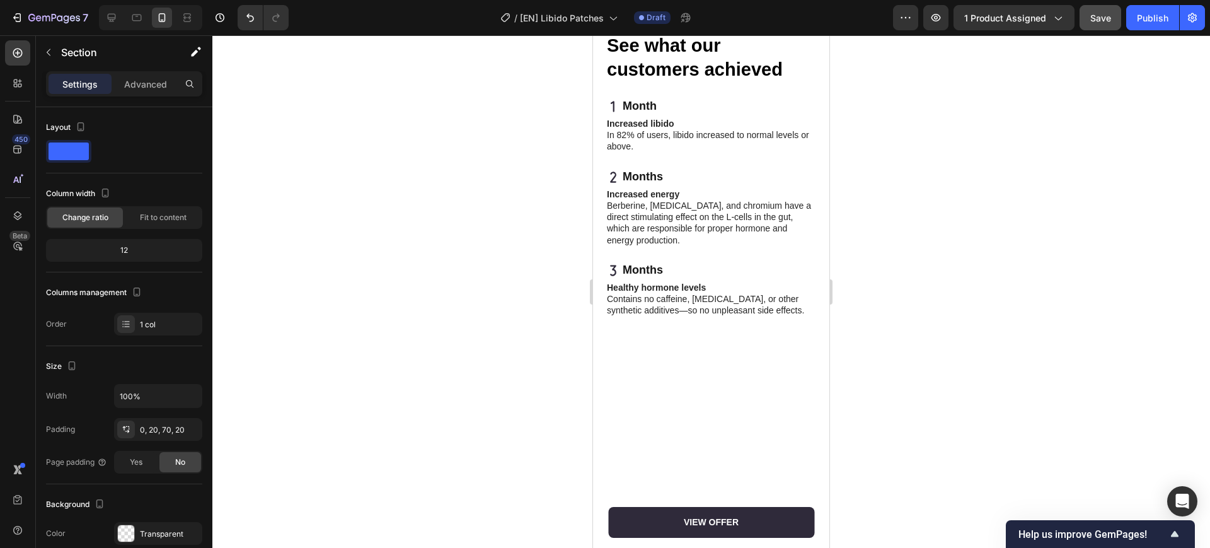
scroll to position [2848, 0]
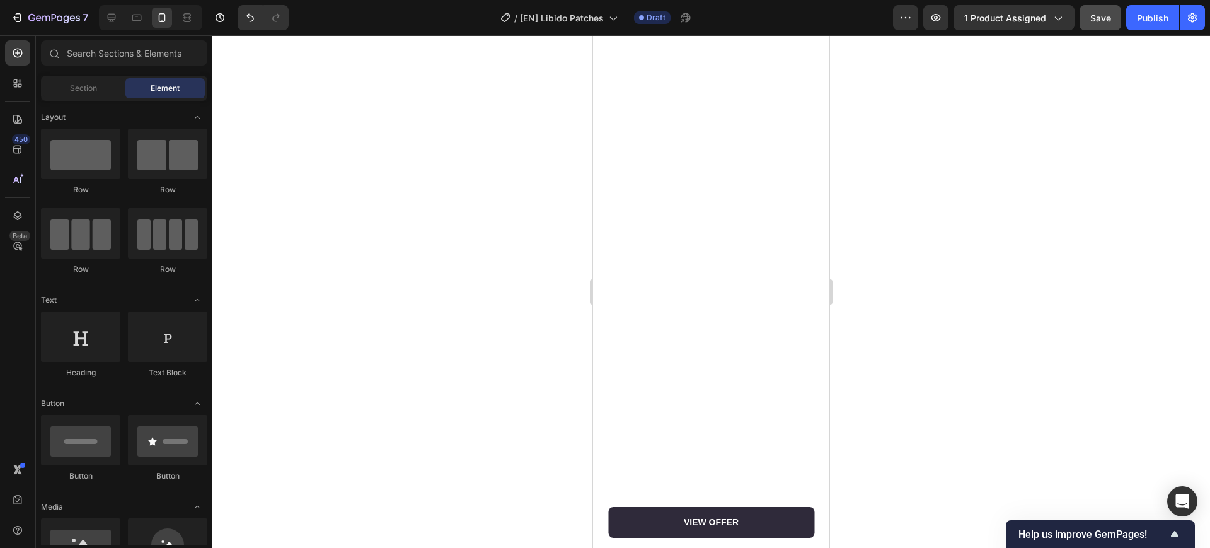
drag, startPoint x: 818, startPoint y: 321, endPoint x: 1433, endPoint y: 44, distance: 674.5
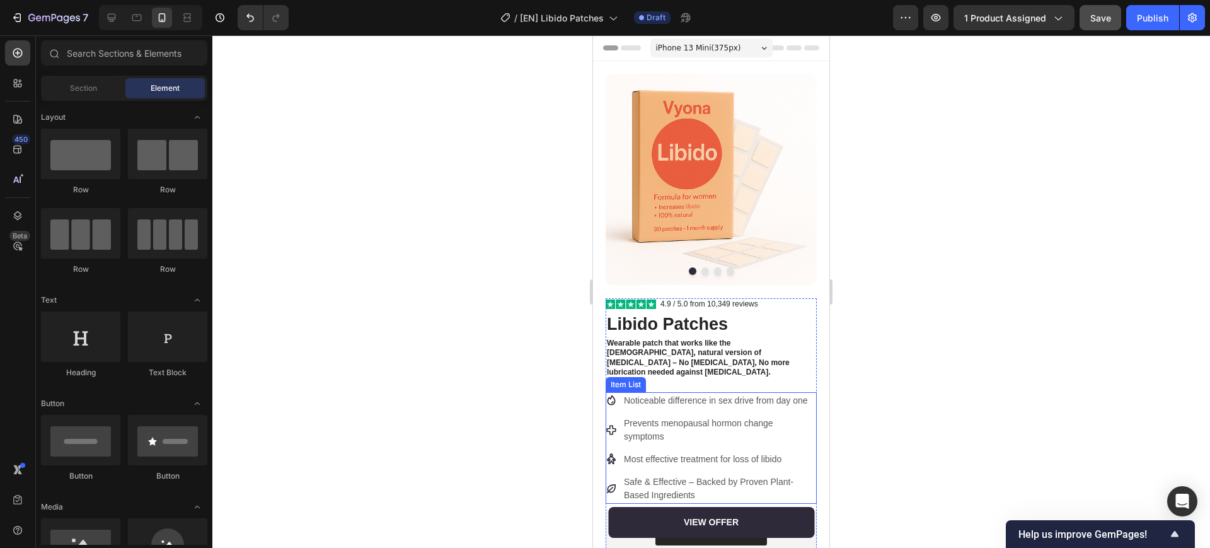
click at [690, 394] on p "Noticeable difference in sex drive from day one" at bounding box center [719, 400] width 191 height 13
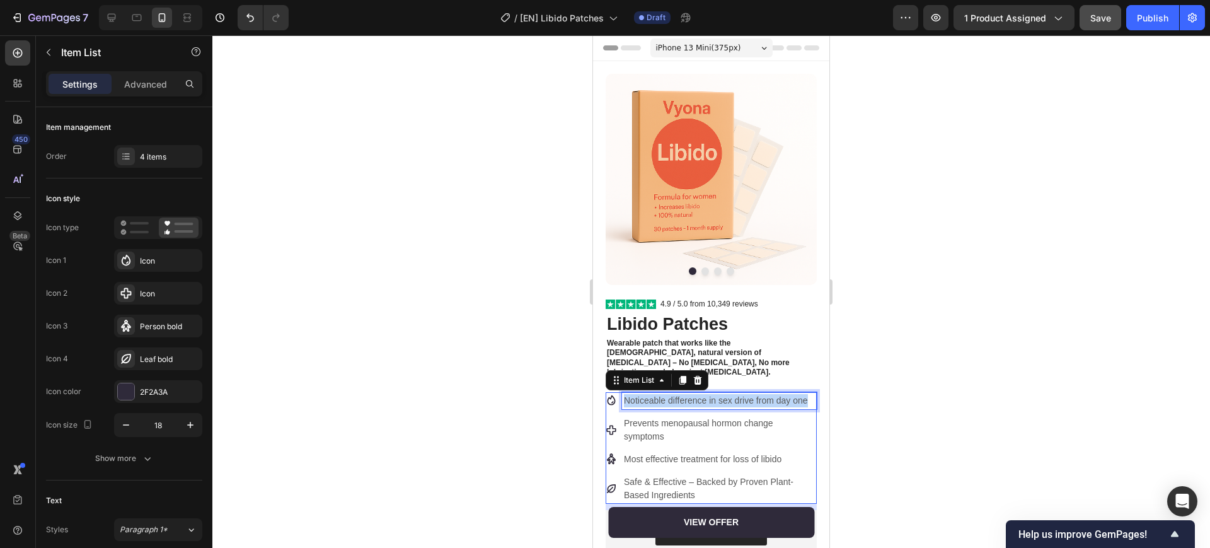
click at [690, 394] on p "Noticeable difference in sex drive from day one" at bounding box center [719, 400] width 191 height 13
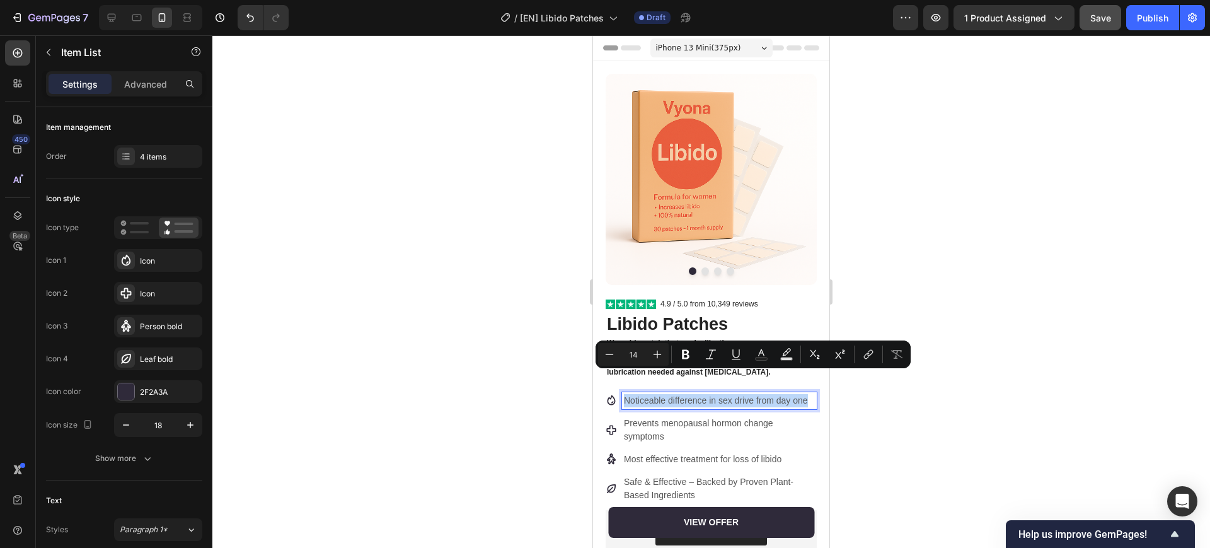
click at [685, 394] on p "Noticeable difference in sex drive from day one" at bounding box center [719, 400] width 191 height 13
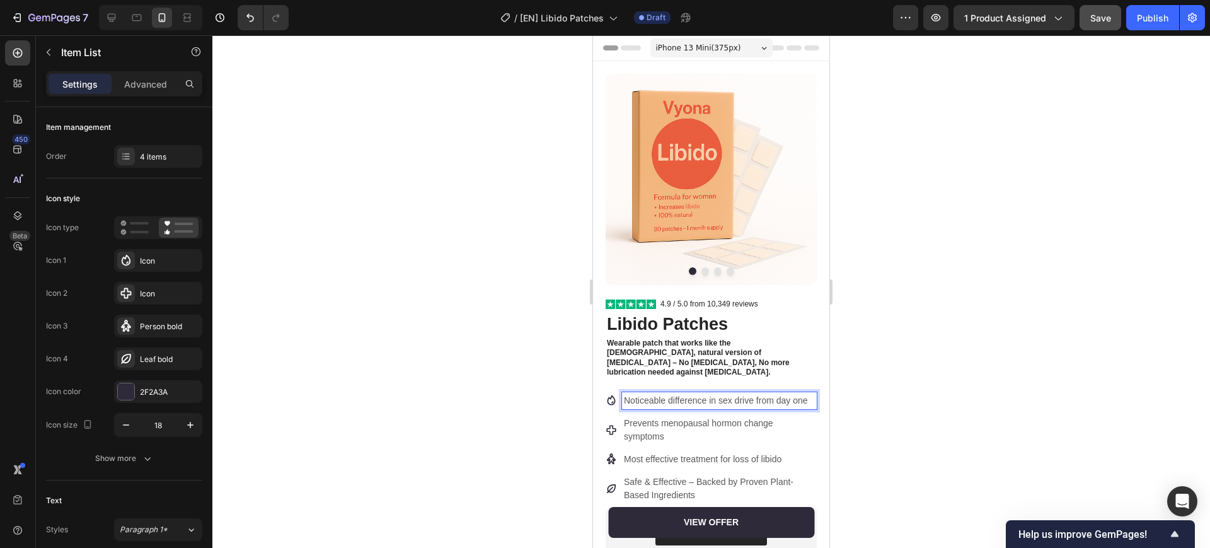
click at [683, 394] on p "Noticeable difference in sex drive from day one" at bounding box center [719, 400] width 191 height 13
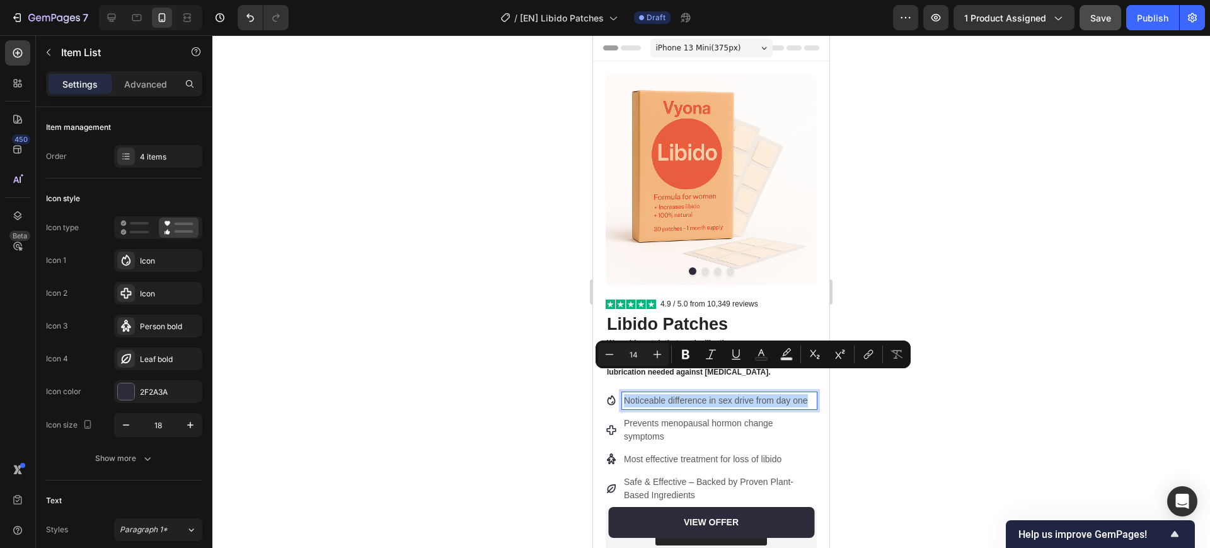
click at [671, 394] on p "Noticeable difference in sex drive from day one" at bounding box center [719, 400] width 191 height 13
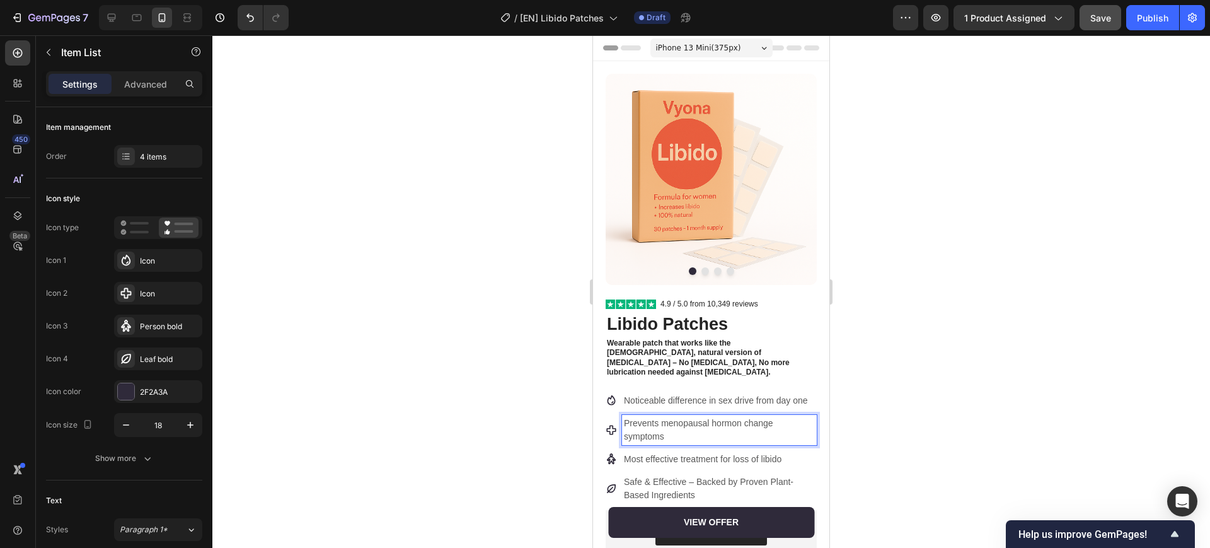
click at [676, 419] on p "Prevents menopausal hormon change symptoms" at bounding box center [719, 430] width 191 height 26
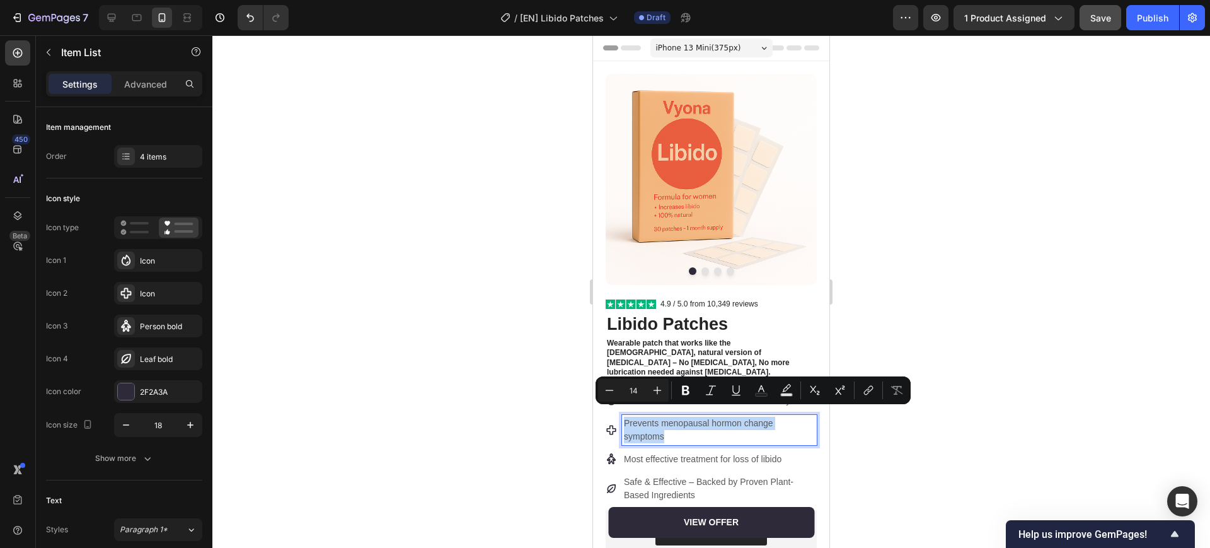
click at [668, 426] on p "Prevents menopausal hormon change symptoms" at bounding box center [719, 430] width 191 height 26
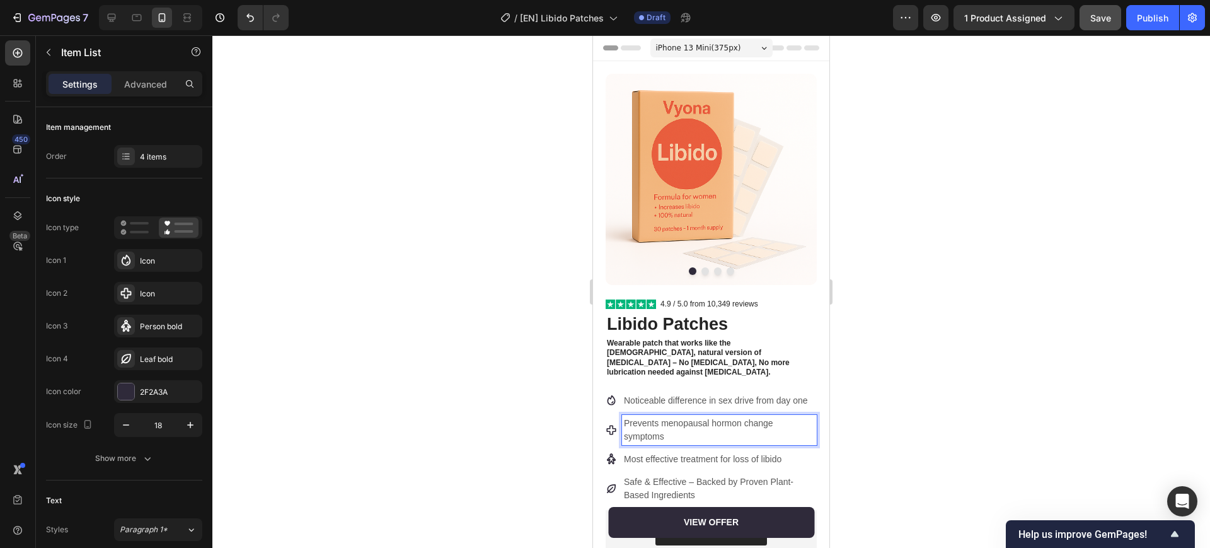
click at [674, 427] on p "Prevents menopausal hormon change symptoms" at bounding box center [719, 430] width 191 height 26
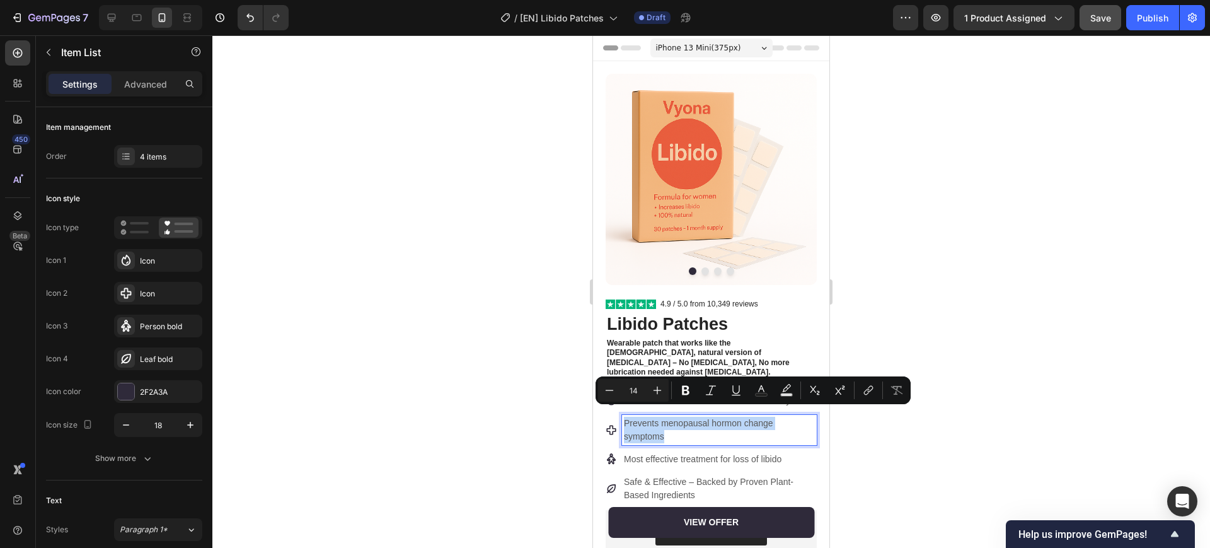
click at [728, 429] on p "Prevents menopausal hormon change symptoms" at bounding box center [719, 430] width 191 height 26
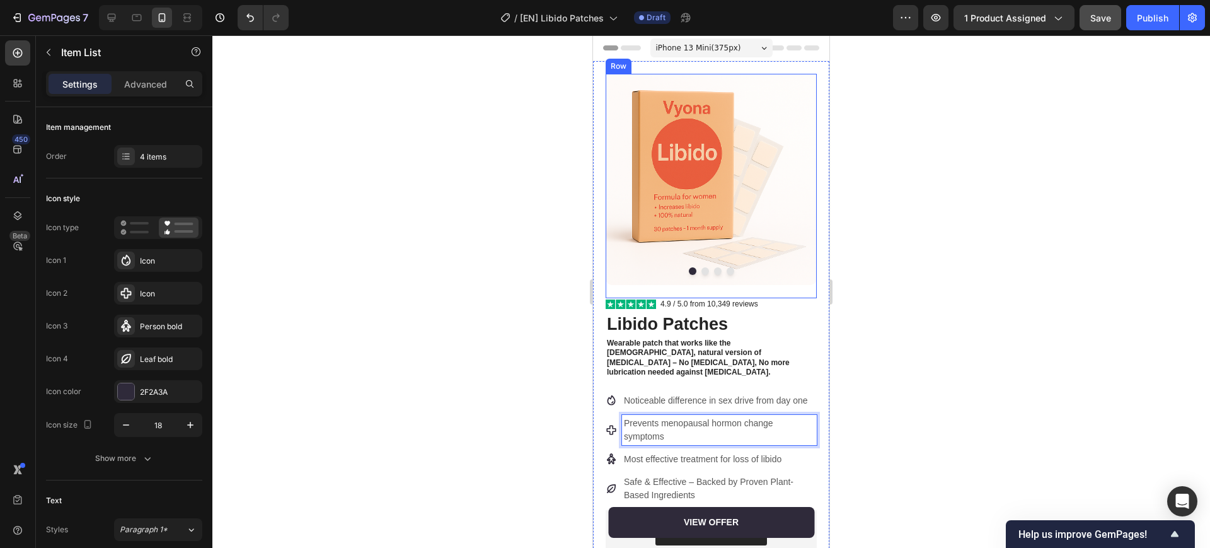
click at [794, 298] on div "Image 4.9 / 5.0 from 10,349 reviews Text Block Row" at bounding box center [711, 303] width 211 height 11
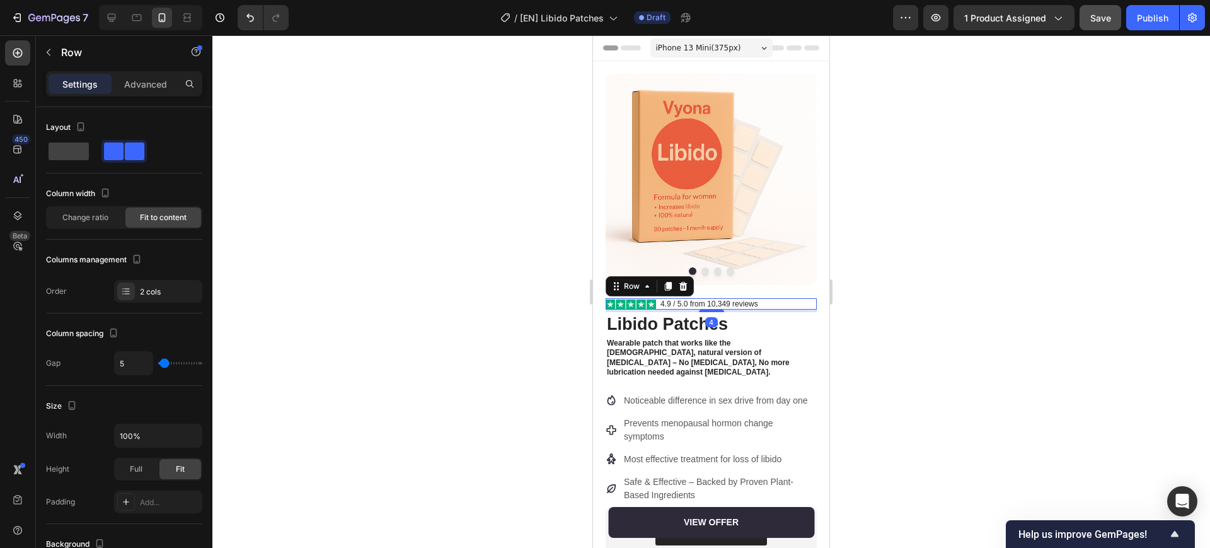
click at [794, 315] on h1 "Libido Patches" at bounding box center [711, 324] width 211 height 25
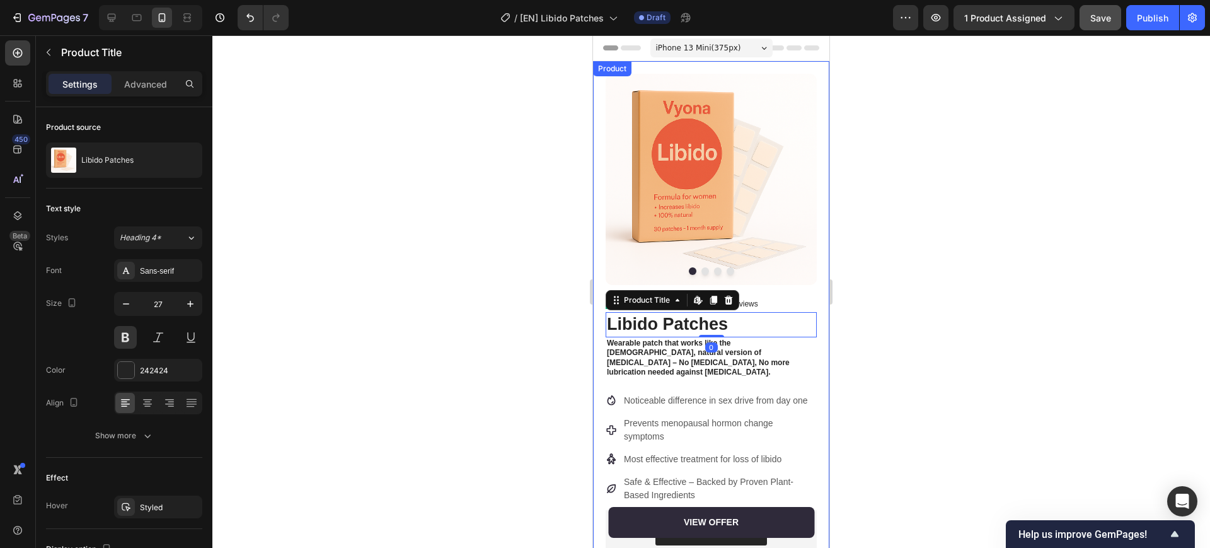
click at [794, 312] on div "Product Images Row Image 4.9 / 5.0 from 10,349 reviews Text Block Row Libido Pa…" at bounding box center [711, 531] width 236 height 940
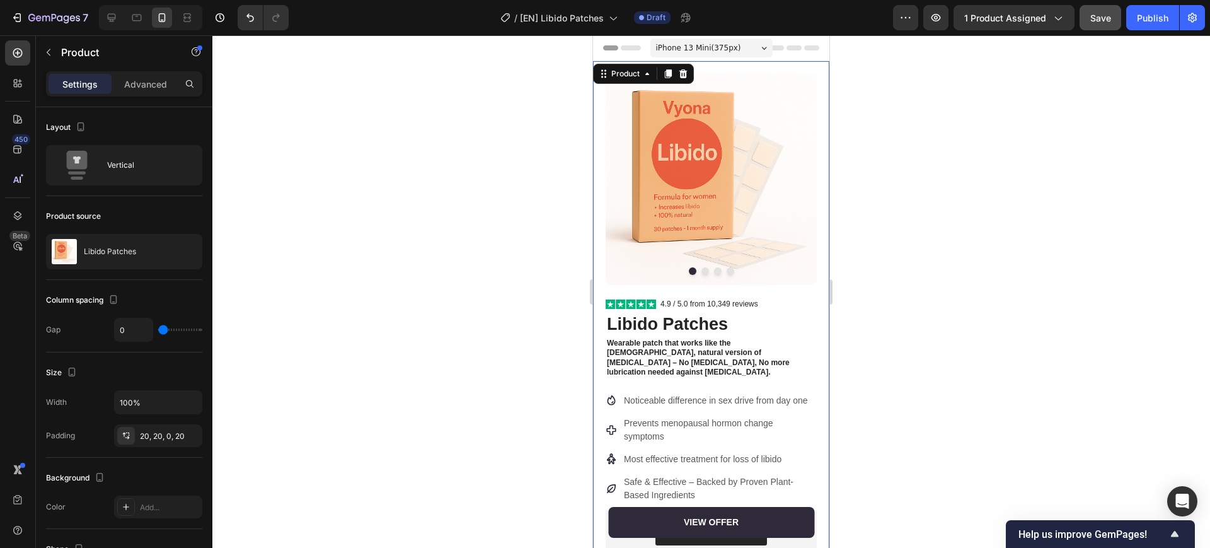
click at [794, 22] on span "Save" at bounding box center [1100, 18] width 21 height 11
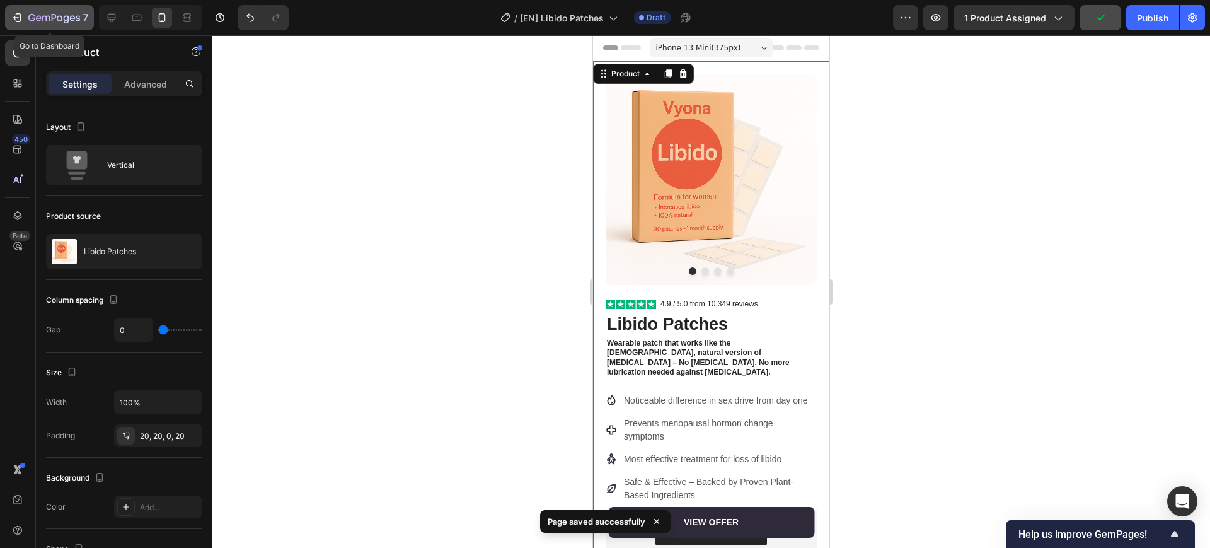
click at [32, 20] on icon "button" at bounding box center [31, 18] width 7 height 8
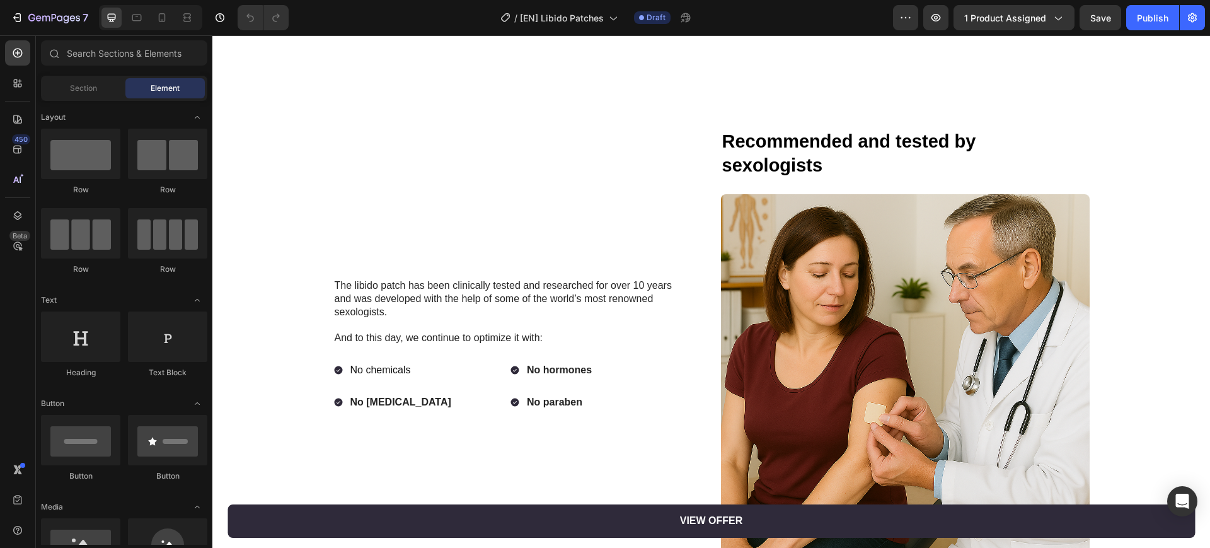
scroll to position [1024, 0]
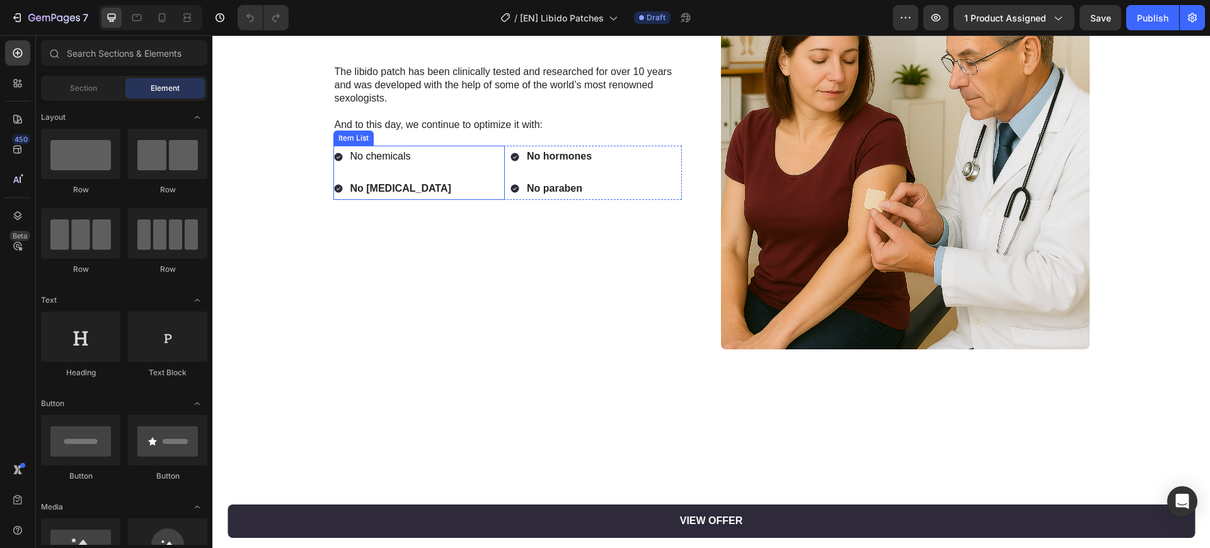
click at [396, 154] on p "No chemicals" at bounding box center [400, 156] width 101 height 18
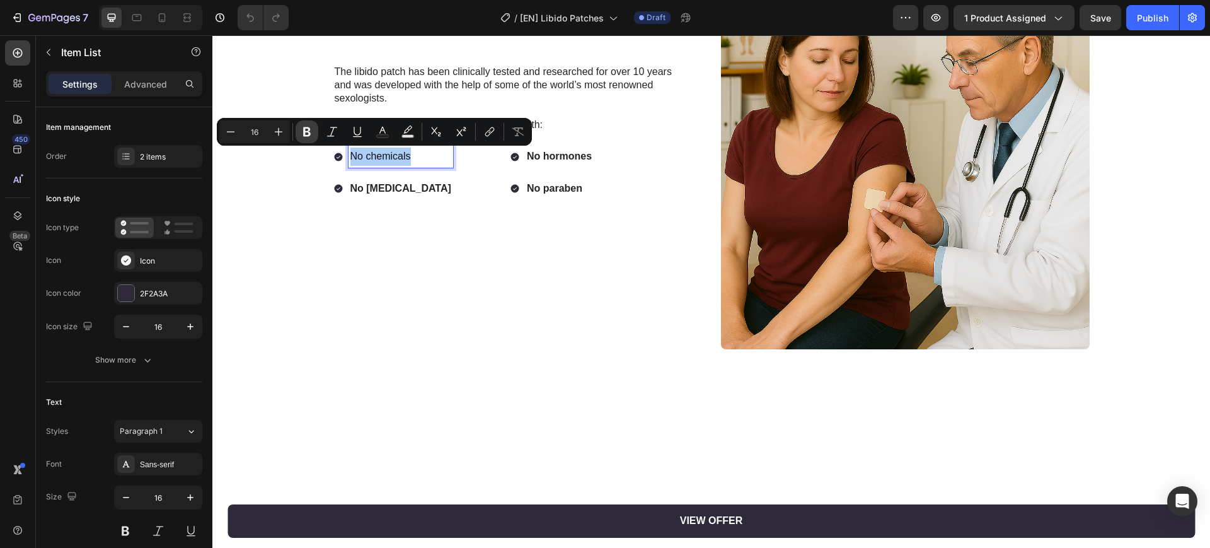
drag, startPoint x: 306, startPoint y: 127, endPoint x: 95, endPoint y: 206, distance: 225.0
click at [306, 127] on icon "Editor contextual toolbar" at bounding box center [307, 131] width 8 height 9
click at [311, 282] on div "The libido patch has been clinically tested and researched for over 10 years an…" at bounding box center [711, 147] width 973 height 464
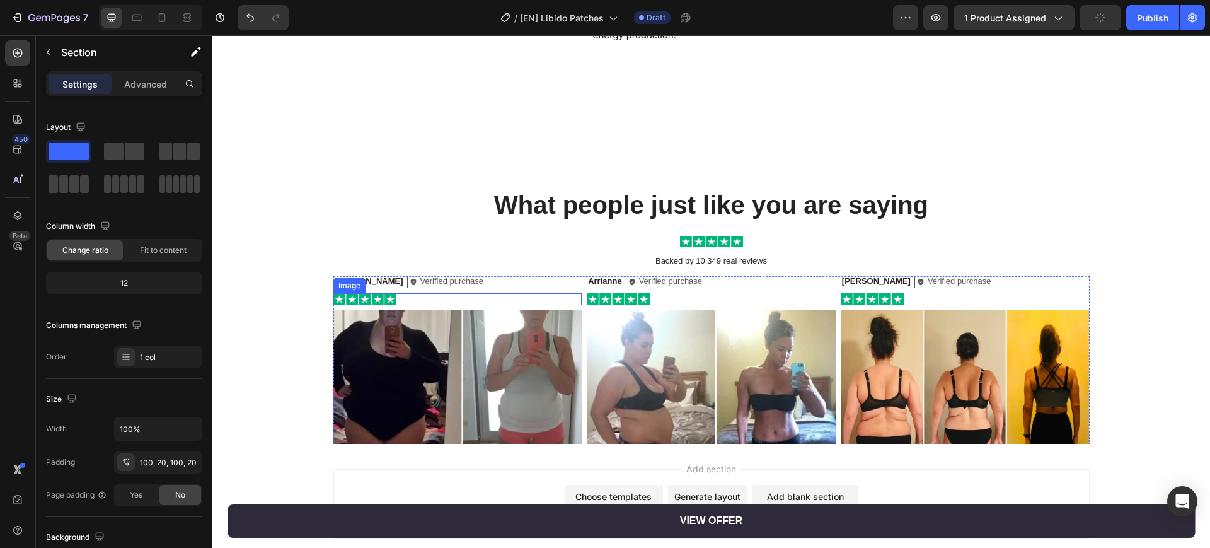
scroll to position [2924, 0]
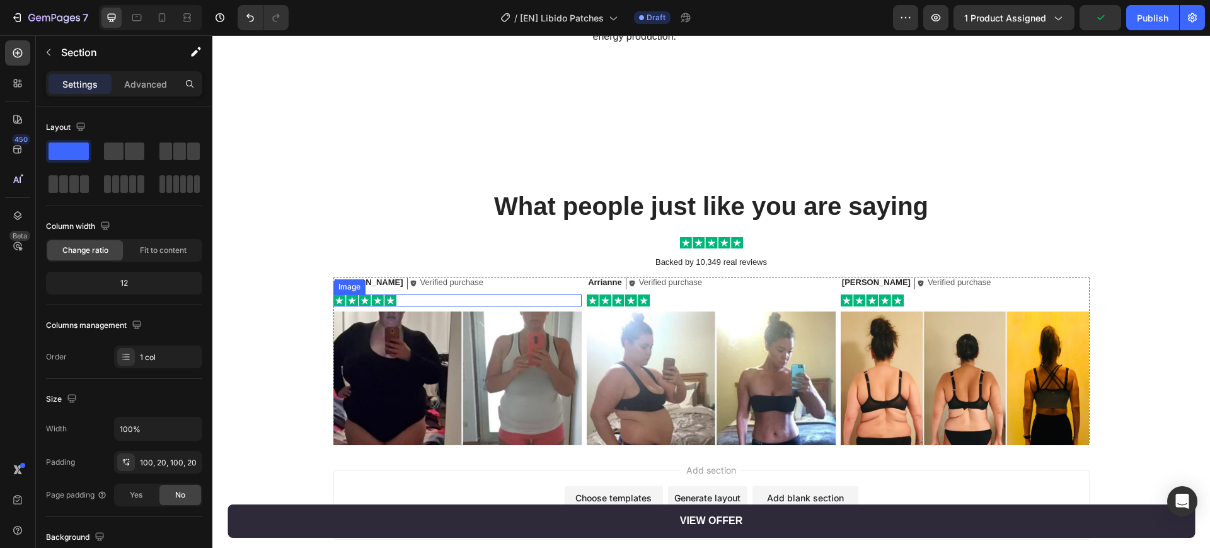
click at [464, 344] on img at bounding box center [457, 435] width 249 height 249
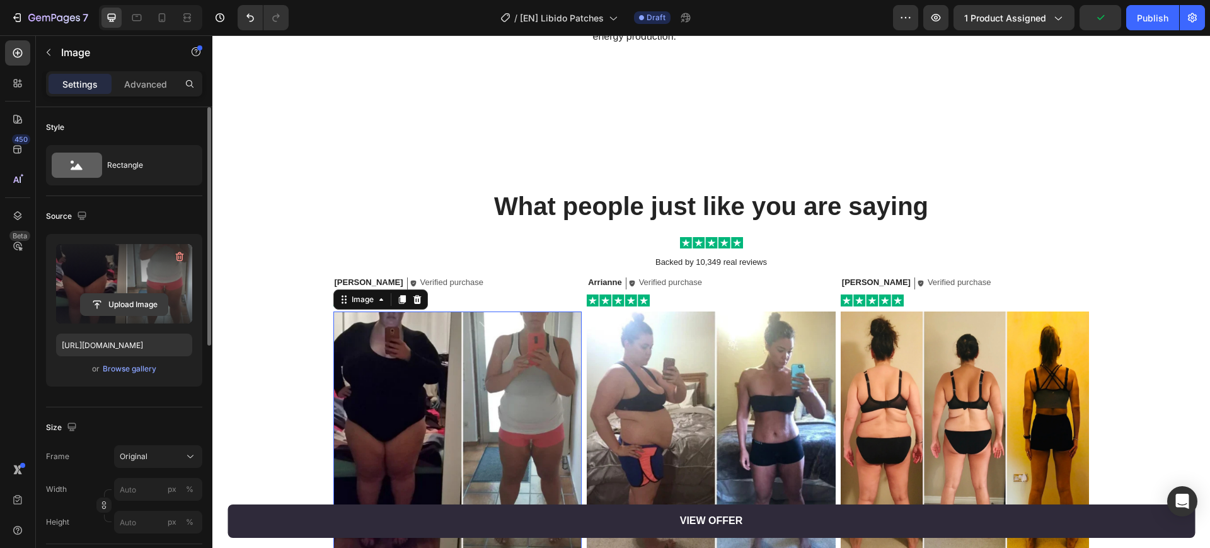
click at [142, 305] on input "file" at bounding box center [124, 304] width 87 height 21
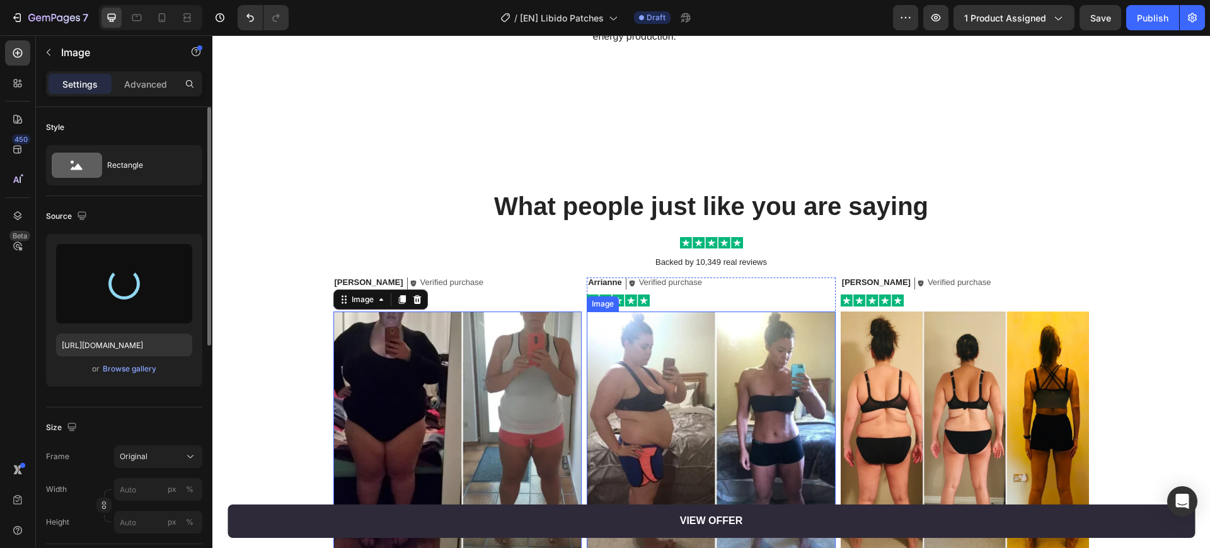
type input "[URL][DOMAIN_NAME]"
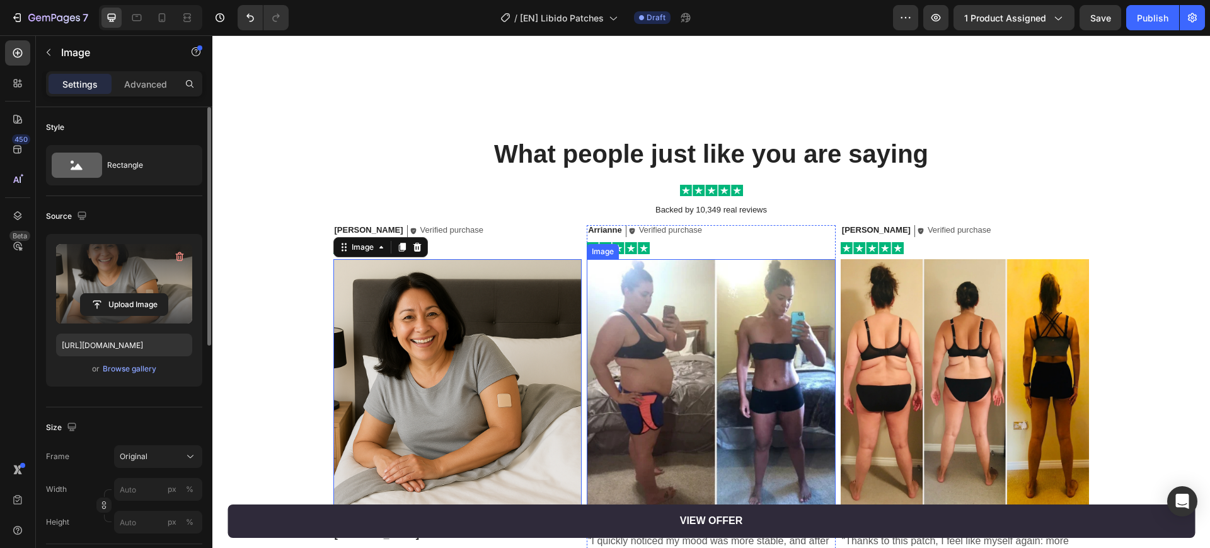
scroll to position [3003, 0]
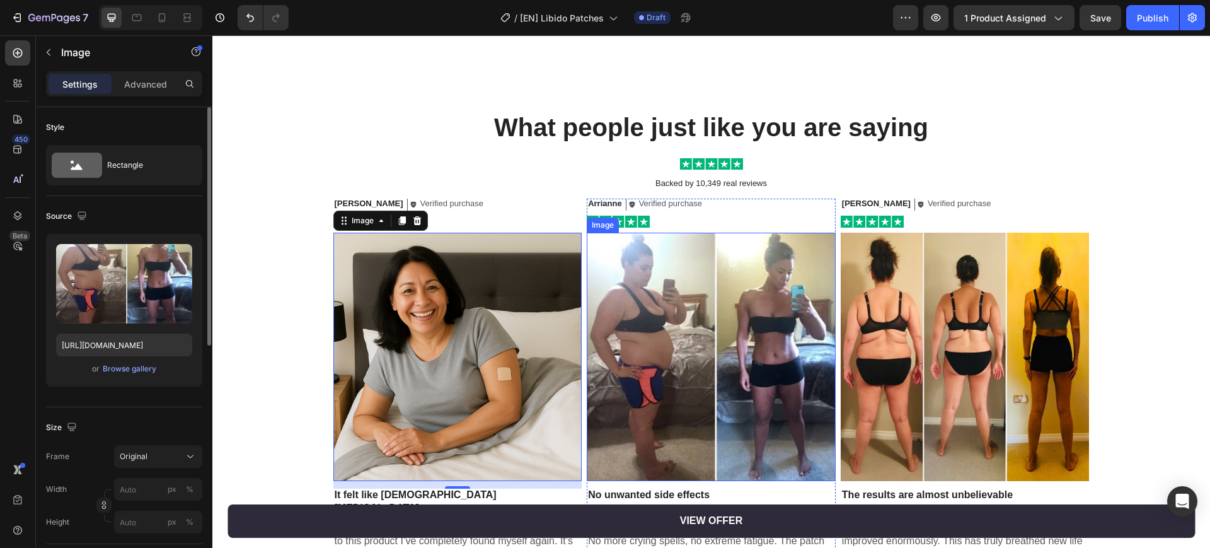
click at [667, 325] on img at bounding box center [711, 357] width 249 height 249
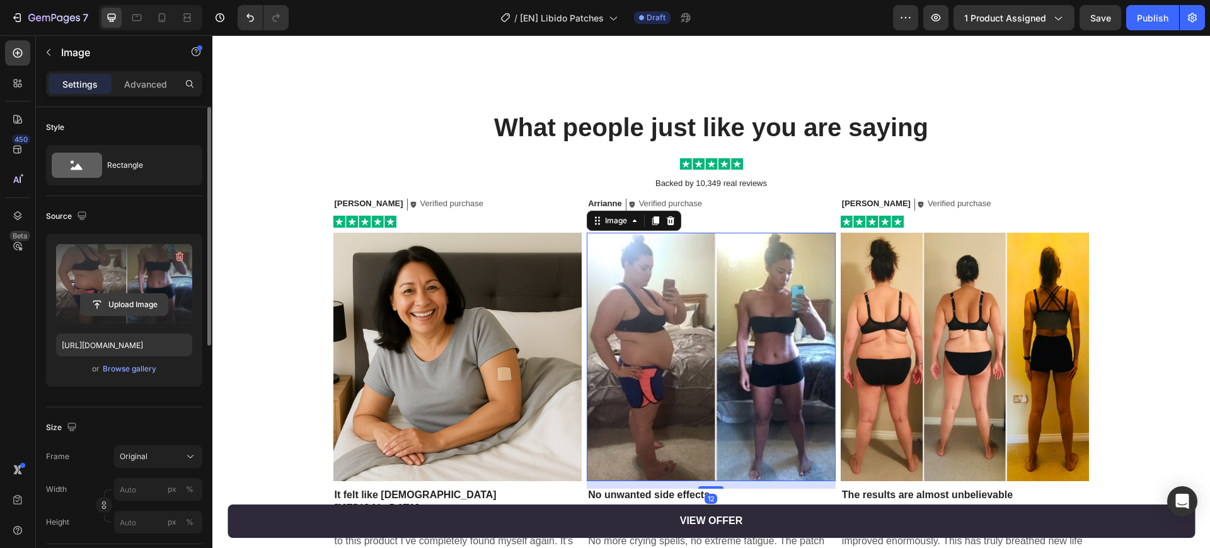
click at [122, 297] on input "file" at bounding box center [124, 304] width 87 height 21
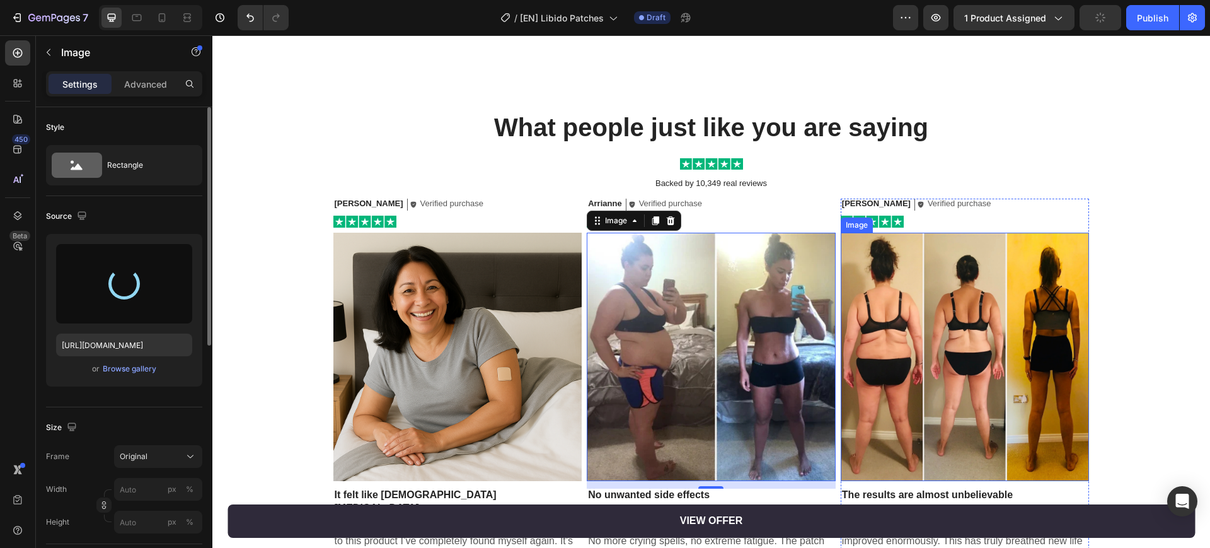
type input "[URL][DOMAIN_NAME]"
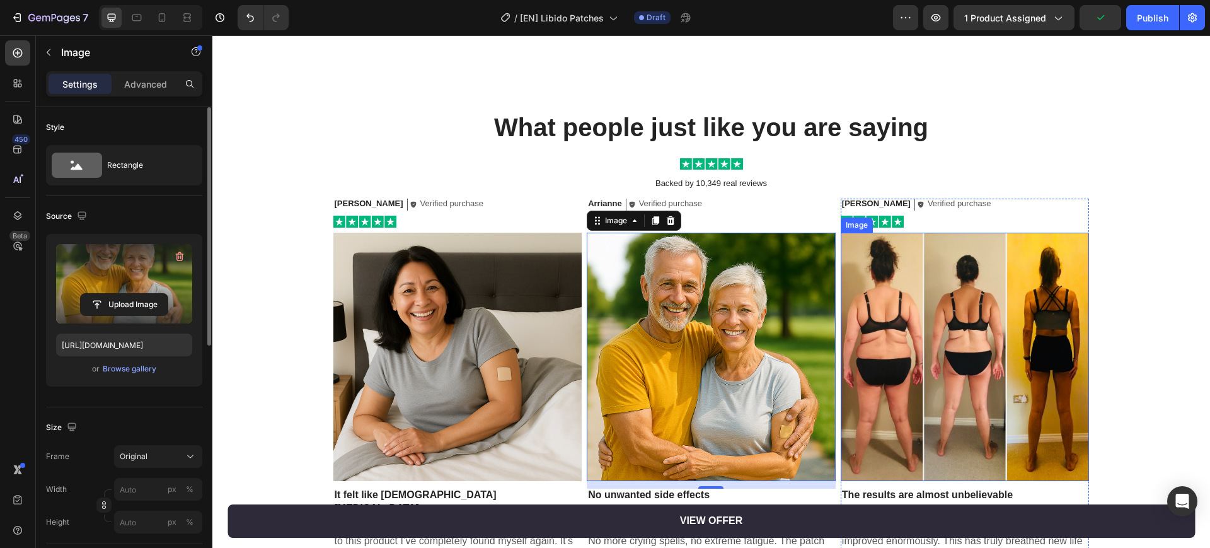
click at [990, 332] on img at bounding box center [965, 357] width 249 height 249
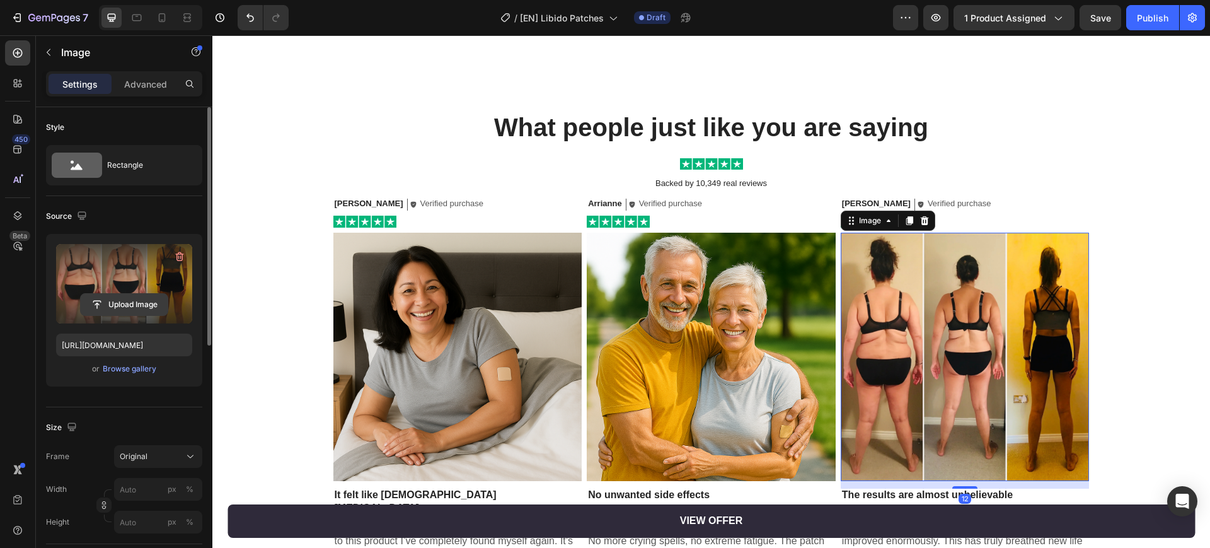
click at [151, 300] on input "file" at bounding box center [124, 304] width 87 height 21
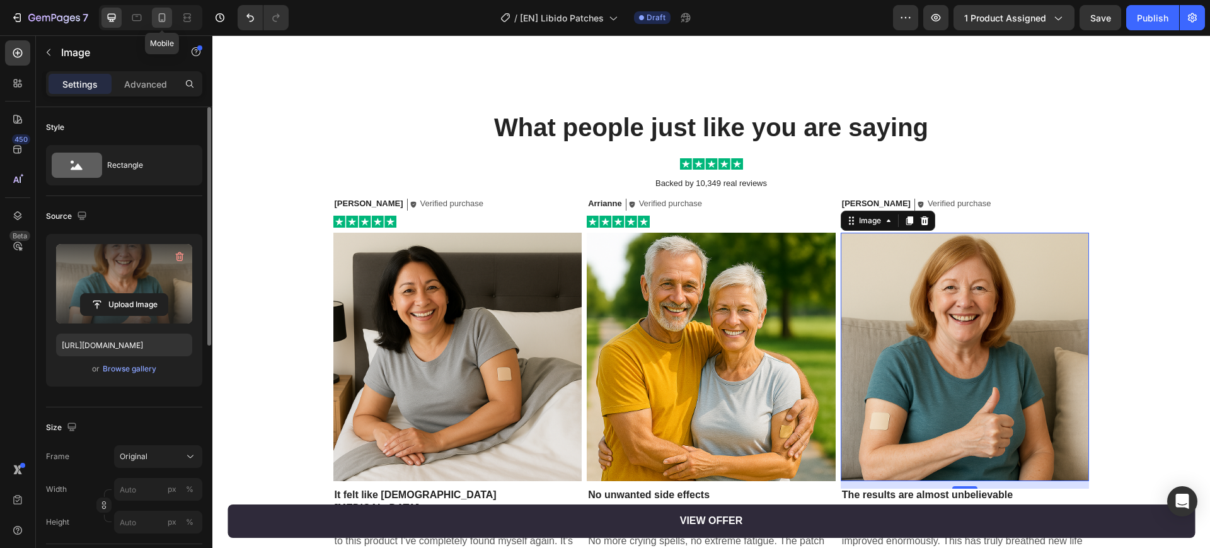
click at [163, 16] on icon at bounding box center [162, 17] width 13 height 13
type input "[URL][DOMAIN_NAME]"
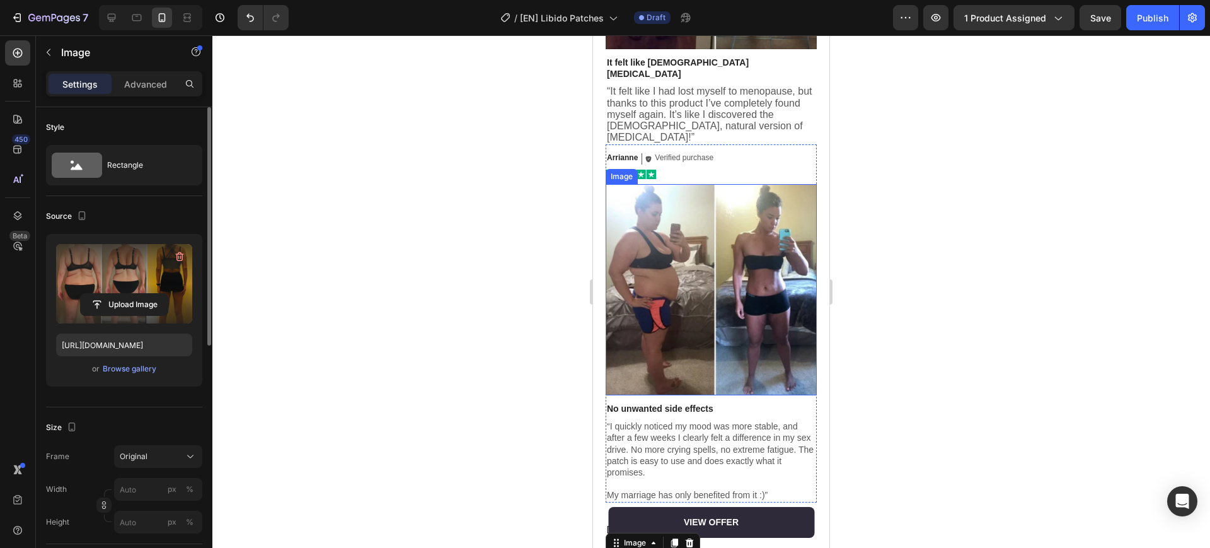
scroll to position [3134, 0]
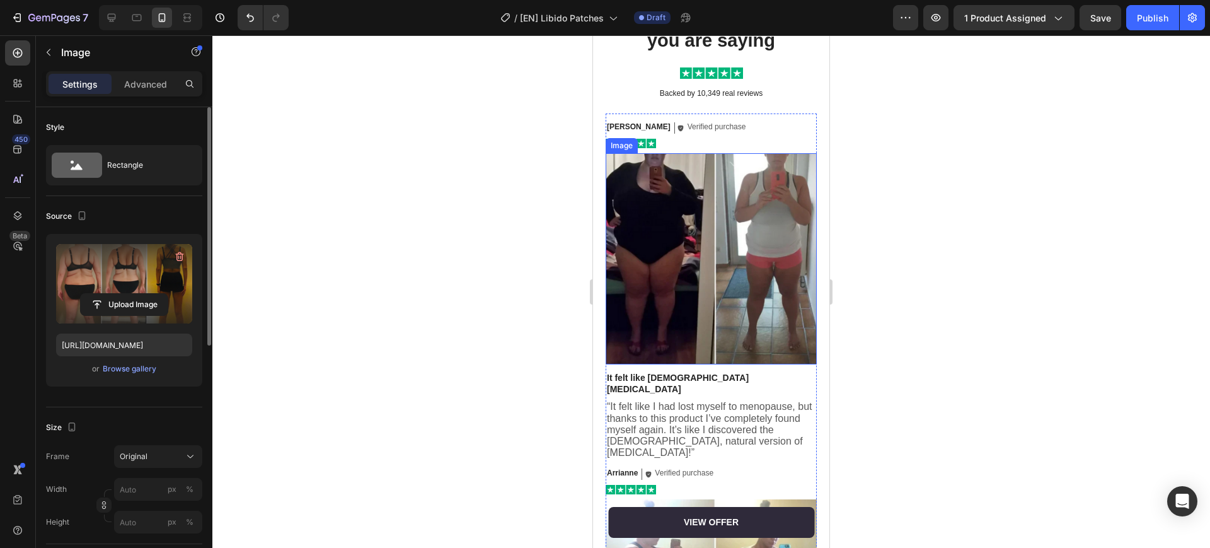
click at [712, 282] on img at bounding box center [711, 258] width 211 height 211
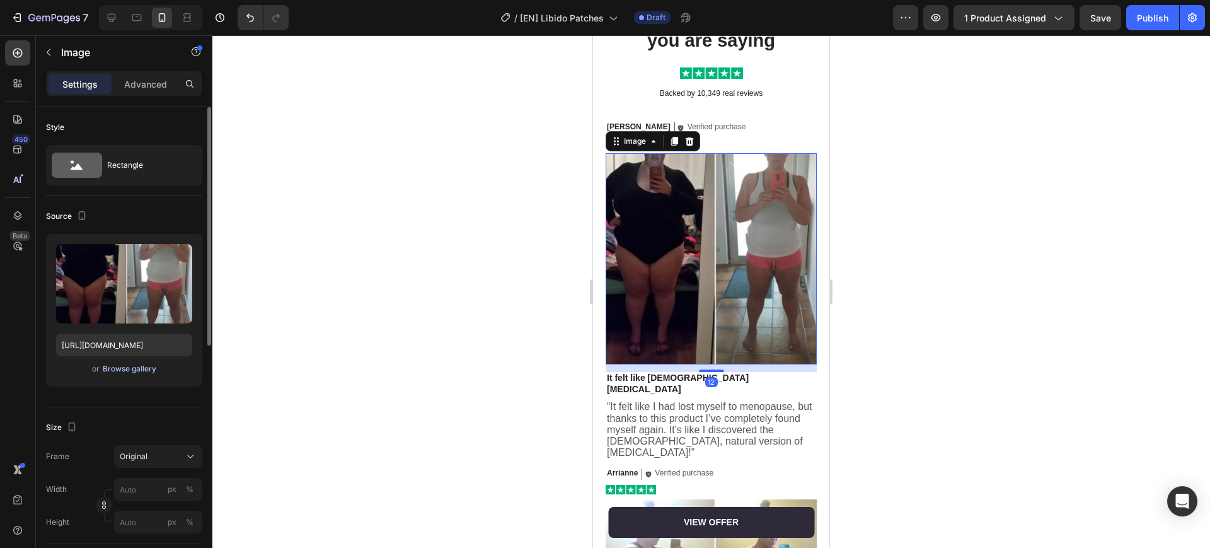
click at [128, 373] on div "Browse gallery" at bounding box center [130, 368] width 54 height 11
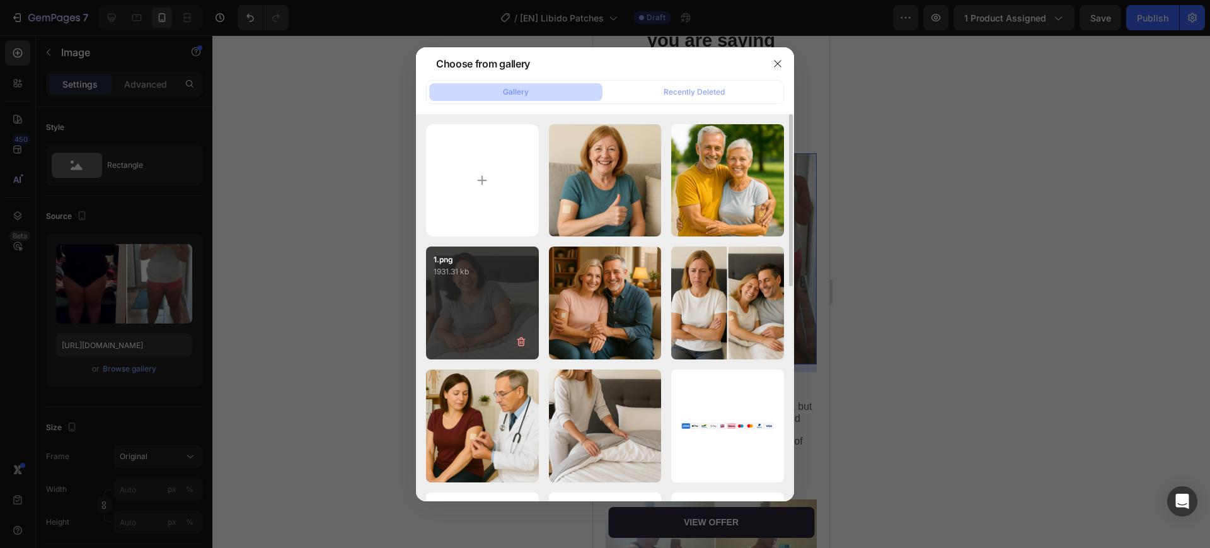
click at [487, 321] on div "1.png 1931.31 kb" at bounding box center [482, 302] width 113 height 113
type input "[URL][DOMAIN_NAME]"
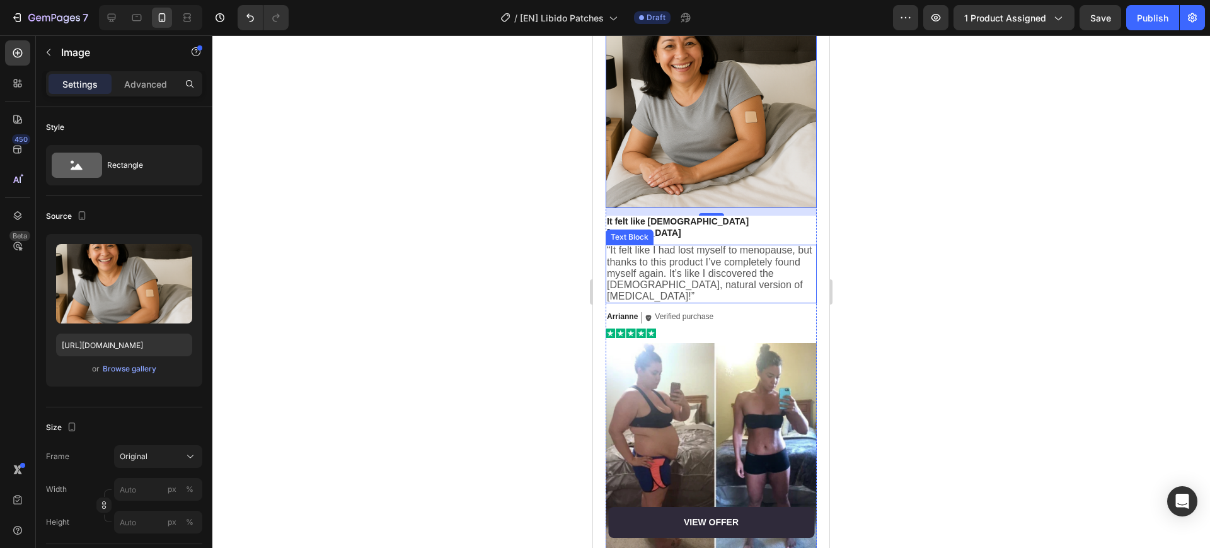
scroll to position [3292, 0]
click at [712, 363] on img at bounding box center [711, 447] width 211 height 211
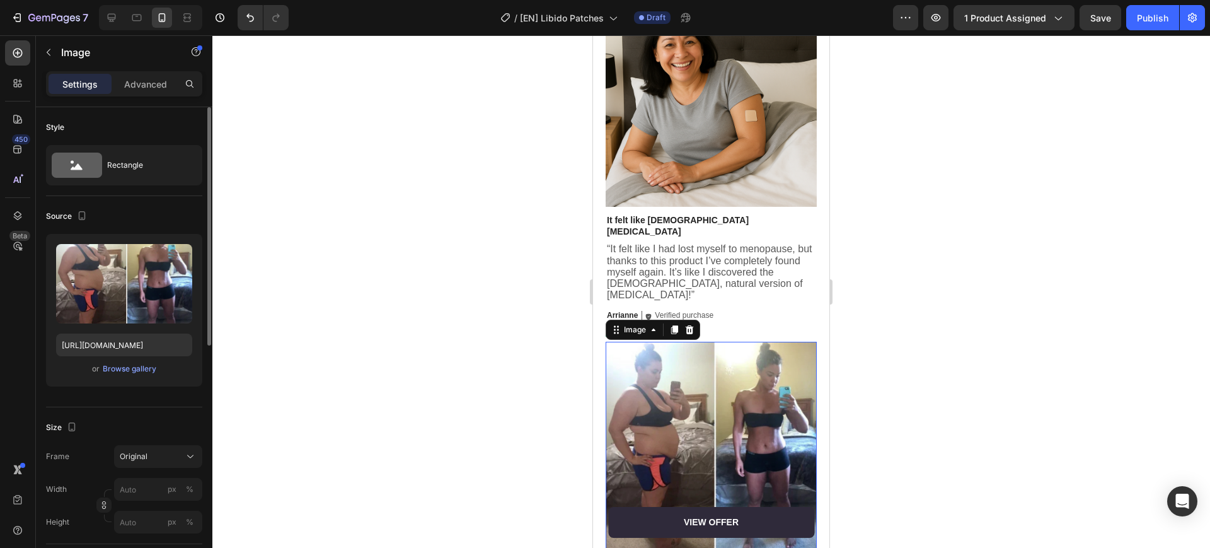
click at [134, 361] on div "or Browse gallery" at bounding box center [124, 368] width 136 height 15
click at [133, 366] on div "Browse gallery" at bounding box center [130, 368] width 54 height 11
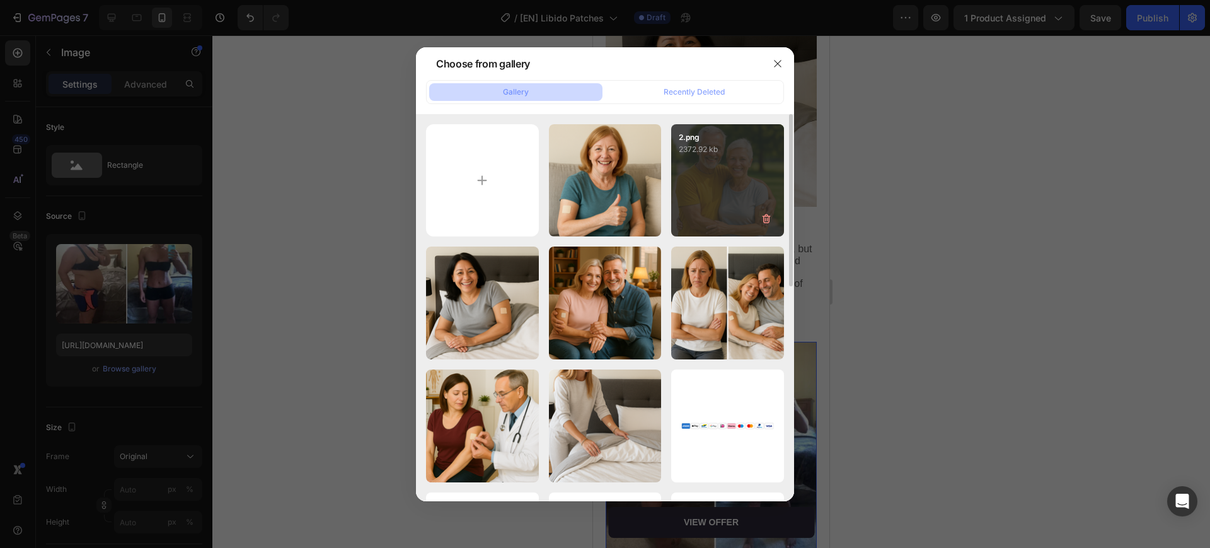
click at [736, 182] on div "2.png 2372.92 kb" at bounding box center [727, 180] width 113 height 113
type input "[URL][DOMAIN_NAME]"
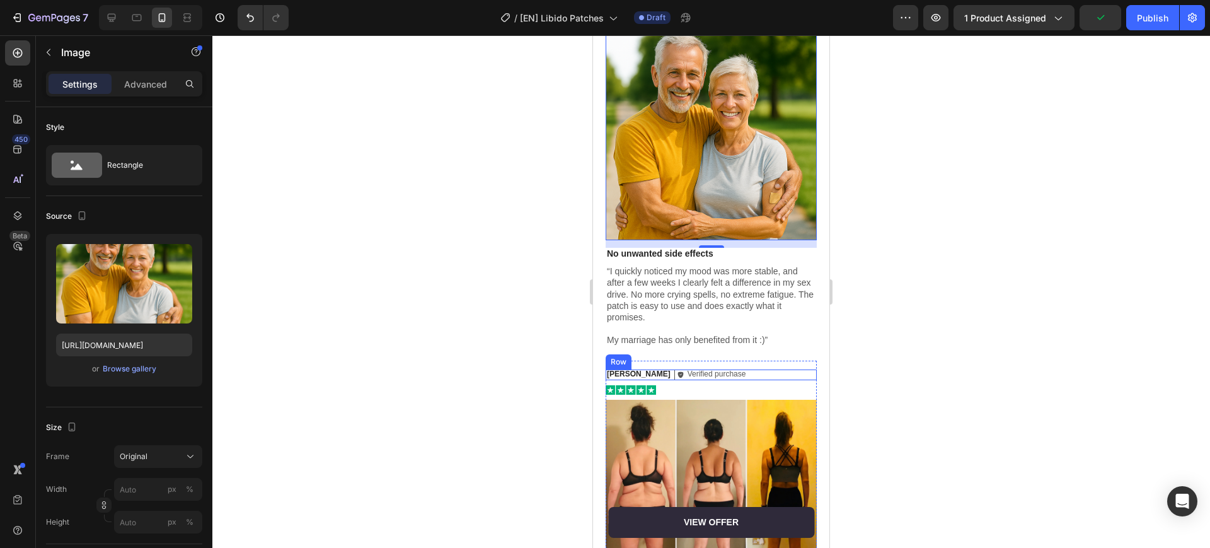
scroll to position [3607, 0]
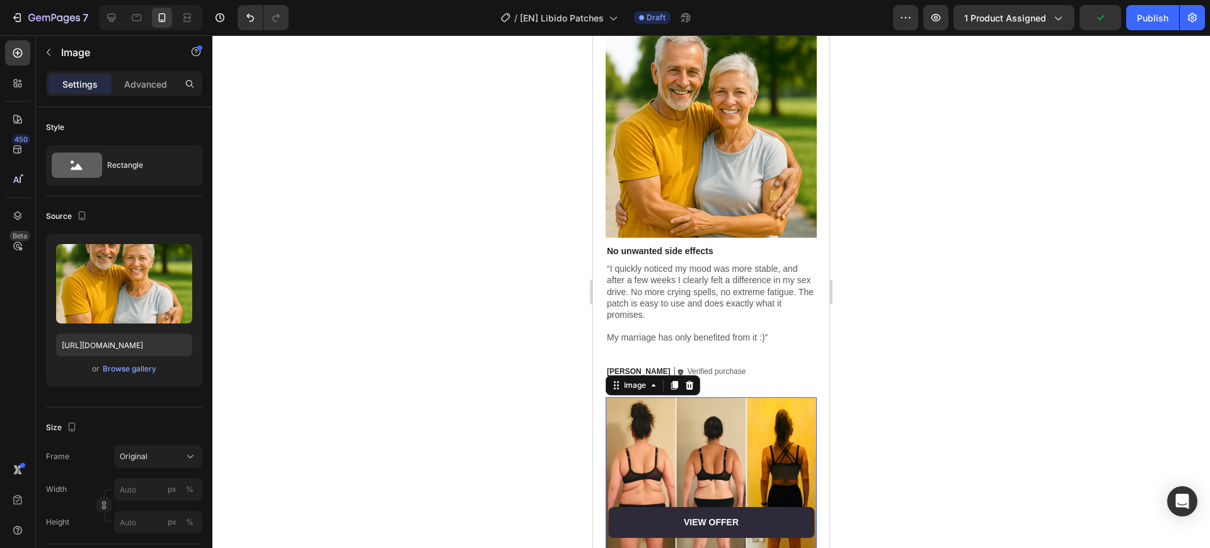
click at [708, 410] on img at bounding box center [711, 502] width 211 height 211
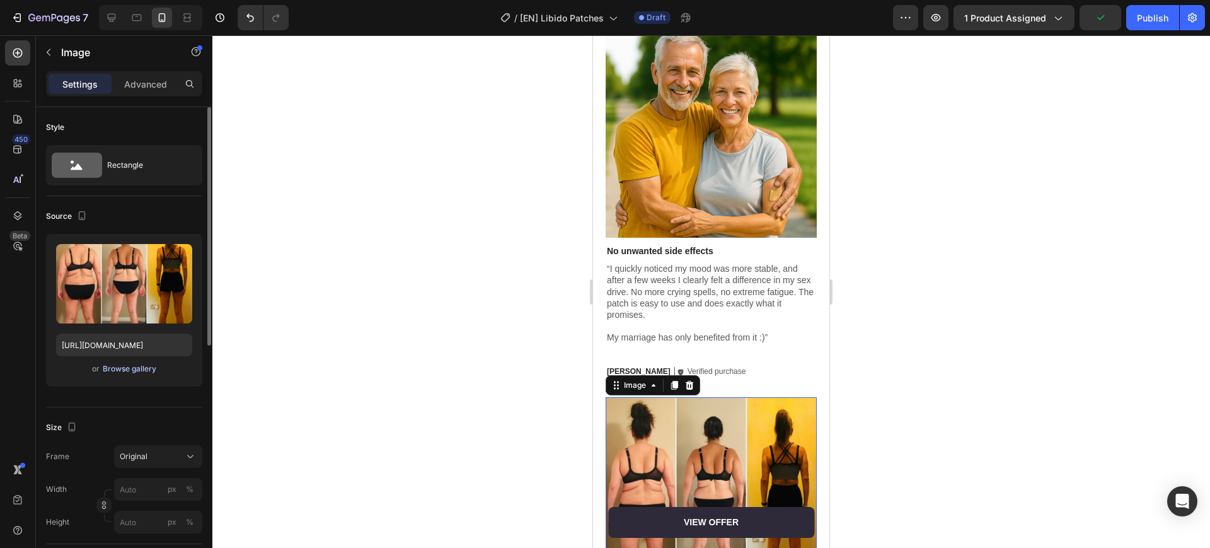
click at [125, 372] on div "Browse gallery" at bounding box center [130, 368] width 54 height 11
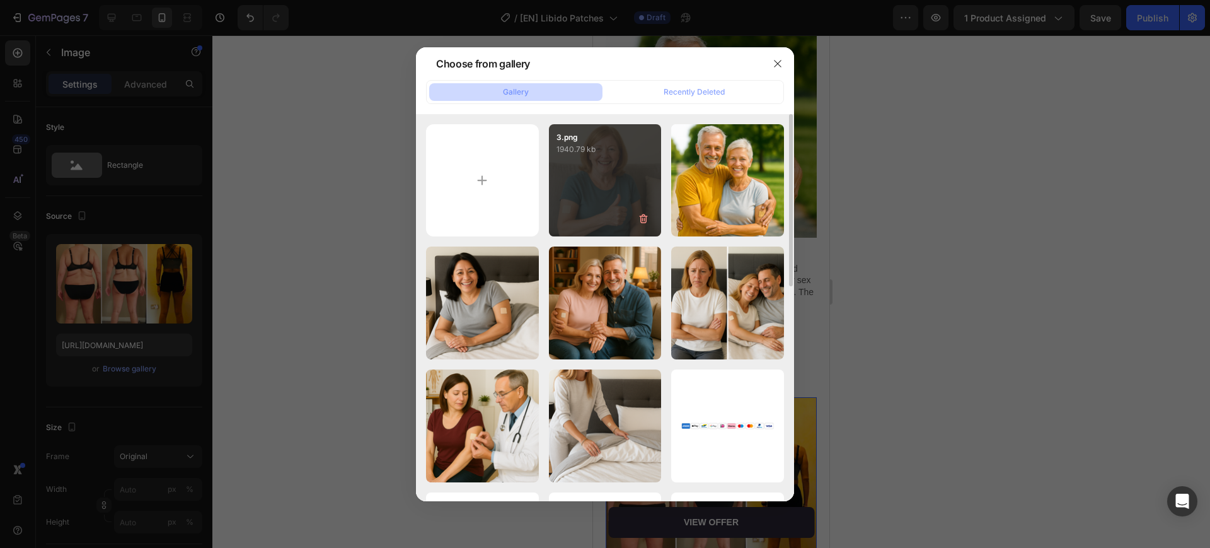
drag, startPoint x: 610, startPoint y: 172, endPoint x: 632, endPoint y: 179, distance: 22.5
click at [610, 172] on div "3.png 1940.79 kb" at bounding box center [605, 180] width 113 height 113
type input "[URL][DOMAIN_NAME]"
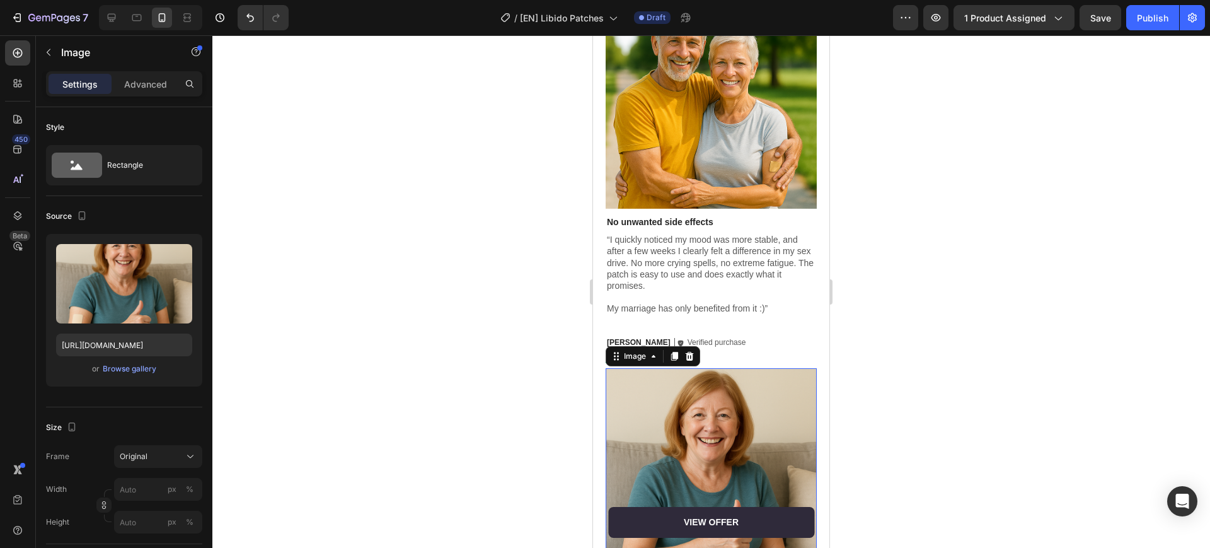
scroll to position [3479, 0]
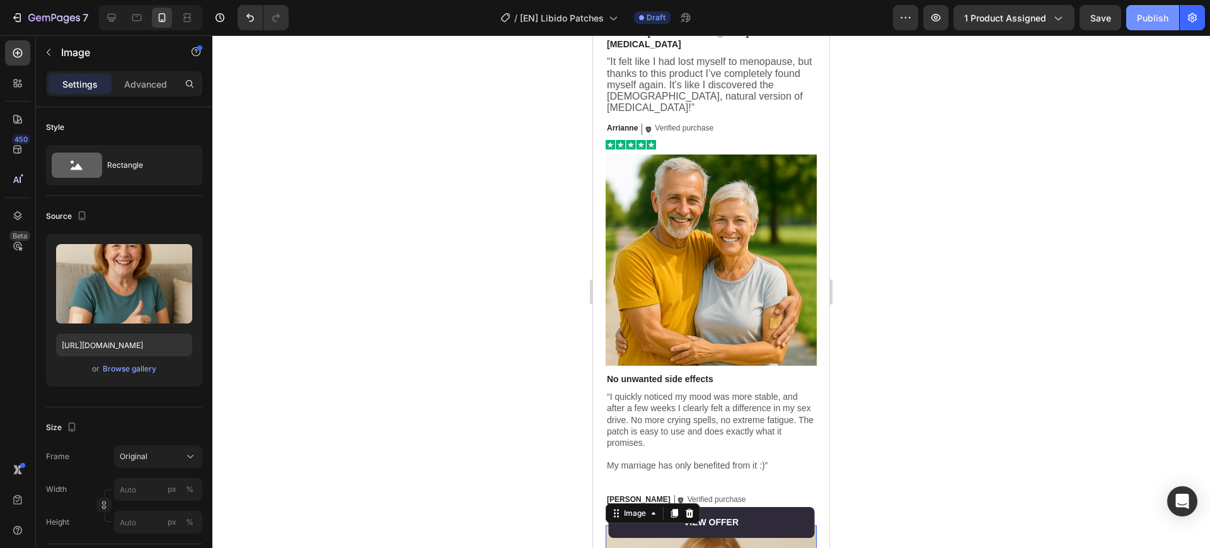
click at [1162, 18] on div "Publish" at bounding box center [1153, 17] width 32 height 13
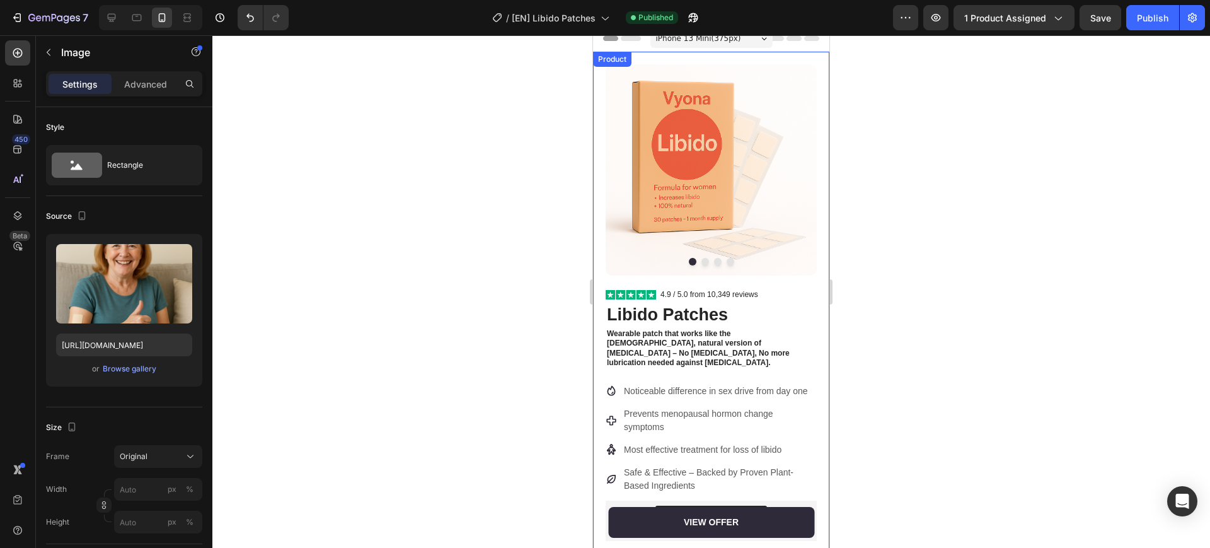
scroll to position [0, 0]
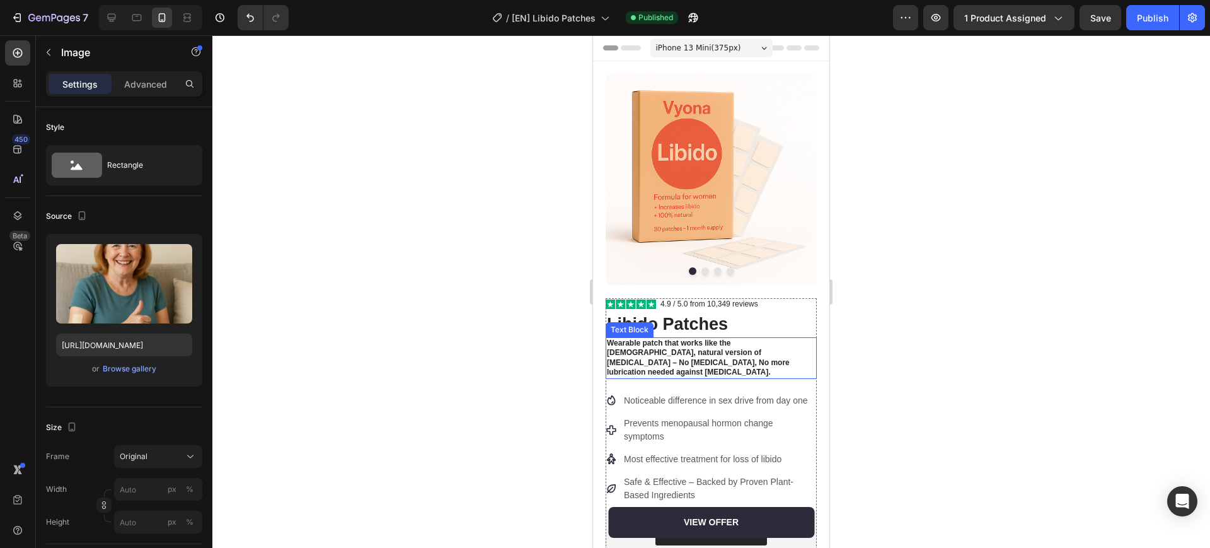
click at [763, 338] on strong "Wearable patch that works like the [DEMOGRAPHIC_DATA], natural version of [MEDI…" at bounding box center [698, 357] width 183 height 38
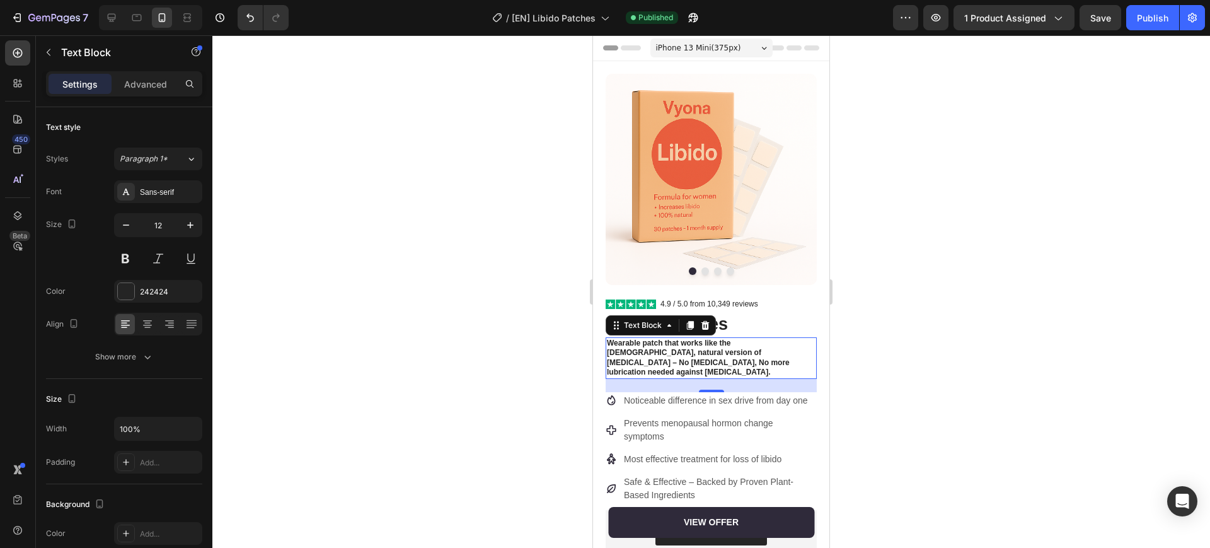
click at [763, 338] on strong "Wearable patch that works like the [DEMOGRAPHIC_DATA], natural version of [MEDI…" at bounding box center [698, 357] width 183 height 38
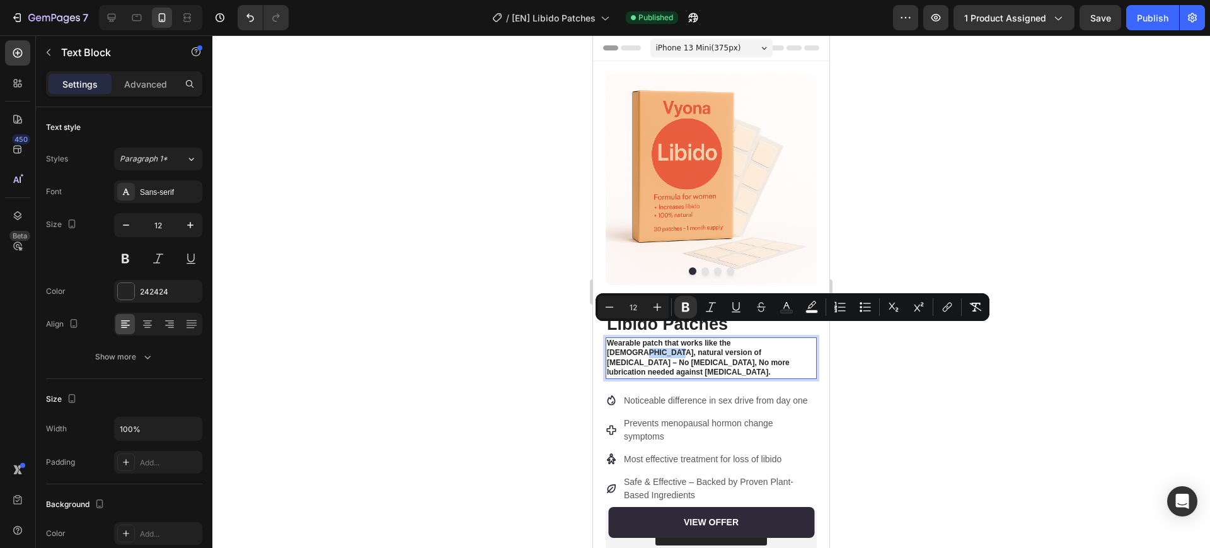
click at [760, 338] on strong "Wearable patch that works like the [DEMOGRAPHIC_DATA], natural version of [MEDI…" at bounding box center [698, 357] width 183 height 38
drag, startPoint x: 757, startPoint y: 334, endPoint x: 785, endPoint y: 330, distance: 28.7
click at [785, 338] on strong "Wearable patch that works like the [DEMOGRAPHIC_DATA], natural version of [MEDI…" at bounding box center [698, 357] width 183 height 38
click at [782, 338] on strong "Wearable patch that works like the [DEMOGRAPHIC_DATA], natural version of [MEDI…" at bounding box center [698, 357] width 183 height 38
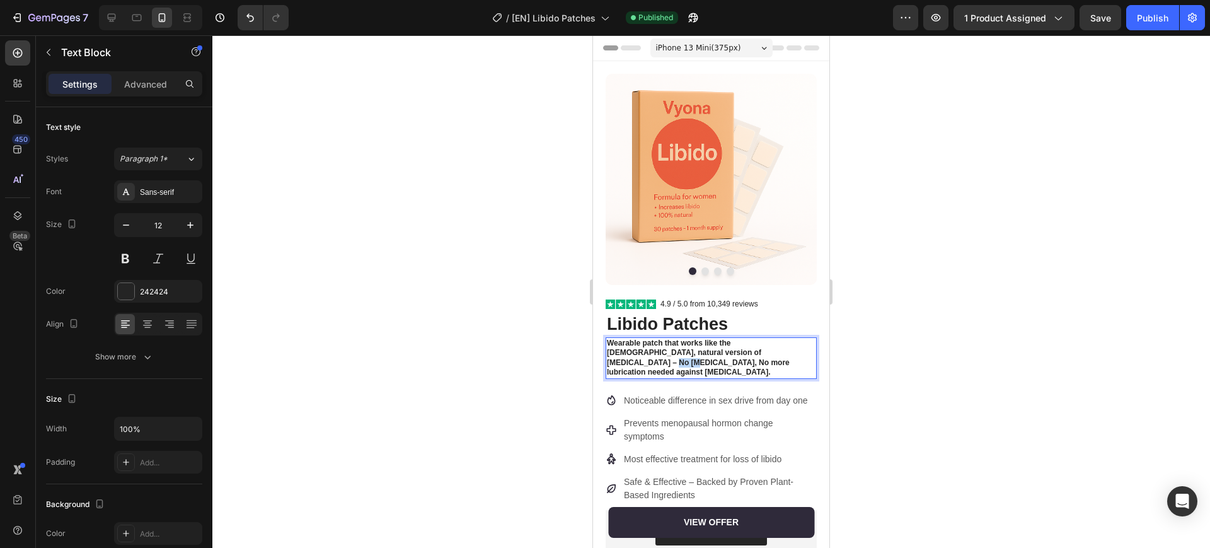
drag, startPoint x: 756, startPoint y: 342, endPoint x: 776, endPoint y: 344, distance: 19.6
click at [779, 342] on strong "Wearable patch that works like the [DEMOGRAPHIC_DATA], natural version of [MEDI…" at bounding box center [698, 357] width 183 height 38
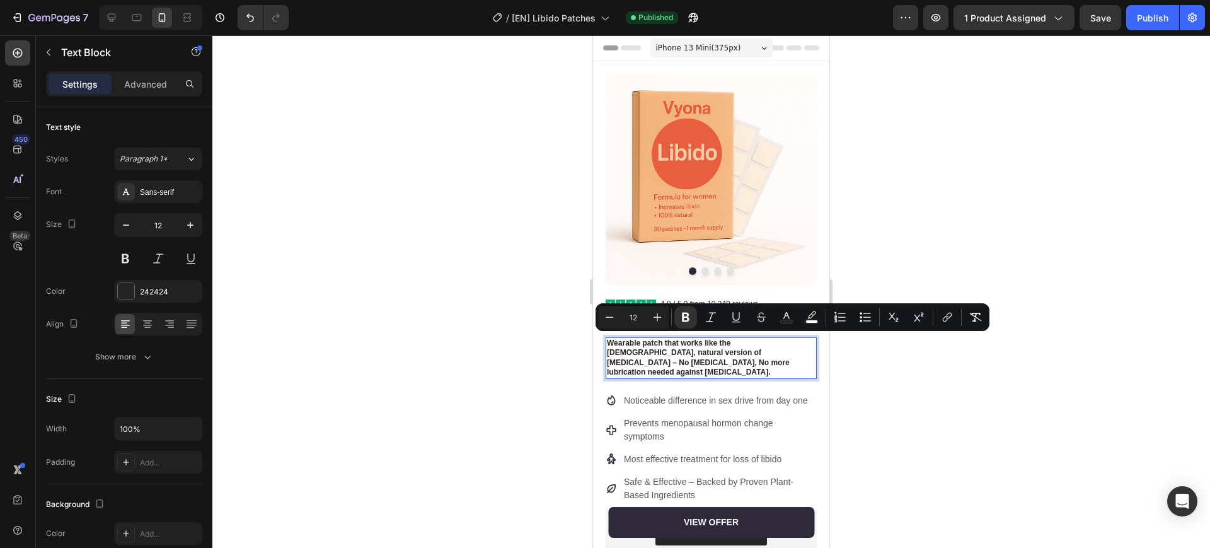
click at [754, 350] on p "Wearable patch that works like the [DEMOGRAPHIC_DATA], natural version of [MEDI…" at bounding box center [711, 357] width 209 height 39
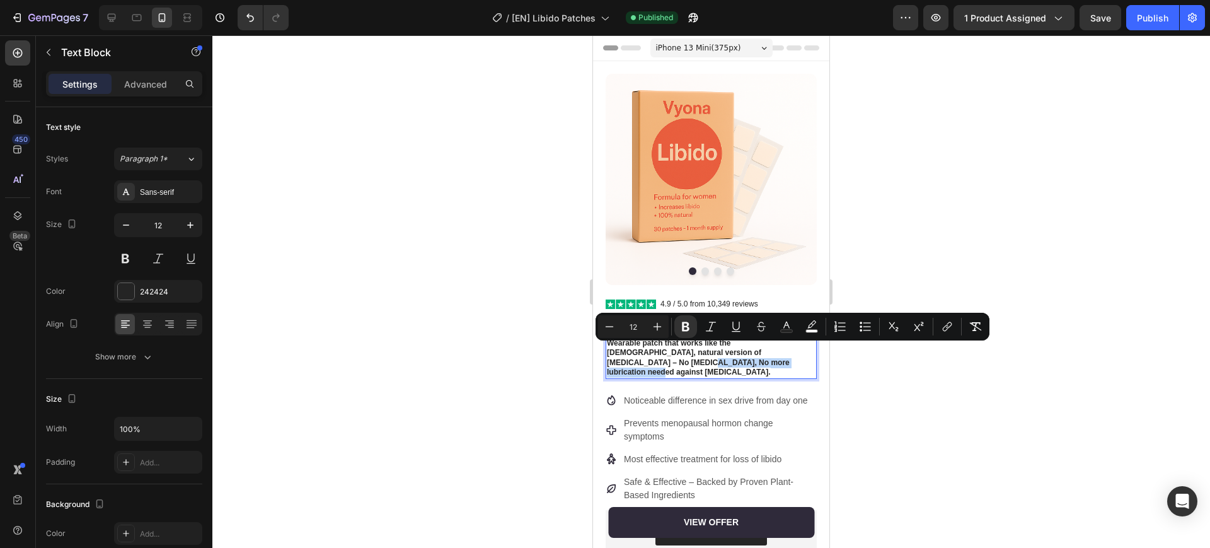
drag, startPoint x: 748, startPoint y: 351, endPoint x: 608, endPoint y: 350, distance: 139.3
click at [608, 350] on p "Wearable patch that works like the [DEMOGRAPHIC_DATA], natural version of [MEDI…" at bounding box center [711, 357] width 209 height 39
click at [628, 351] on strong "Wearable patch that works like the [DEMOGRAPHIC_DATA], natural version of [MEDI…" at bounding box center [698, 357] width 183 height 38
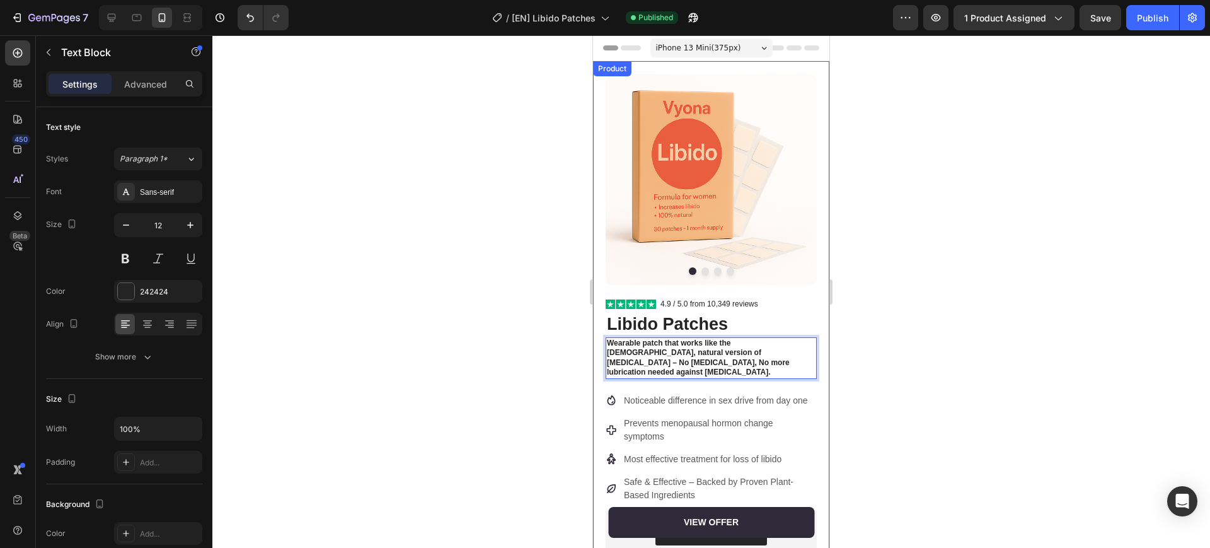
click at [560, 352] on div at bounding box center [711, 291] width 998 height 512
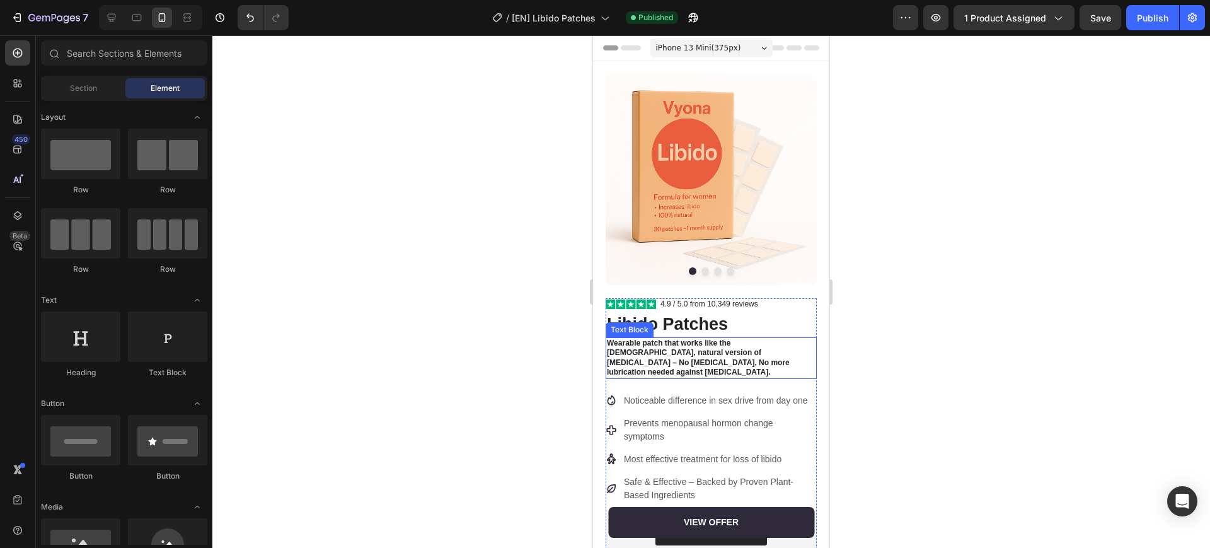
click at [696, 338] on strong "Wearable patch that works like the [DEMOGRAPHIC_DATA], natural version of [MEDI…" at bounding box center [698, 357] width 183 height 38
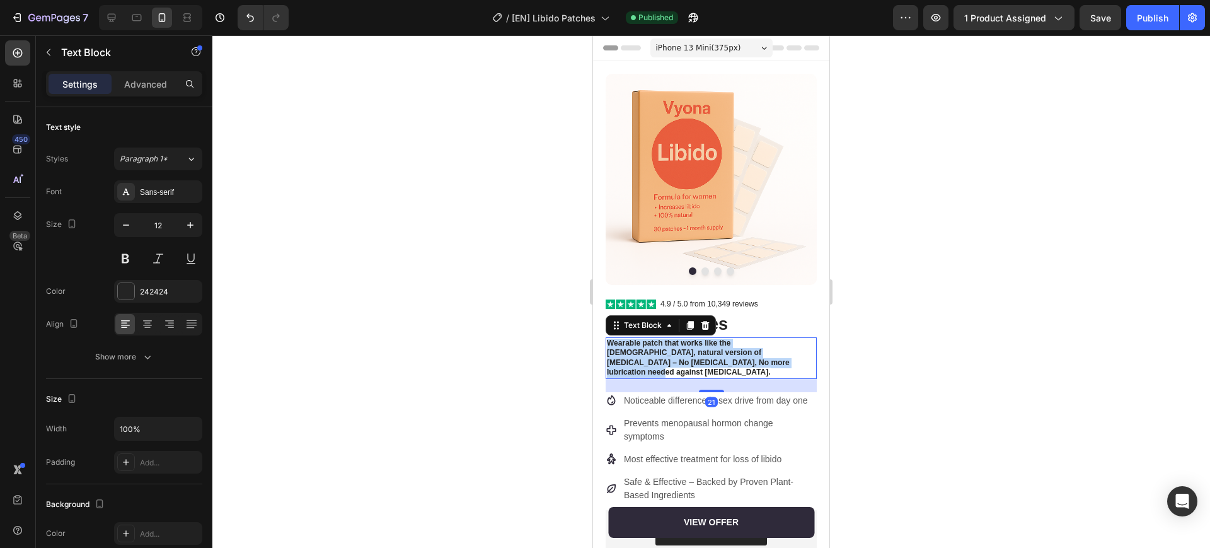
click at [696, 338] on strong "Wearable patch that works like the [DEMOGRAPHIC_DATA], natural version of [MEDI…" at bounding box center [698, 357] width 183 height 38
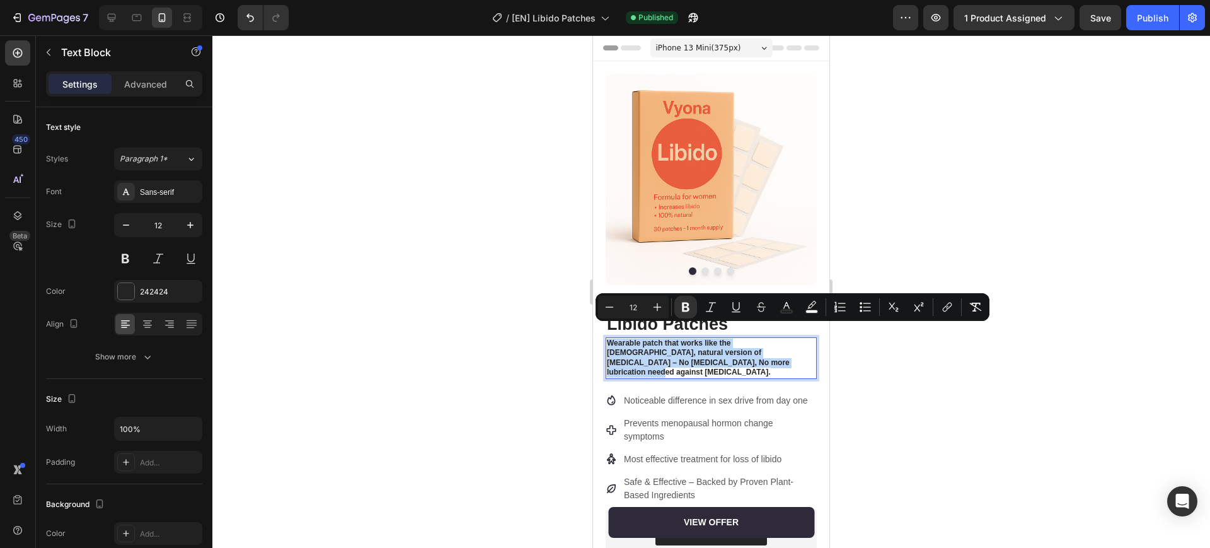
click at [673, 345] on strong "Wearable patch that works like the [DEMOGRAPHIC_DATA], natural version of [MEDI…" at bounding box center [698, 357] width 183 height 38
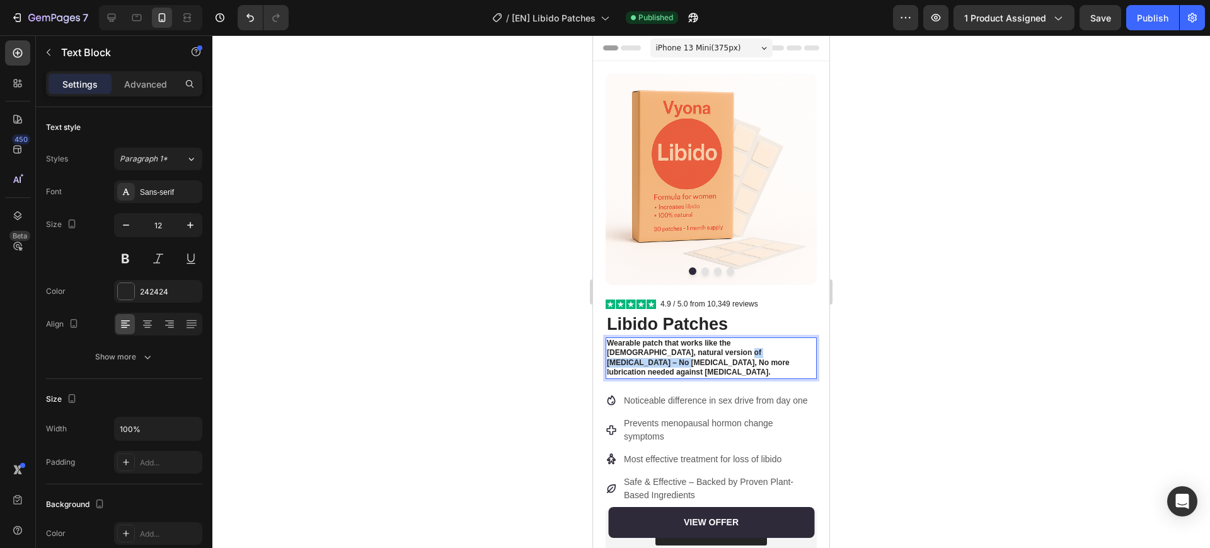
drag, startPoint x: 678, startPoint y: 339, endPoint x: 766, endPoint y: 338, distance: 88.3
click at [766, 338] on strong "Wearable patch that works like the [DEMOGRAPHIC_DATA], natural version of [MEDI…" at bounding box center [698, 357] width 183 height 38
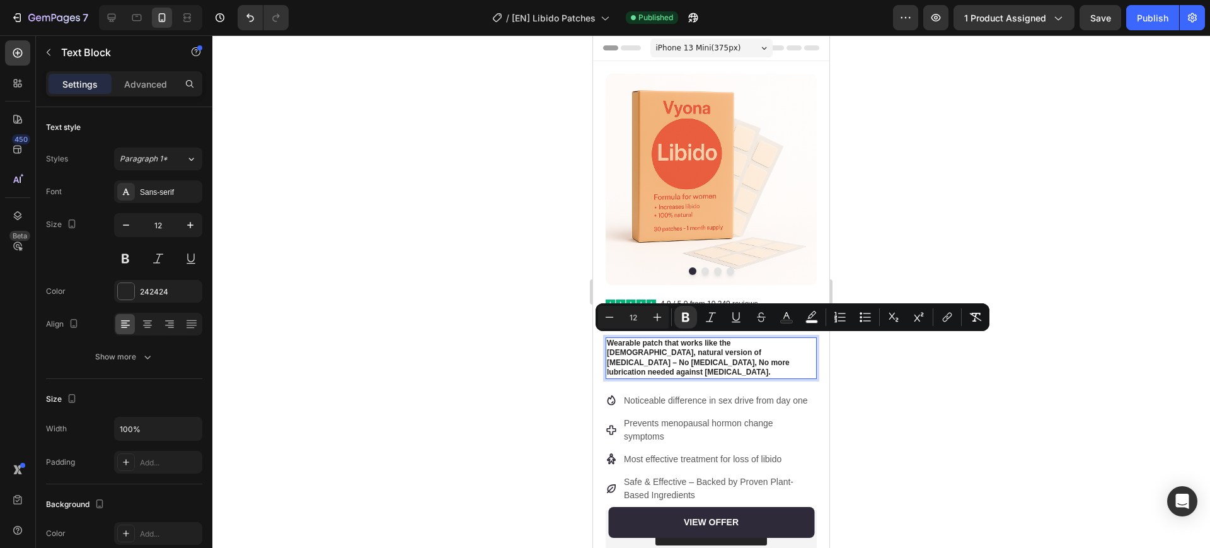
drag, startPoint x: 782, startPoint y: 351, endPoint x: 1428, endPoint y: 390, distance: 647.2
click at [782, 351] on p "Wearable patch that works like the [DEMOGRAPHIC_DATA], natural version of [MEDI…" at bounding box center [711, 357] width 209 height 39
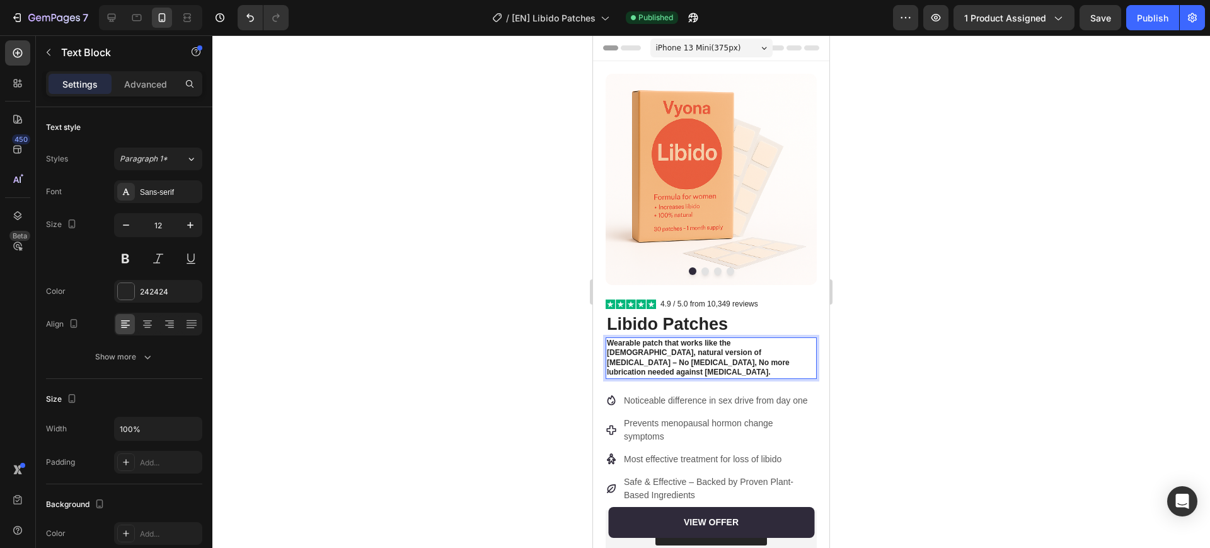
click at [886, 361] on div at bounding box center [711, 291] width 998 height 512
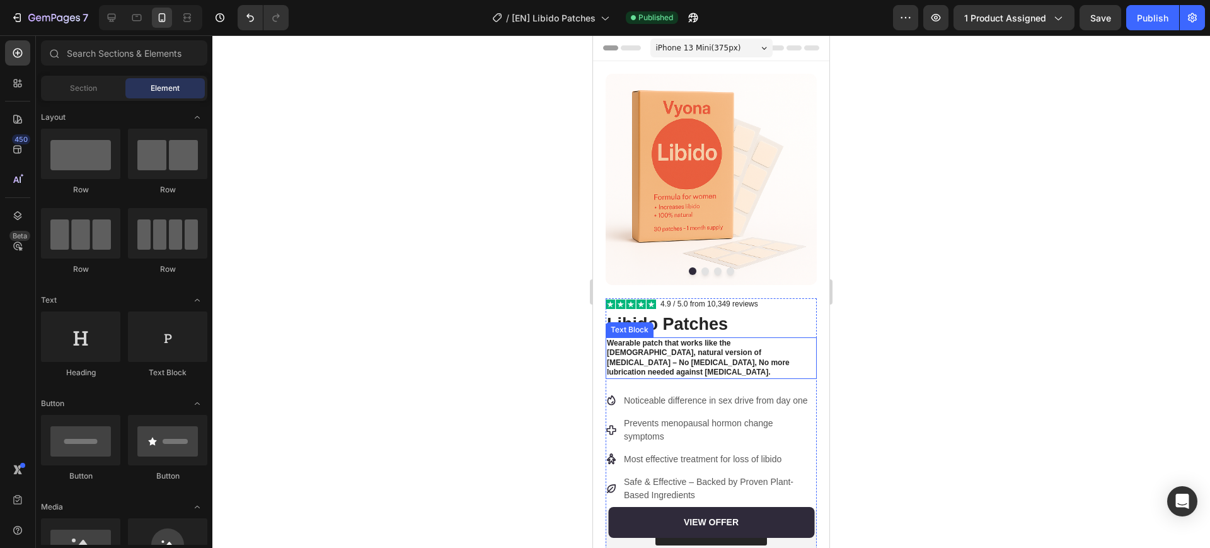
click at [752, 353] on p "Wearable patch that works like the [DEMOGRAPHIC_DATA], natural version of [MEDI…" at bounding box center [711, 357] width 209 height 39
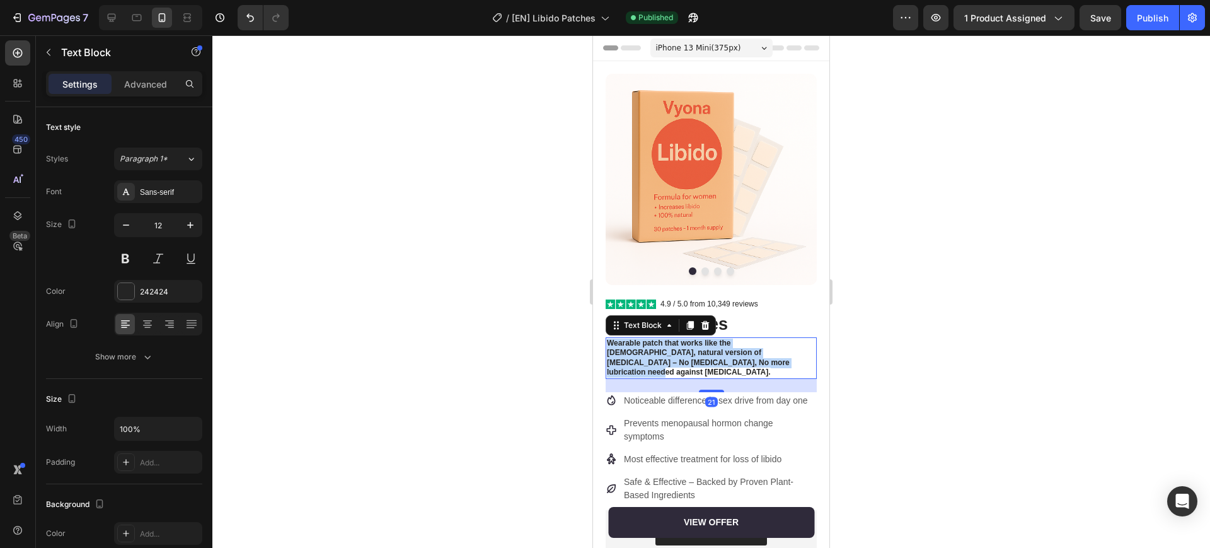
click at [752, 353] on p "Wearable patch that works like the [DEMOGRAPHIC_DATA], natural version of [MEDI…" at bounding box center [711, 357] width 209 height 39
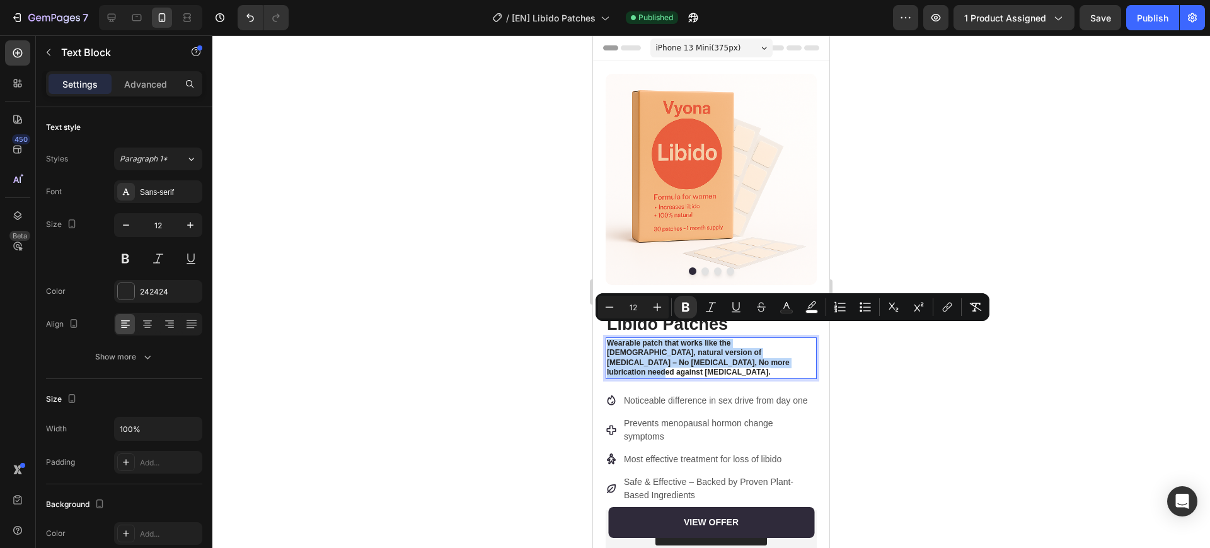
click at [759, 352] on p "Wearable patch that works like the [DEMOGRAPHIC_DATA], natural version of [MEDI…" at bounding box center [711, 357] width 209 height 39
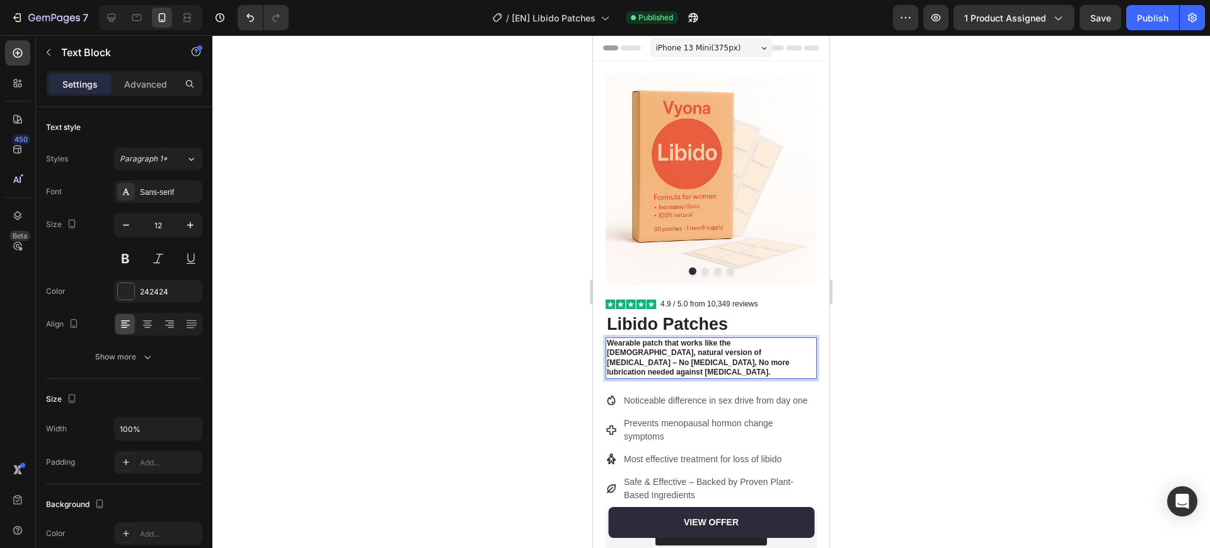
click at [849, 351] on div at bounding box center [711, 291] width 998 height 512
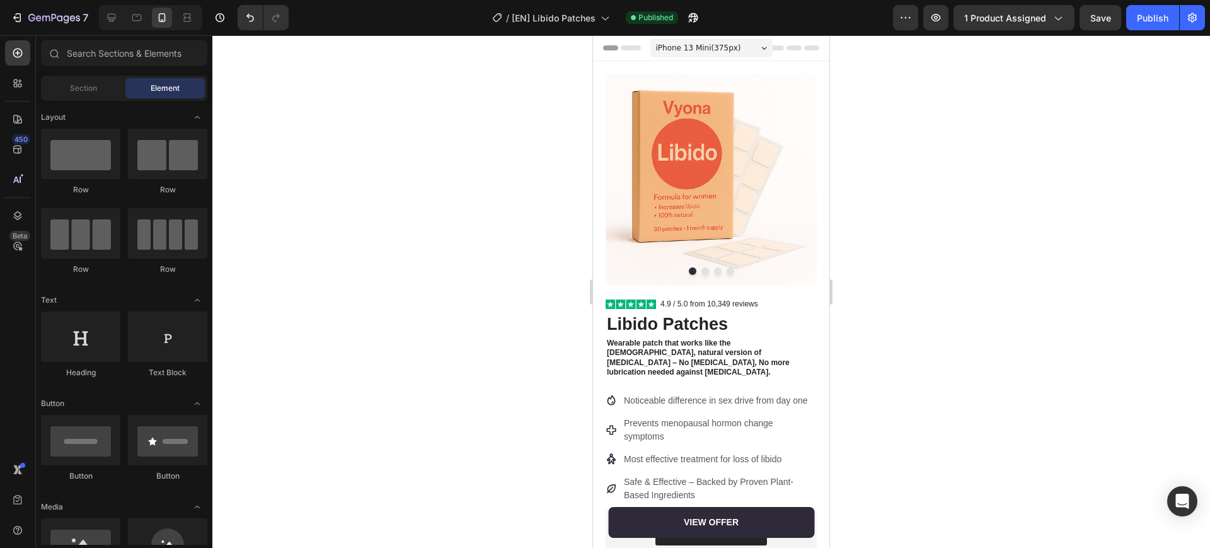
click at [1146, 33] on div "7 Version history / [EN] Libido Patches Published Preview 1 product assigned Sa…" at bounding box center [605, 18] width 1210 height 36
click at [1149, 23] on div "Publish" at bounding box center [1153, 17] width 32 height 13
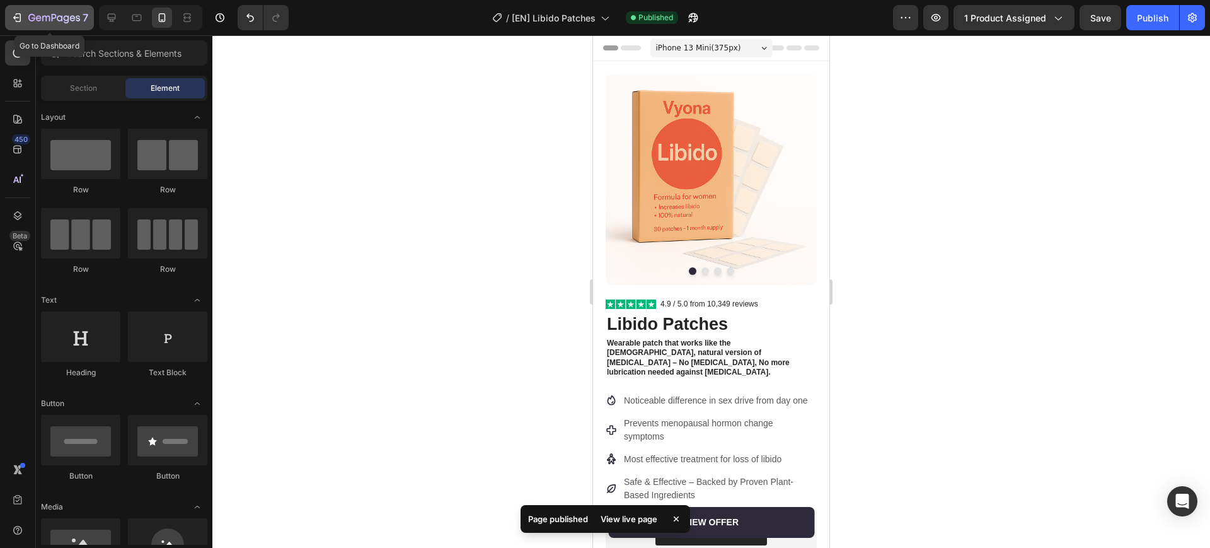
click at [29, 17] on icon "button" at bounding box center [31, 18] width 7 height 8
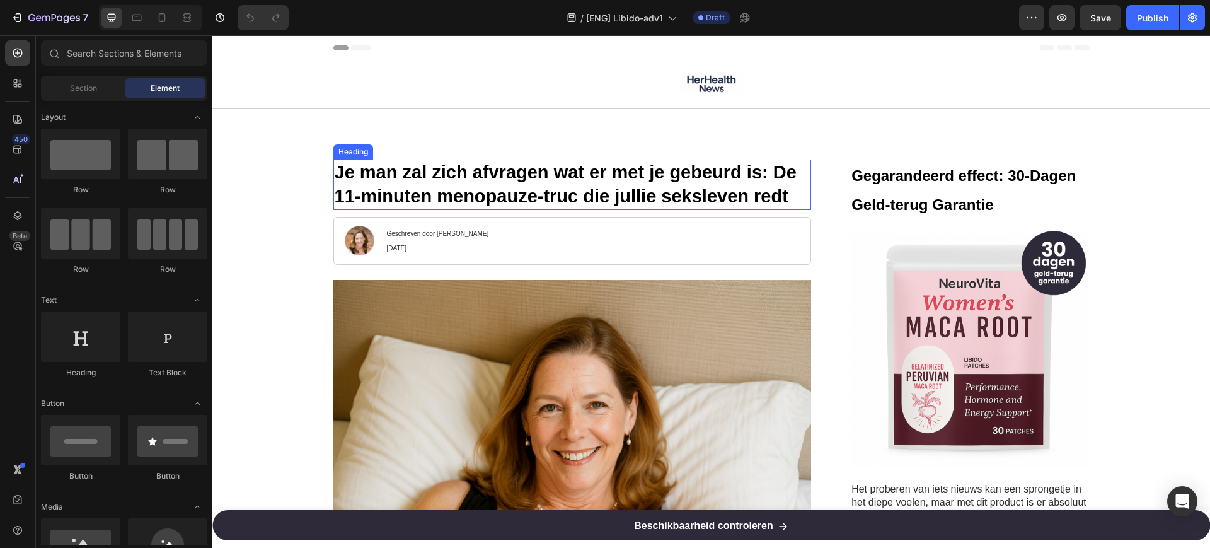
click at [464, 187] on strong "Je man zal zich afvragen wat er met je gebeurd is: De 11-minuten menopauze-truc…" at bounding box center [566, 184] width 462 height 44
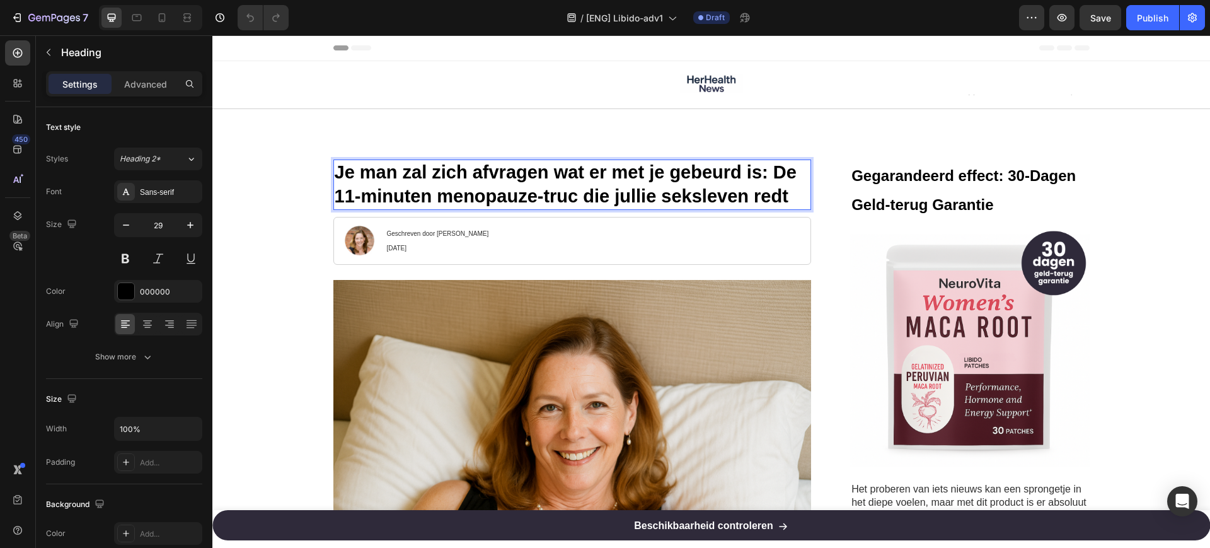
click at [464, 187] on strong "Je man zal zich afvragen wat er met je gebeurd is: De 11-minuten menopauze-truc…" at bounding box center [566, 184] width 462 height 44
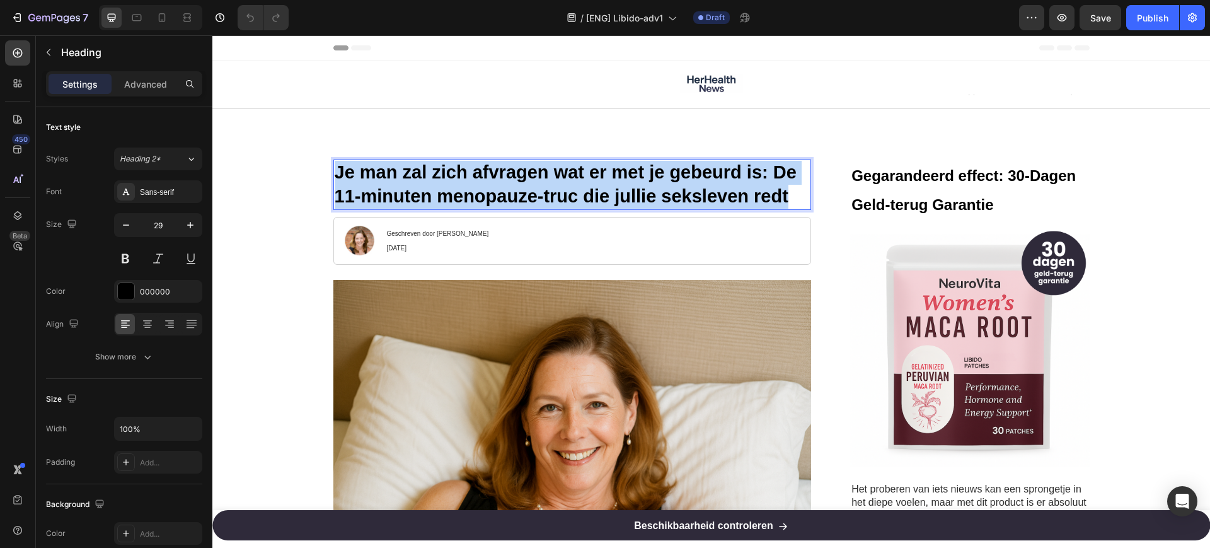
click at [464, 187] on strong "Je man zal zich afvragen wat er met je gebeurd is: De 11-minuten menopauze-truc…" at bounding box center [566, 184] width 462 height 44
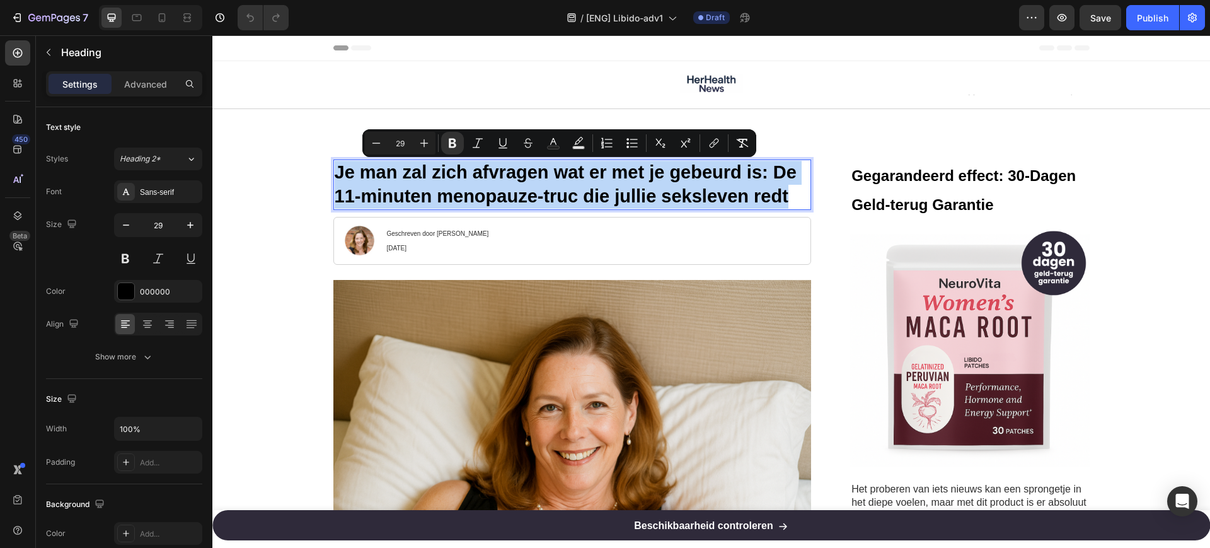
click at [442, 197] on strong "Je man zal zich afvragen wat er met je gebeurd is: De 11-minuten menopauze-truc…" at bounding box center [566, 184] width 462 height 44
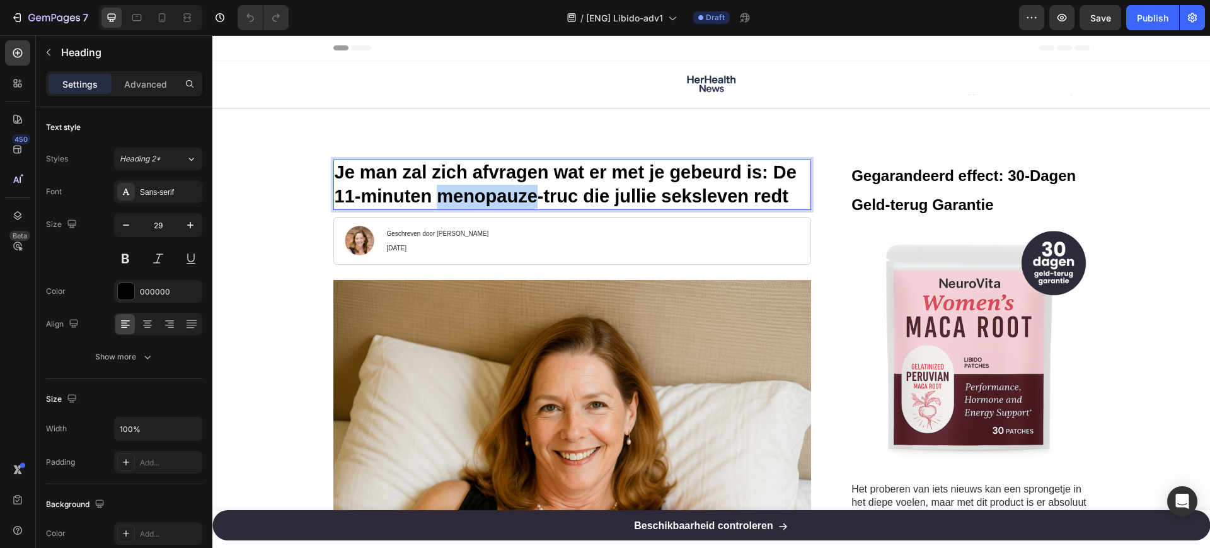
click at [442, 197] on strong "Je man zal zich afvragen wat er met je gebeurd is: De 11-minuten menopauze-truc…" at bounding box center [566, 184] width 462 height 44
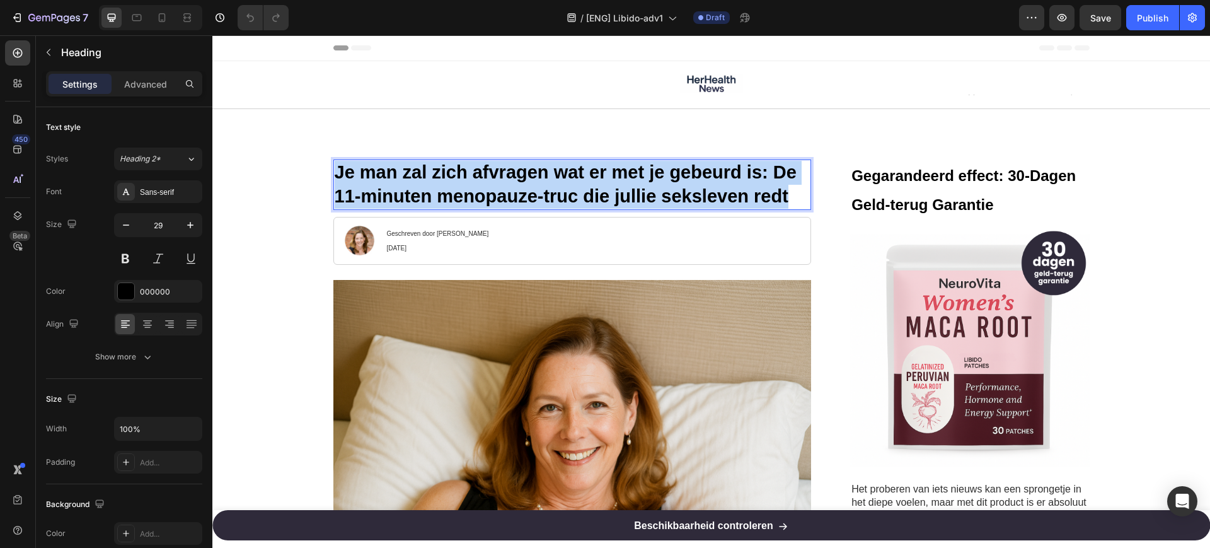
click at [442, 197] on strong "Je man zal zich afvragen wat er met je gebeurd is: De 11-minuten menopauze-truc…" at bounding box center [566, 184] width 462 height 44
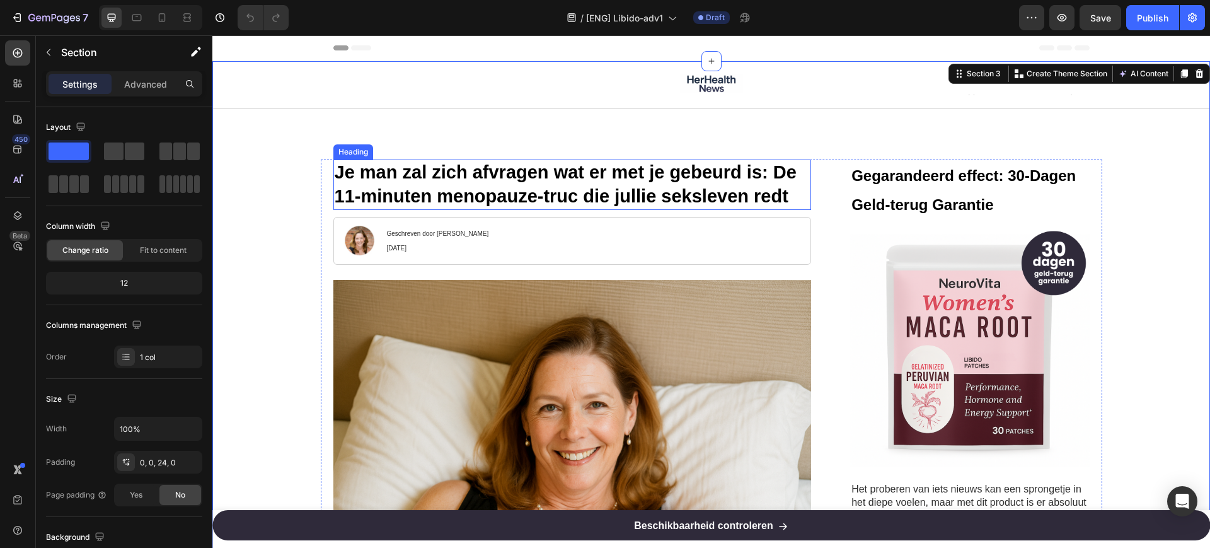
click at [459, 186] on strong "Je man zal zich afvragen wat er met je gebeurd is: De 11-minuten menopauze-truc…" at bounding box center [566, 184] width 462 height 44
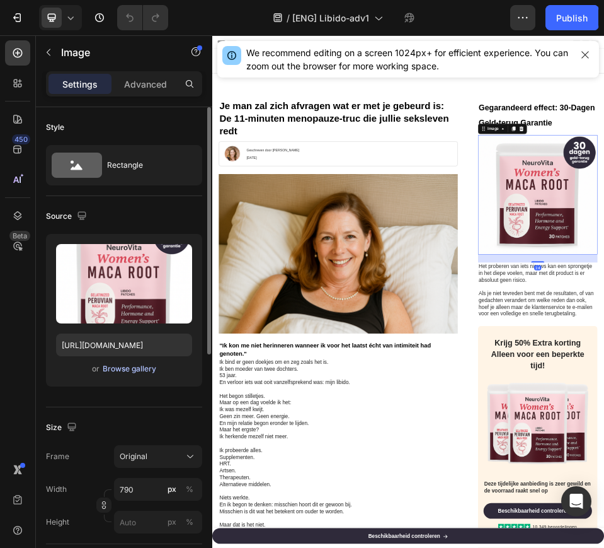
click at [136, 372] on div "Browse gallery" at bounding box center [130, 368] width 54 height 11
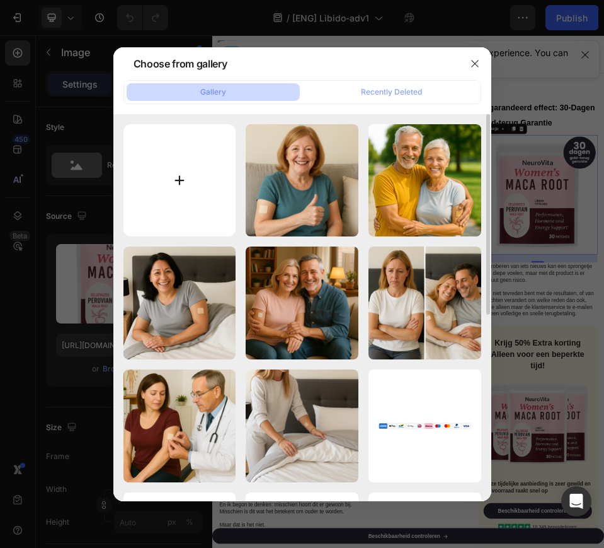
click at [192, 168] on input "file" at bounding box center [180, 180] width 113 height 113
type input "C:\fakepath\1.png"
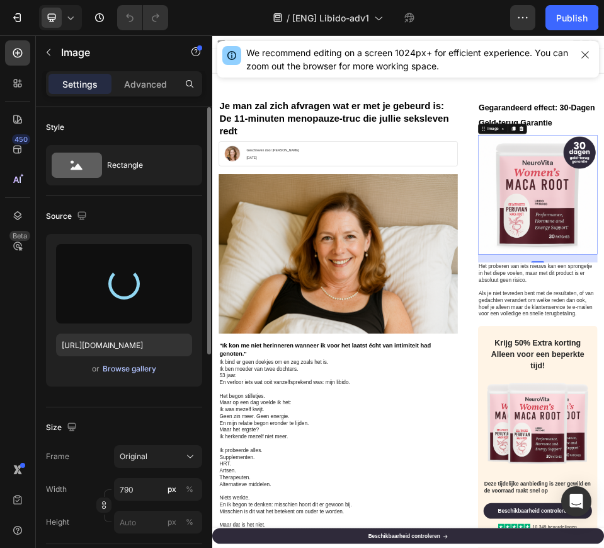
click at [146, 369] on div "Browse gallery" at bounding box center [130, 368] width 54 height 11
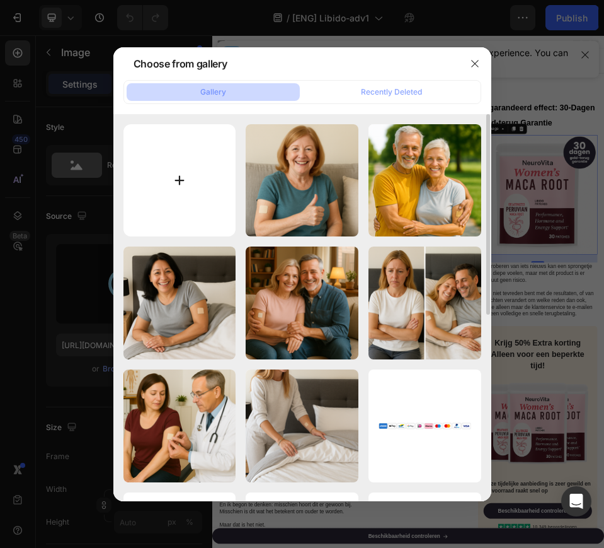
click at [191, 160] on input "file" at bounding box center [180, 180] width 113 height 113
type input "https://cdn.shopify.com/s/files/1/0841/8698/8884/files/gempages_576157732831232…"
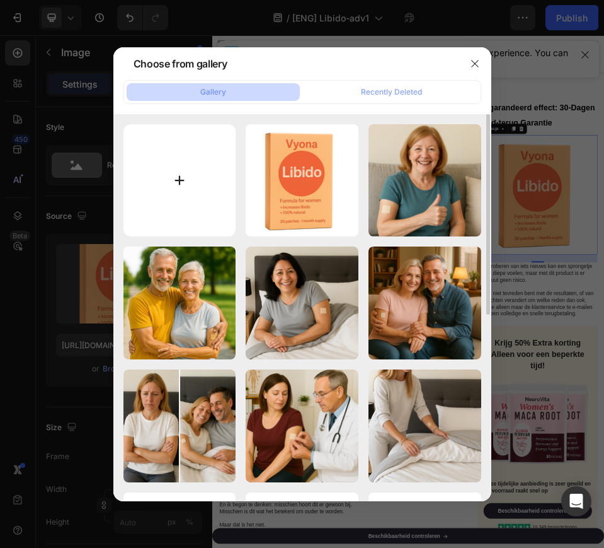
type input "C:\fakepath\20250928_1326_Libido Formule voor Vrouwen_remix_01k6814vt8e0n9f6g0a…"
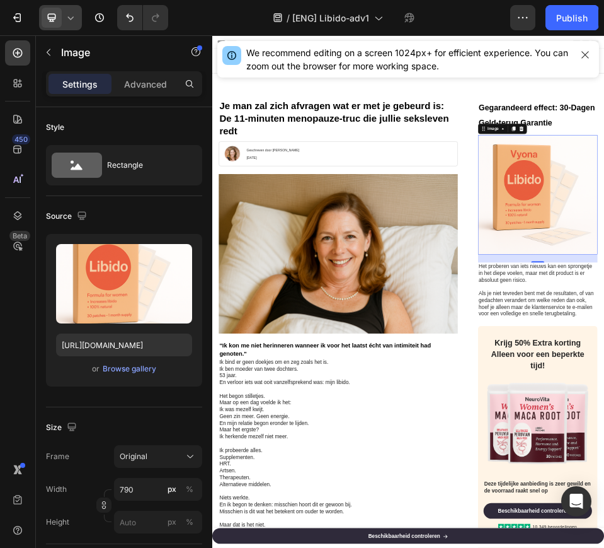
click at [74, 16] on icon at bounding box center [70, 17] width 13 height 13
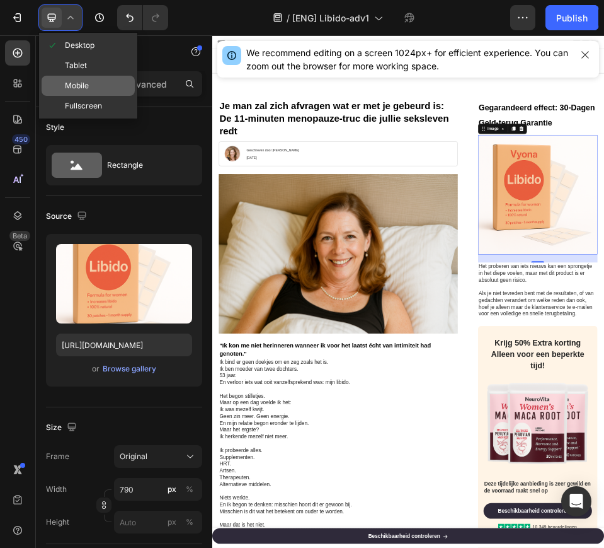
click at [82, 83] on span "Mobile" at bounding box center [77, 85] width 24 height 13
type input "https://cdn.shopify.com/s/files/1/0841/8698/8884/files/gempages_576157732831232…"
type input "100"
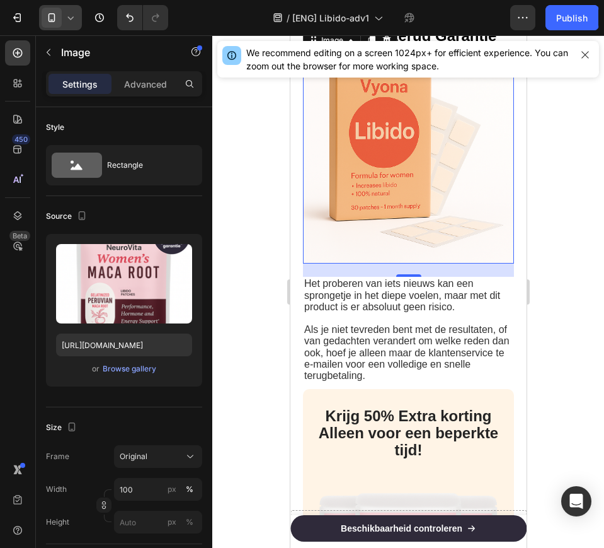
scroll to position [4332, 0]
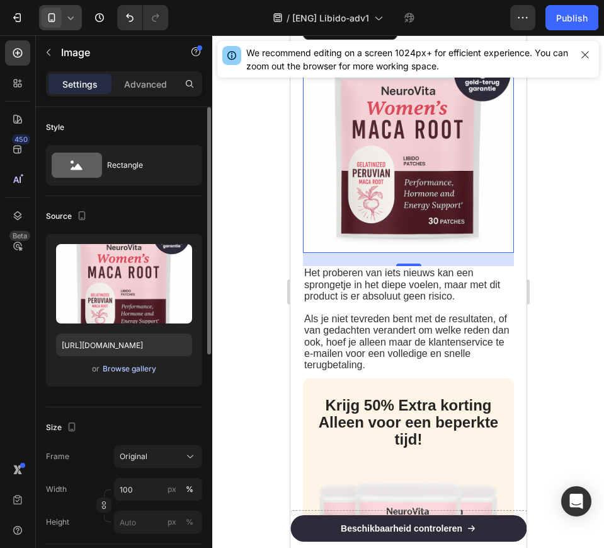
click at [145, 369] on div "Browse gallery" at bounding box center [130, 368] width 54 height 11
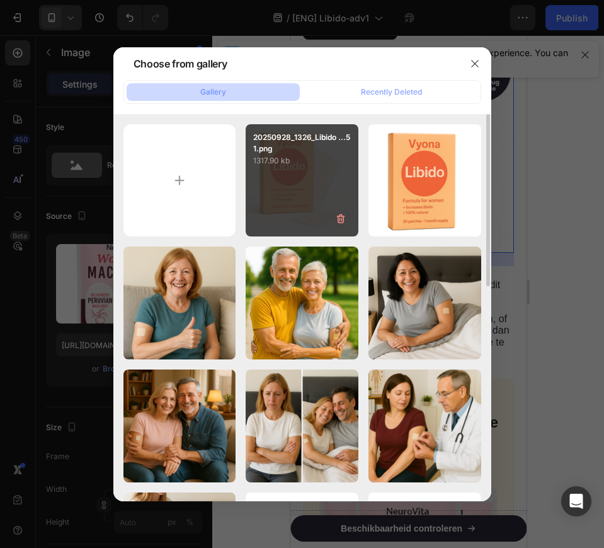
click at [295, 168] on div "20250928_1326_Libido ...51.png 1317.90 kb" at bounding box center [302, 180] width 113 height 113
type input "https://cdn.shopify.com/s/files/1/0841/8698/8884/files/gempages_576157732831232…"
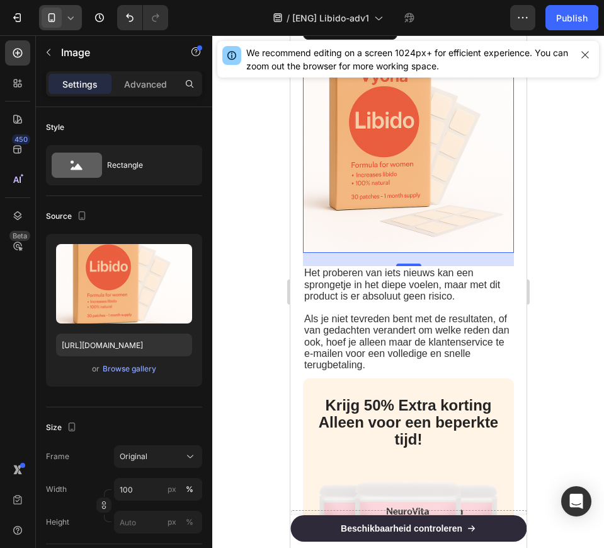
click at [72, 16] on icon at bounding box center [70, 17] width 13 height 13
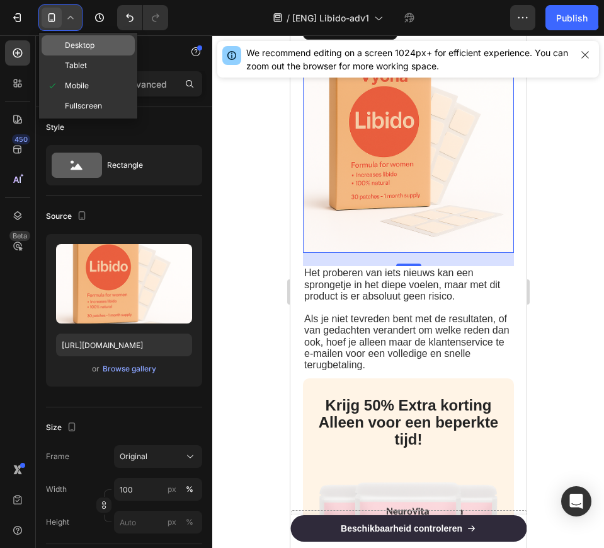
click at [103, 48] on div "Desktop" at bounding box center [88, 45] width 93 height 20
type input "790"
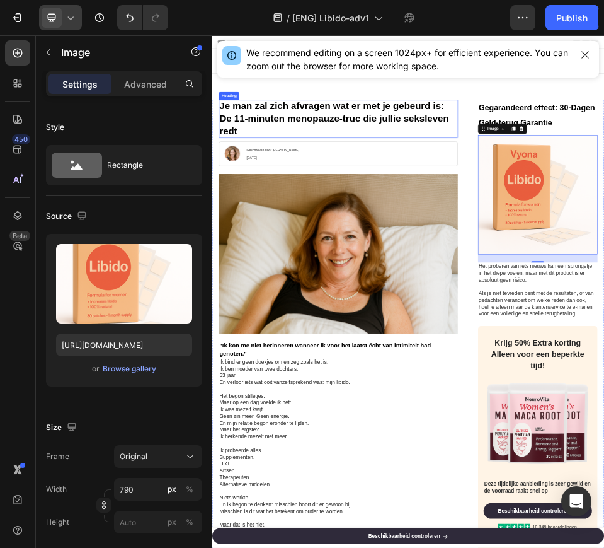
click at [469, 189] on strong "Je man zal zich afvragen wat er met je gebeurd is: De 11-minuten menopauze-truc…" at bounding box center [447, 195] width 443 height 67
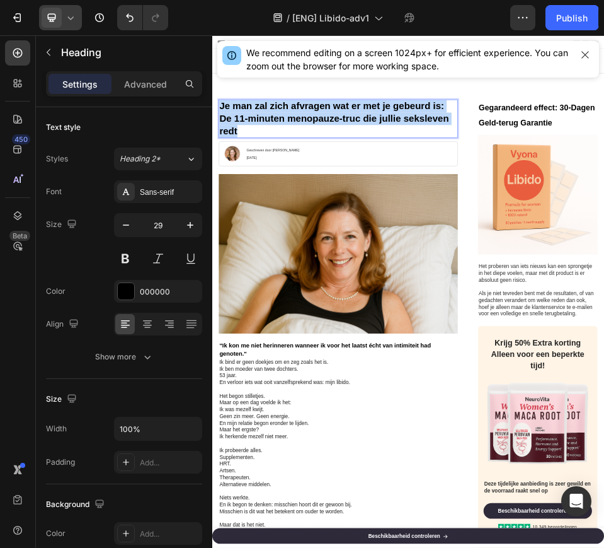
click at [469, 189] on strong "Je man zal zich afvragen wat er met je gebeurd is: De 11-minuten menopauze-truc…" at bounding box center [447, 195] width 443 height 67
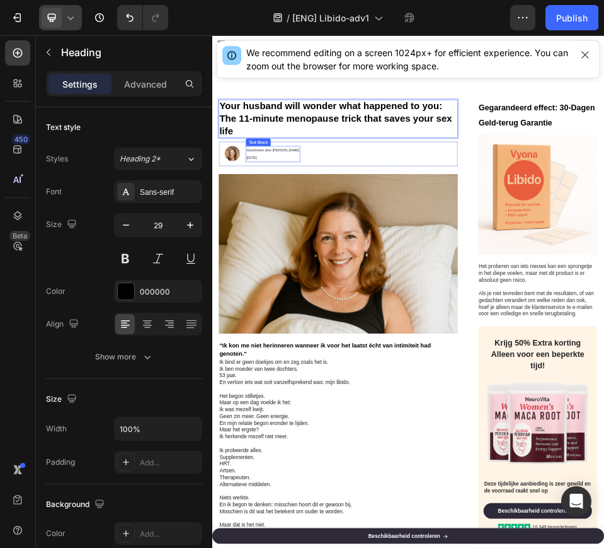
click at [332, 260] on span "Geschreven door Elise Koster" at bounding box center [330, 257] width 102 height 7
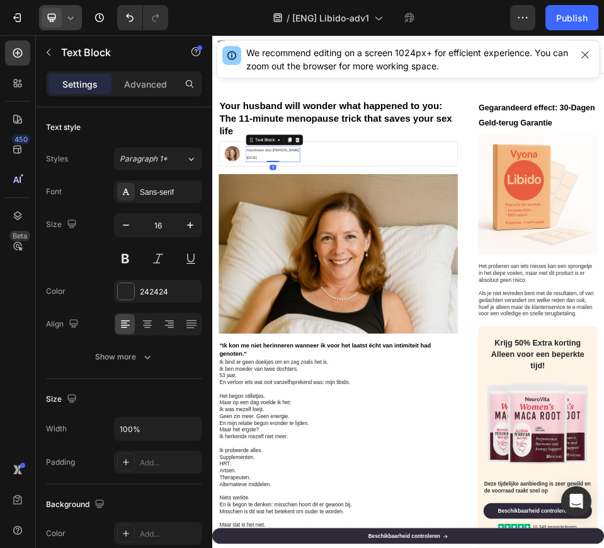
click at [332, 260] on span "Geschreven door Elise Koster" at bounding box center [330, 257] width 102 height 7
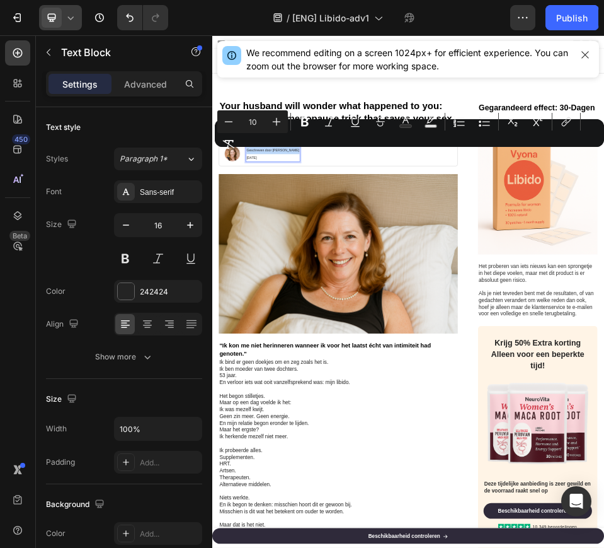
copy span "Geschreven door Elise Koster"
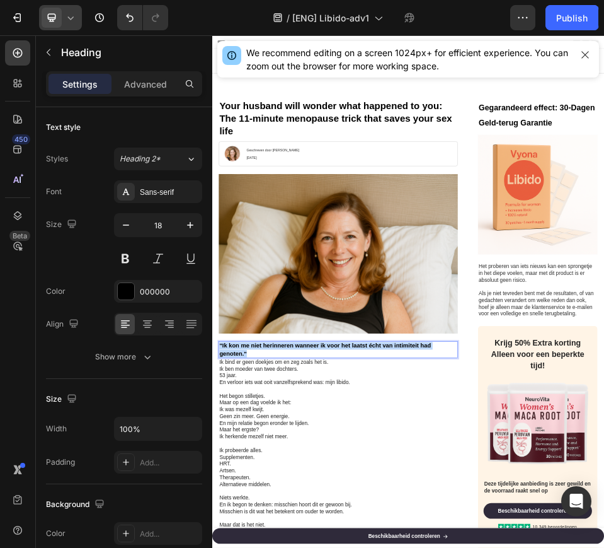
click at [303, 261] on p "Geschreven door Elise Koster" at bounding box center [330, 257] width 102 height 14
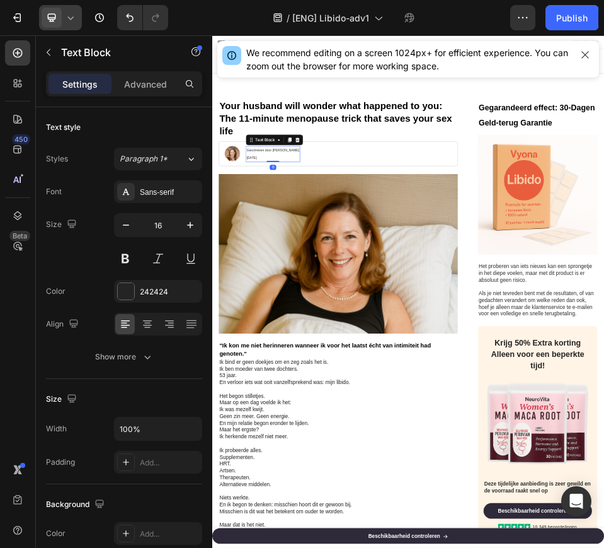
drag, startPoint x: 485, startPoint y: 187, endPoint x: 281, endPoint y: 258, distance: 215.7
click at [325, 255] on span "Geschreven door Elise Koster" at bounding box center [330, 257] width 102 height 7
drag, startPoint x: 326, startPoint y: 255, endPoint x: 257, endPoint y: 248, distance: 69.7
click at [257, 248] on div "Image Geschreven door Elise Koster 3 augustus 2025 Text Block 0 Row" at bounding box center [455, 264] width 461 height 48
click at [337, 279] on div "Writen by Elise Koster 3 augustus 2025" at bounding box center [318, 265] width 83 height 32
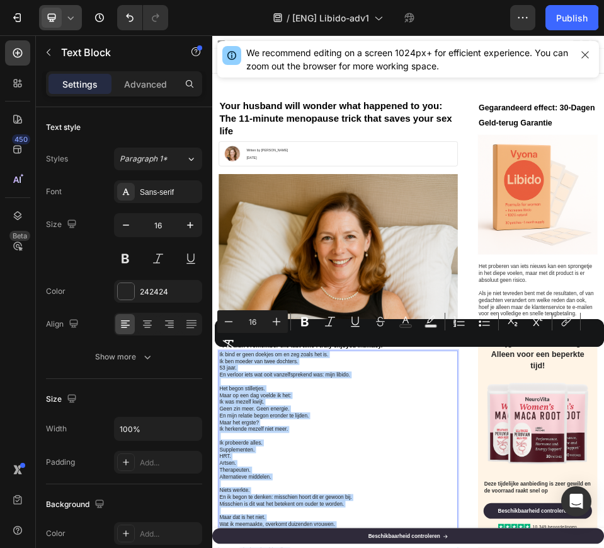
copy div "Ik bind er geen doekjes om en zeg zoals het is. Ik ben moeder van twee dochters…"
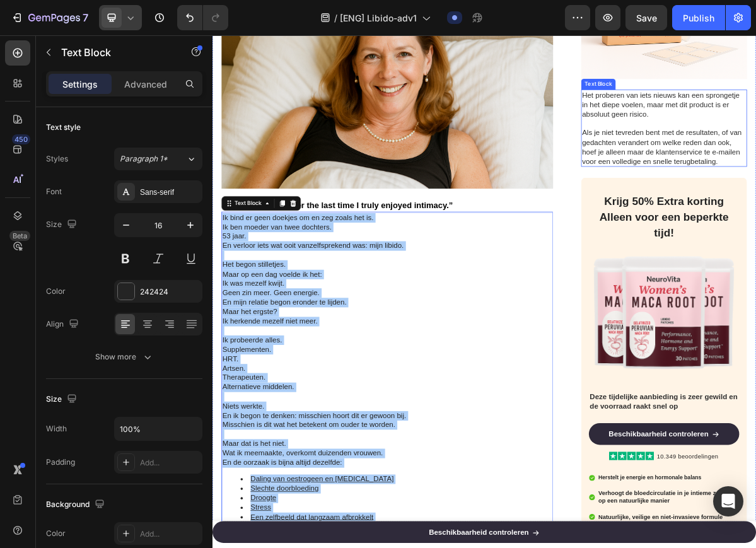
scroll to position [394, 0]
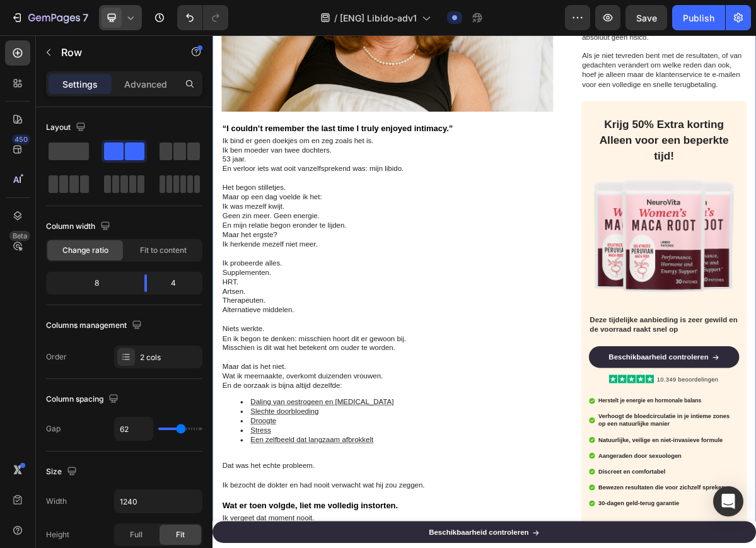
scroll to position [709, 0]
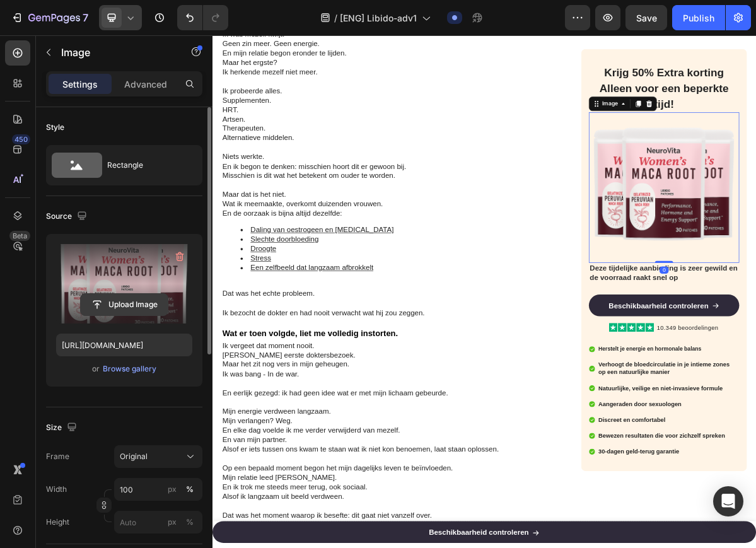
click at [153, 303] on input "file" at bounding box center [124, 304] width 87 height 21
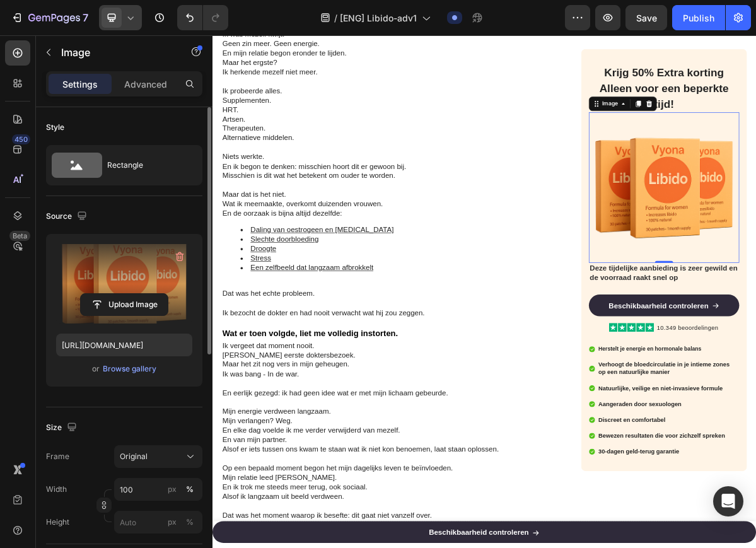
click at [130, 13] on icon at bounding box center [130, 17] width 13 height 13
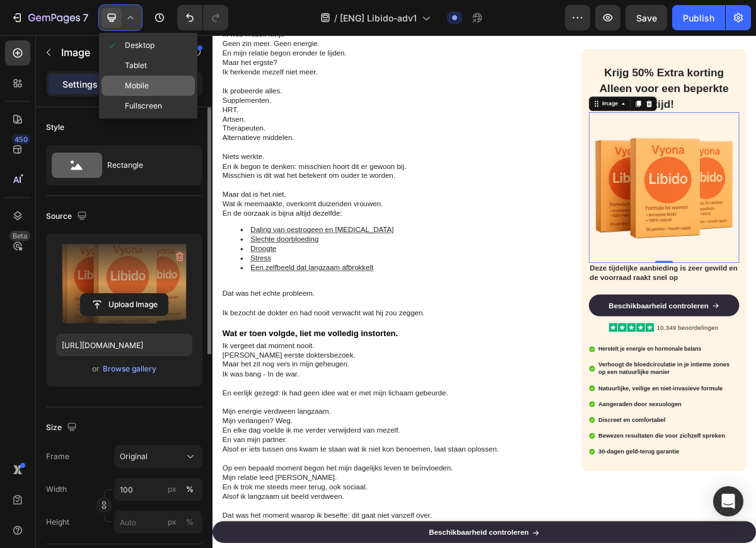
click at [165, 84] on div "Mobile" at bounding box center [147, 86] width 93 height 20
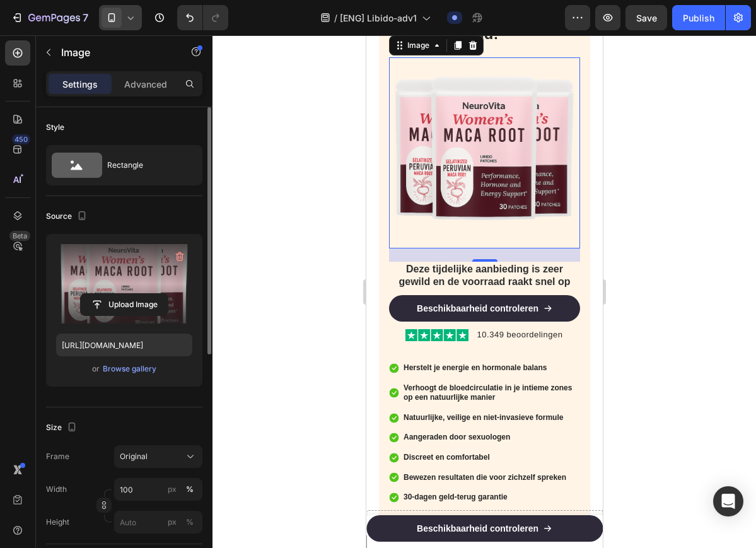
scroll to position [4741, 0]
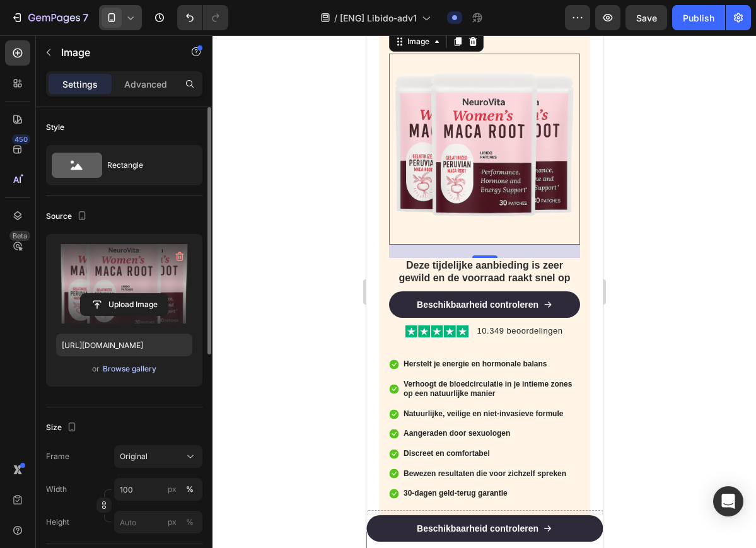
click at [129, 373] on div "Browse gallery" at bounding box center [130, 368] width 54 height 11
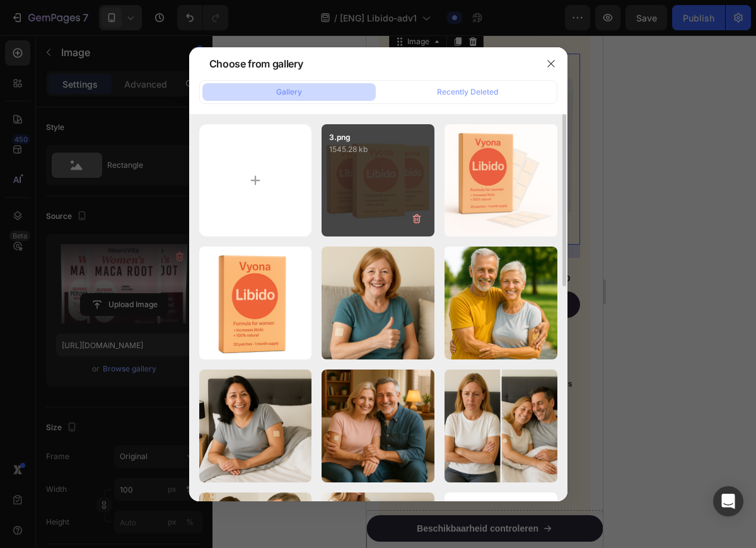
click at [379, 170] on div "3.png 1545.28 kb" at bounding box center [377, 180] width 113 height 113
type input "https://cdn.shopify.com/s/files/1/0841/8698/8884/files/gempages_576157732831232…"
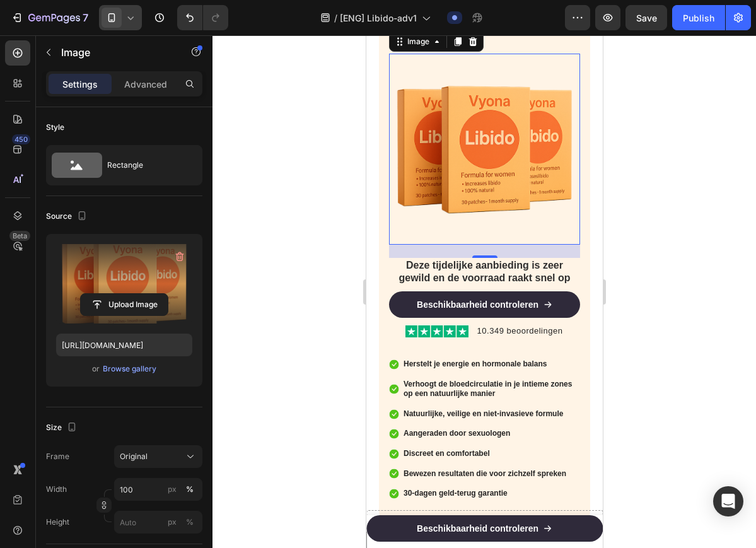
click at [129, 16] on icon at bounding box center [131, 17] width 6 height 3
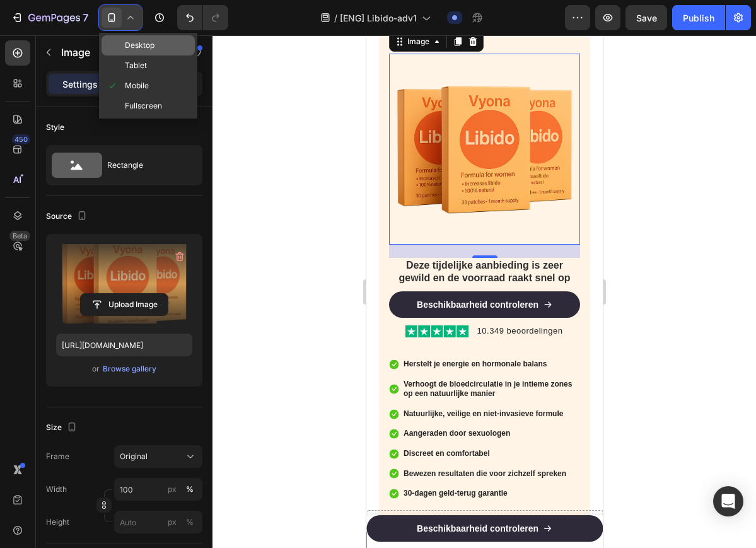
click at [141, 48] on span "Desktop" at bounding box center [140, 45] width 30 height 13
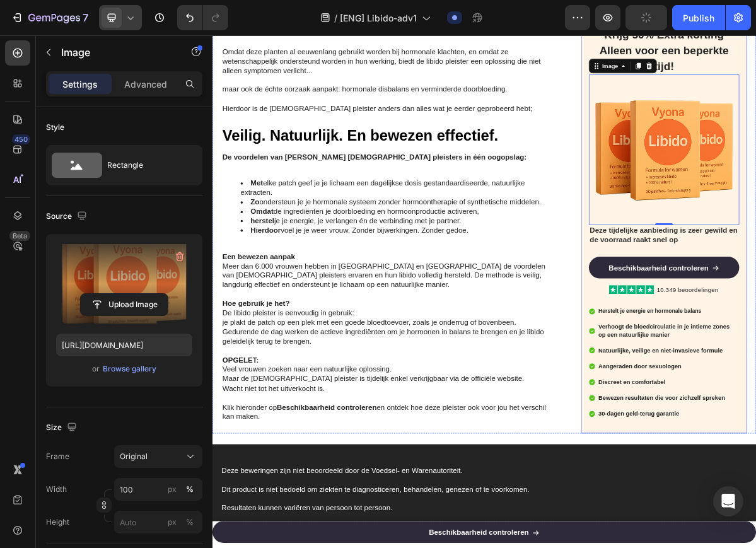
scroll to position [4147, 0]
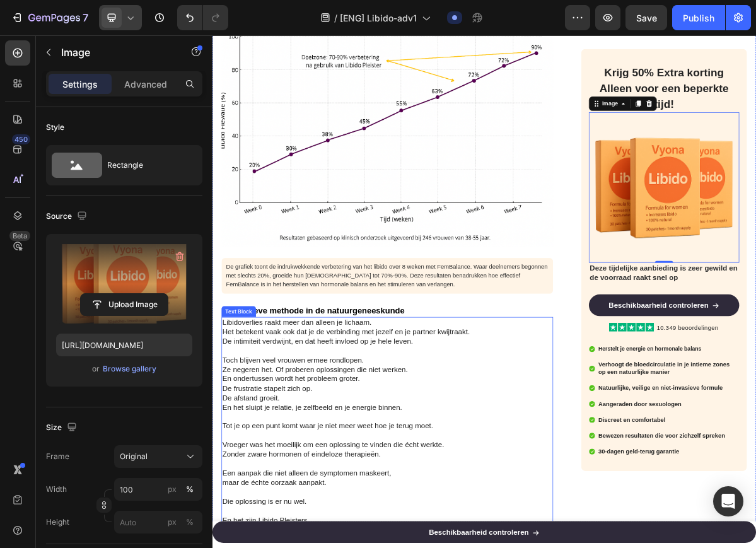
click at [335, 500] on p "Ze negeren het. Of proberen oplossingen die niet werken." at bounding box center [455, 500] width 459 height 13
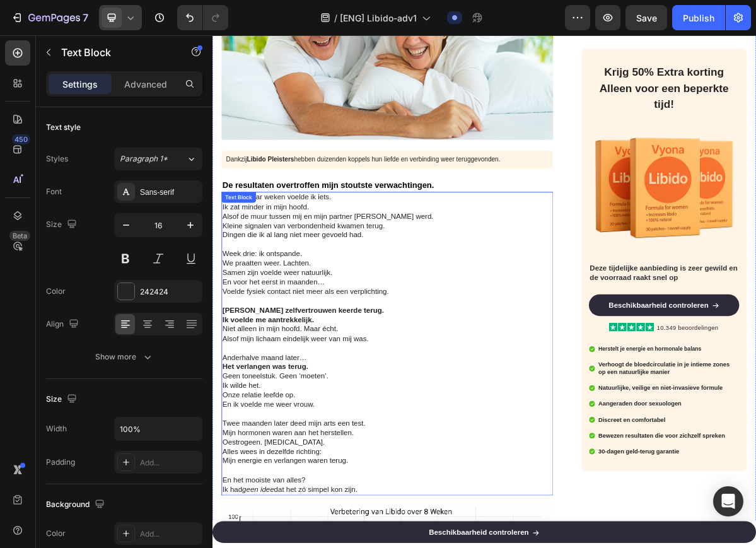
scroll to position [2099, 0]
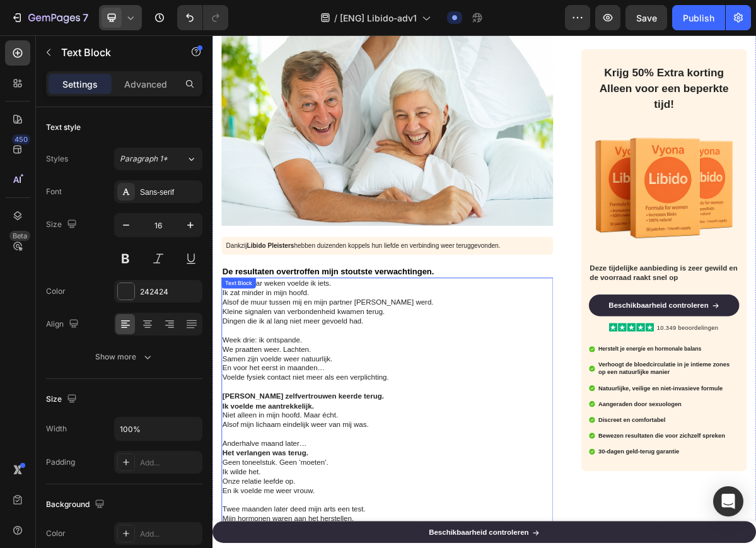
click at [355, 511] on p "Voelde fysiek contact niet meer als een verplichting." at bounding box center [455, 511] width 459 height 13
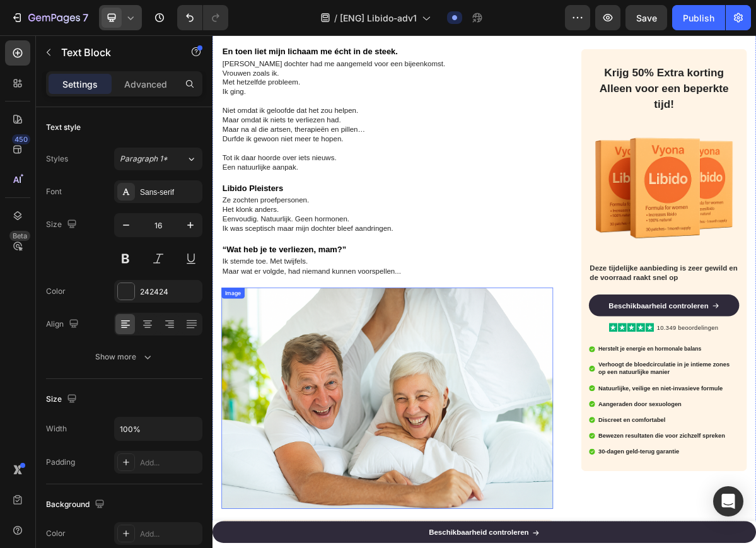
scroll to position [1311, 0]
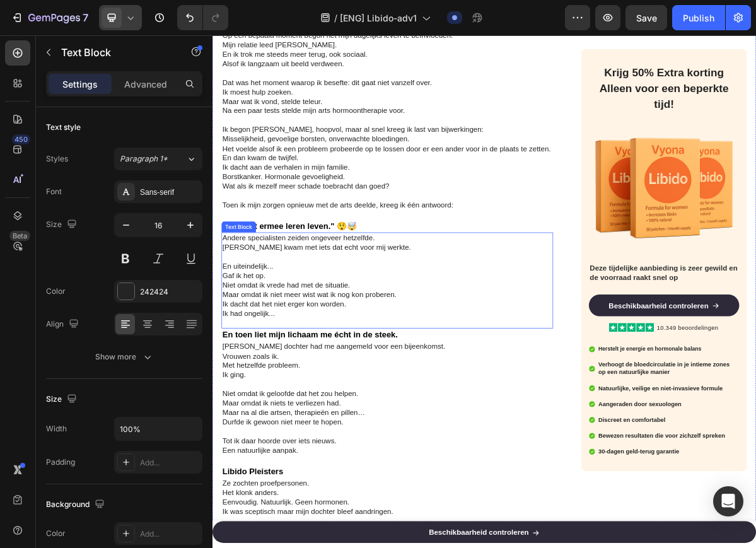
click at [407, 337] on p "Niemand kwam met iets dat echt voor mij werkte." at bounding box center [455, 330] width 459 height 13
click at [480, 226] on p "Ik dacht aan de verhalen in mijn familie." at bounding box center [455, 218] width 459 height 13
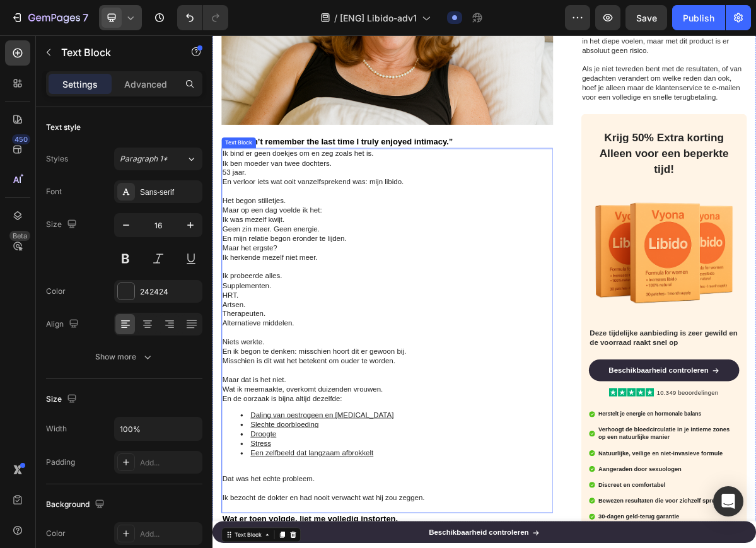
scroll to position [366, 0]
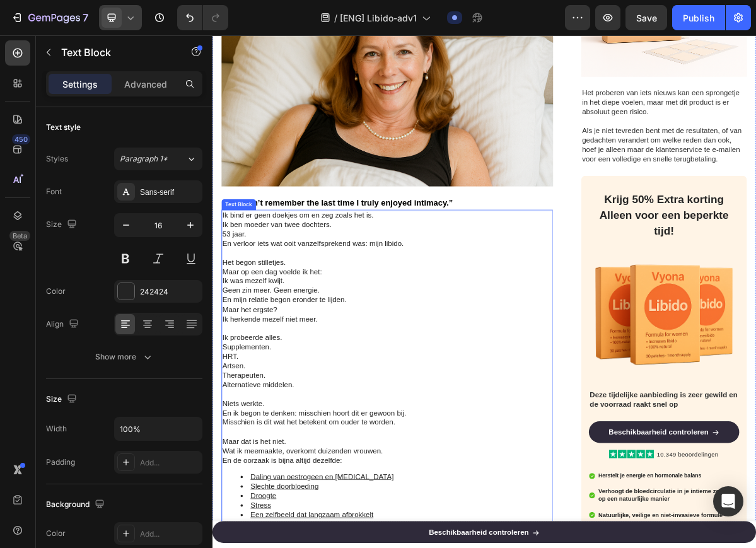
click at [410, 413] on p "Maar het ergste?" at bounding box center [455, 416] width 459 height 13
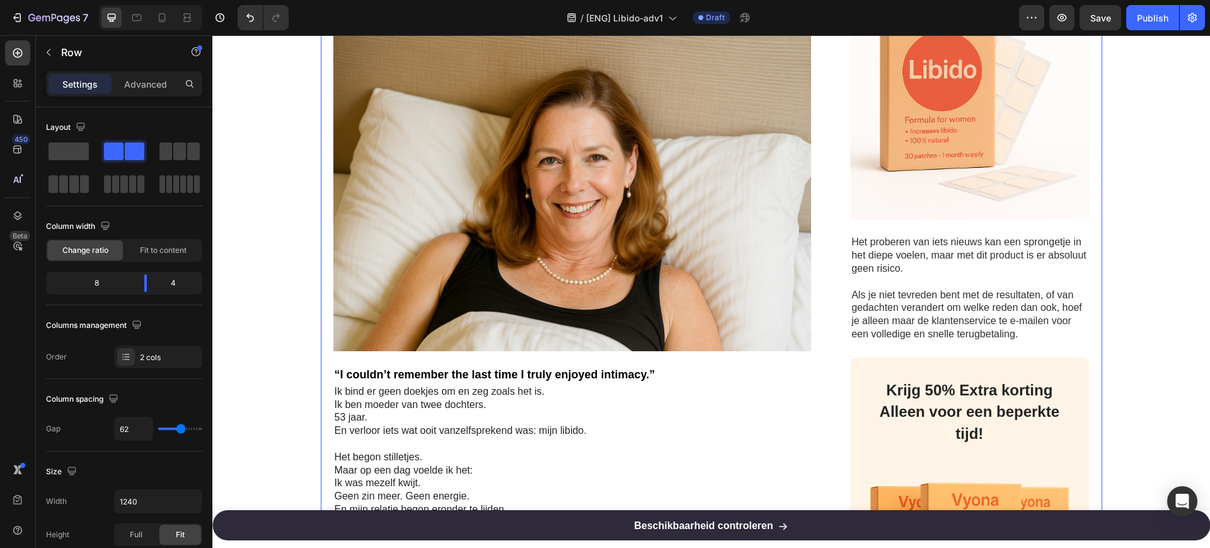
scroll to position [79, 0]
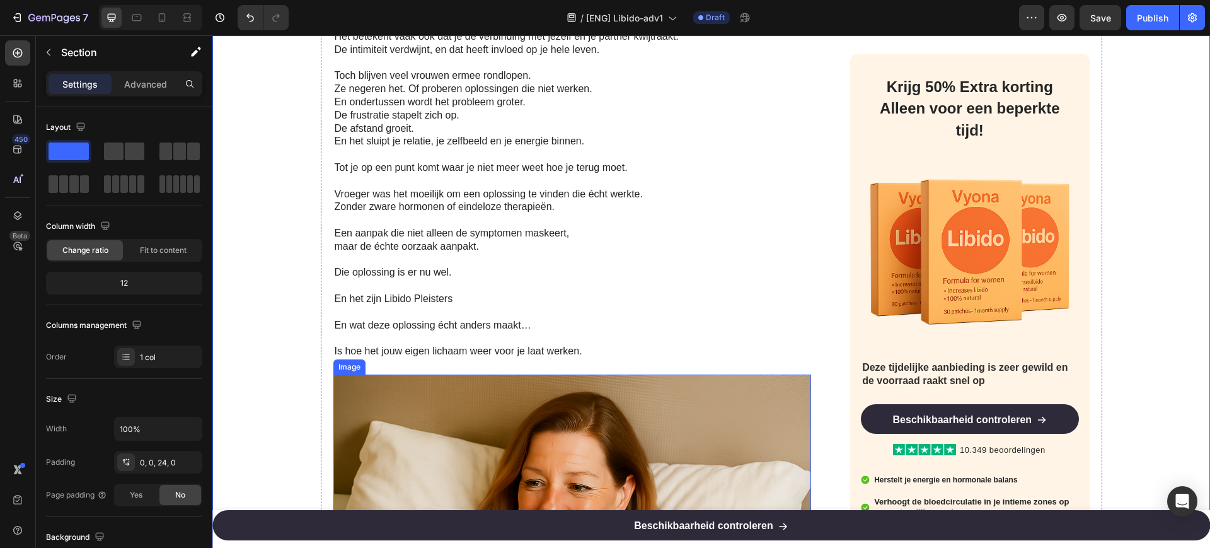
scroll to position [3624, 0]
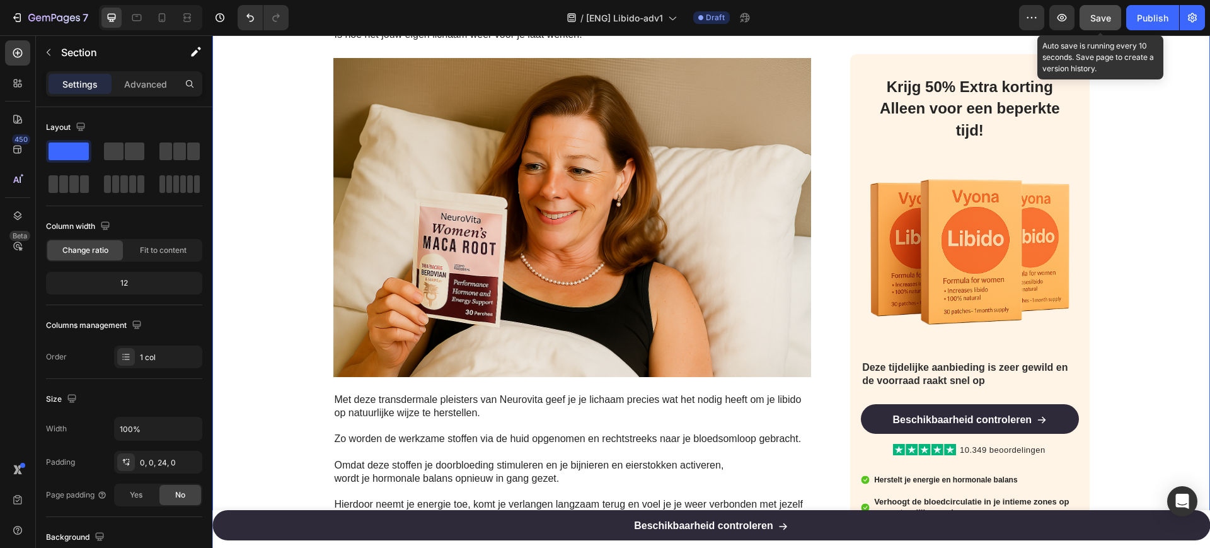
click at [1103, 13] on span "Save" at bounding box center [1100, 18] width 21 height 11
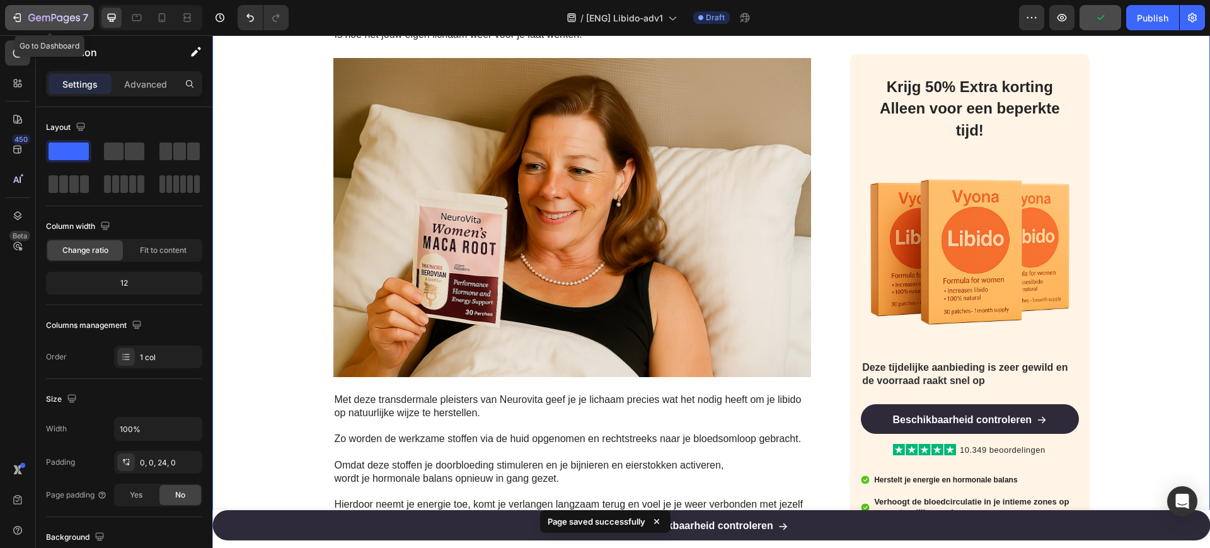
click at [31, 17] on icon "button" at bounding box center [54, 18] width 52 height 11
